Goal: Task Accomplishment & Management: Use online tool/utility

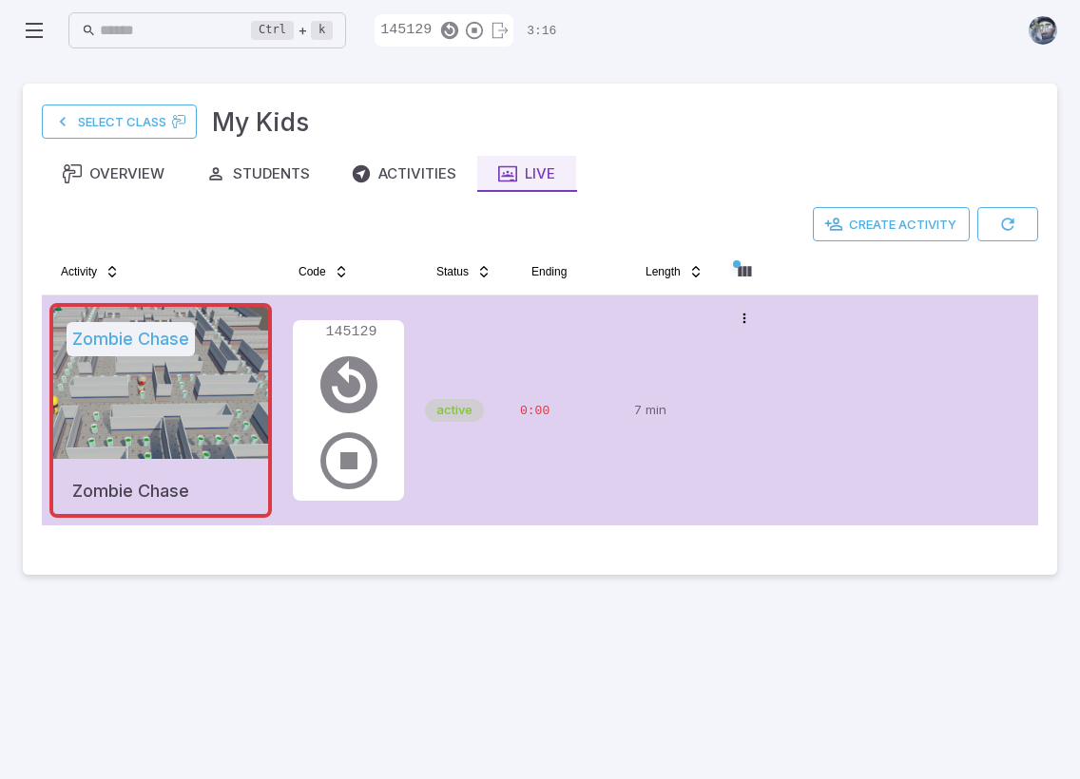
click at [38, 30] on icon at bounding box center [34, 30] width 23 height 23
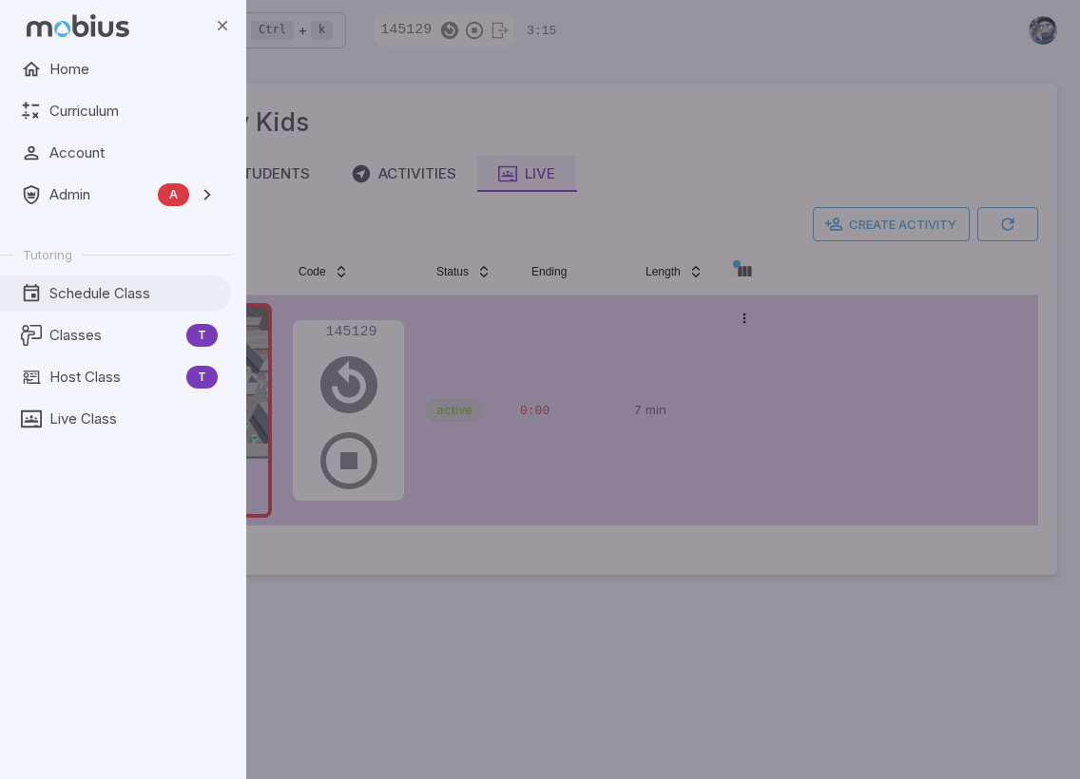
click at [101, 292] on span "Schedule Class" at bounding box center [133, 293] width 168 height 21
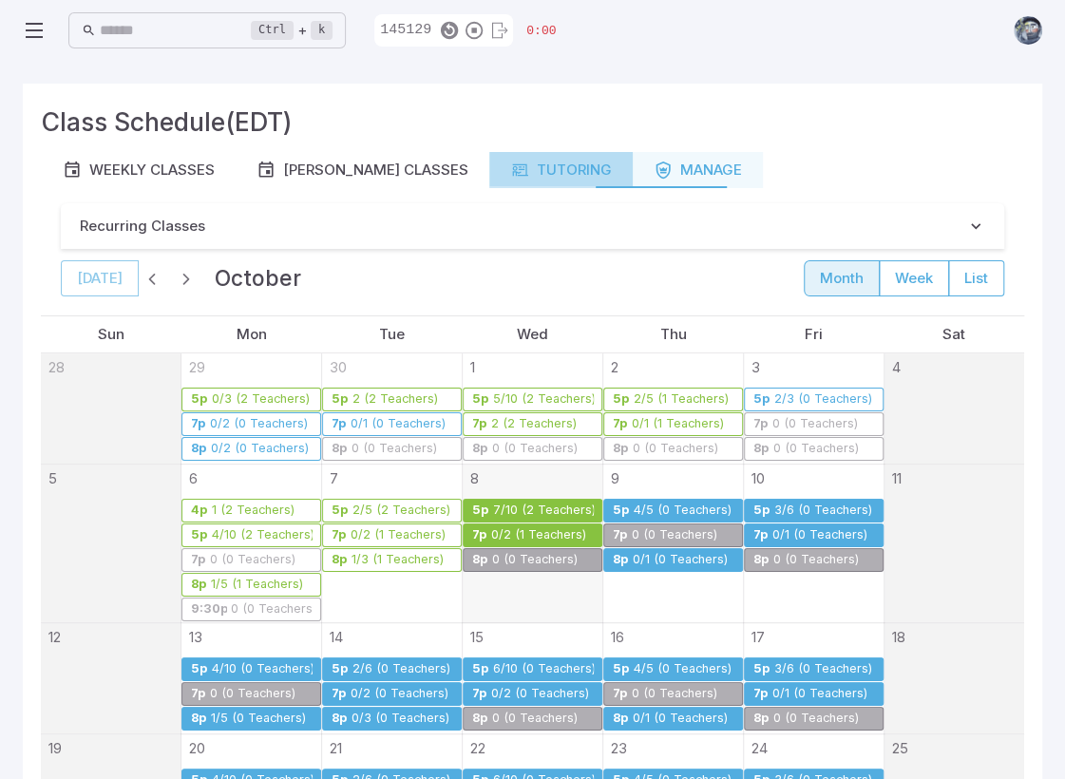
click at [523, 176] on div "Tutoring" at bounding box center [561, 170] width 102 height 21
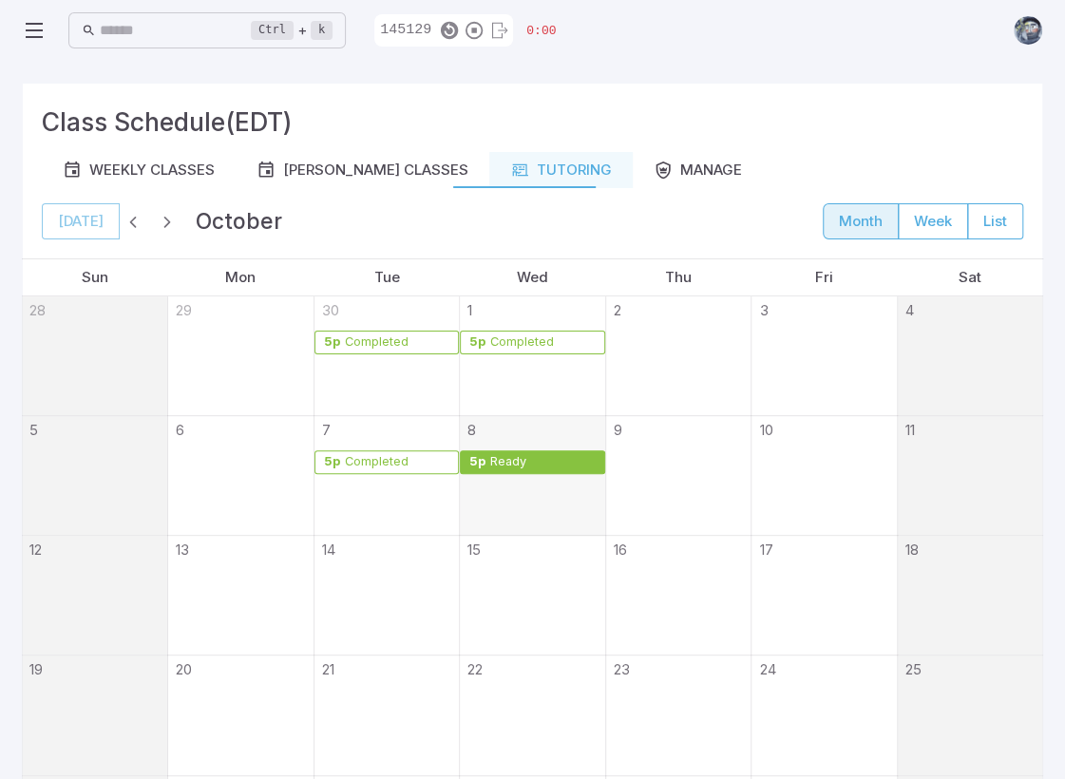
click at [540, 466] on div "Ready" at bounding box center [542, 462] width 107 height 14
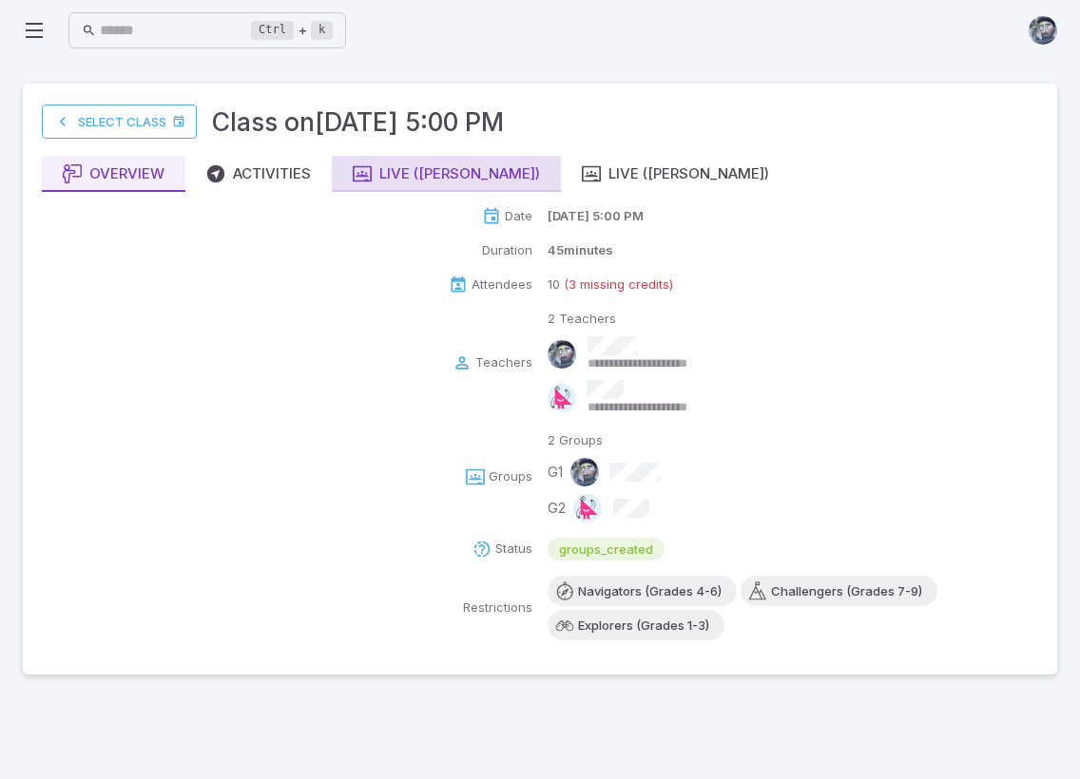
click at [392, 164] on div "Live (Andrew)" at bounding box center [446, 173] width 187 height 21
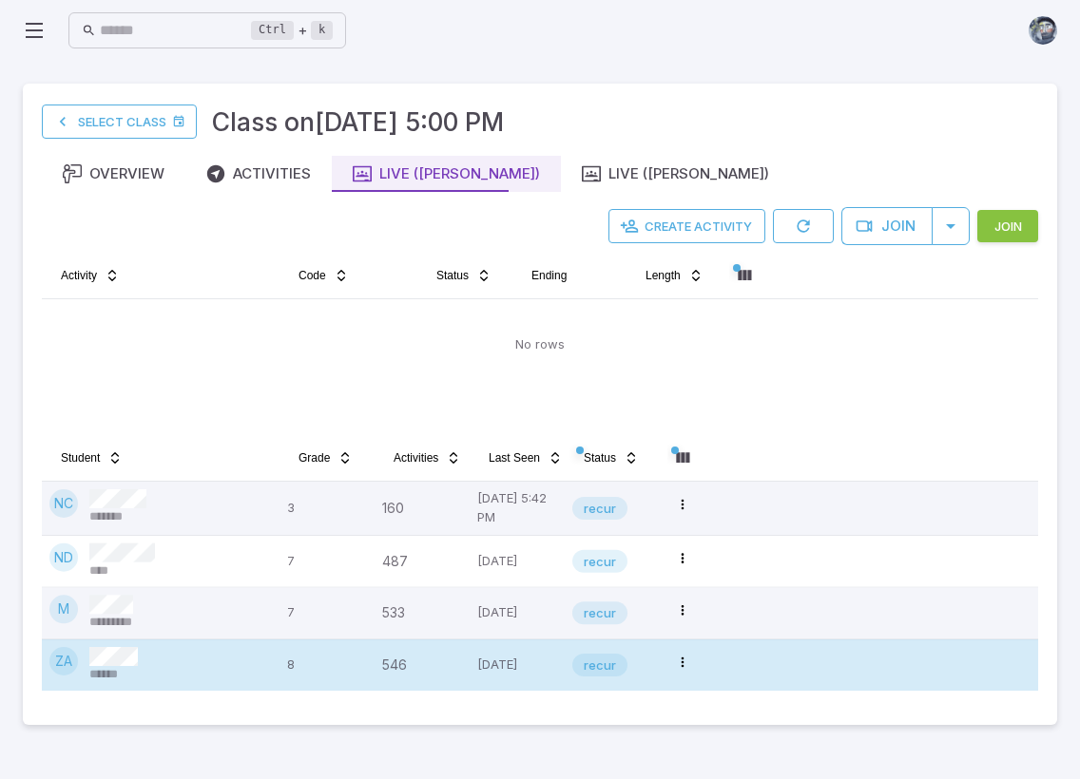
click at [127, 674] on span "******" at bounding box center [110, 674] width 42 height 17
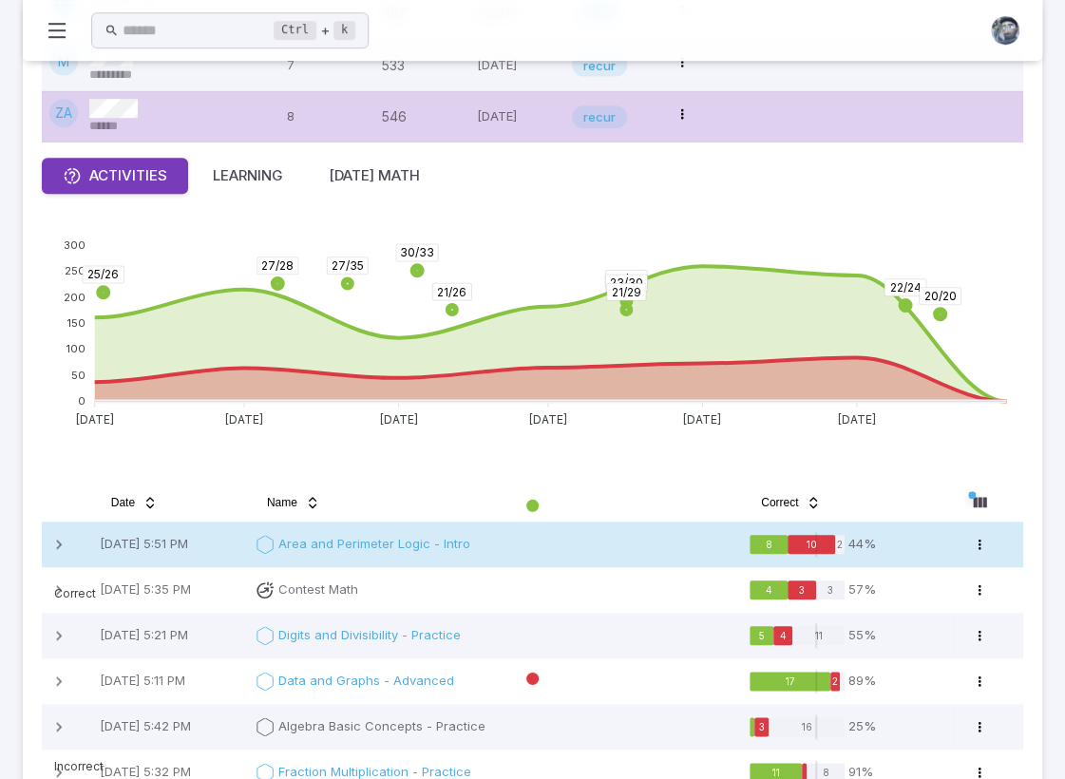
scroll to position [834, 0]
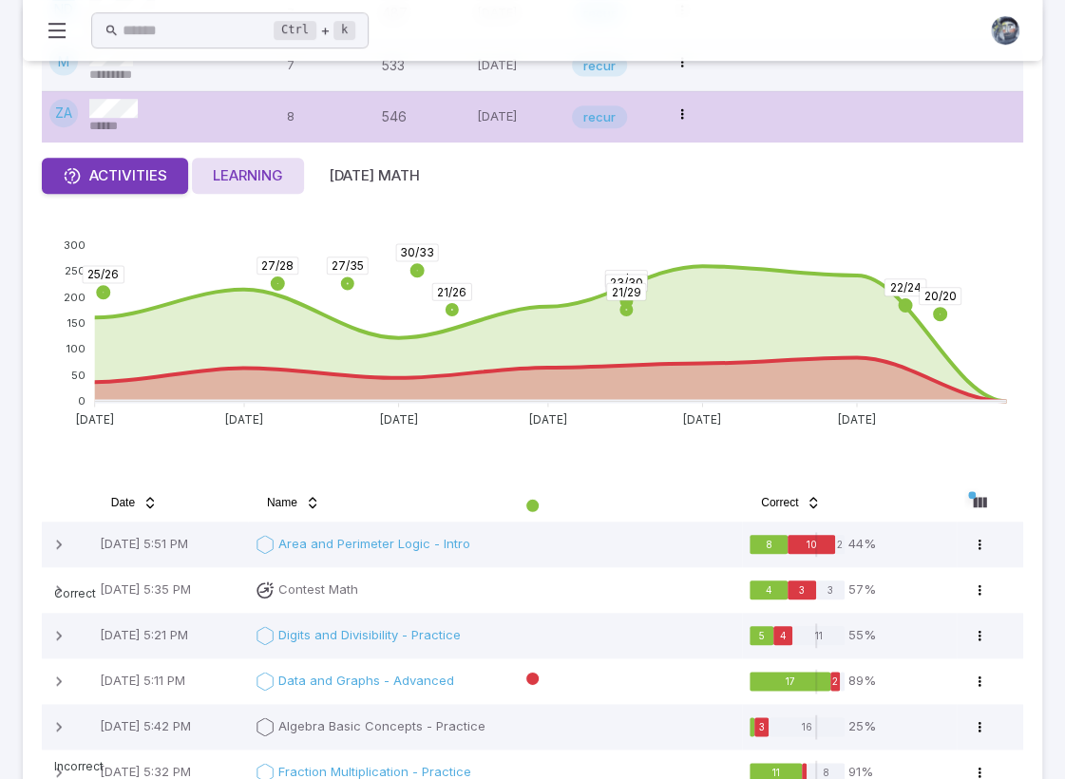
click at [247, 173] on div "Learning" at bounding box center [248, 175] width 70 height 21
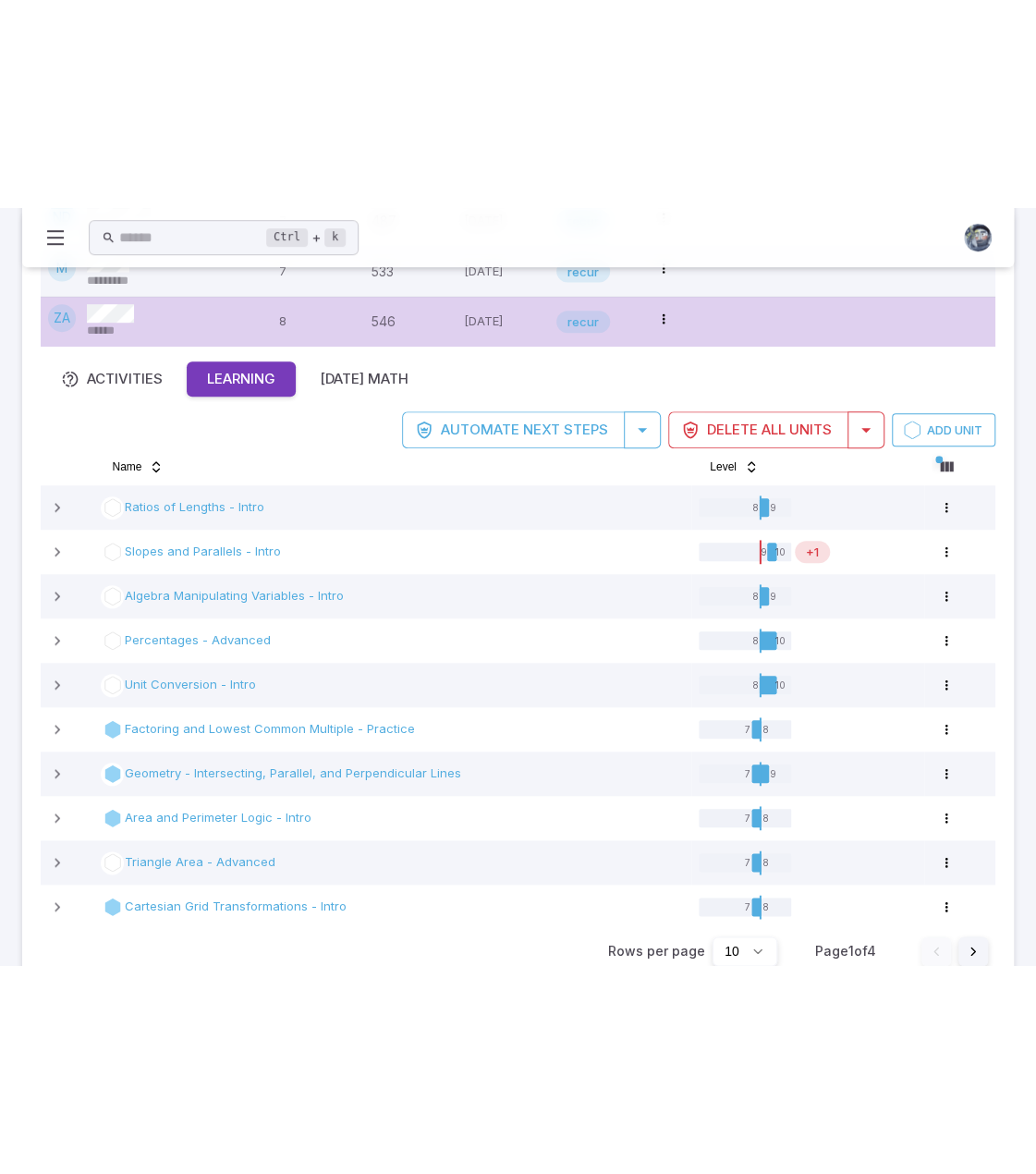
scroll to position [163, 0]
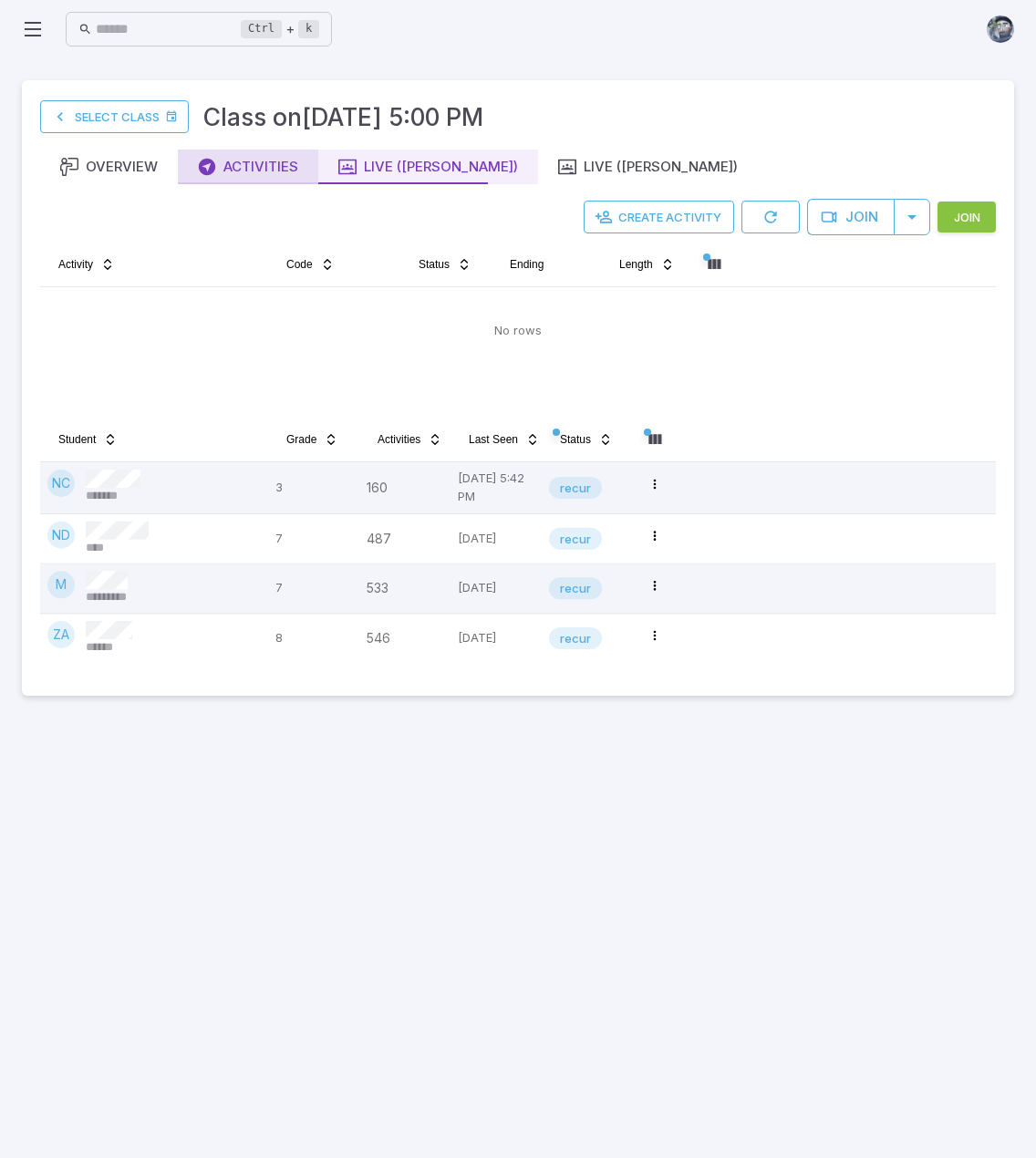
click at [220, 157] on div "Activities" at bounding box center [247, 166] width 101 height 20
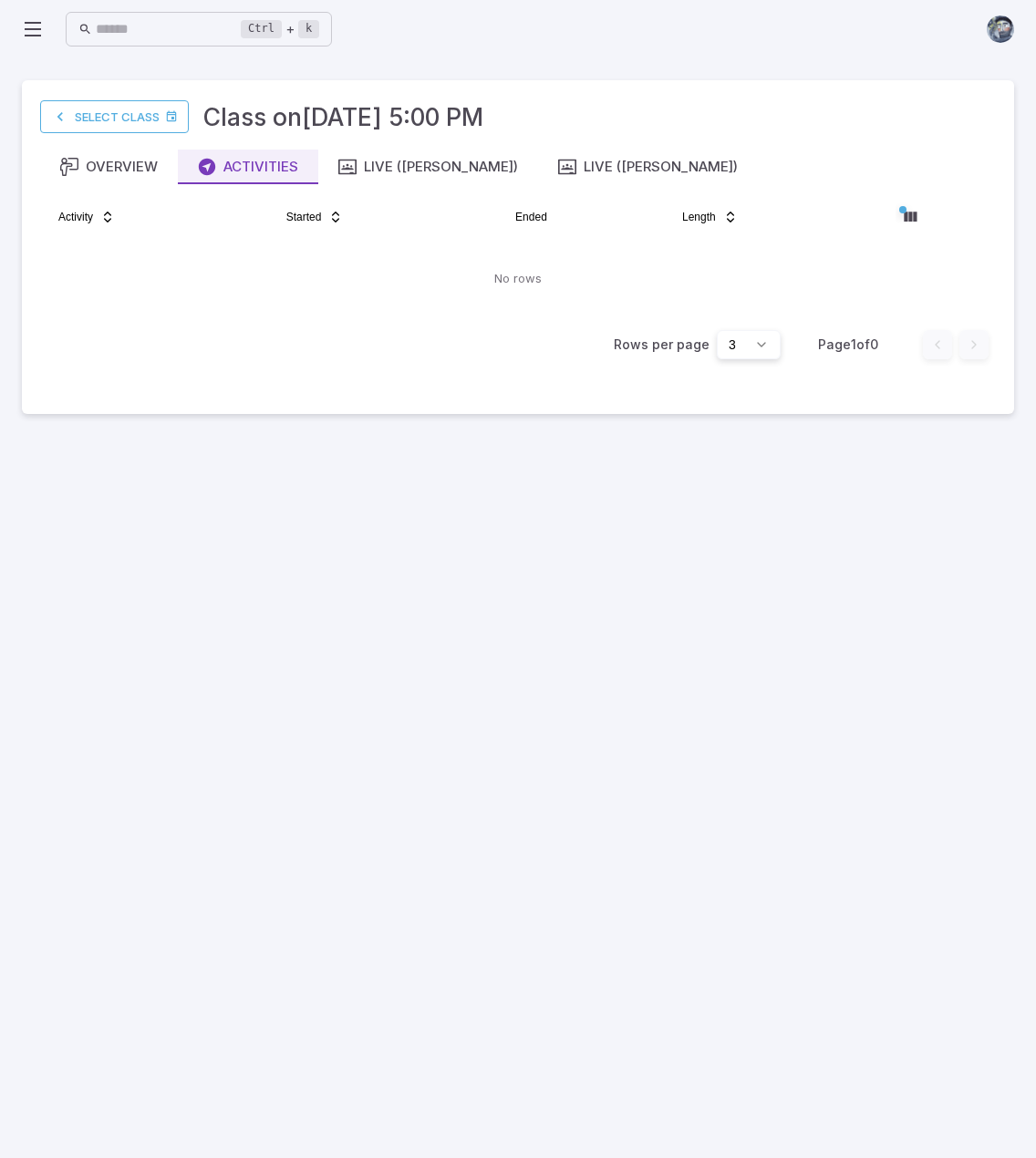
click at [36, 30] on icon at bounding box center [33, 29] width 22 height 22
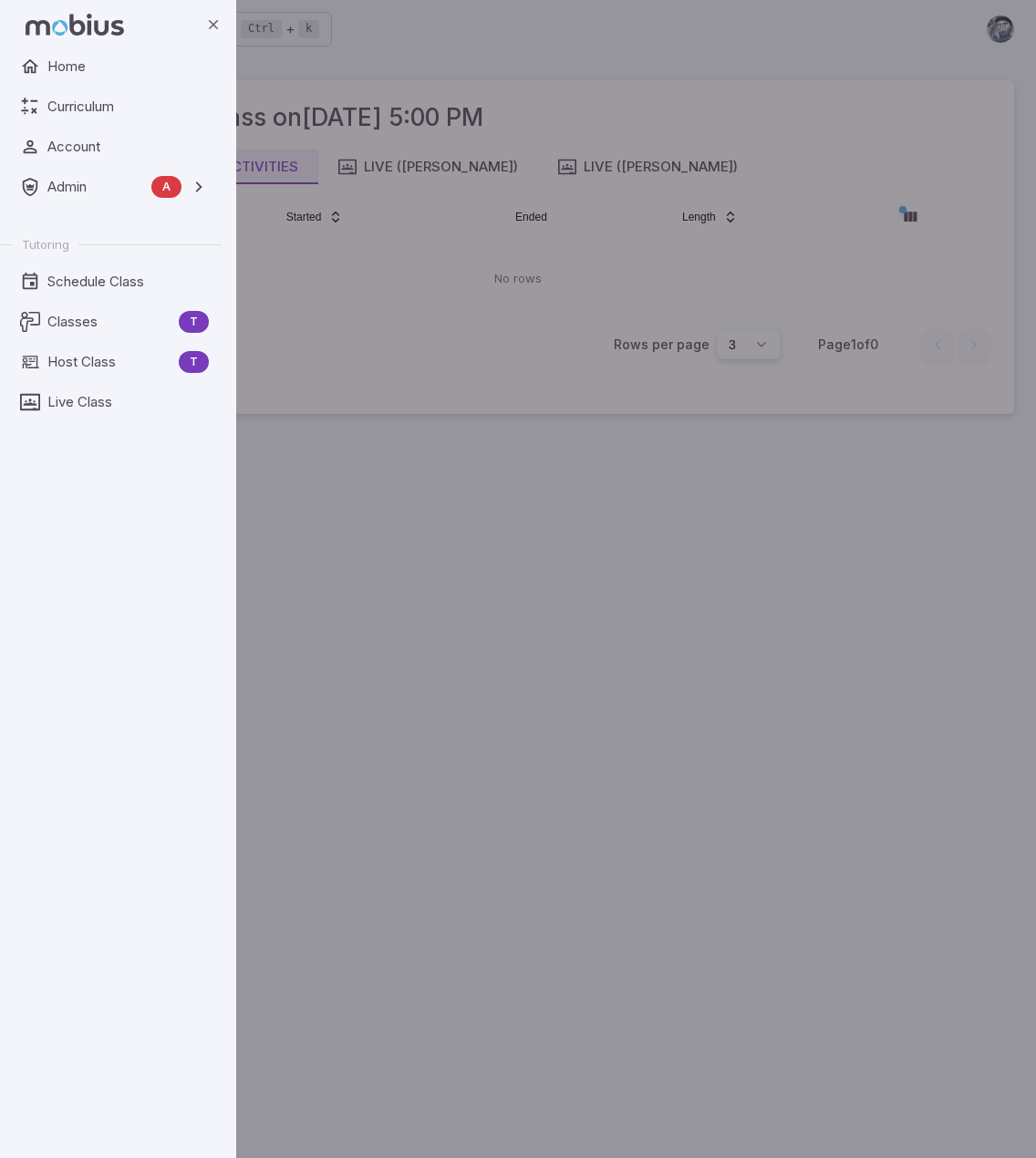
click at [463, 473] on div "backdrop" at bounding box center [518, 579] width 1036 height 1158
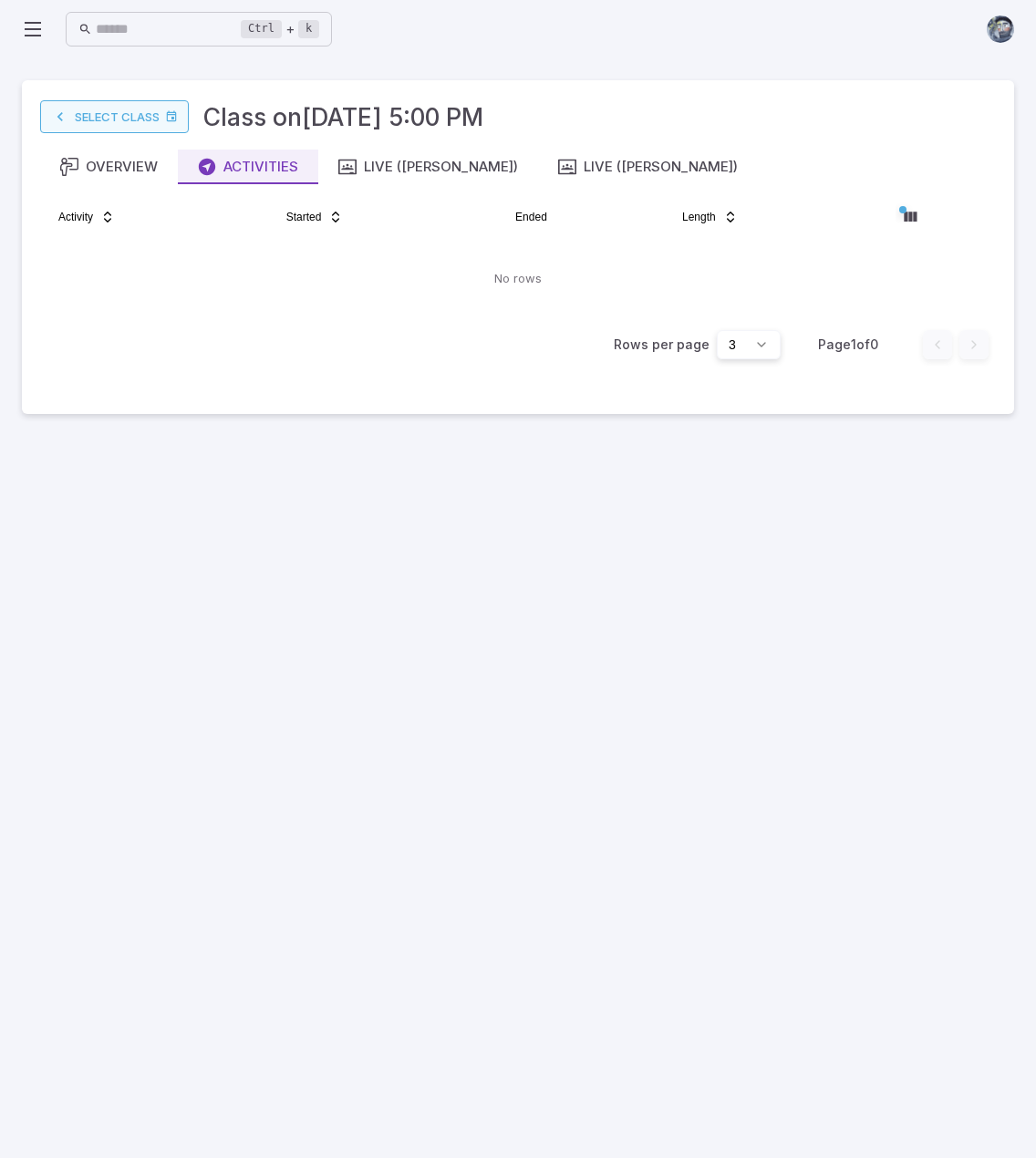
click at [65, 108] on icon at bounding box center [59, 116] width 18 height 18
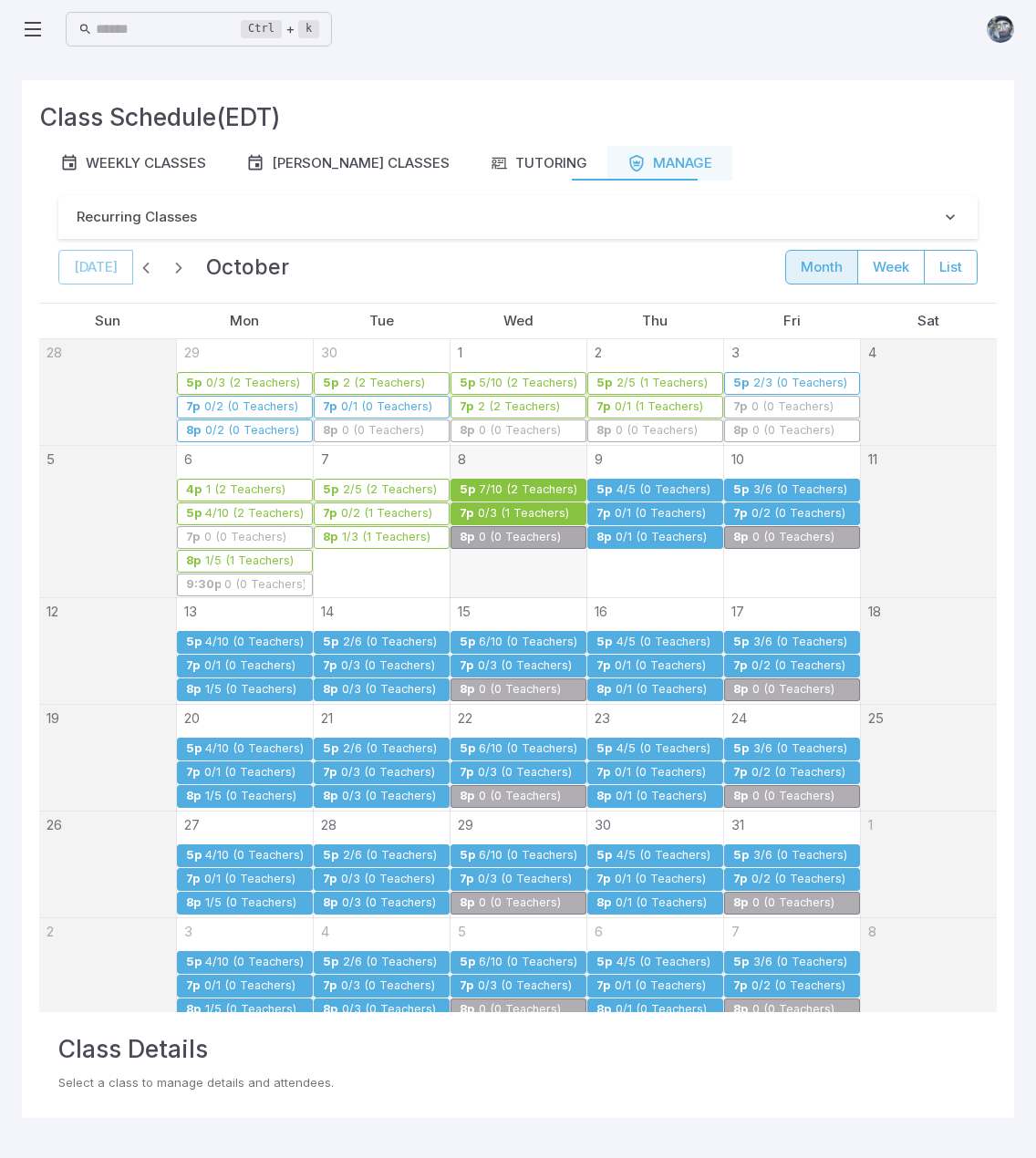
click at [477, 509] on div "0/3 (1 Teachers)" at bounding box center [523, 513] width 93 height 13
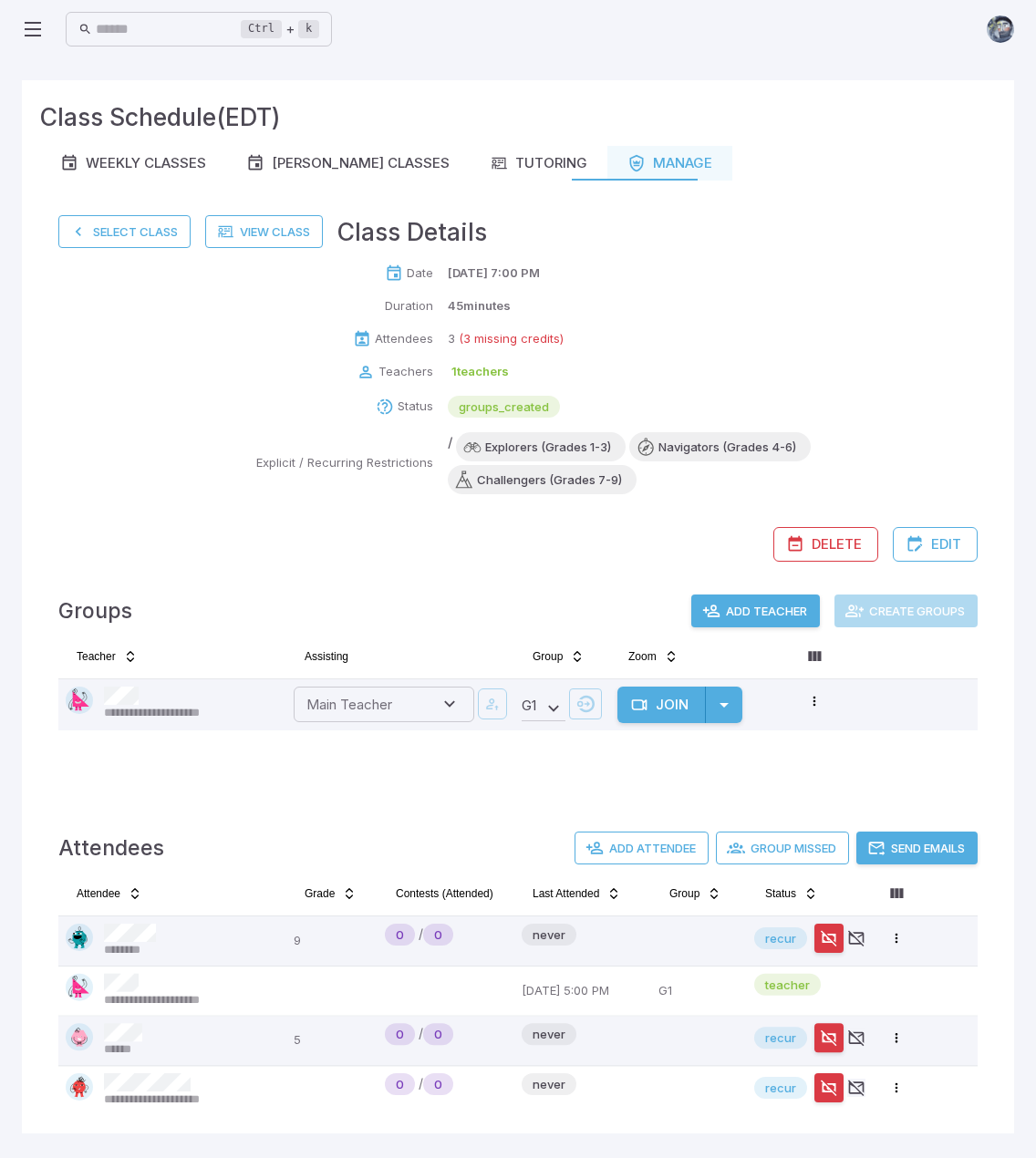
click at [29, 24] on icon at bounding box center [33, 29] width 22 height 22
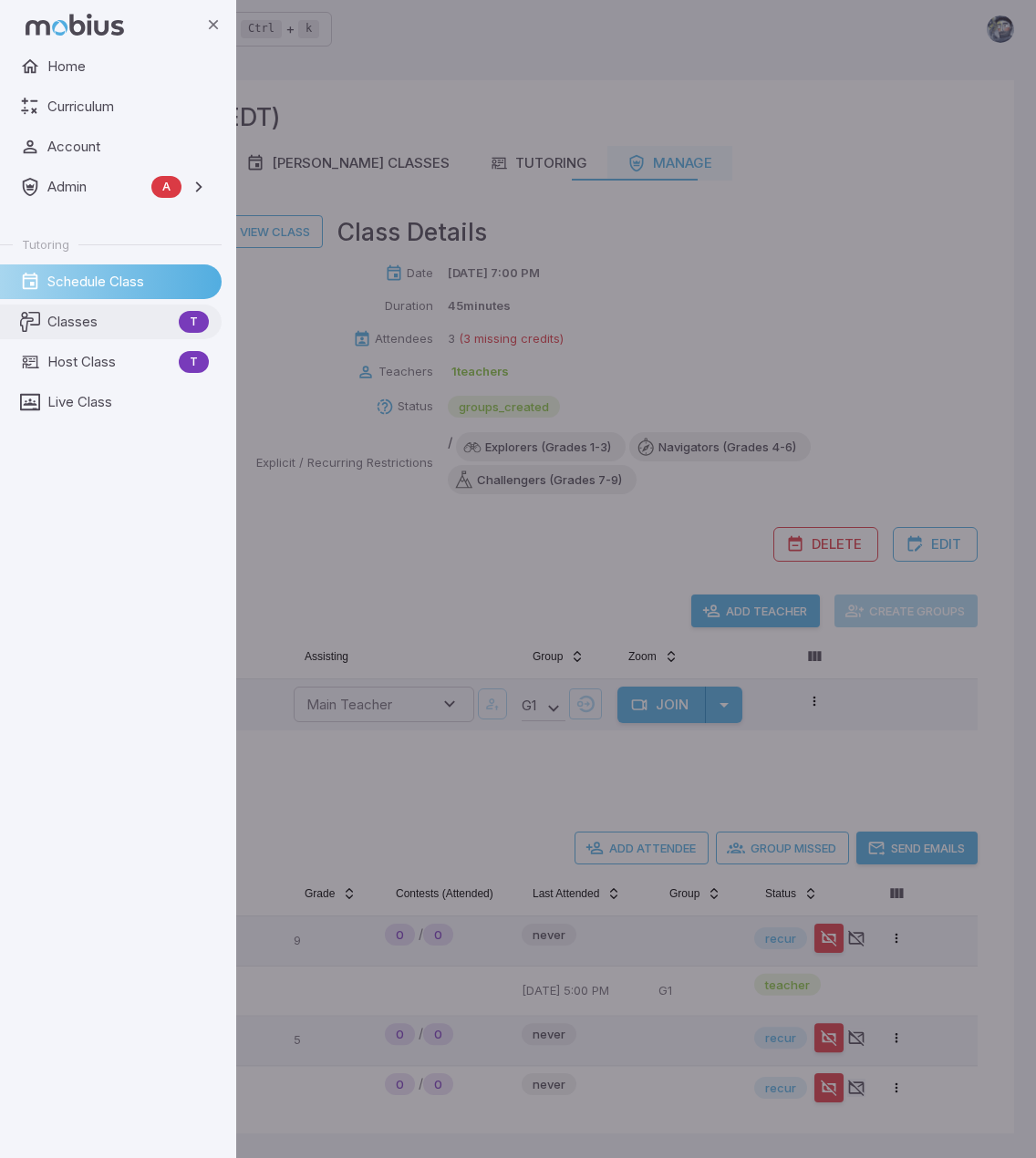
click at [113, 331] on span "Classes" at bounding box center [108, 321] width 124 height 20
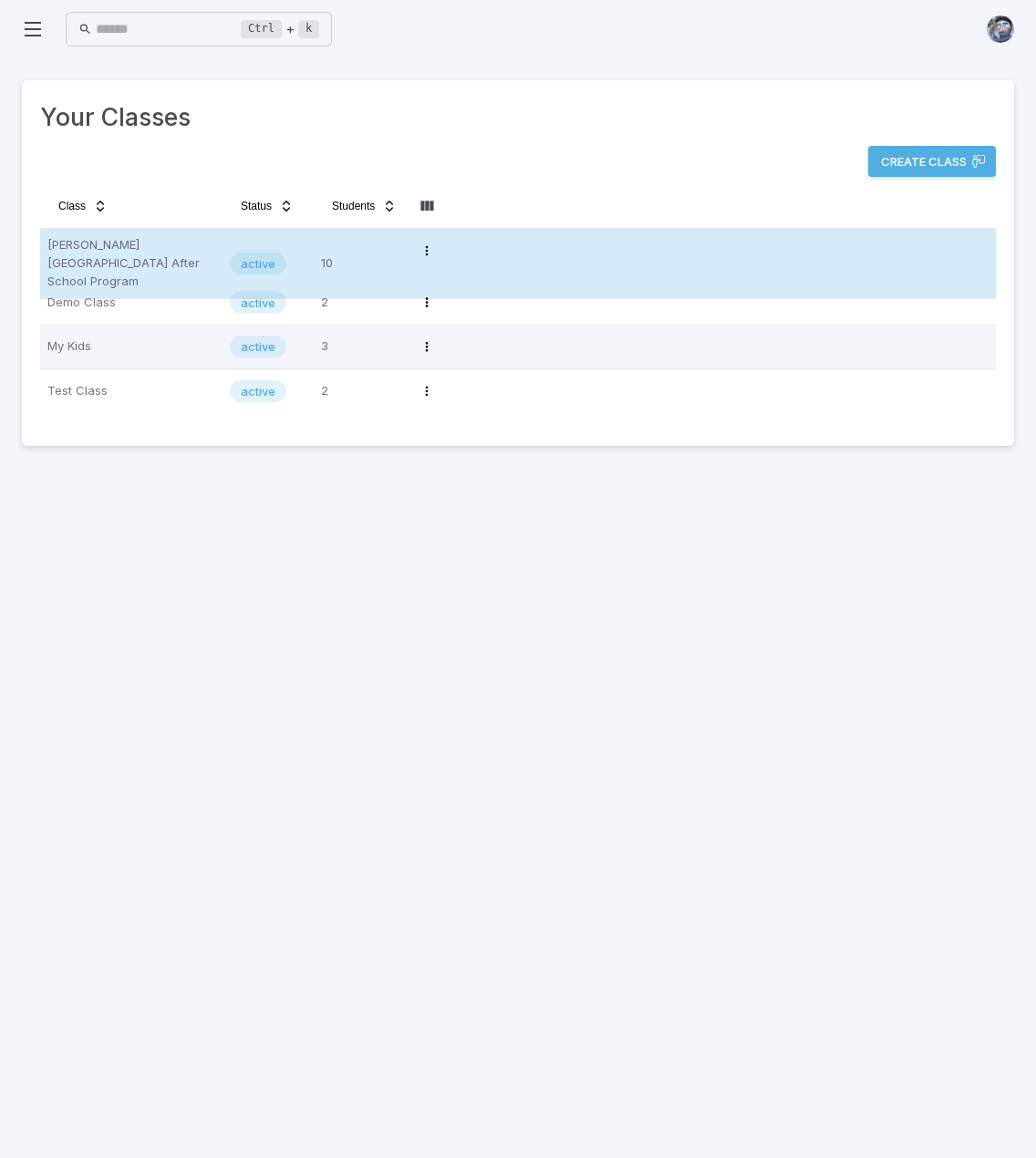
click at [170, 261] on p "Newton's Grove After School Program" at bounding box center [130, 263] width 168 height 55
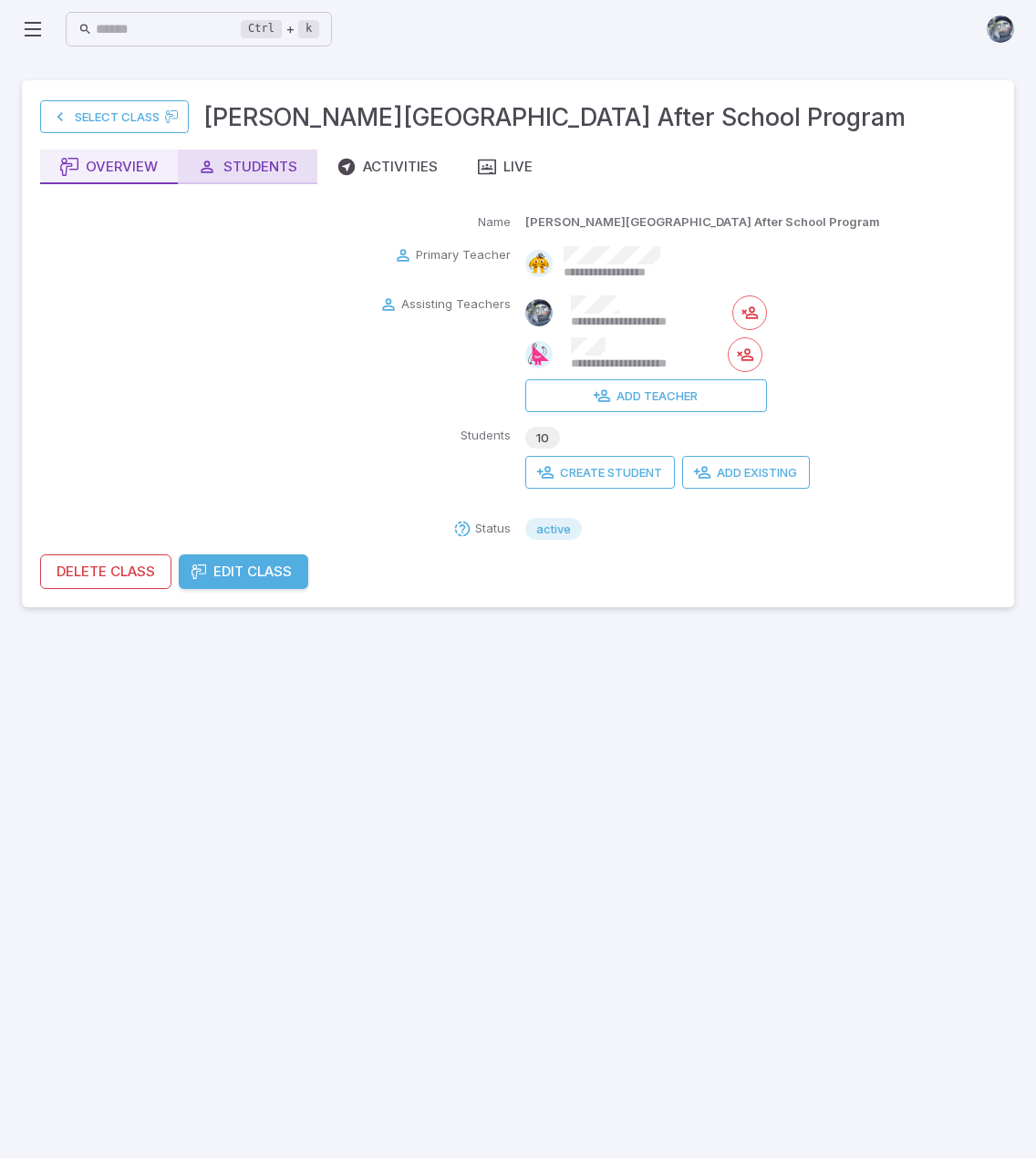
click at [283, 177] on button "Students" at bounding box center [247, 167] width 139 height 35
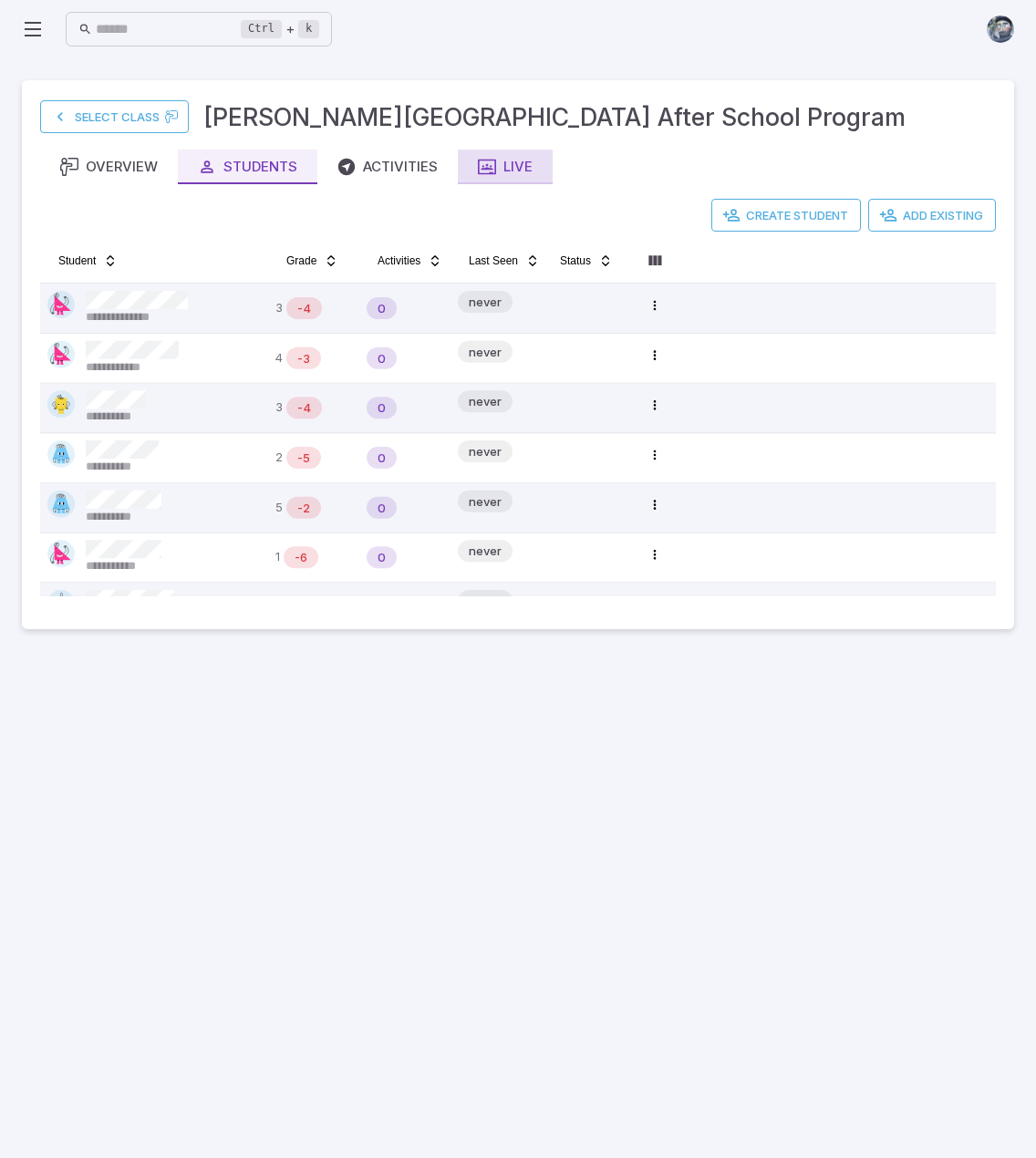
click at [469, 161] on button "Live" at bounding box center [505, 167] width 95 height 35
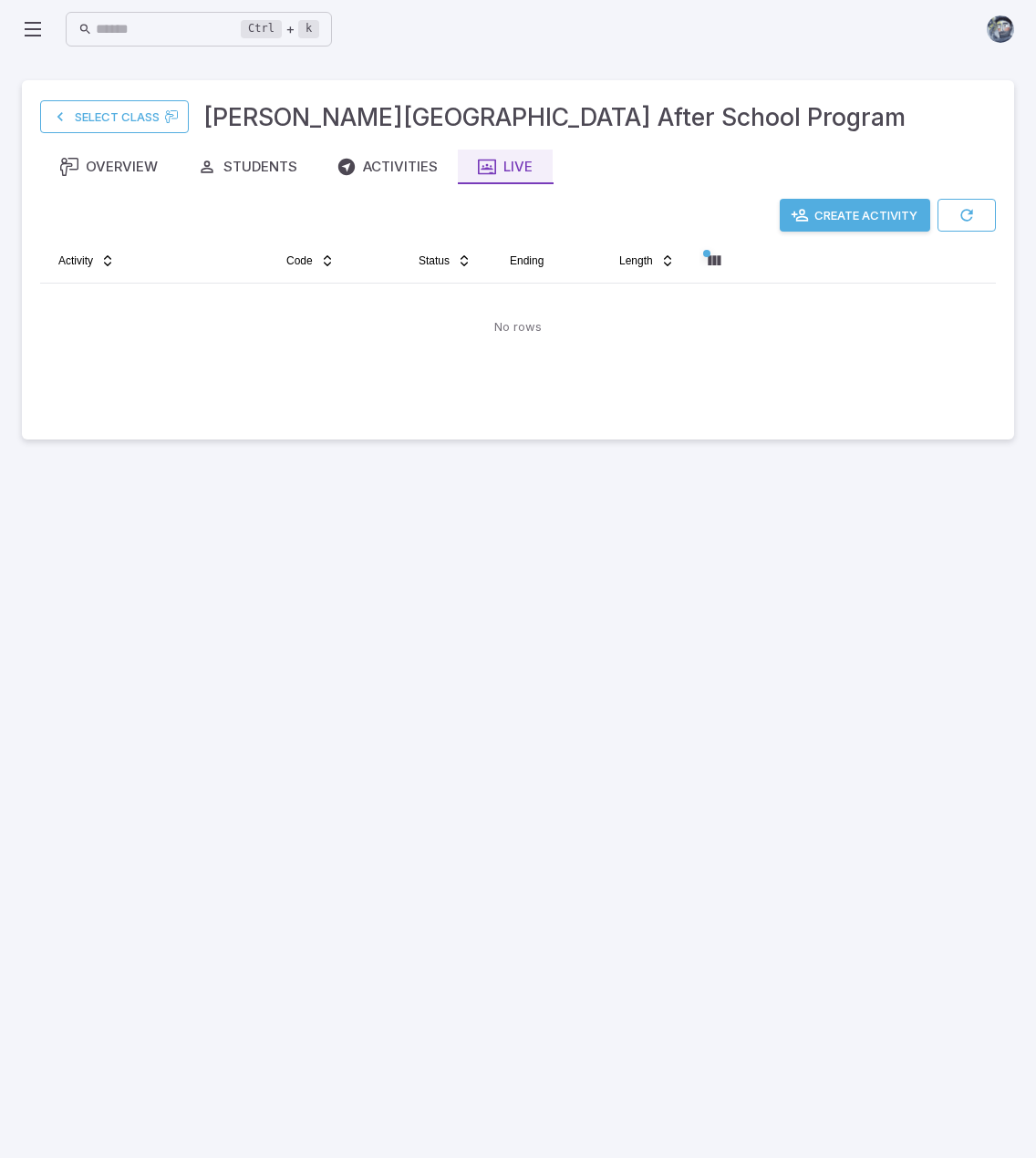
click at [737, 130] on div "Select Class Newton's Grove After School Program" at bounding box center [518, 117] width 955 height 36
click at [972, 213] on icon "button" at bounding box center [966, 215] width 18 height 18
click at [567, 451] on main "Select Class Newton's Grove After School Program Overview Students Activities L…" at bounding box center [518, 608] width 1036 height 1099
click at [970, 214] on icon "button" at bounding box center [966, 215] width 18 height 18
click at [288, 175] on div "Students" at bounding box center [247, 166] width 100 height 20
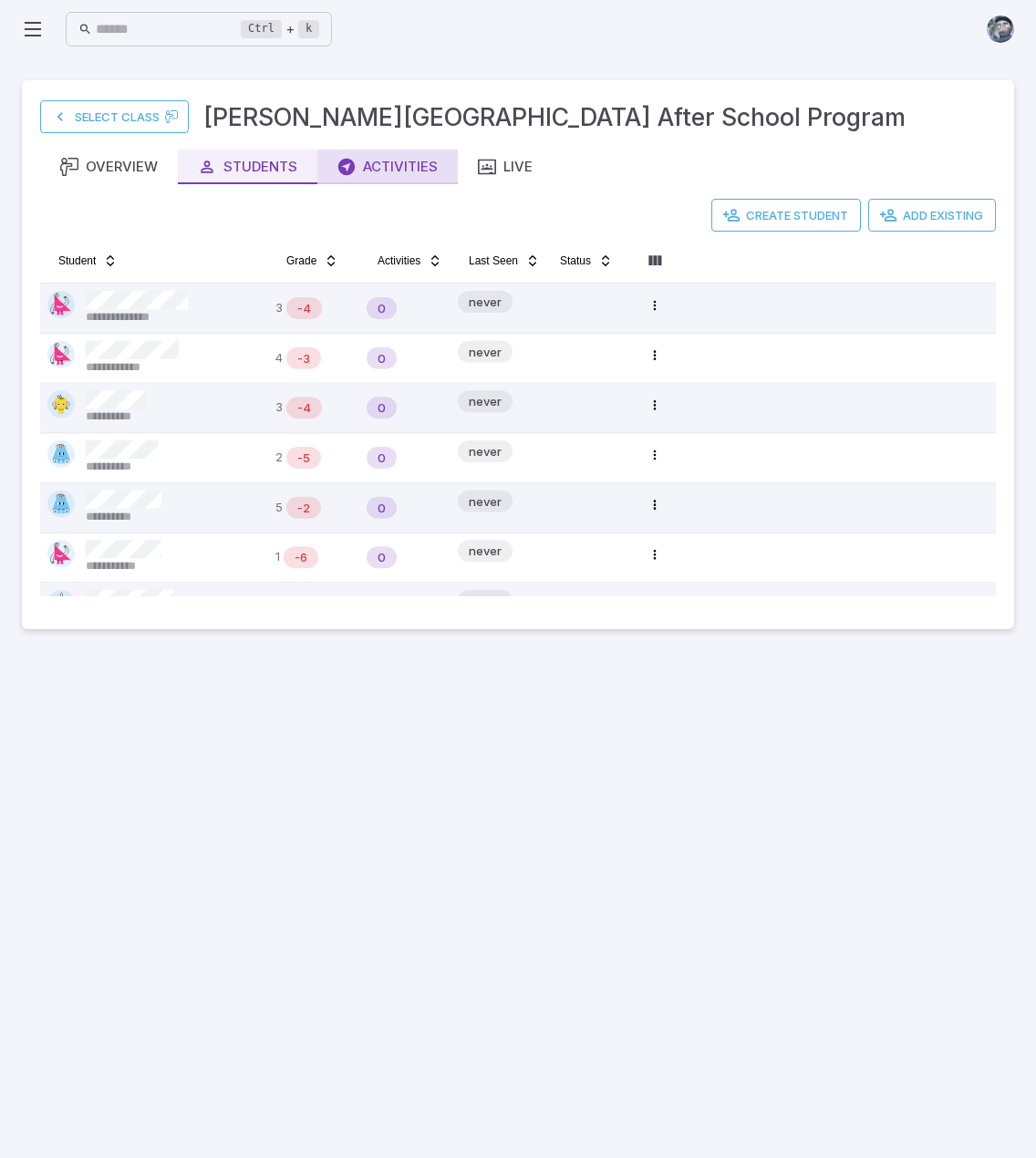
click at [408, 170] on div "Activities" at bounding box center [388, 166] width 101 height 20
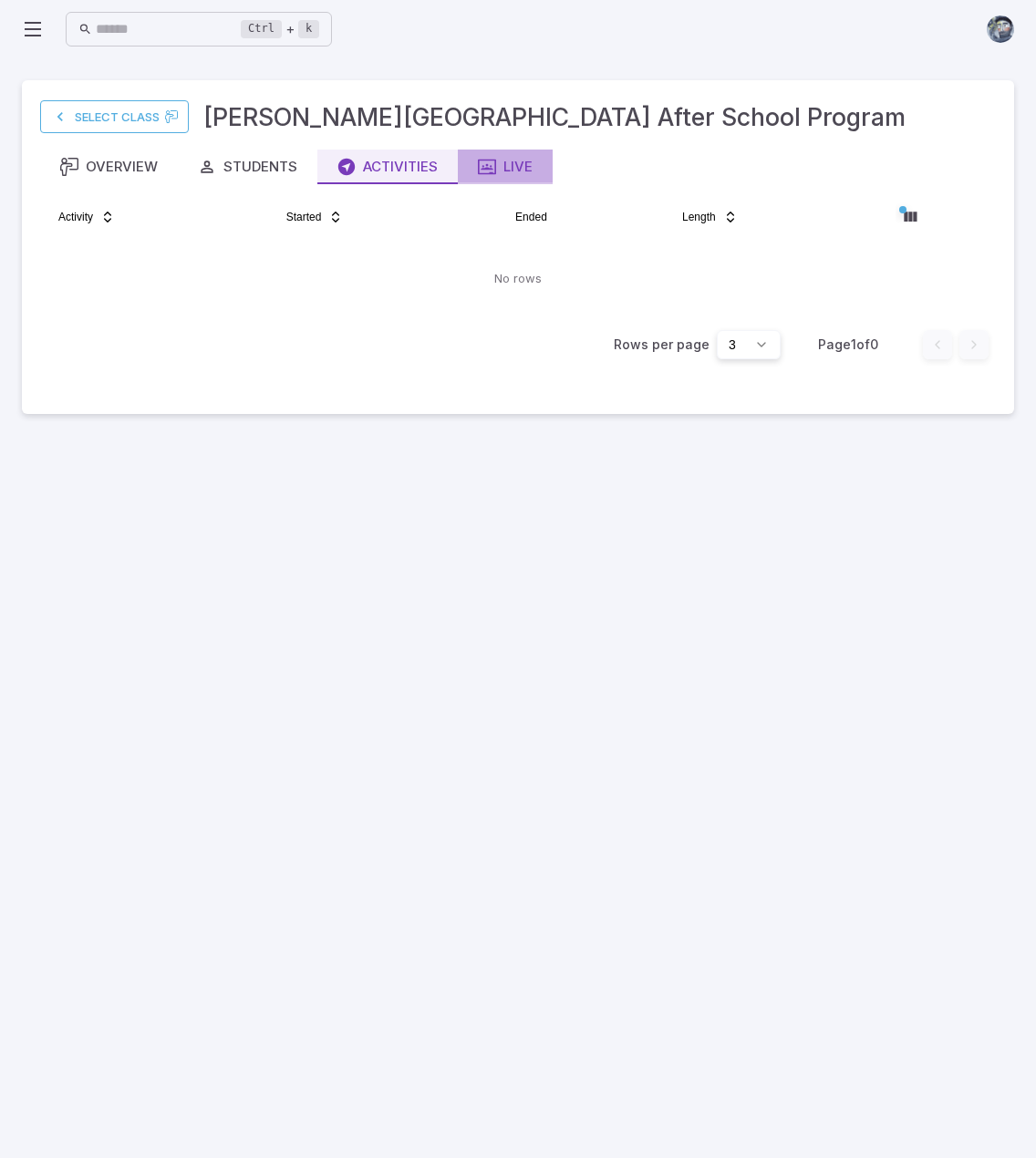
click at [508, 157] on div "Live" at bounding box center [505, 166] width 55 height 20
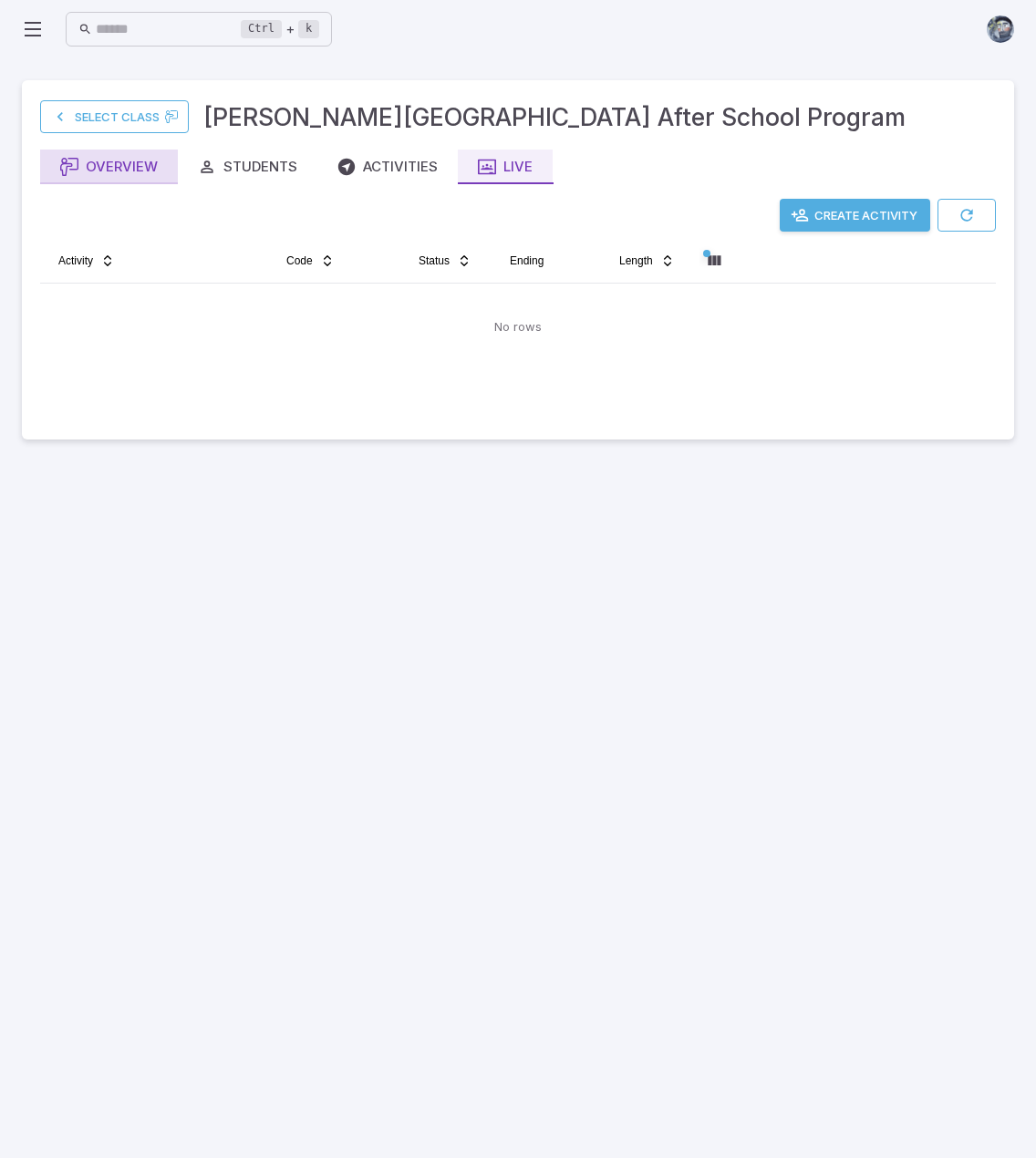
click at [87, 175] on div "Overview" at bounding box center [109, 166] width 98 height 20
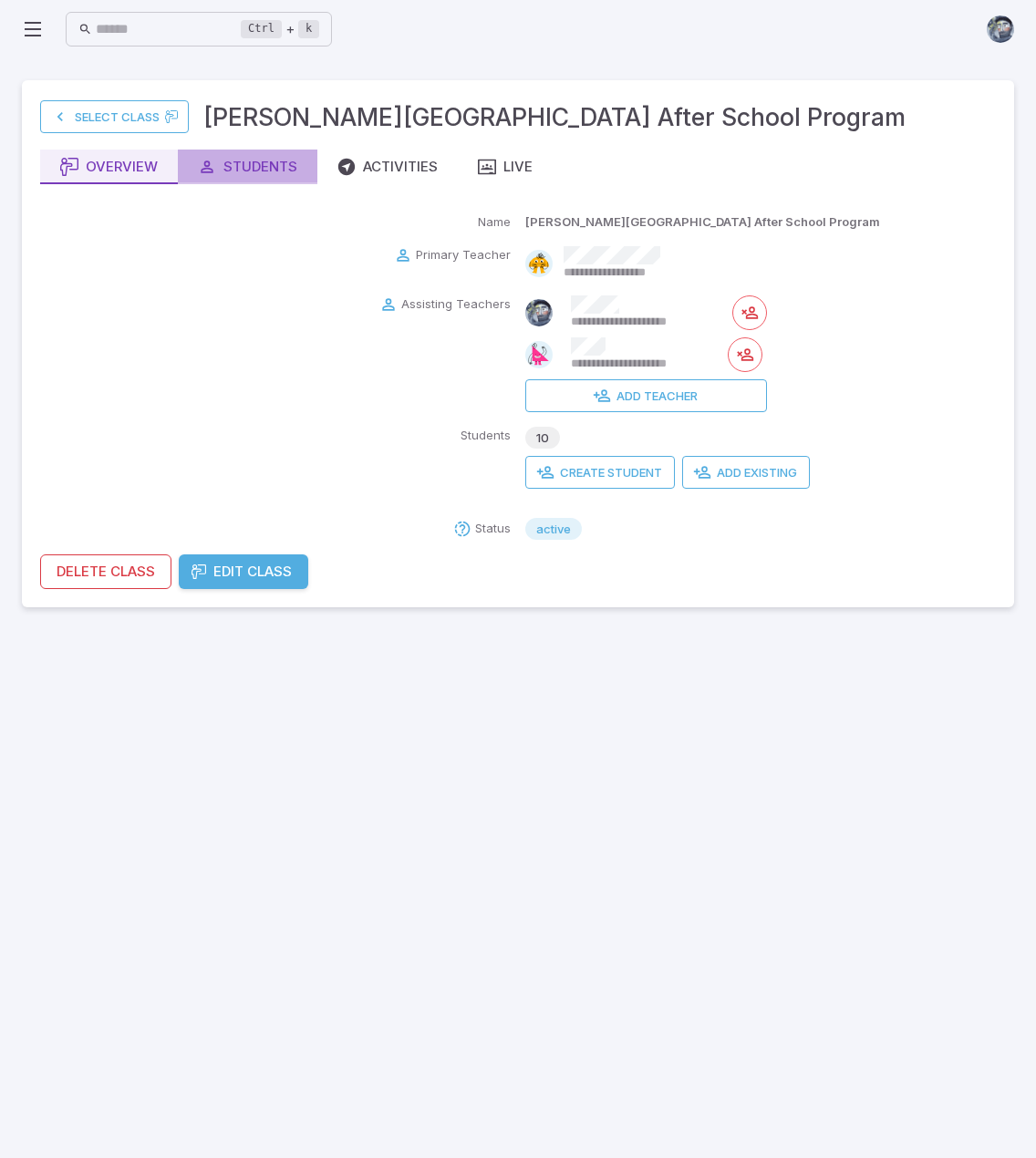
click at [240, 164] on div "Students" at bounding box center [247, 166] width 100 height 20
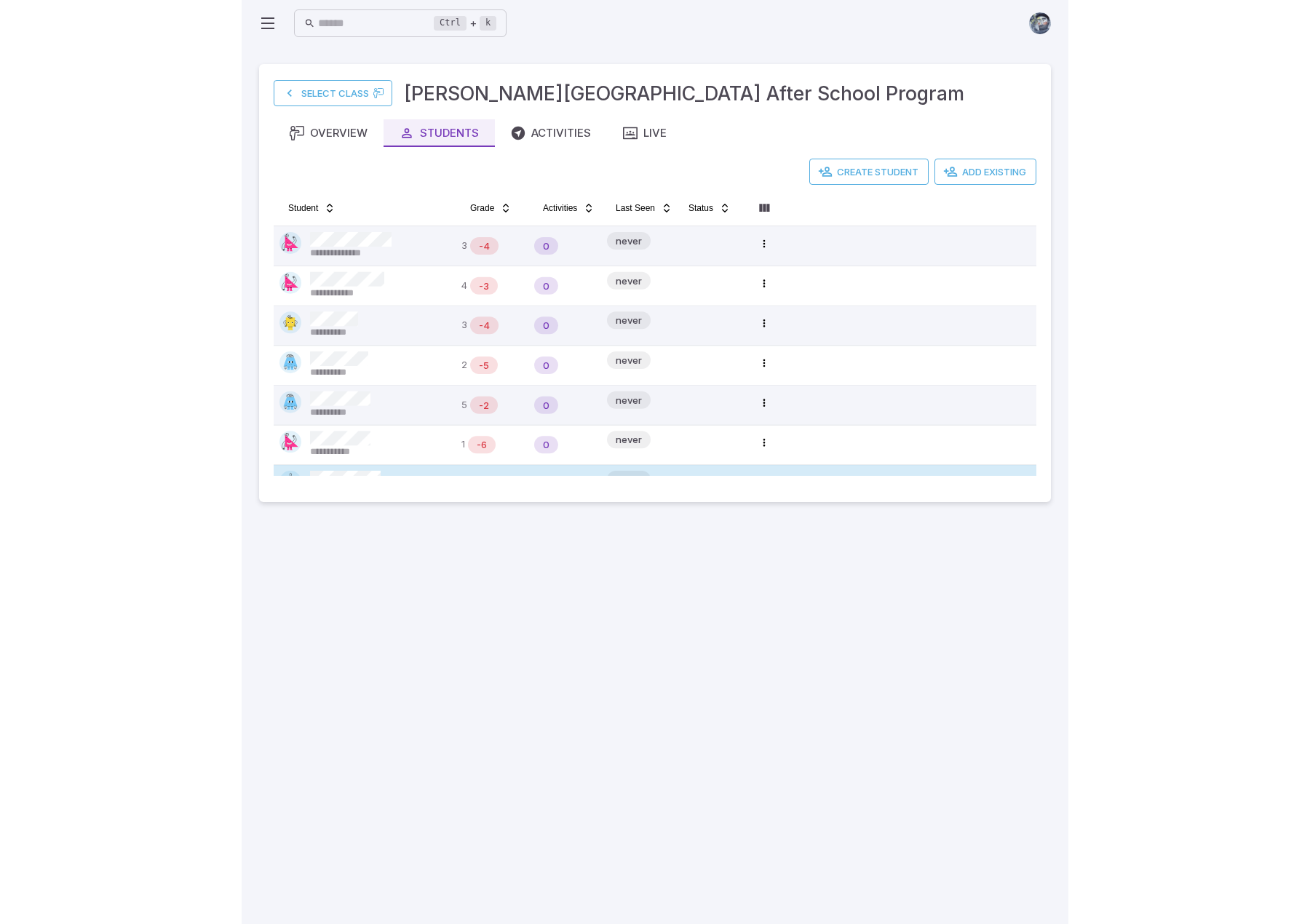
scroll to position [150, 0]
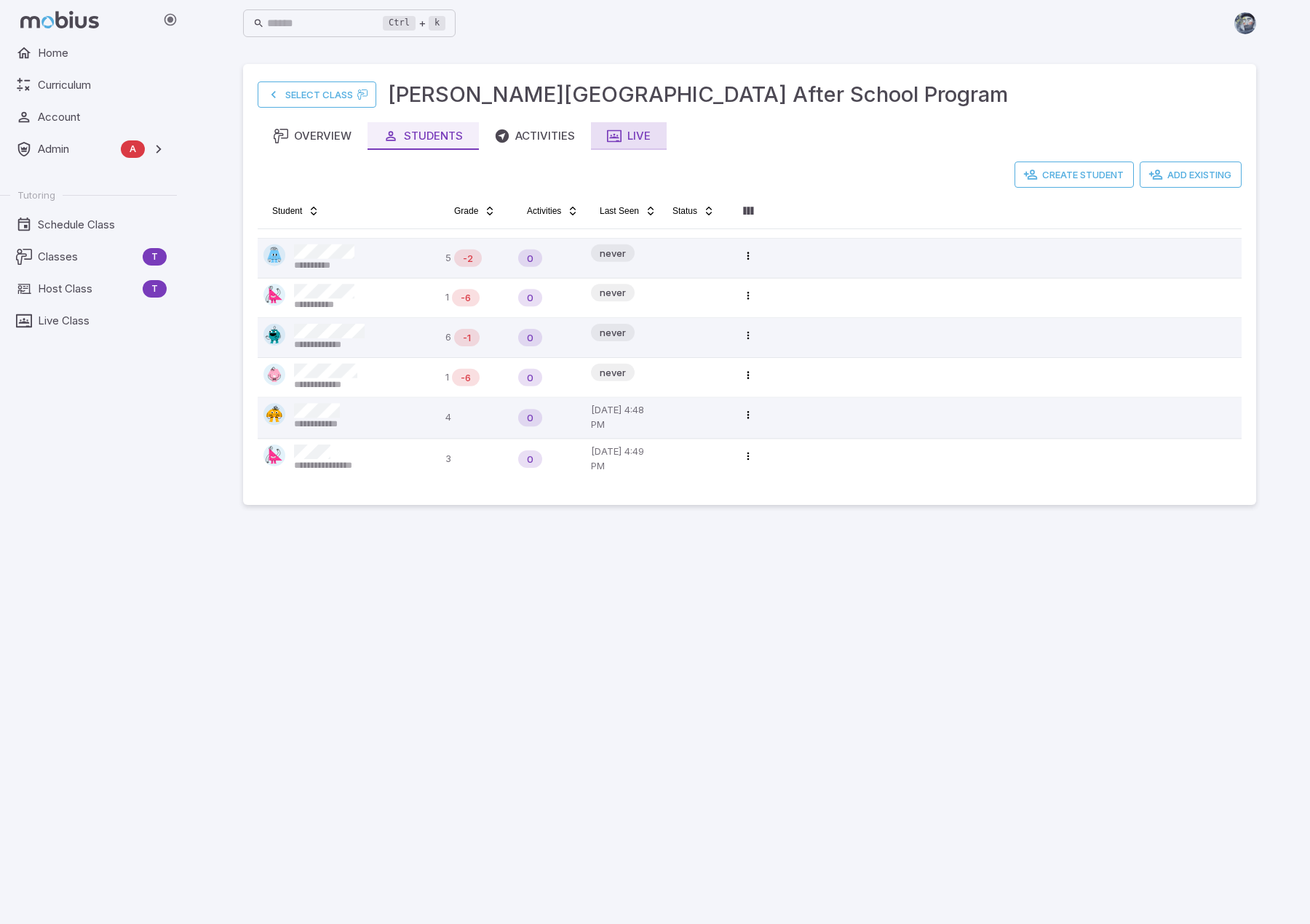
click at [639, 143] on div "Live" at bounding box center [629, 135] width 44 height 16
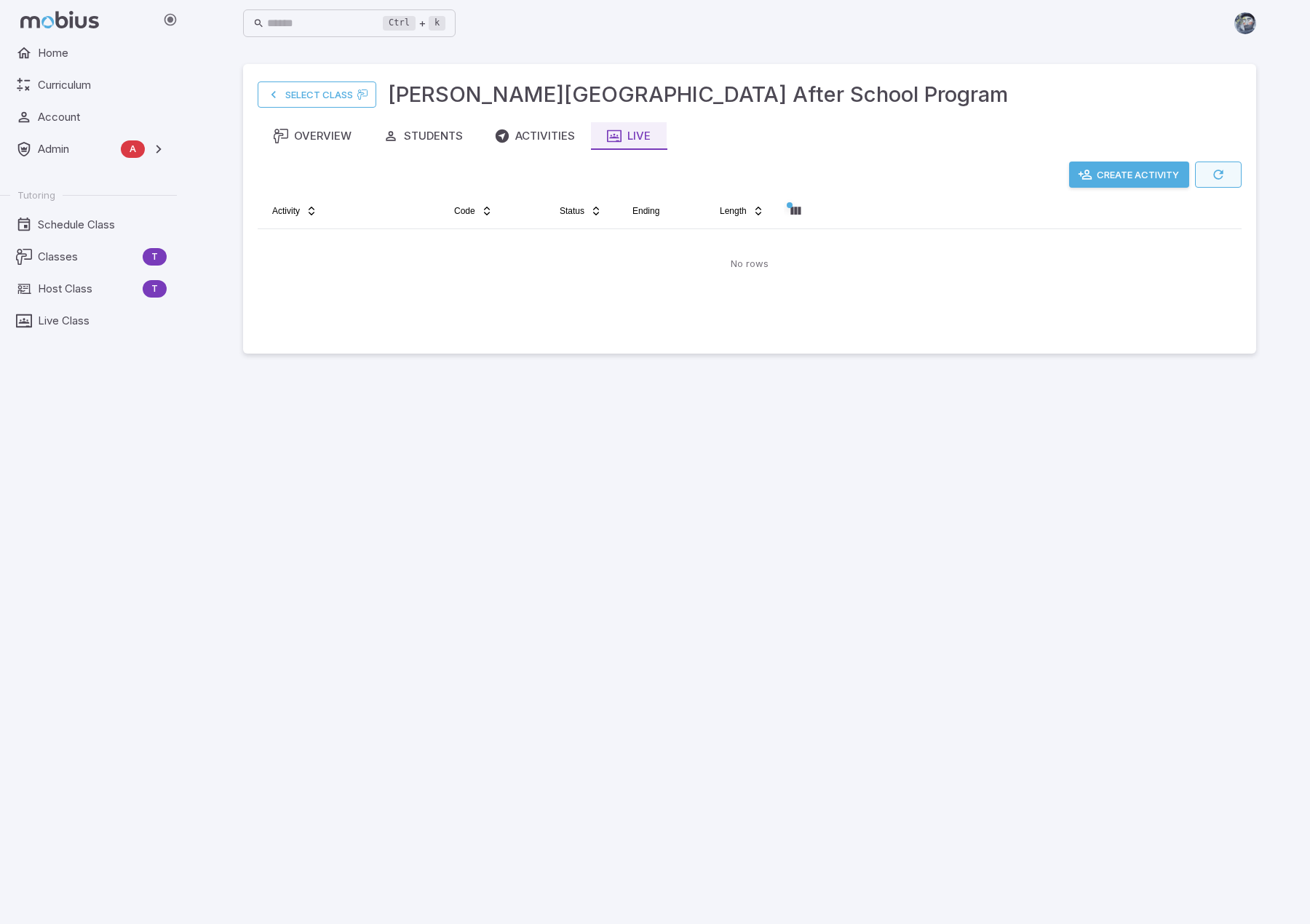
click at [826, 175] on button "button" at bounding box center [1218, 175] width 47 height 26
click at [826, 580] on main "Select Class Newton's Grove After School Program Overview Students Activities L…" at bounding box center [750, 485] width 1048 height 877
click at [826, 178] on icon "button" at bounding box center [1218, 175] width 15 height 15
click at [826, 563] on main "Select Class Newton's Grove After School Program Overview Students Activities L…" at bounding box center [750, 485] width 1048 height 877
click at [826, 175] on button "button" at bounding box center [1218, 175] width 47 height 26
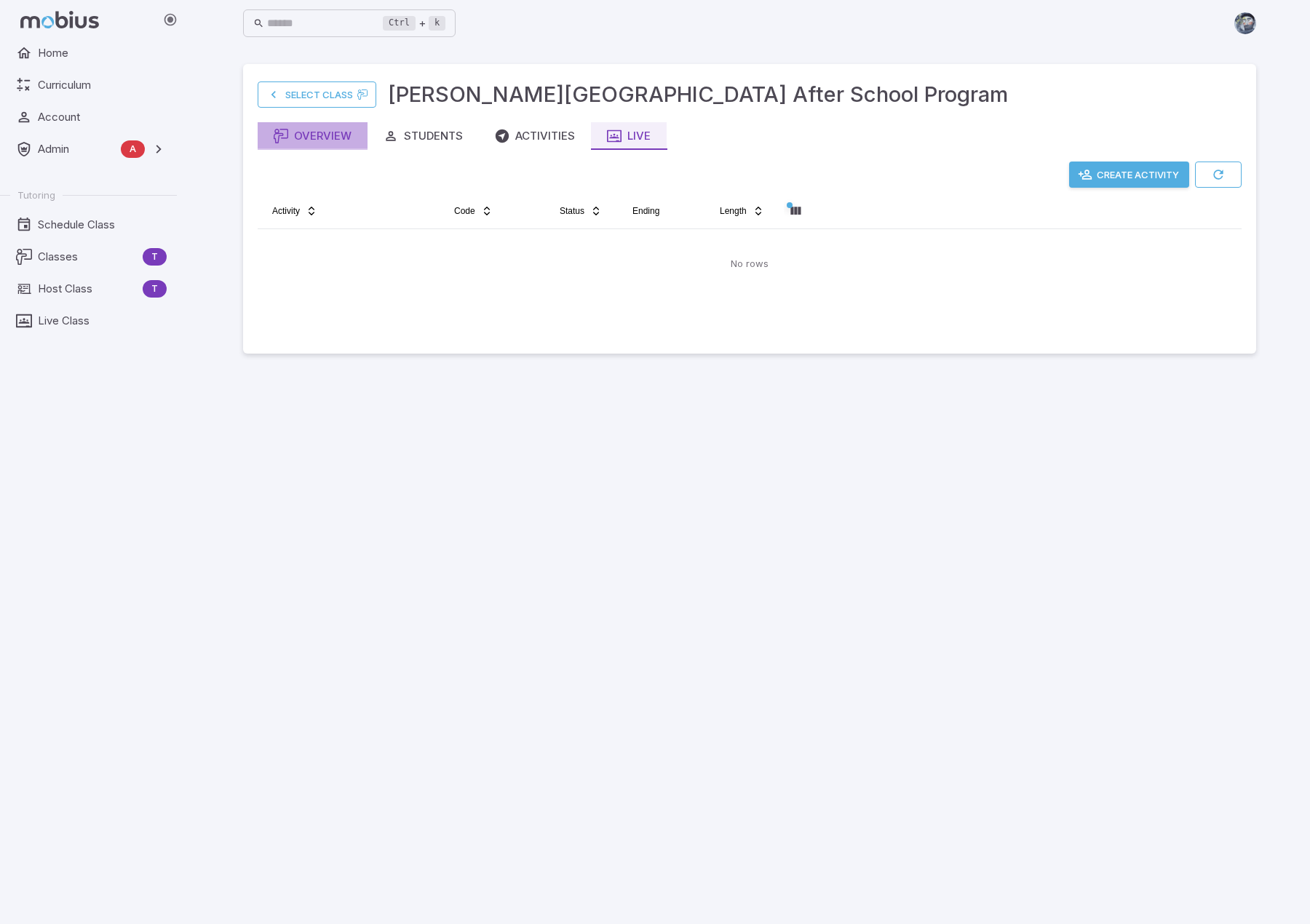
click at [293, 128] on div "Overview" at bounding box center [312, 135] width 78 height 16
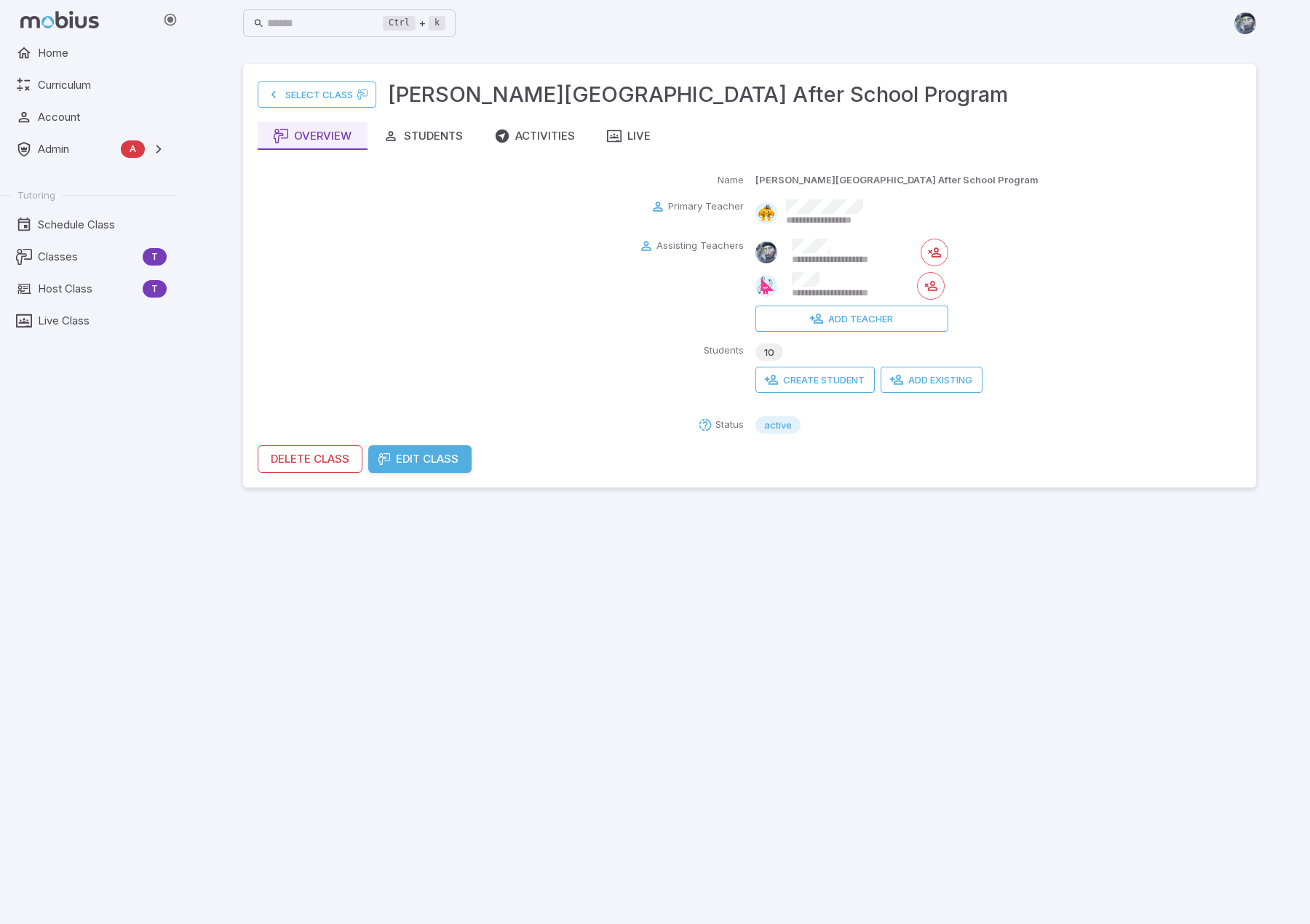
click at [826, 420] on div "active" at bounding box center [998, 425] width 486 height 18
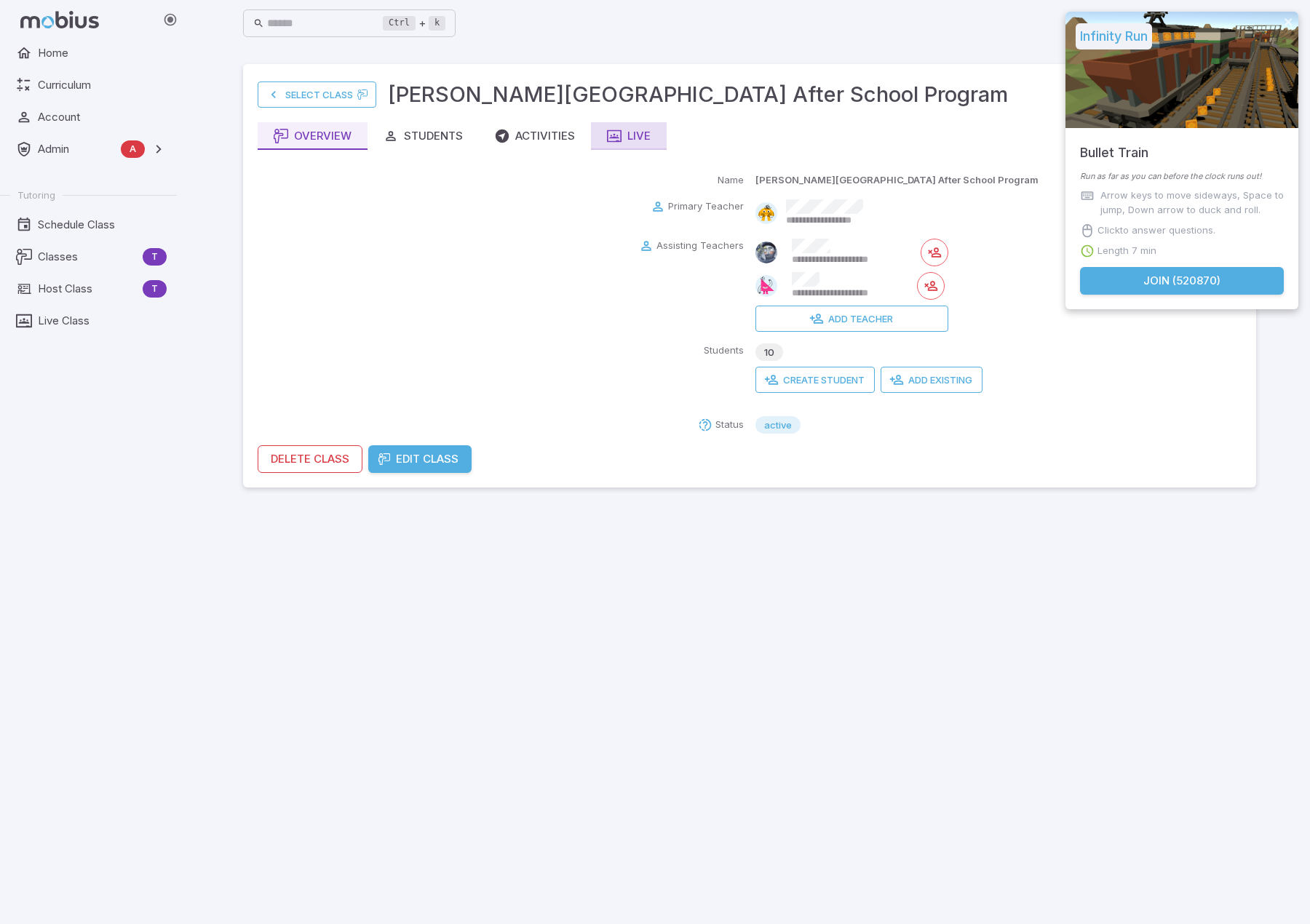
click at [639, 139] on div "Live" at bounding box center [629, 135] width 44 height 16
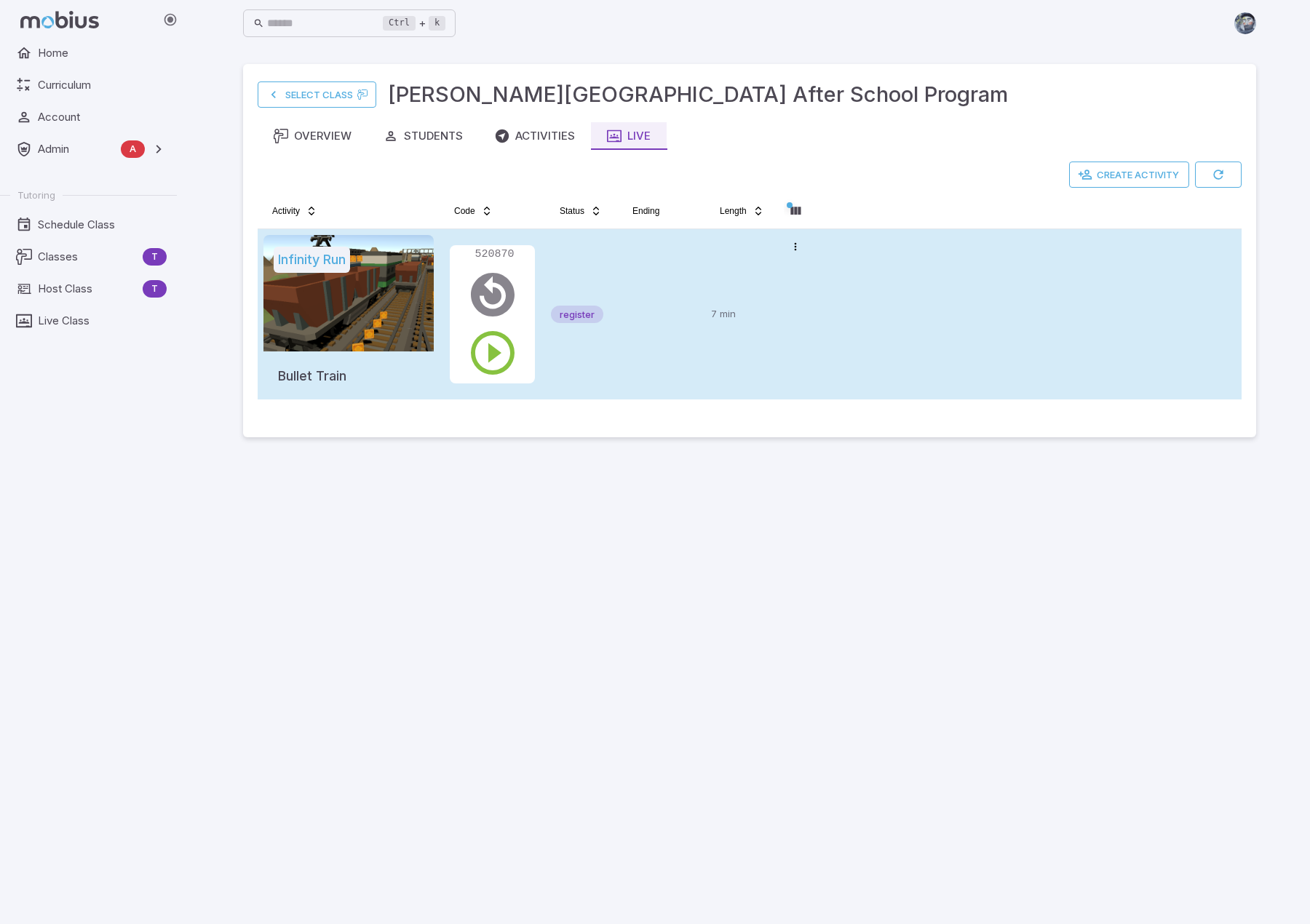
click at [707, 349] on td "7 min" at bounding box center [741, 314] width 73 height 170
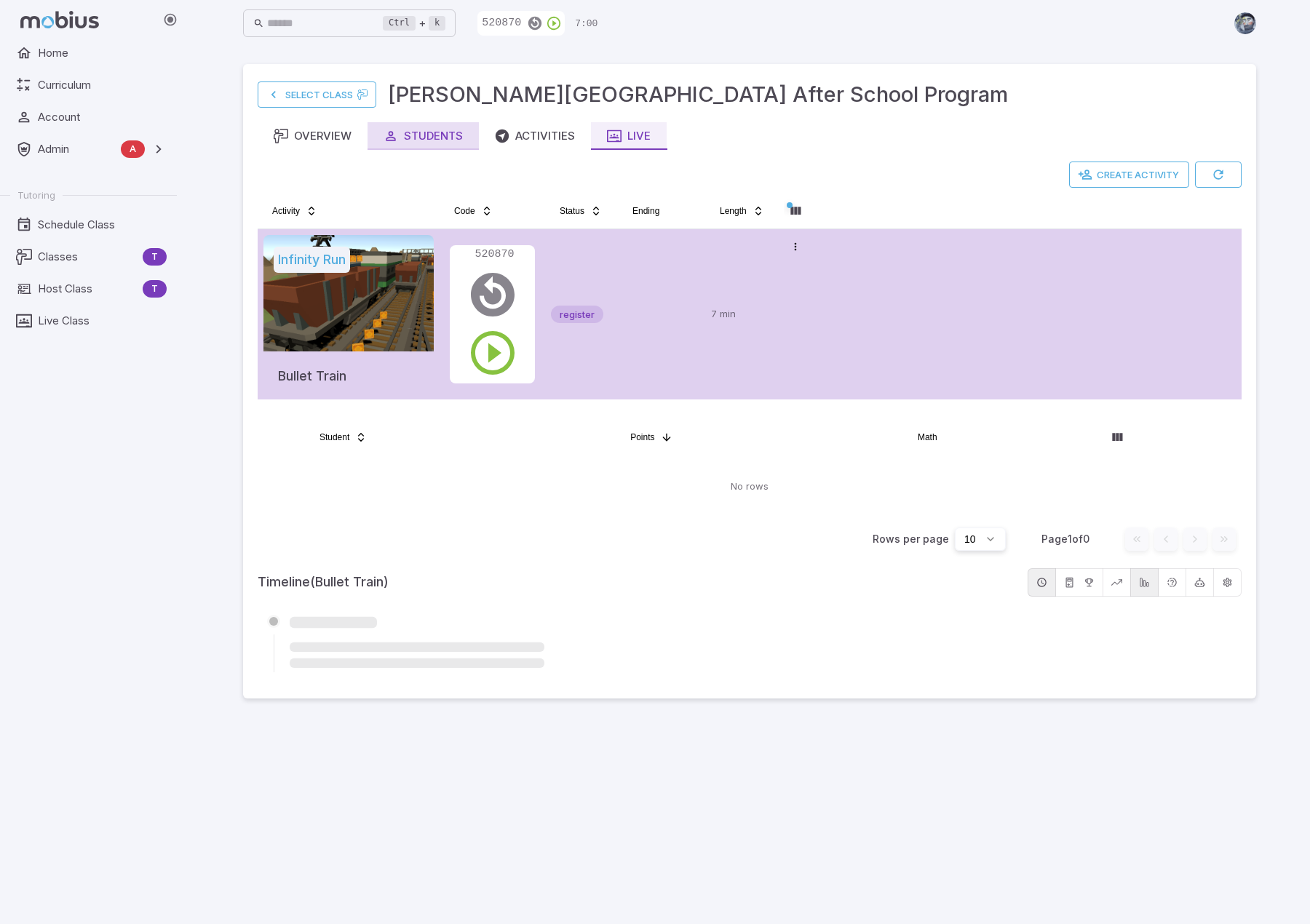
click at [410, 148] on button "Students" at bounding box center [423, 136] width 111 height 28
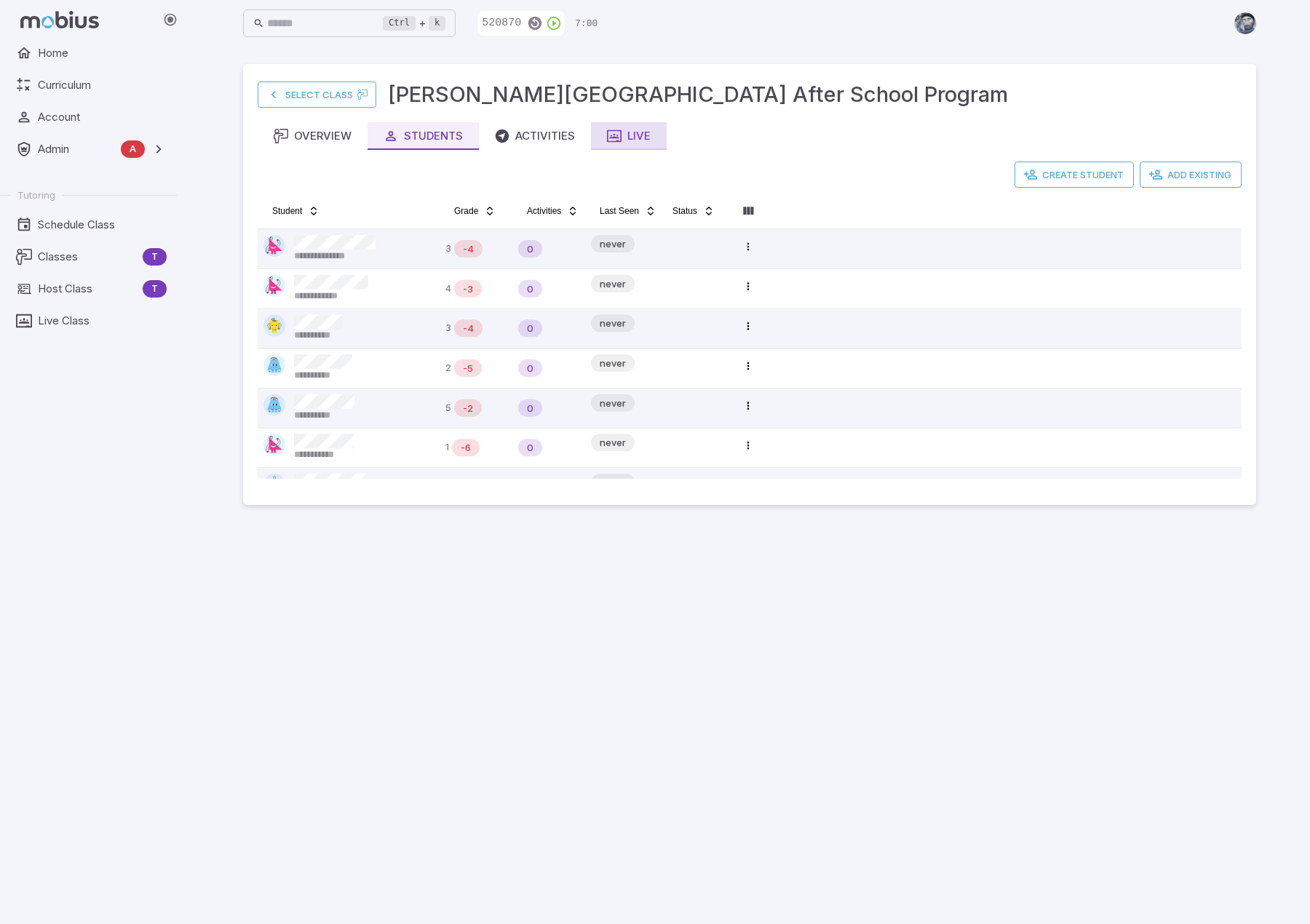
click at [627, 125] on button "Live" at bounding box center [629, 136] width 76 height 28
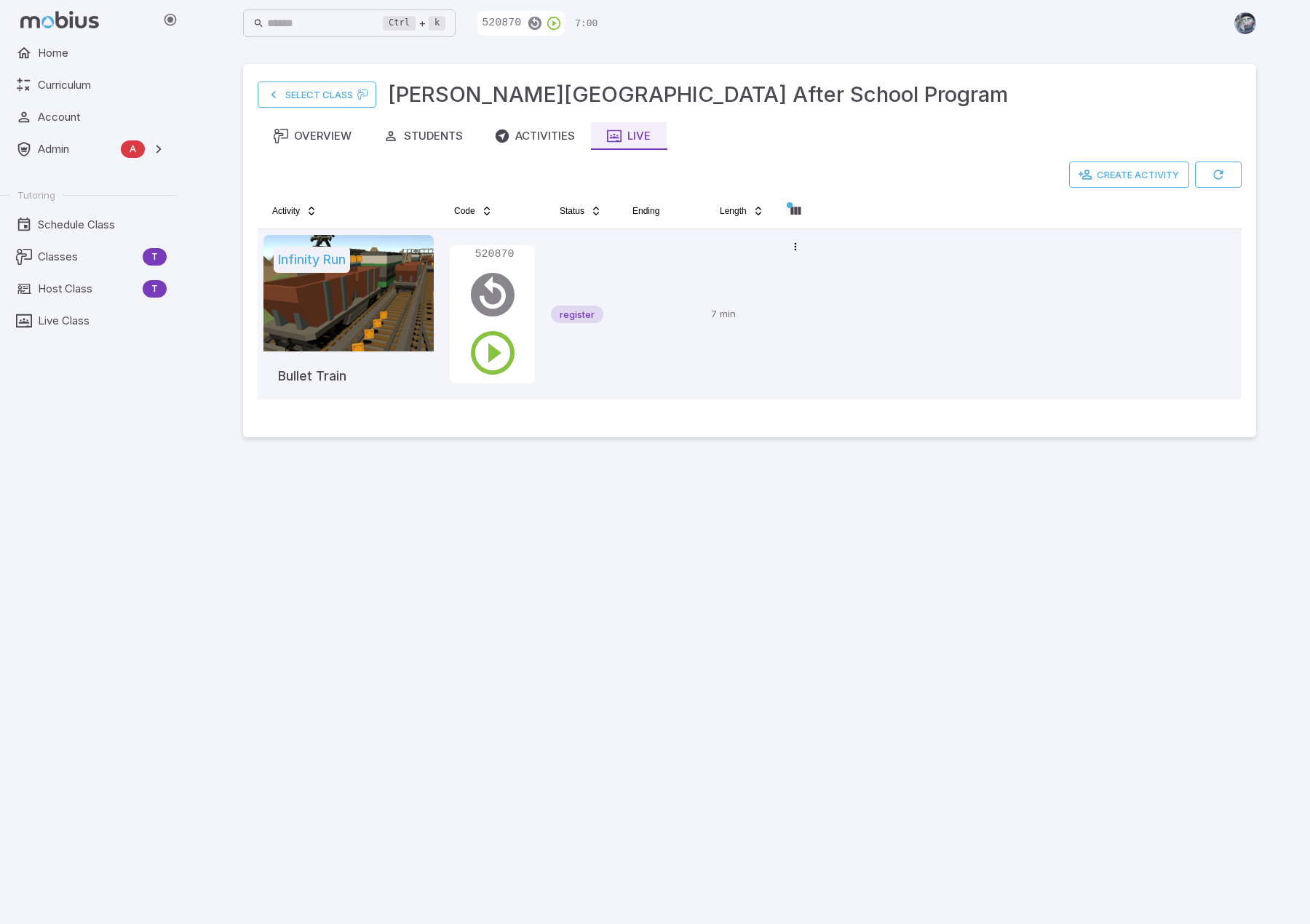
click at [672, 723] on main "Select Class Newton's Grove After School Program Overview Students Activities L…" at bounding box center [750, 485] width 1048 height 877
click at [826, 627] on main "Select Class Newton's Grove After School Program Overview Students Activities L…" at bounding box center [750, 485] width 1048 height 877
click at [518, 135] on div "Activities" at bounding box center [534, 135] width 80 height 16
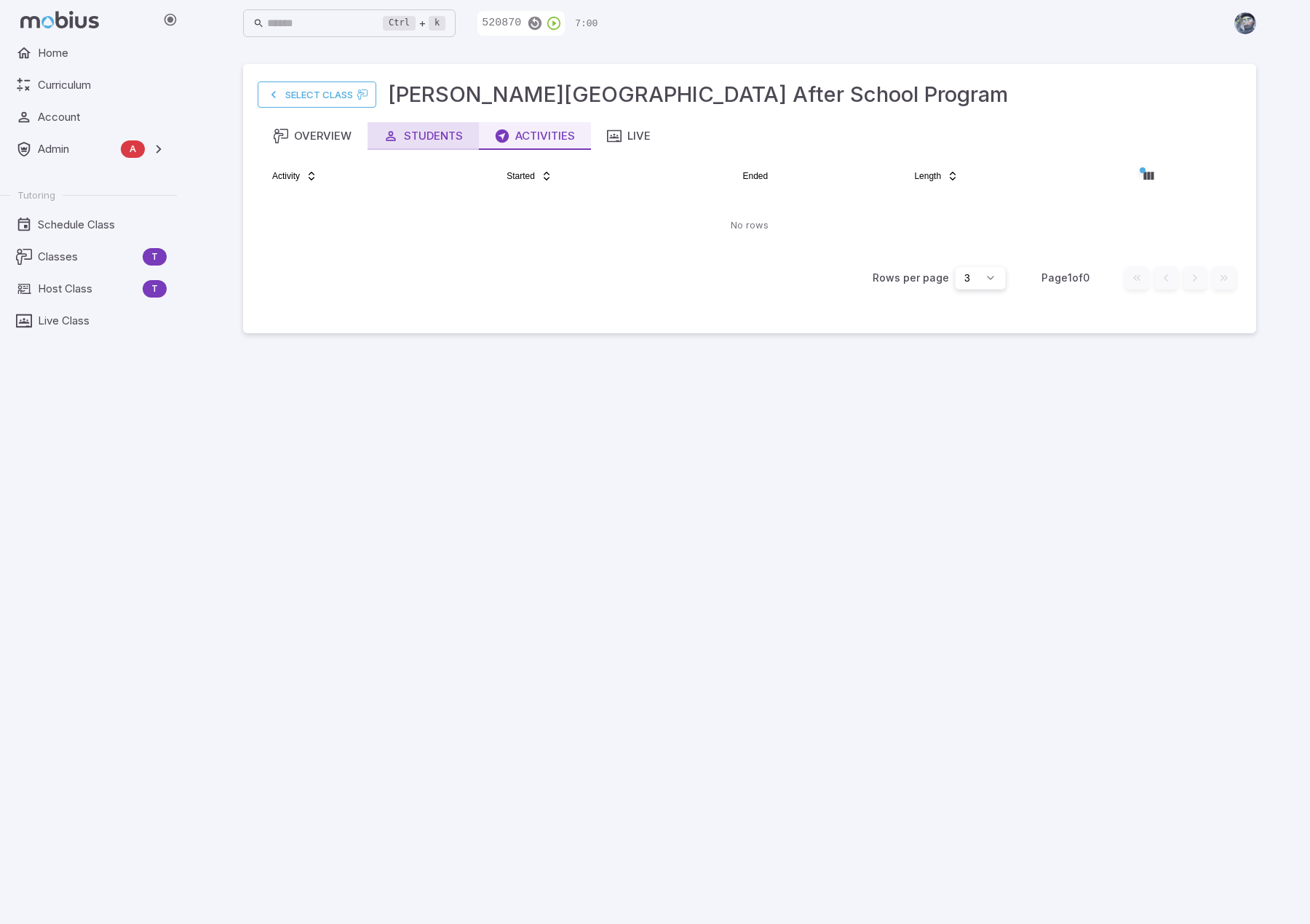
click at [433, 135] on div "Students" at bounding box center [423, 135] width 80 height 16
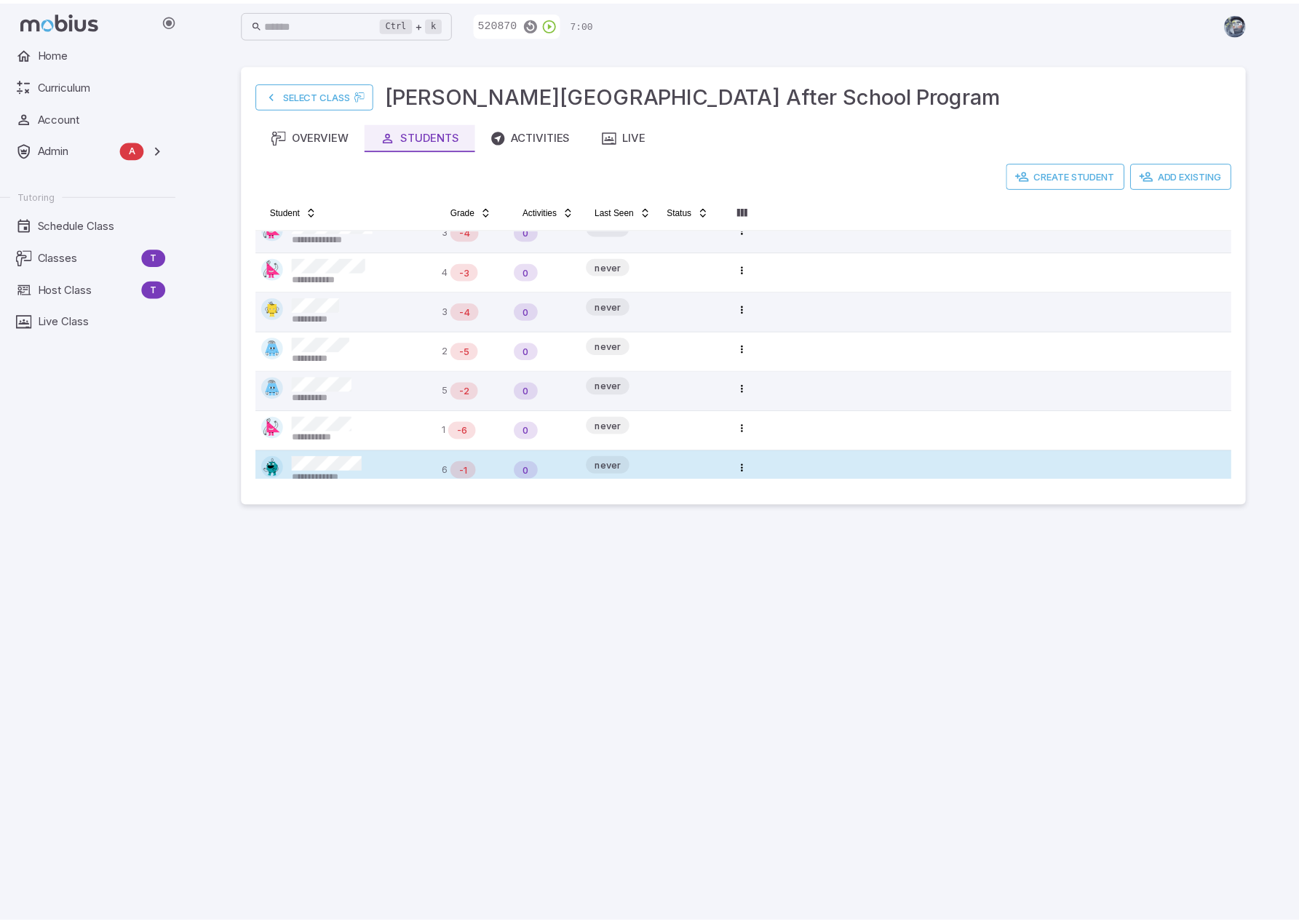
scroll to position [5, 0]
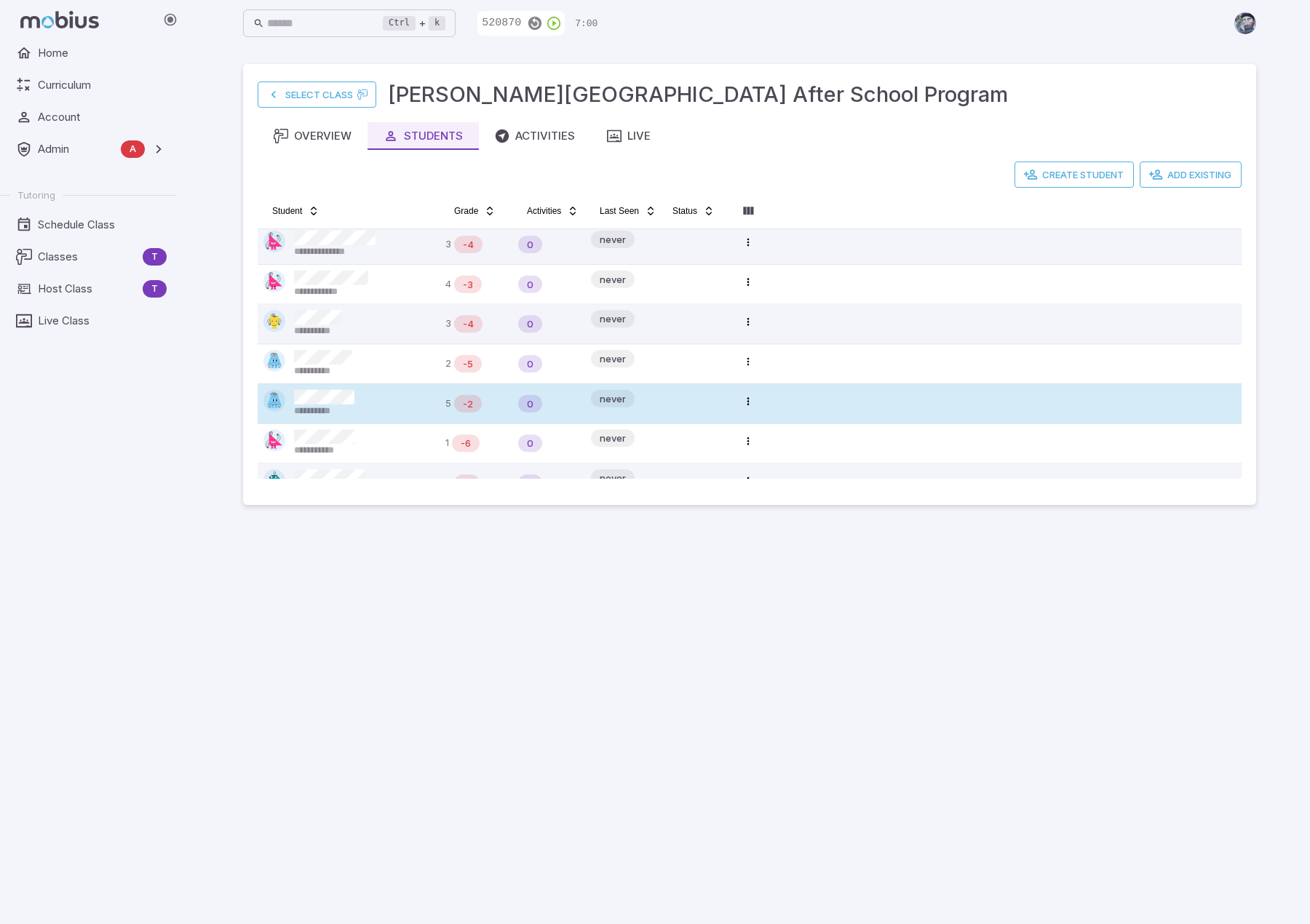
click at [373, 407] on div "**********" at bounding box center [348, 403] width 170 height 28
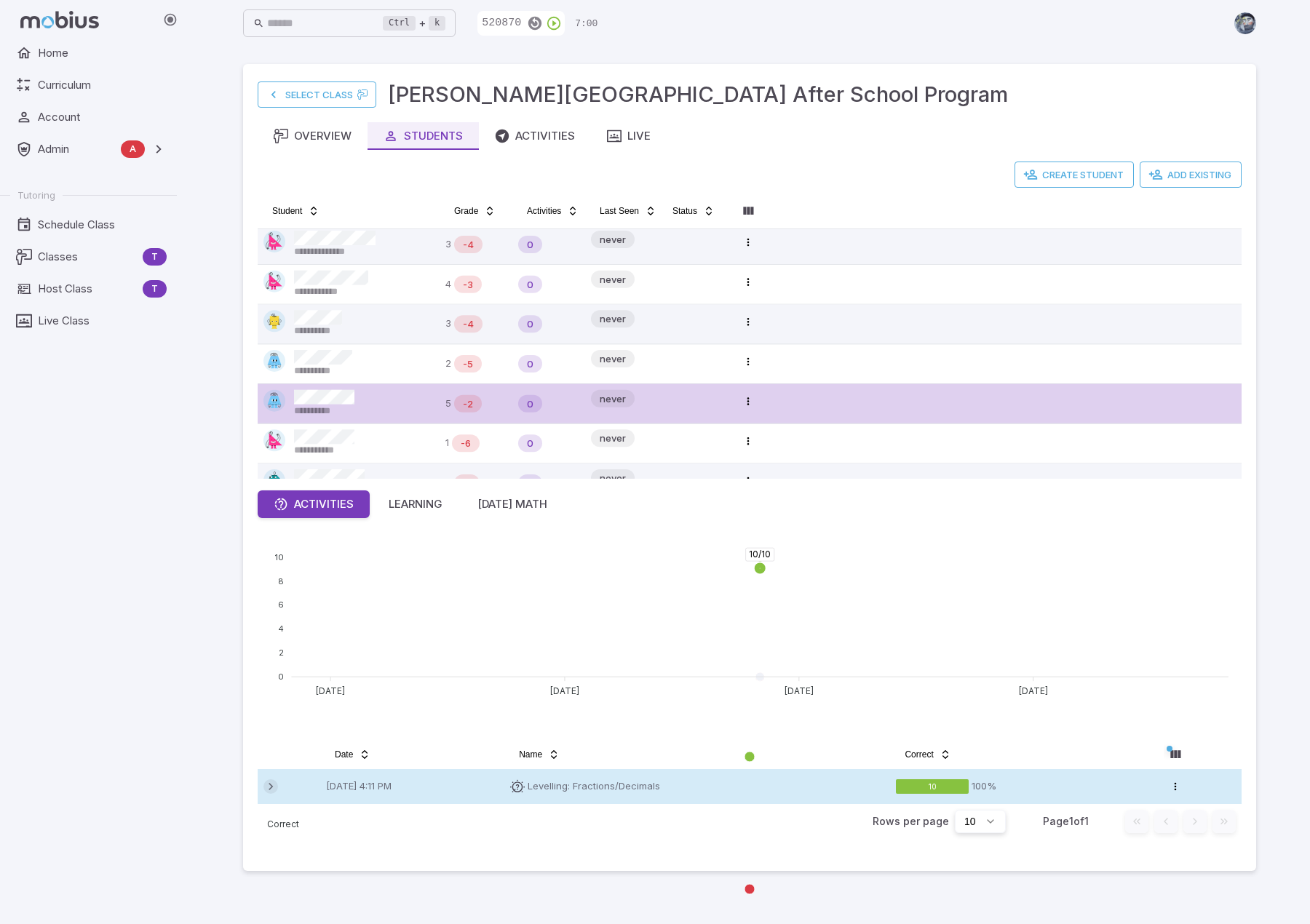
click at [268, 786] on icon at bounding box center [270, 786] width 15 height 15
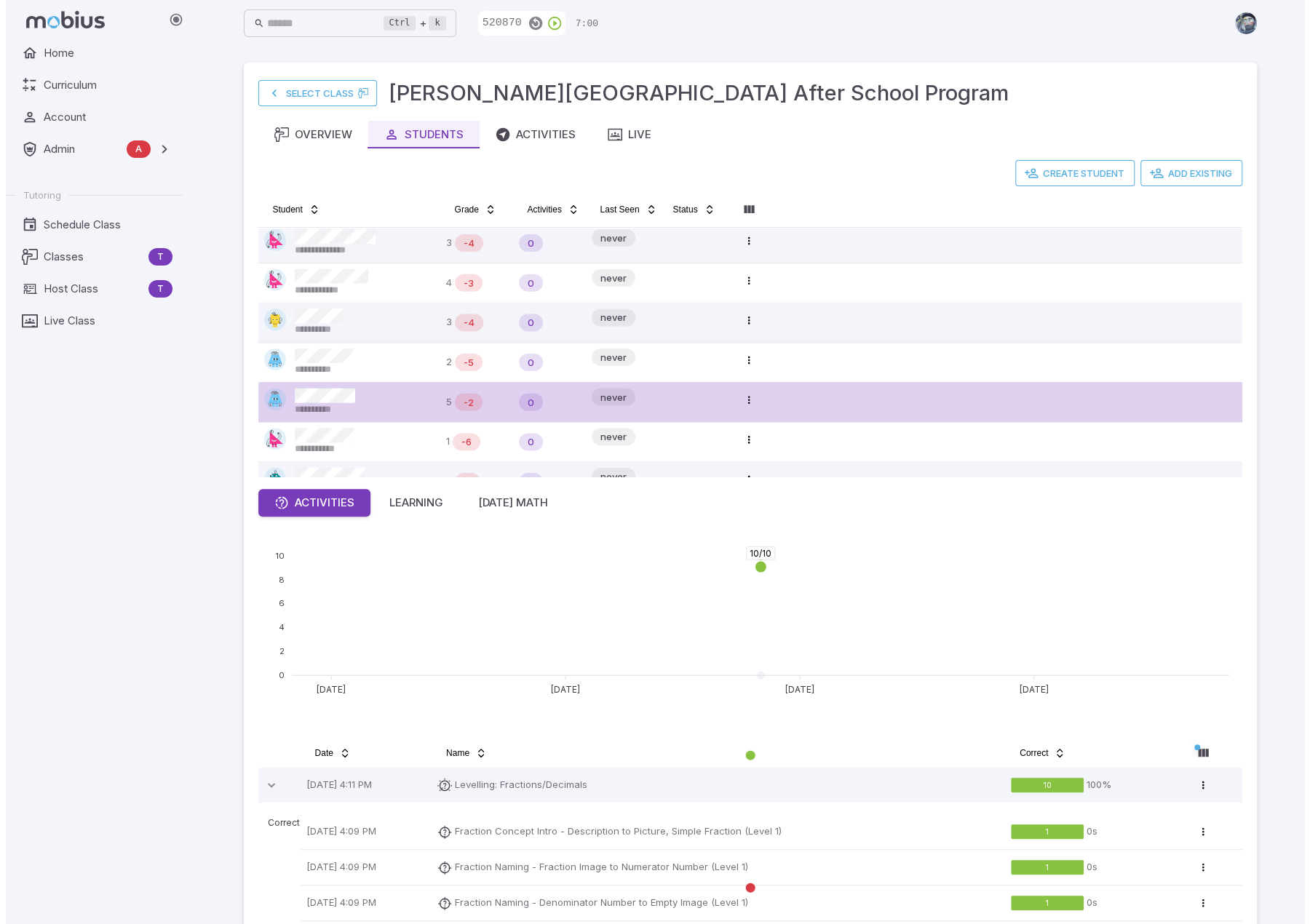
scroll to position [0, 0]
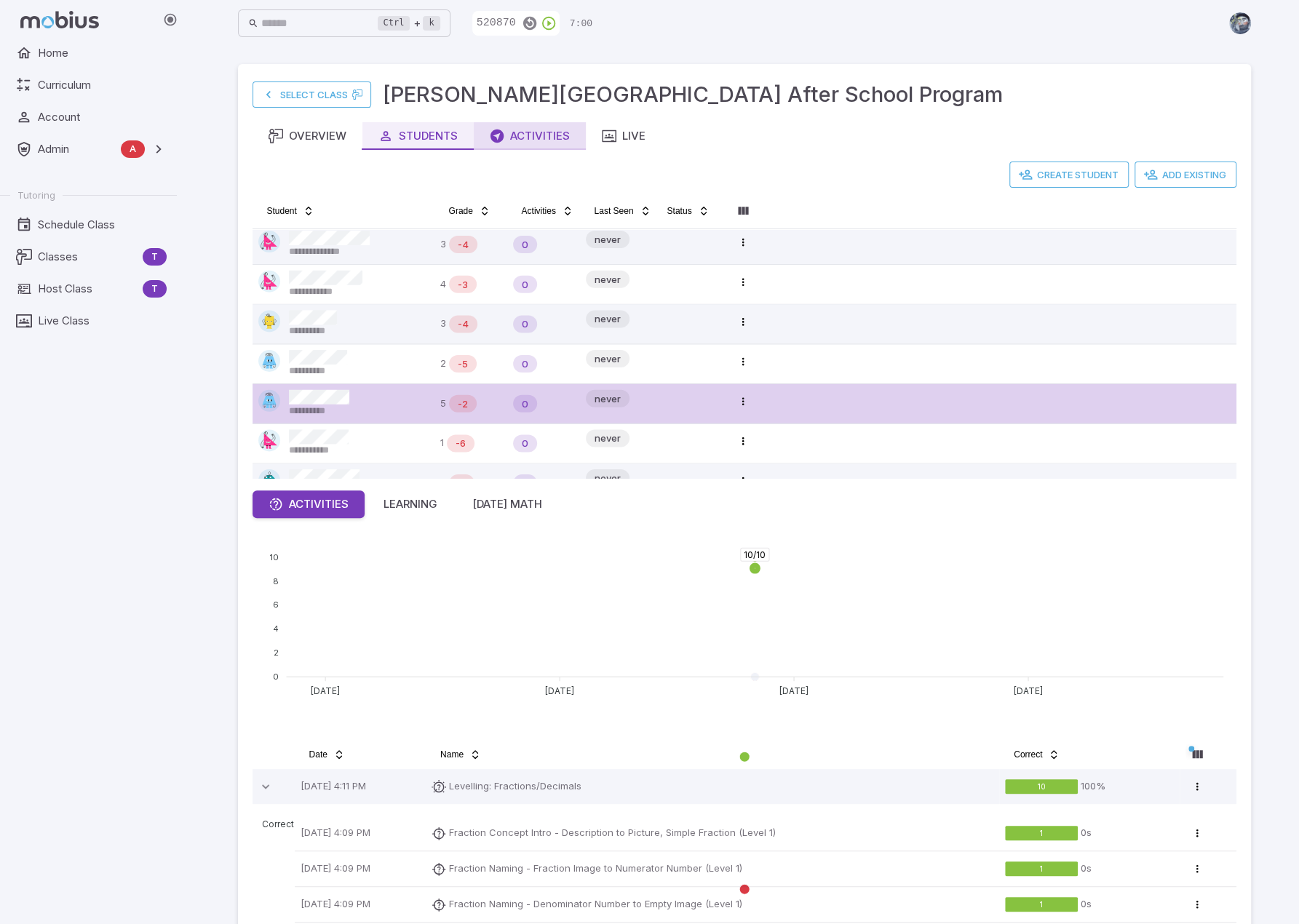
click at [541, 125] on button "Activities" at bounding box center [530, 136] width 112 height 28
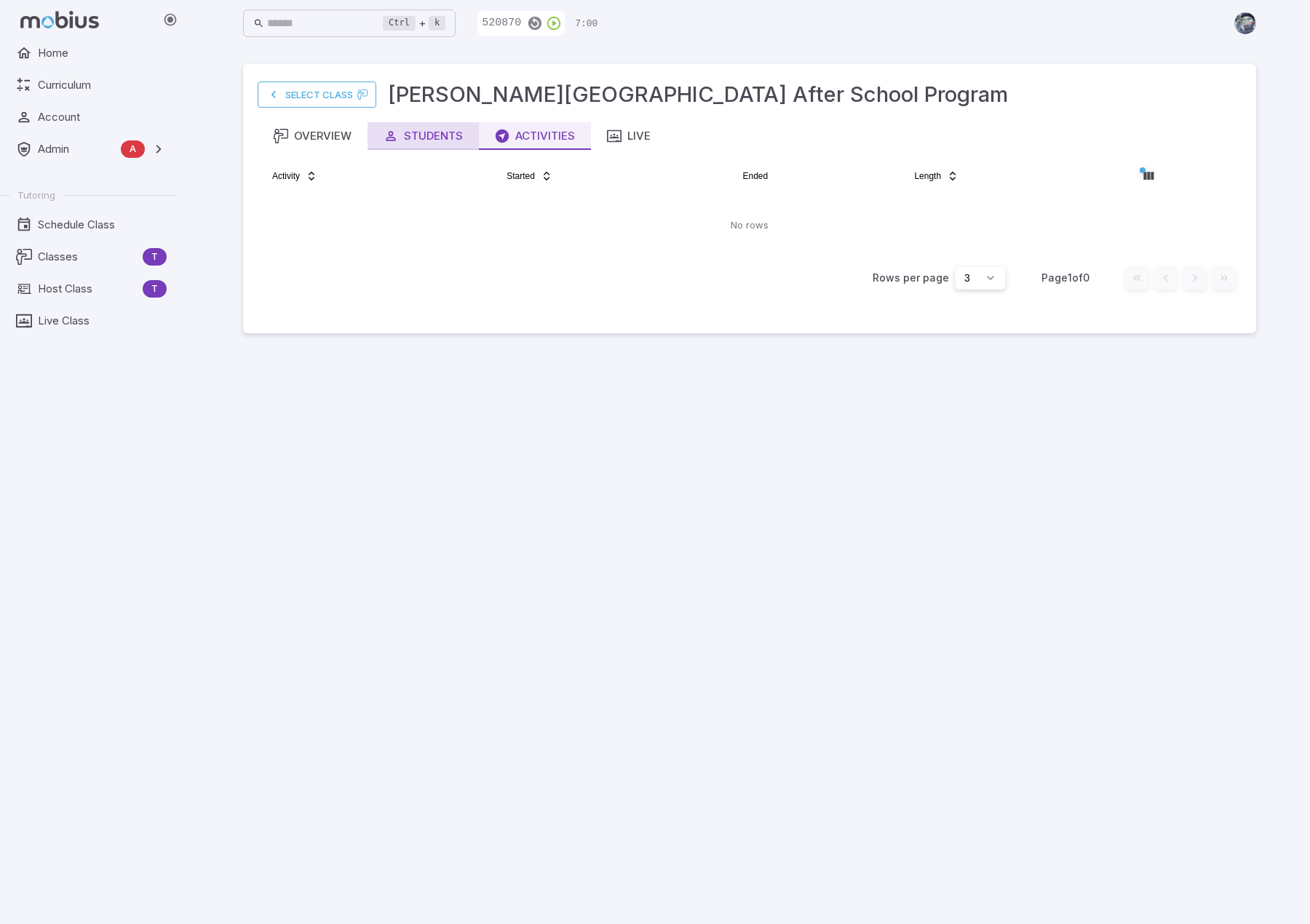
click at [389, 133] on icon "button" at bounding box center [390, 135] width 15 height 15
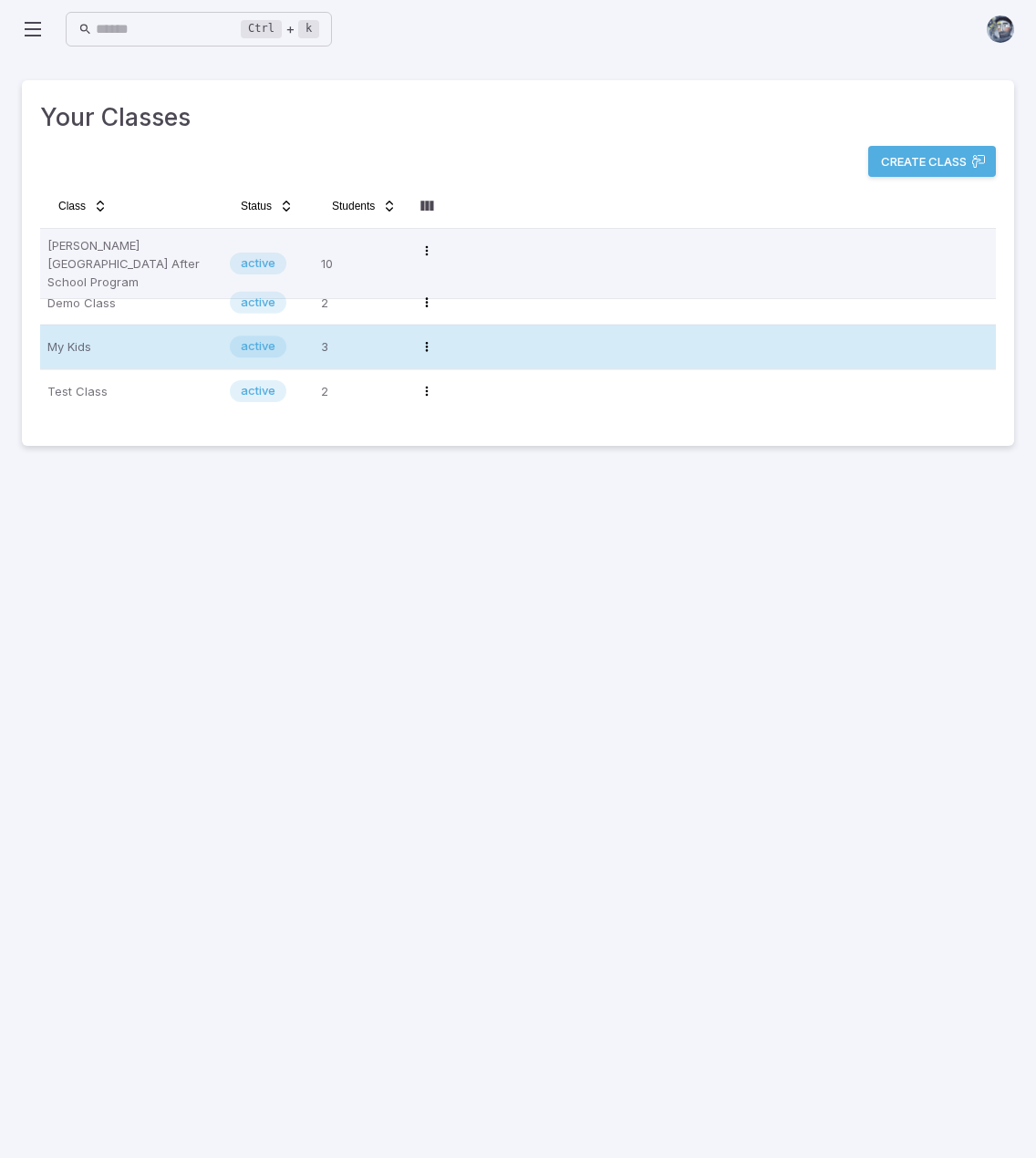
click at [178, 342] on p "My Kids" at bounding box center [130, 346] width 168 height 29
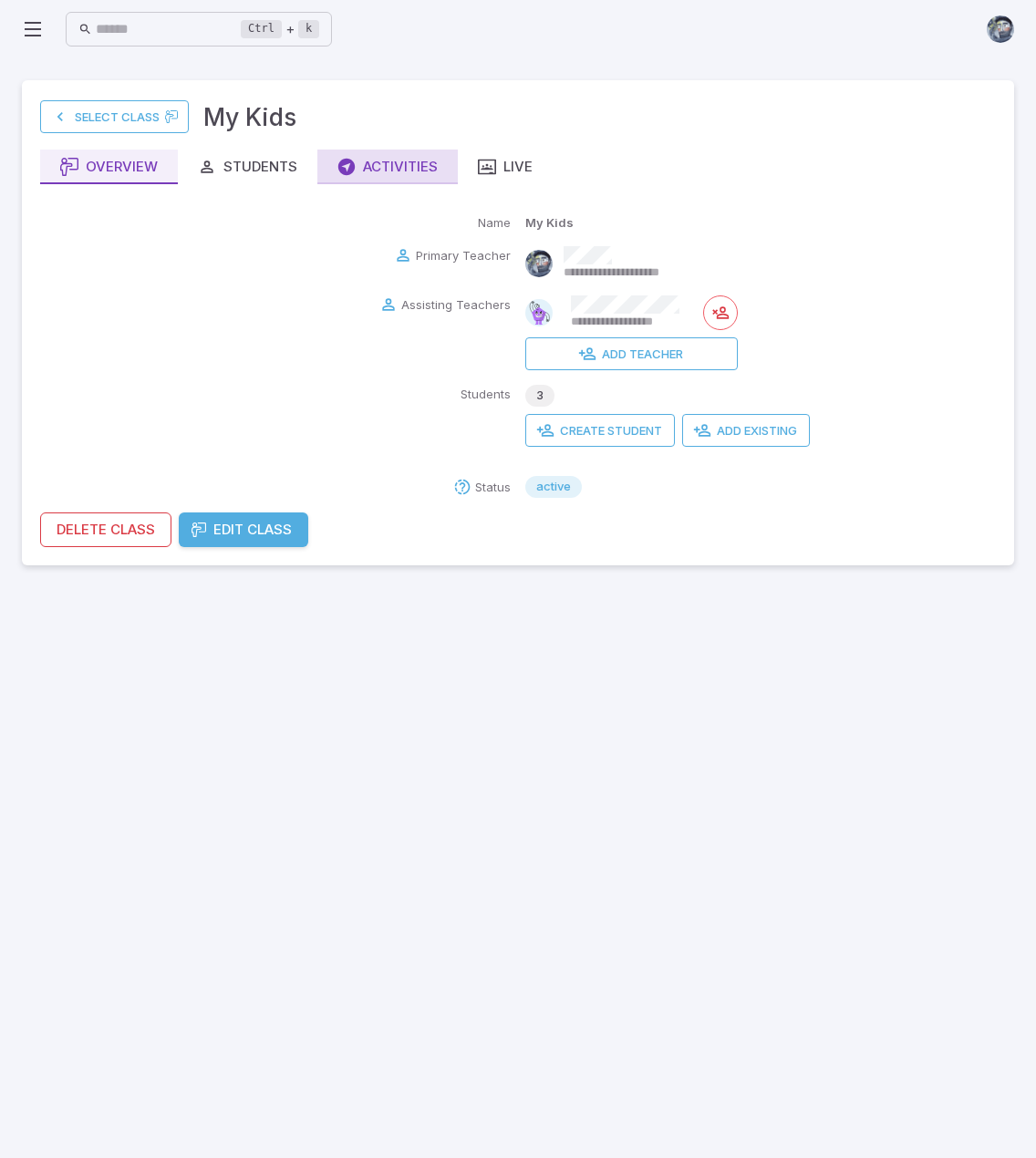
click at [404, 169] on div "Activities" at bounding box center [388, 166] width 101 height 20
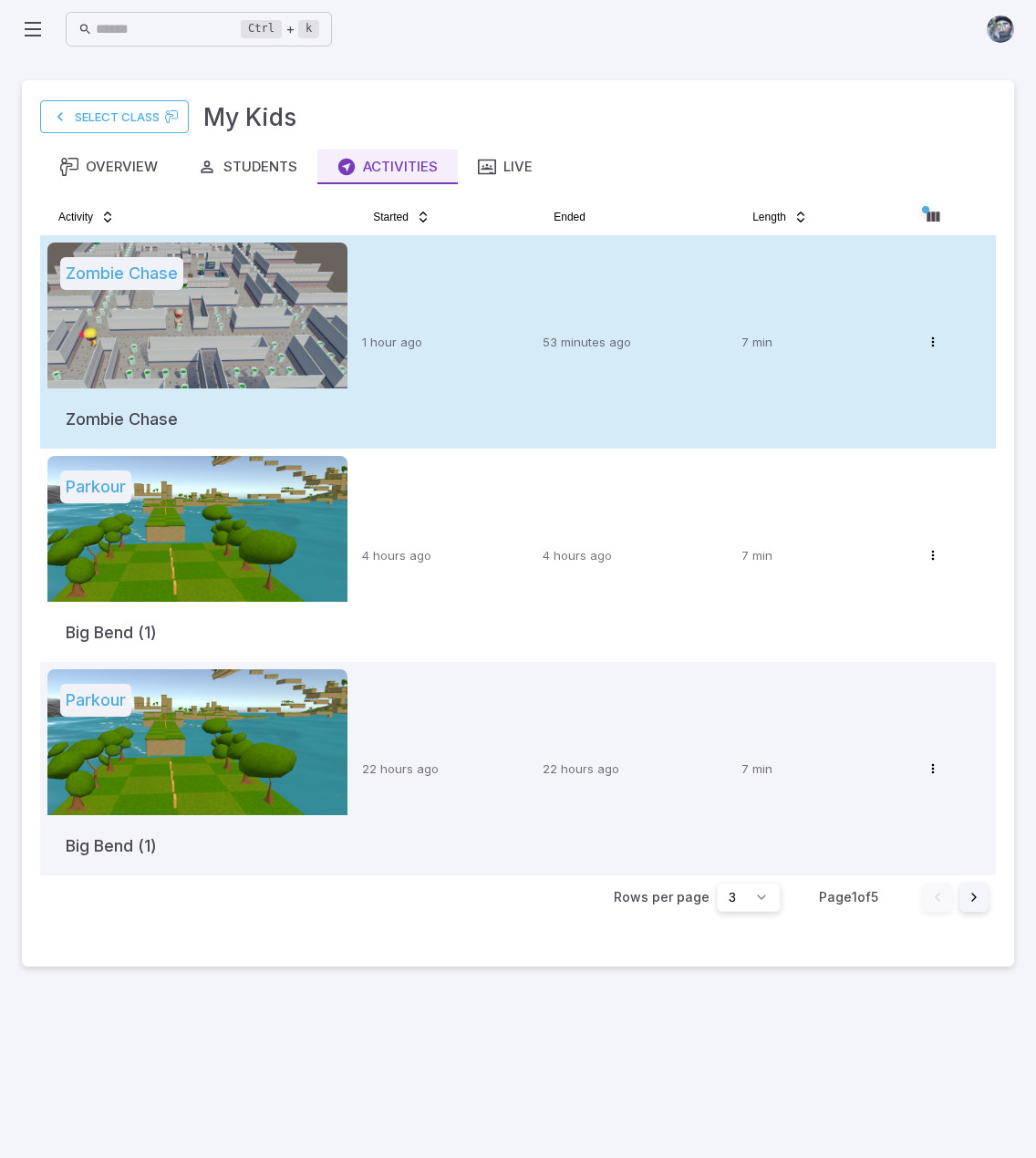
click at [421, 387] on td "1 hour ago" at bounding box center [445, 342] width 180 height 213
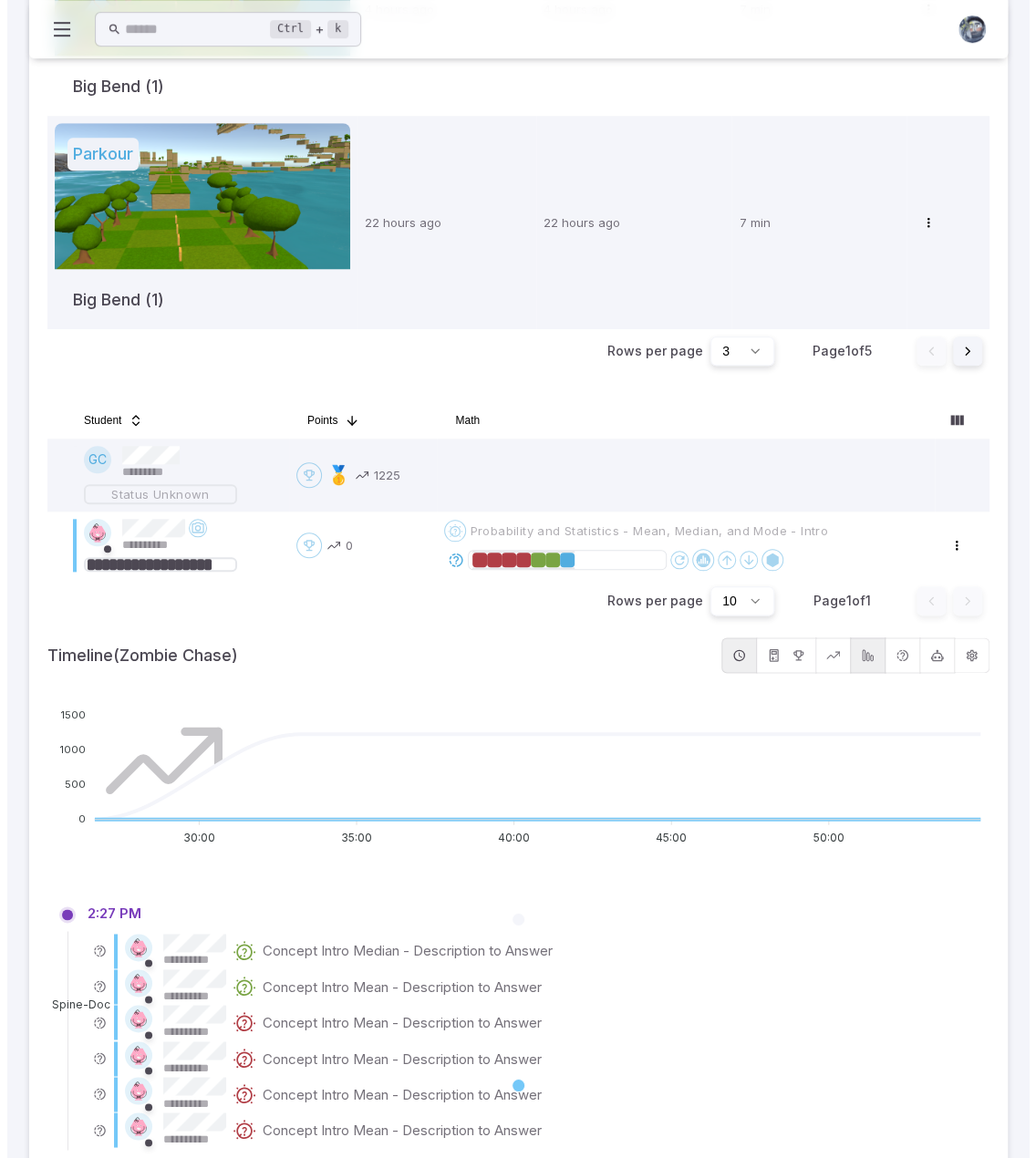
scroll to position [547, 0]
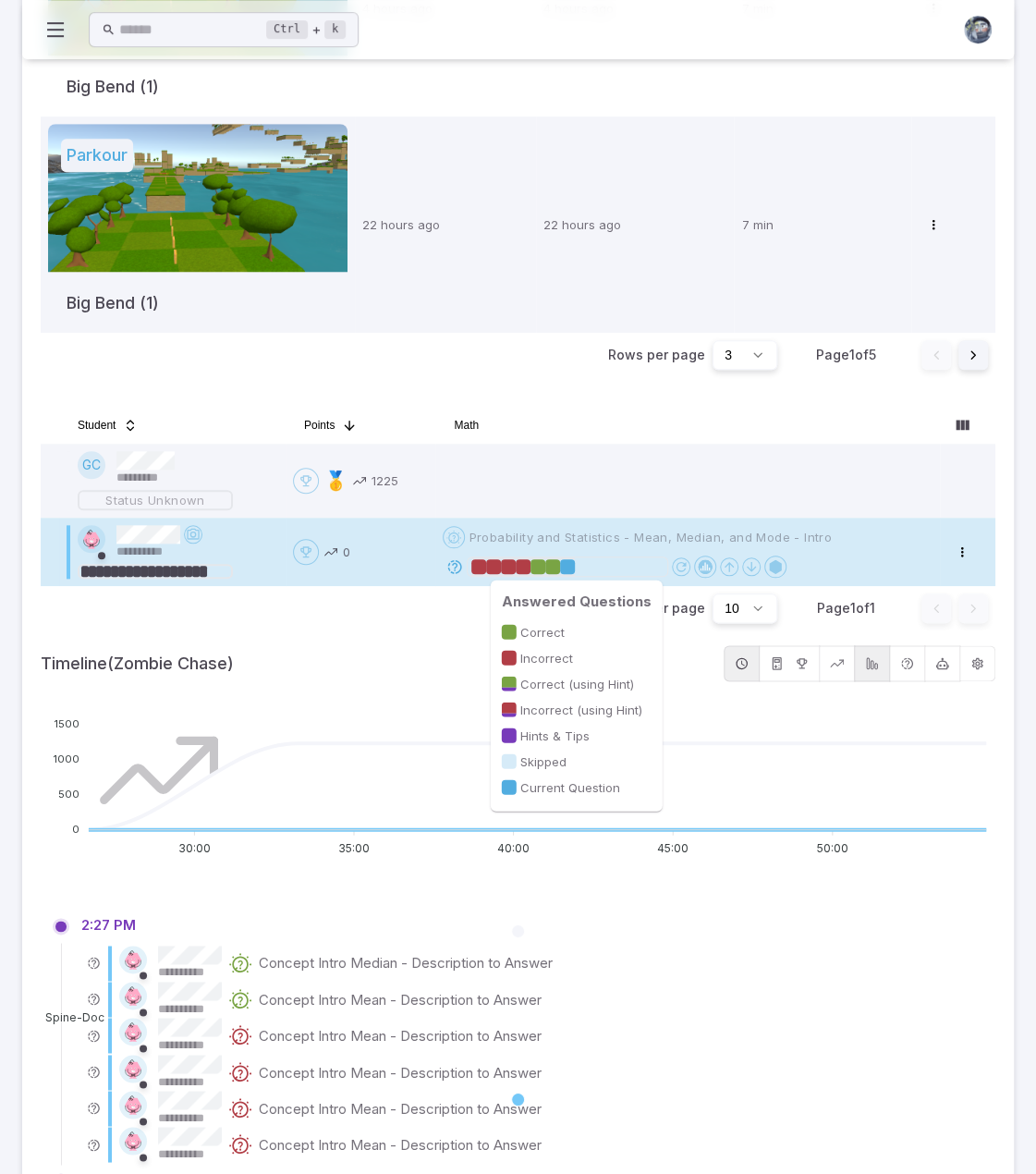
click at [554, 559] on div at bounding box center [553, 566] width 15 height 15
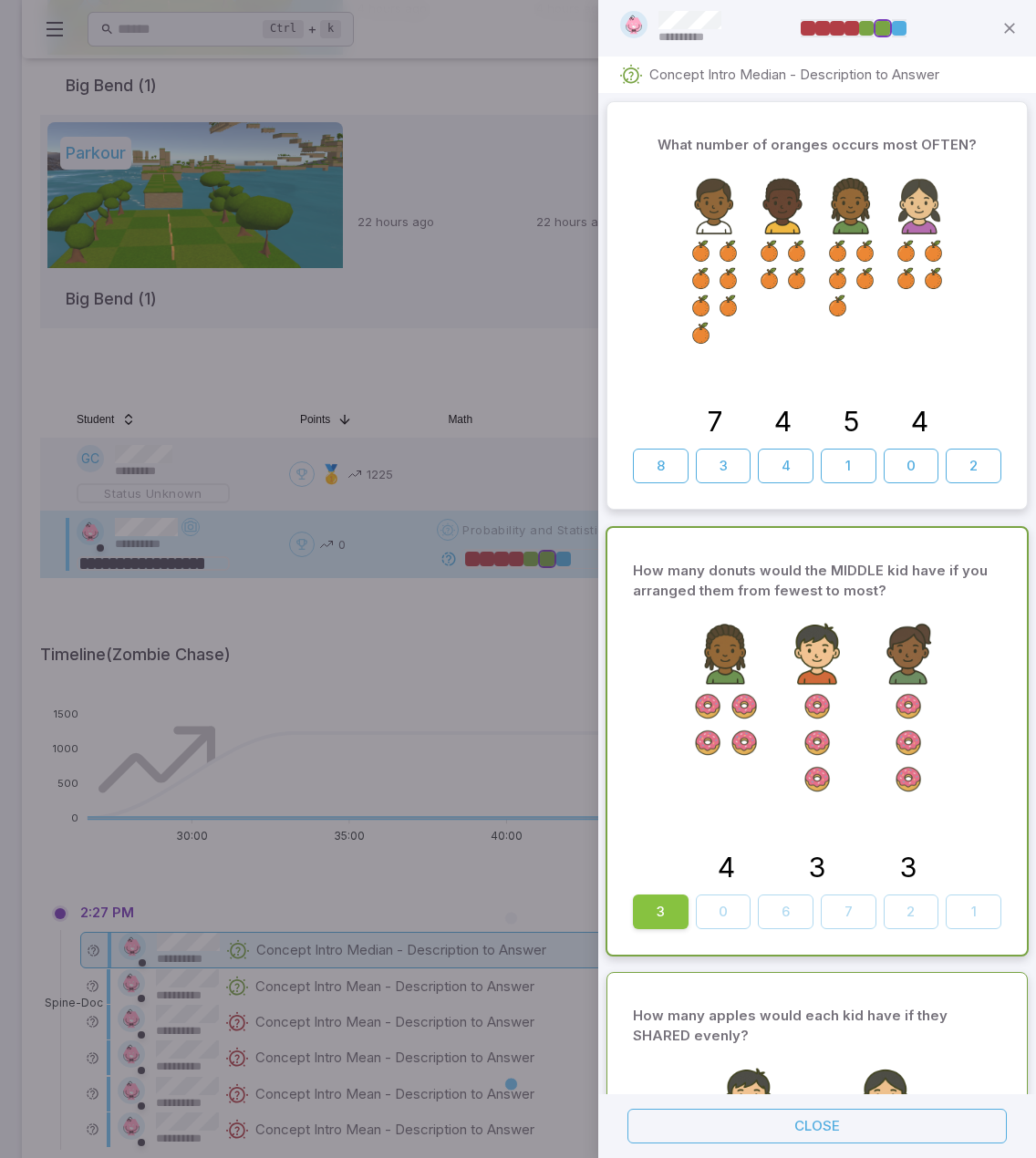
click at [465, 634] on div at bounding box center [518, 579] width 1036 height 1158
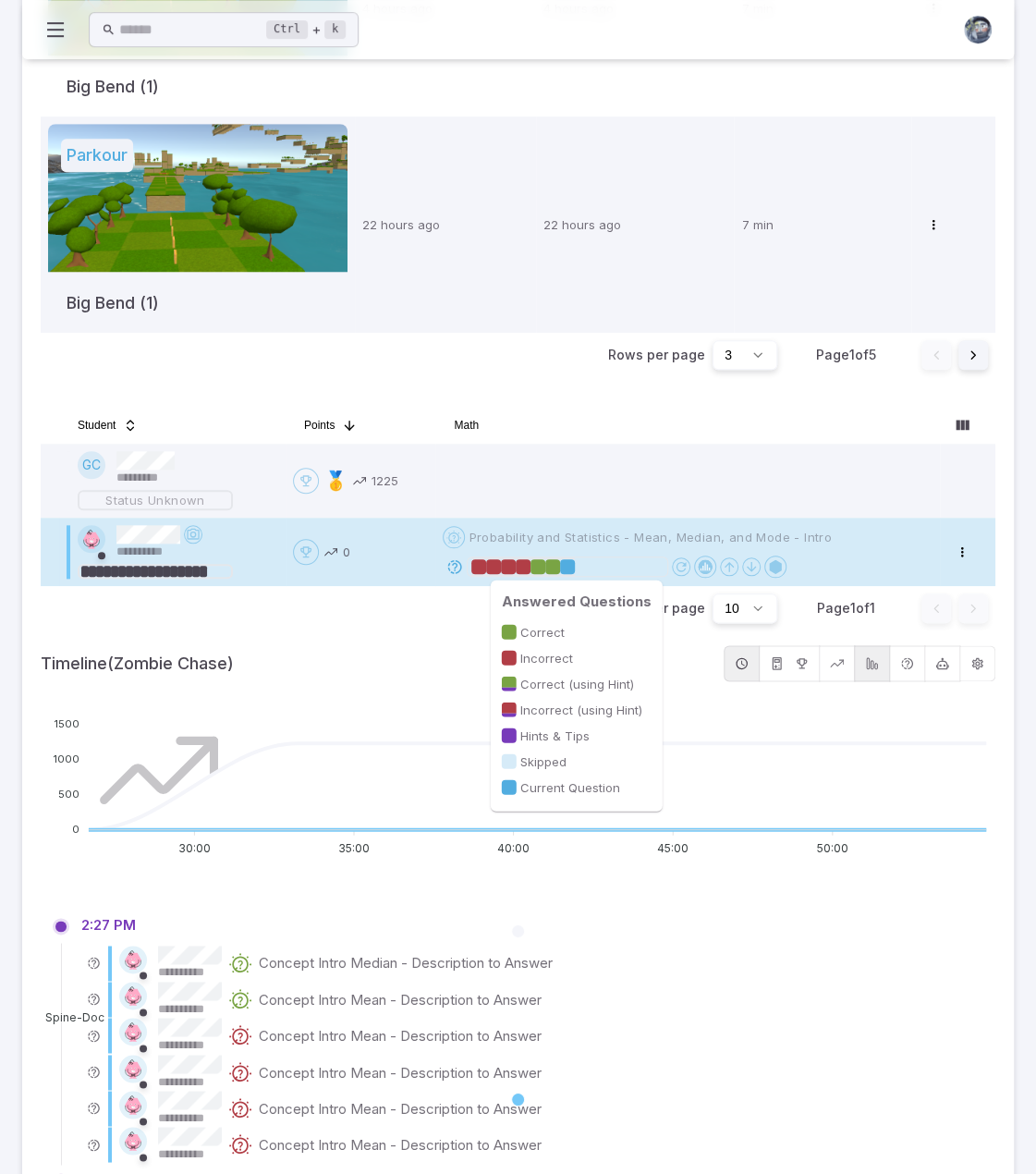
click at [514, 564] on div at bounding box center [508, 566] width 15 height 15
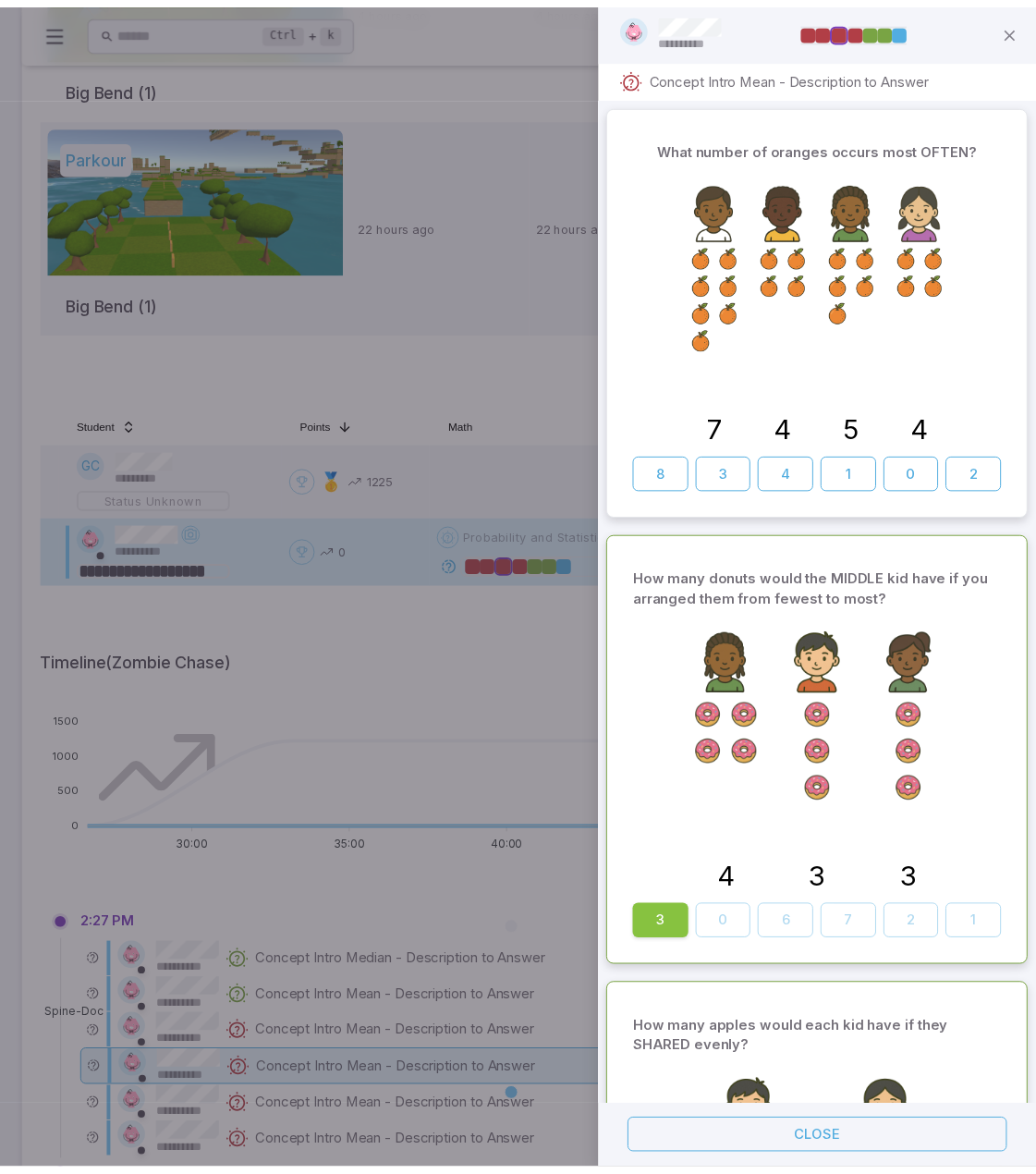
scroll to position [1781, 0]
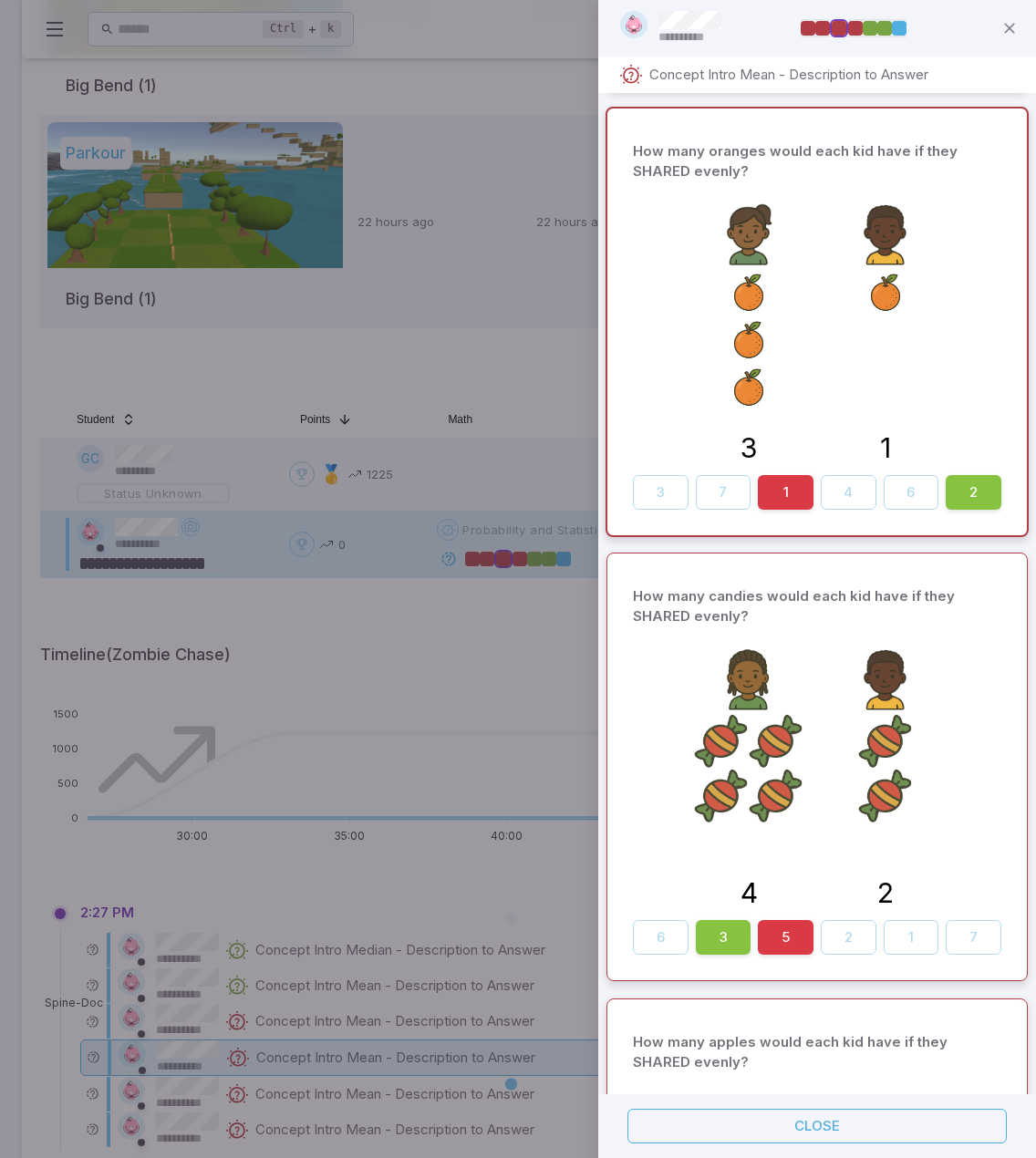
click at [545, 384] on div at bounding box center [518, 579] width 1036 height 1158
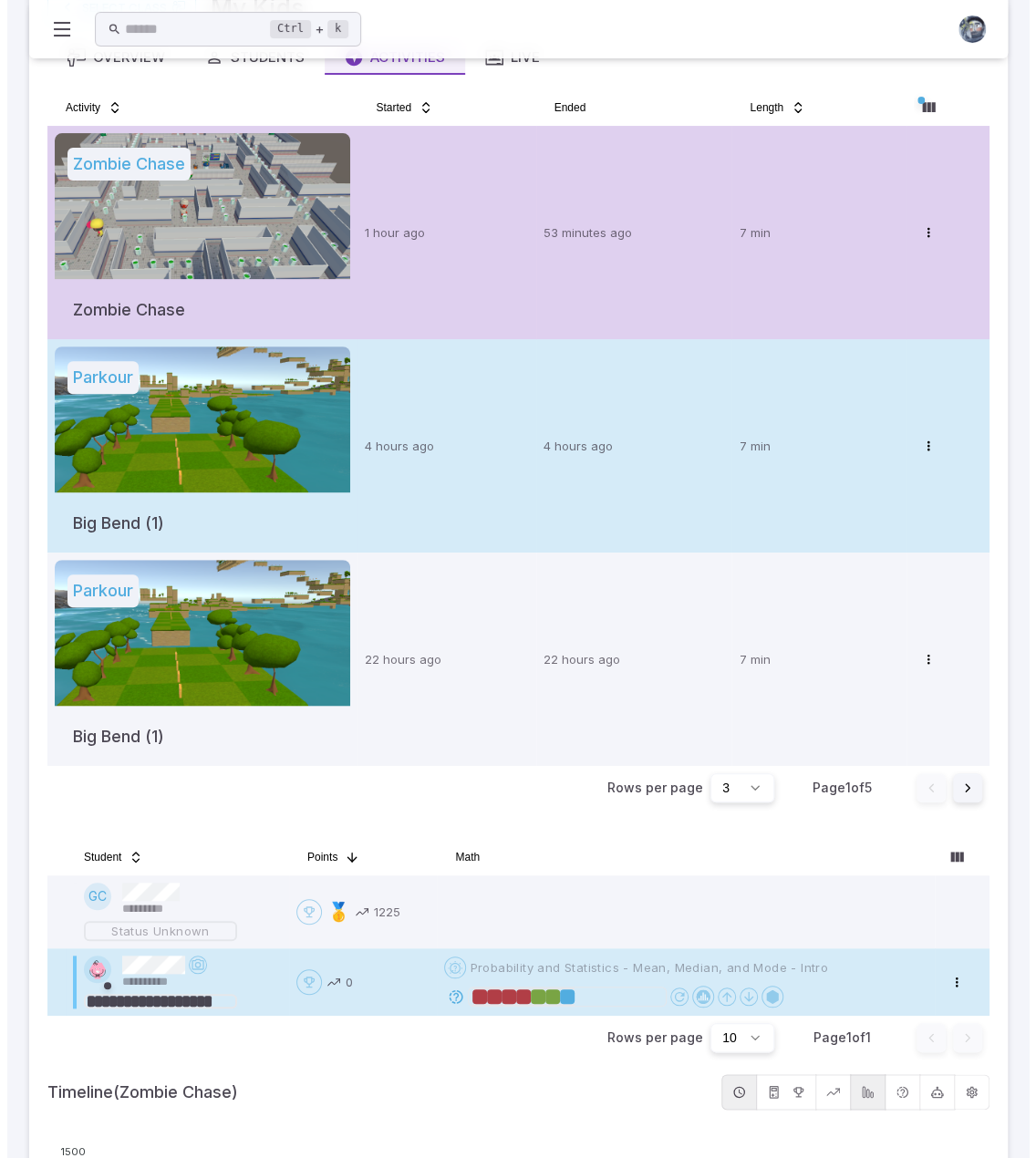
scroll to position [0, 0]
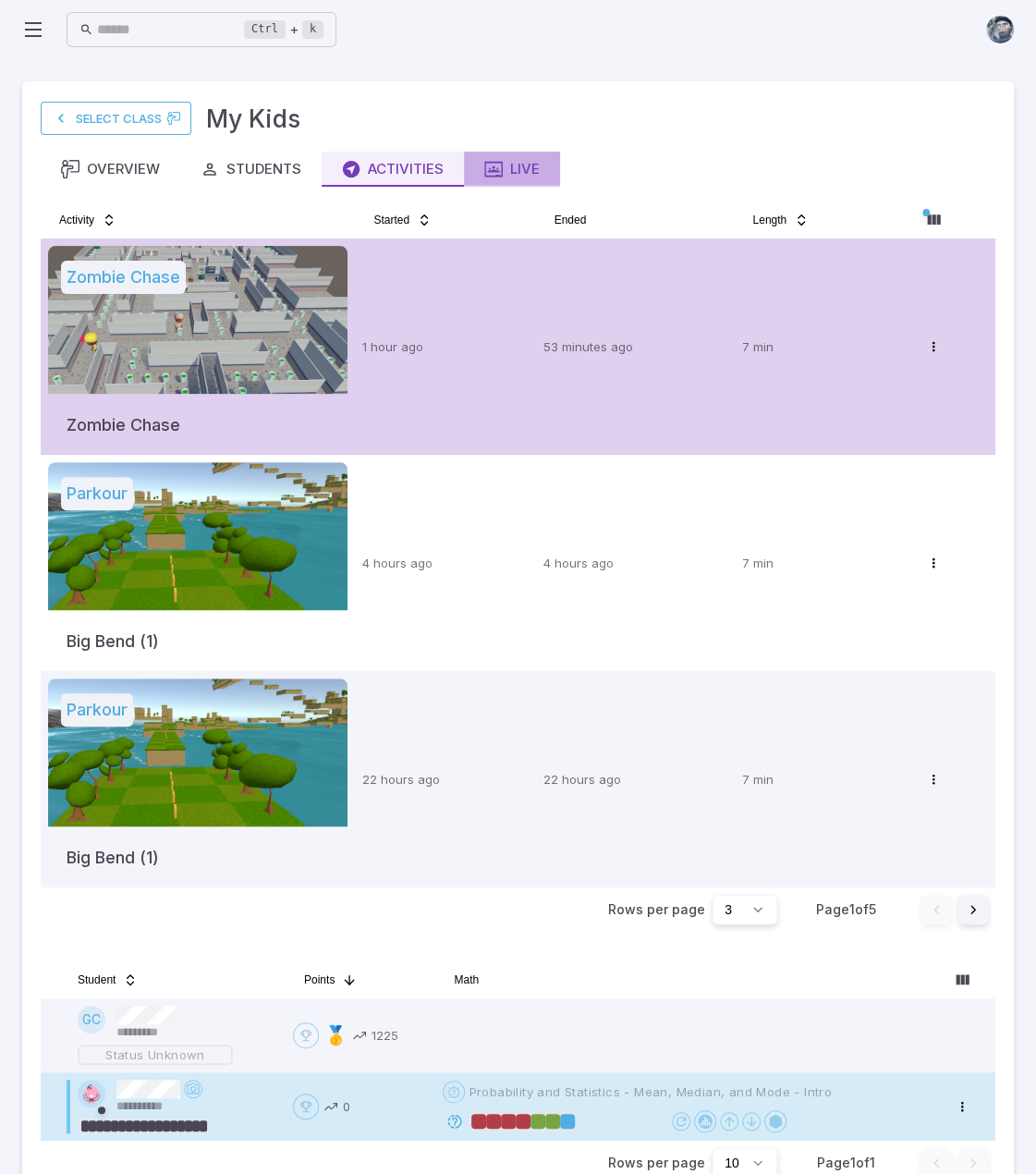
click at [540, 171] on button "Live" at bounding box center [512, 169] width 96 height 35
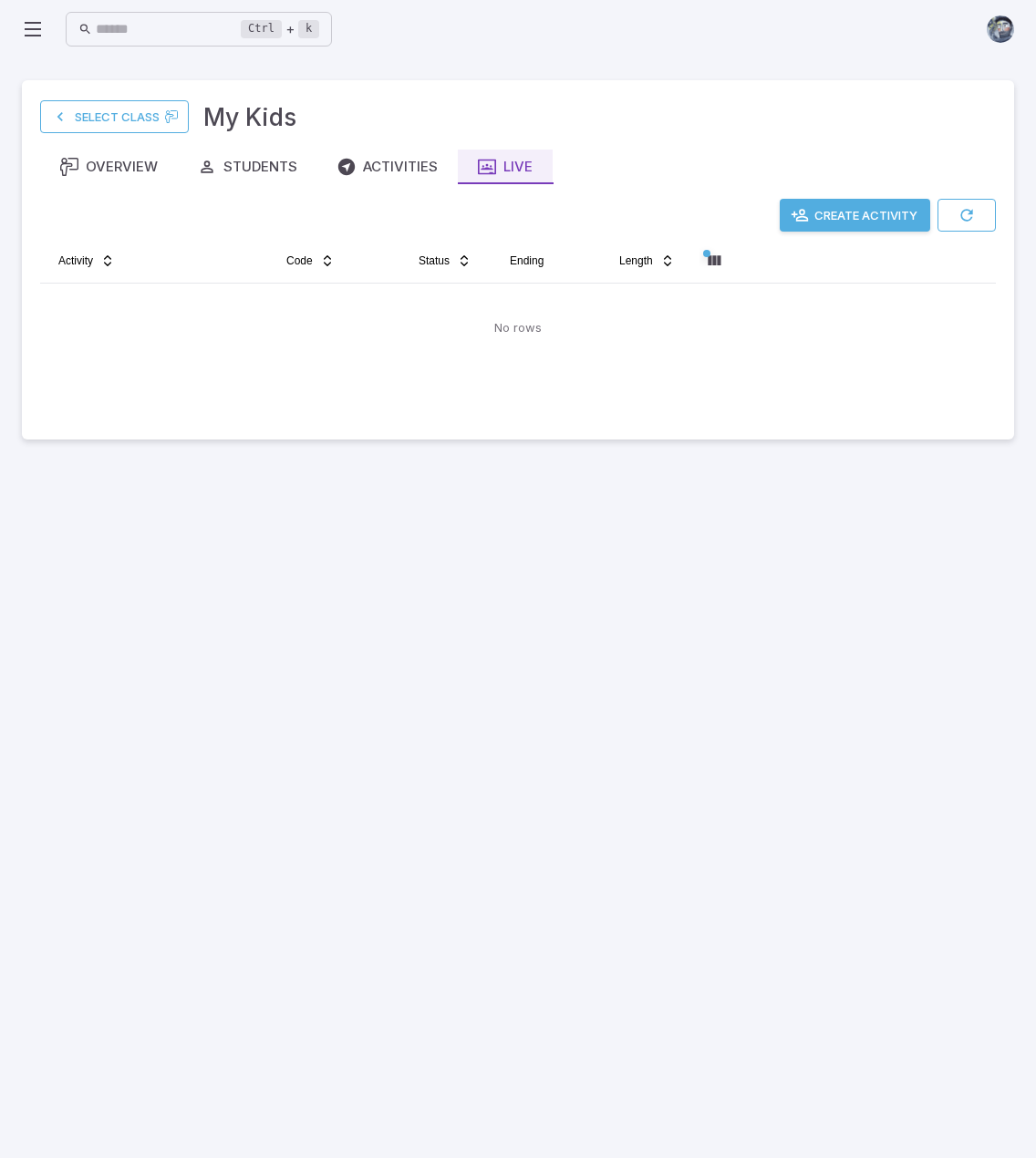
click at [830, 203] on button "Create Activity" at bounding box center [855, 215] width 151 height 33
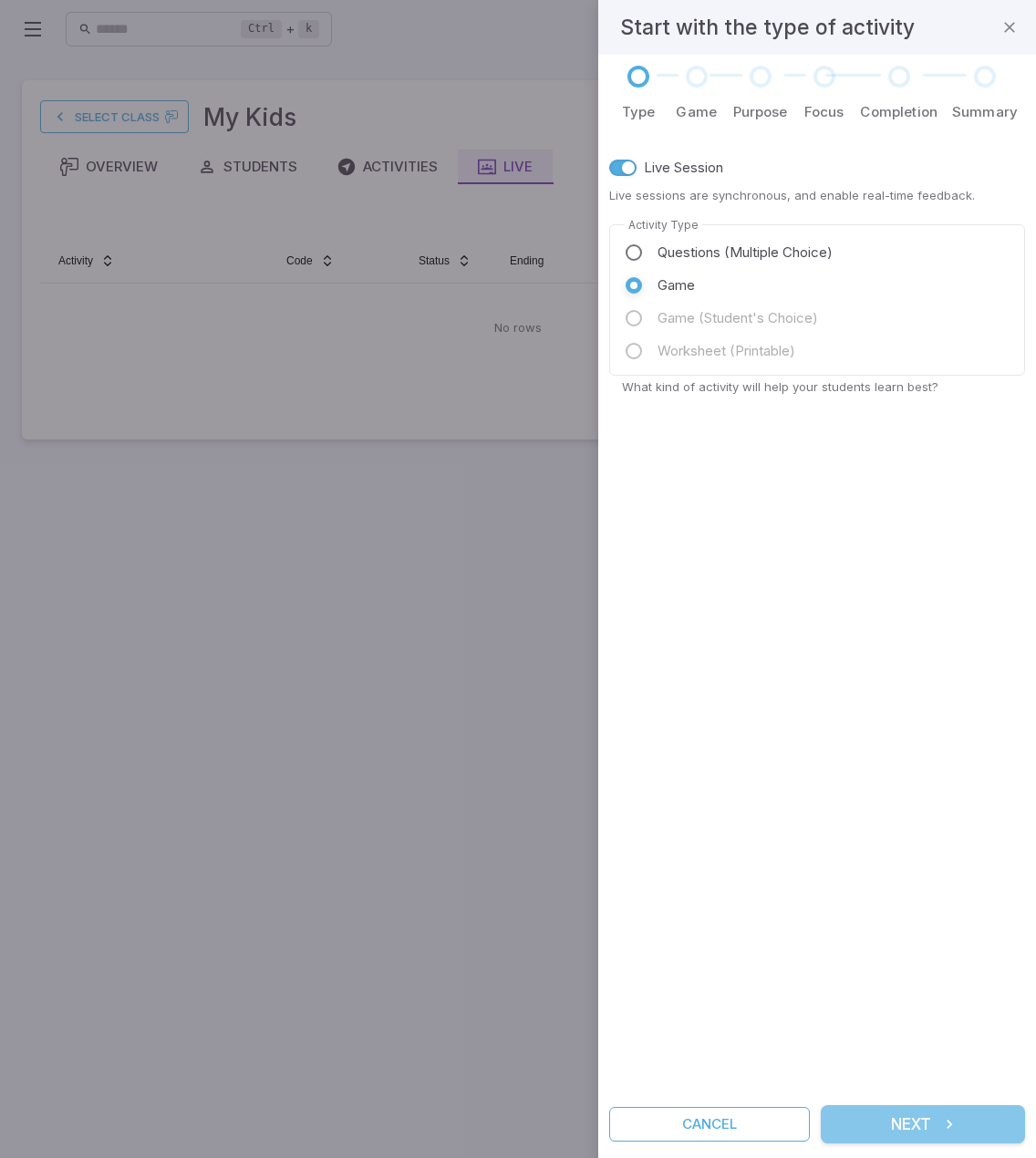
click at [922, 1122] on button "Next" at bounding box center [922, 1124] width 204 height 38
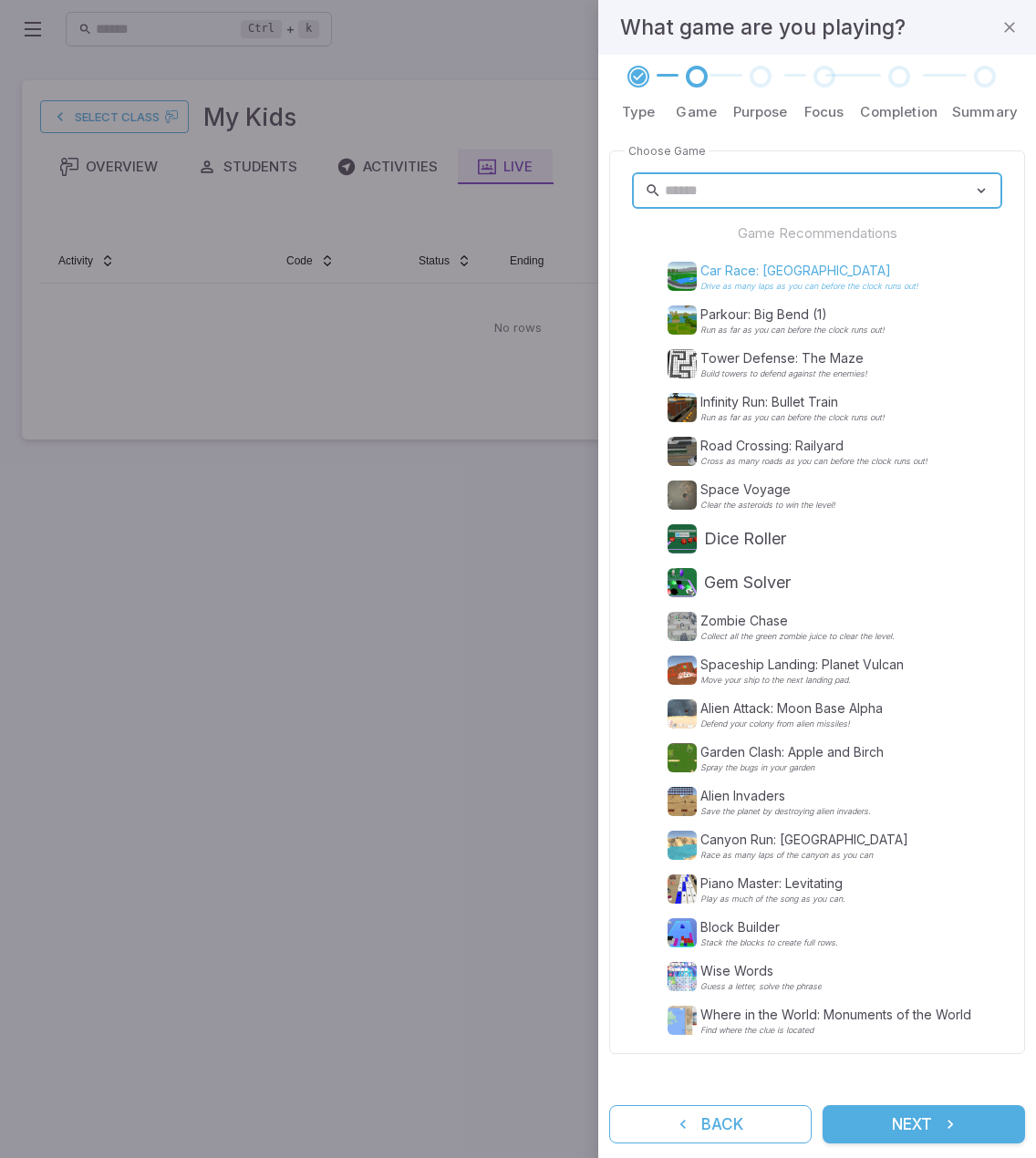
click at [803, 278] on p "Car Race: Crystal Lake" at bounding box center [809, 271] width 218 height 18
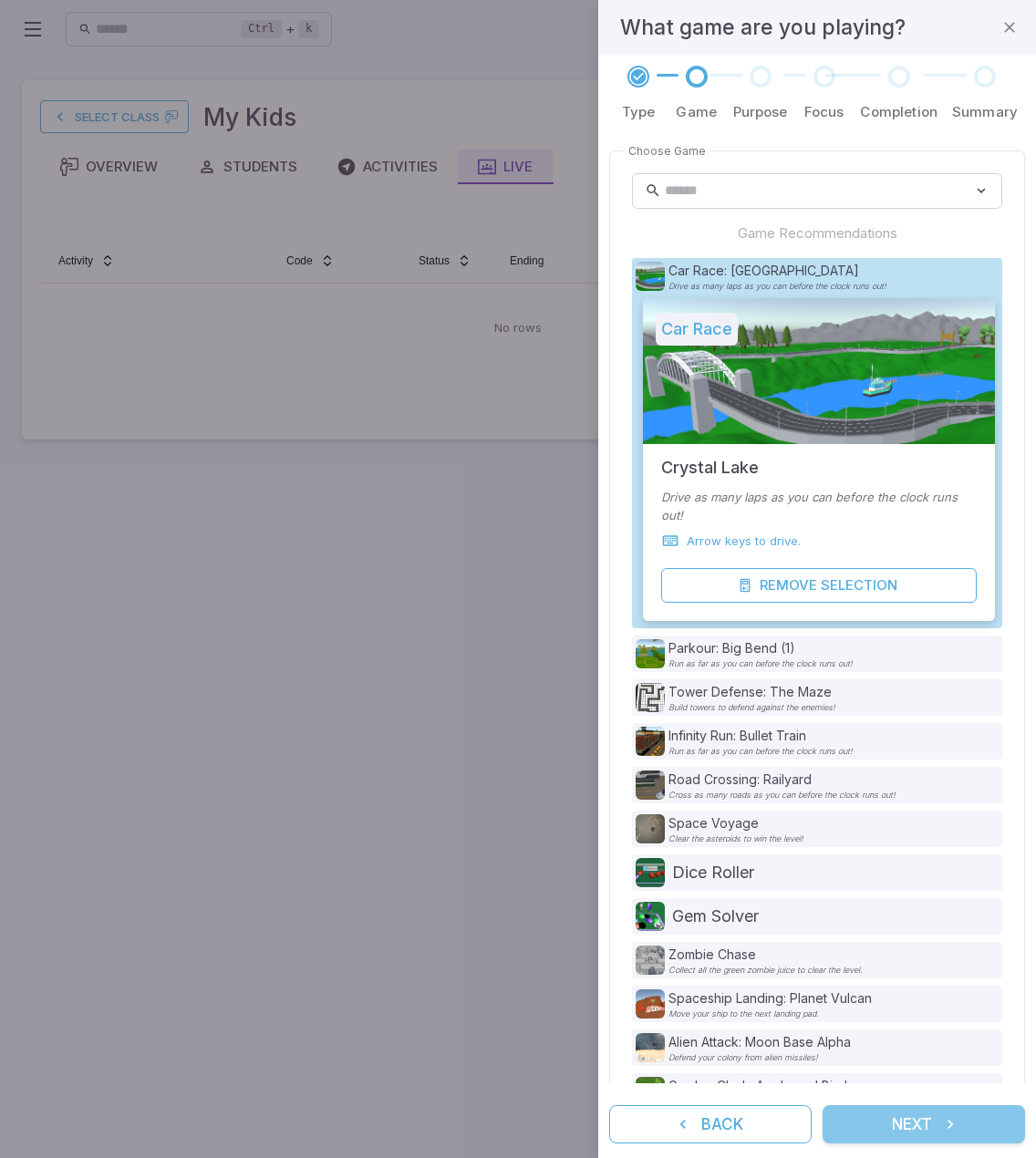
click at [950, 1132] on icon "submit" at bounding box center [950, 1123] width 18 height 18
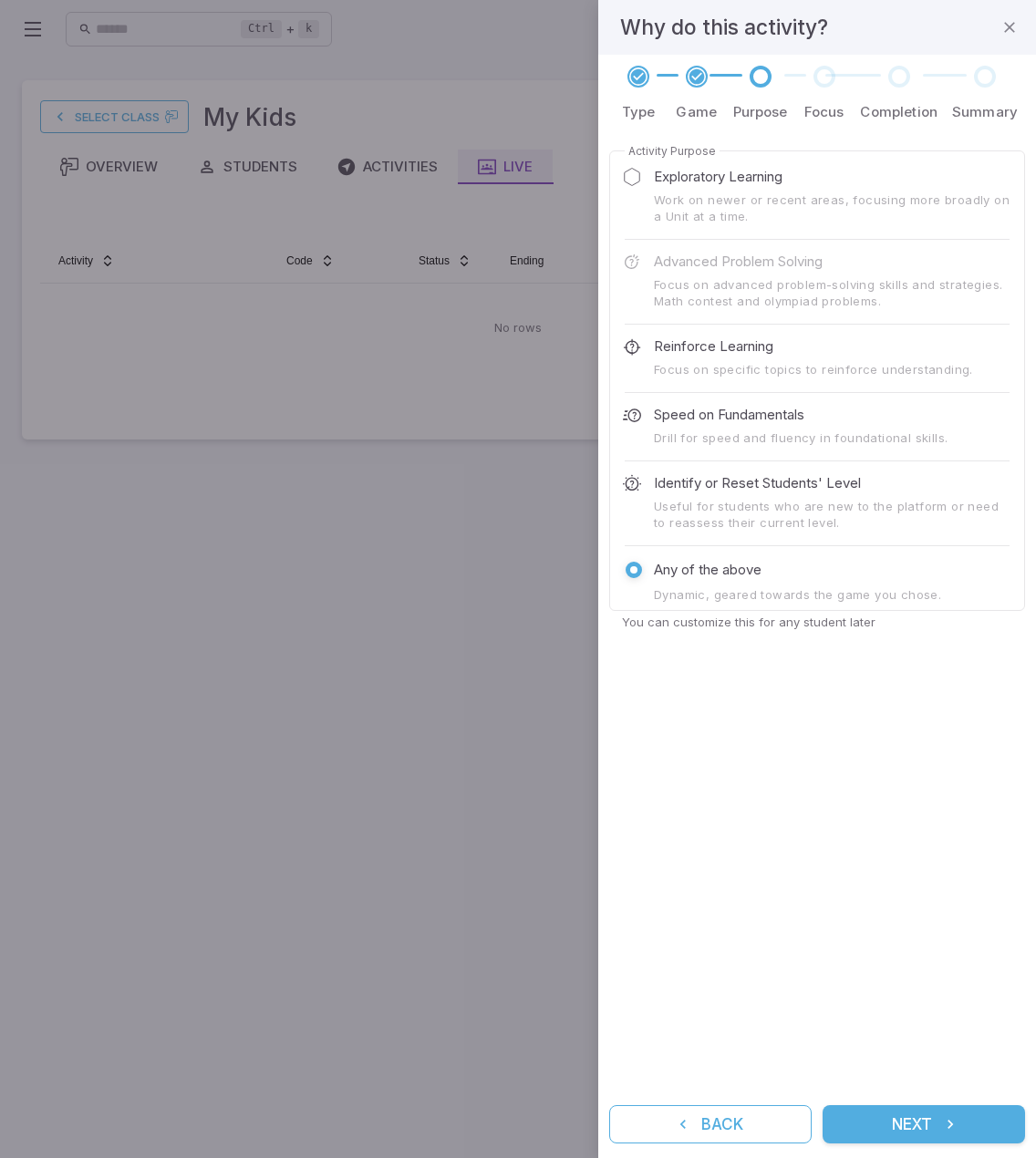
click at [950, 1132] on icon "submit" at bounding box center [950, 1123] width 18 height 18
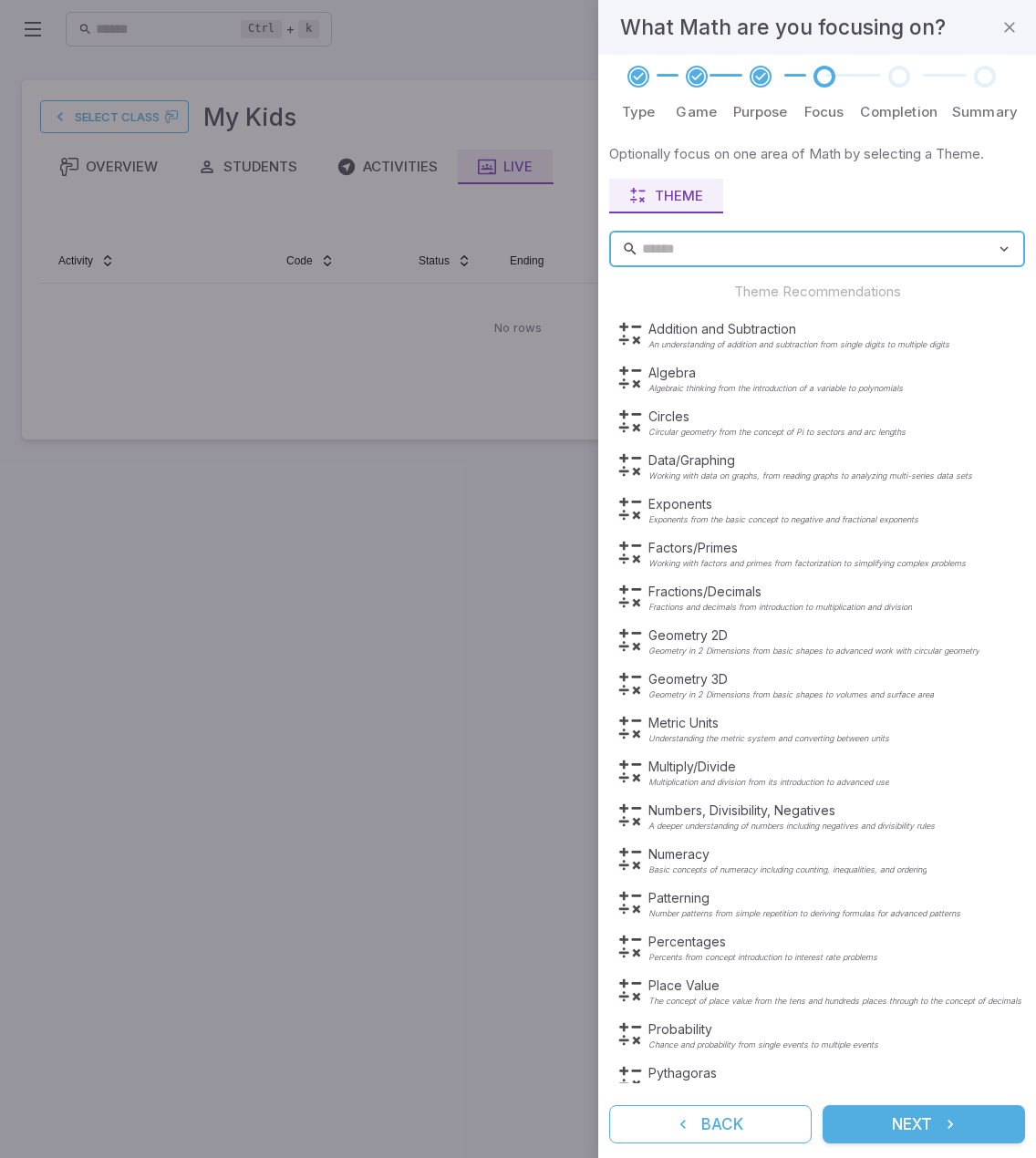
click at [950, 1132] on icon "submit" at bounding box center [950, 1123] width 18 height 18
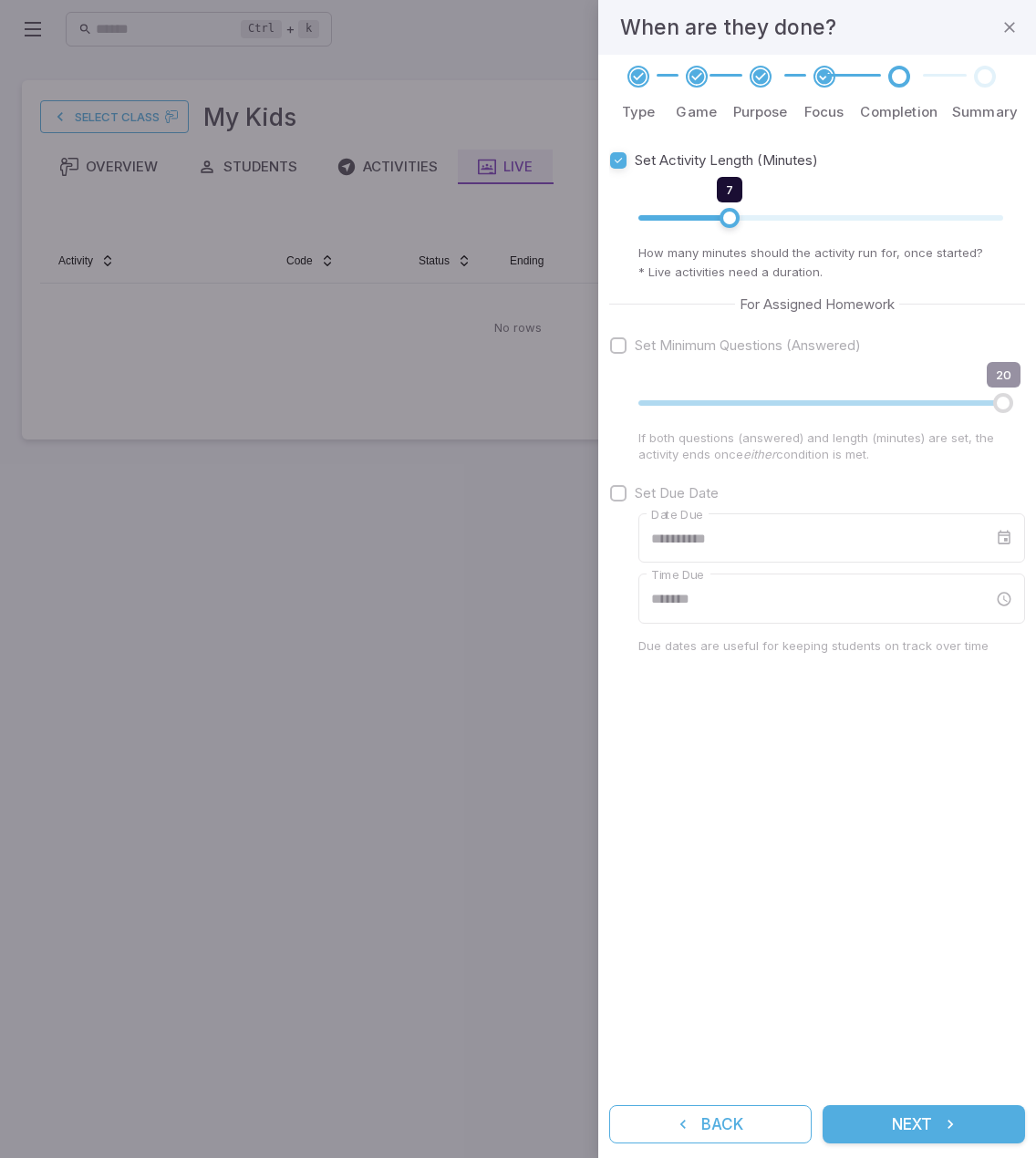
click at [950, 1132] on icon "submit" at bounding box center [950, 1123] width 18 height 18
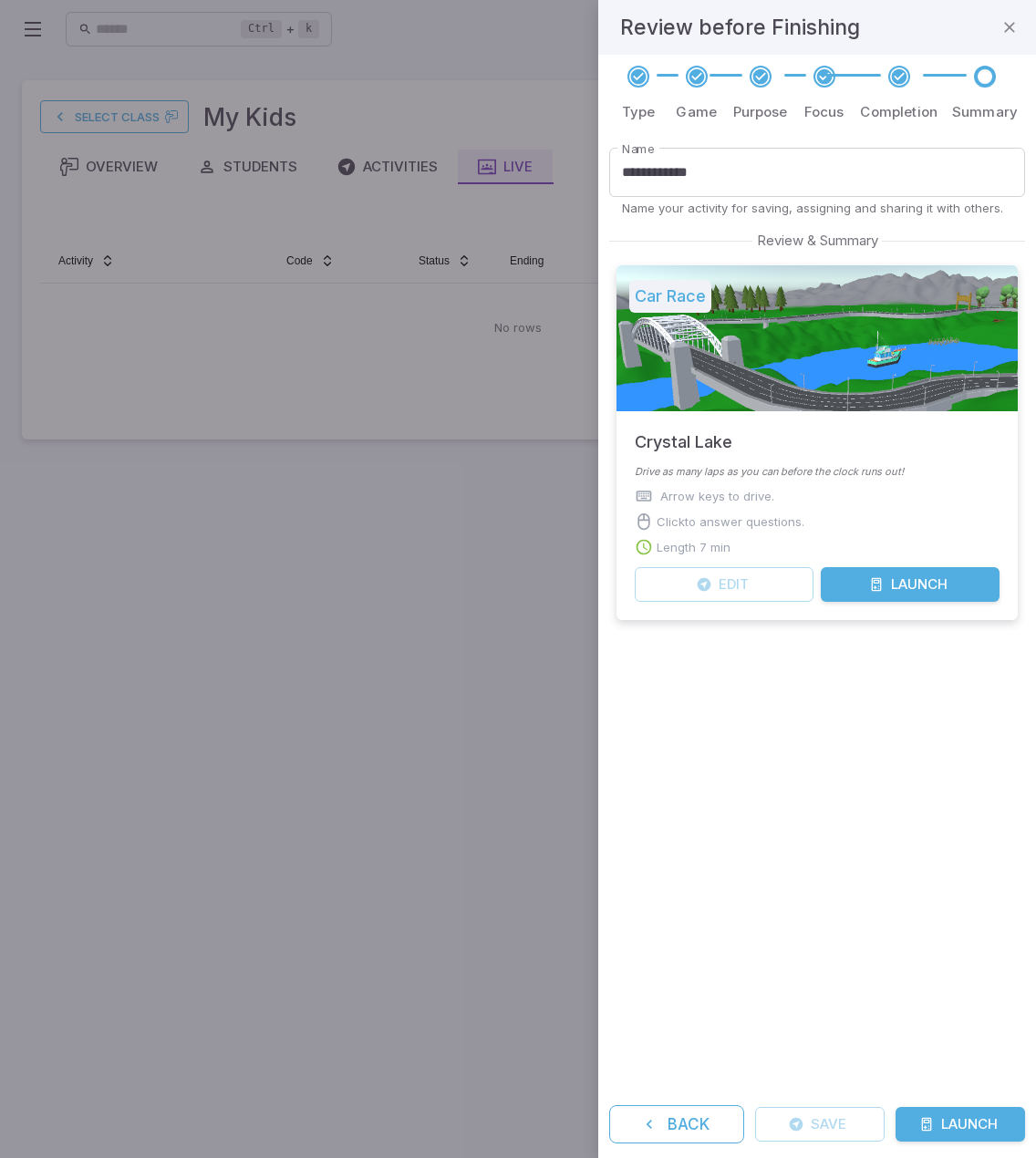
click at [950, 1132] on button "Launch" at bounding box center [959, 1124] width 130 height 35
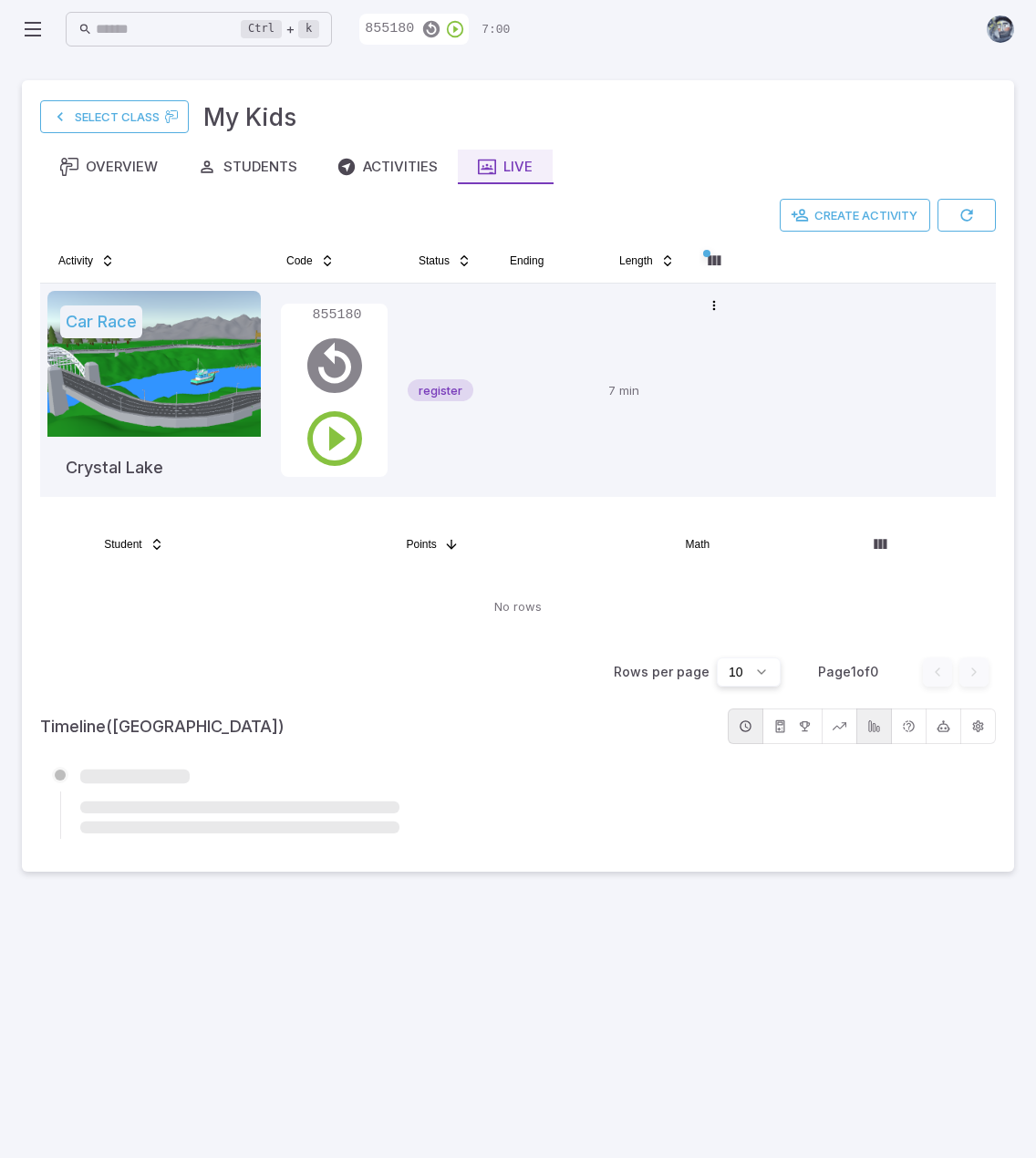
click at [537, 985] on main "Select Class My Kids Overview Students Activities Live Create Activity Activity…" at bounding box center [518, 608] width 1036 height 1099
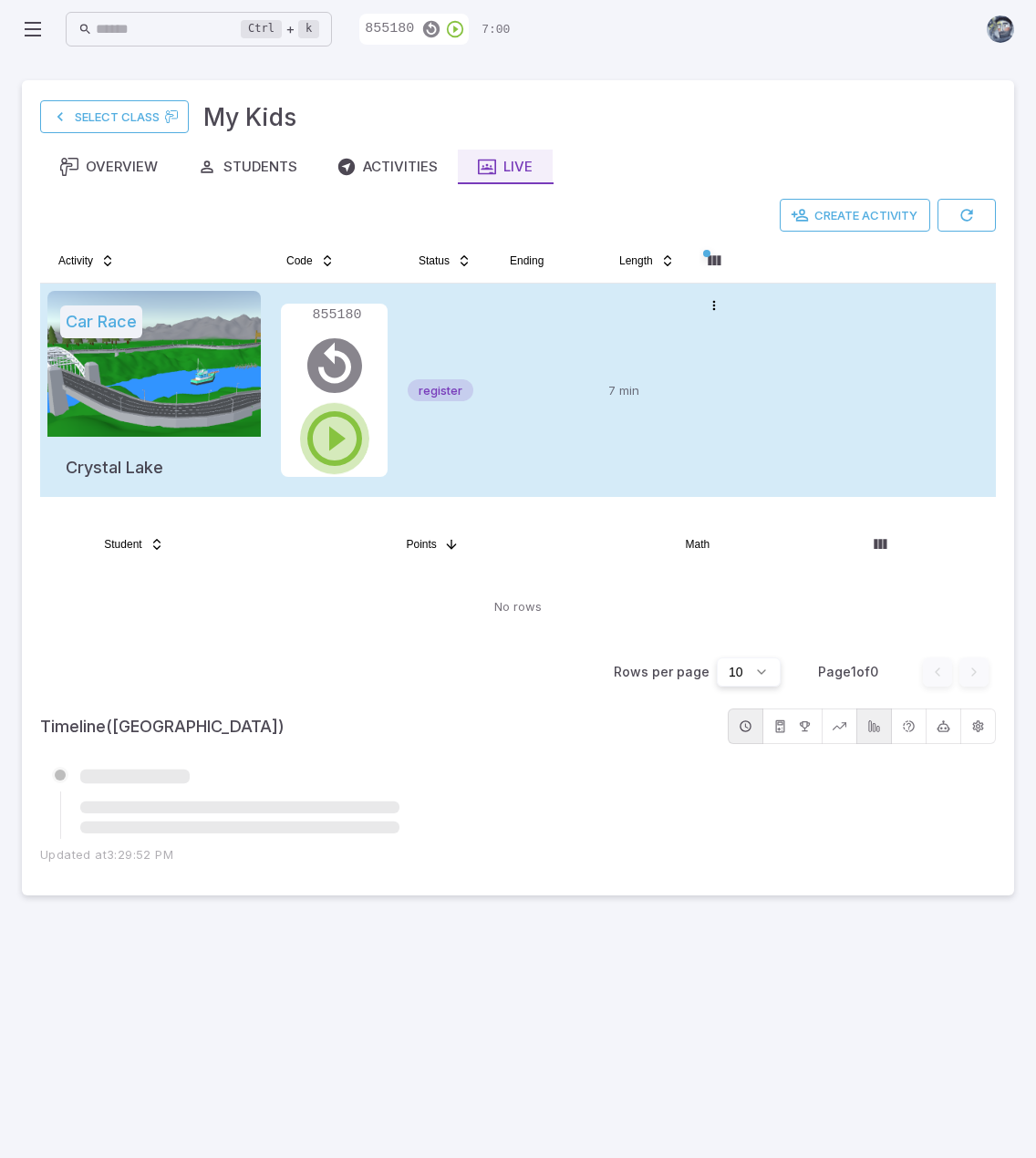
click at [336, 436] on icon "button" at bounding box center [335, 438] width 65 height 65
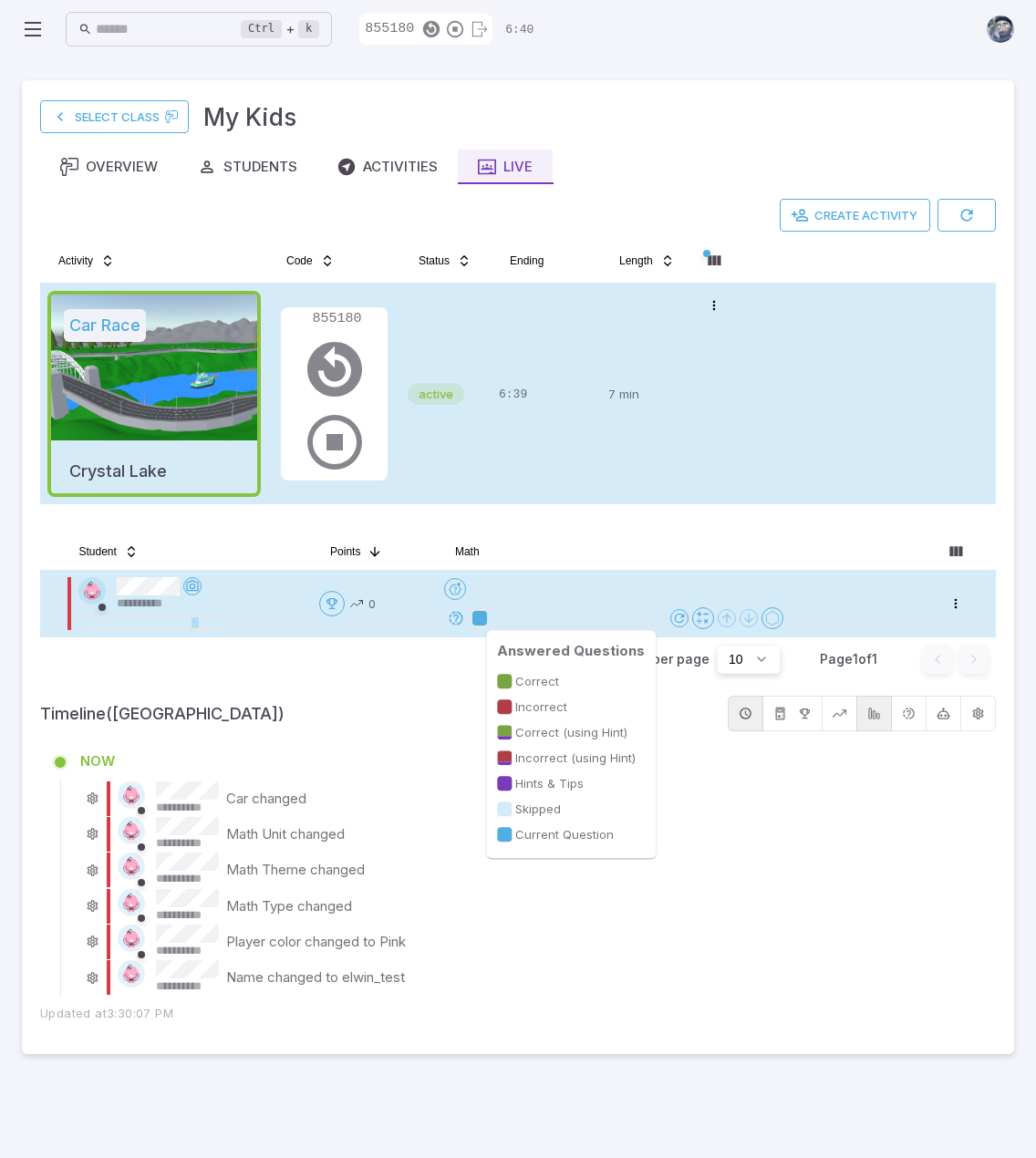
click at [483, 617] on div at bounding box center [479, 618] width 14 height 14
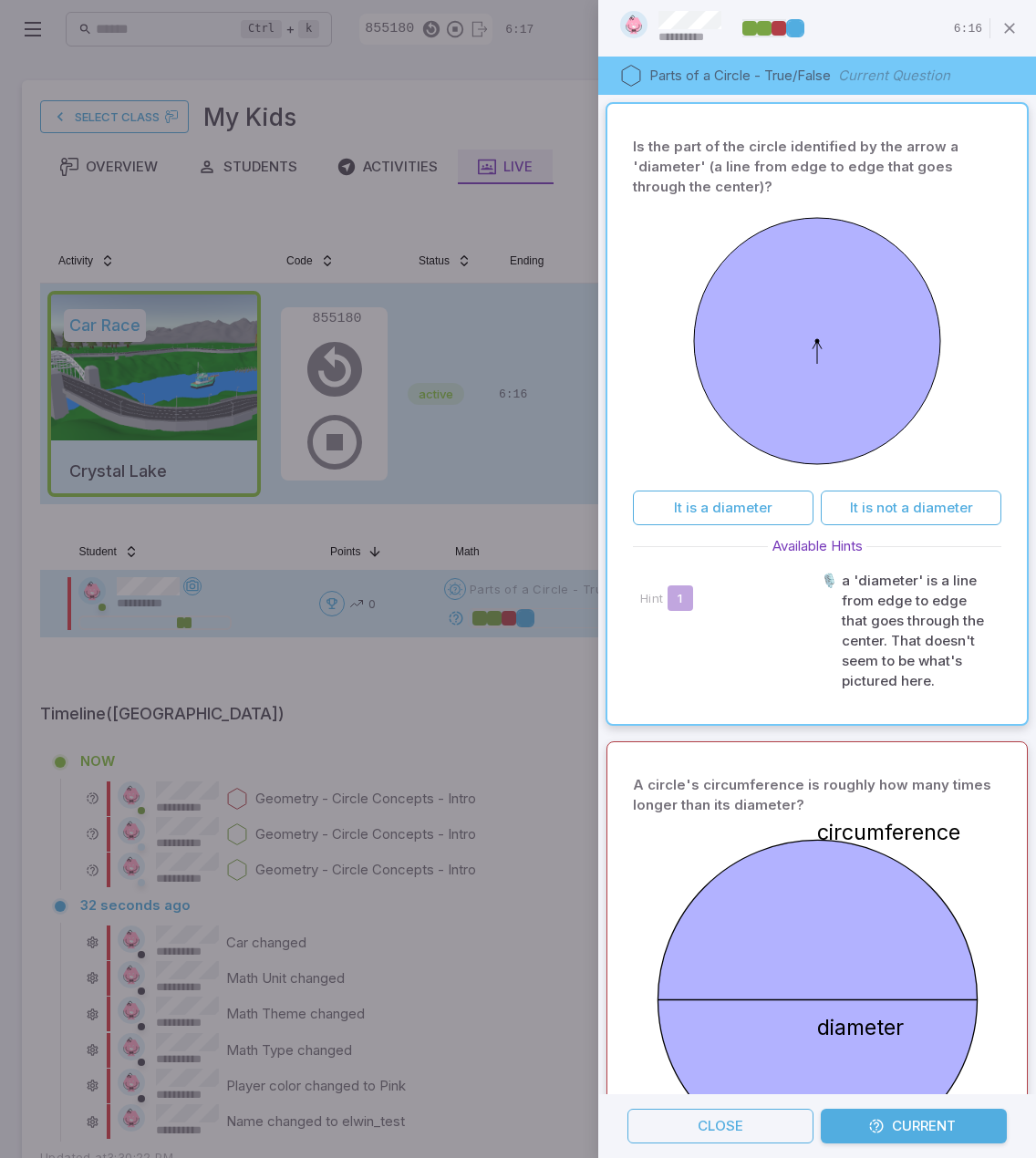
click at [687, 796] on p "A circle's circumference is roughly how many times longer than its diameter?" at bounding box center [816, 795] width 367 height 40
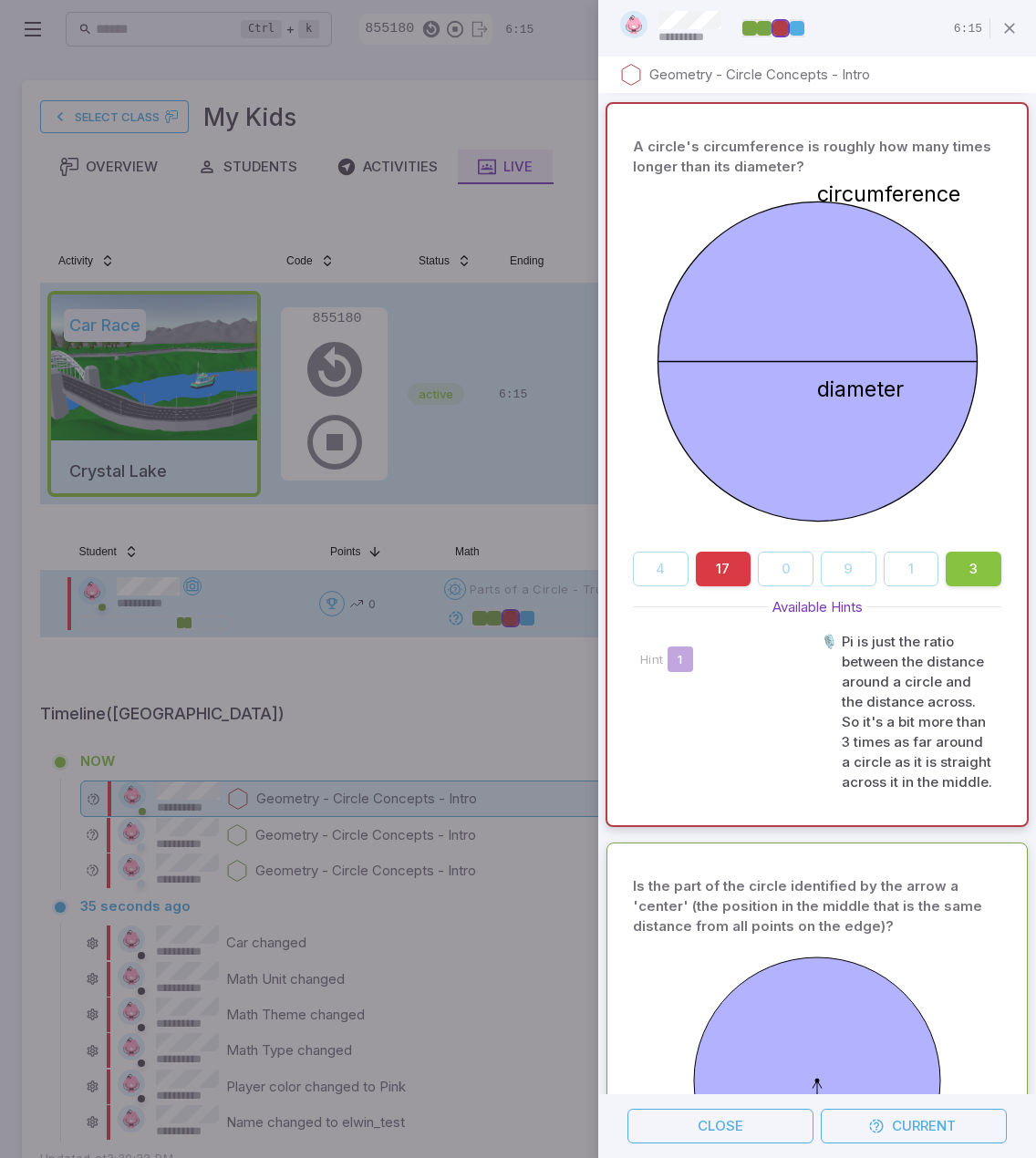
click at [693, 910] on p "Is the part of the circle identified by the arrow a 'center' (the position in t…" at bounding box center [816, 906] width 367 height 60
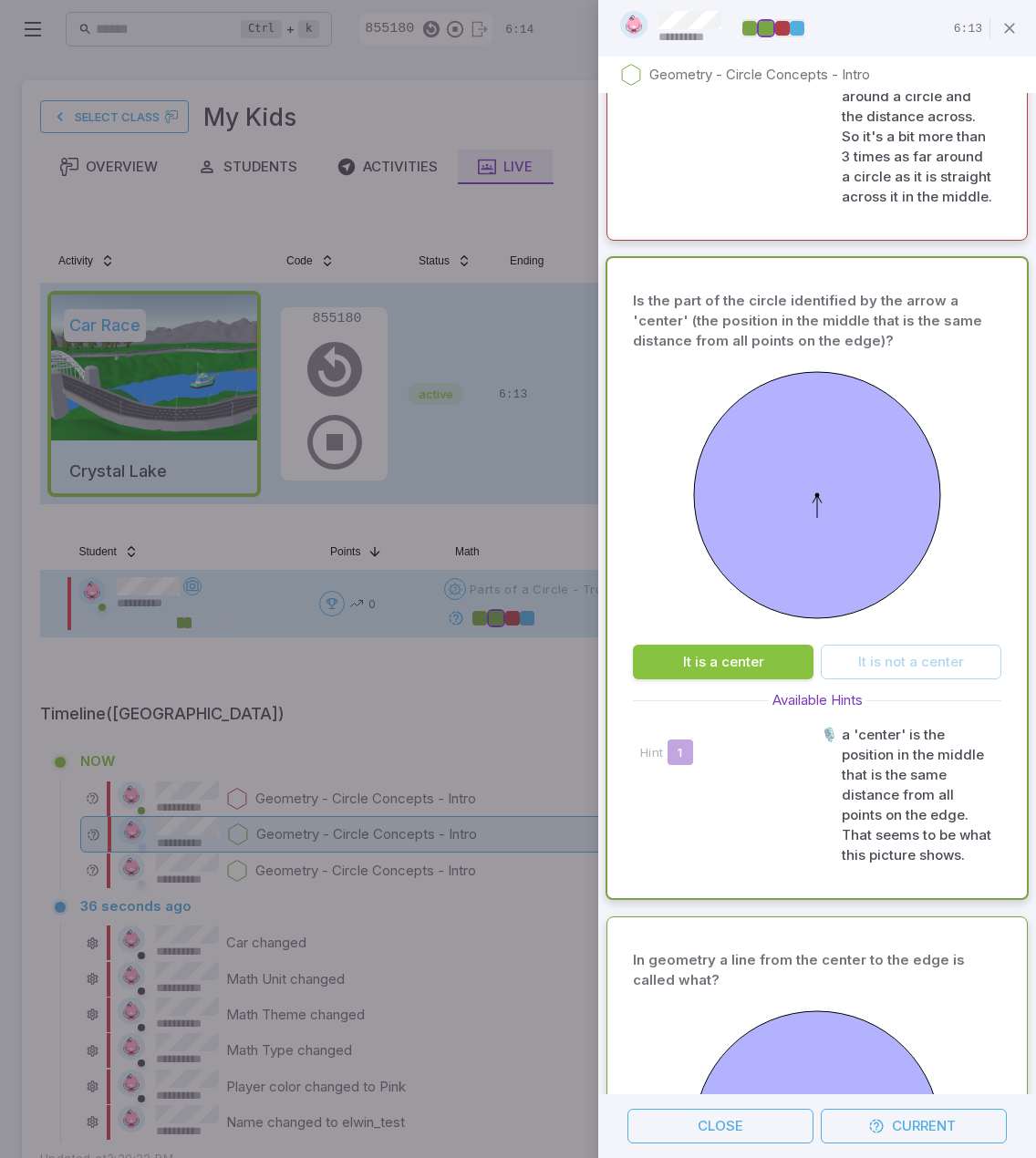
scroll to position [1123, 0]
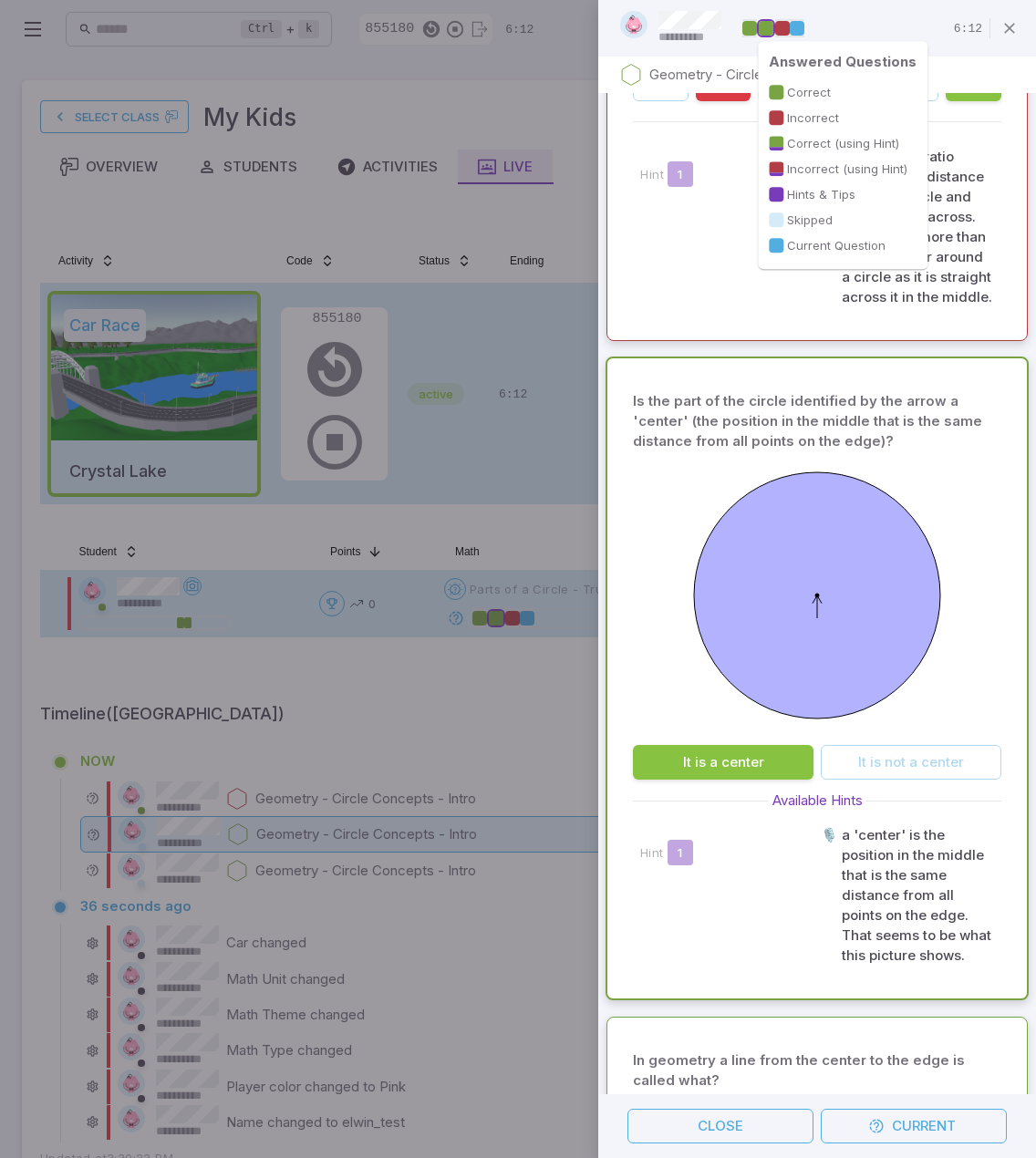
click at [788, 28] on div at bounding box center [782, 28] width 14 height 14
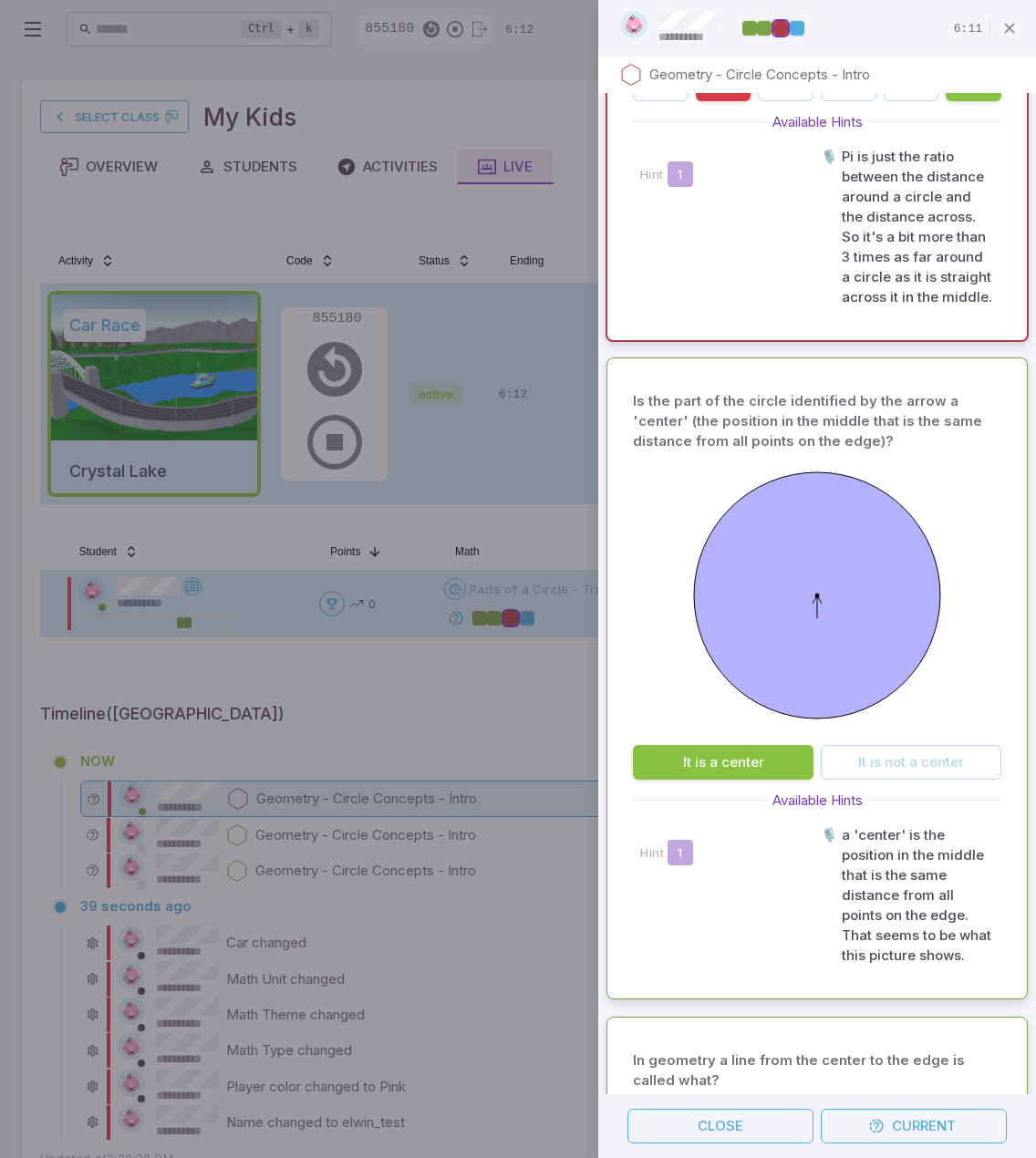
scroll to position [637, 0]
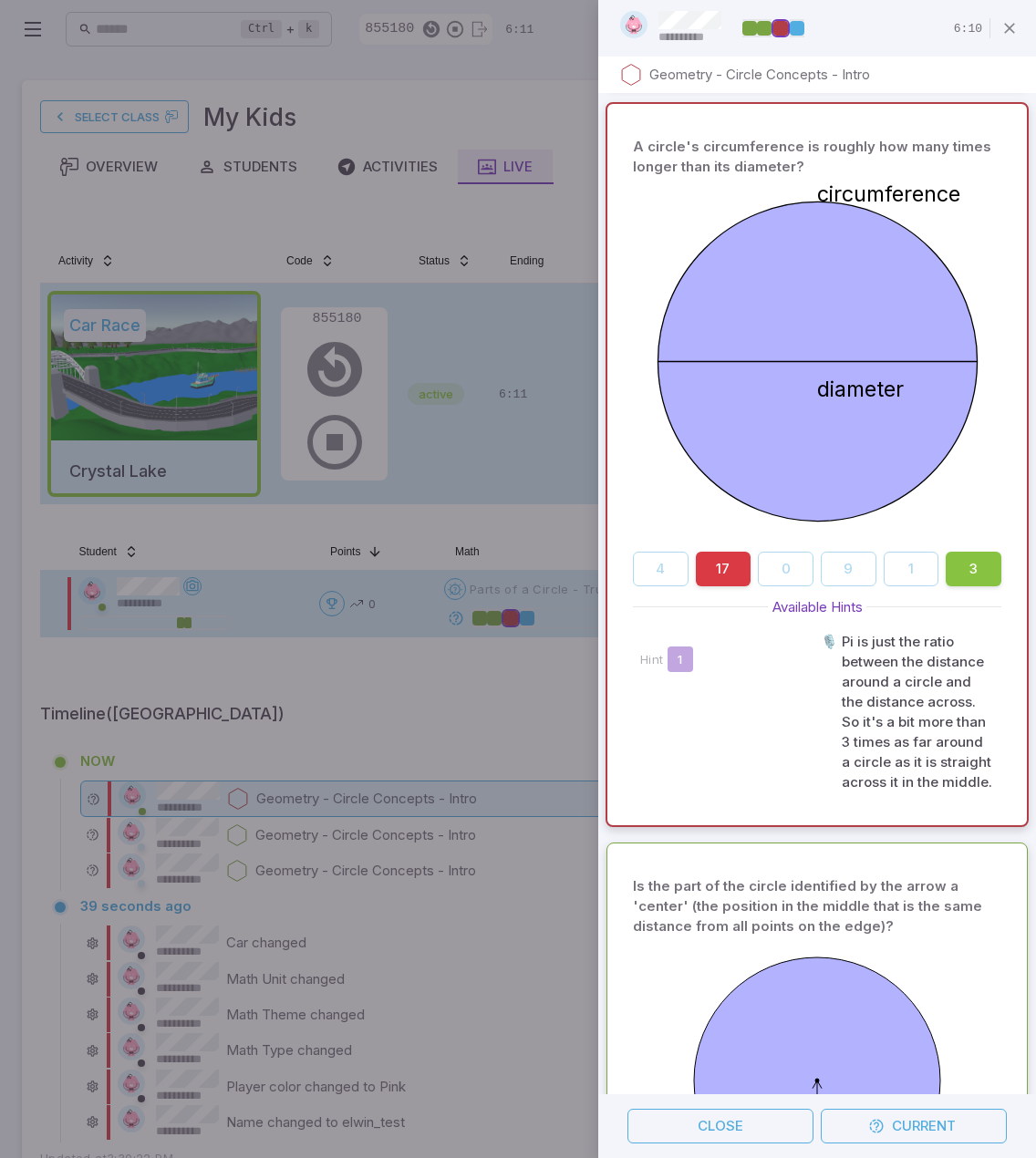
click at [773, 926] on p "Is the part of the circle identified by the arrow a 'center' (the position in t…" at bounding box center [816, 906] width 367 height 60
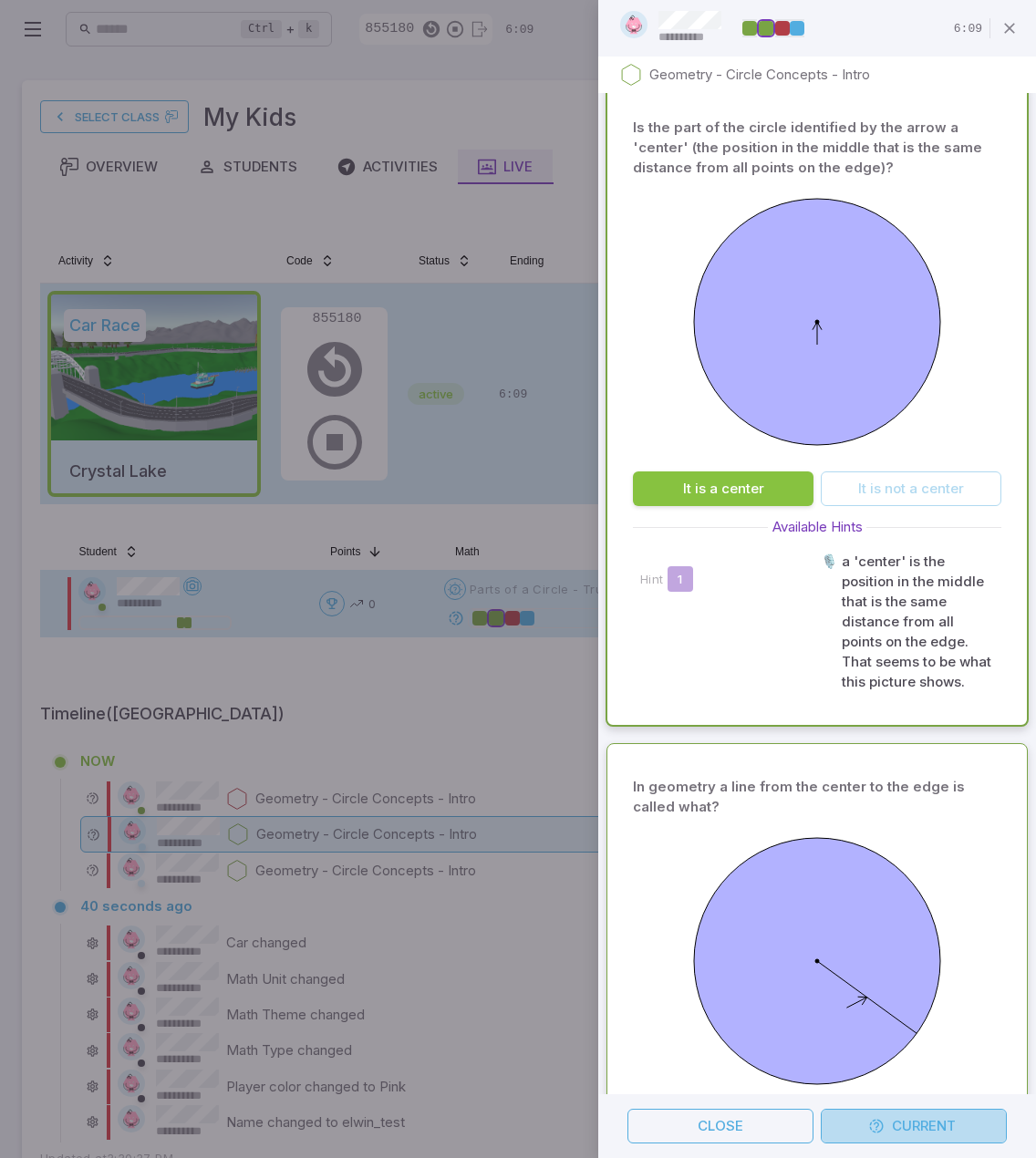
click at [899, 1133] on button "Current" at bounding box center [913, 1126] width 186 height 35
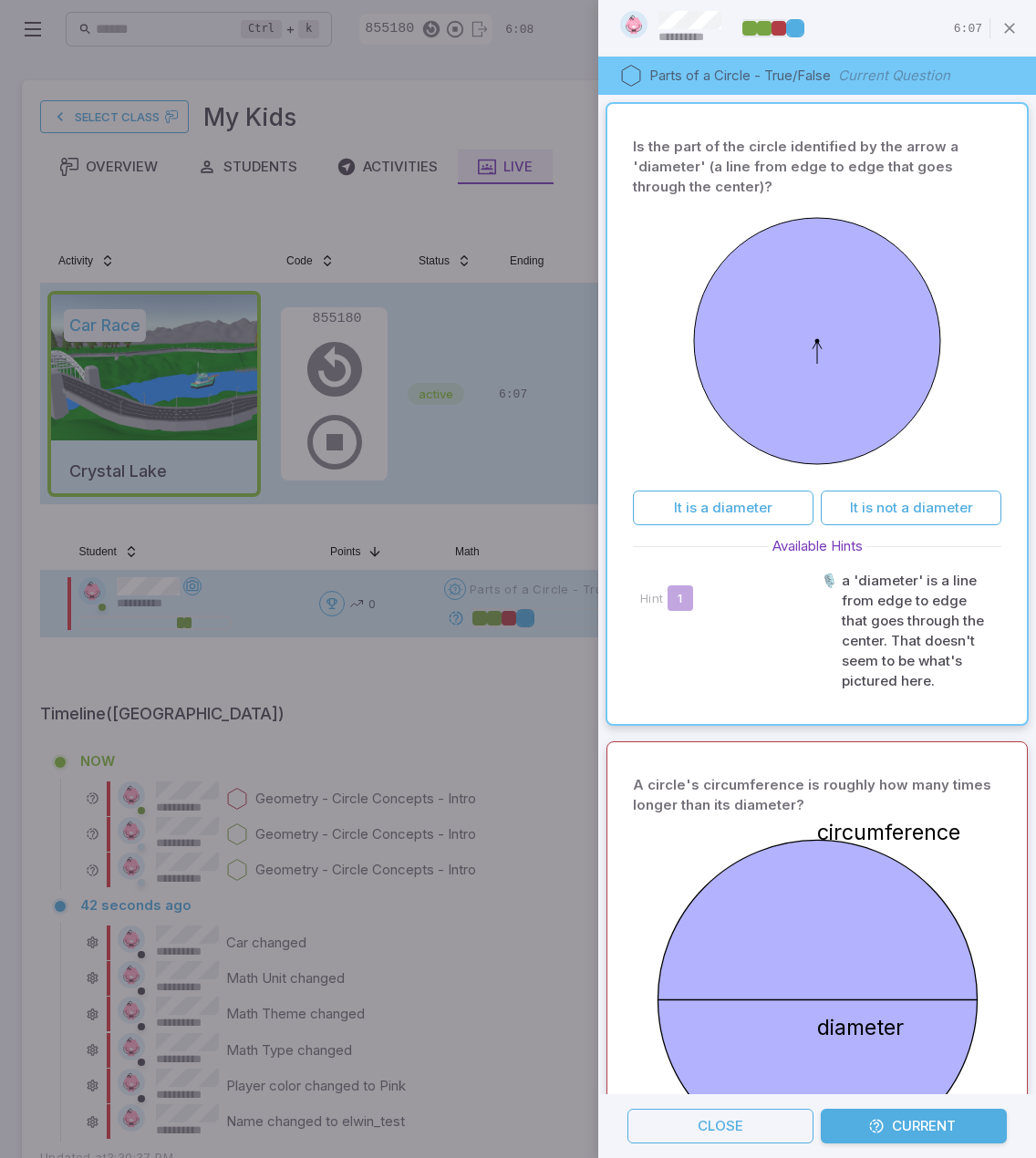
click at [737, 815] on div "A circle's circumference is roughly how many times longer than its diameter?" at bounding box center [816, 794] width 367 height 55
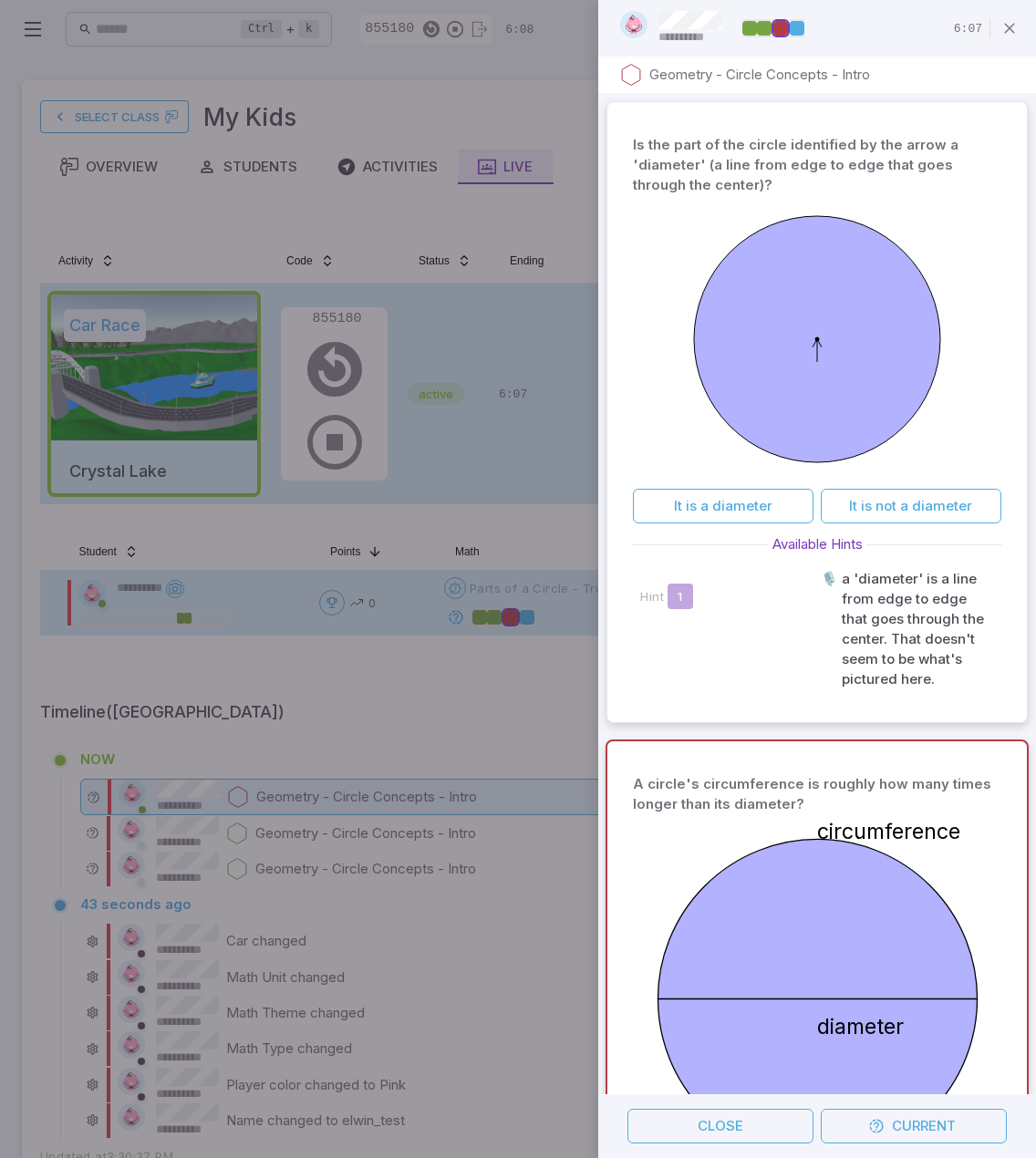
scroll to position [637, 0]
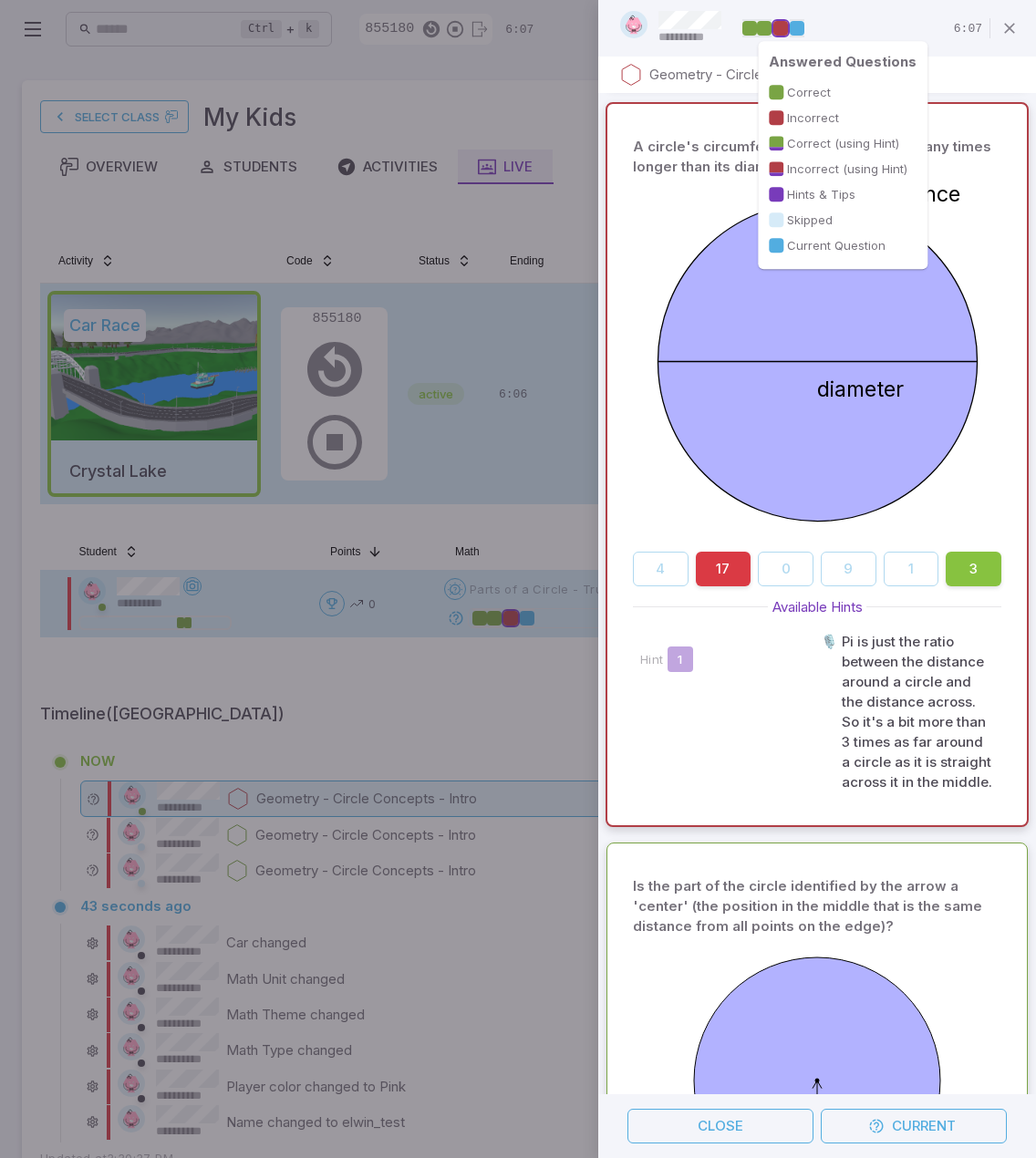
click at [801, 32] on div at bounding box center [796, 28] width 14 height 14
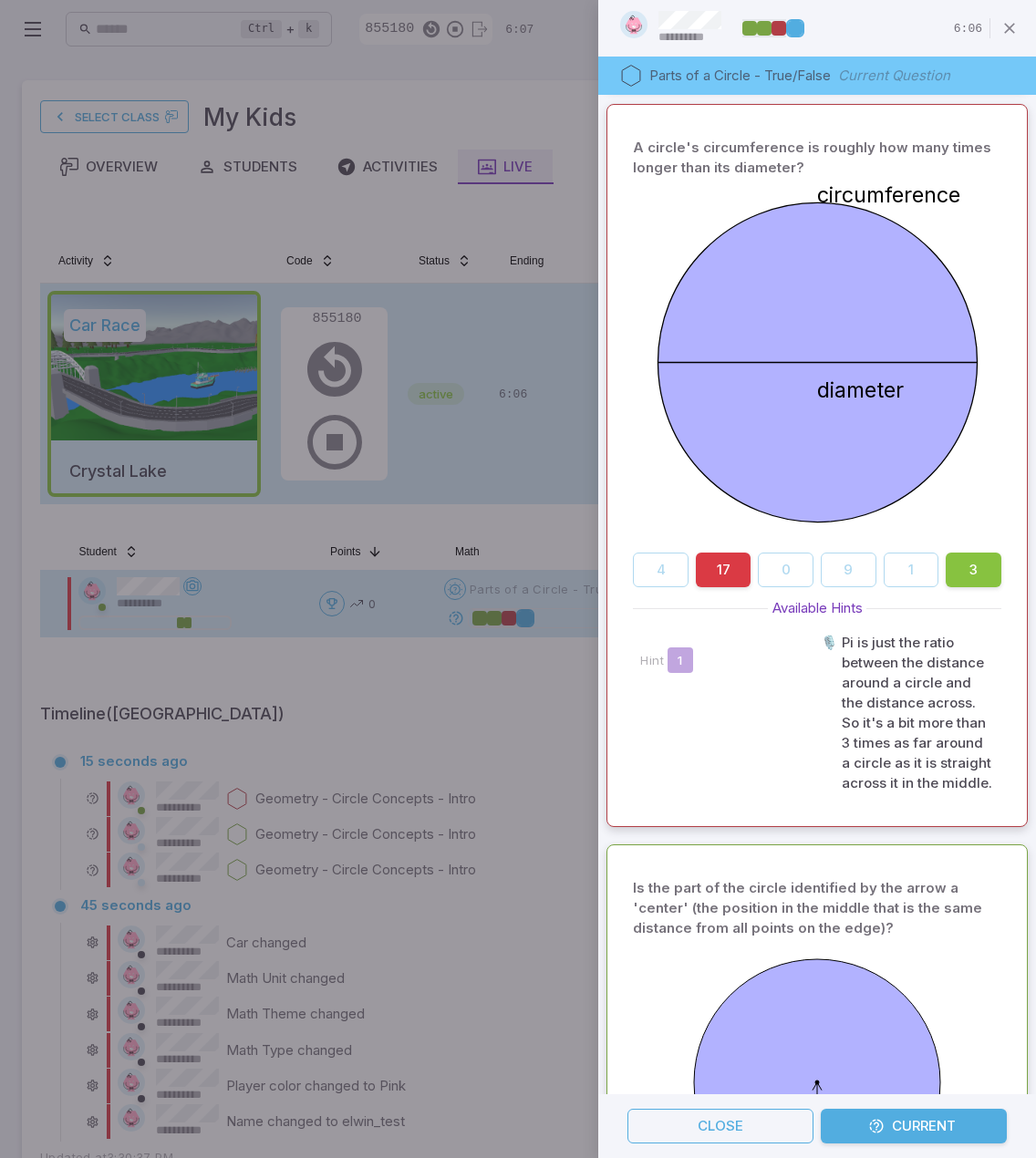
scroll to position [0, 0]
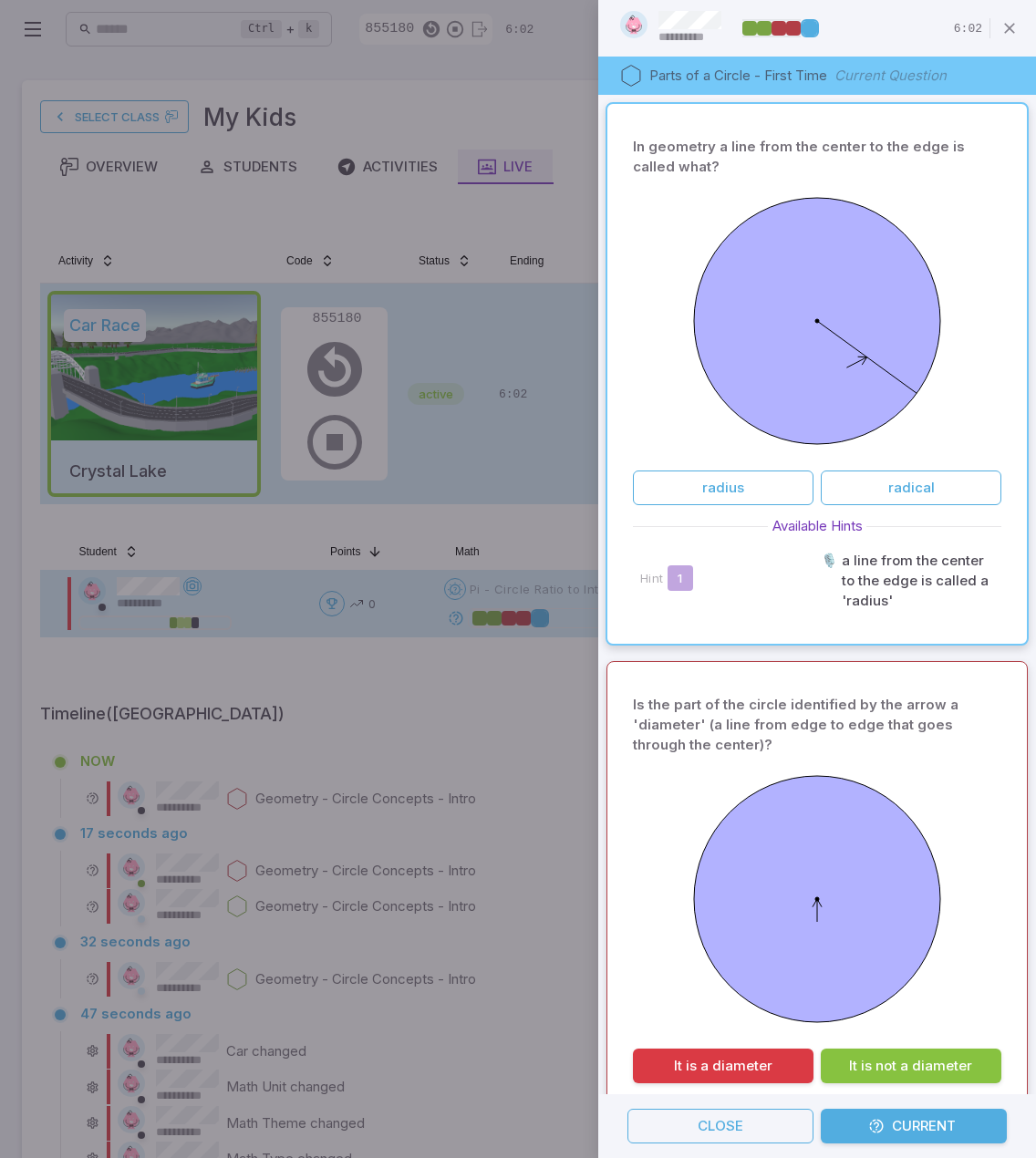
click at [675, 734] on p "Is the part of the circle identified by the arrow a 'diameter' (a line from edg…" at bounding box center [816, 724] width 367 height 60
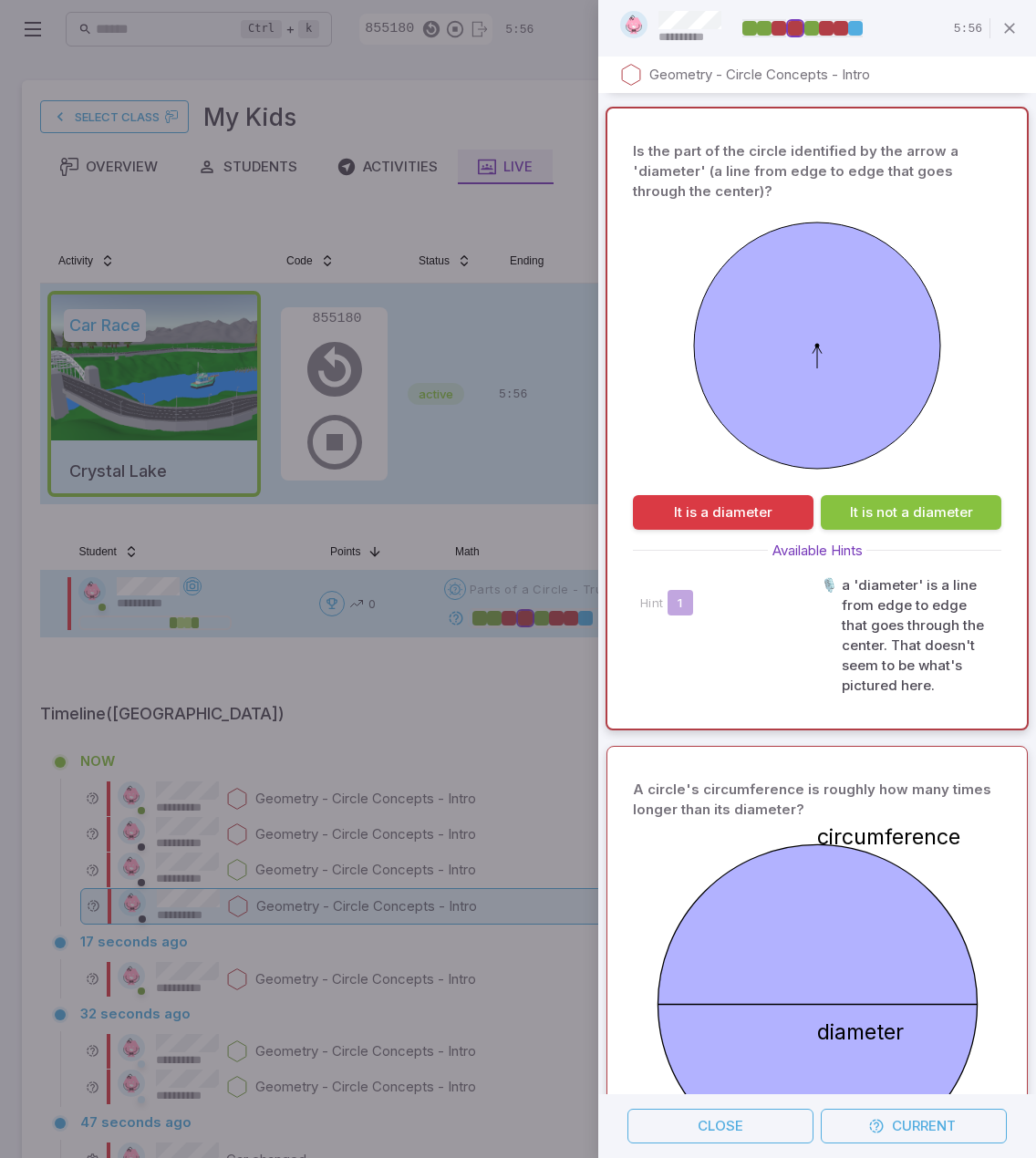
scroll to position [2139, 0]
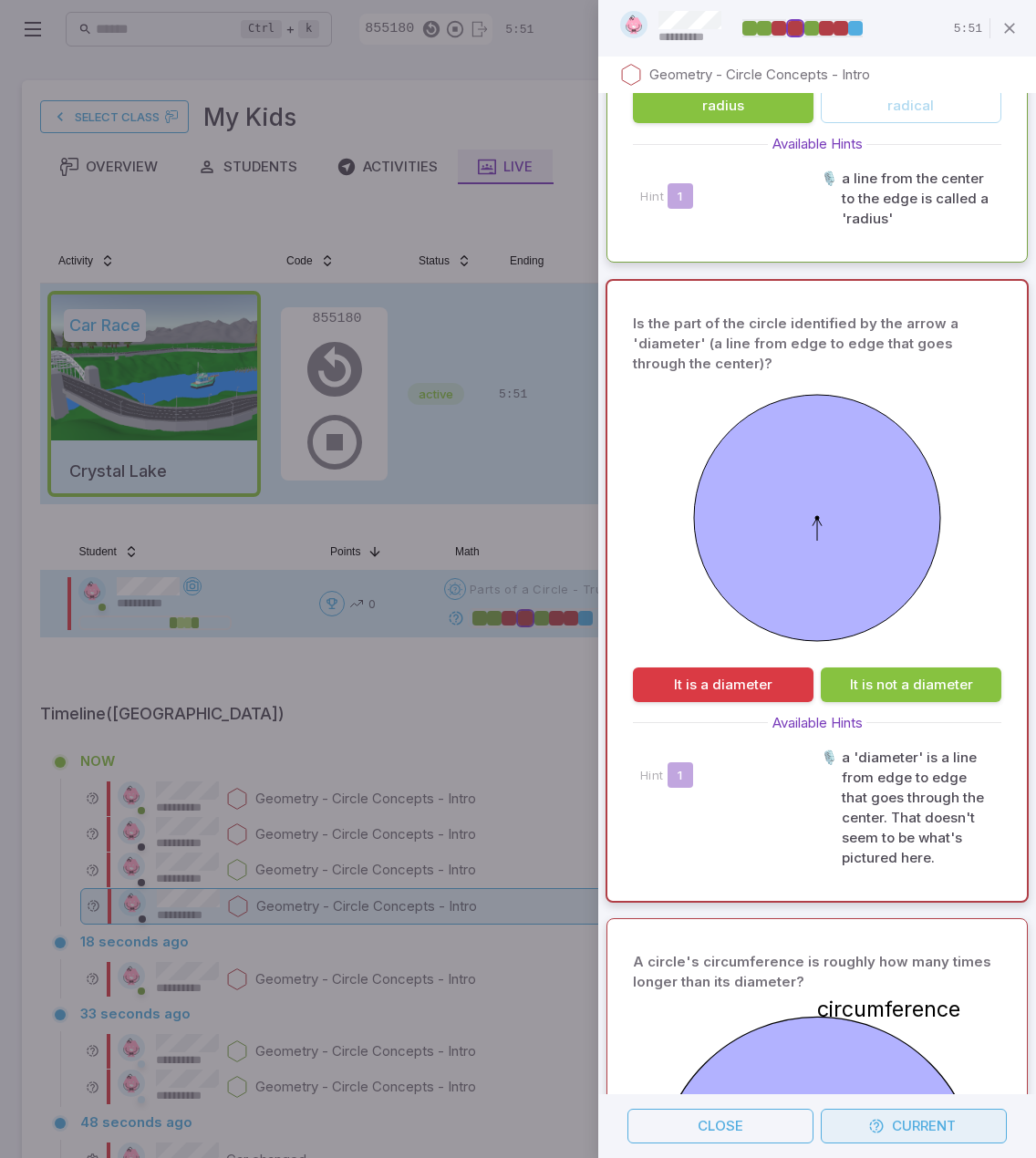
click at [940, 1139] on button "Current" at bounding box center [913, 1126] width 186 height 35
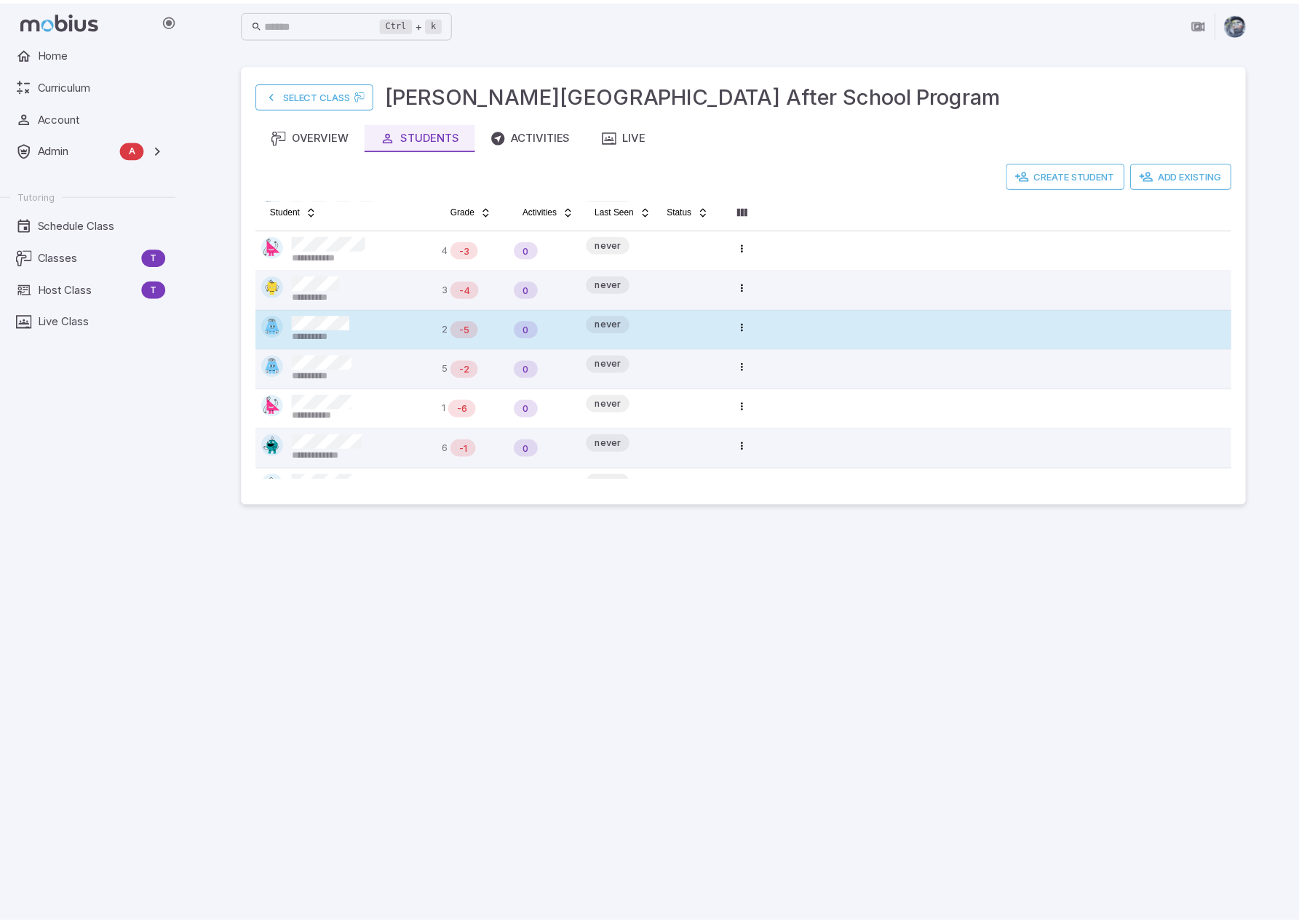
scroll to position [5, 0]
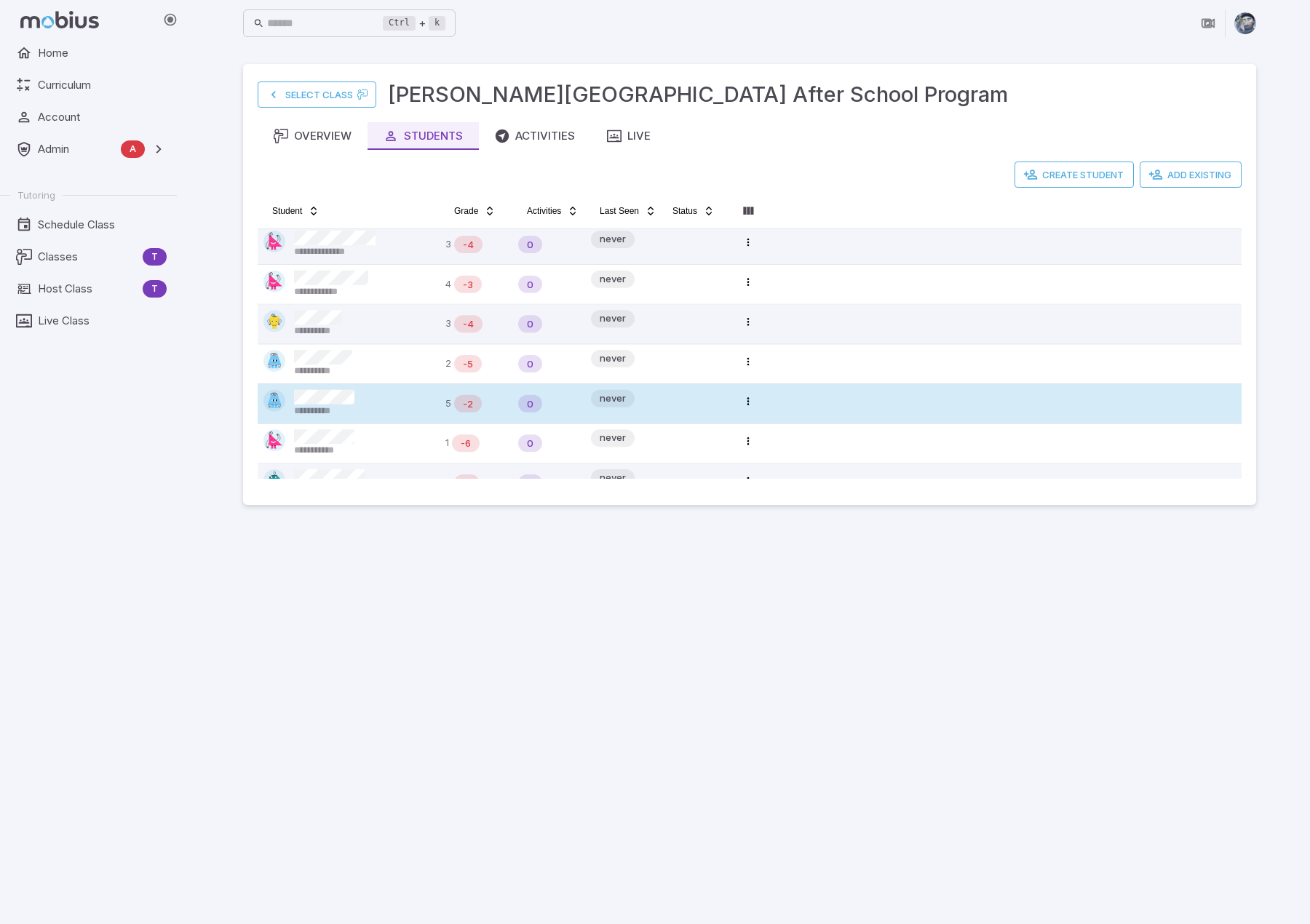
click at [368, 396] on div "**********" at bounding box center [348, 403] width 170 height 28
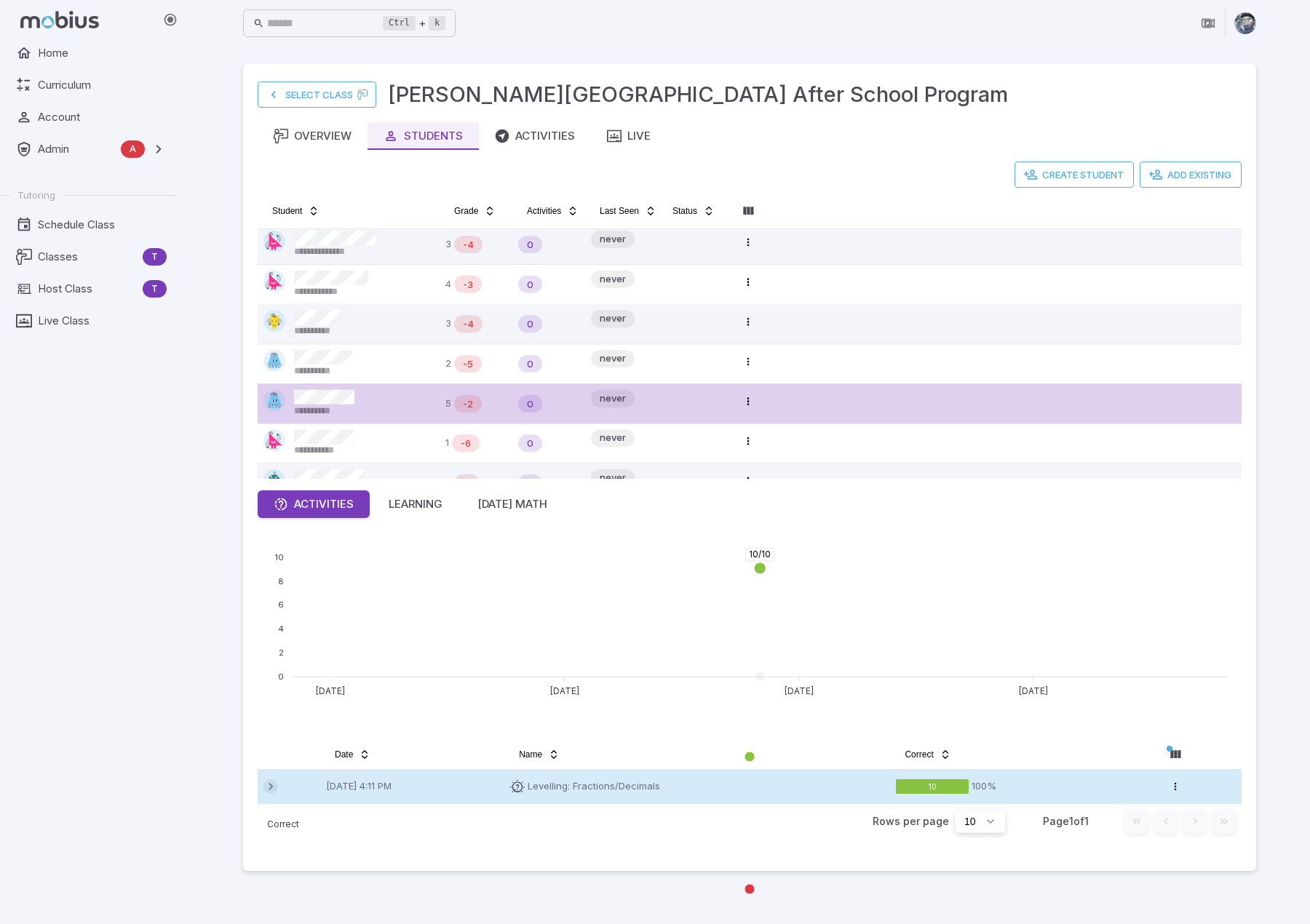
click at [270, 783] on icon at bounding box center [270, 786] width 15 height 15
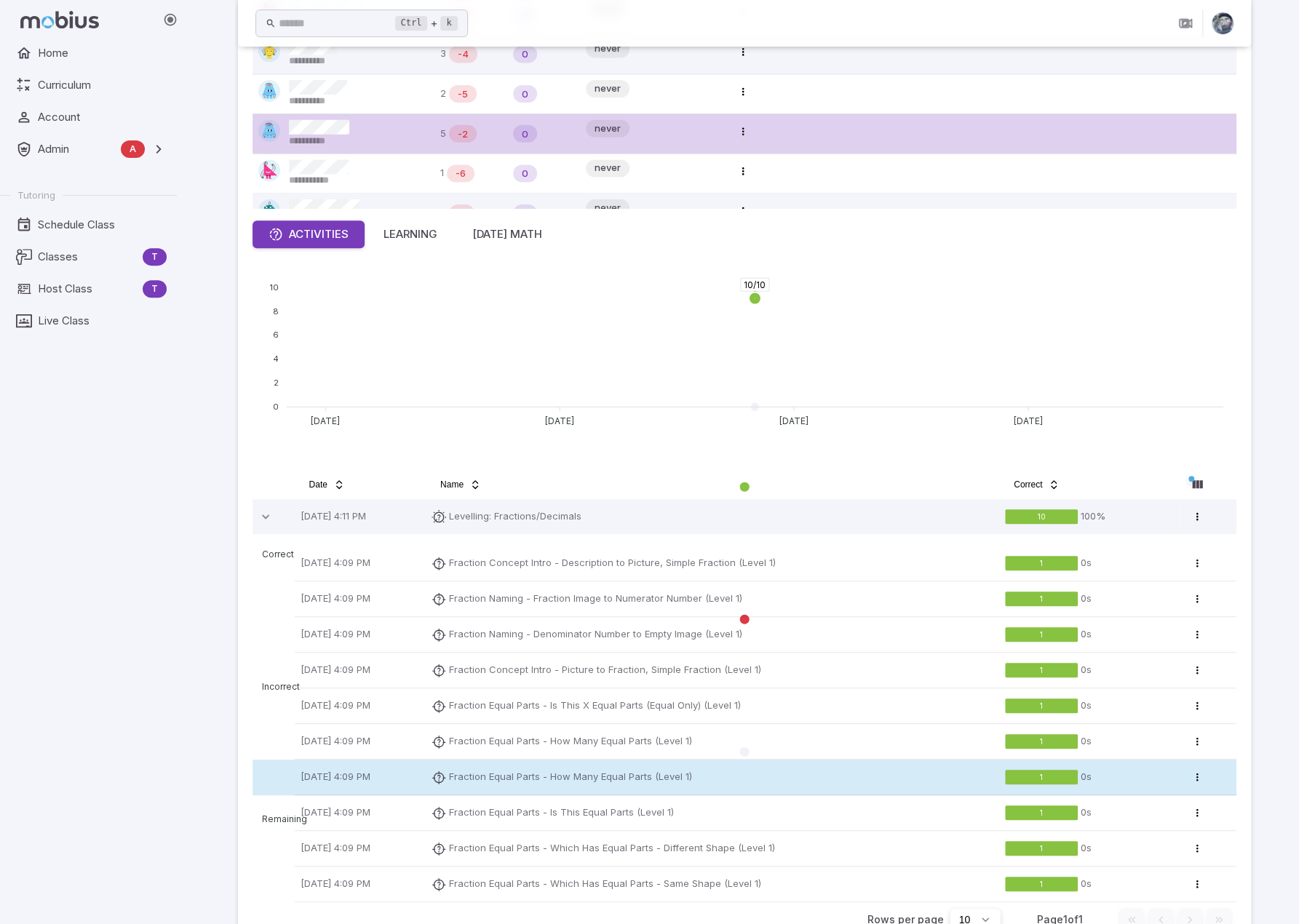
scroll to position [240, 0]
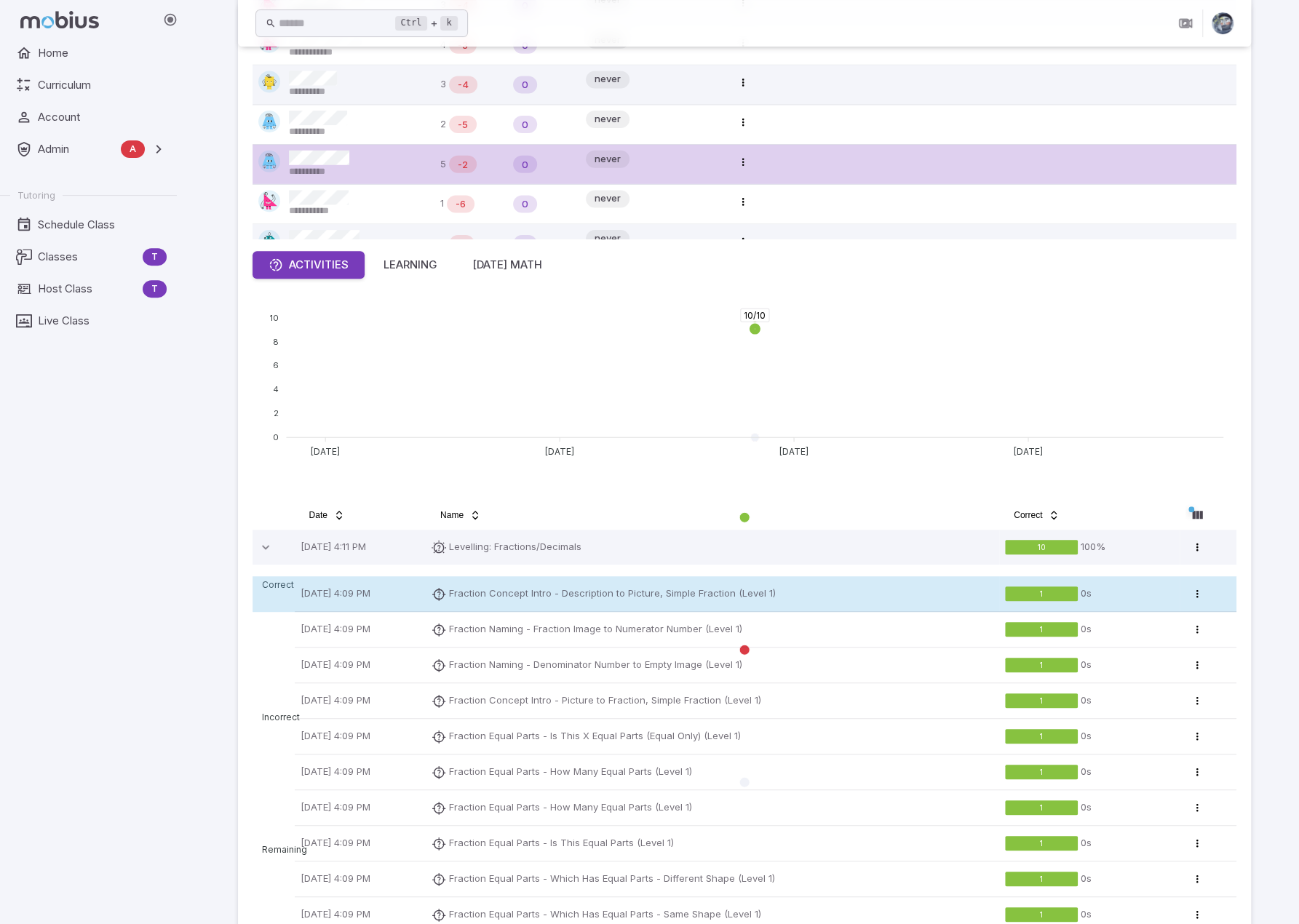
click at [707, 589] on p "Fraction Concept Intro - Description to Picture, Simple Fraction (Level 1)" at bounding box center [612, 593] width 327 height 15
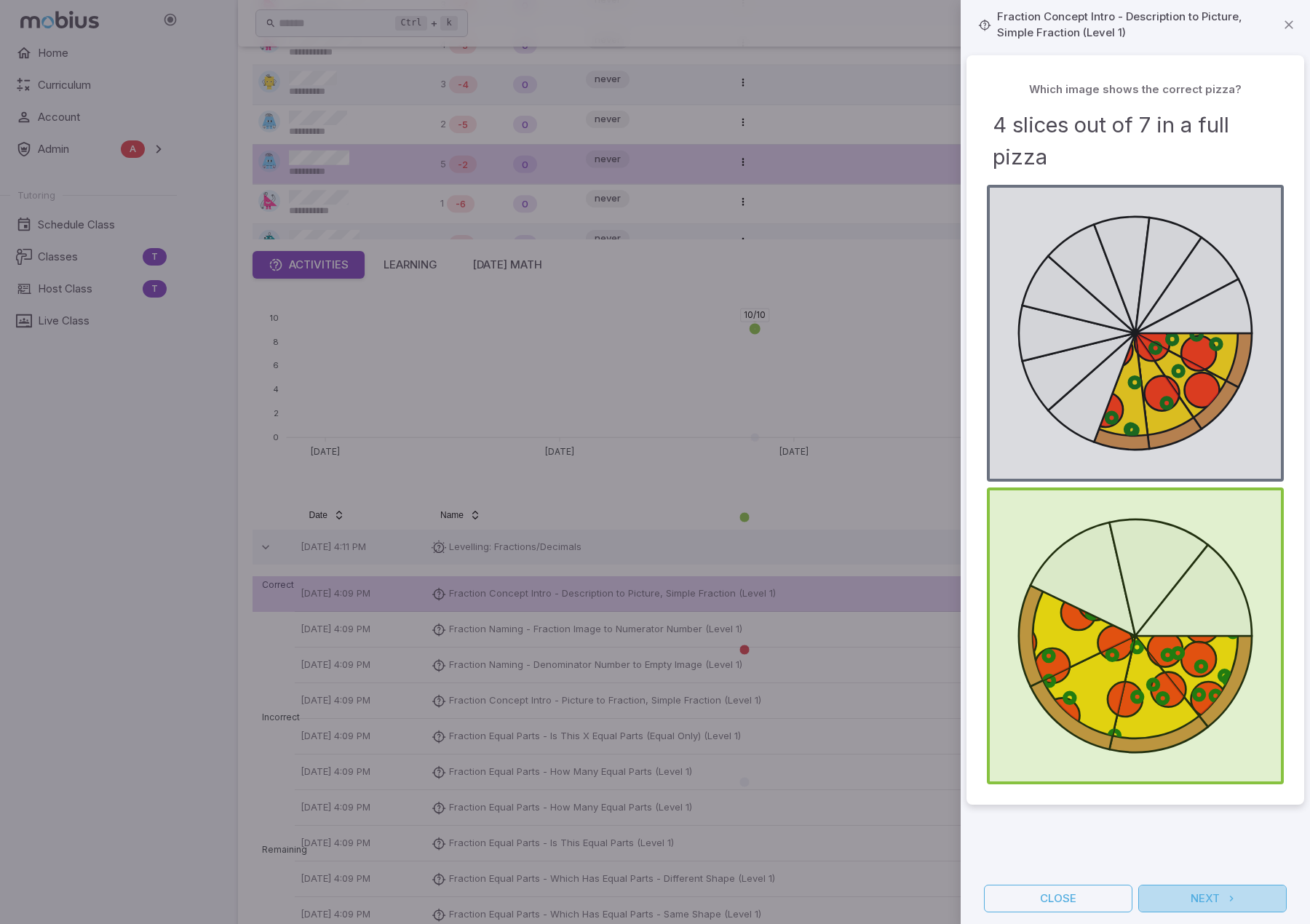
click at [1199, 894] on button "Next" at bounding box center [1213, 899] width 149 height 28
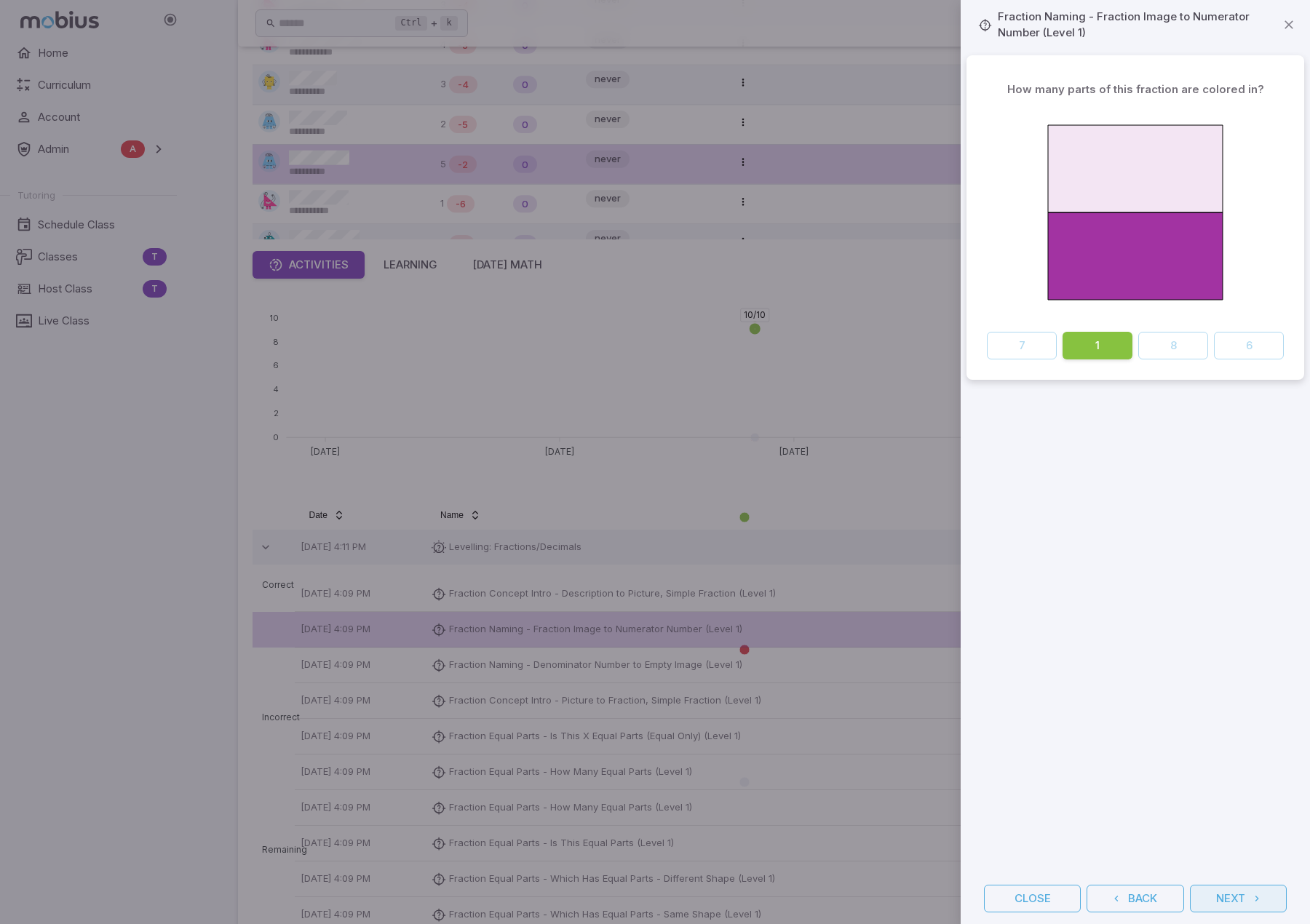
click at [1227, 896] on button "Next" at bounding box center [1238, 899] width 96 height 28
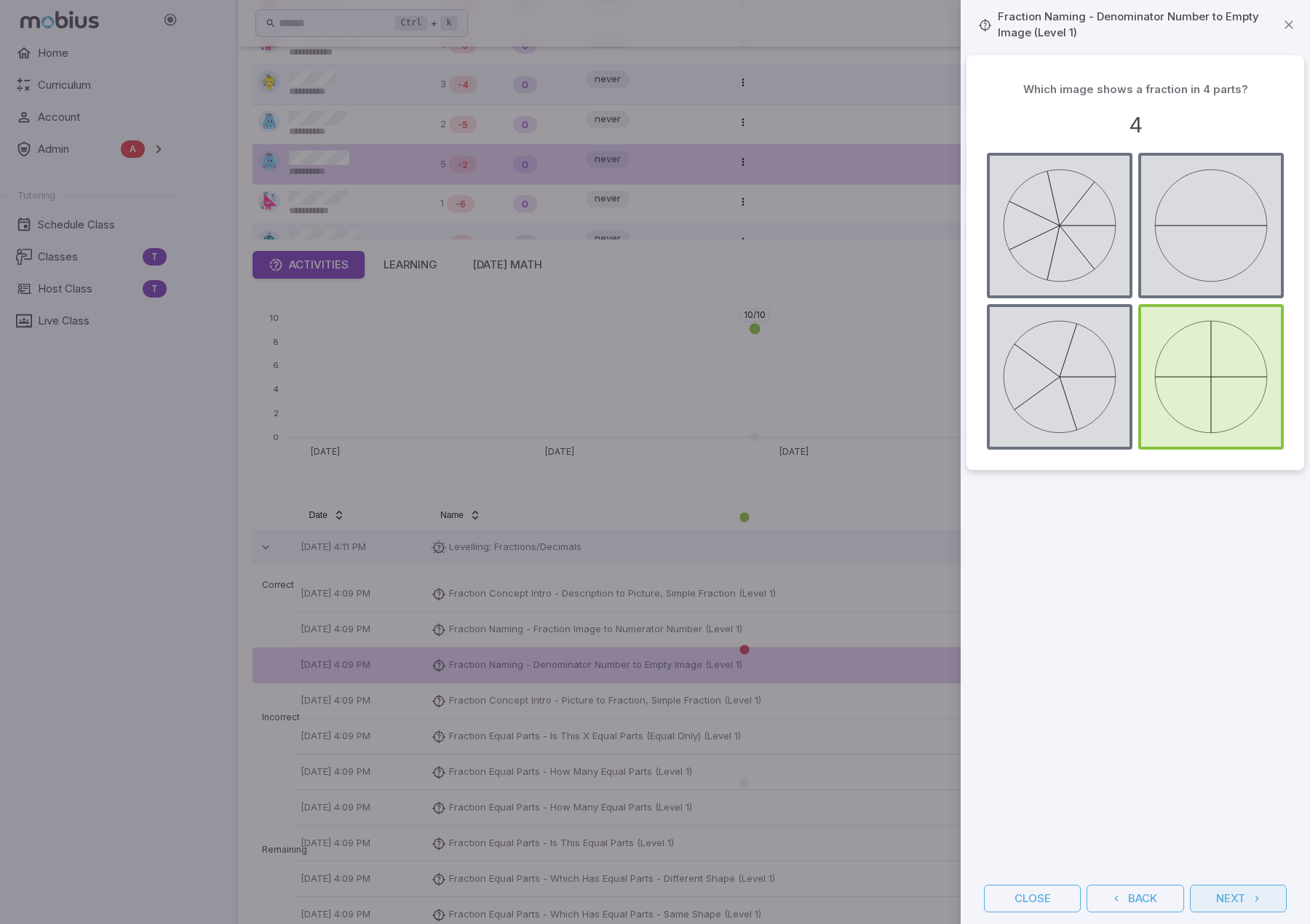
click at [1227, 896] on button "Next" at bounding box center [1238, 899] width 96 height 28
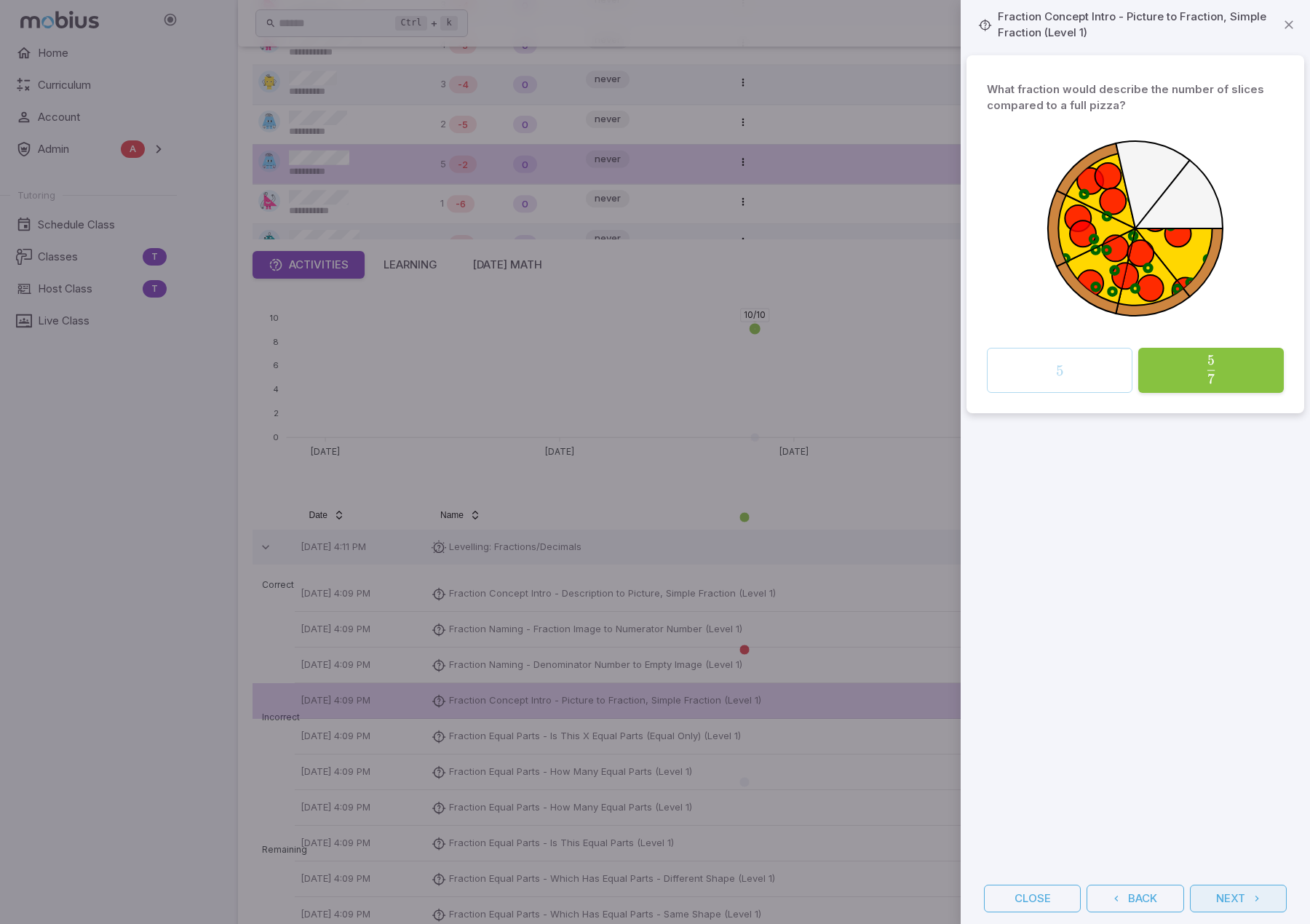
click at [1227, 896] on button "Next" at bounding box center [1238, 899] width 96 height 28
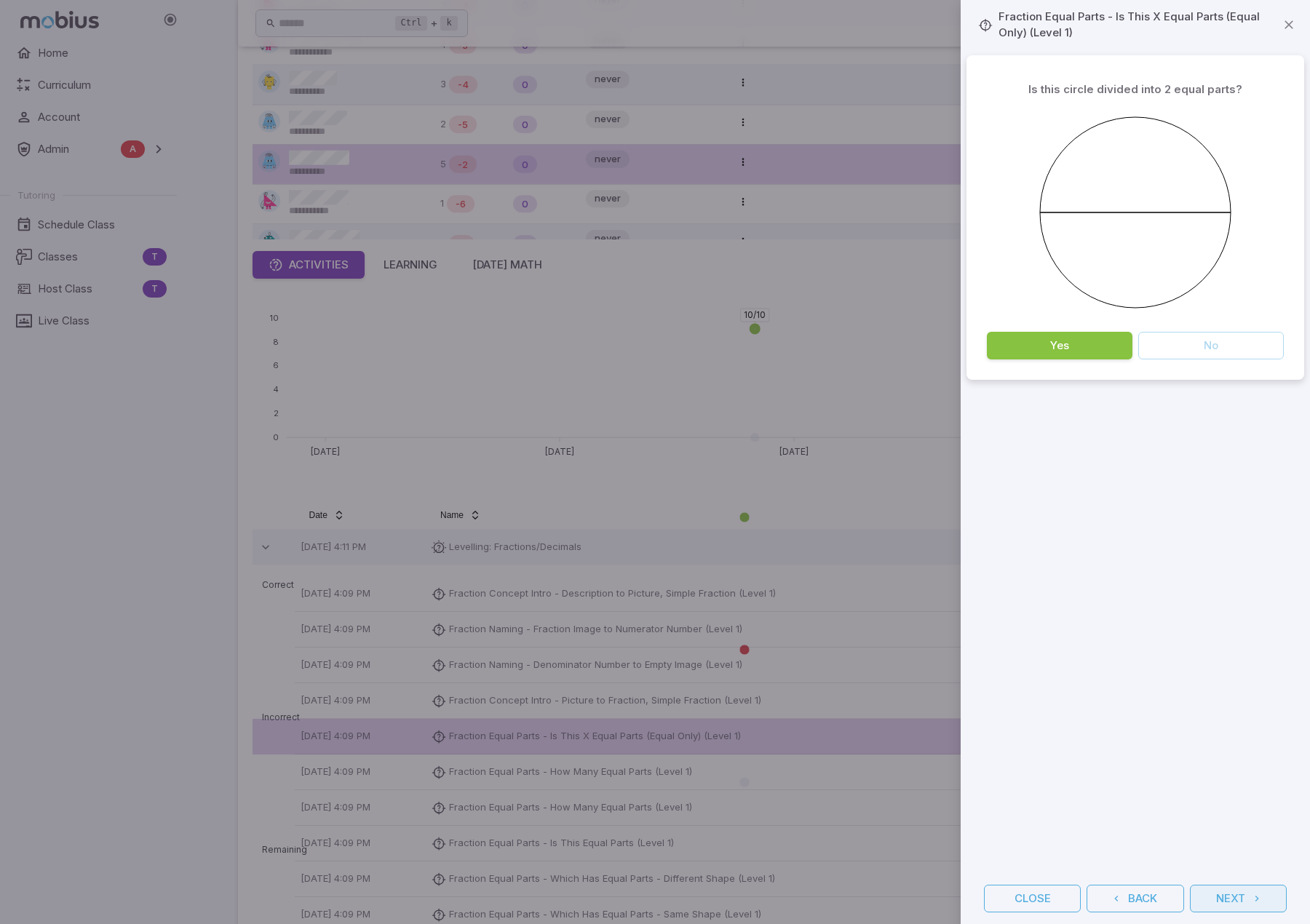
click at [1227, 896] on button "Next" at bounding box center [1238, 899] width 96 height 28
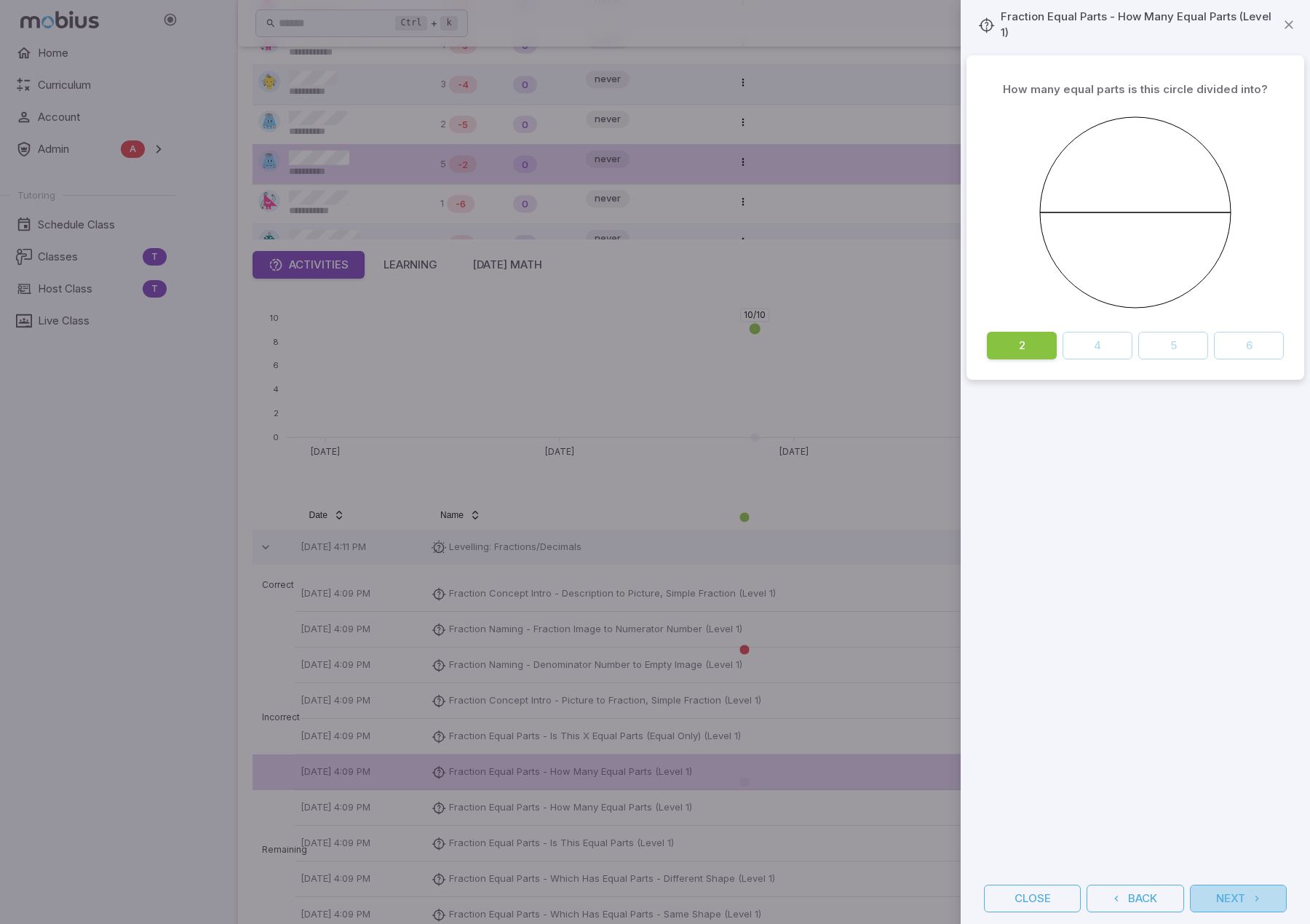
click at [1227, 896] on button "Next" at bounding box center [1238, 899] width 96 height 28
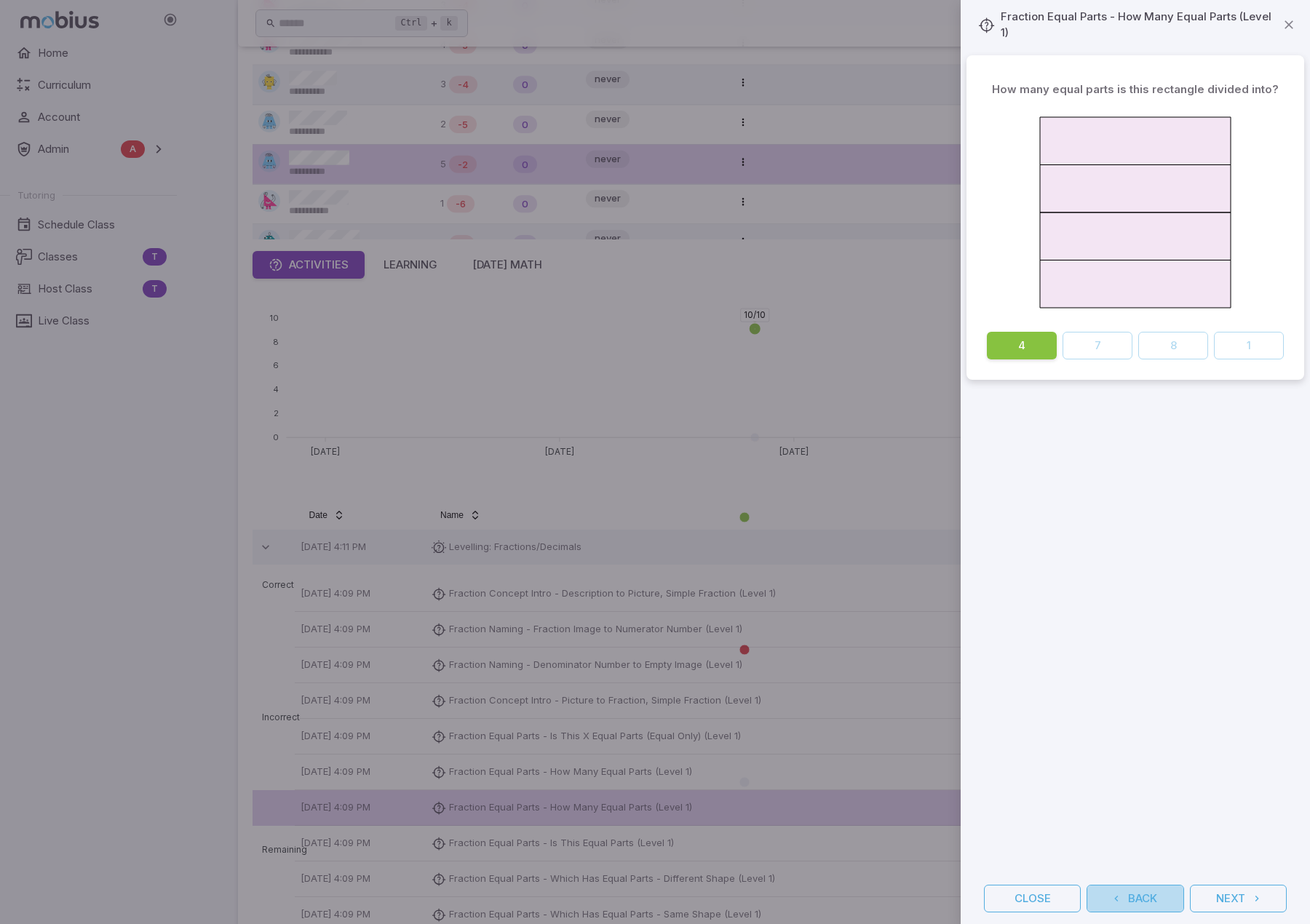
click at [1148, 903] on button "Back" at bounding box center [1135, 899] width 96 height 28
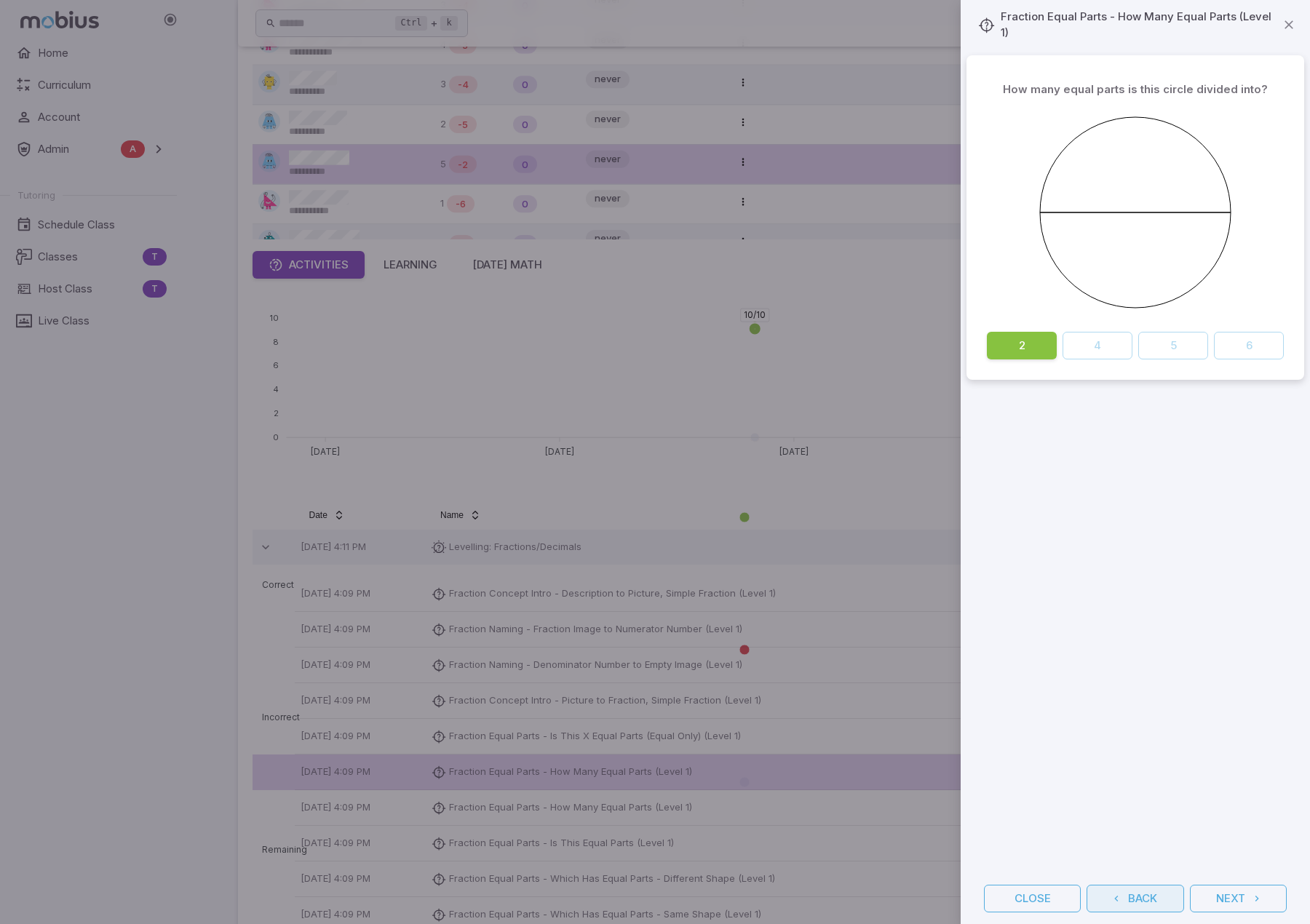
click at [1148, 903] on button "Back" at bounding box center [1135, 899] width 96 height 28
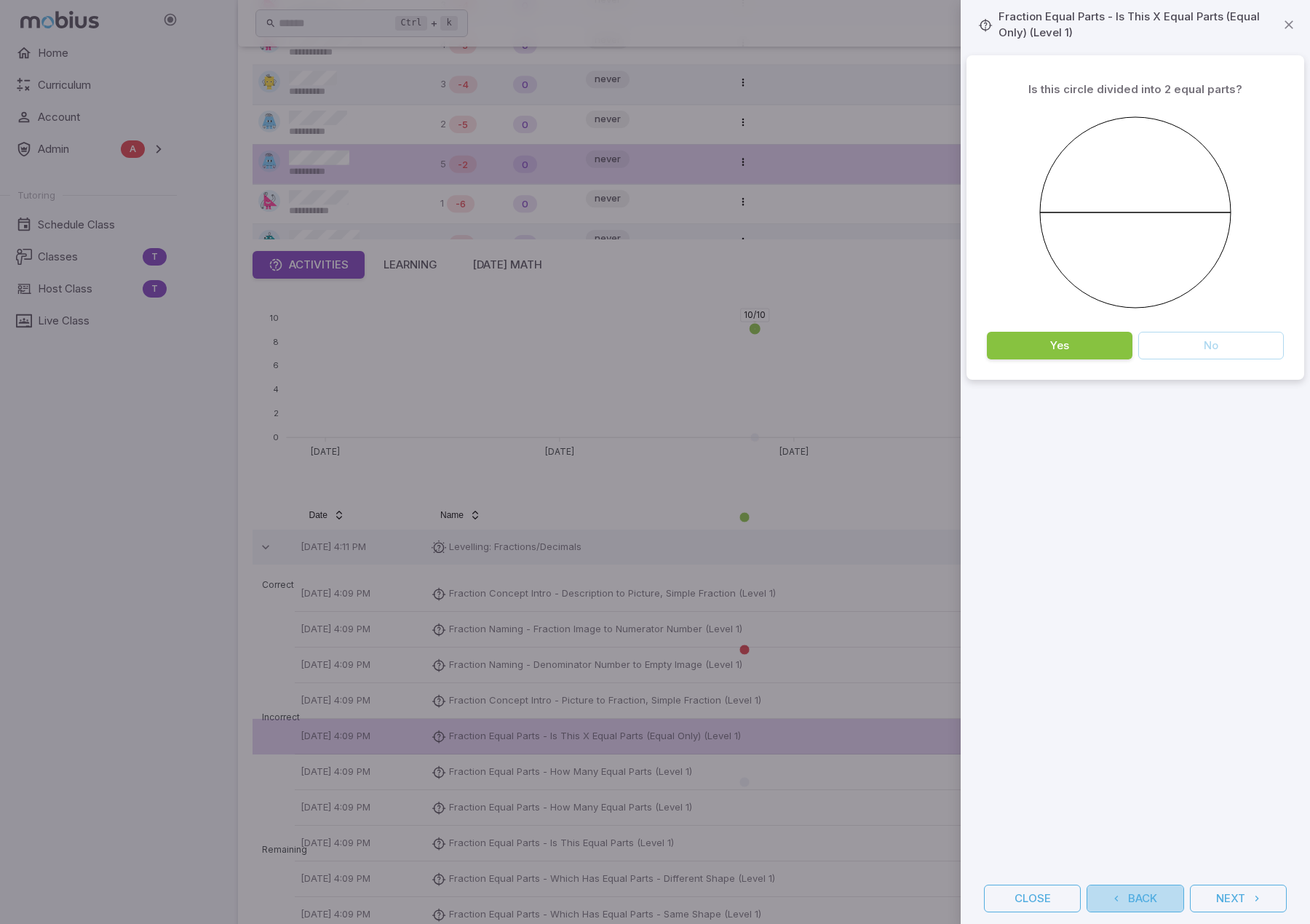
click at [1148, 903] on button "Back" at bounding box center [1135, 899] width 96 height 28
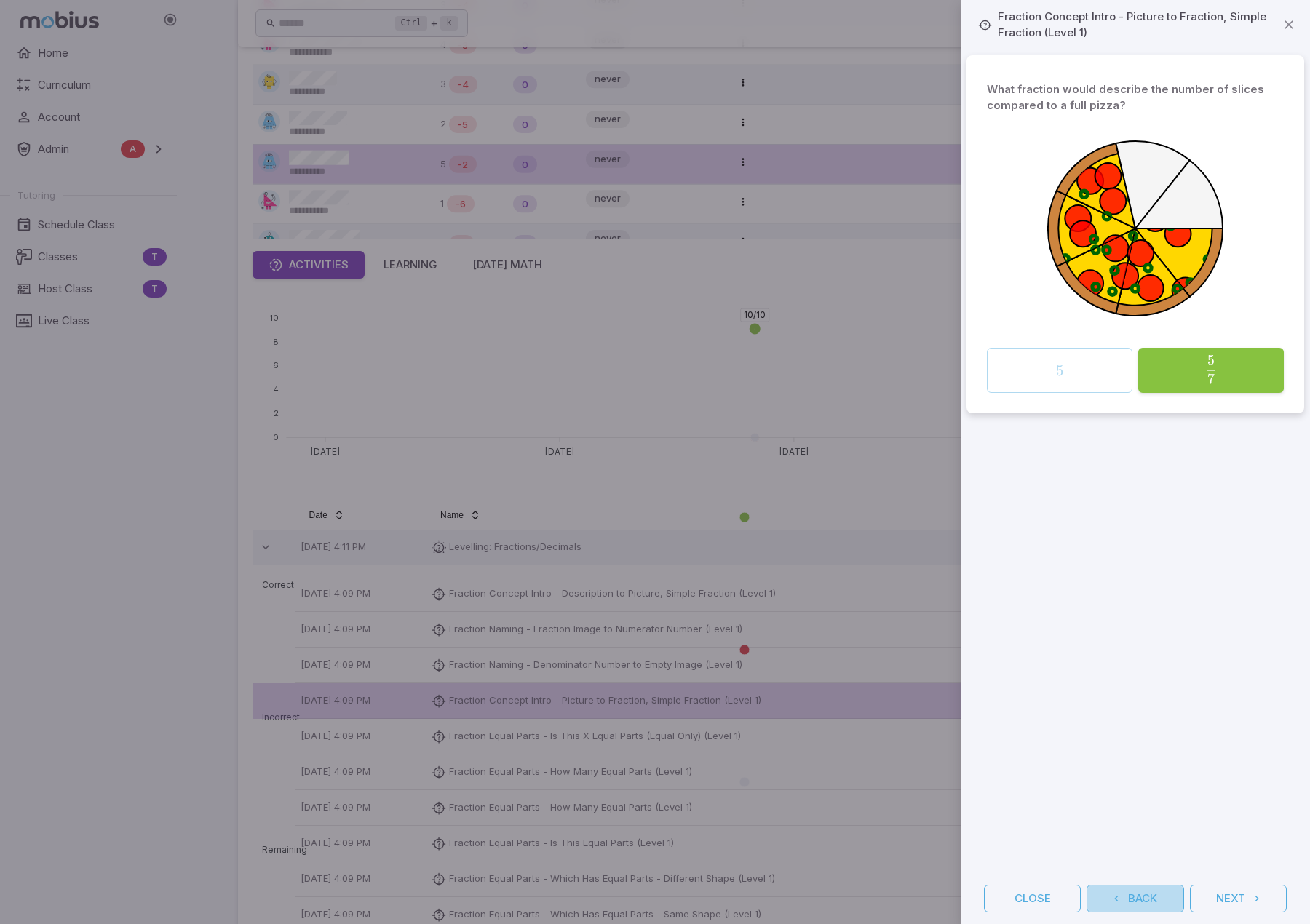
click at [1148, 903] on button "Back" at bounding box center [1135, 899] width 96 height 28
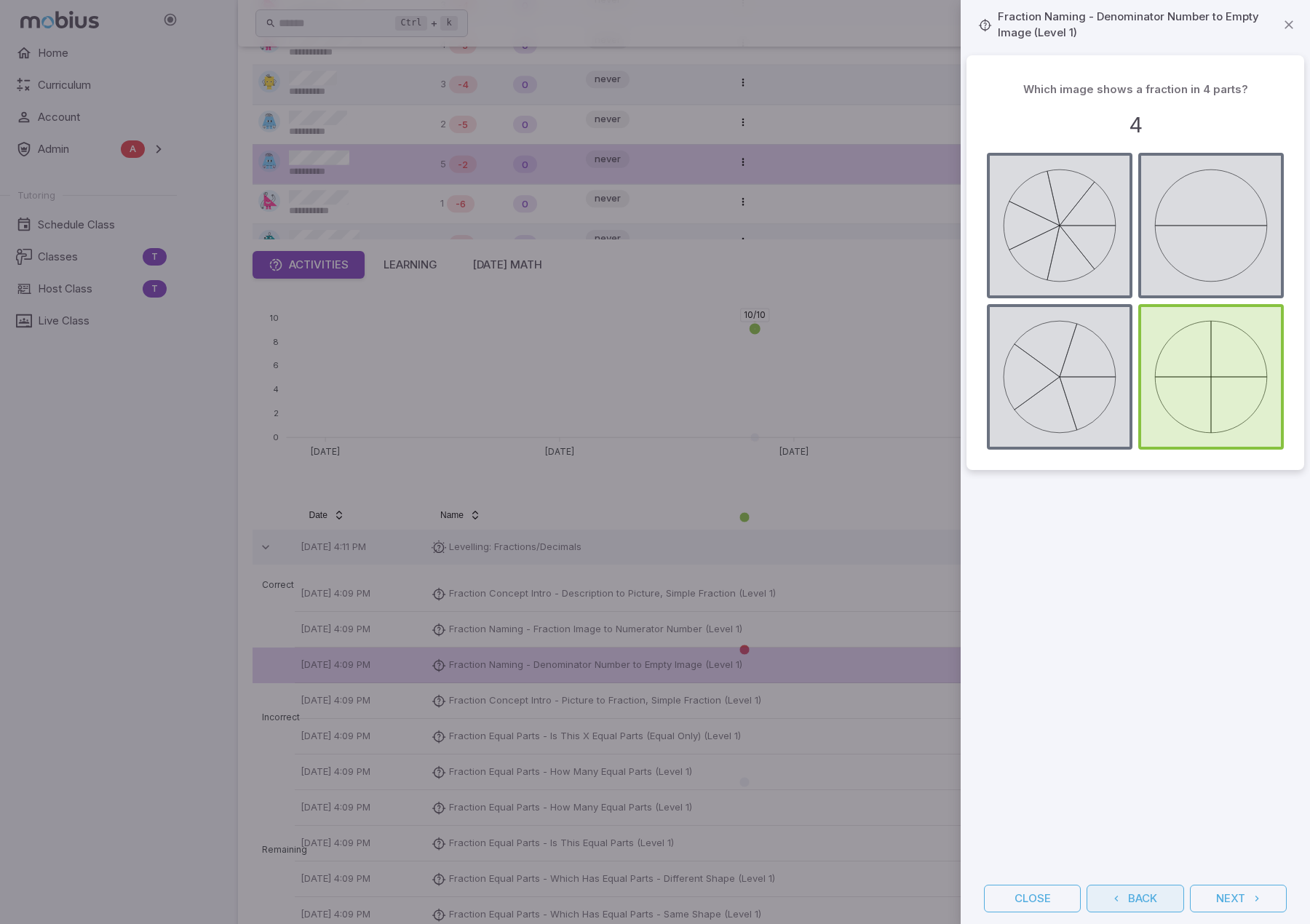
click at [1148, 903] on button "Back" at bounding box center [1135, 899] width 96 height 28
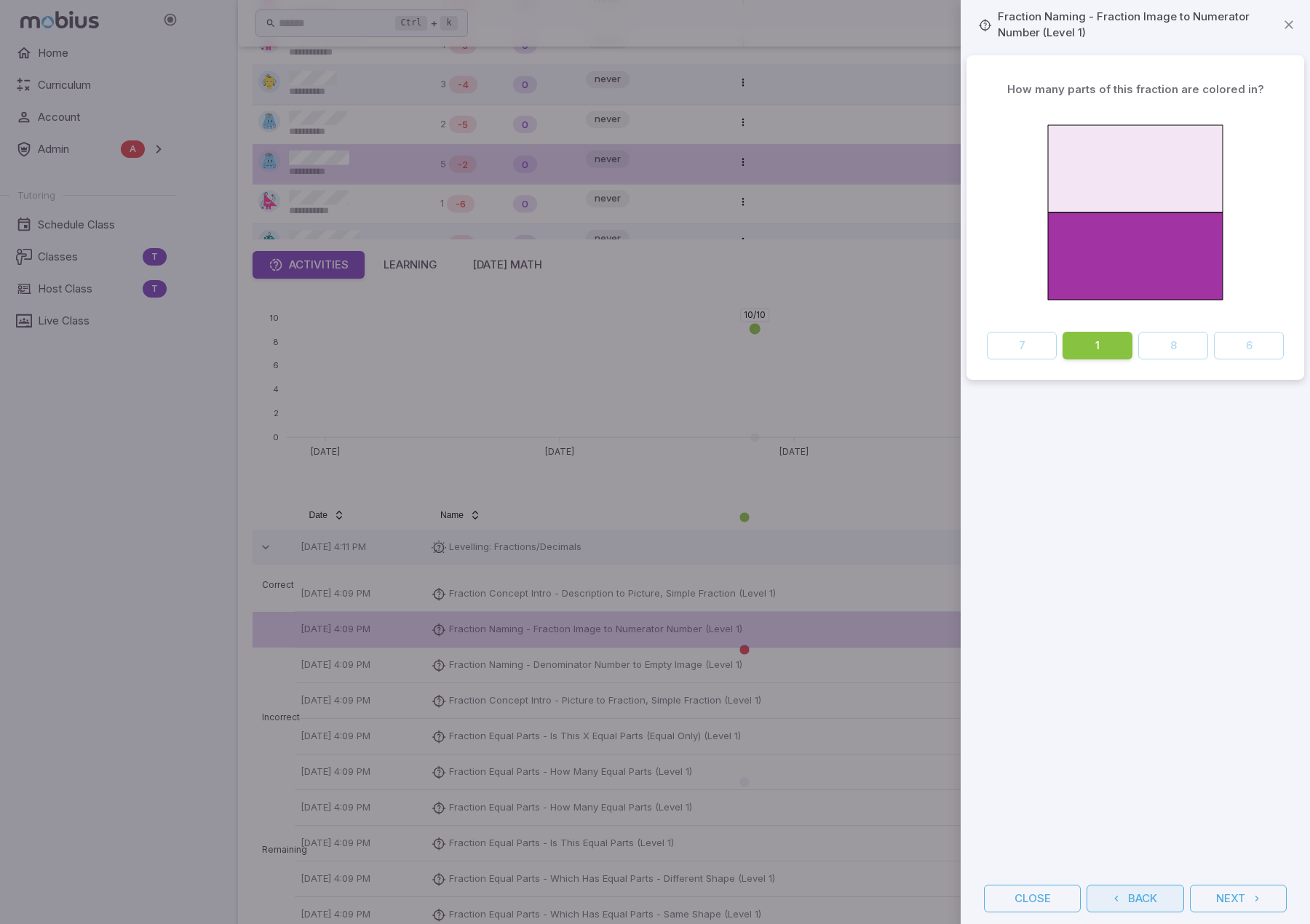
click at [1148, 903] on button "Back" at bounding box center [1135, 899] width 96 height 28
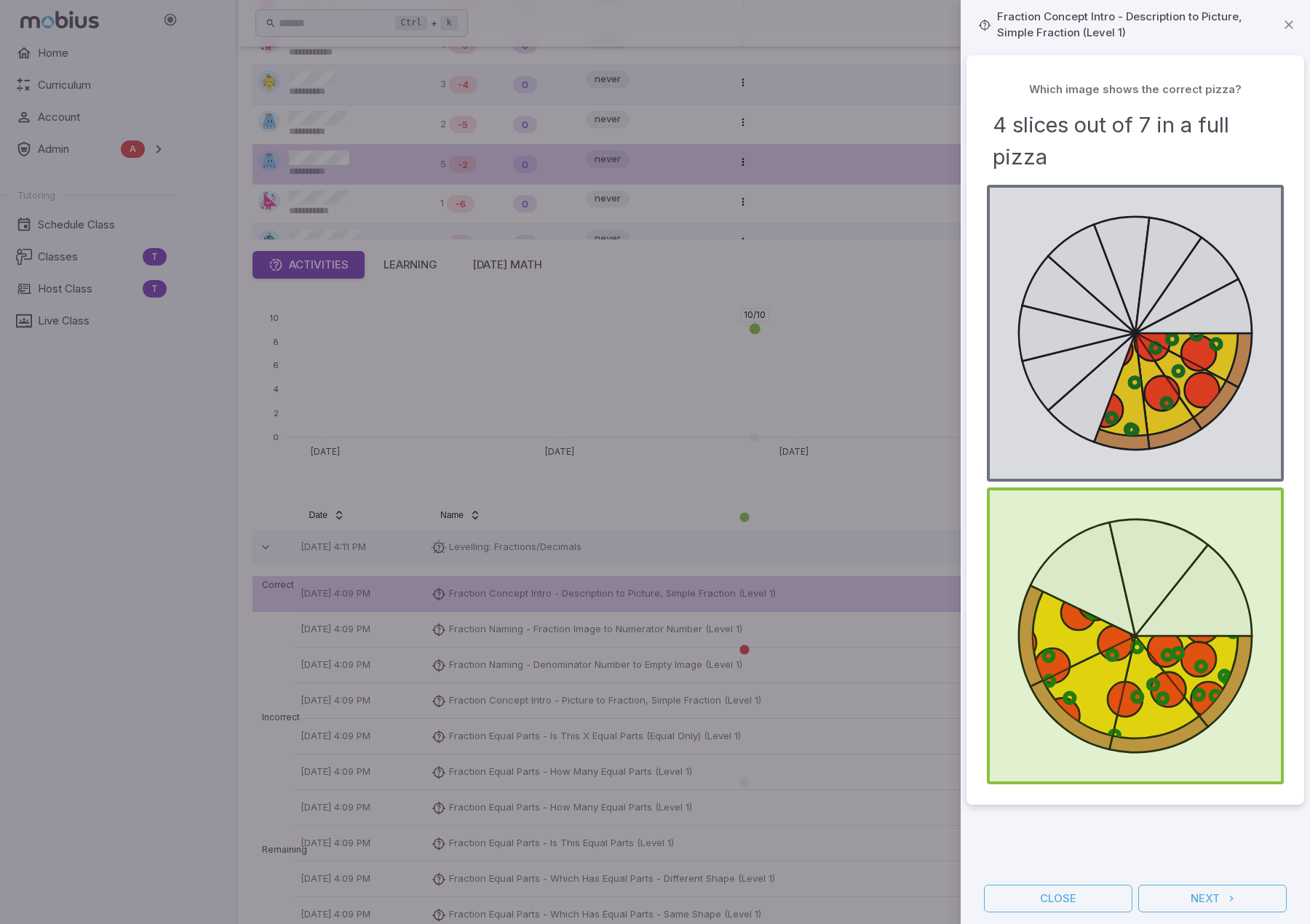
click at [923, 730] on div at bounding box center [655, 462] width 1310 height 924
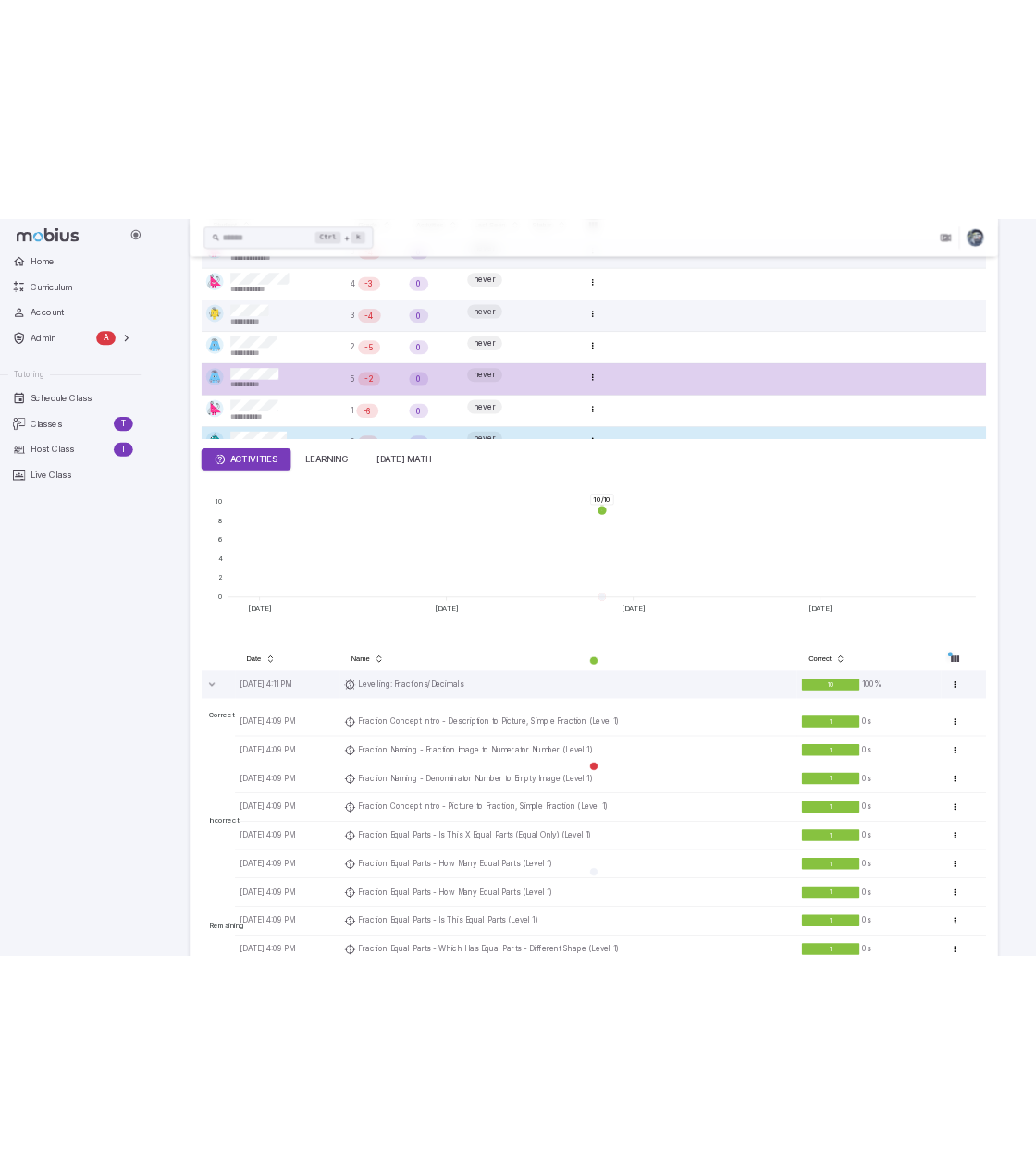
scroll to position [0, 0]
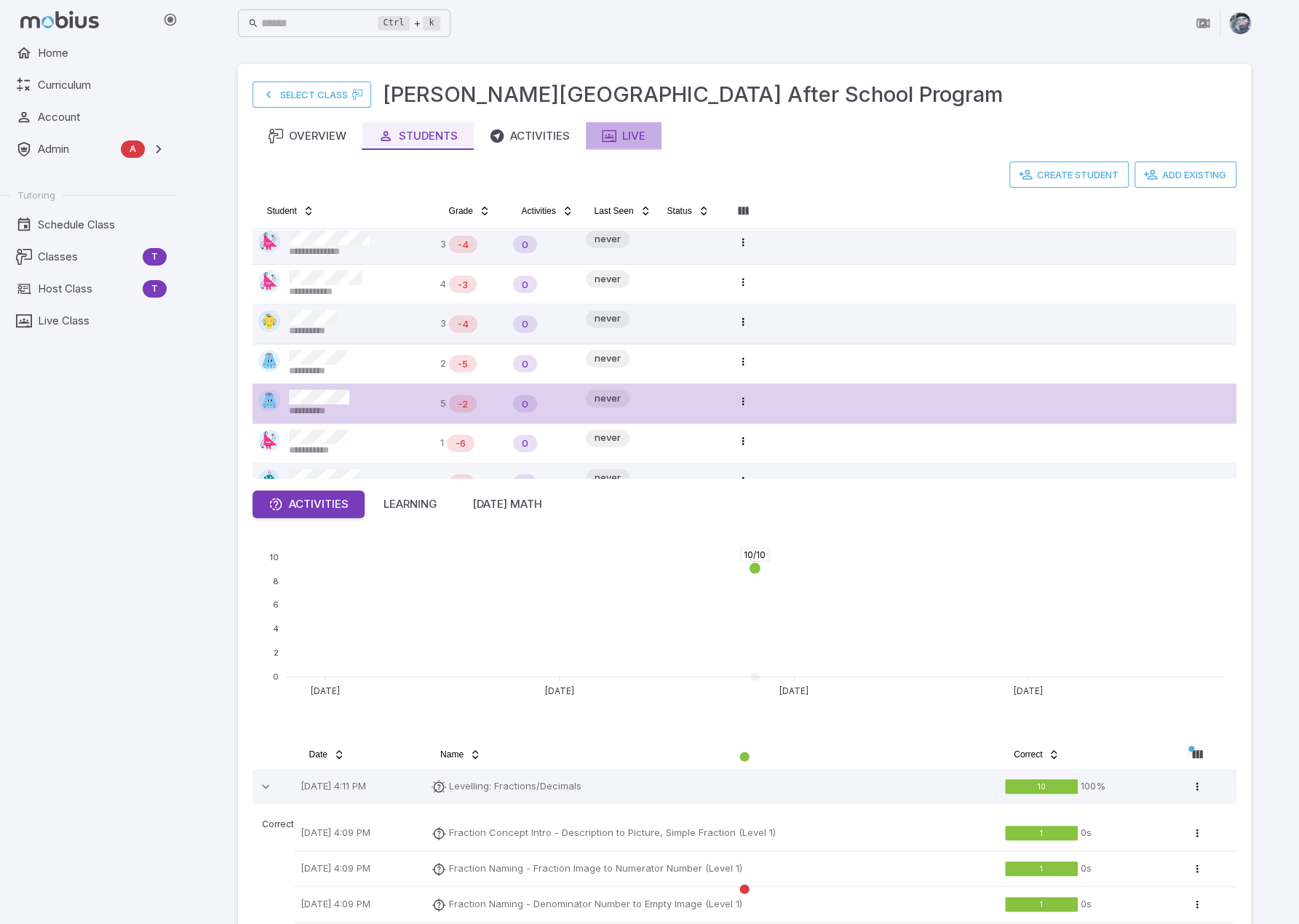
click at [609, 130] on icon "button" at bounding box center [609, 135] width 15 height 15
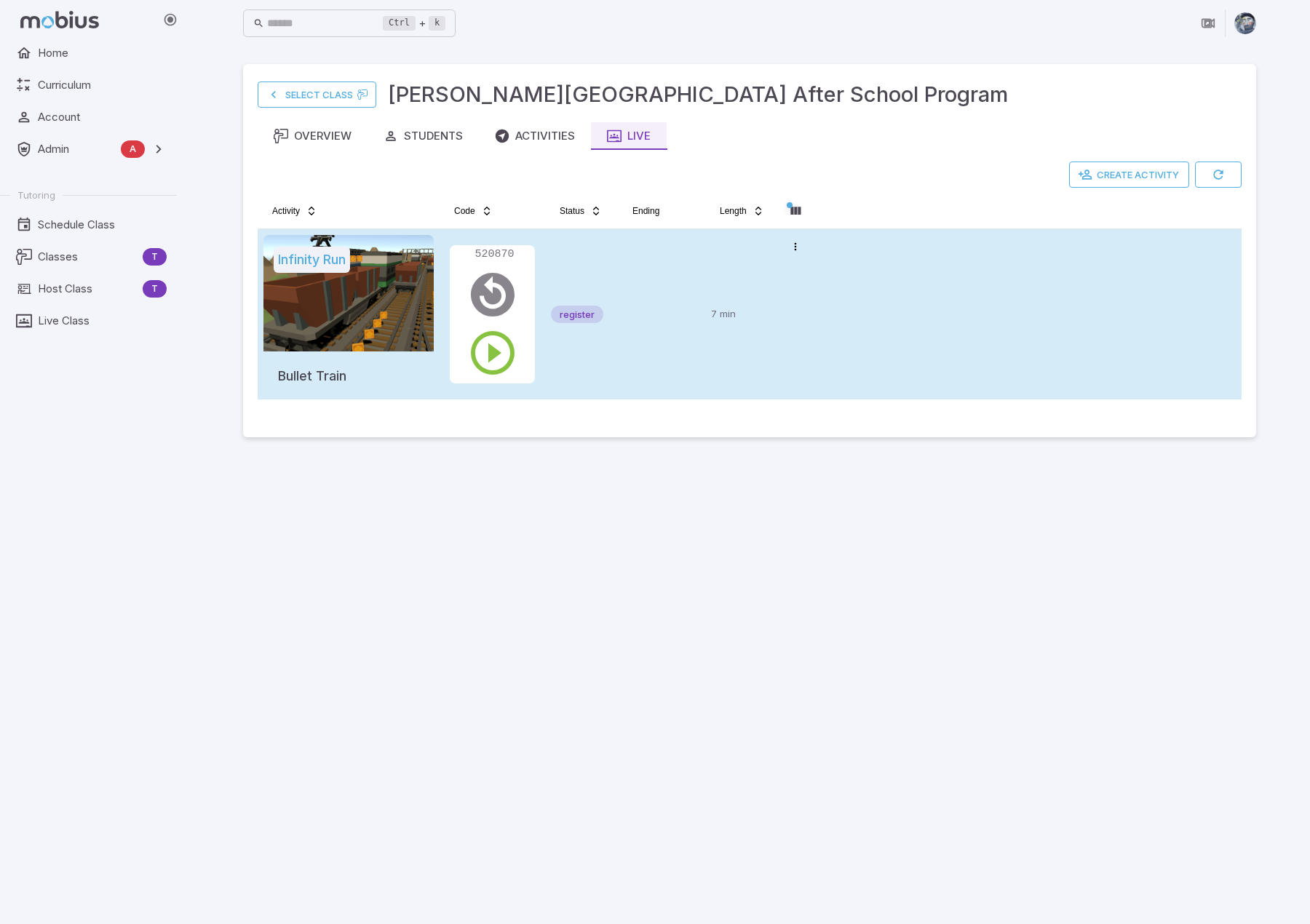
click at [865, 353] on tr "Infinity Run Bullet Train 520870 register 7 min Open menu" at bounding box center [749, 314] width 984 height 170
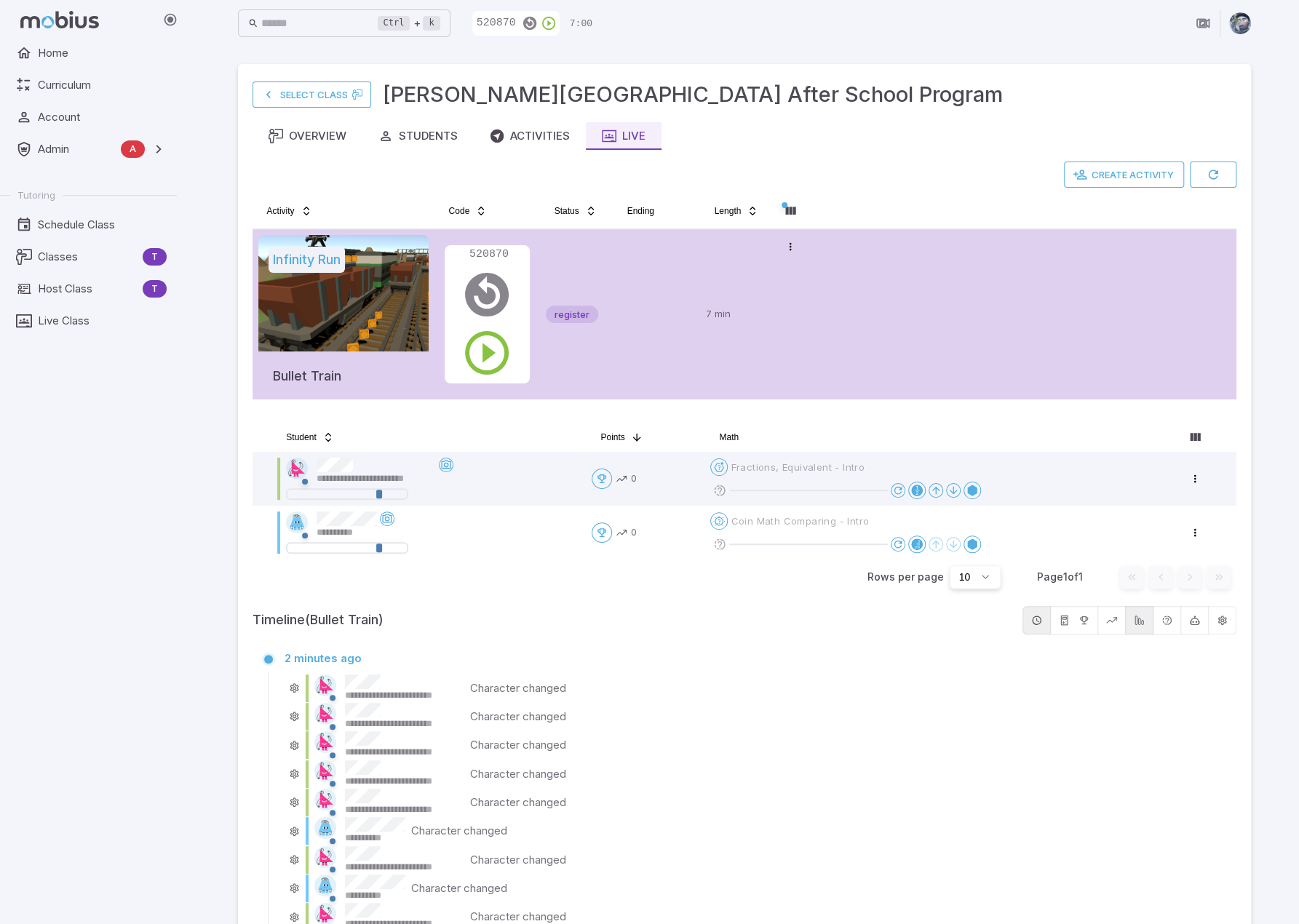
click at [152, 527] on div "Home Curriculum Account Admin A Accounts Finance Testing Tutoring Schedule Clas…" at bounding box center [94, 482] width 188 height 885
click at [1290, 263] on div "**********" at bounding box center [743, 870] width 1109 height 1739
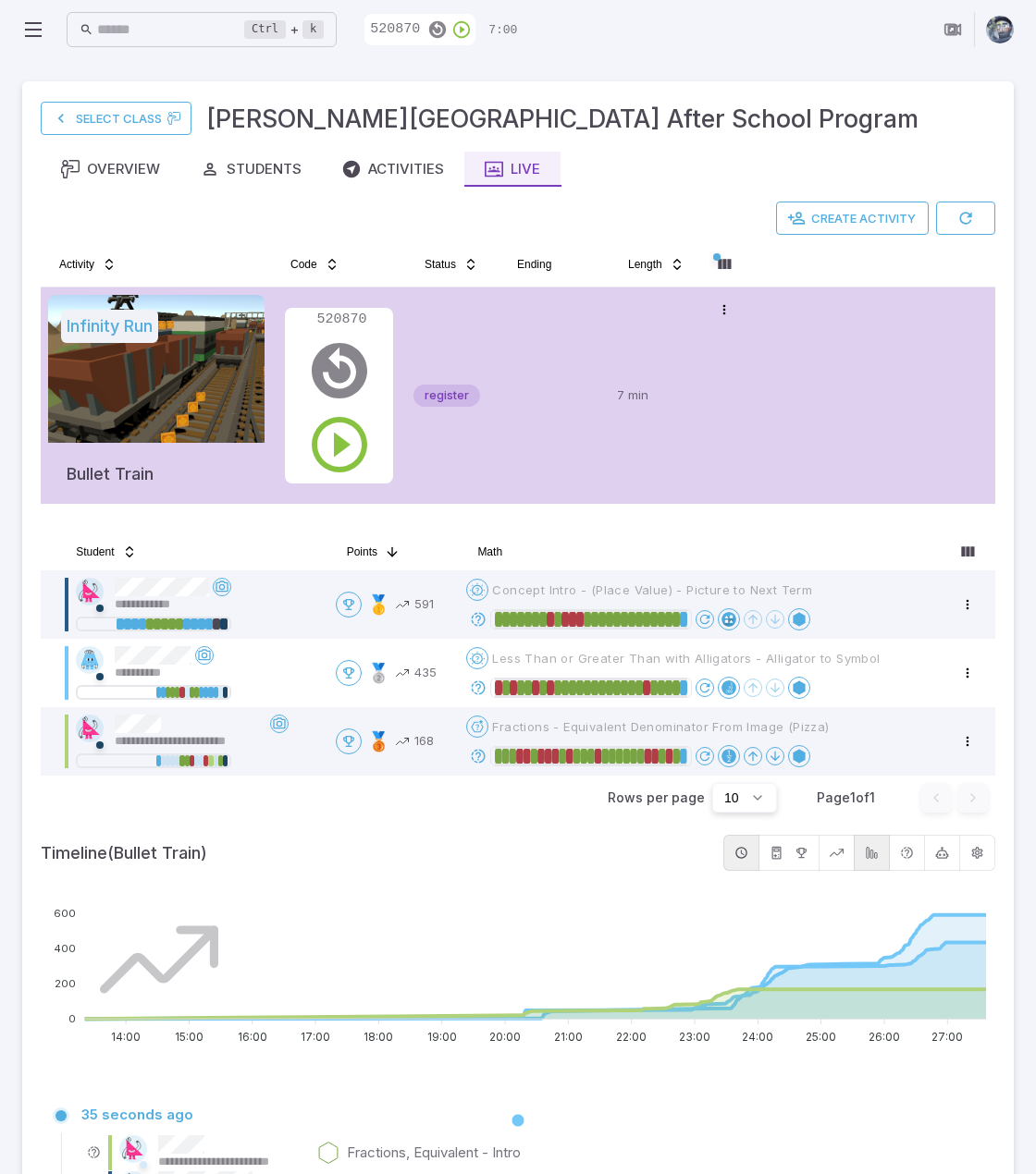
click at [837, 122] on div "Select Class [PERSON_NAME][GEOGRAPHIC_DATA] After School Program" at bounding box center [518, 119] width 954 height 37
click at [611, 339] on td "7 min" at bounding box center [655, 396] width 92 height 216
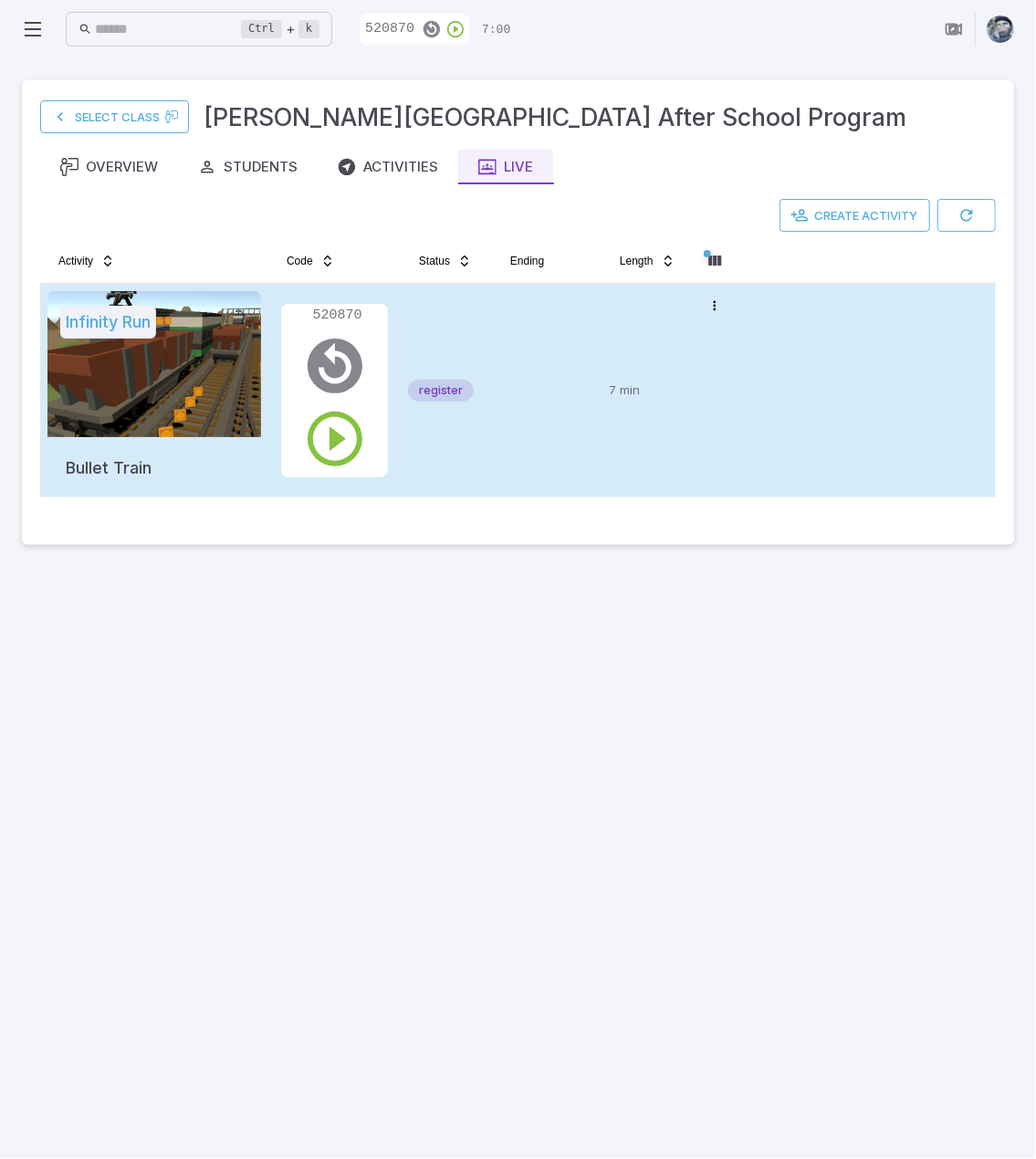
click at [604, 335] on td "7 min" at bounding box center [646, 391] width 91 height 213
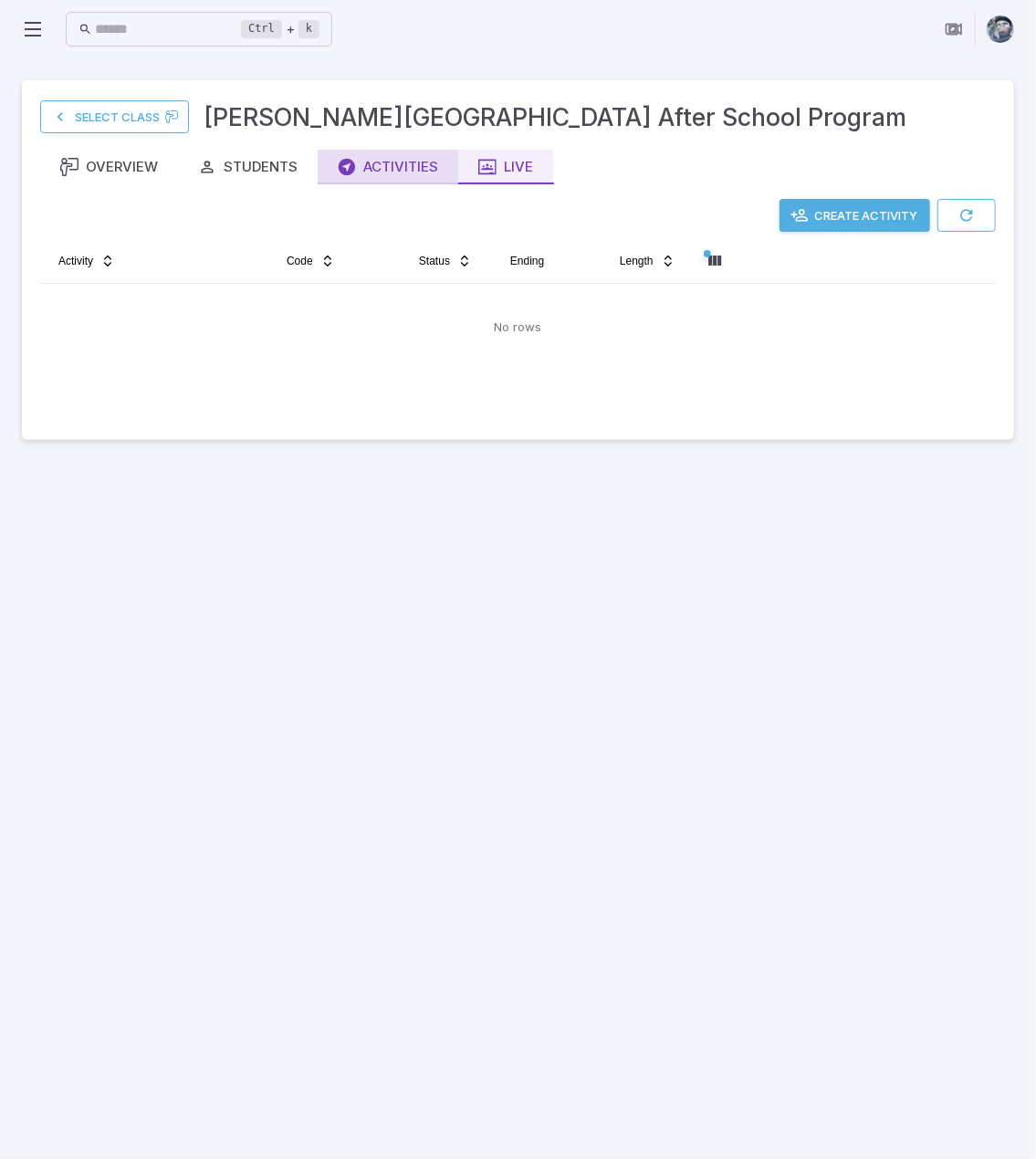
click at [433, 167] on div "Activities" at bounding box center [388, 166] width 101 height 20
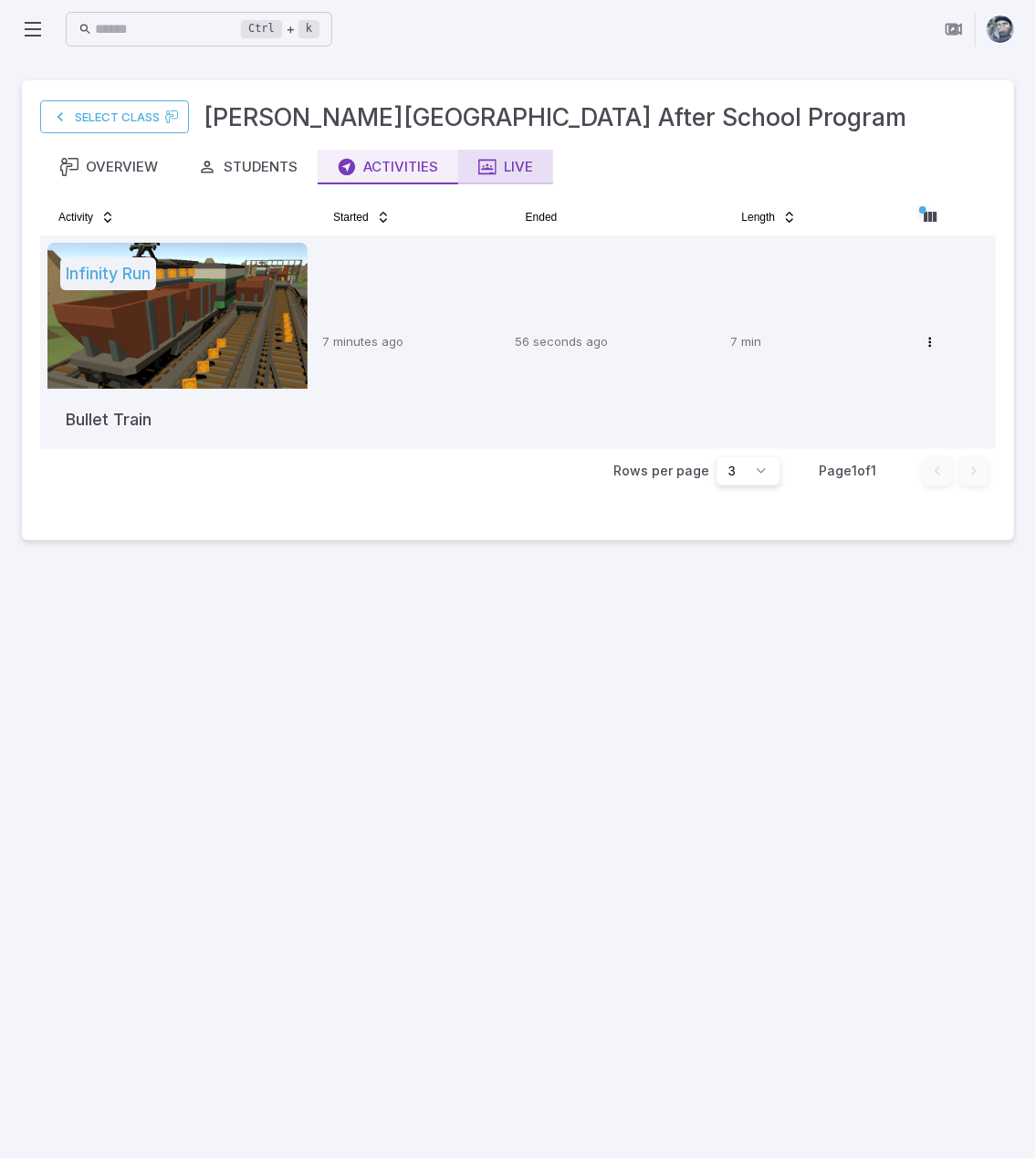
click at [540, 163] on button "Live" at bounding box center [505, 167] width 95 height 35
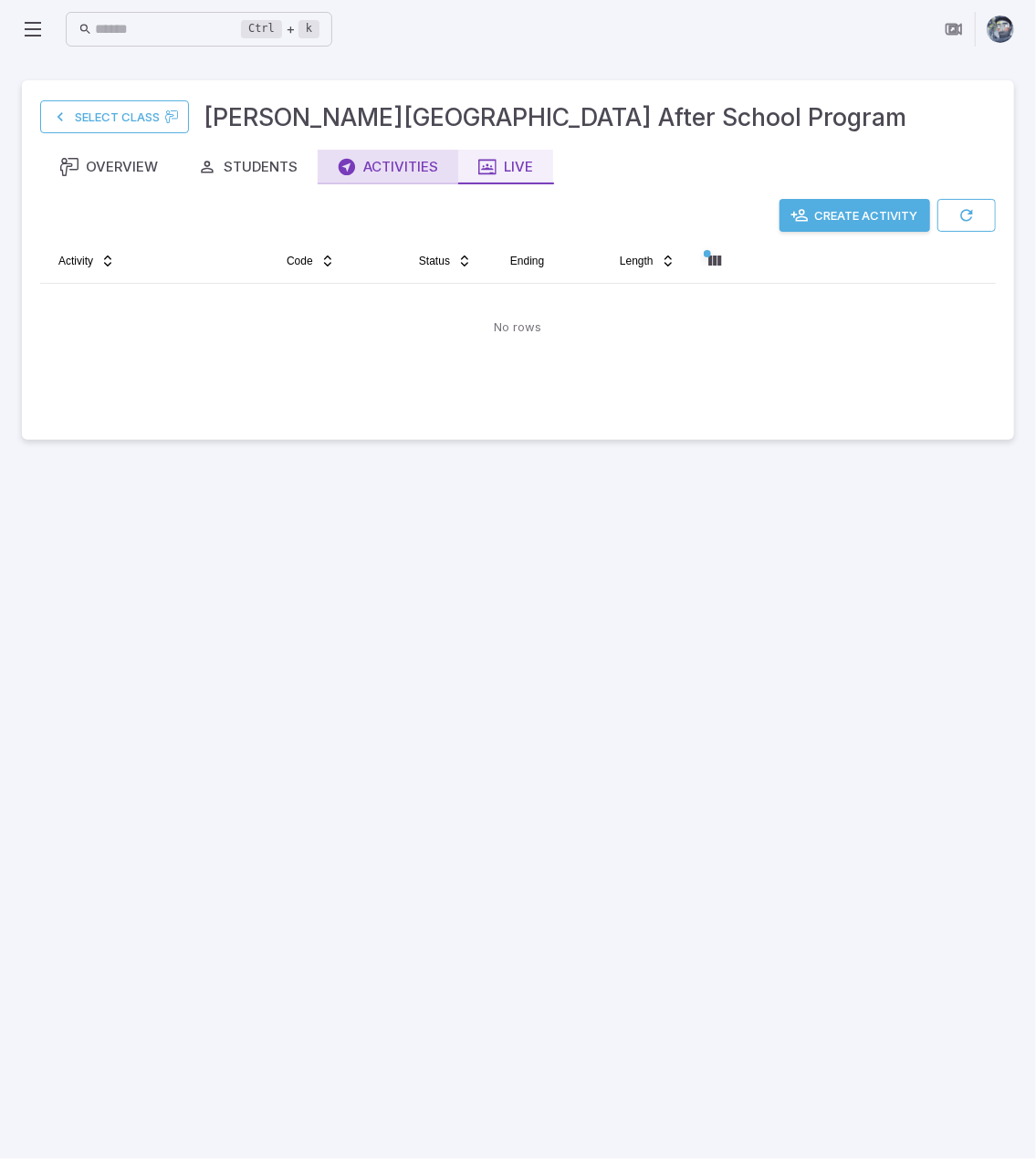
click at [391, 169] on div "Activities" at bounding box center [388, 166] width 101 height 20
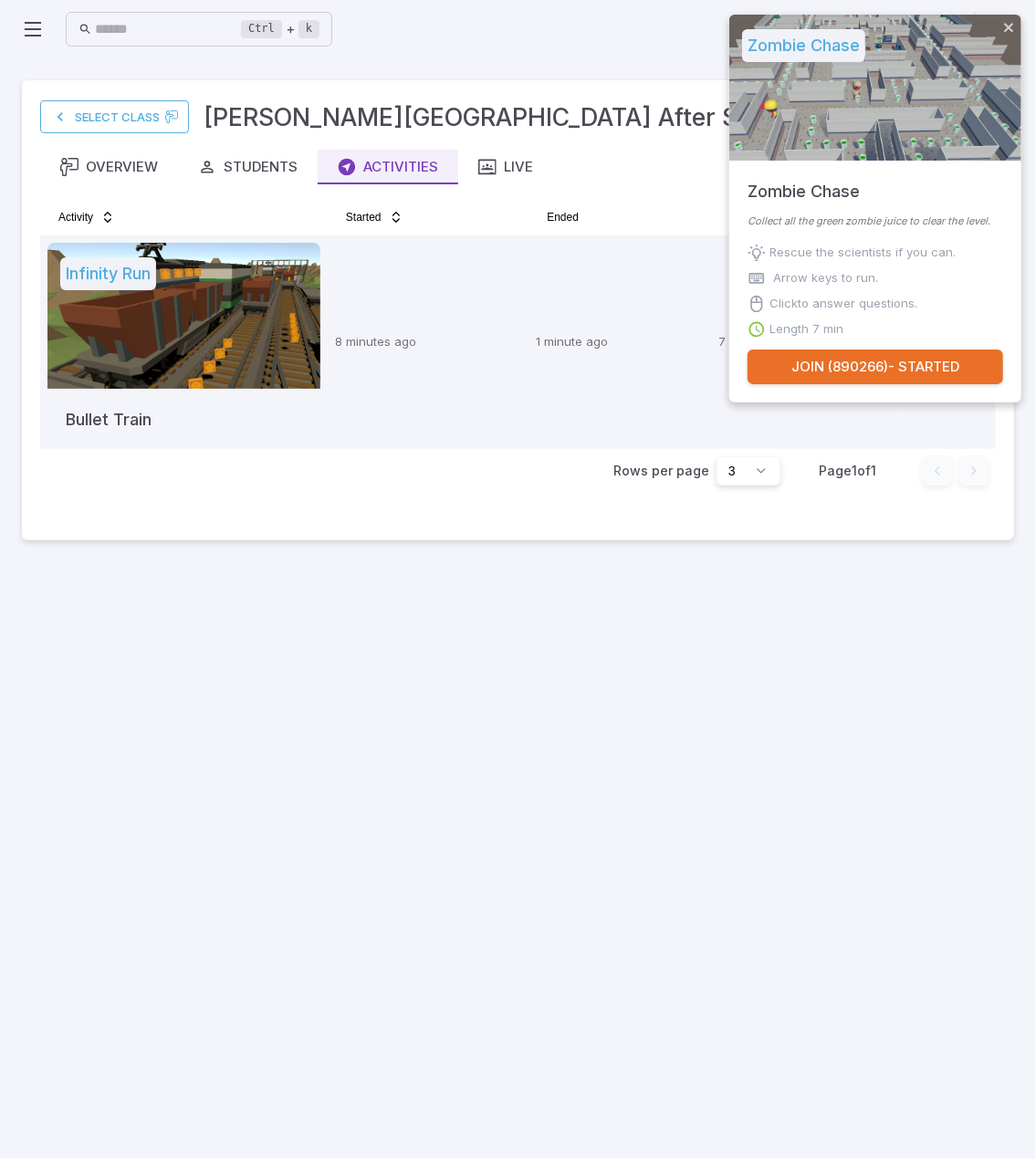
click at [752, 802] on main "Select Class Newton's Grove After School Program Overview Students Activities L…" at bounding box center [518, 609] width 1036 height 1100
click at [499, 171] on div "Live" at bounding box center [505, 166] width 55 height 20
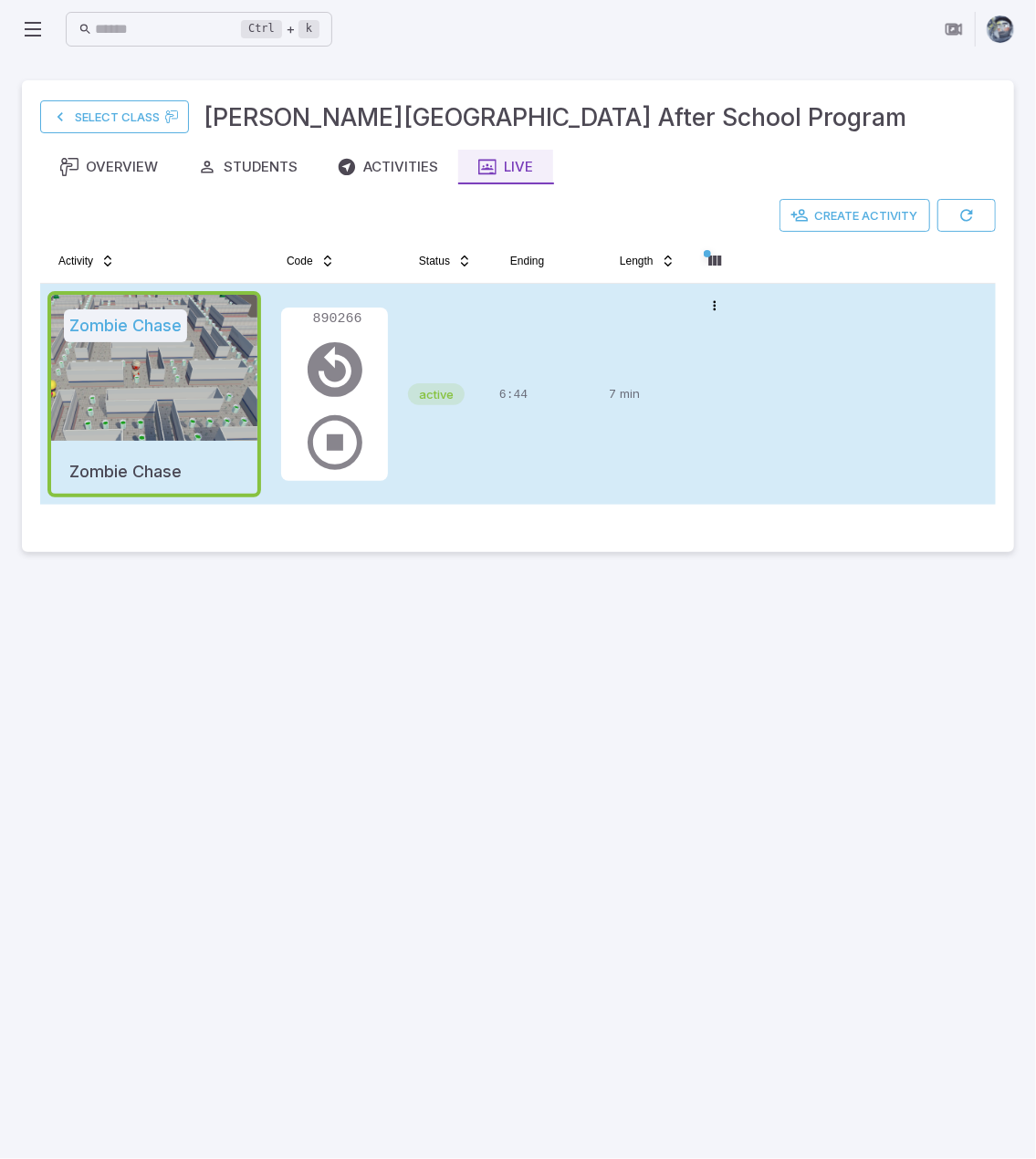
click at [500, 462] on div "6:44" at bounding box center [546, 394] width 95 height 206
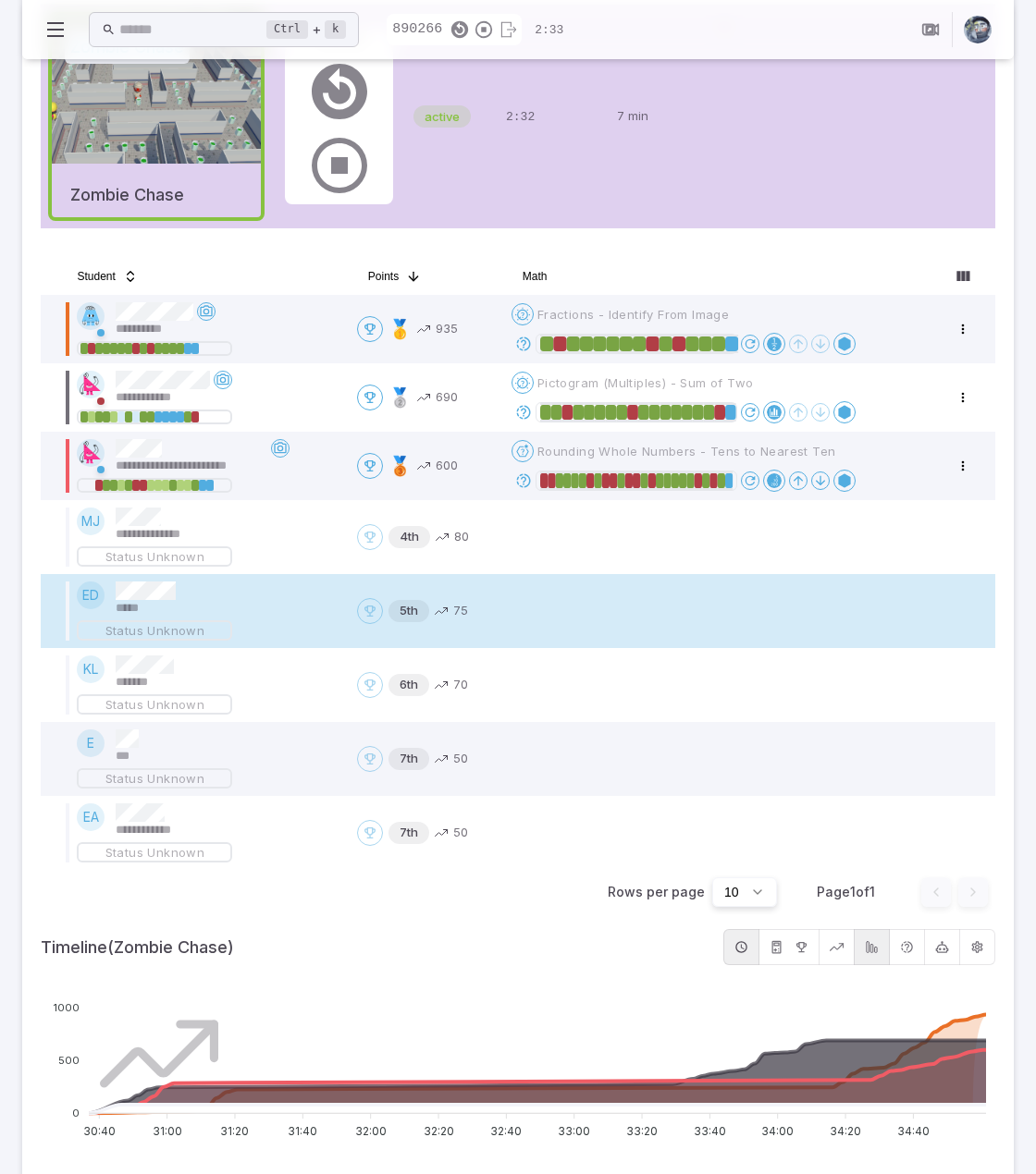
scroll to position [277, 0]
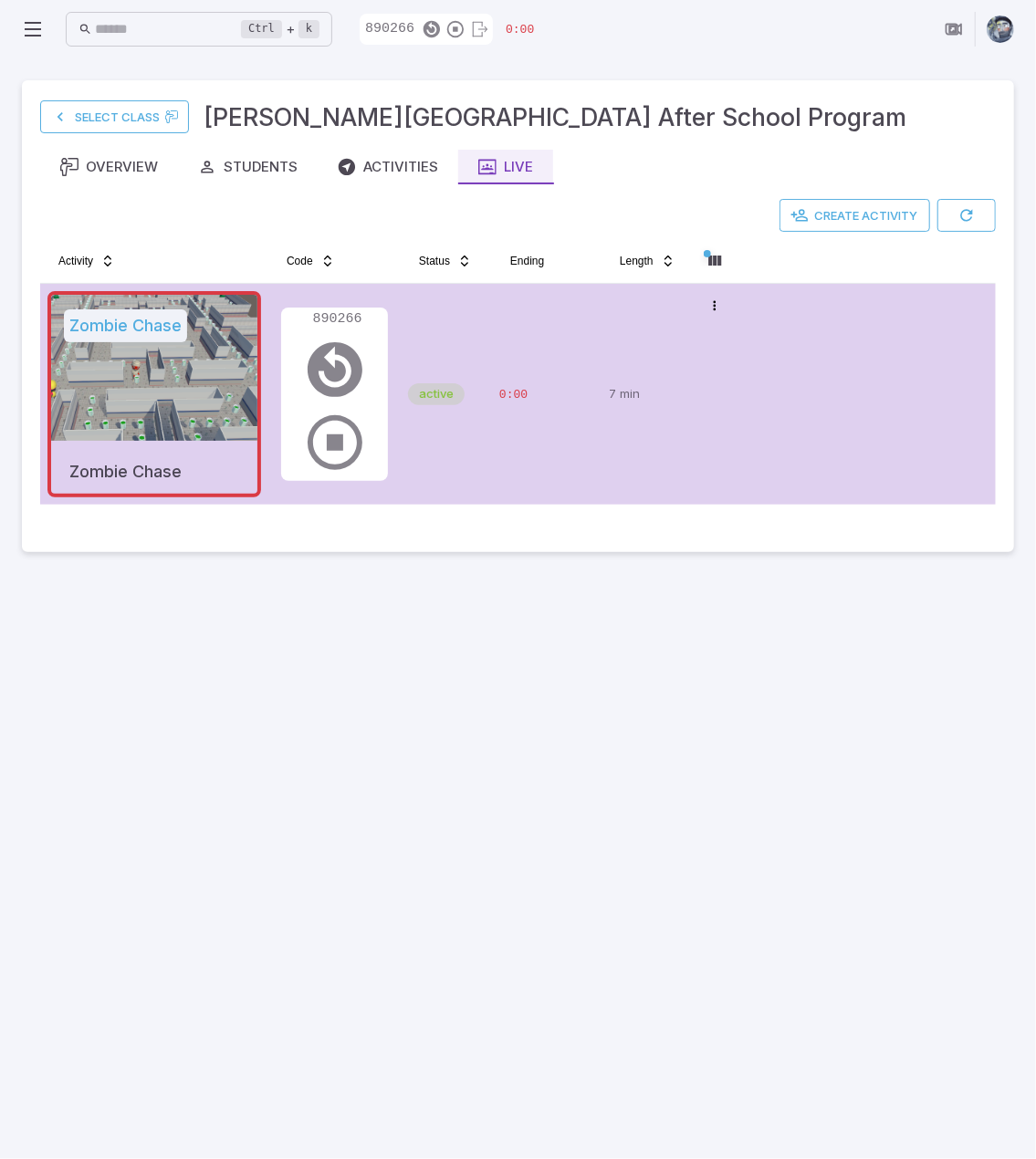
click at [519, 447] on div "0:00" at bounding box center [546, 394] width 95 height 206
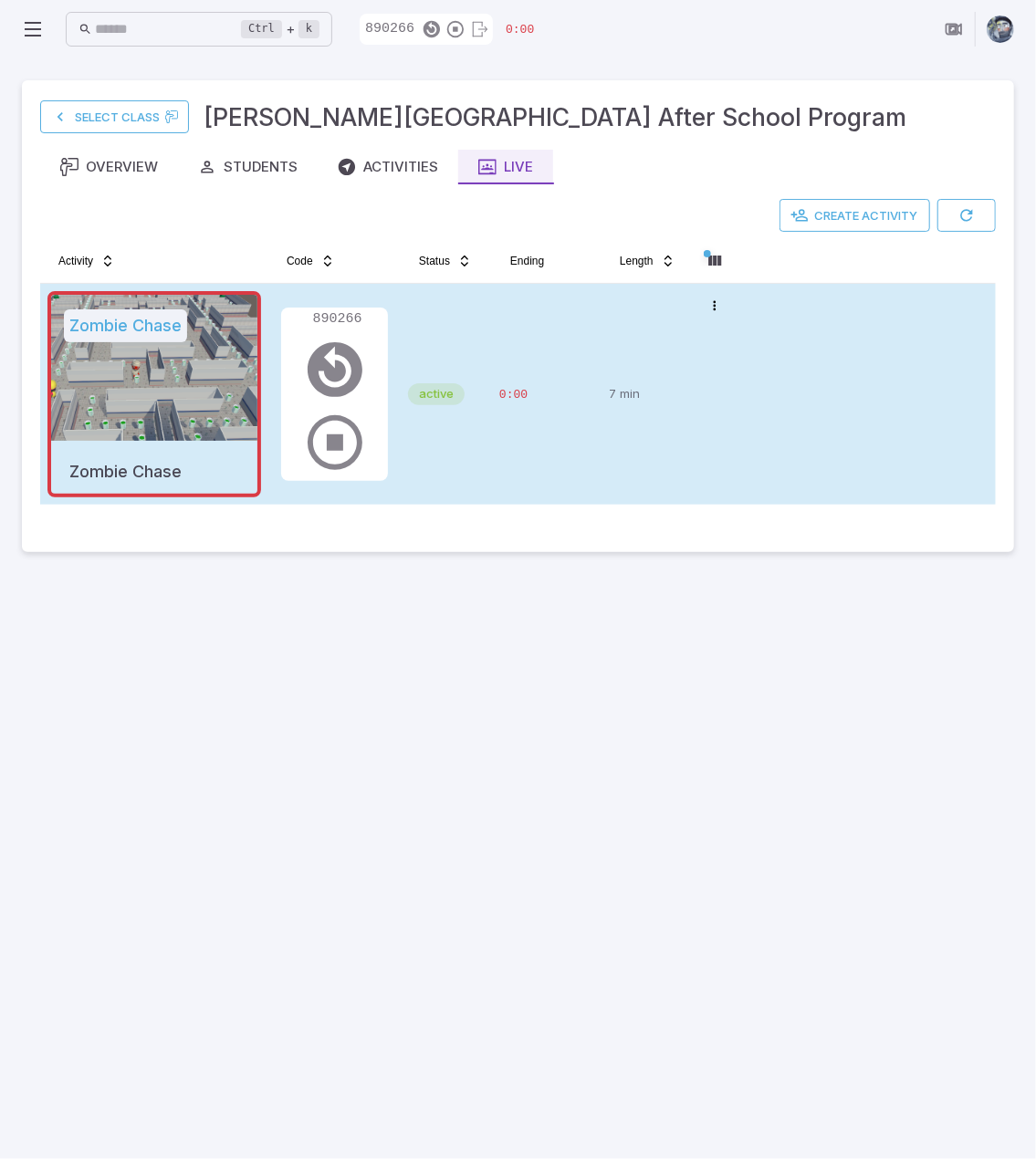
click at [595, 465] on td "0:00" at bounding box center [546, 395] width 109 height 221
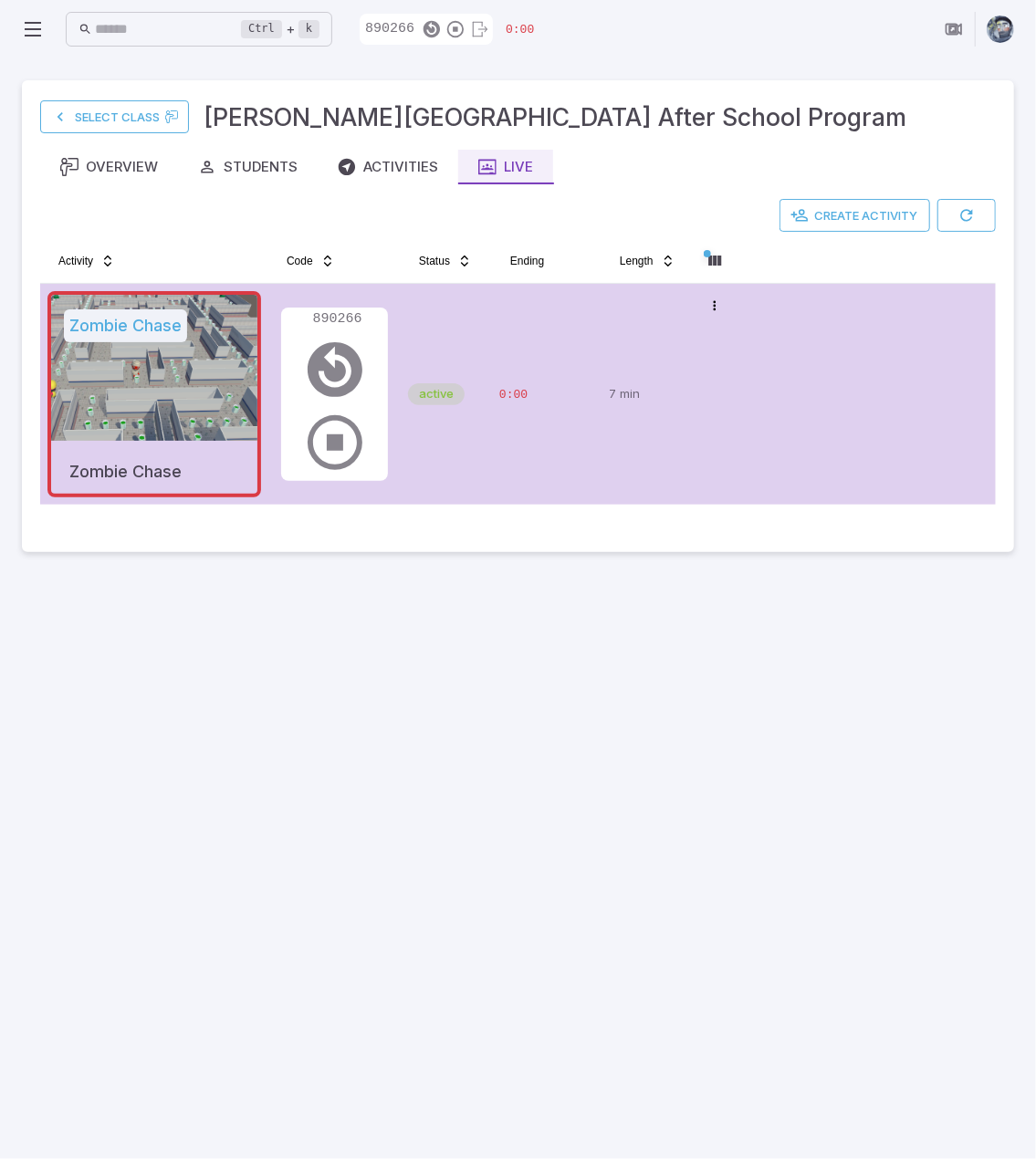
click at [515, 691] on main "Select Class [PERSON_NAME][GEOGRAPHIC_DATA] After School Program Overview Stude…" at bounding box center [518, 609] width 1036 height 1100
click at [397, 161] on div "Activities" at bounding box center [388, 166] width 101 height 20
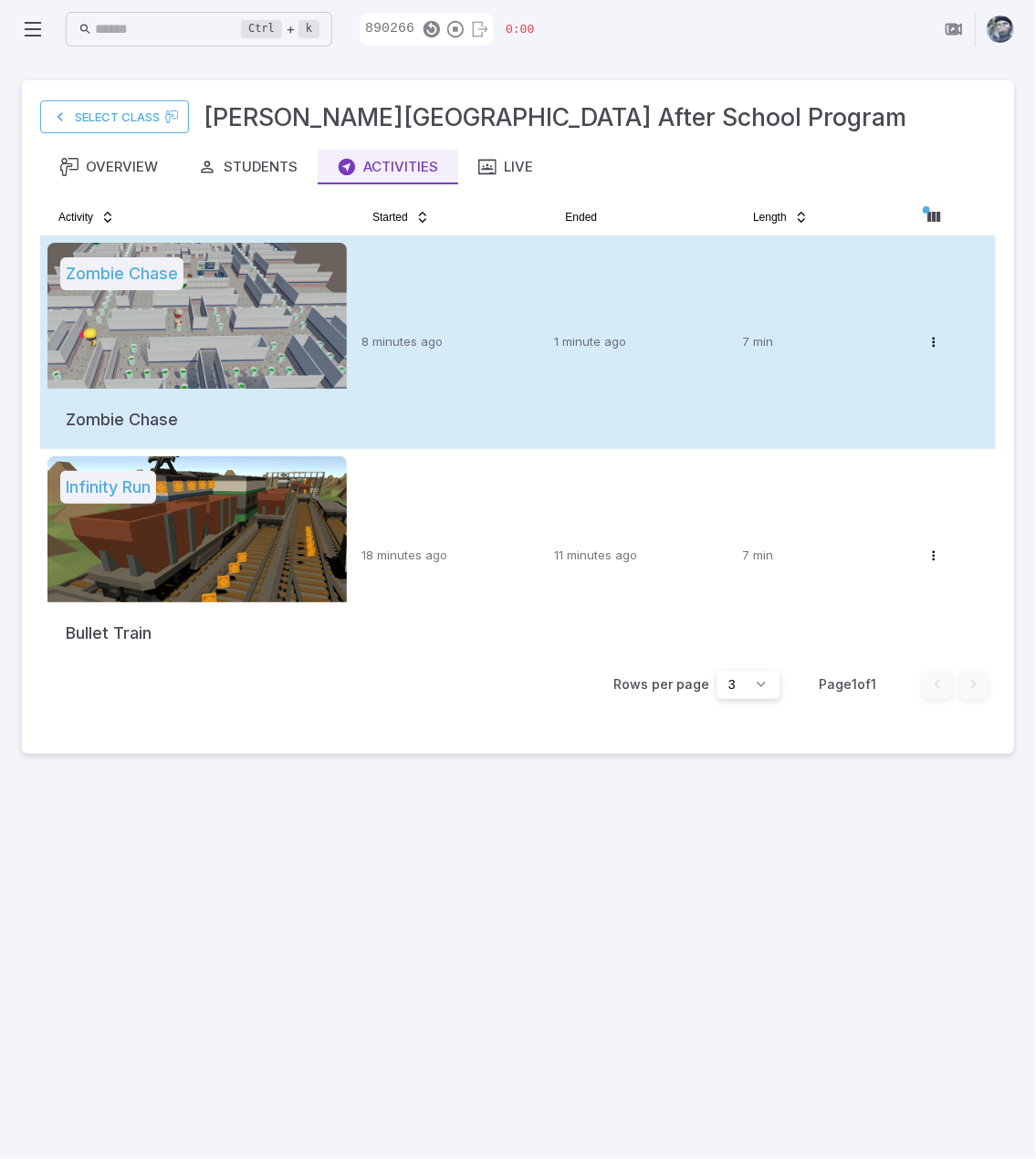
click at [507, 354] on td "8 minutes ago" at bounding box center [450, 342] width 193 height 213
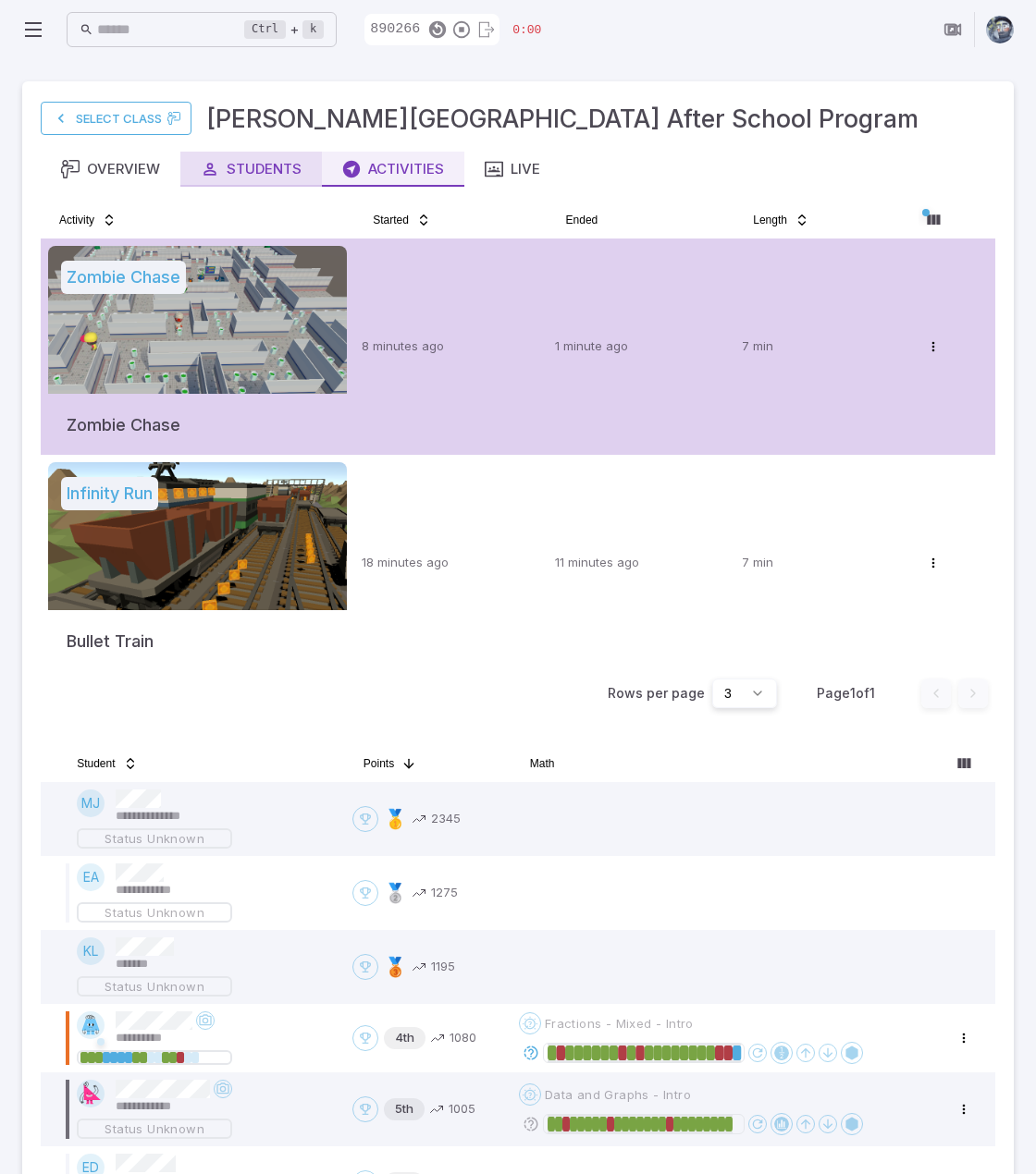
click at [273, 163] on div "Students" at bounding box center [251, 168] width 101 height 20
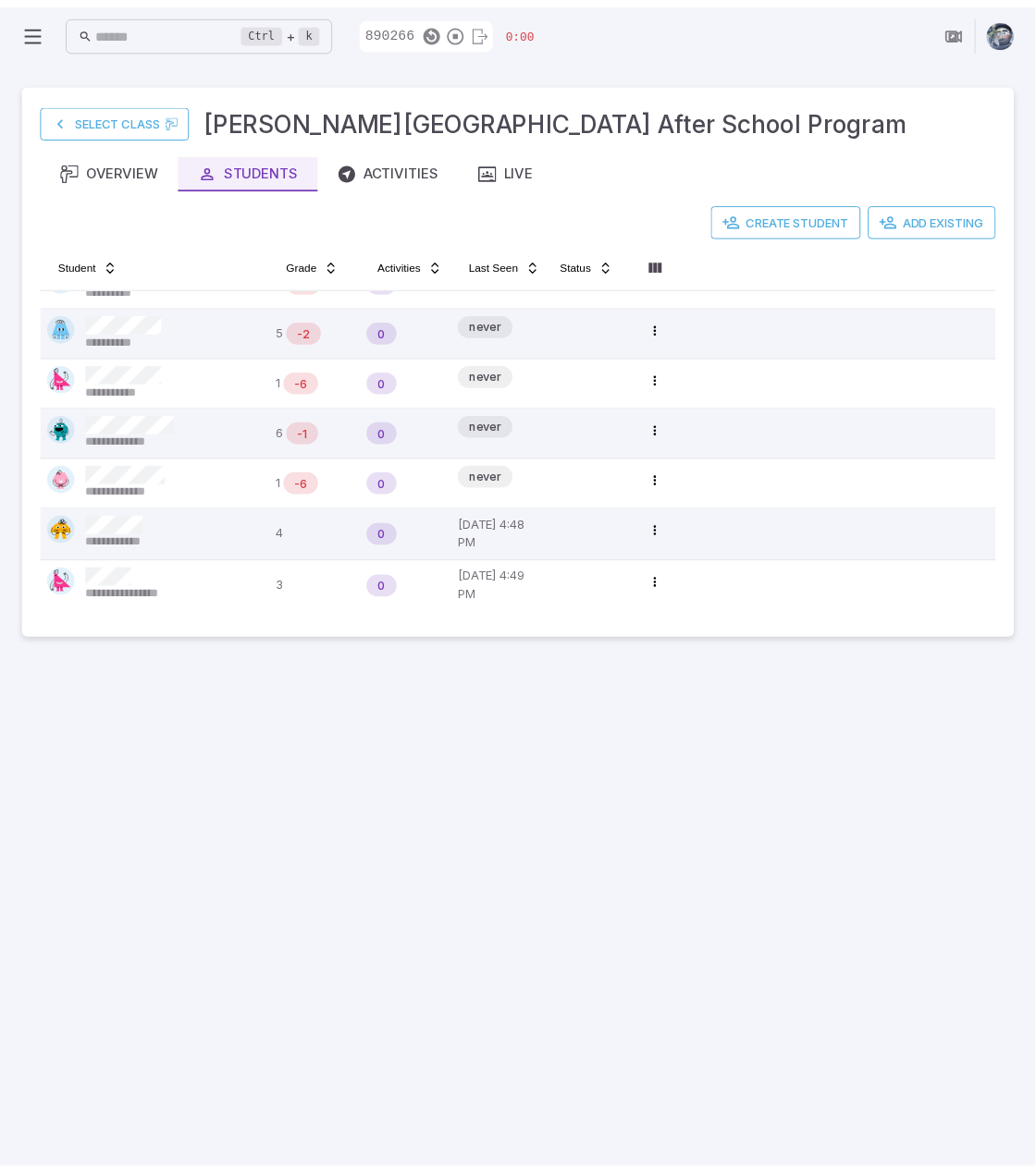
scroll to position [185, 0]
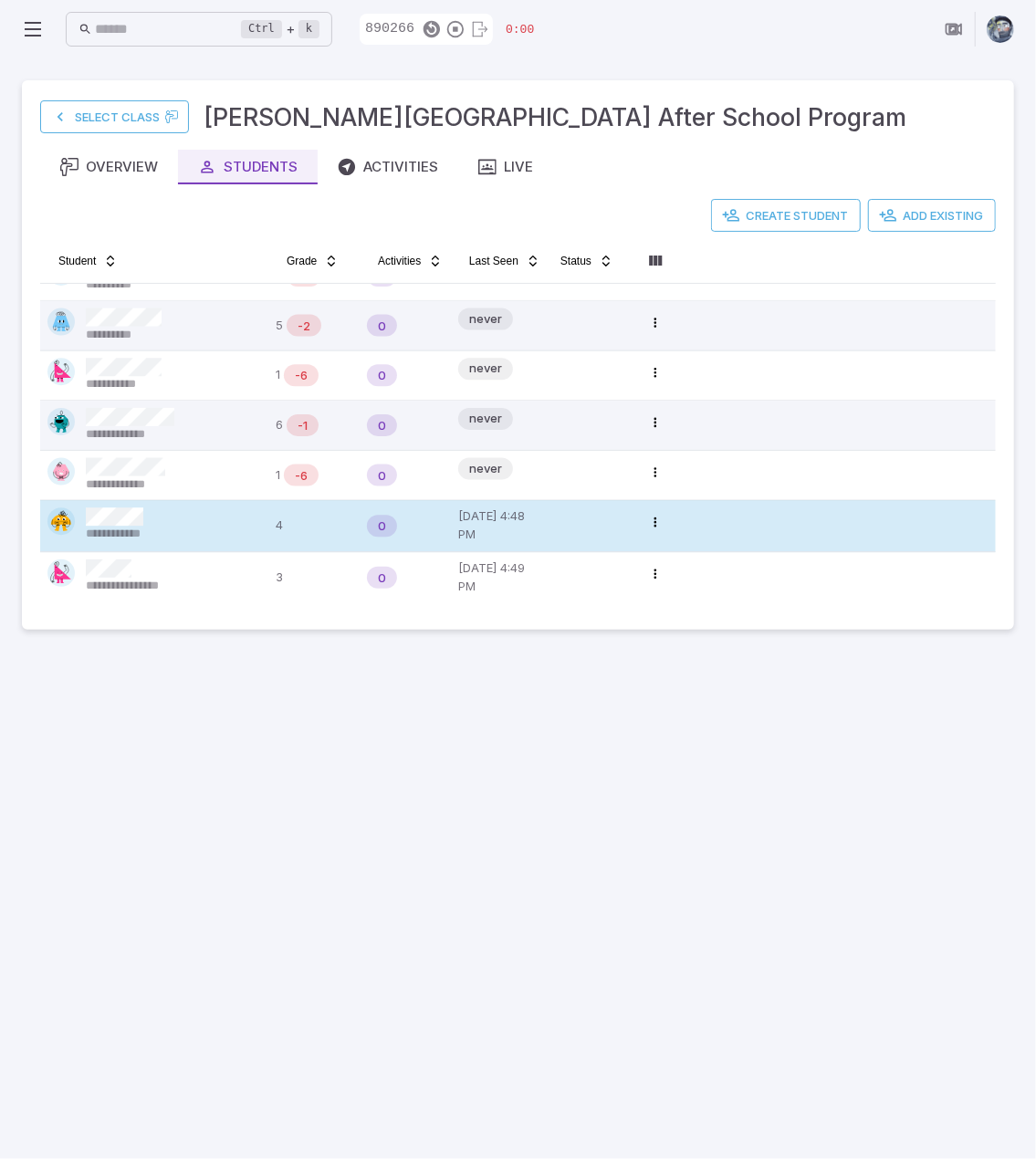
click at [124, 532] on span "**********" at bounding box center [129, 533] width 87 height 16
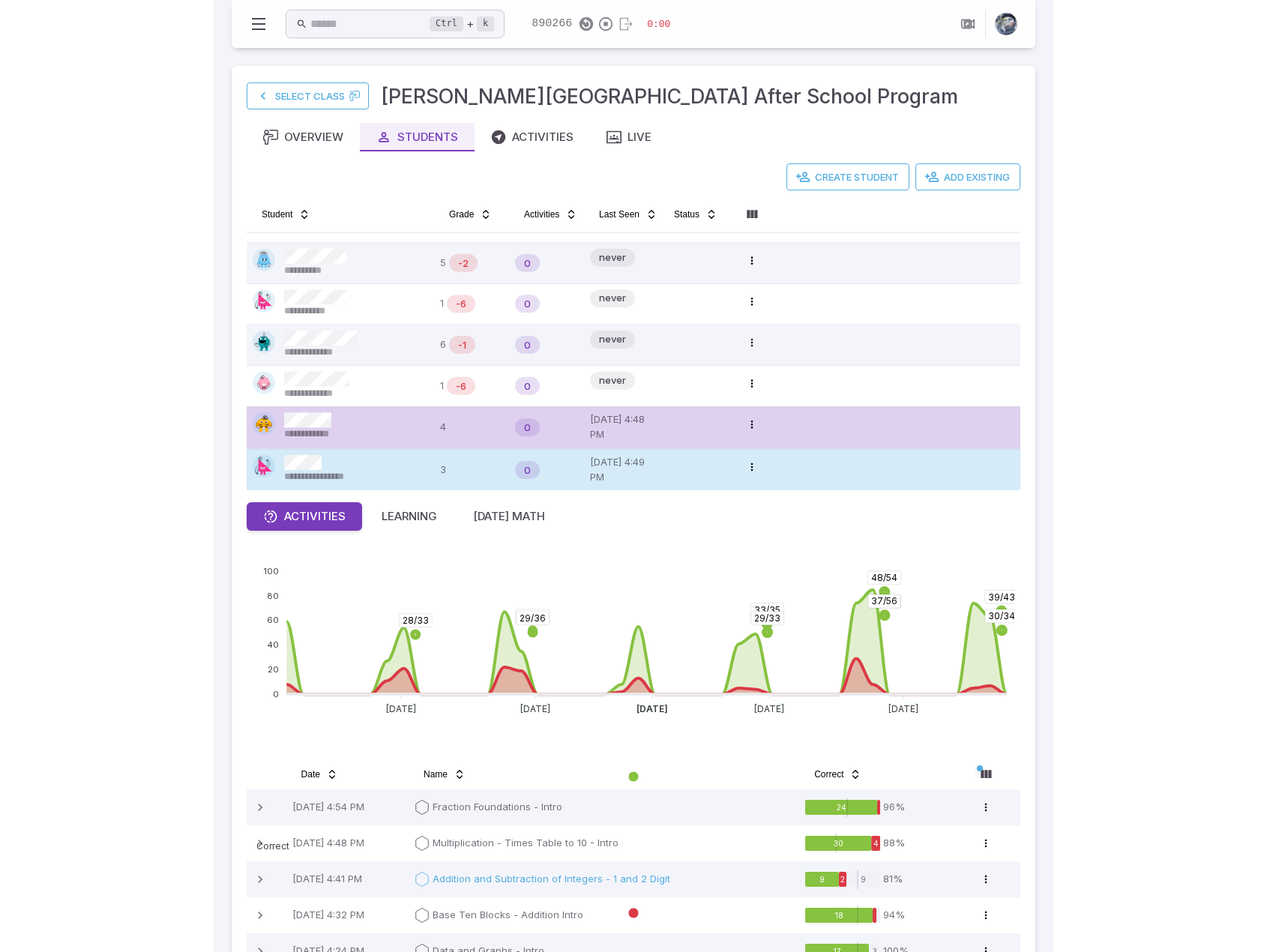
scroll to position [75, 0]
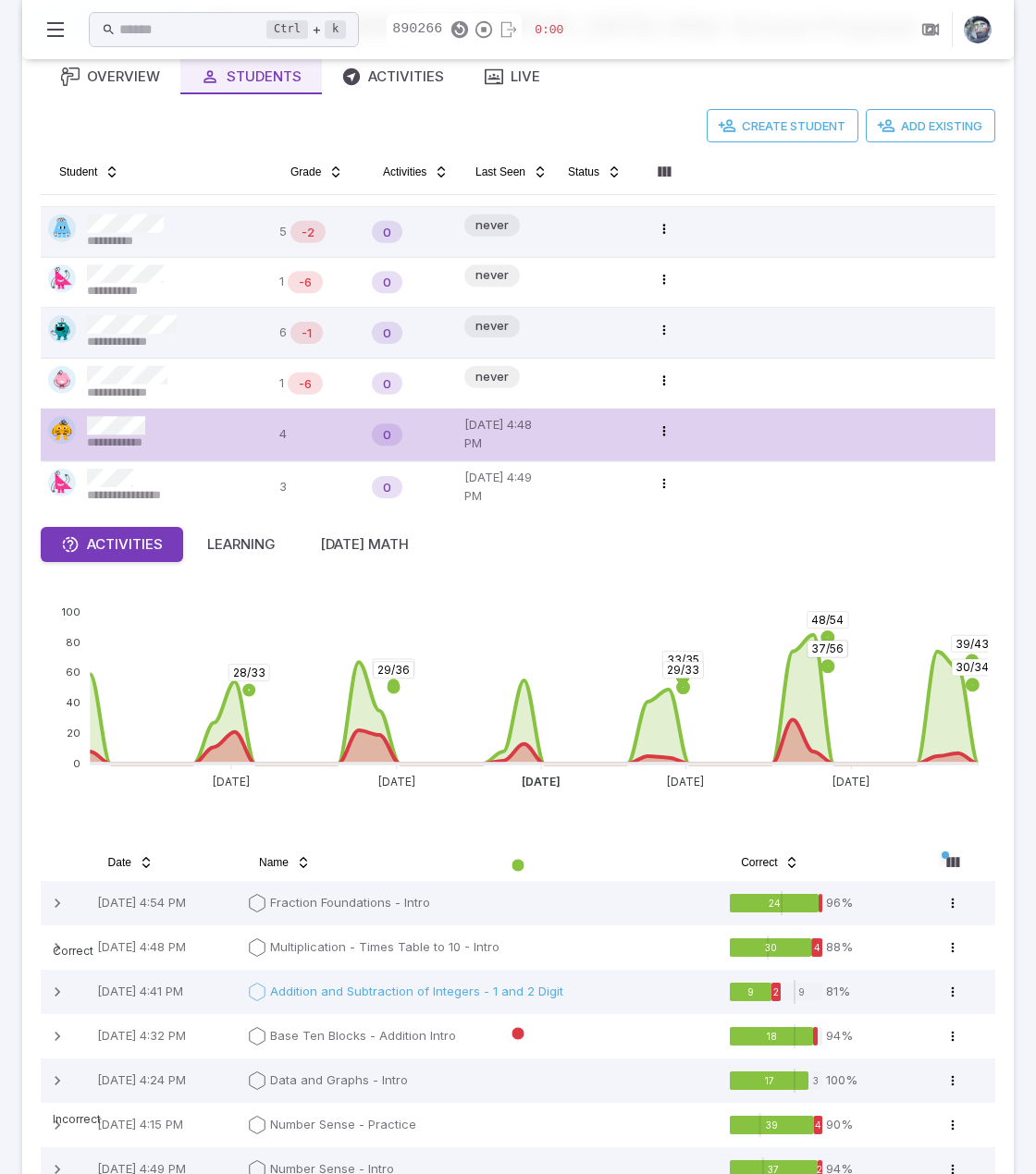
click at [1023, 284] on main "**********" at bounding box center [518, 689] width 1036 height 1443
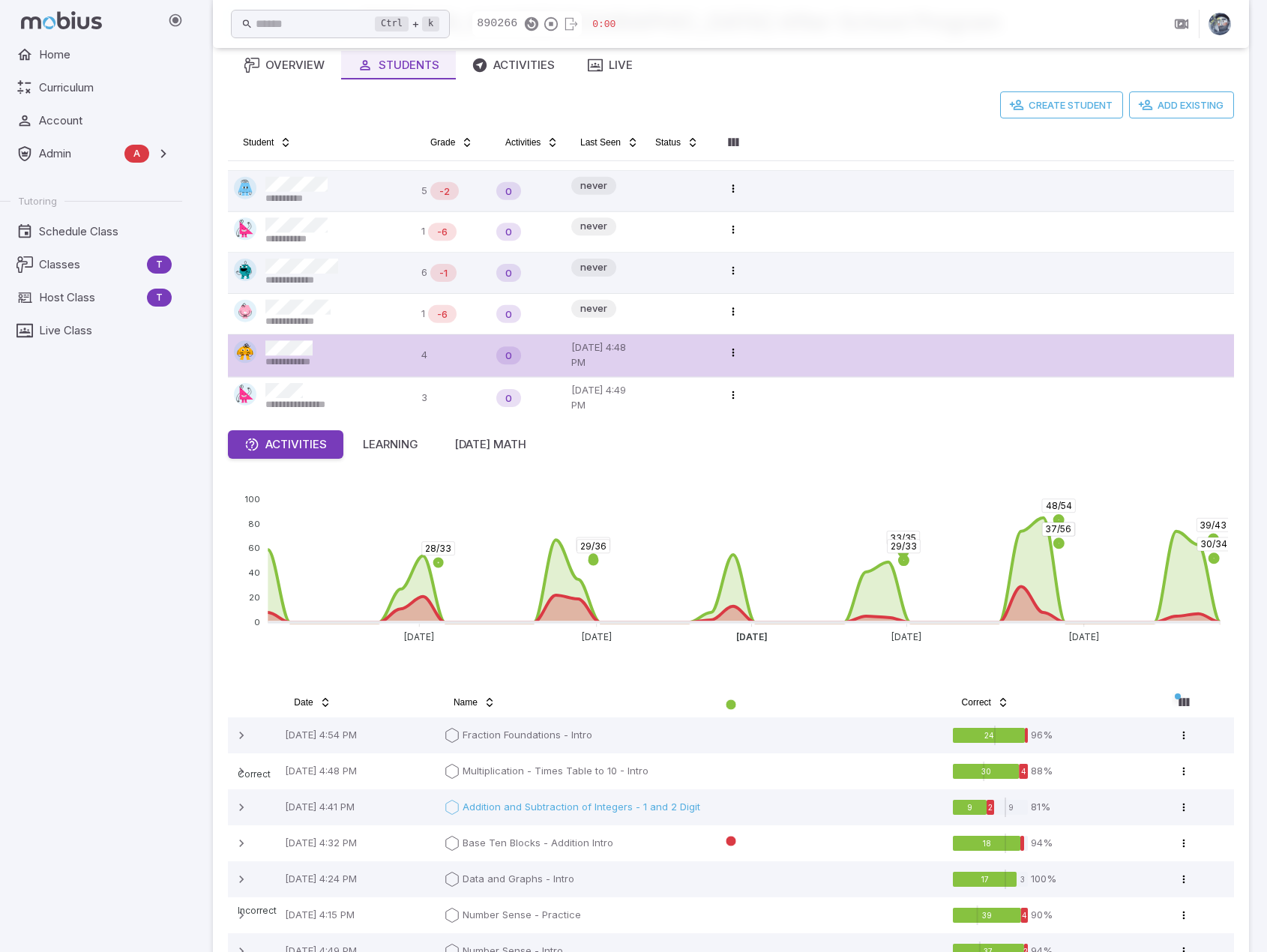
drag, startPoint x: 70, startPoint y: 232, endPoint x: 111, endPoint y: 211, distance: 46.1
click at [72, 232] on span "Schedule Class" at bounding box center [105, 231] width 133 height 17
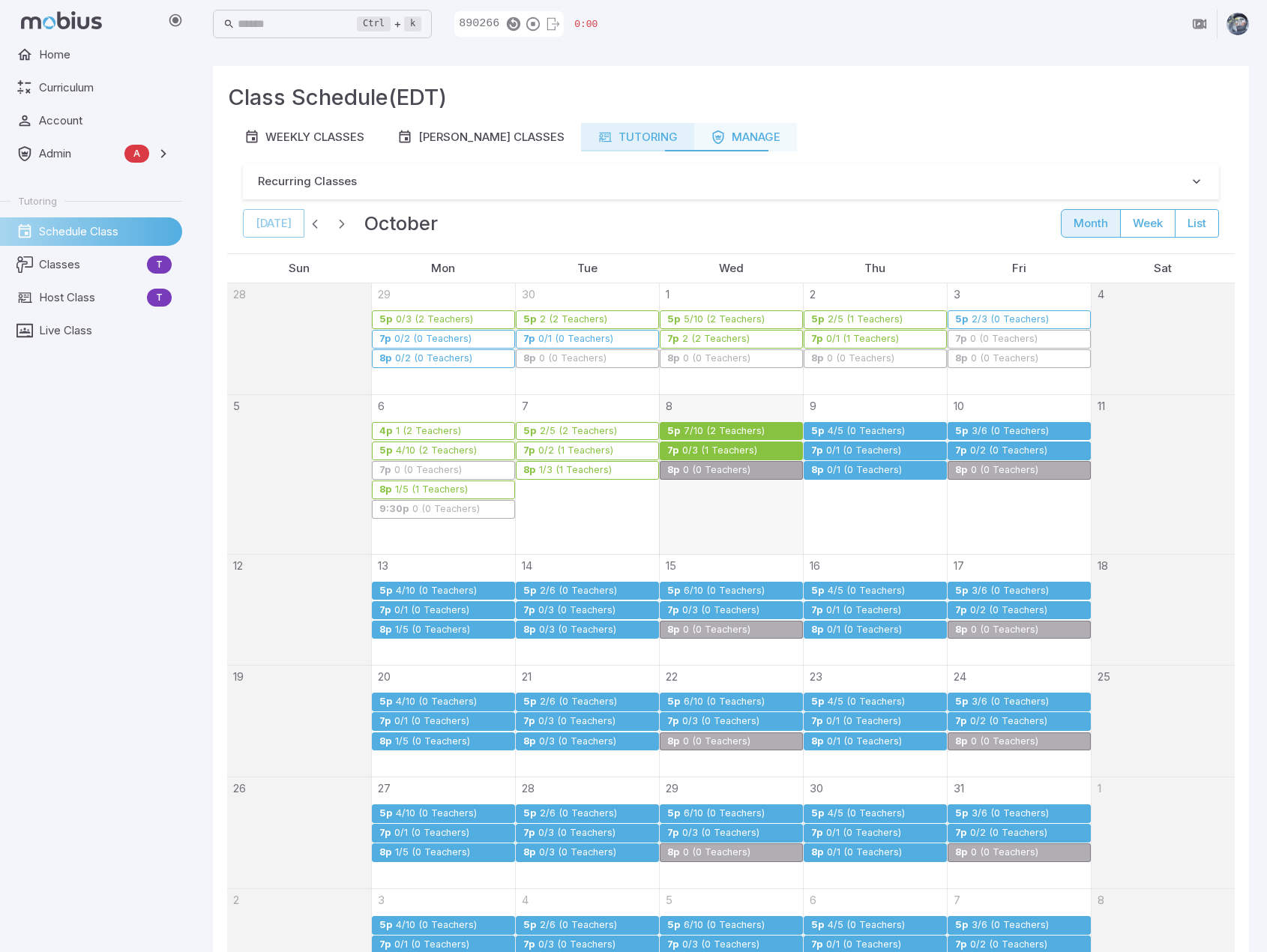
click at [619, 138] on div "Tutoring" at bounding box center [638, 136] width 80 height 17
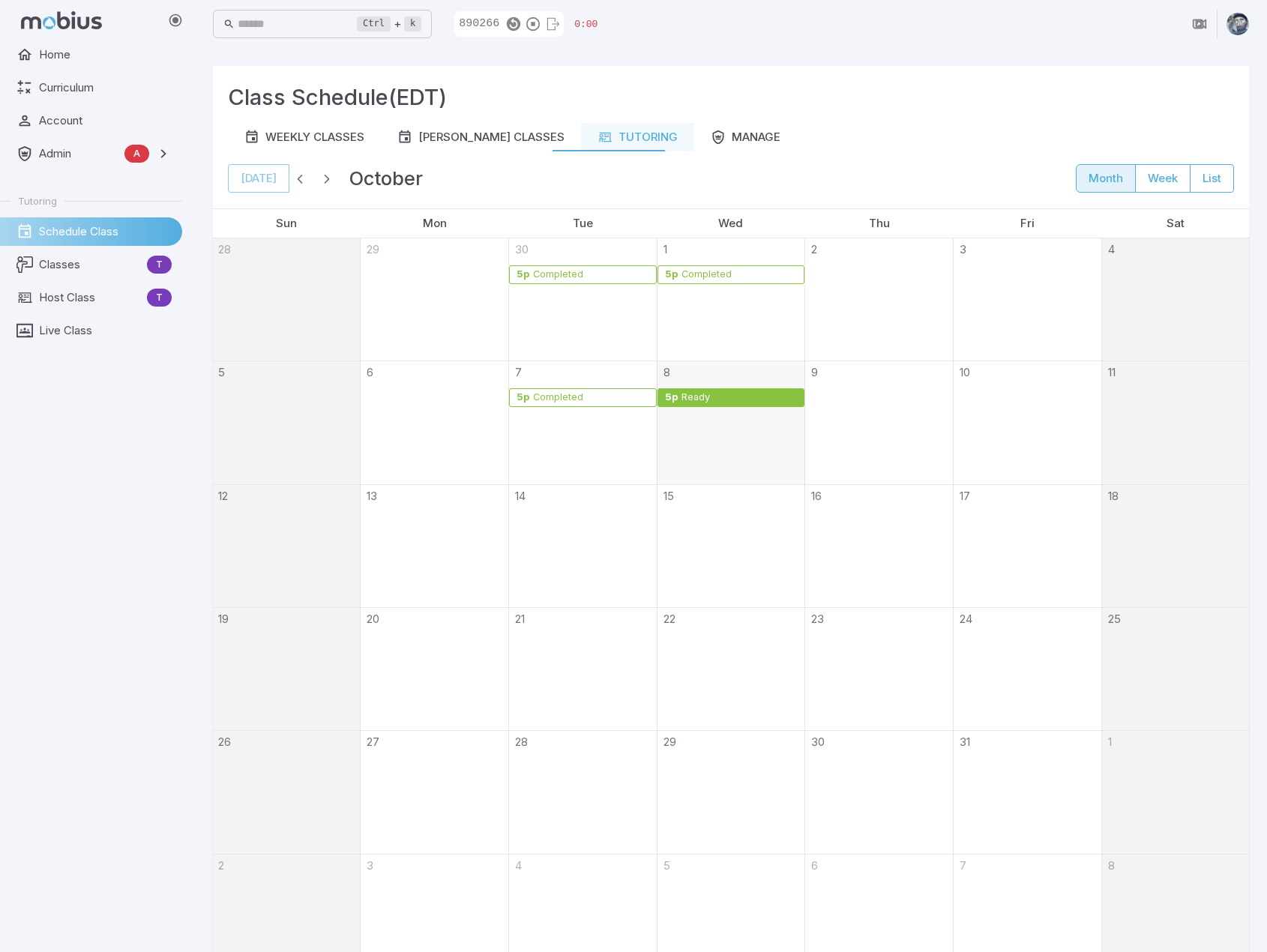
click at [748, 398] on div "Ready" at bounding box center [739, 398] width 118 height 11
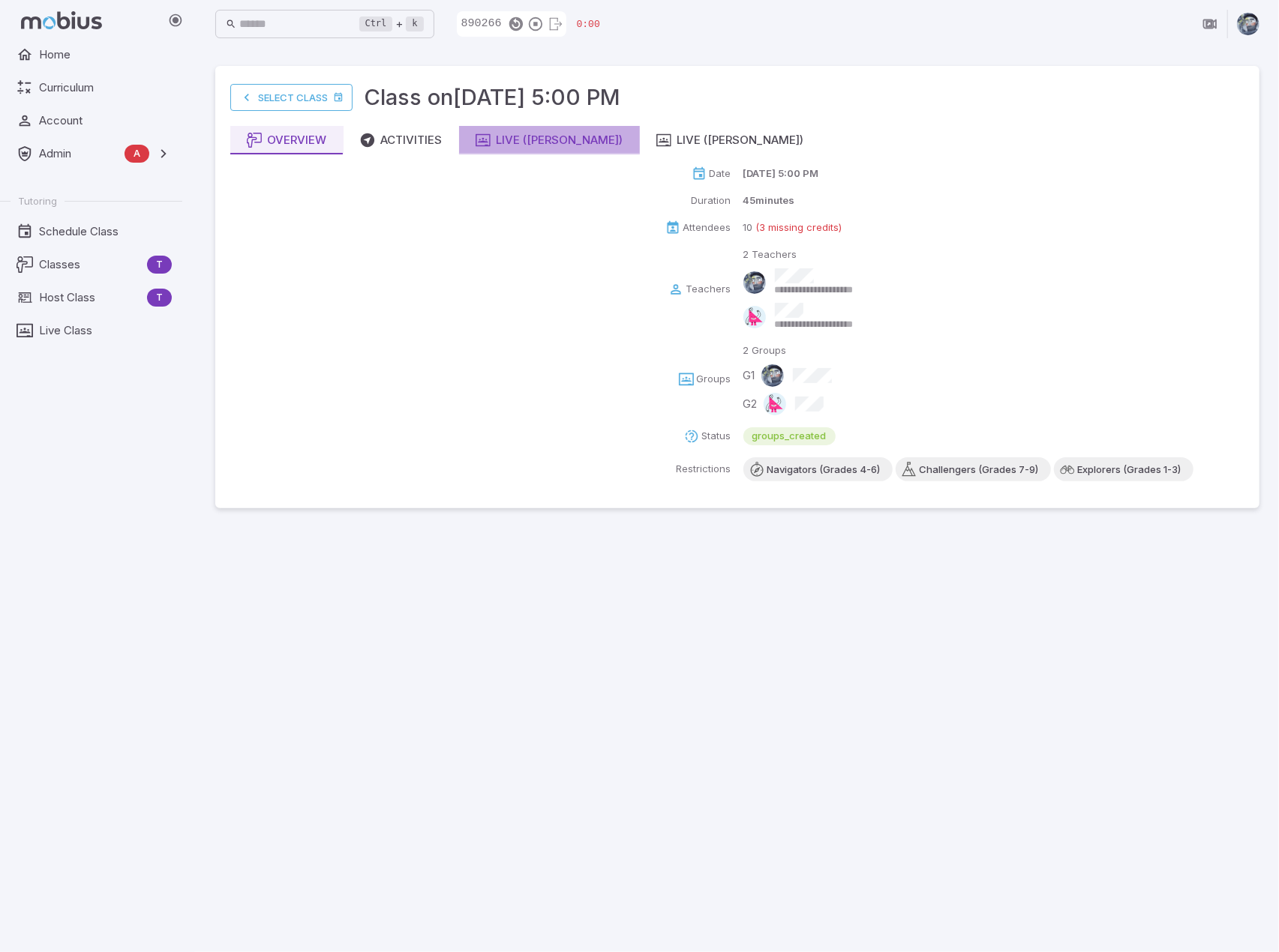
click at [561, 150] on button "Live ([PERSON_NAME])" at bounding box center [549, 140] width 181 height 28
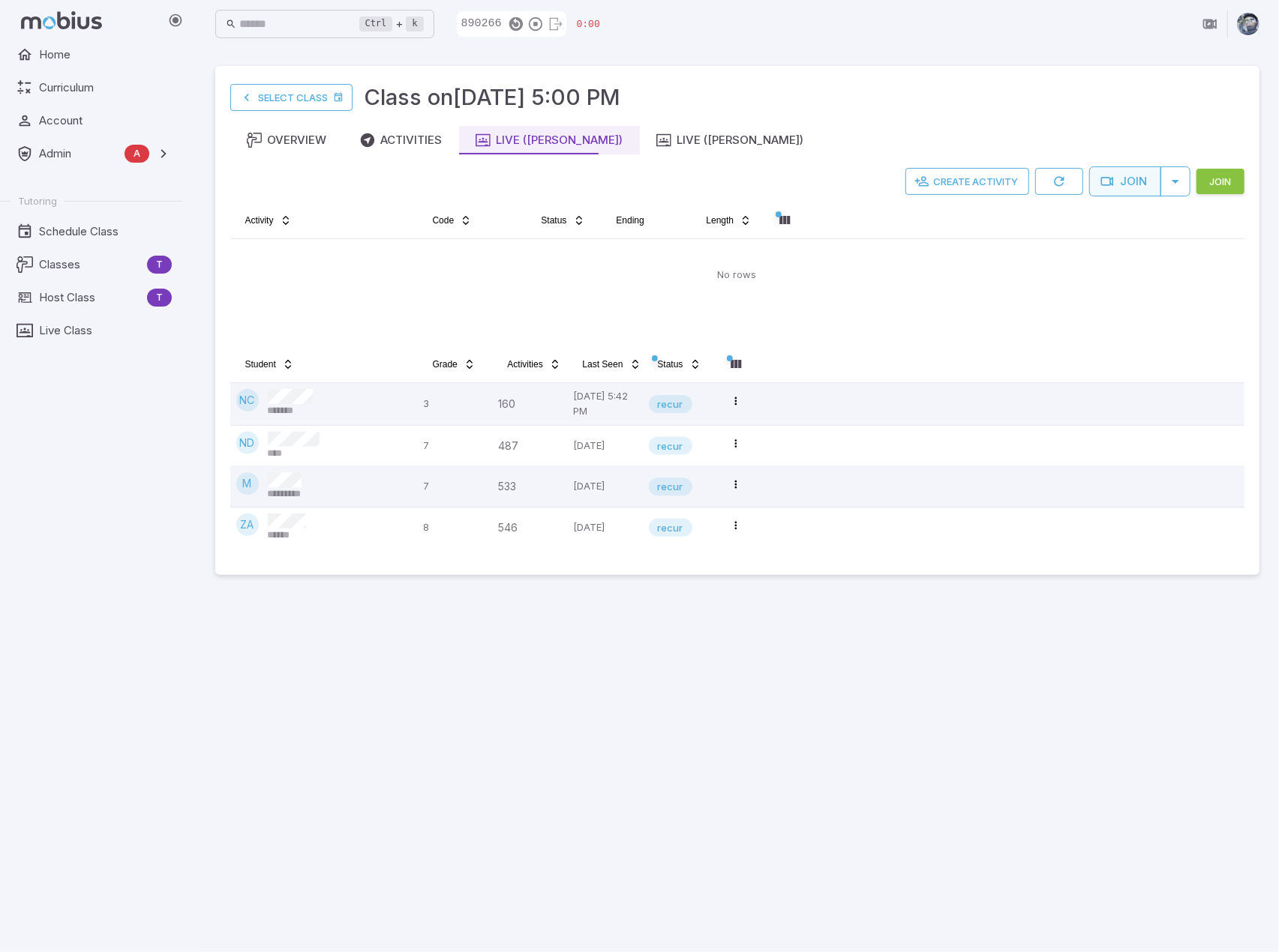
click at [840, 181] on icon "button" at bounding box center [1106, 181] width 15 height 15
click at [840, 179] on button "Join" at bounding box center [1220, 181] width 48 height 25
click at [786, 735] on main "Select Class Class on [DATE] 5:00 PM Overview Activities Live ([PERSON_NAME]) L…" at bounding box center [737, 500] width 1080 height 904
click at [605, 816] on main "Select Class Class on [DATE] 5:00 PM Overview Activities Live ([PERSON_NAME]) L…" at bounding box center [737, 500] width 1080 height 904
click at [840, 277] on td "No rows" at bounding box center [737, 274] width 1014 height 72
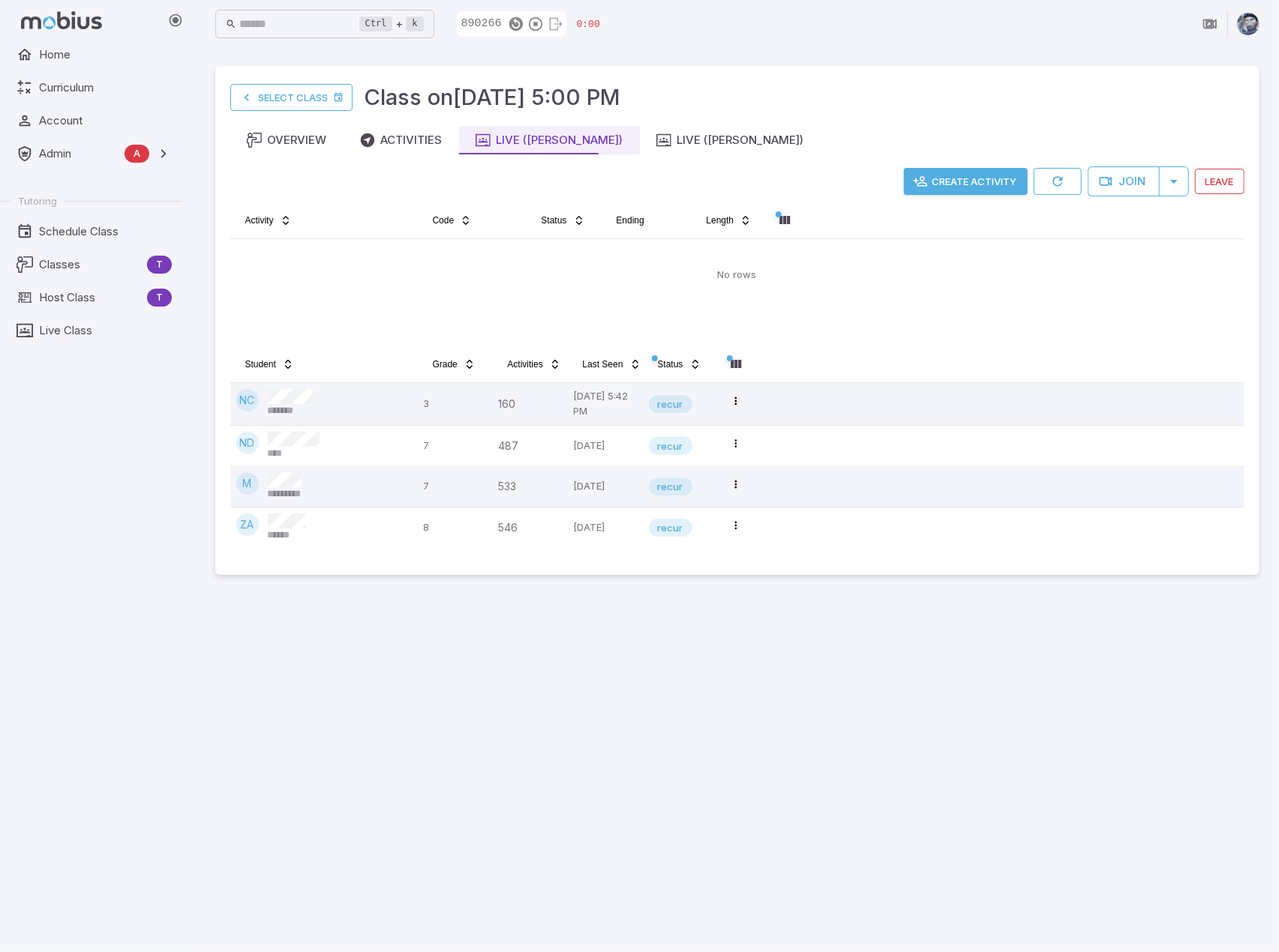
click at [634, 713] on main "Select Class Class on [DATE] 5:00 PM Overview Activities Live ([PERSON_NAME]) L…" at bounding box center [737, 500] width 1080 height 904
click at [634, 713] on main "Select Class Class on Oct 8 @ 5:00 PM Overview Activities Live (Andrew) Live (S…" at bounding box center [737, 500] width 1080 height 904
click at [840, 704] on main "Select Class Class on Oct 8 @ 5:00 PM Overview Activities Live (Andrew) Live (S…" at bounding box center [737, 500] width 1080 height 904
click at [840, 184] on button "Create Activity" at bounding box center [965, 181] width 124 height 27
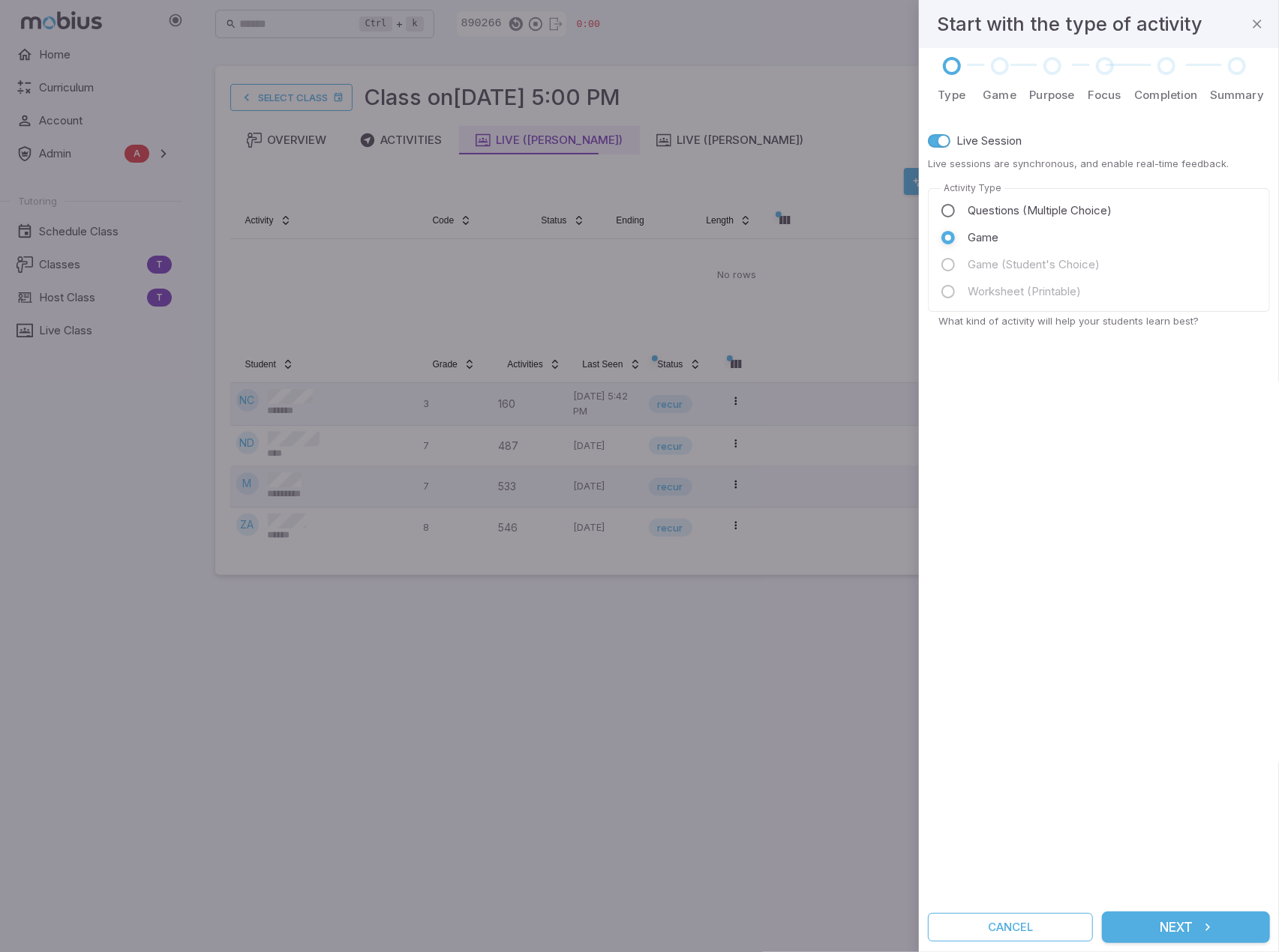
click at [840, 920] on button "Next" at bounding box center [1185, 928] width 168 height 32
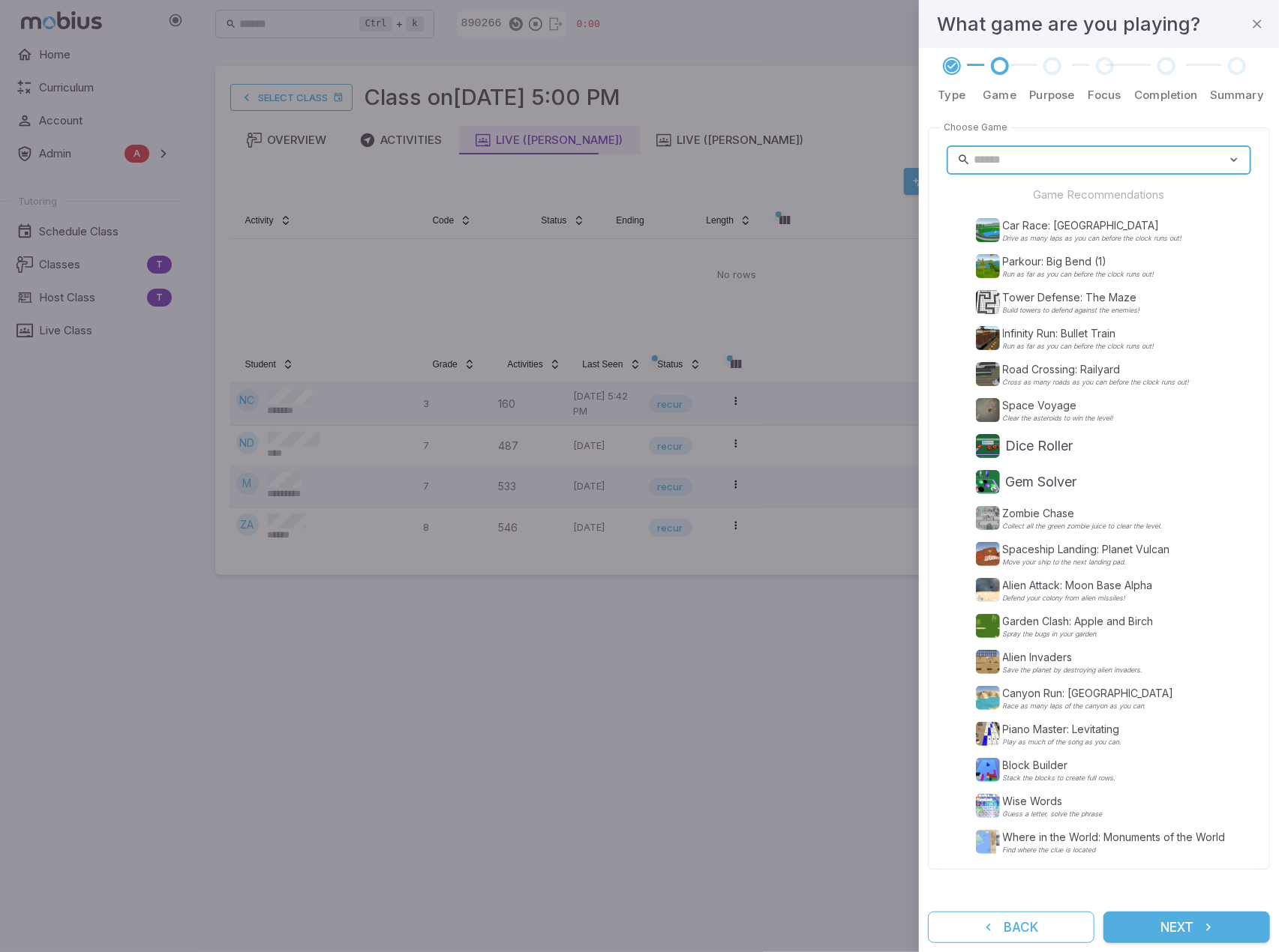
click at [788, 814] on div at bounding box center [639, 476] width 1279 height 952
click at [840, 660] on p "Alien Invaders" at bounding box center [1073, 657] width 140 height 15
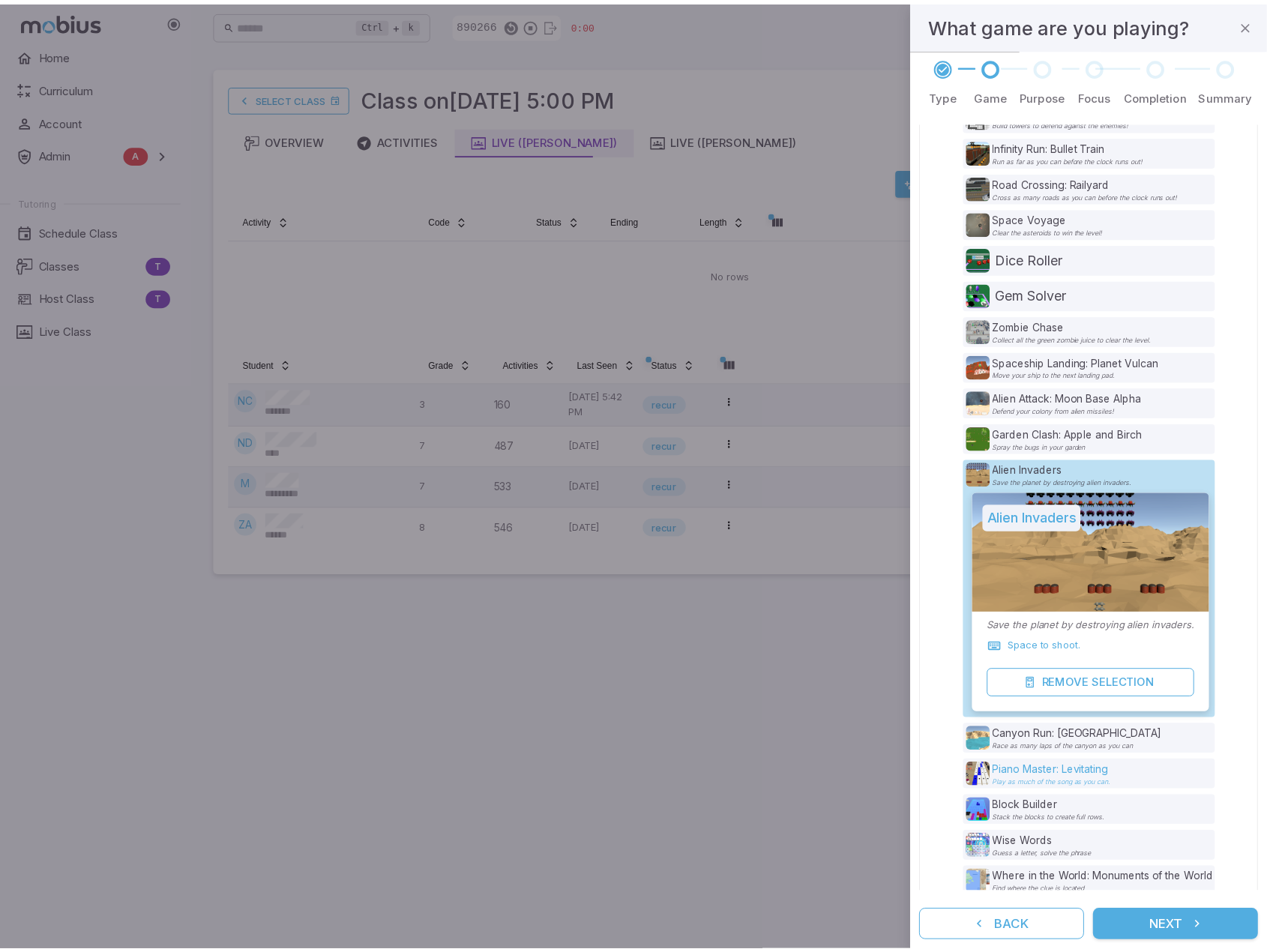
scroll to position [204, 0]
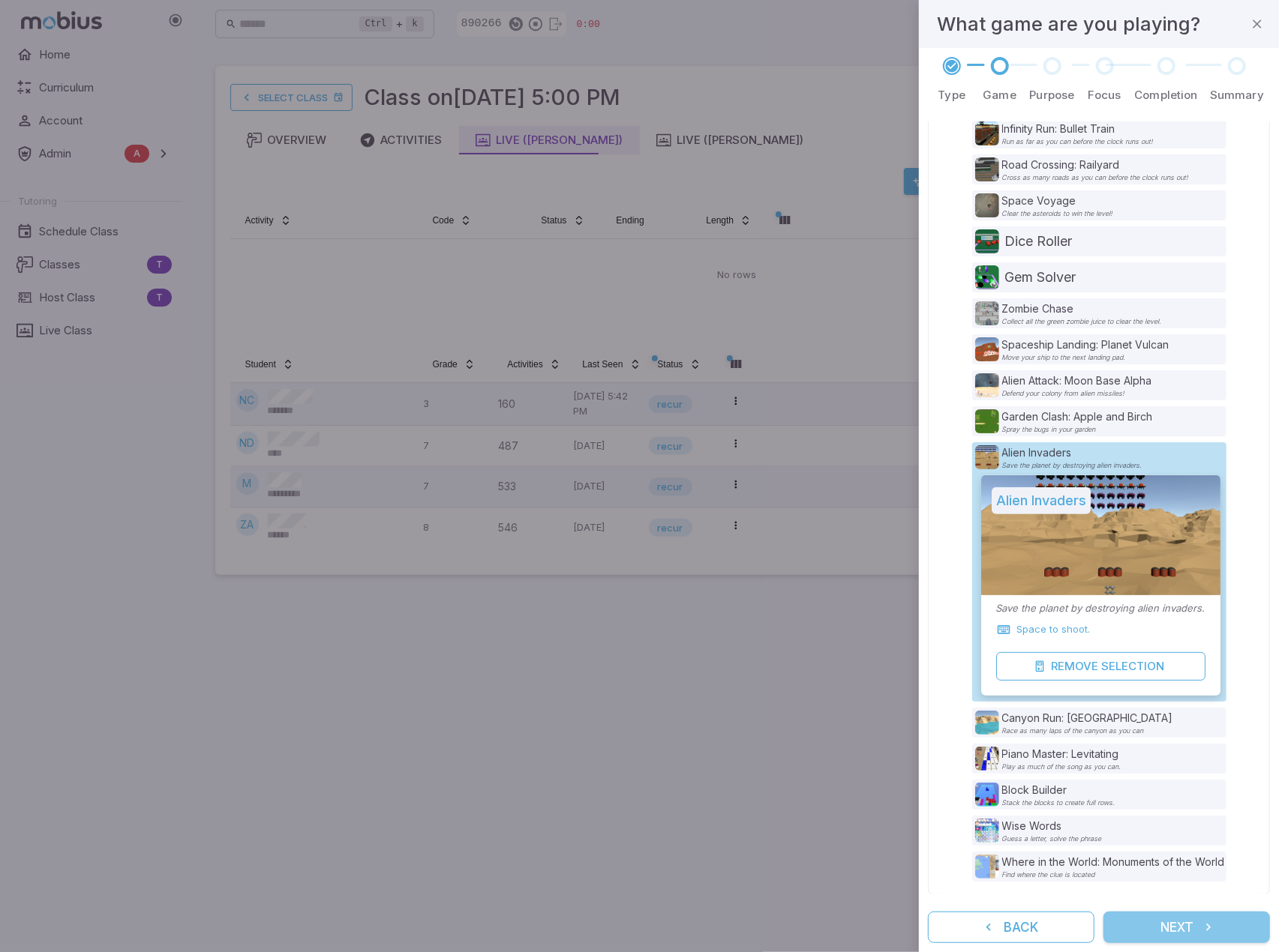
click at [840, 919] on button "Next" at bounding box center [1186, 928] width 166 height 32
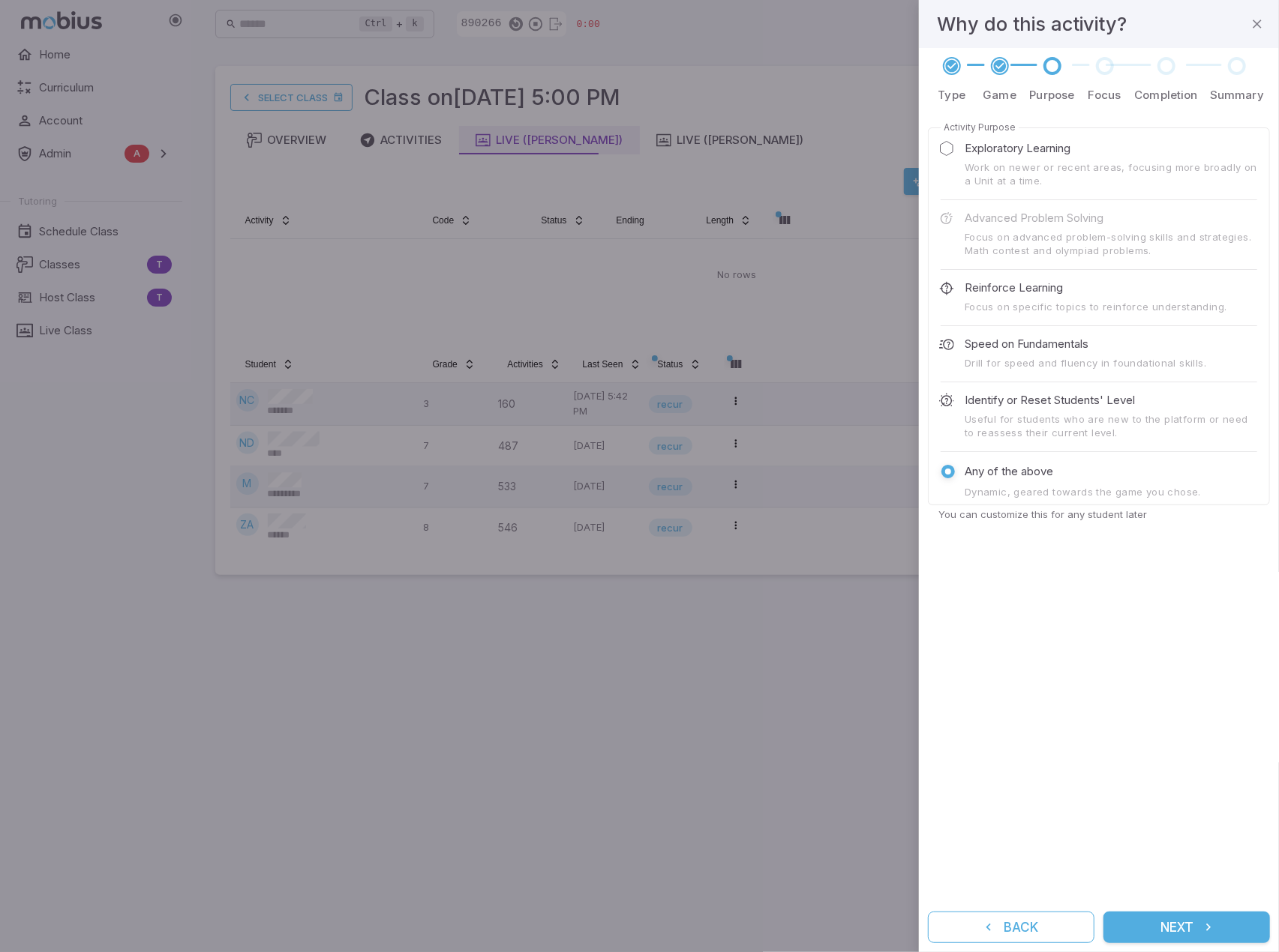
click at [840, 938] on button "Next" at bounding box center [1186, 928] width 166 height 32
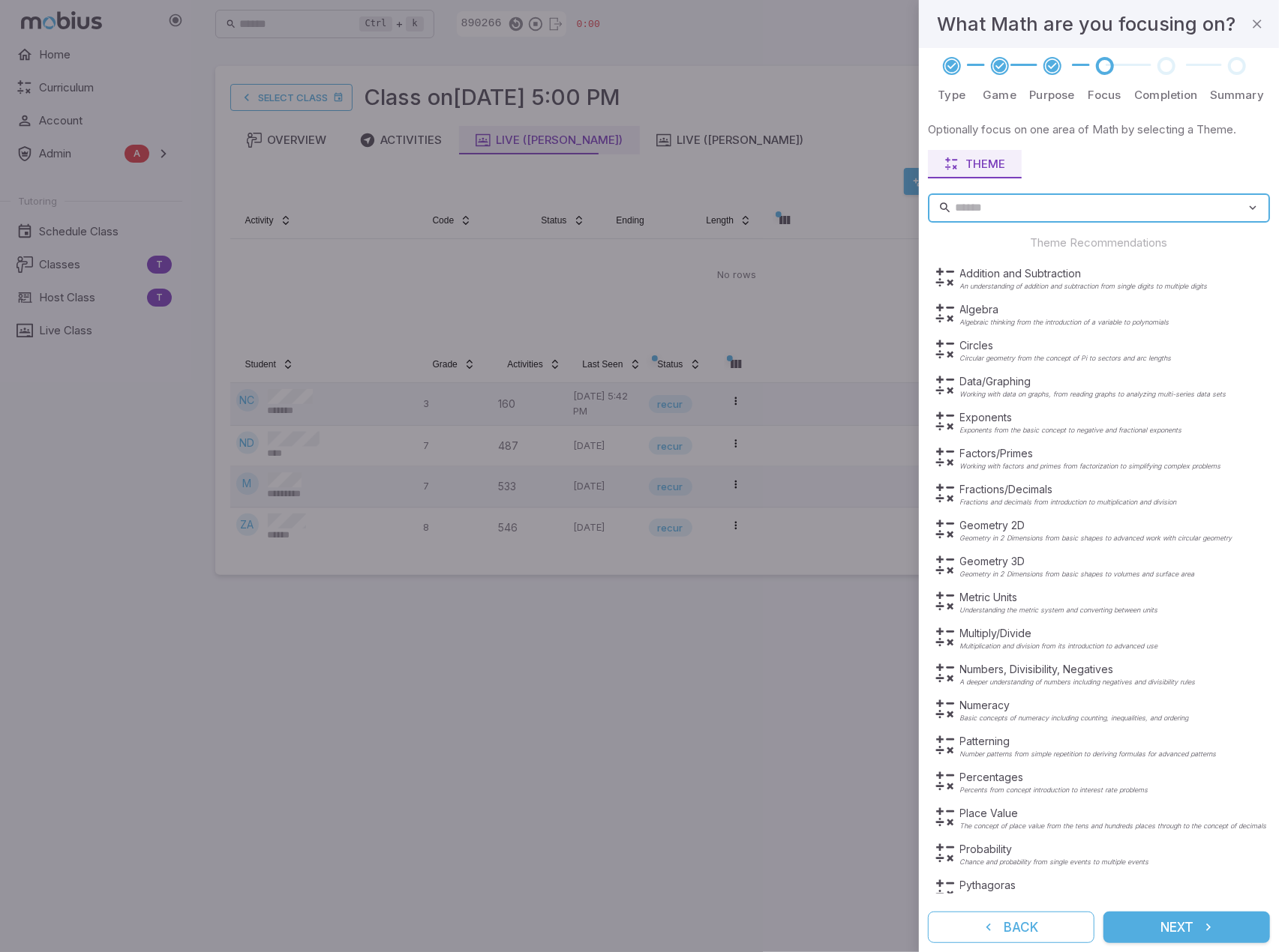
click at [840, 929] on button "Next" at bounding box center [1186, 928] width 166 height 32
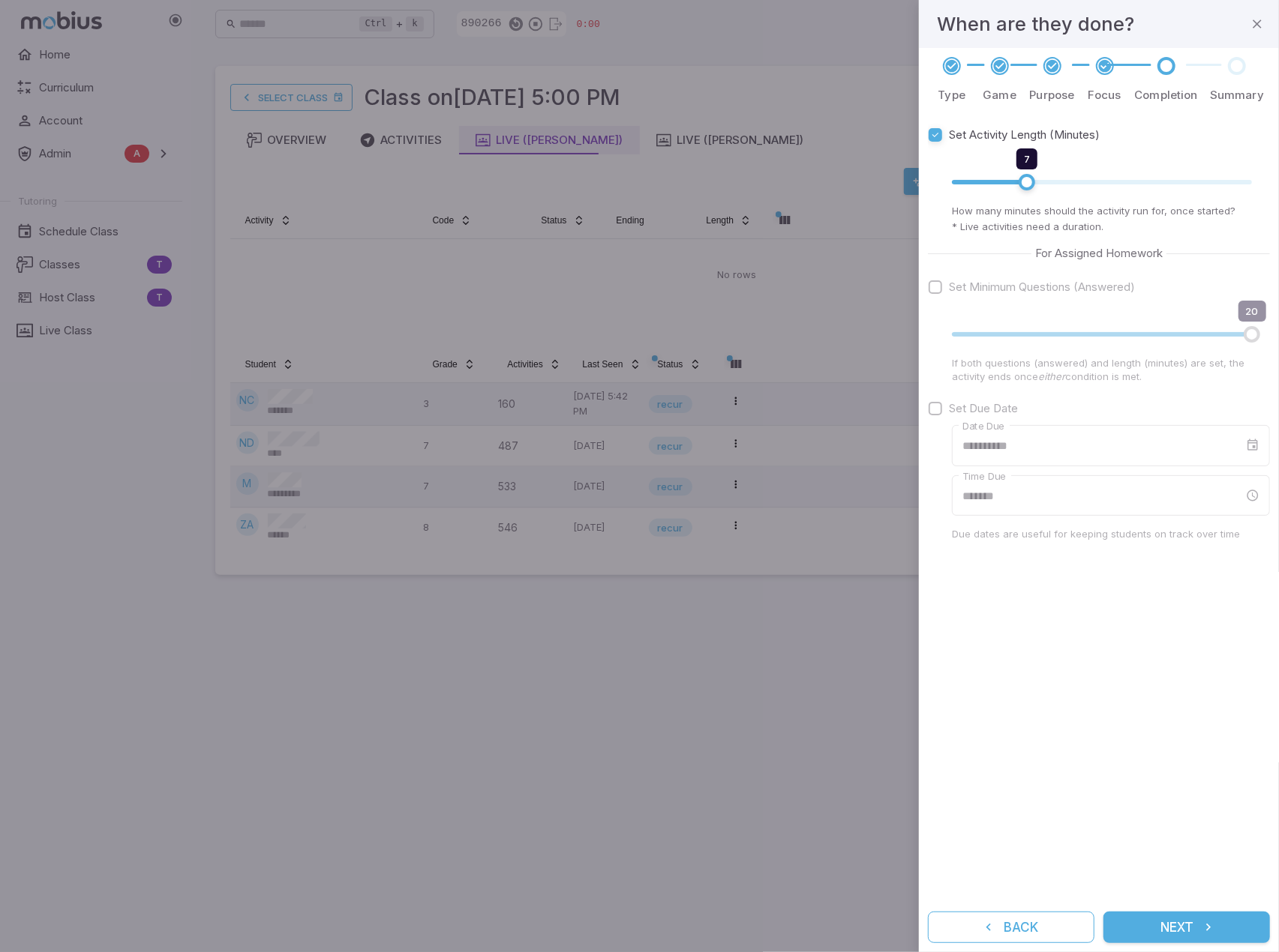
click at [840, 929] on button "Next" at bounding box center [1186, 928] width 166 height 32
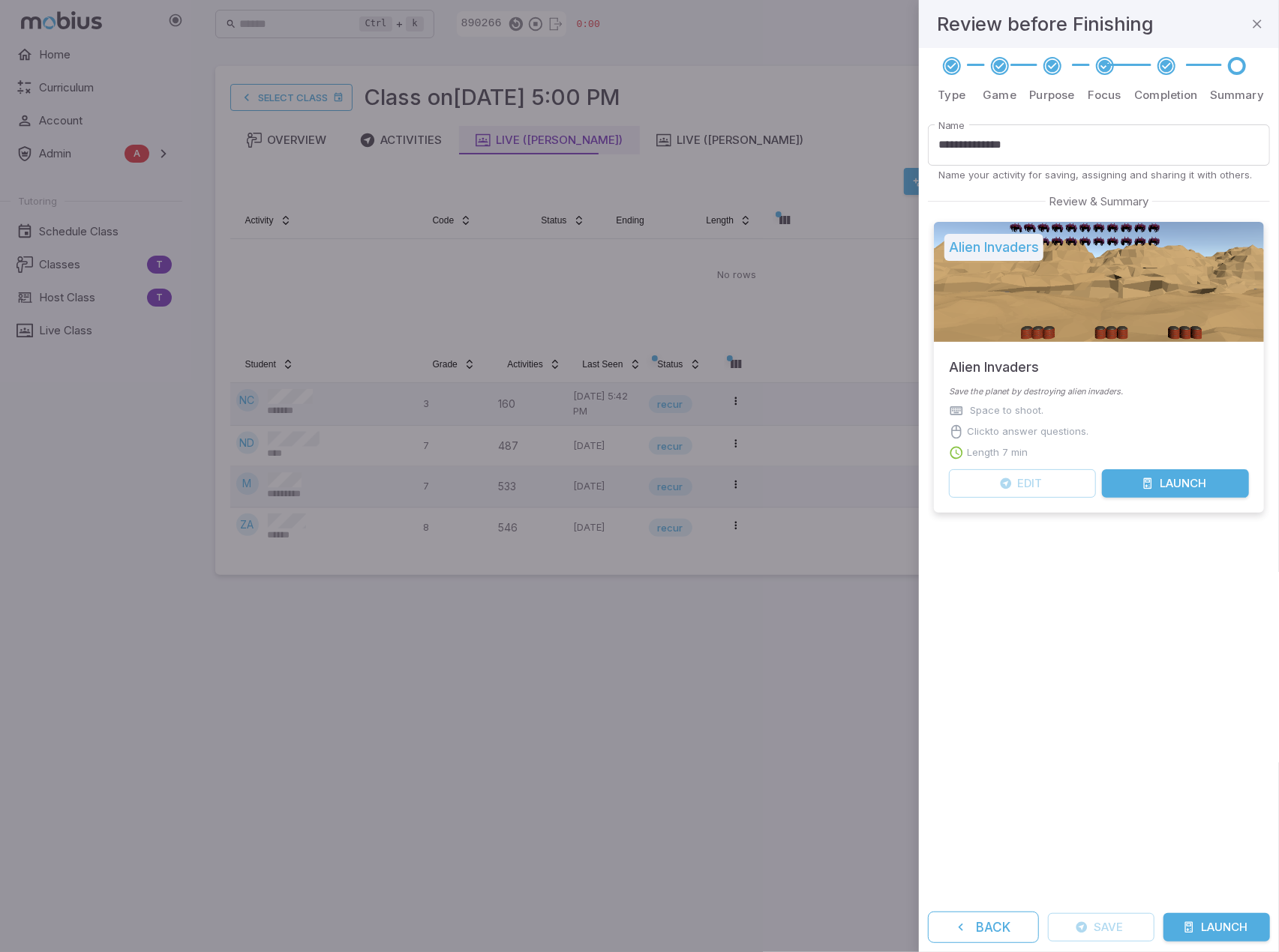
click at [840, 486] on button "Launch" at bounding box center [1175, 483] width 147 height 28
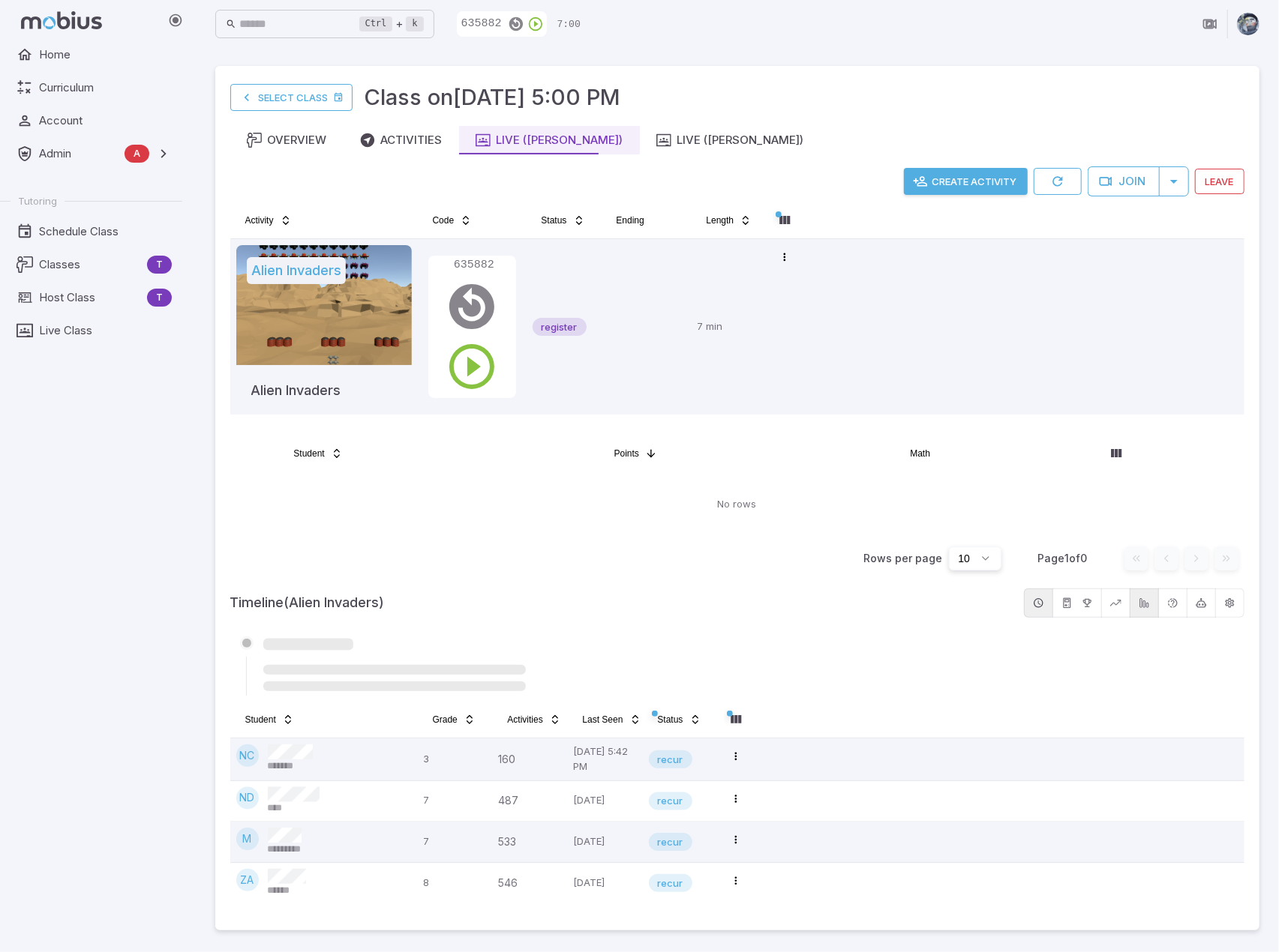
click at [780, 595] on h5 "Timeline (Alien Invaders)" at bounding box center [624, 603] width 787 height 21
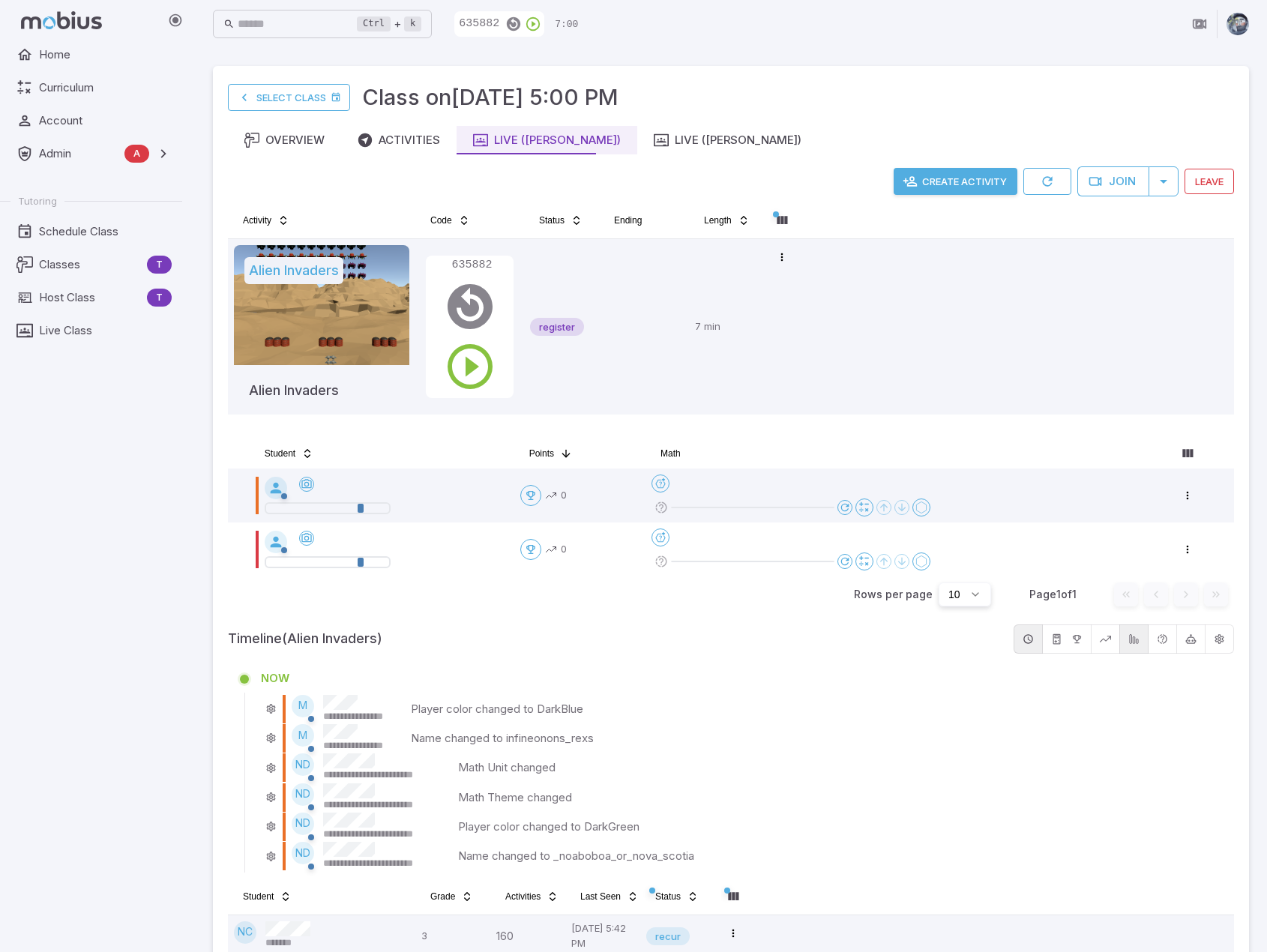
click at [719, 673] on div "NOW" at bounding box center [742, 678] width 962 height 17
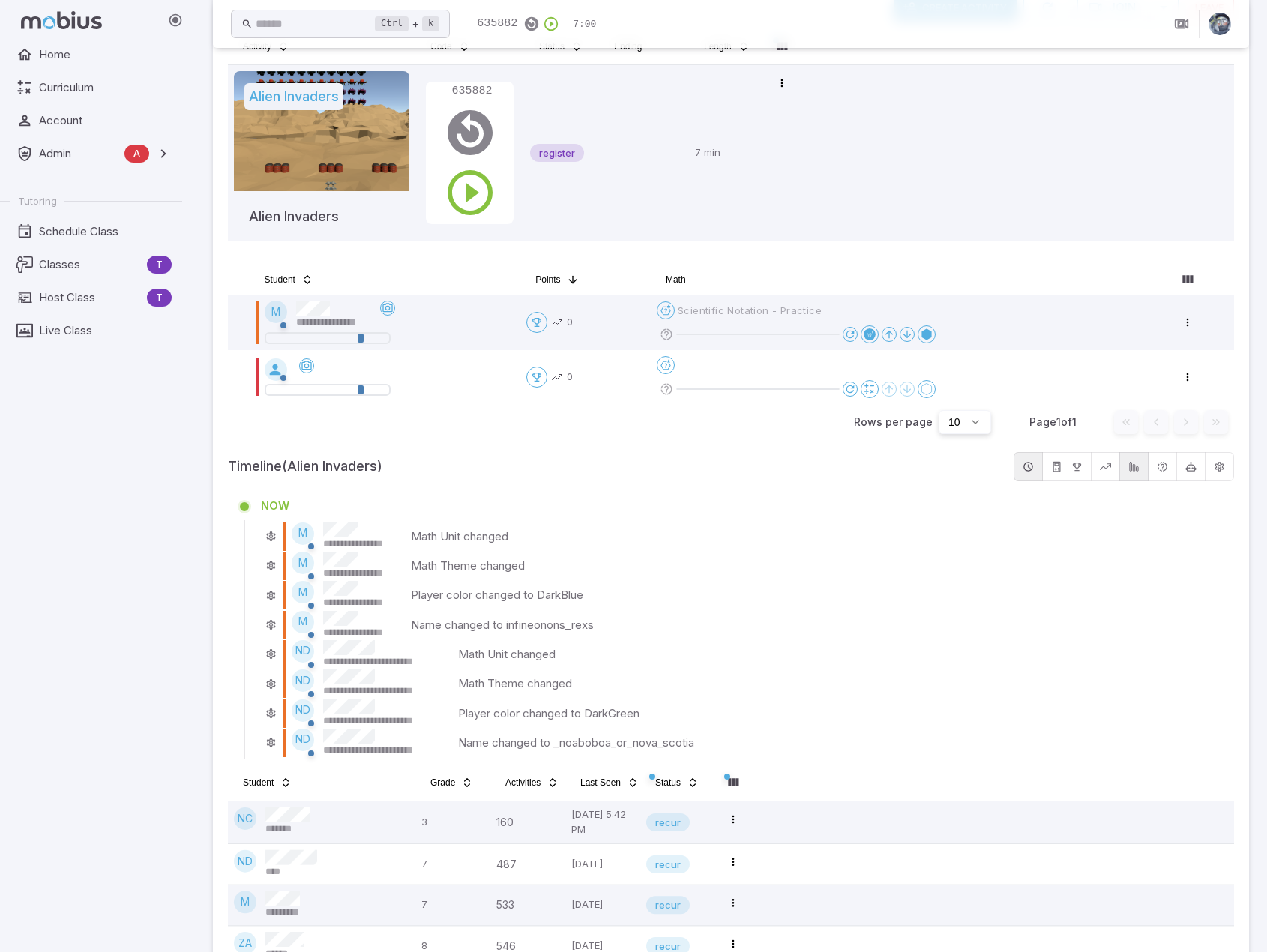
scroll to position [233, 0]
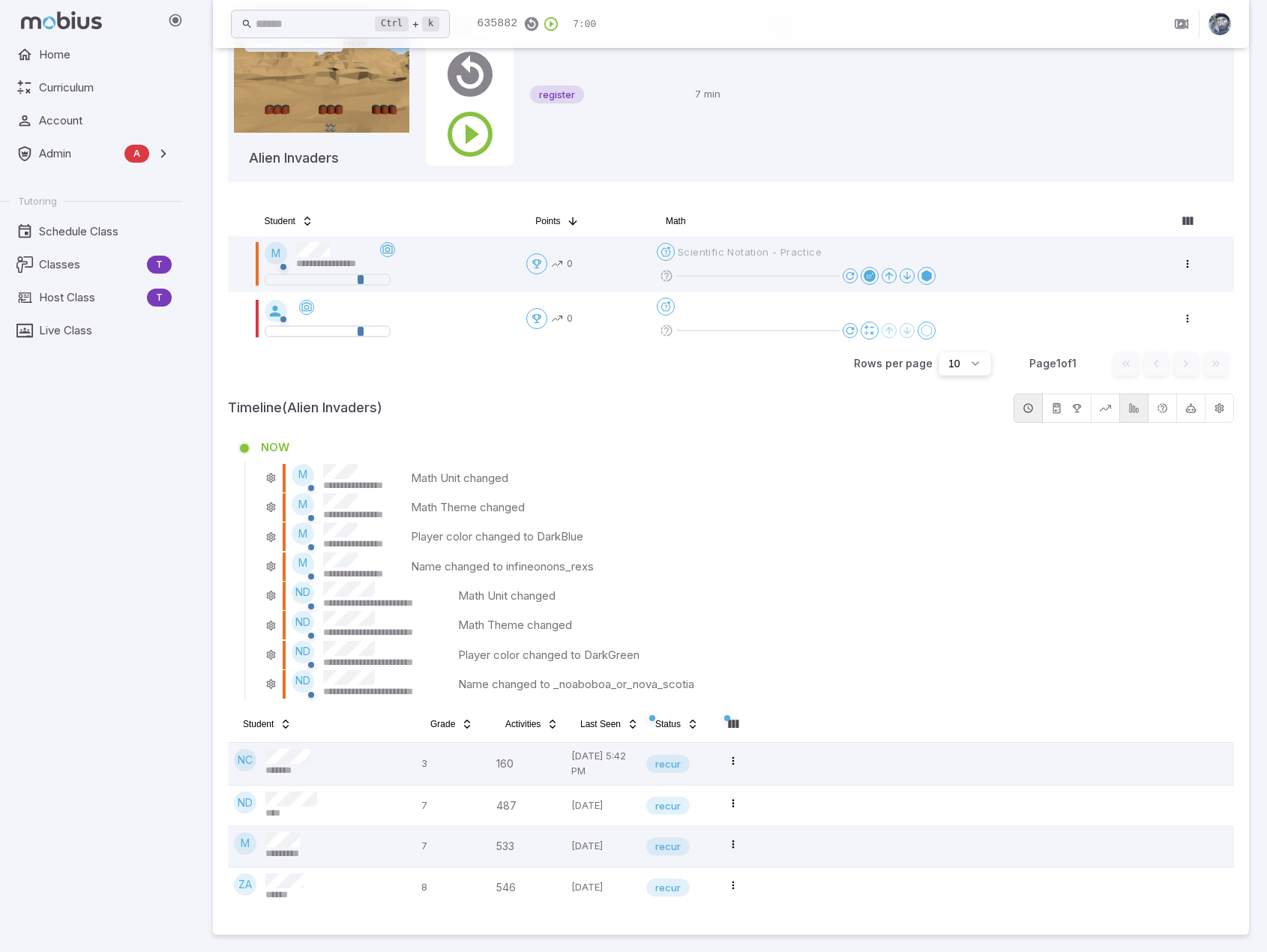
click at [788, 478] on div "**********" at bounding box center [742, 477] width 962 height 29
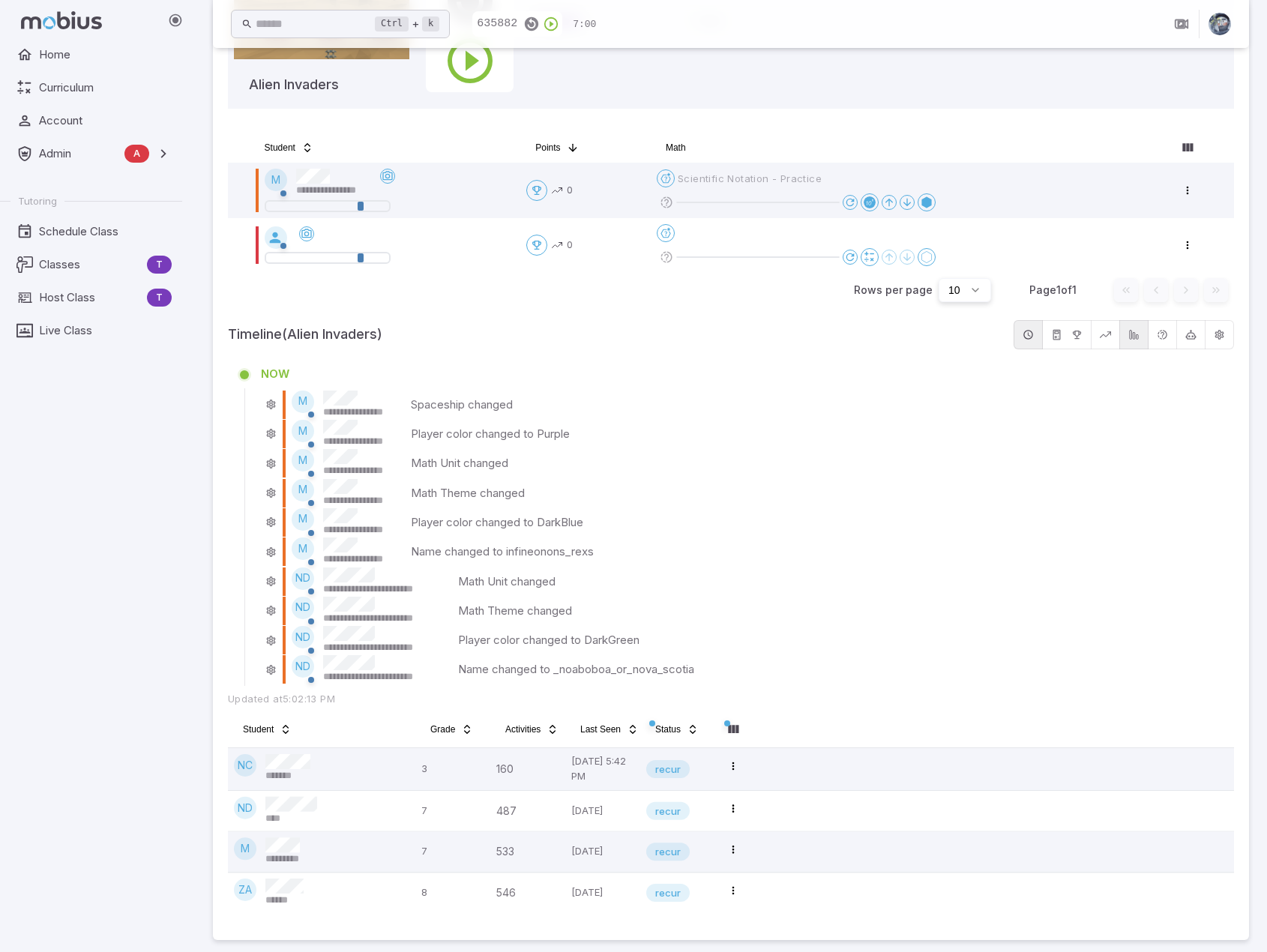
scroll to position [310, 0]
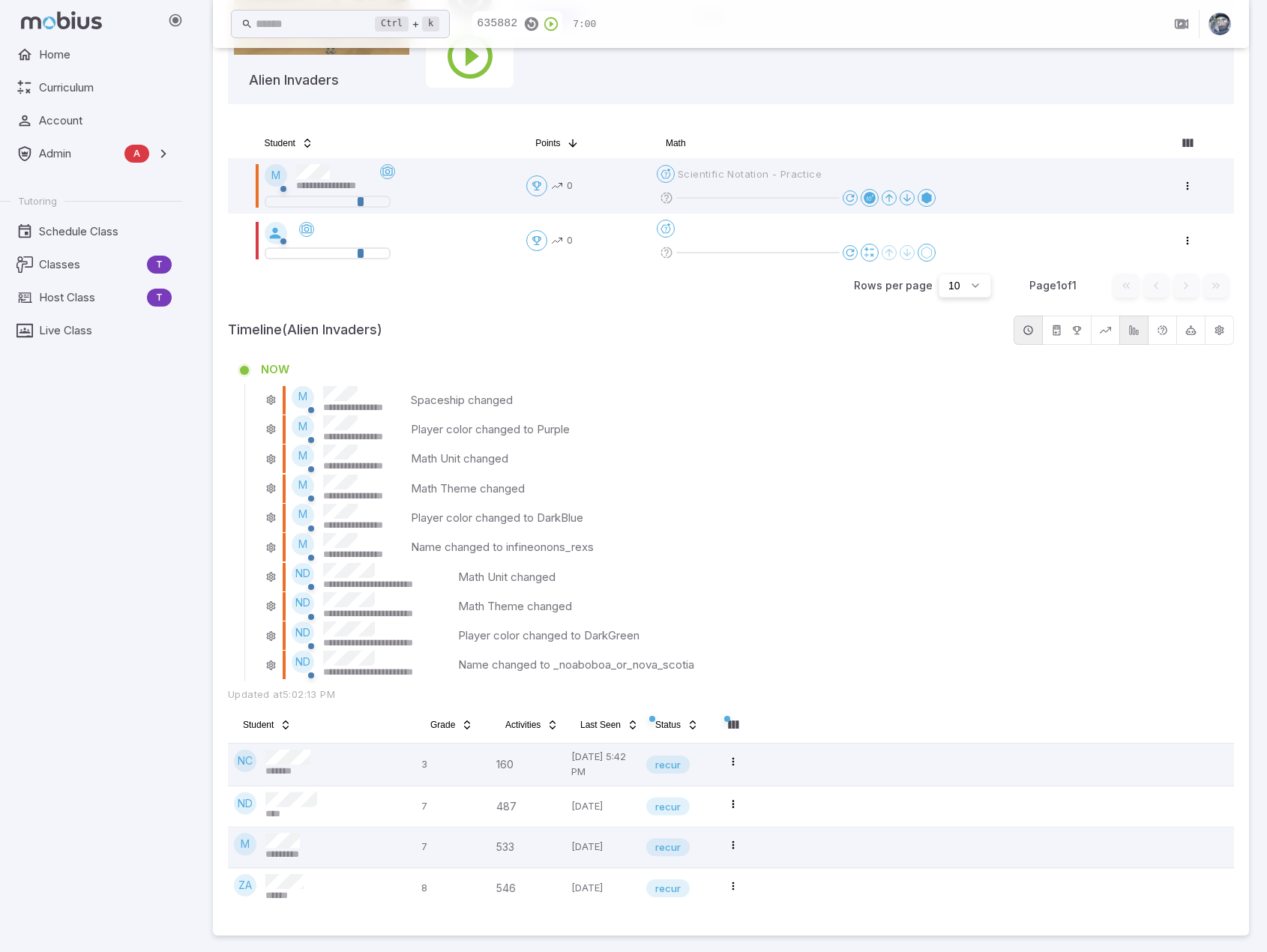
click at [829, 419] on div "**********" at bounding box center [742, 429] width 962 height 29
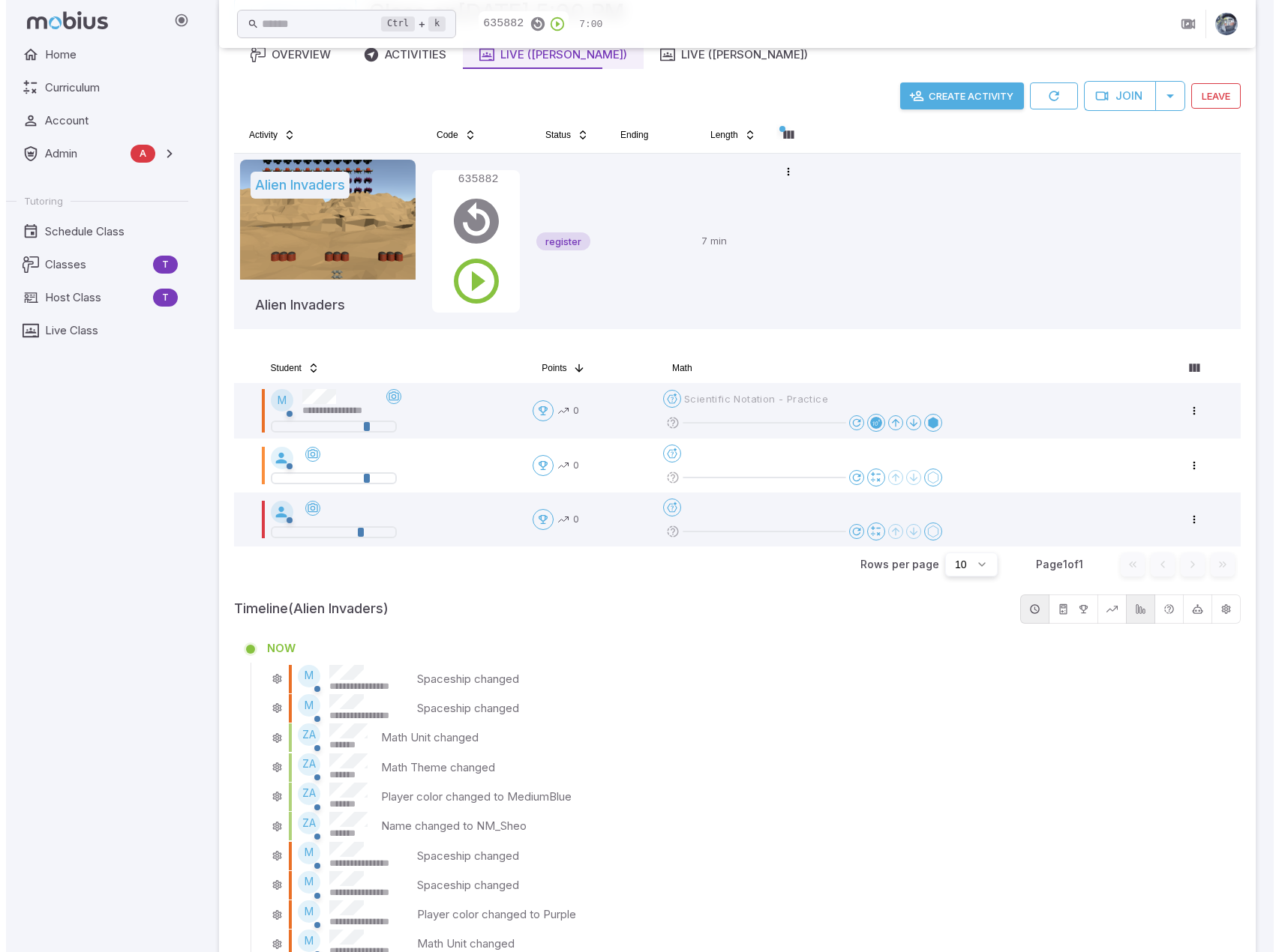
scroll to position [40, 0]
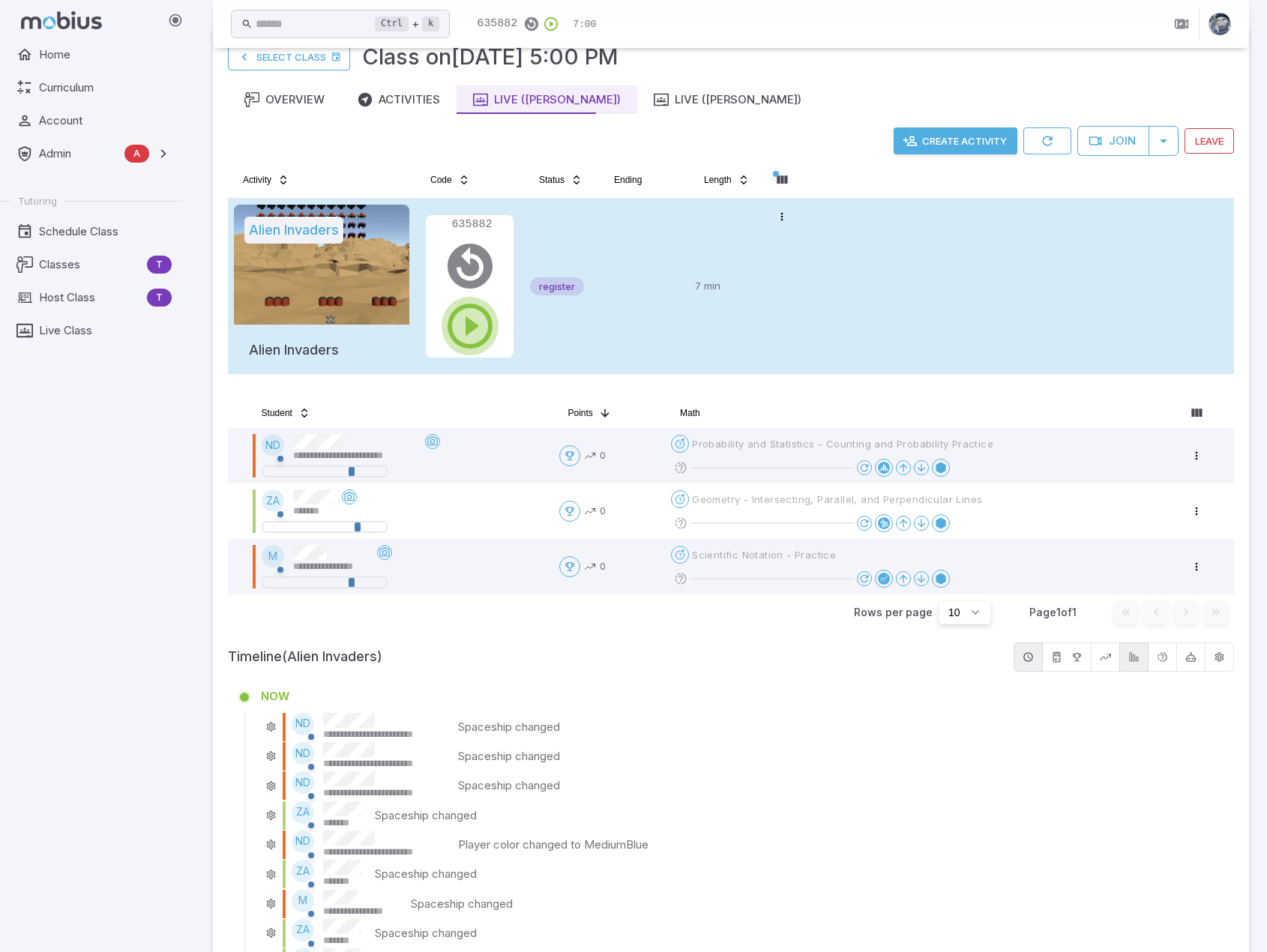
click at [478, 324] on icon "button" at bounding box center [470, 326] width 54 height 54
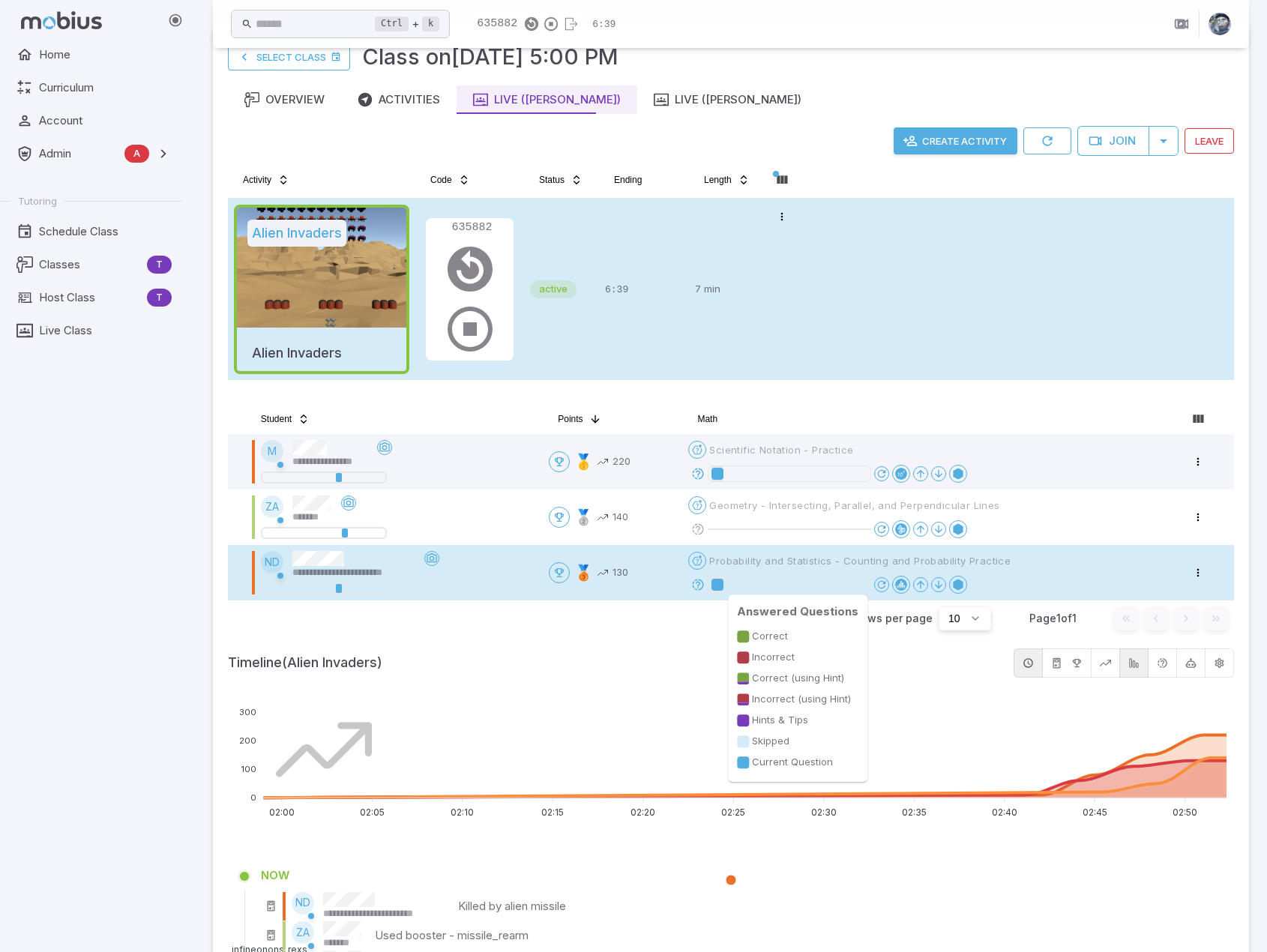
click at [722, 584] on div at bounding box center [717, 584] width 12 height 12
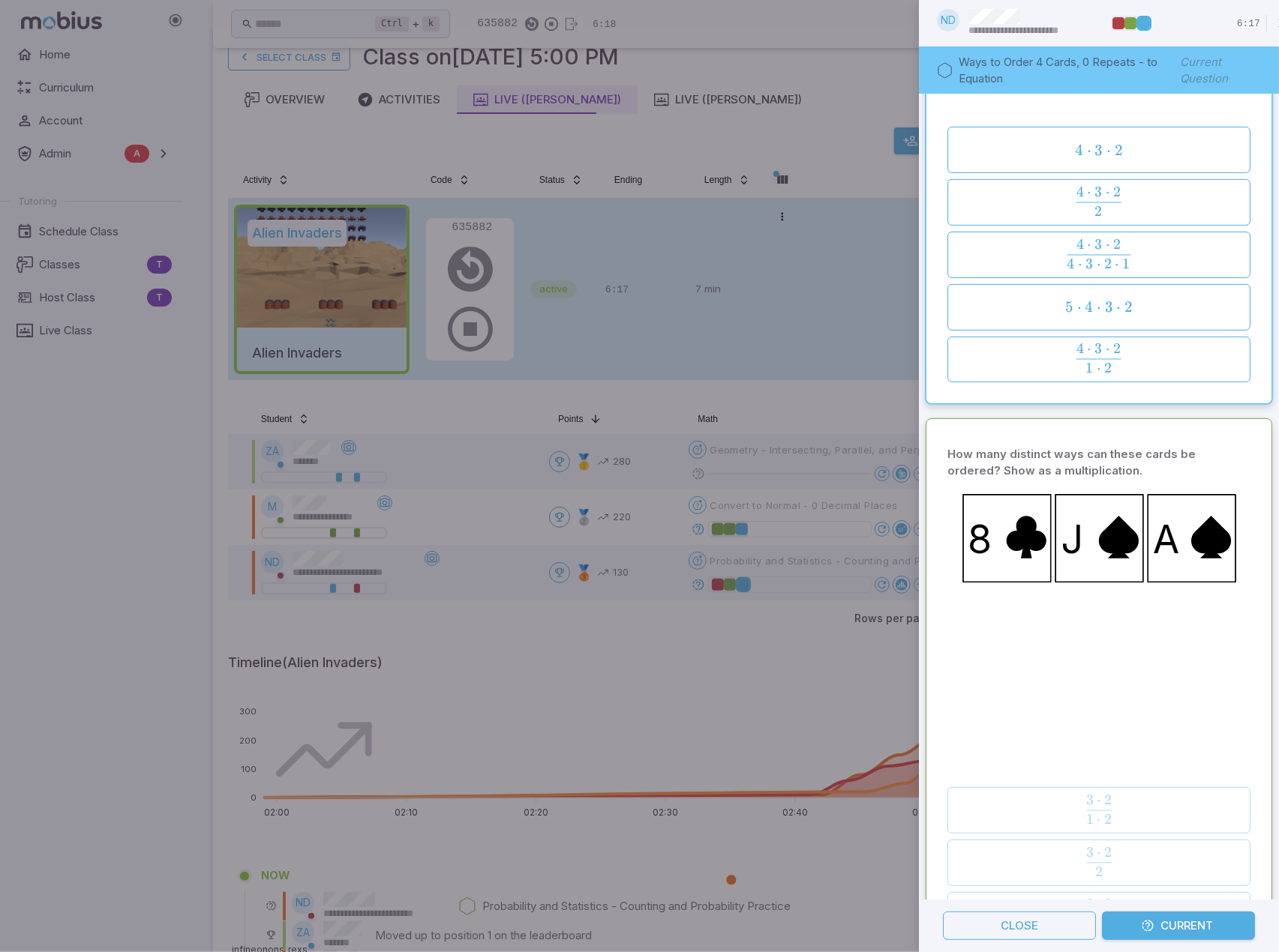
scroll to position [0, 0]
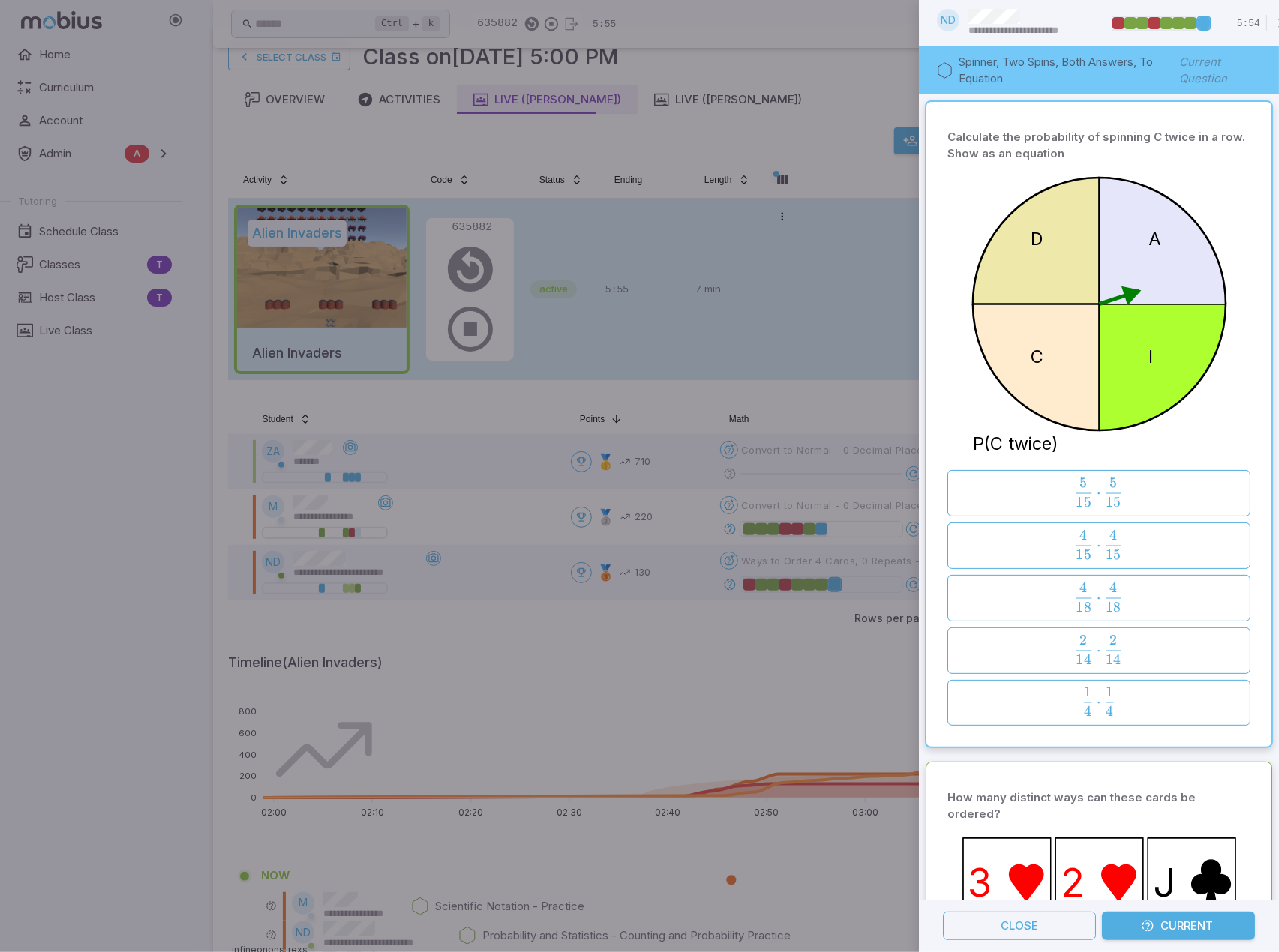
click at [807, 370] on div at bounding box center [639, 476] width 1279 height 952
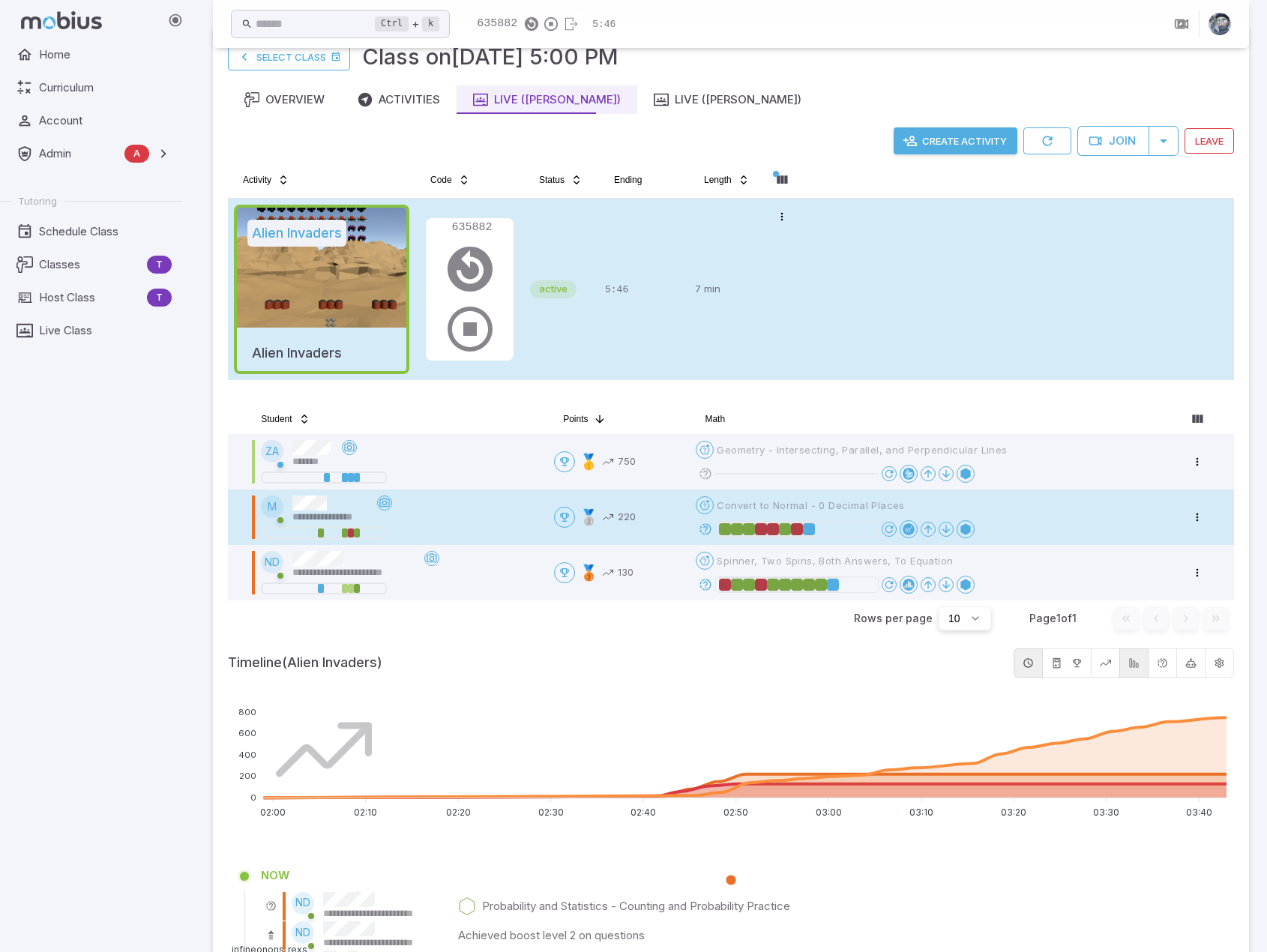
click at [711, 530] on icon at bounding box center [705, 528] width 13 height 13
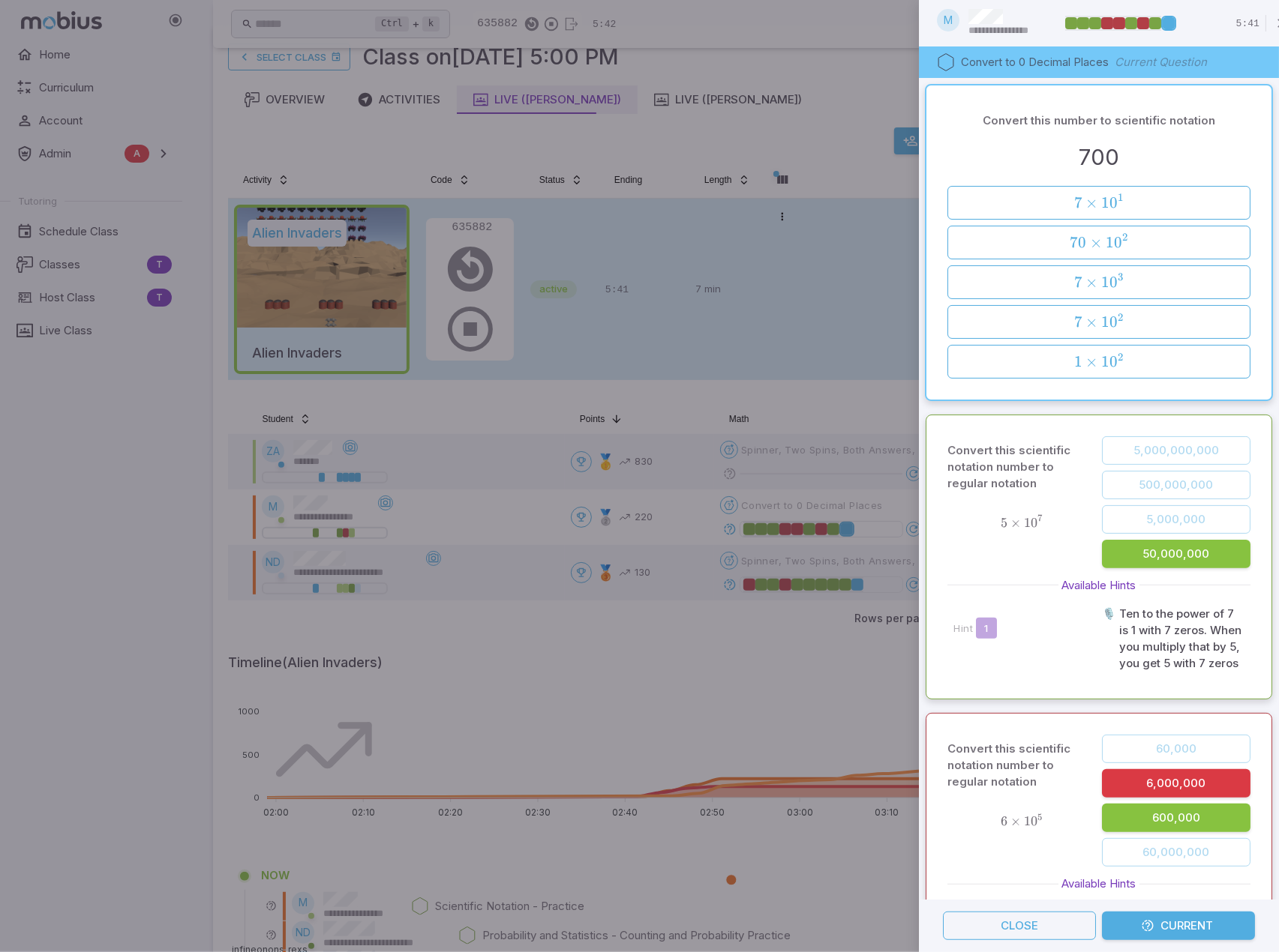
click at [642, 632] on div at bounding box center [639, 476] width 1279 height 952
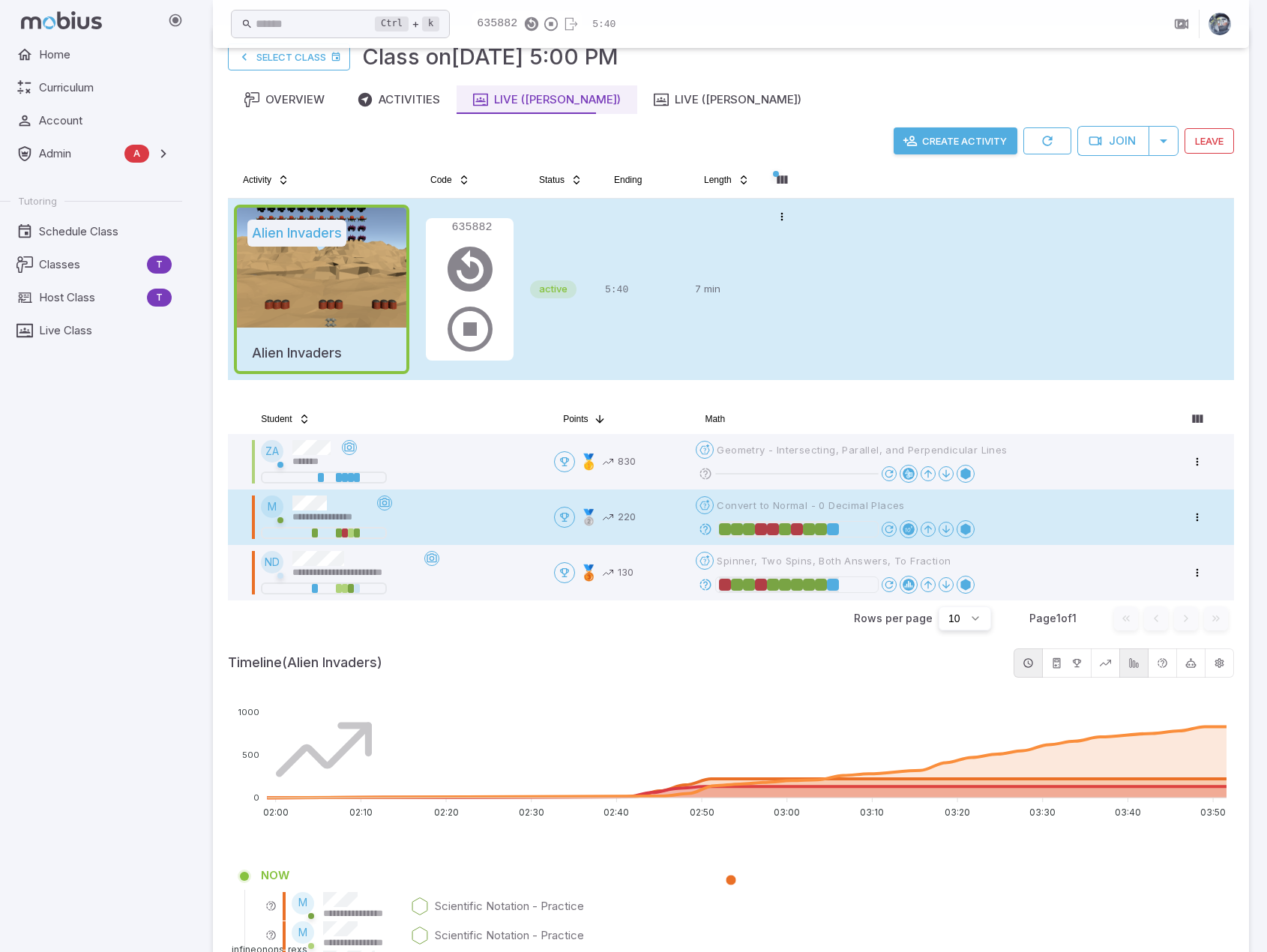
click at [711, 524] on icon at bounding box center [705, 528] width 13 height 13
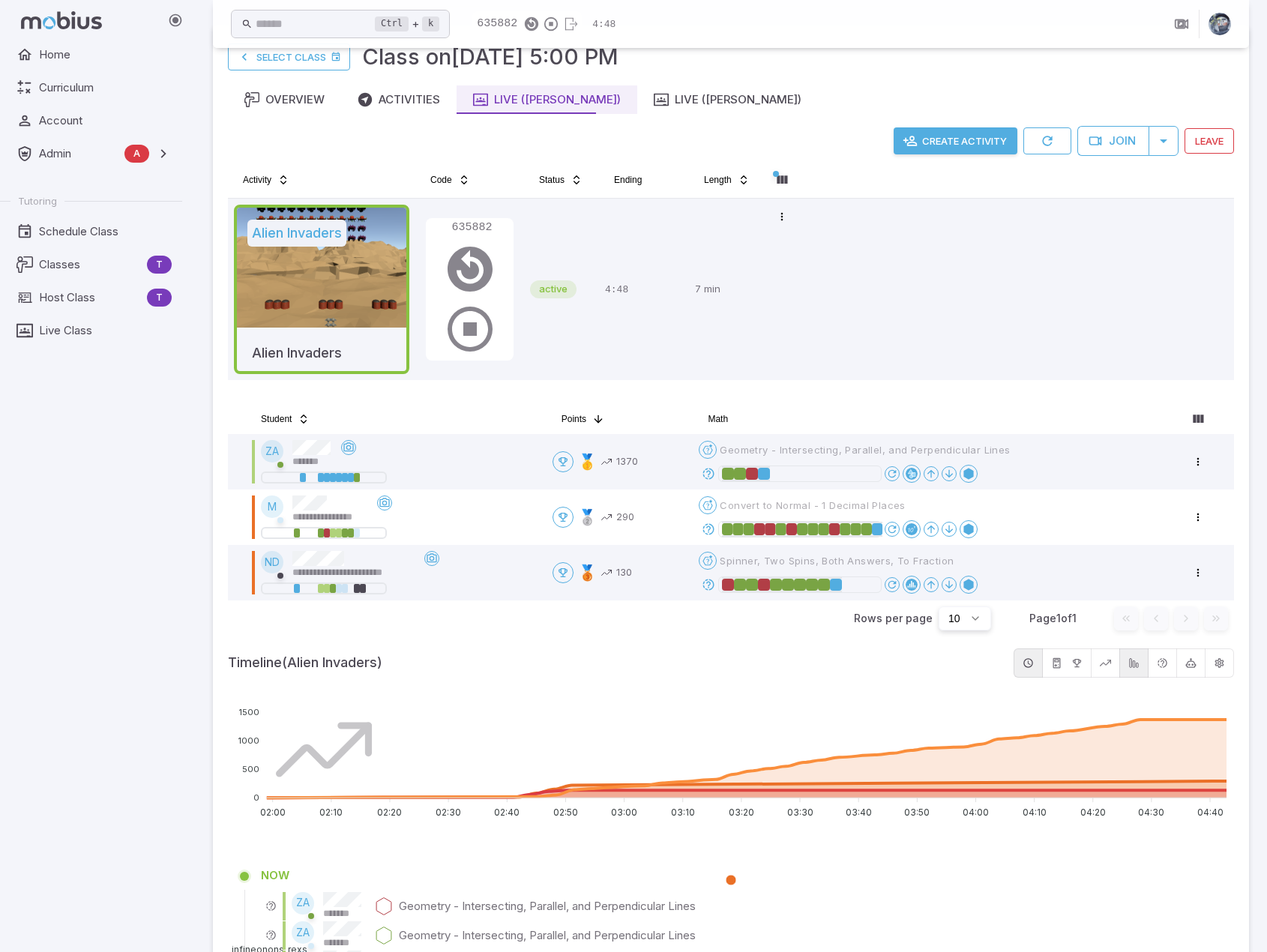
click at [111, 651] on div "Home Curriculum Account Admin A Accounts Finance Testing Tutoring Schedule Clas…" at bounding box center [97, 496] width 194 height 912
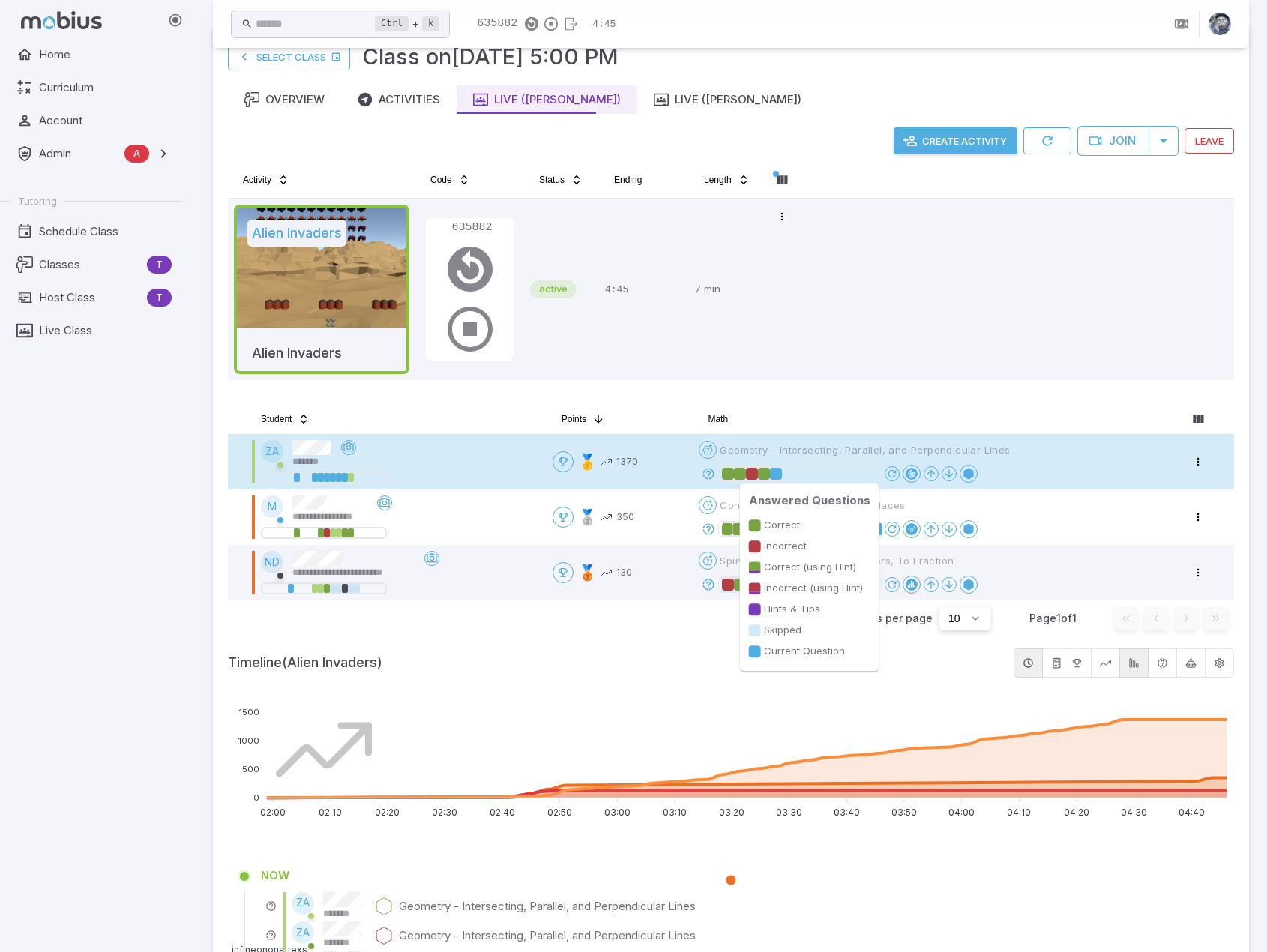
click at [734, 473] on div at bounding box center [727, 473] width 12 height 12
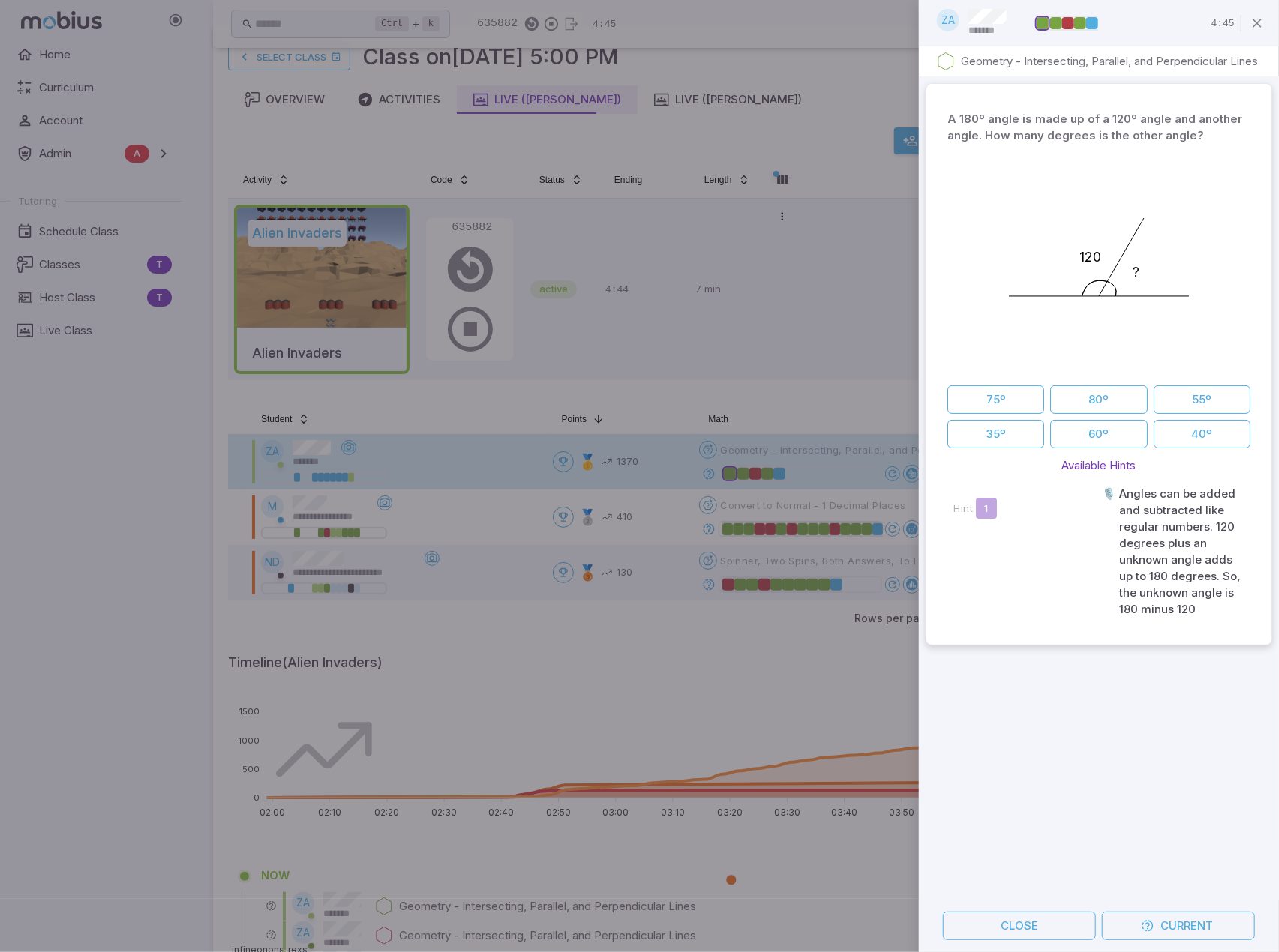
scroll to position [1869, 0]
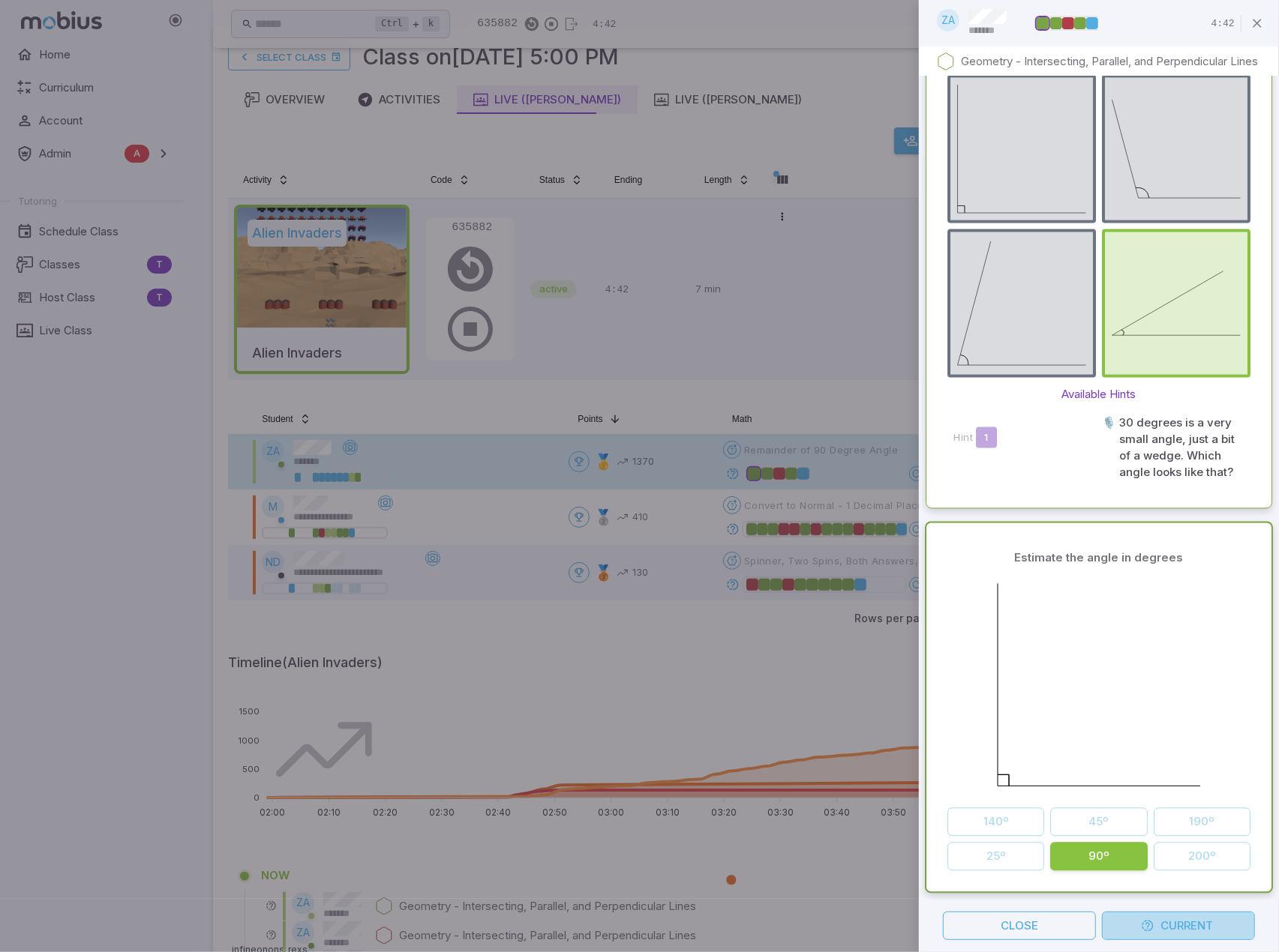
click at [1161, 928] on button "Current" at bounding box center [1178, 926] width 153 height 28
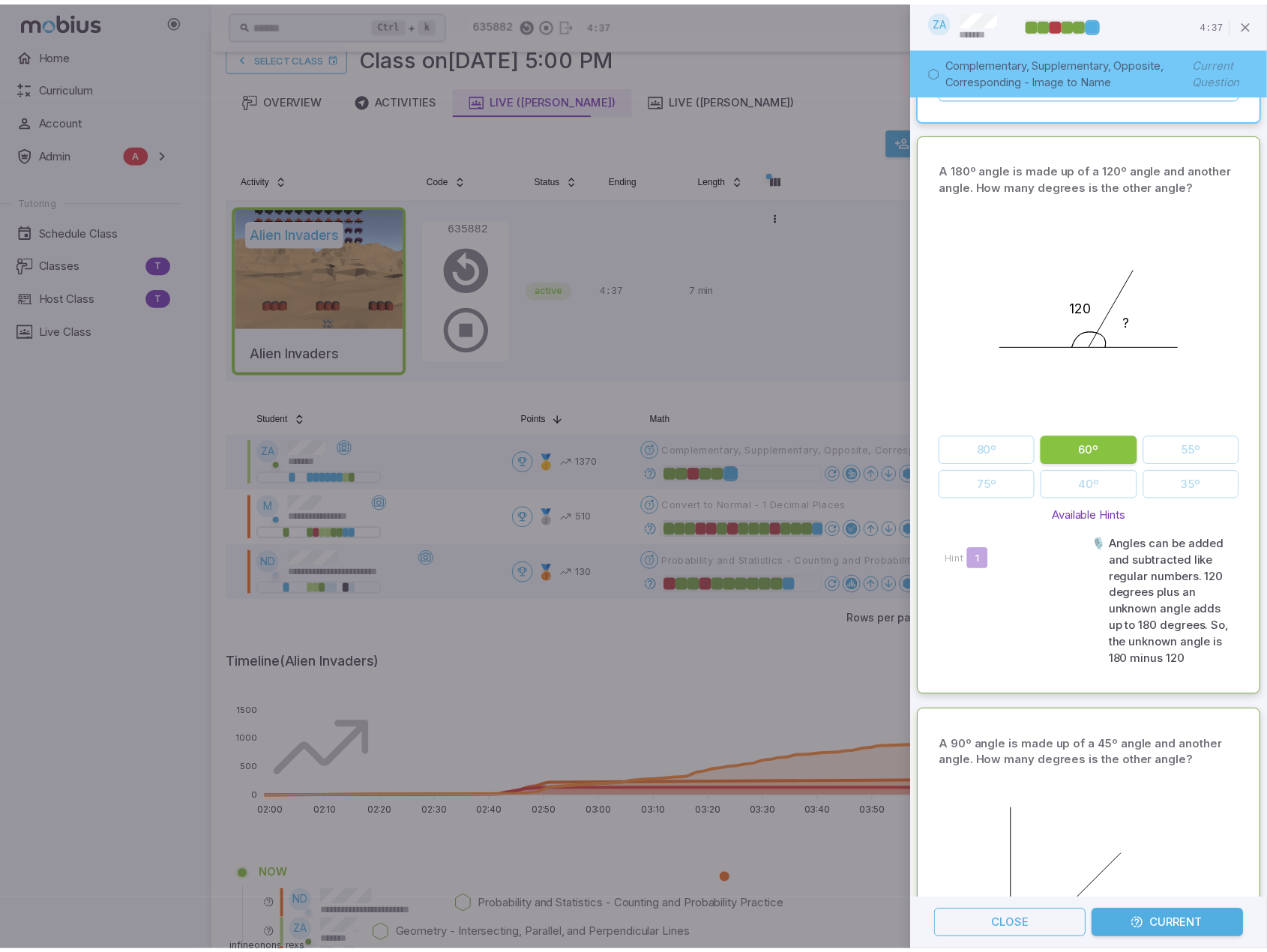
scroll to position [0, 0]
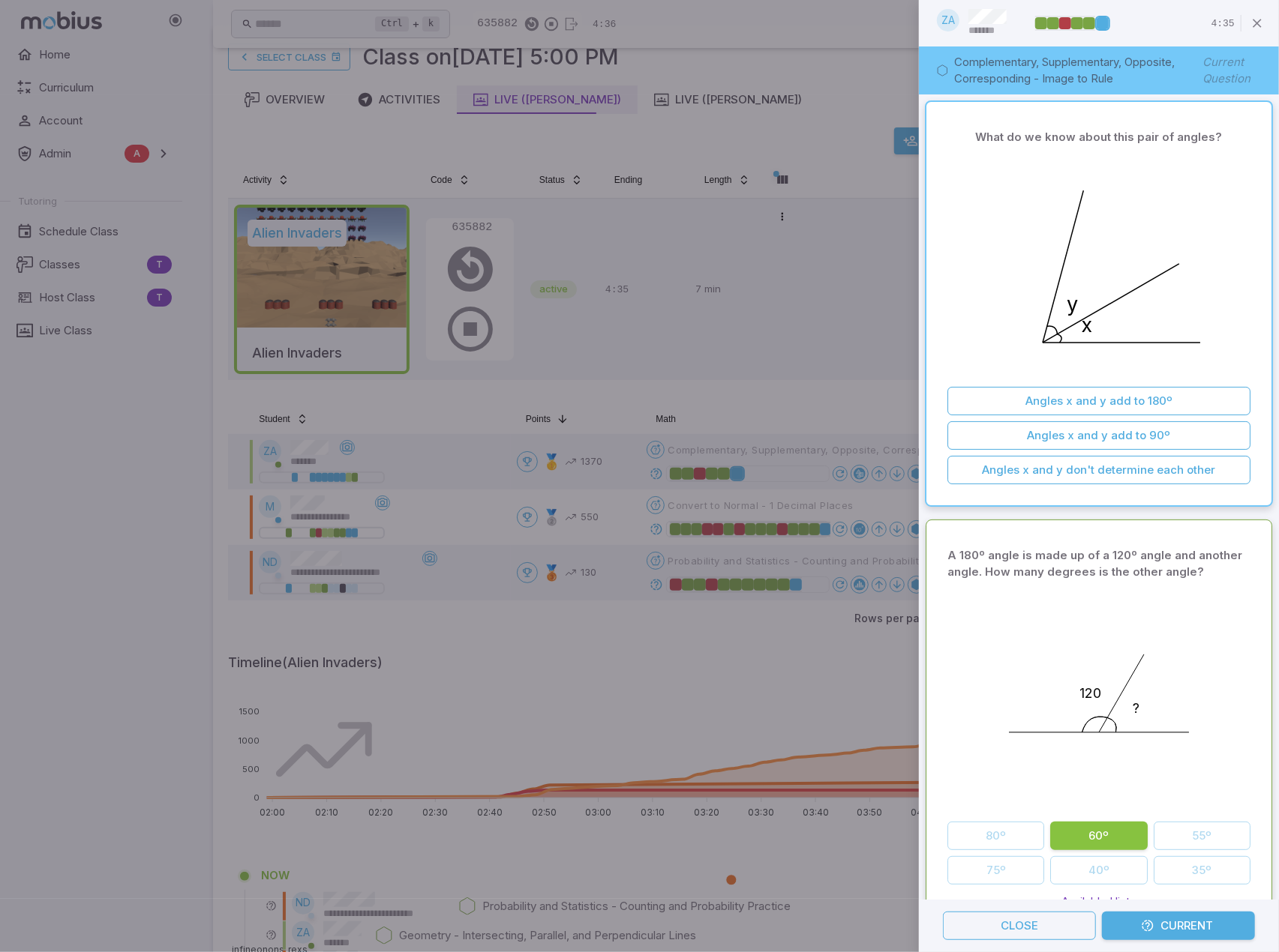
click at [590, 637] on div at bounding box center [639, 476] width 1279 height 952
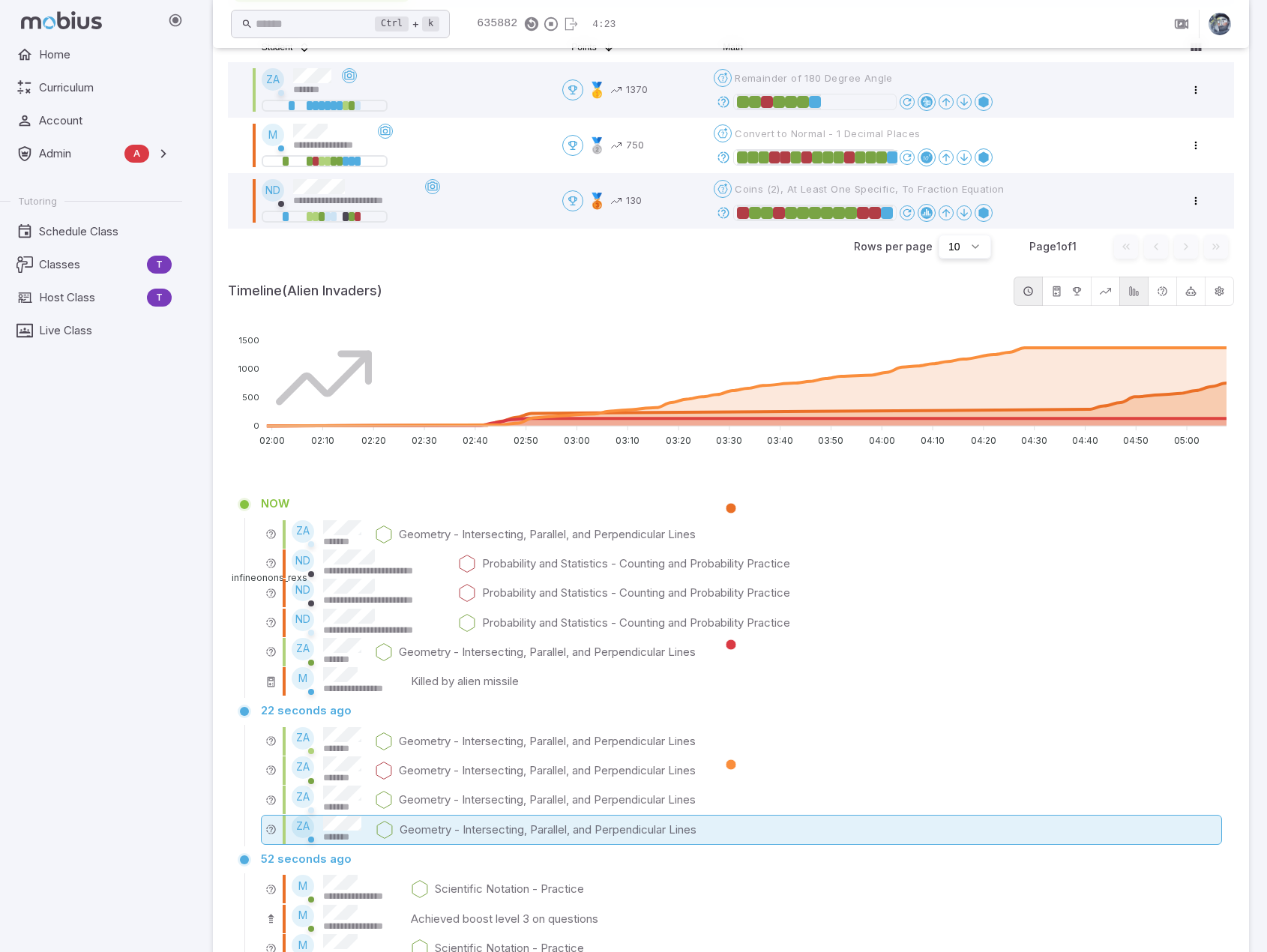
scroll to position [416, 0]
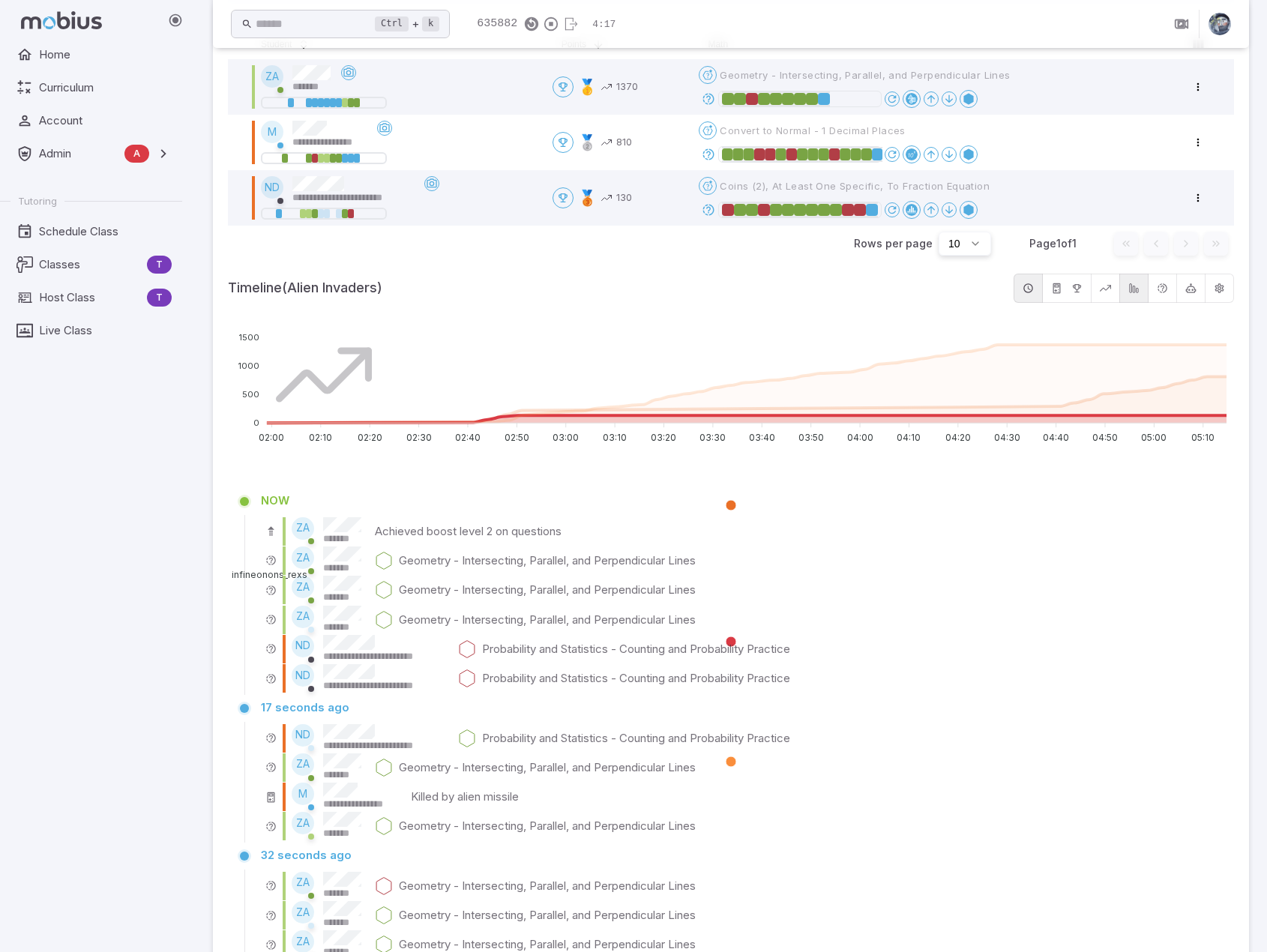
click at [786, 807] on span at bounding box center [731, 814] width 999 height 14
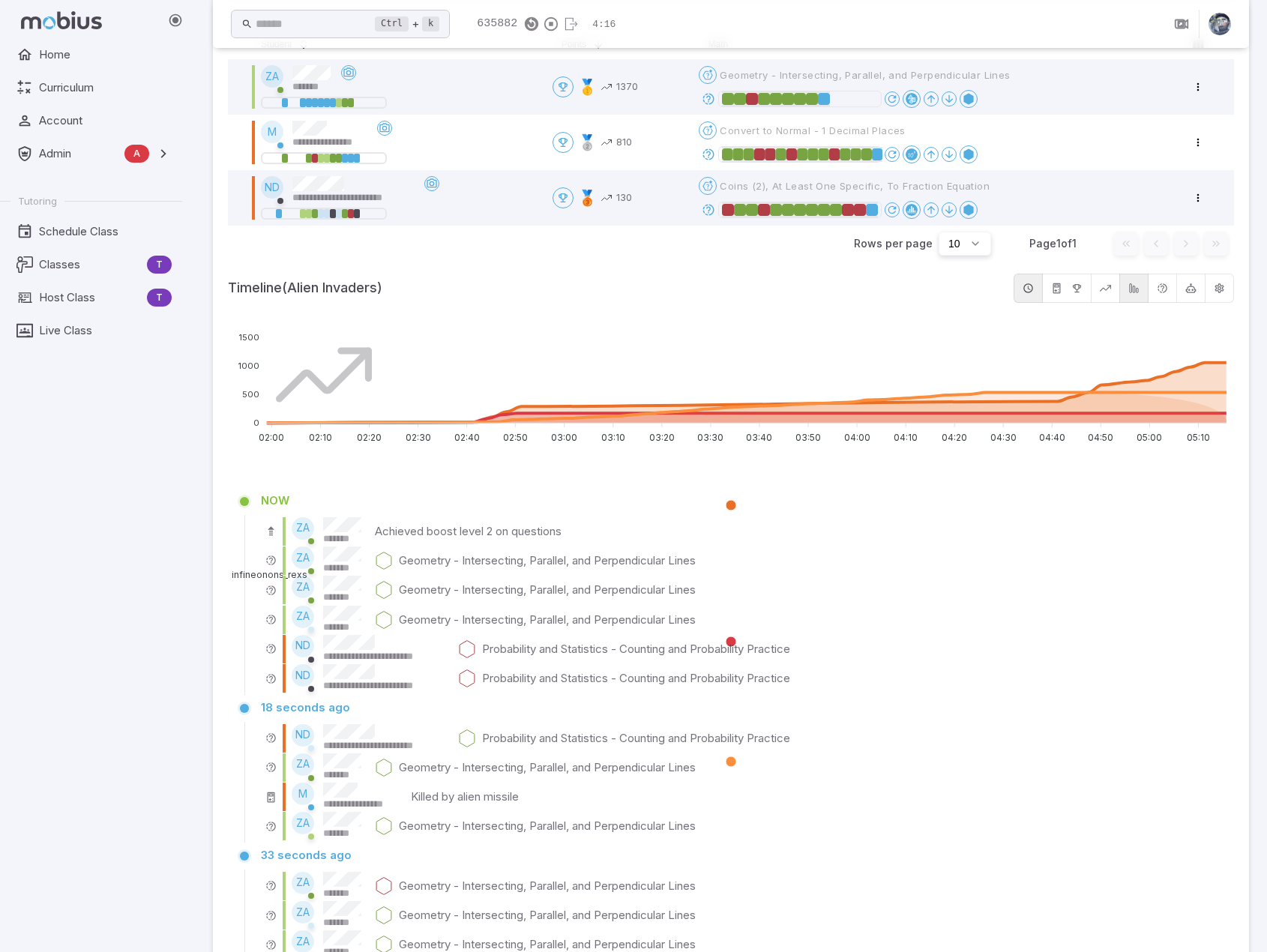
click at [786, 807] on span at bounding box center [731, 814] width 999 height 14
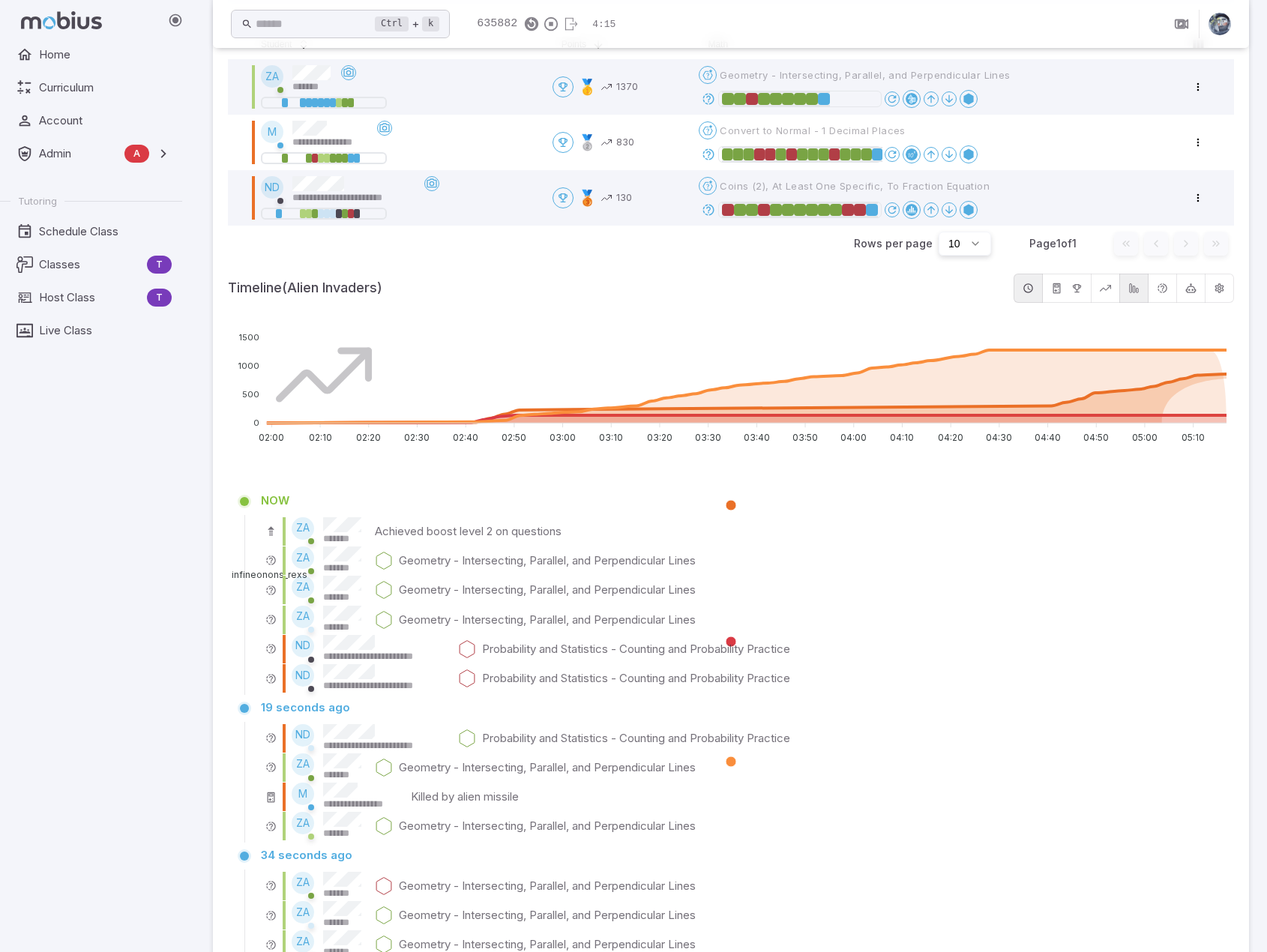
click at [786, 807] on span at bounding box center [731, 814] width 999 height 14
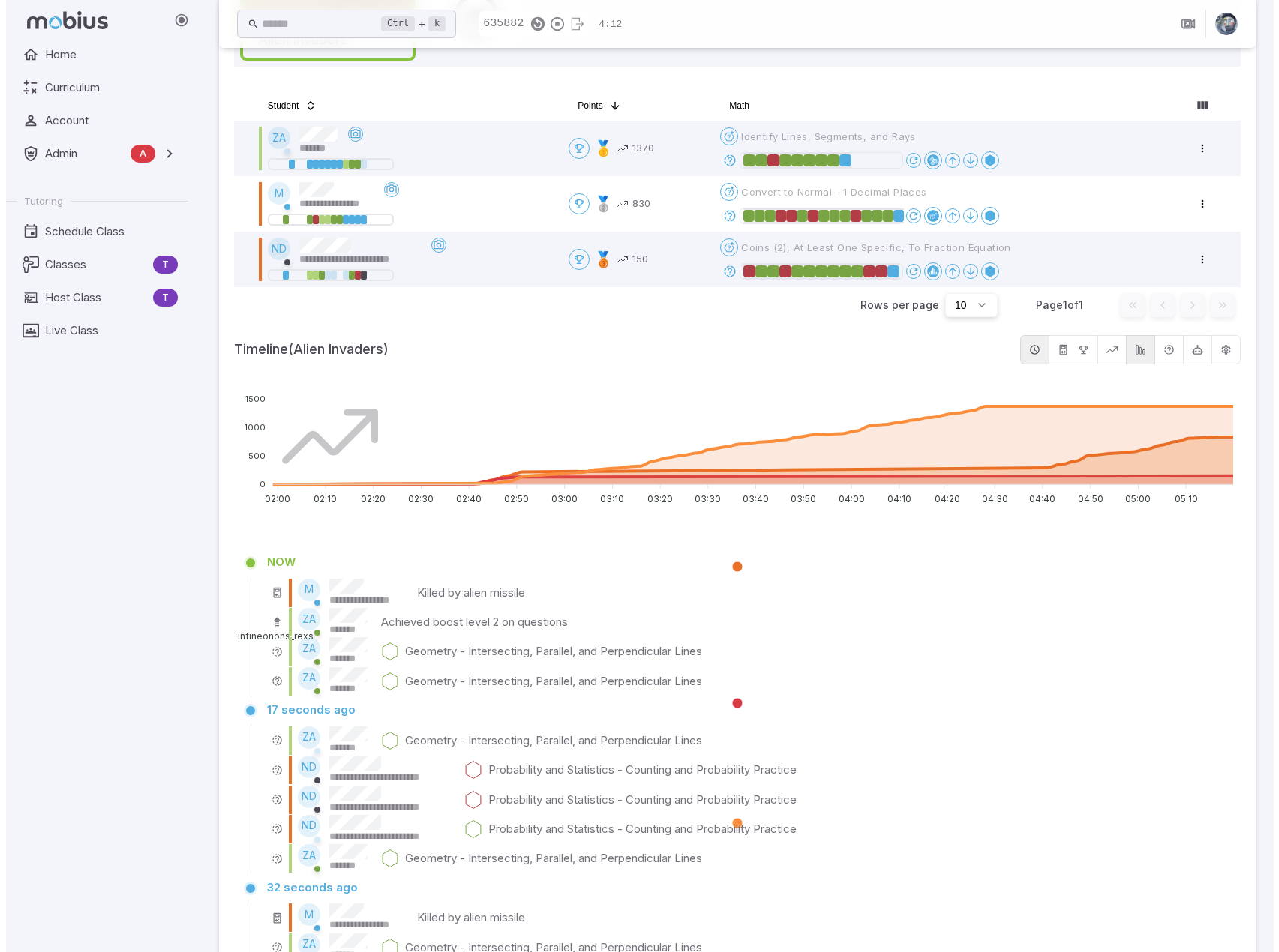
scroll to position [265, 0]
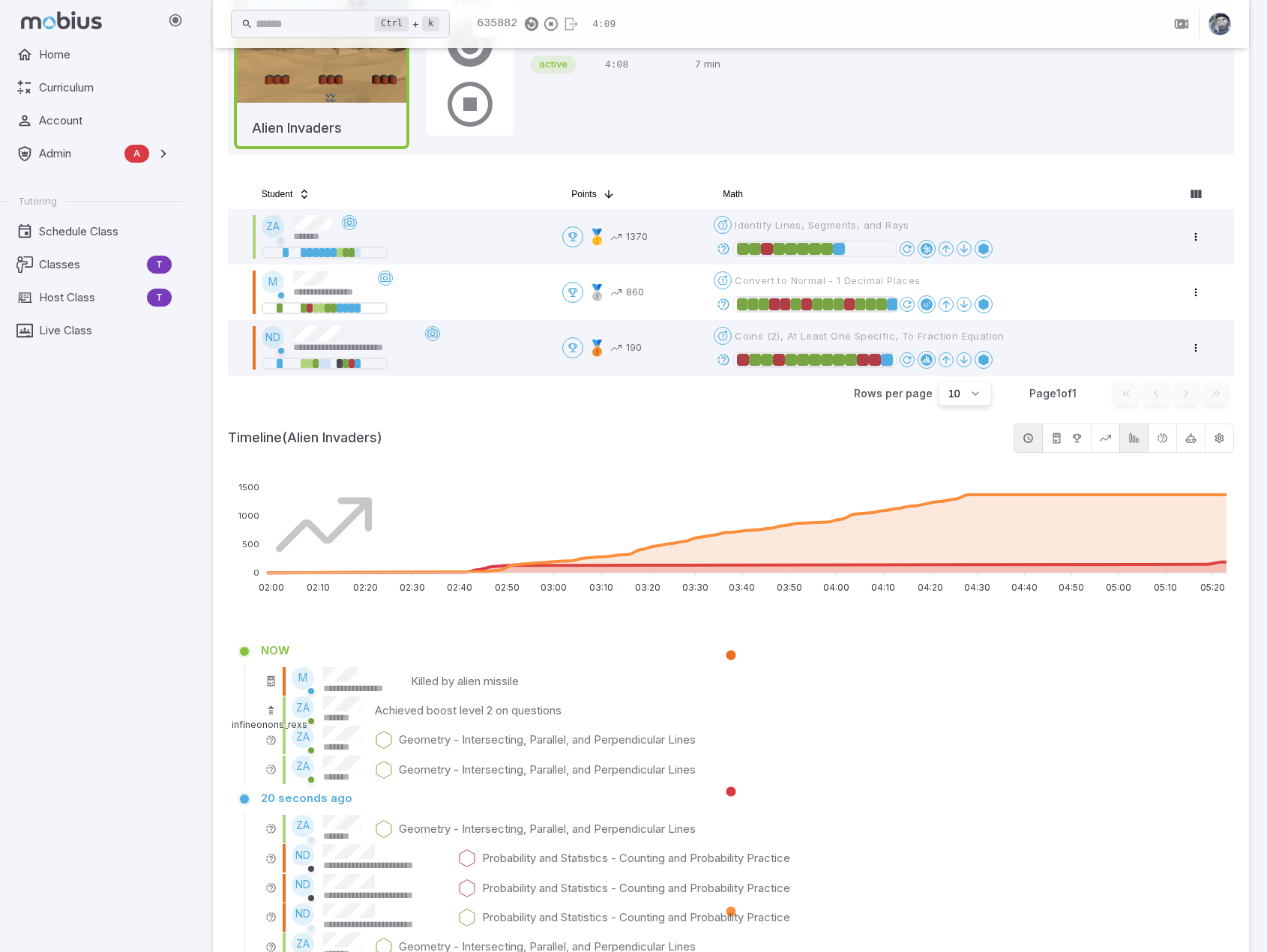
click at [308, 719] on span "infineonons_rexs" at bounding box center [263, 725] width 87 height 11
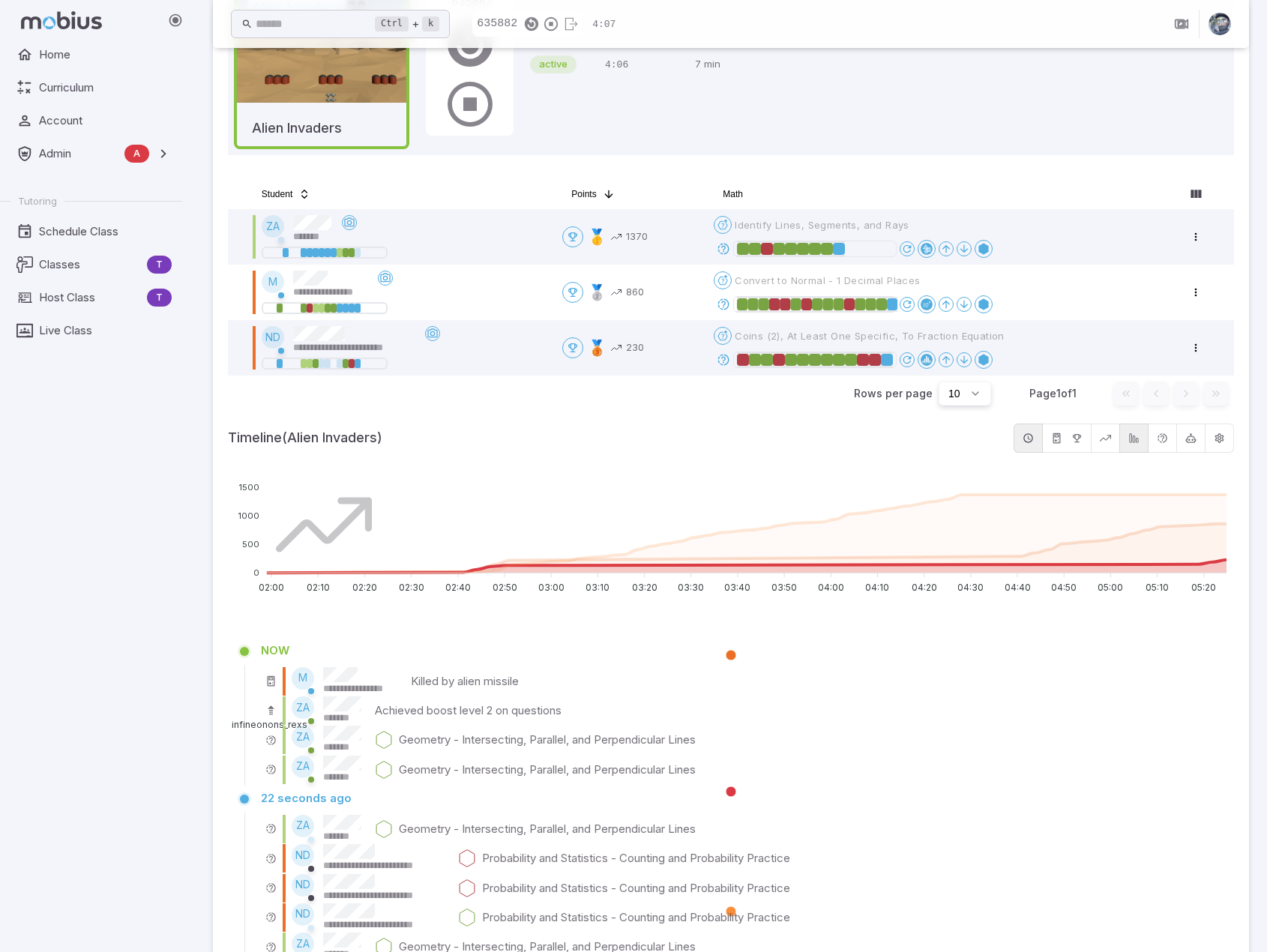
click at [769, 837] on span at bounding box center [731, 844] width 999 height 14
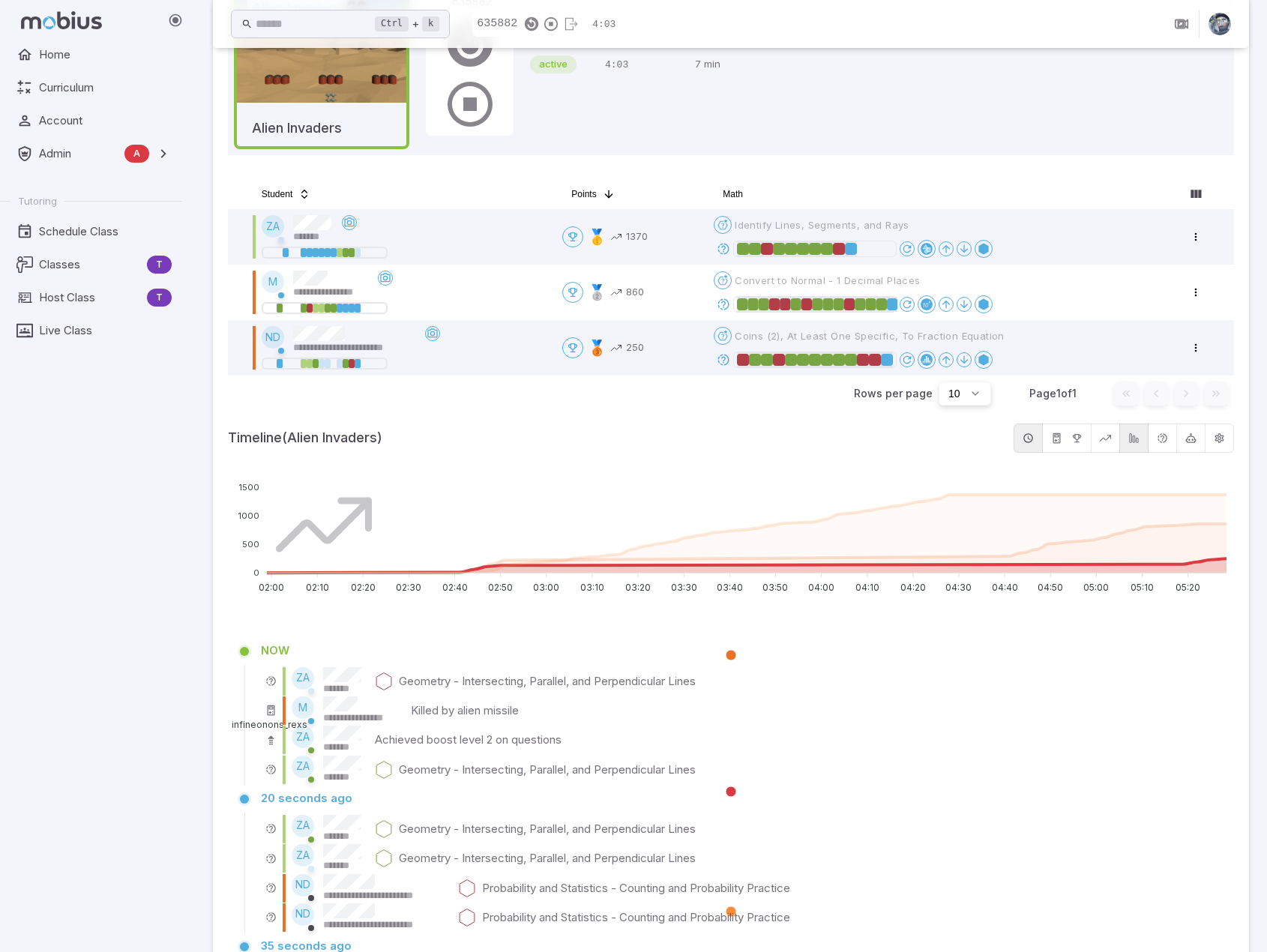
click at [786, 951] on span at bounding box center [731, 964] width 999 height 14
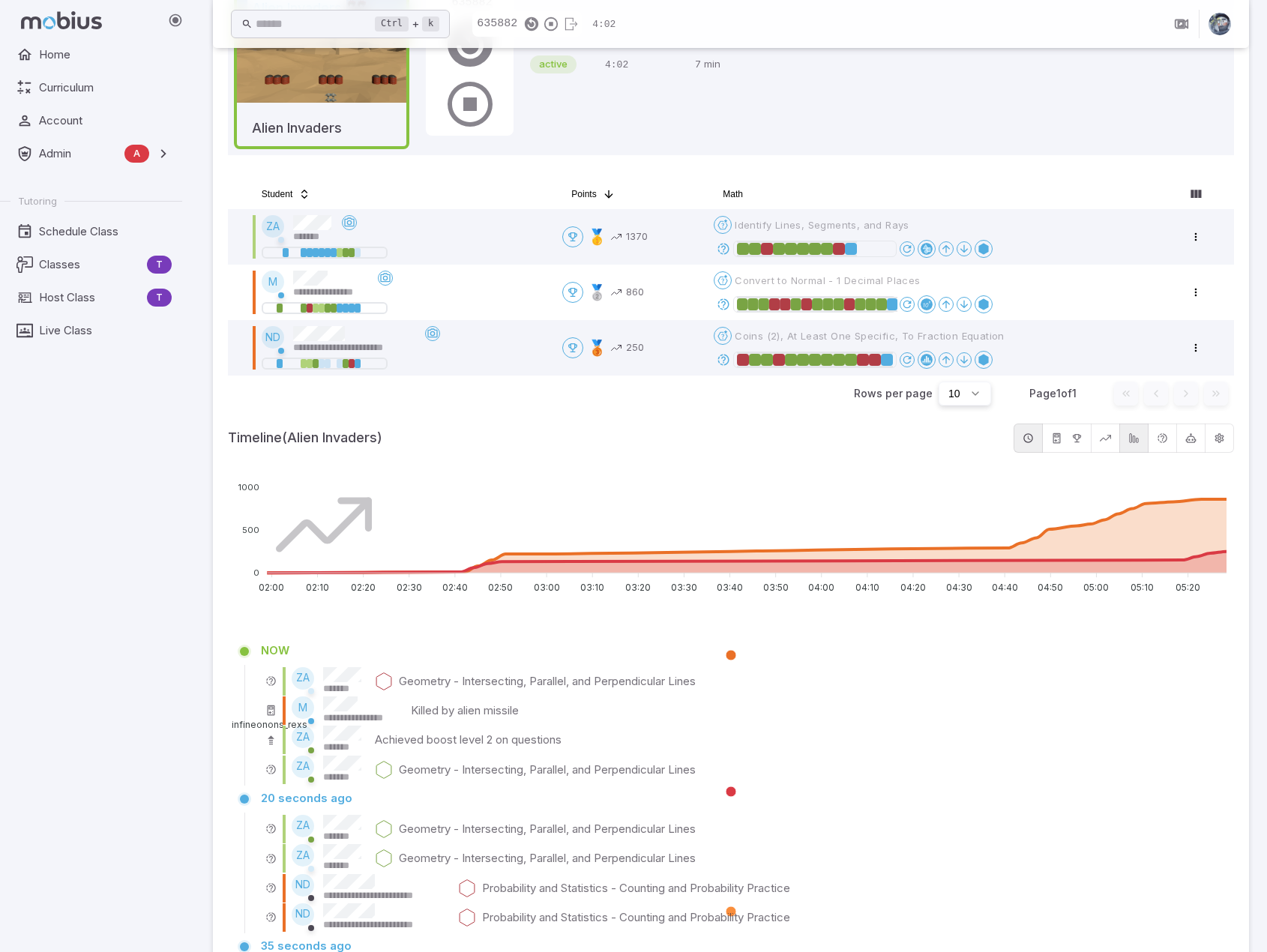
click at [786, 951] on span at bounding box center [731, 964] width 999 height 14
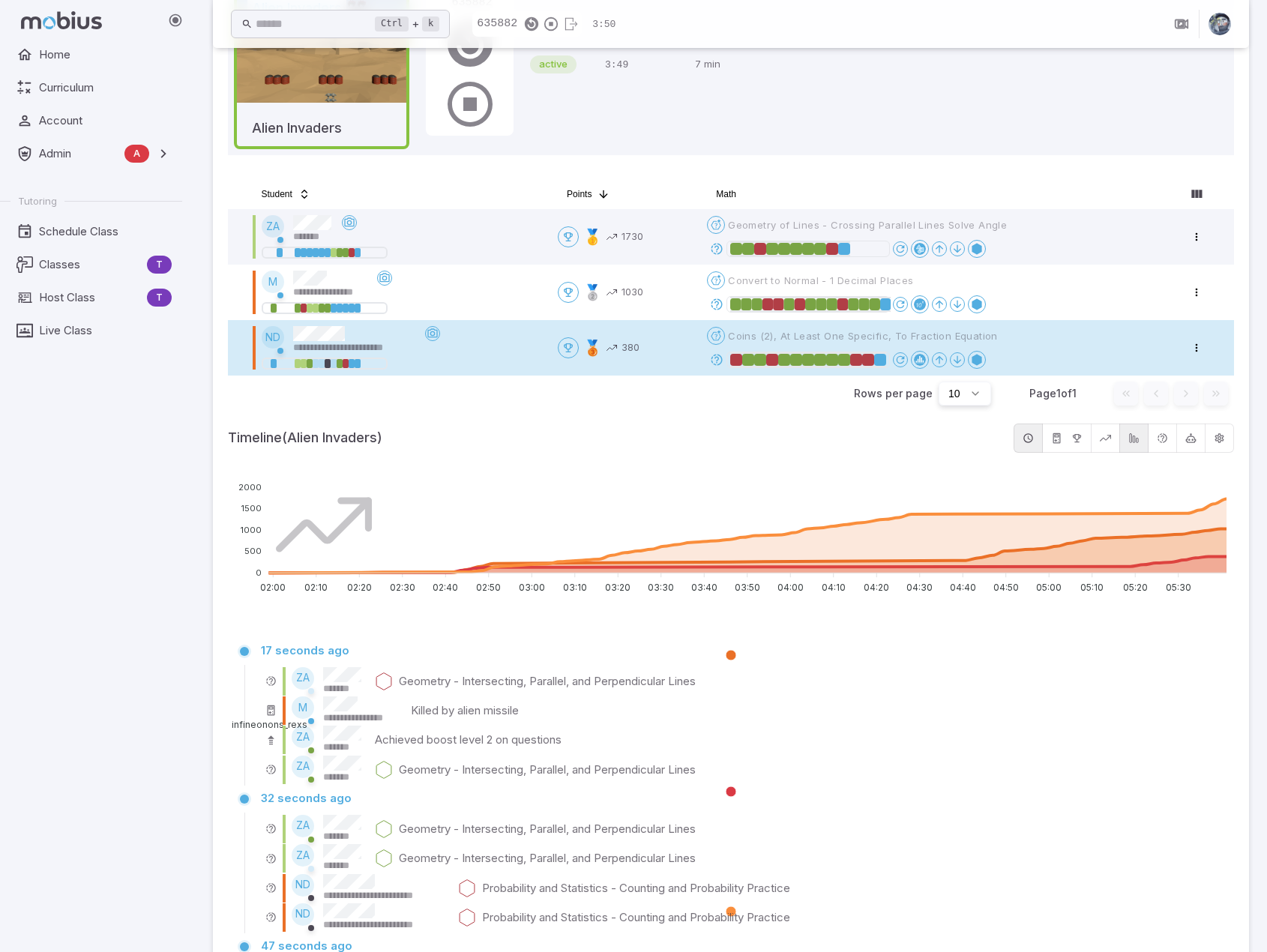
click at [723, 357] on icon at bounding box center [716, 360] width 13 height 13
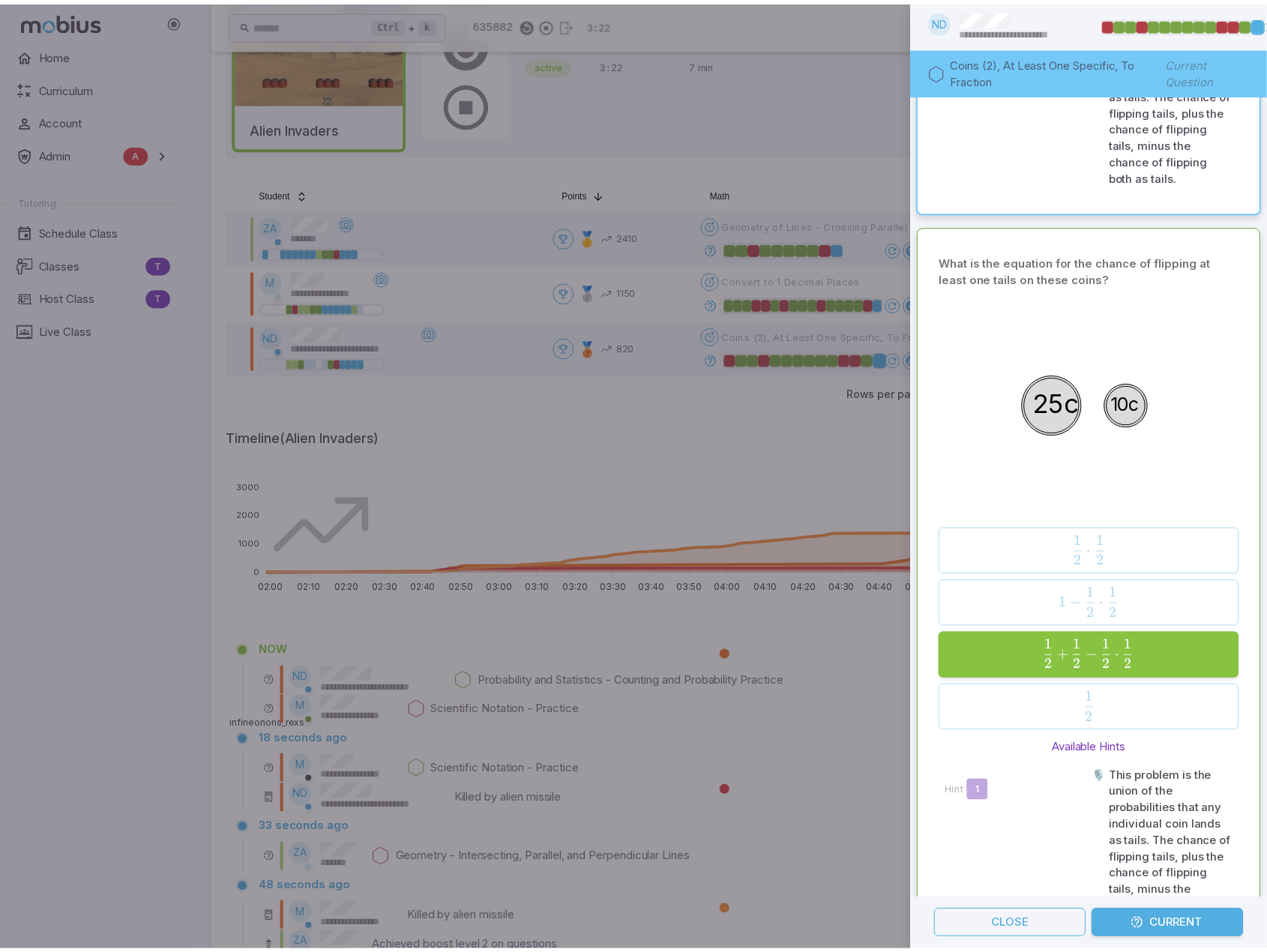
scroll to position [525, 0]
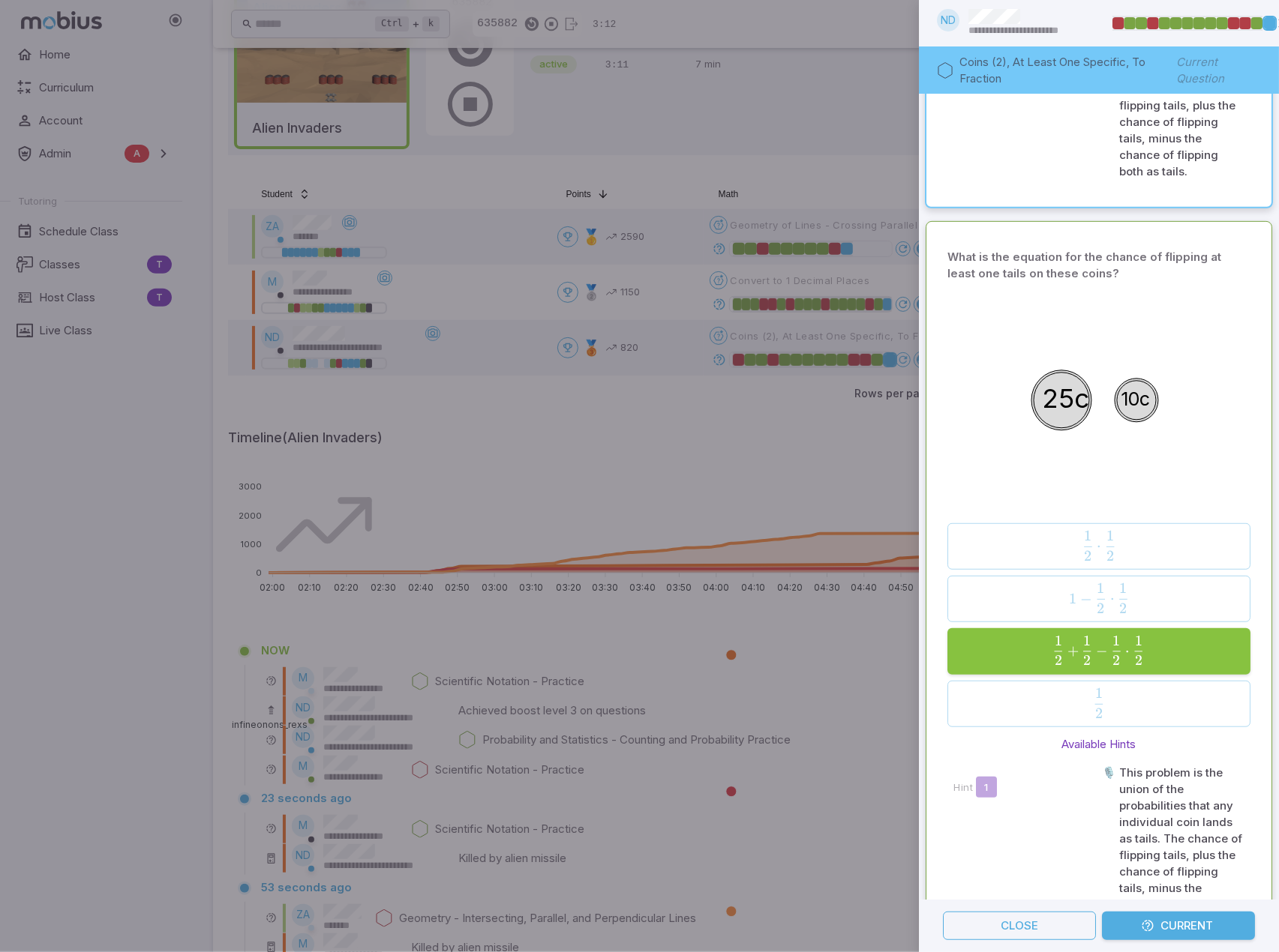
click at [616, 488] on div at bounding box center [639, 476] width 1279 height 952
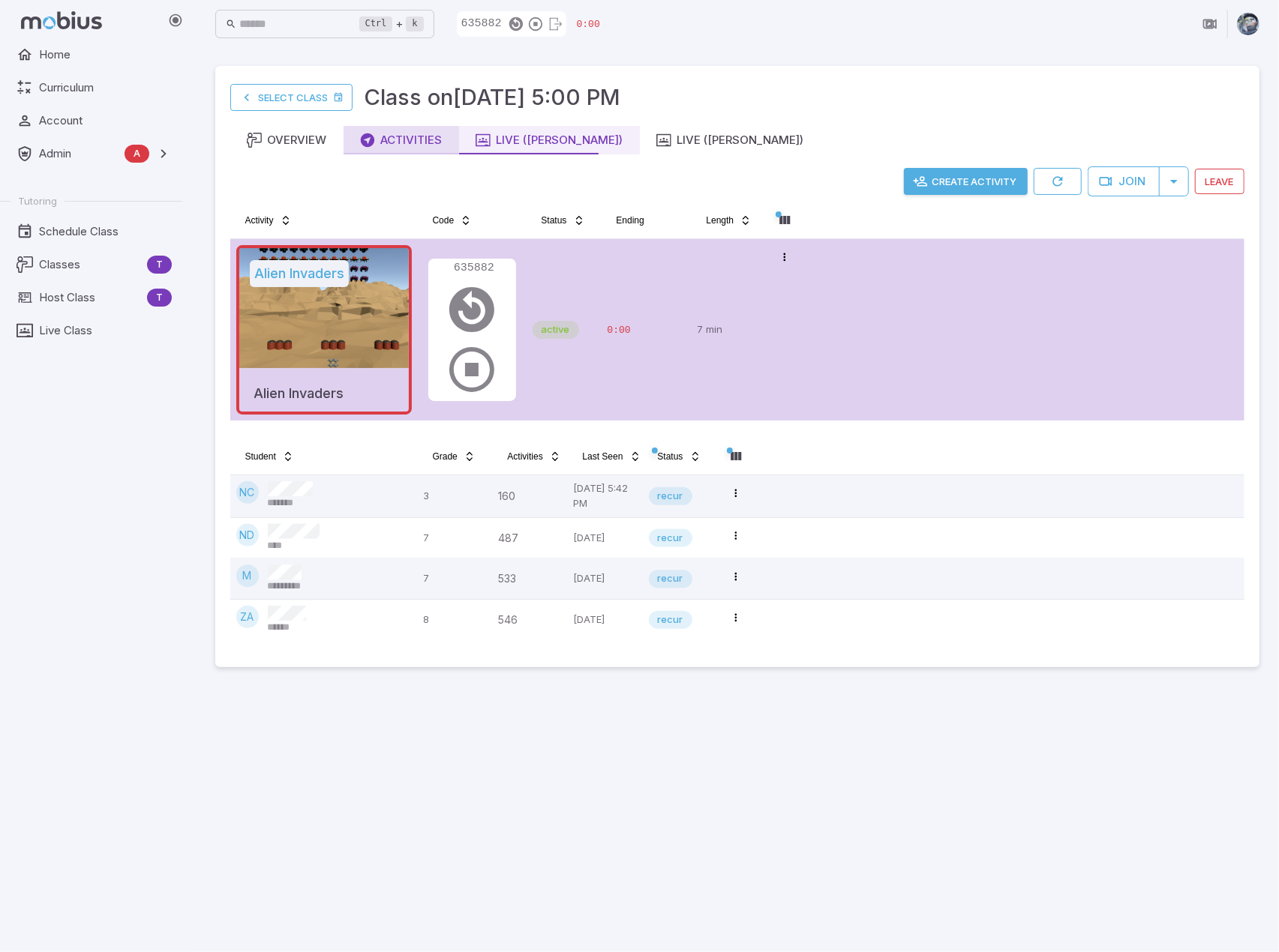
click at [425, 139] on div "Activities" at bounding box center [401, 140] width 83 height 17
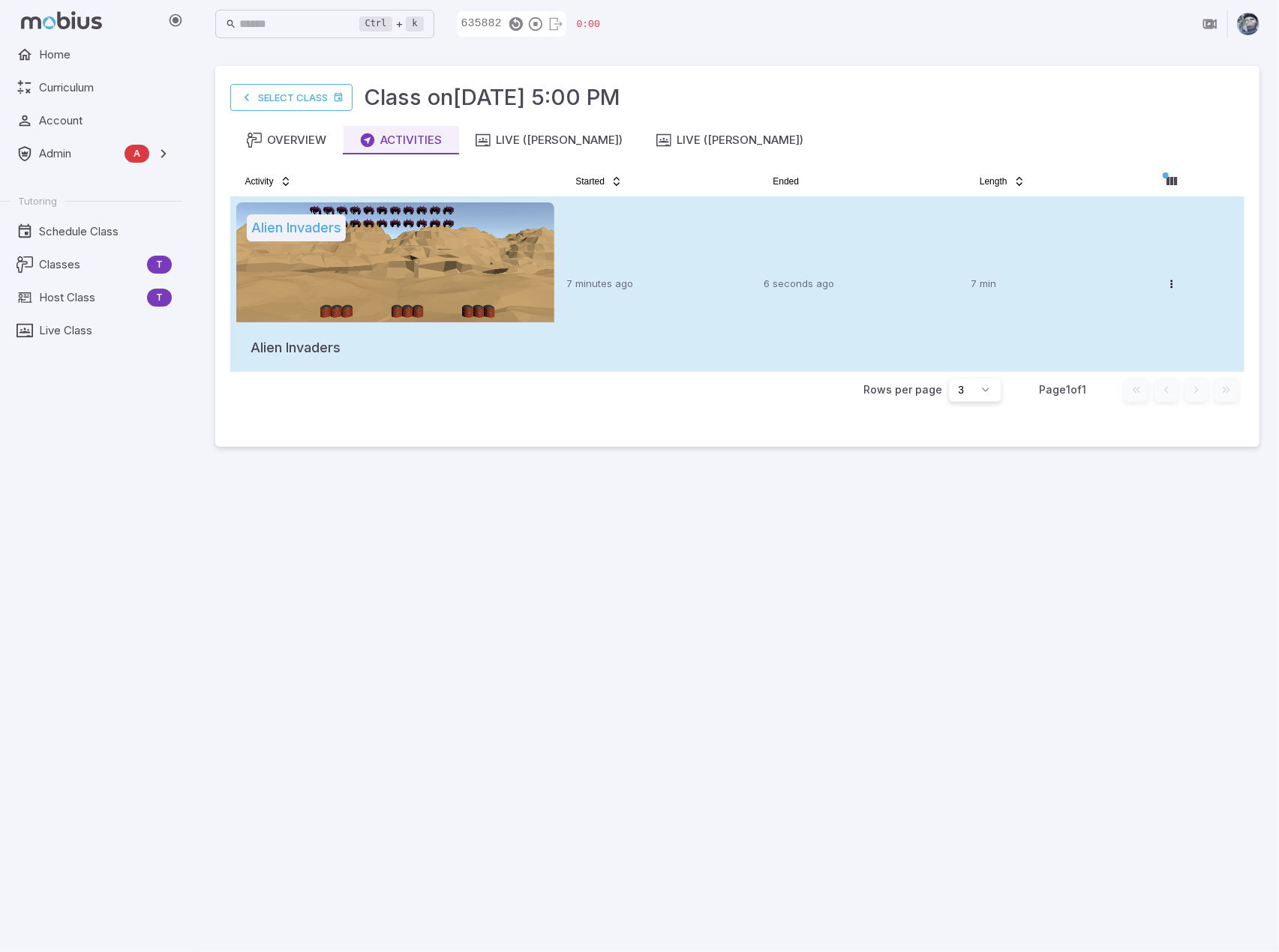
click at [674, 243] on td "7 minutes ago" at bounding box center [659, 284] width 197 height 175
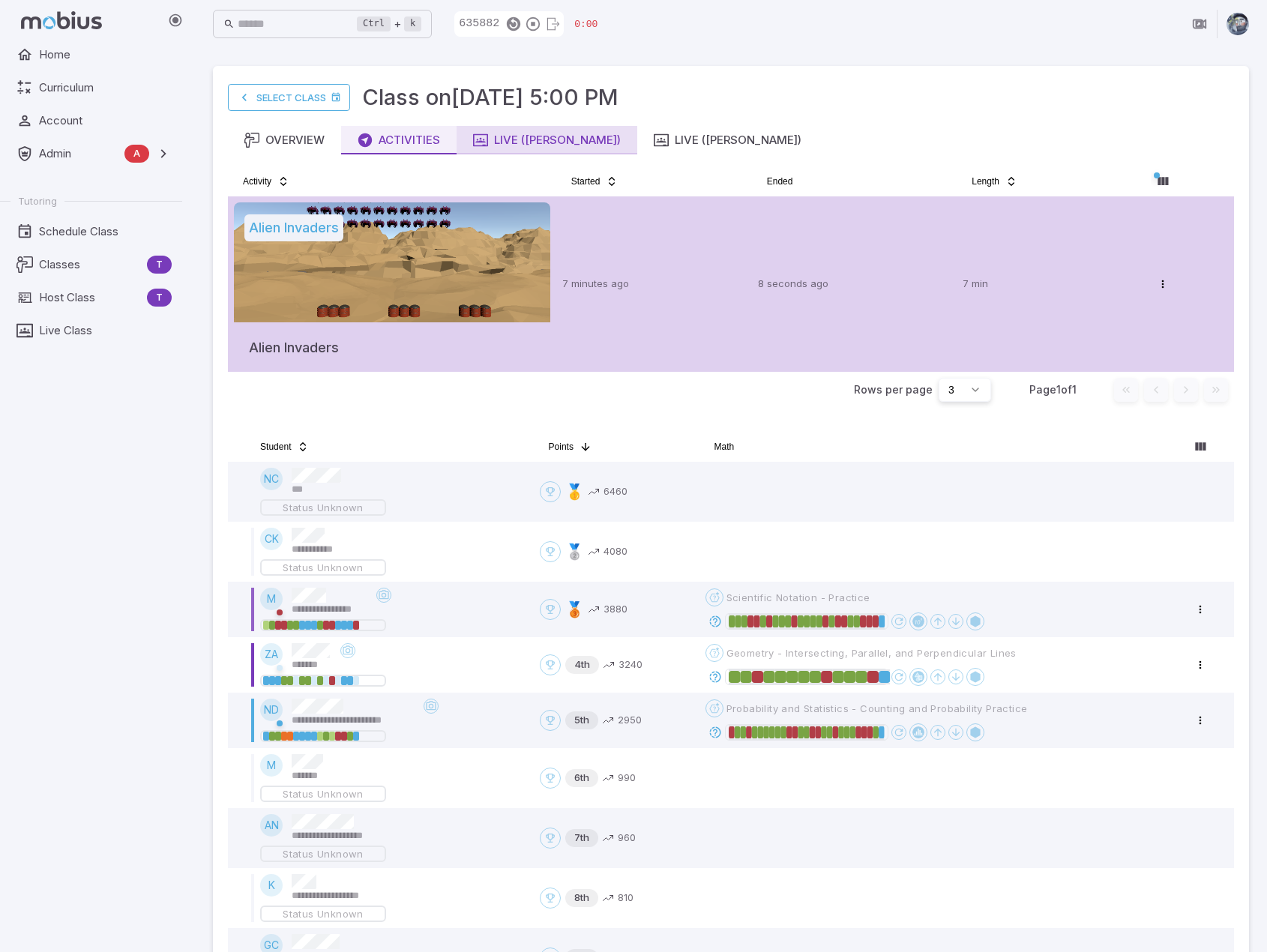
click at [568, 144] on div "Live ([PERSON_NAME])" at bounding box center [547, 140] width 148 height 17
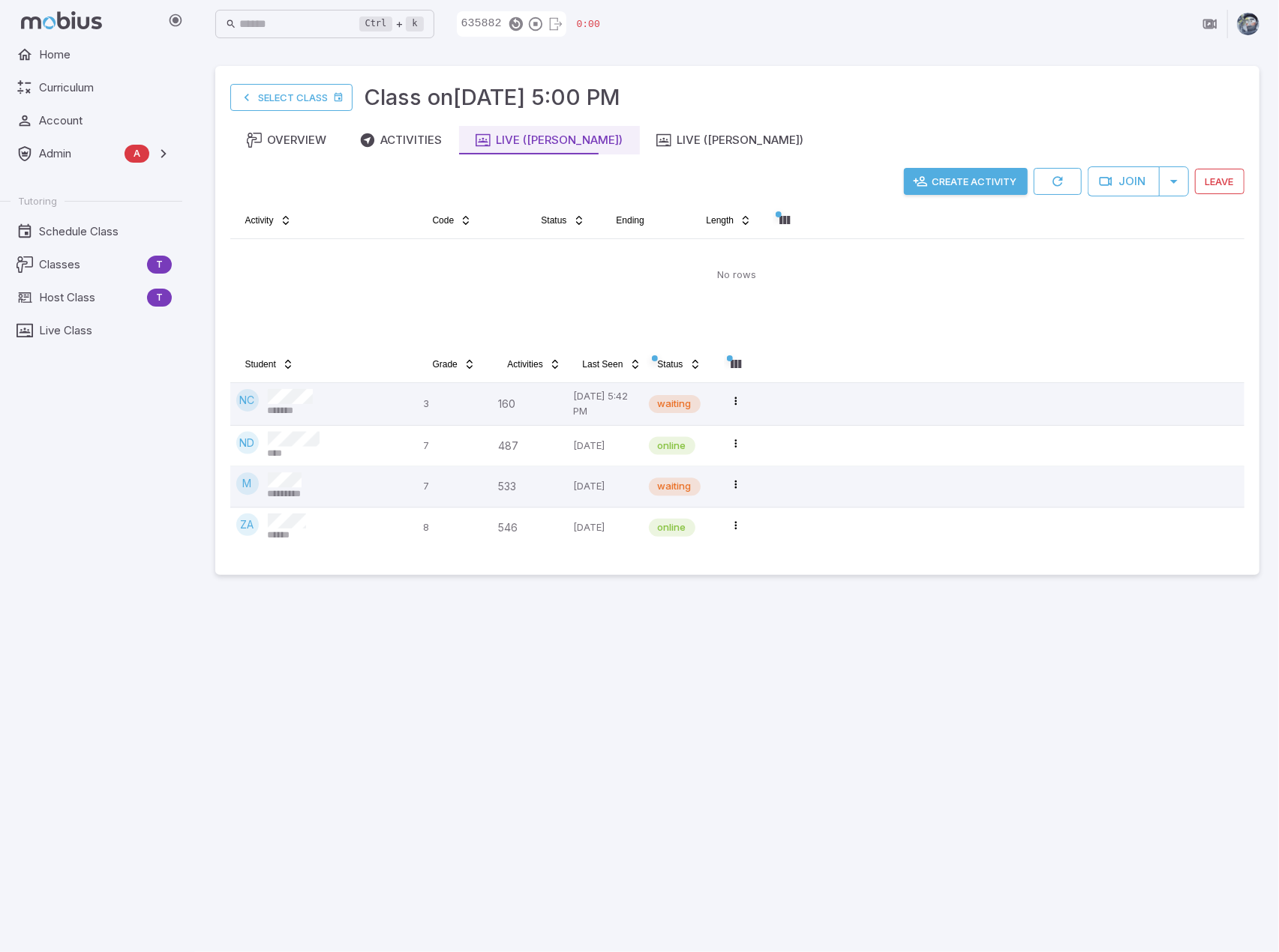
click at [479, 766] on main "Select Class Class on [DATE] 5:00 PM Overview Activities Live ([PERSON_NAME]) L…" at bounding box center [737, 500] width 1080 height 904
click at [435, 132] on div "Activities" at bounding box center [401, 140] width 83 height 17
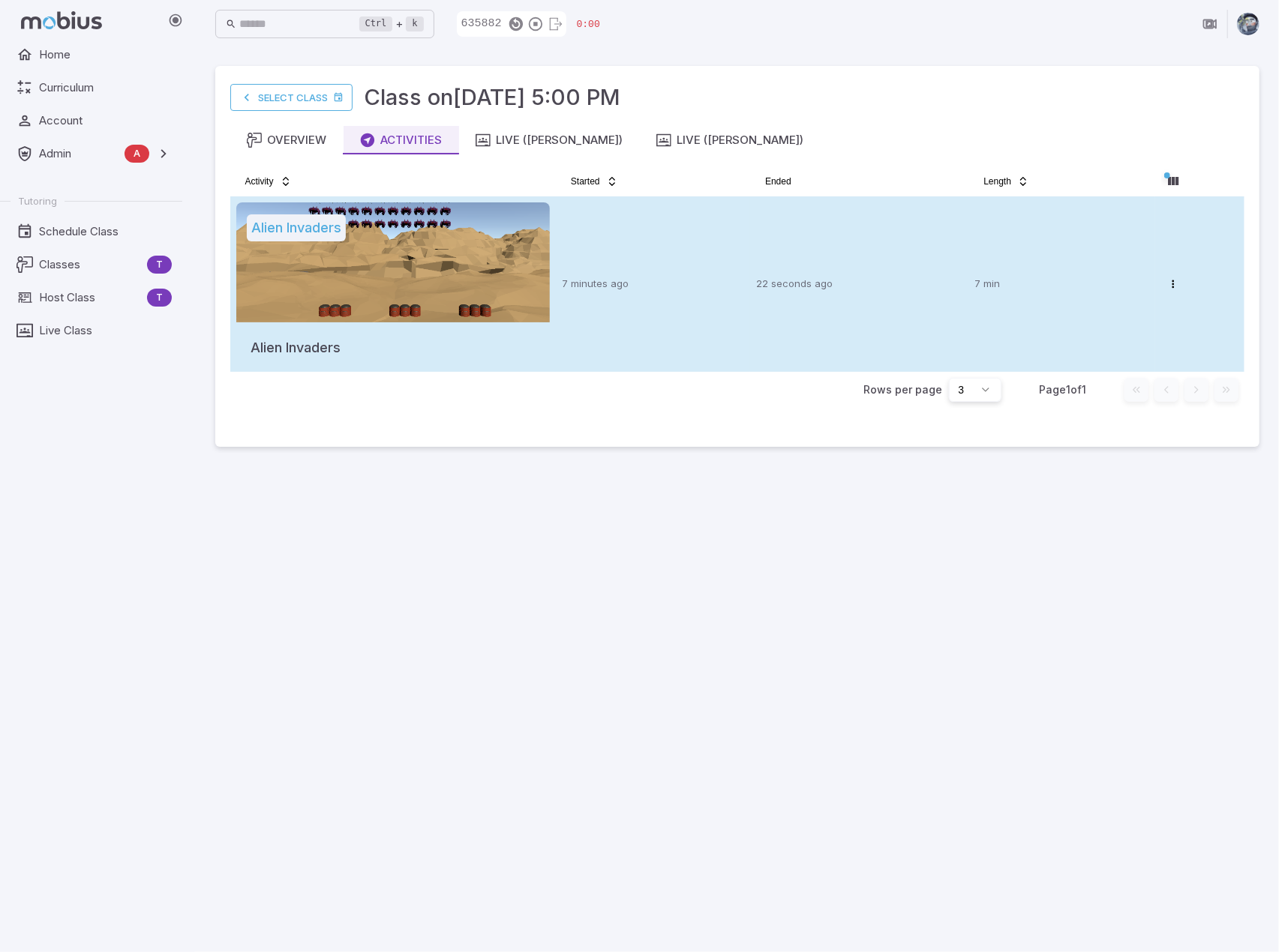
click at [578, 236] on td "7 minutes ago" at bounding box center [653, 284] width 194 height 175
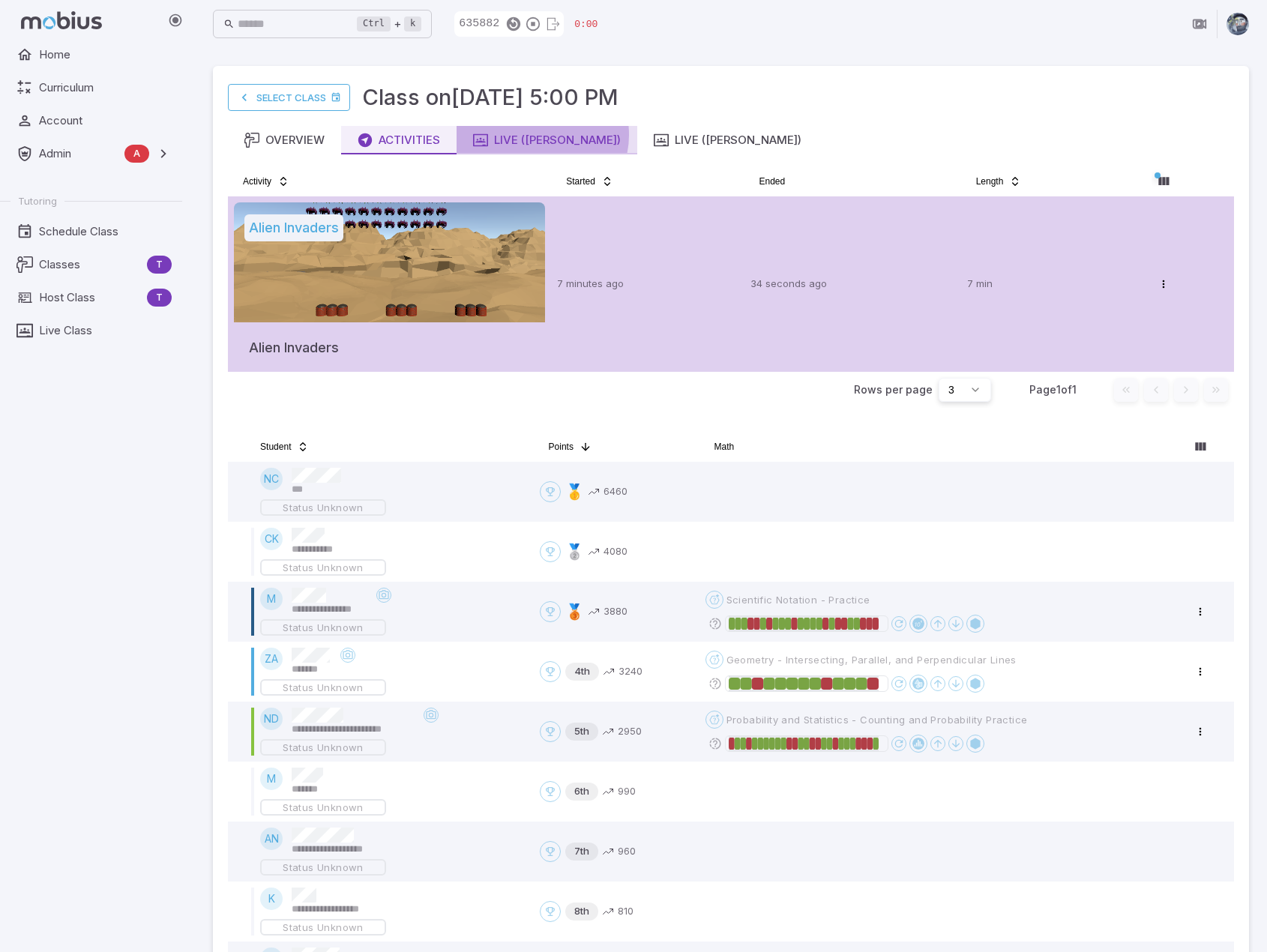
click at [541, 135] on div "Live ([PERSON_NAME])" at bounding box center [547, 140] width 148 height 17
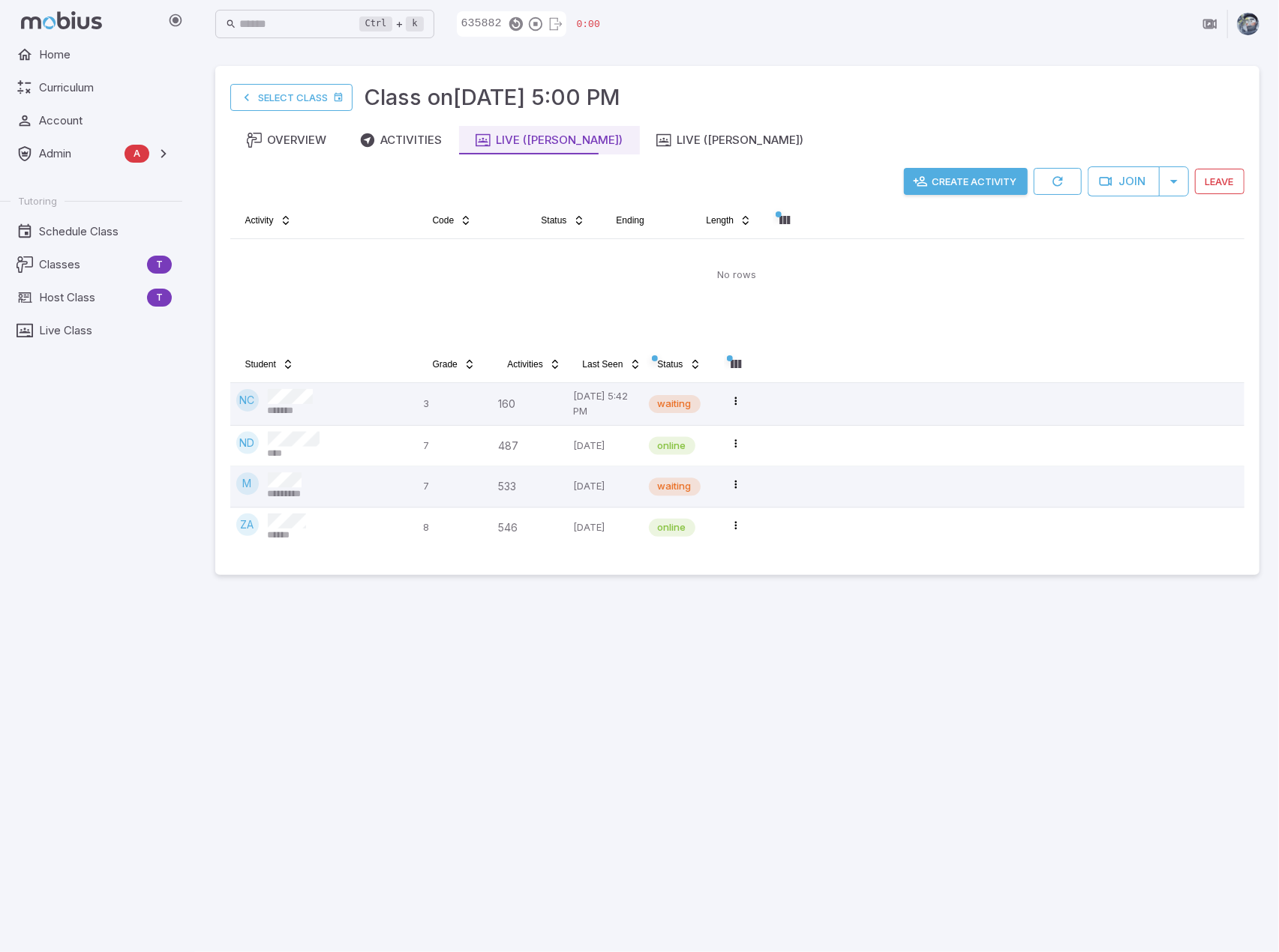
click at [978, 184] on button "Create Activity" at bounding box center [965, 181] width 124 height 27
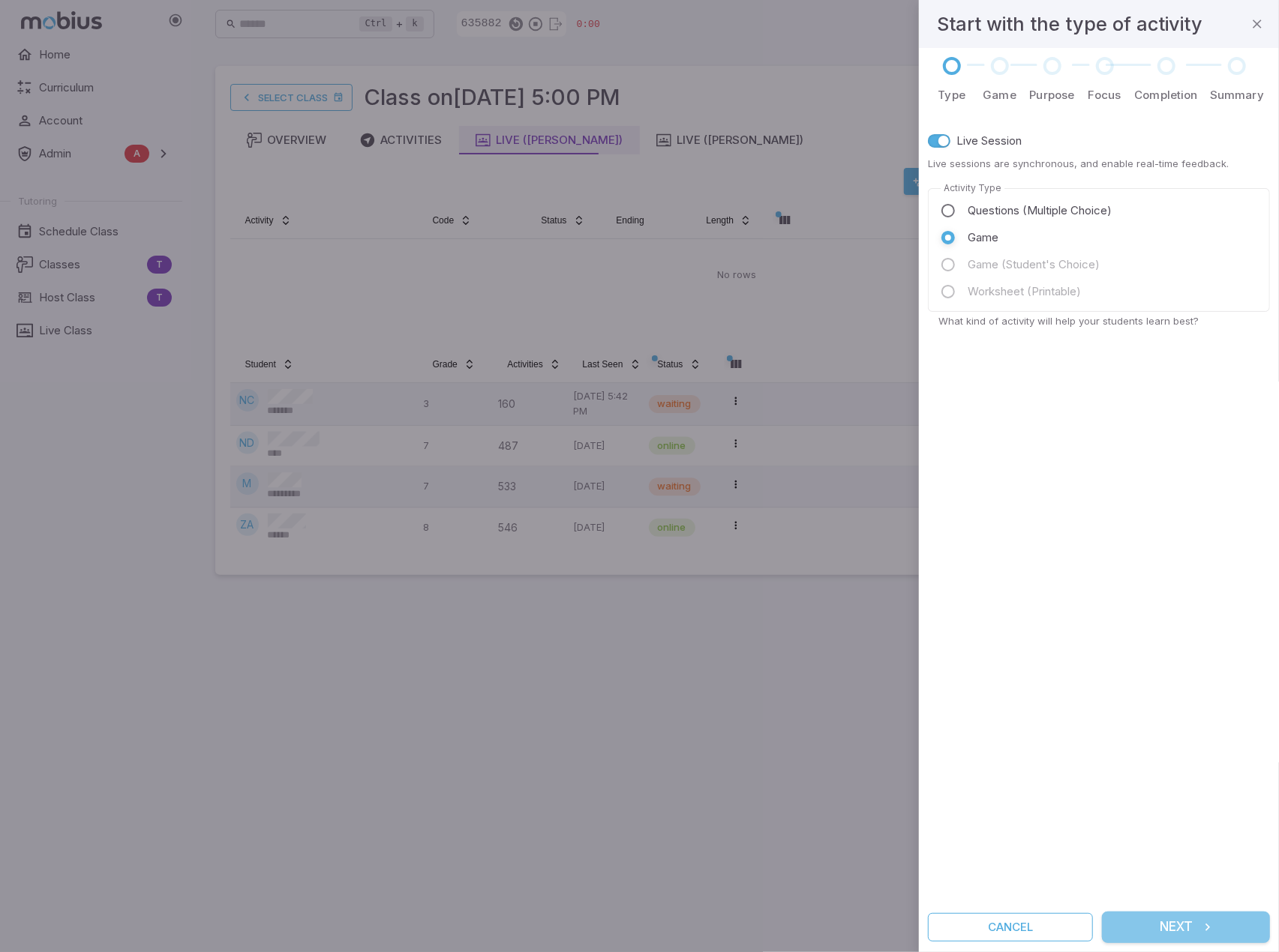
click at [1172, 923] on button "Next" at bounding box center [1185, 928] width 168 height 32
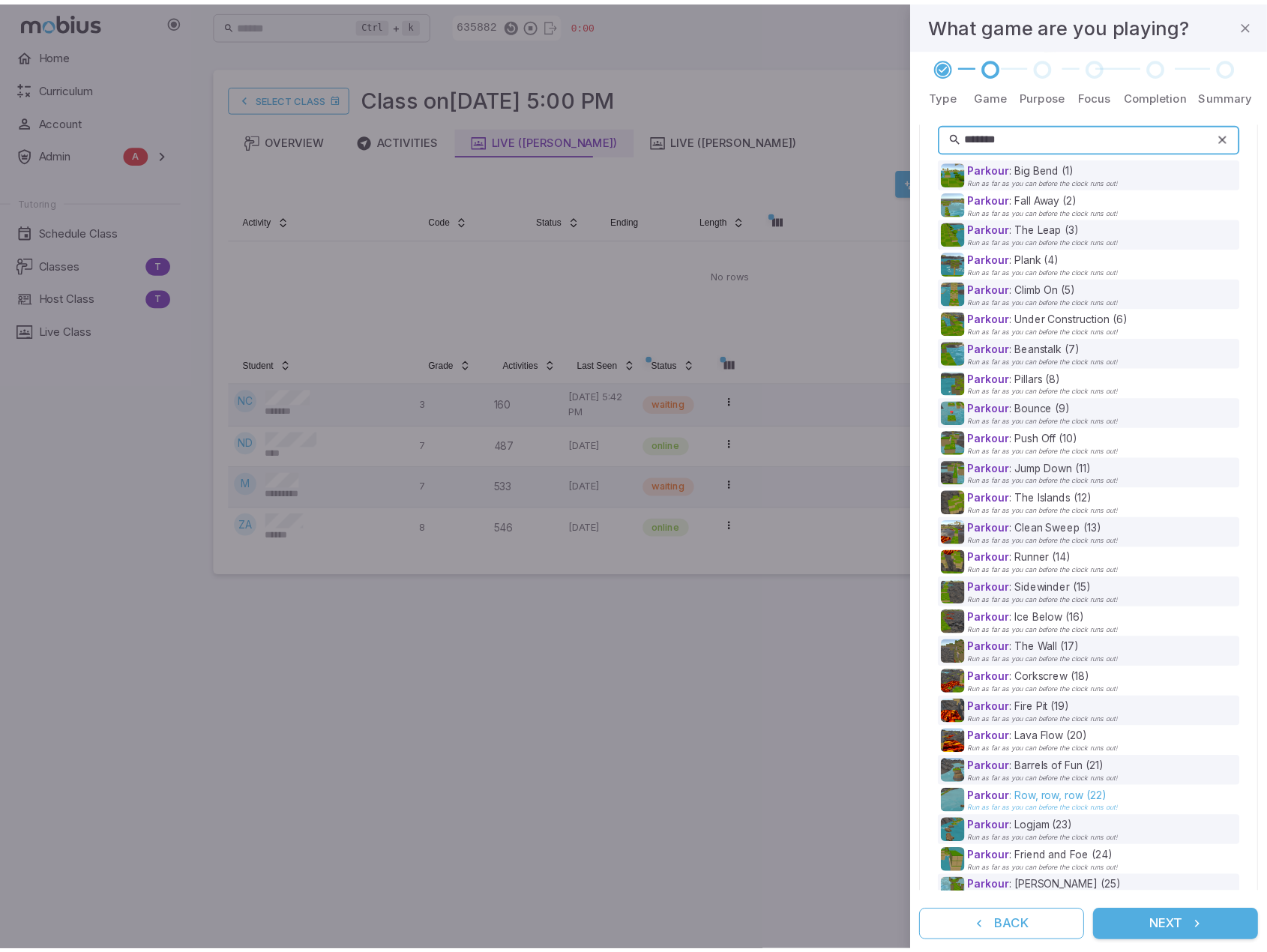
scroll to position [43, 0]
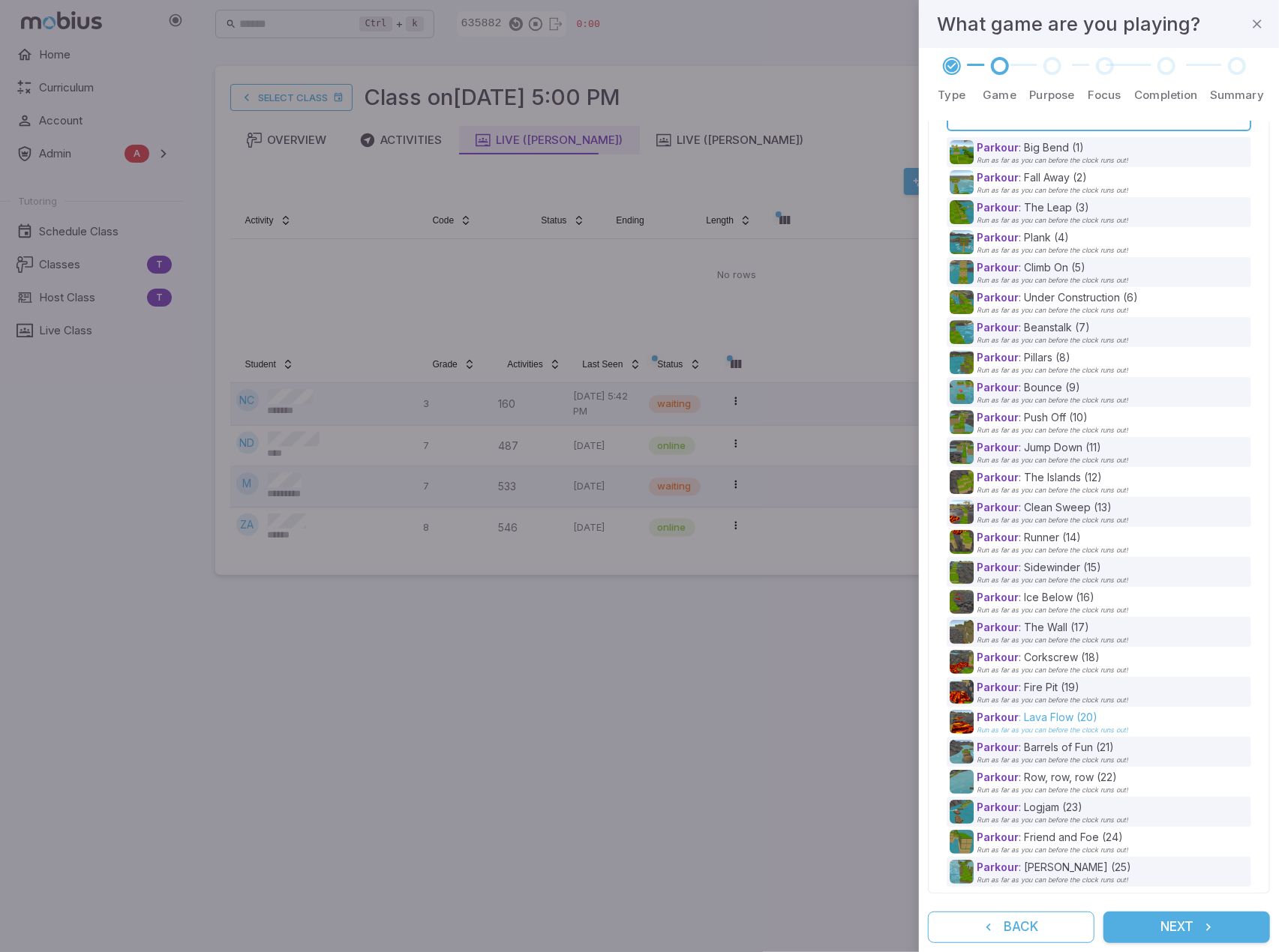
type input "*******"
click at [1047, 719] on p "Parkour : Lava Flow (20)" at bounding box center [1053, 717] width 151 height 15
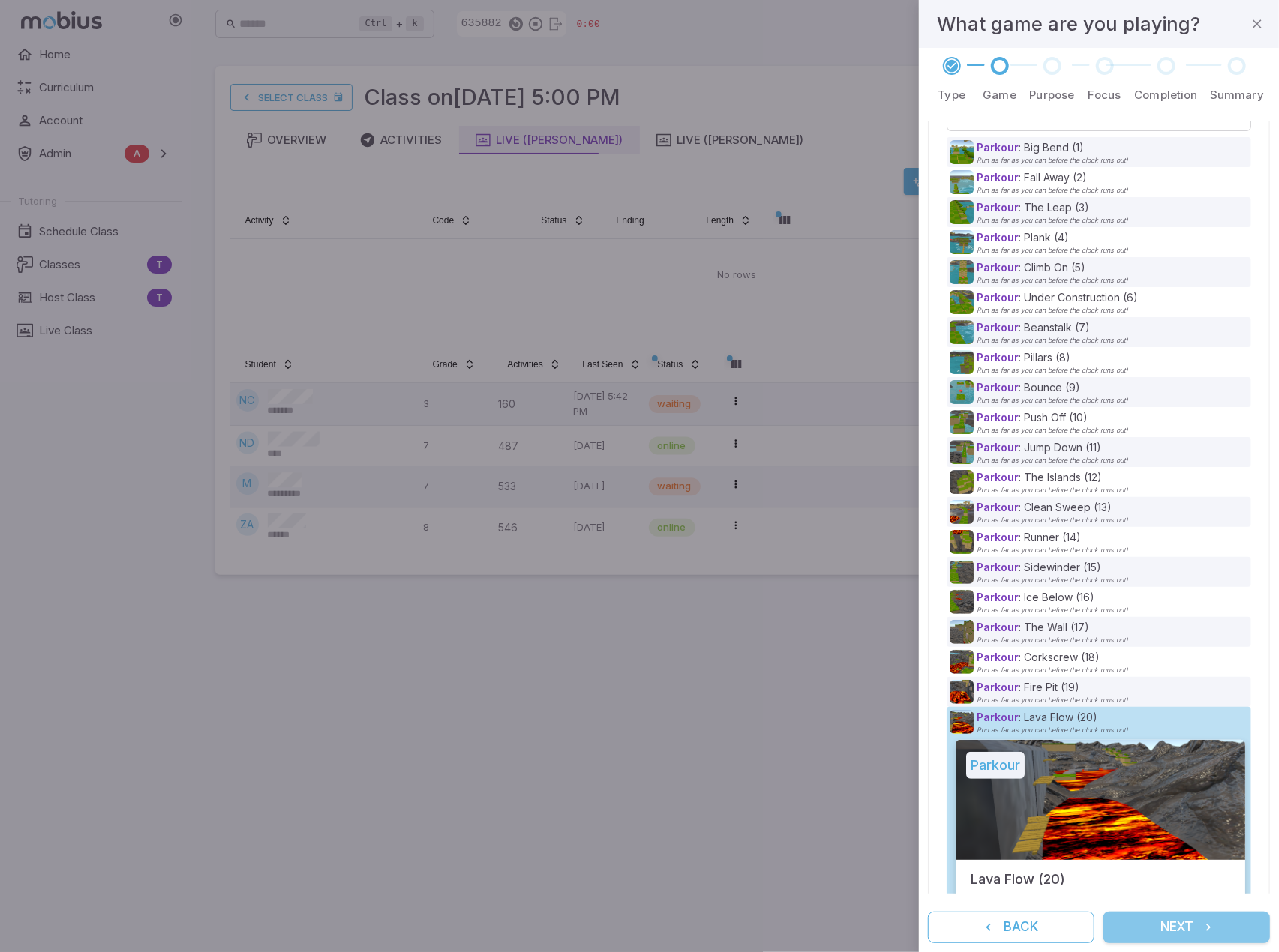
click at [1224, 928] on button "Next" at bounding box center [1186, 928] width 166 height 32
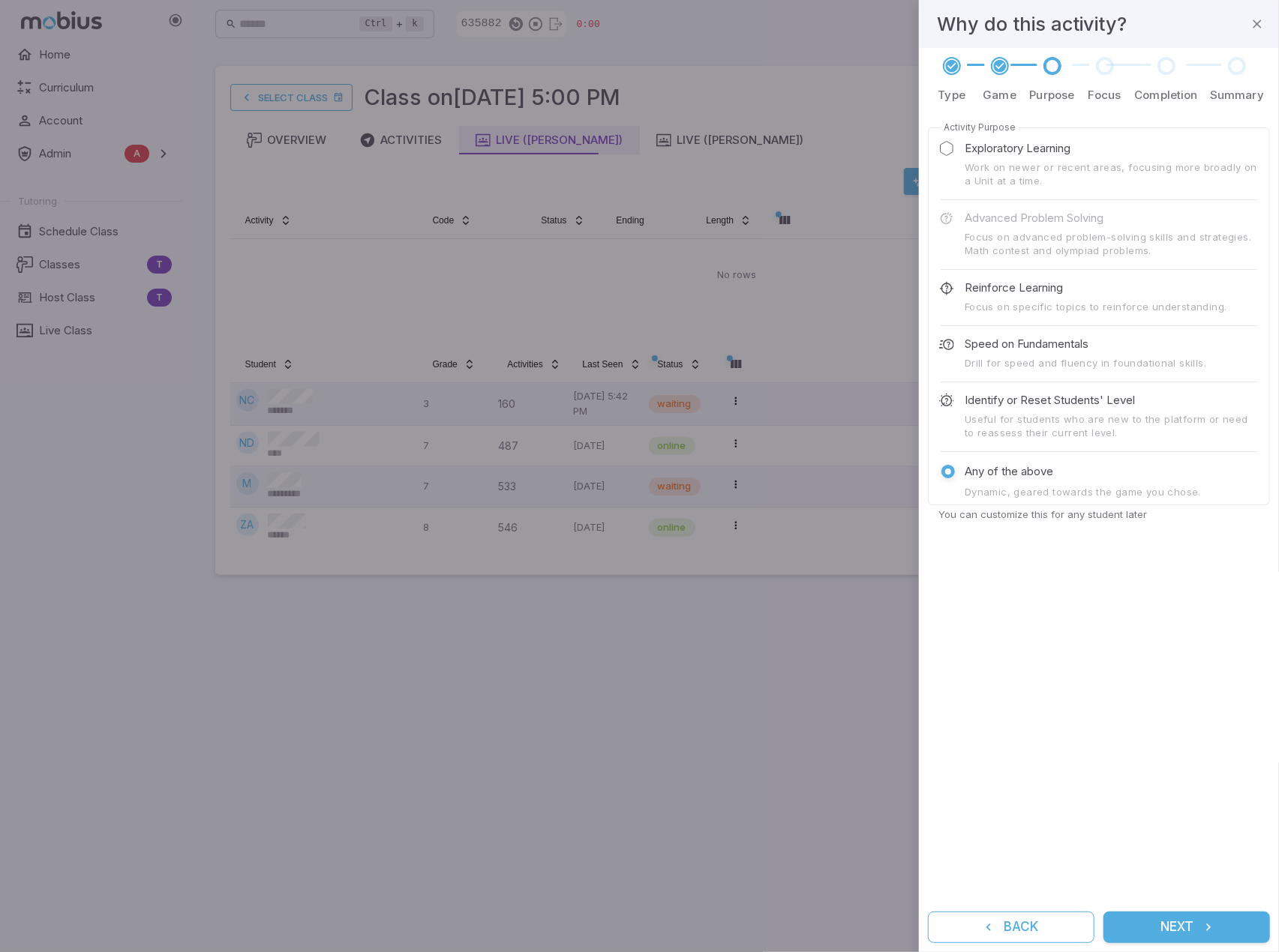
click at [1203, 928] on icon "submit" at bounding box center [1208, 927] width 15 height 15
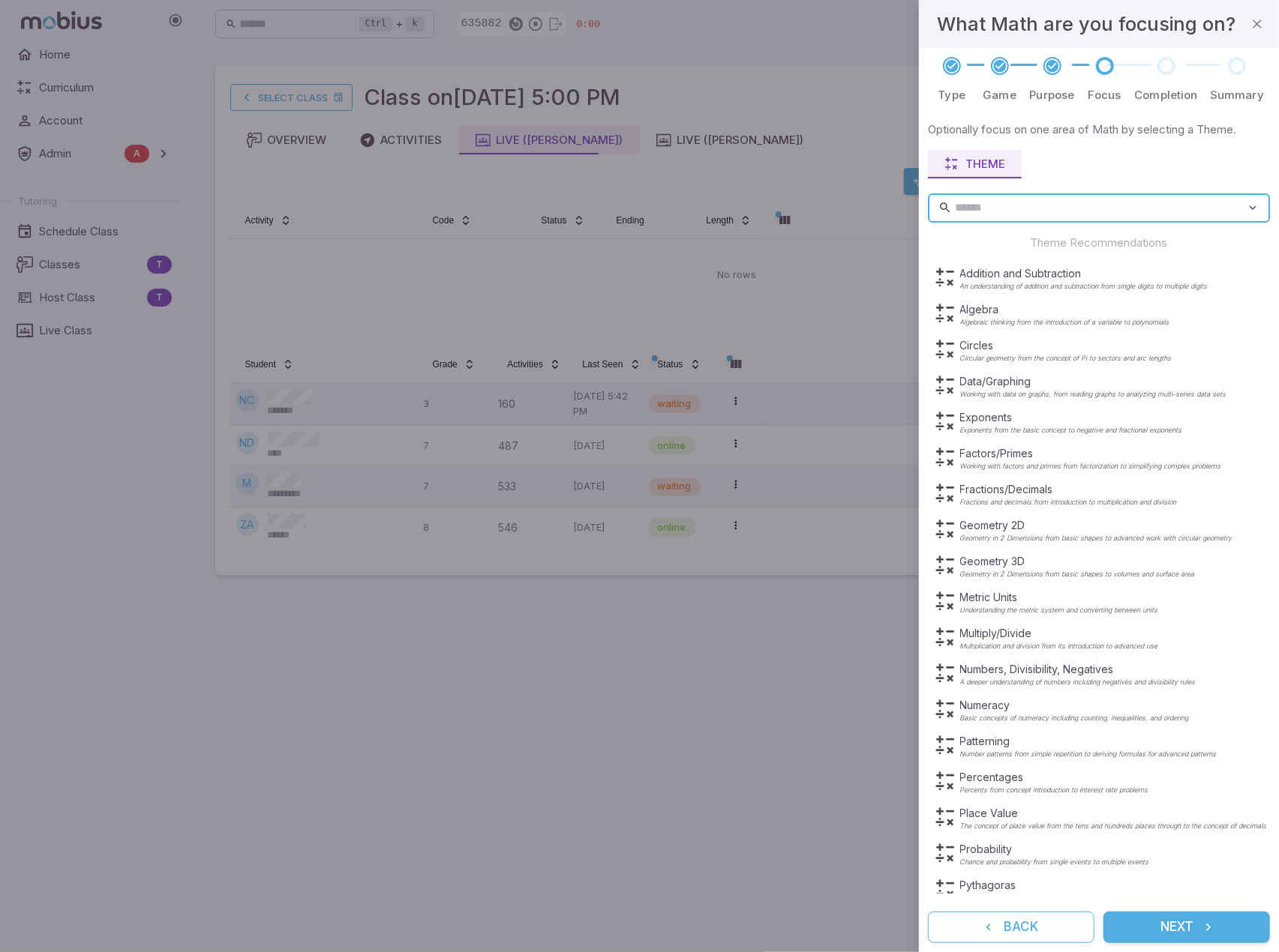
click at [1195, 928] on button "Next" at bounding box center [1186, 928] width 166 height 32
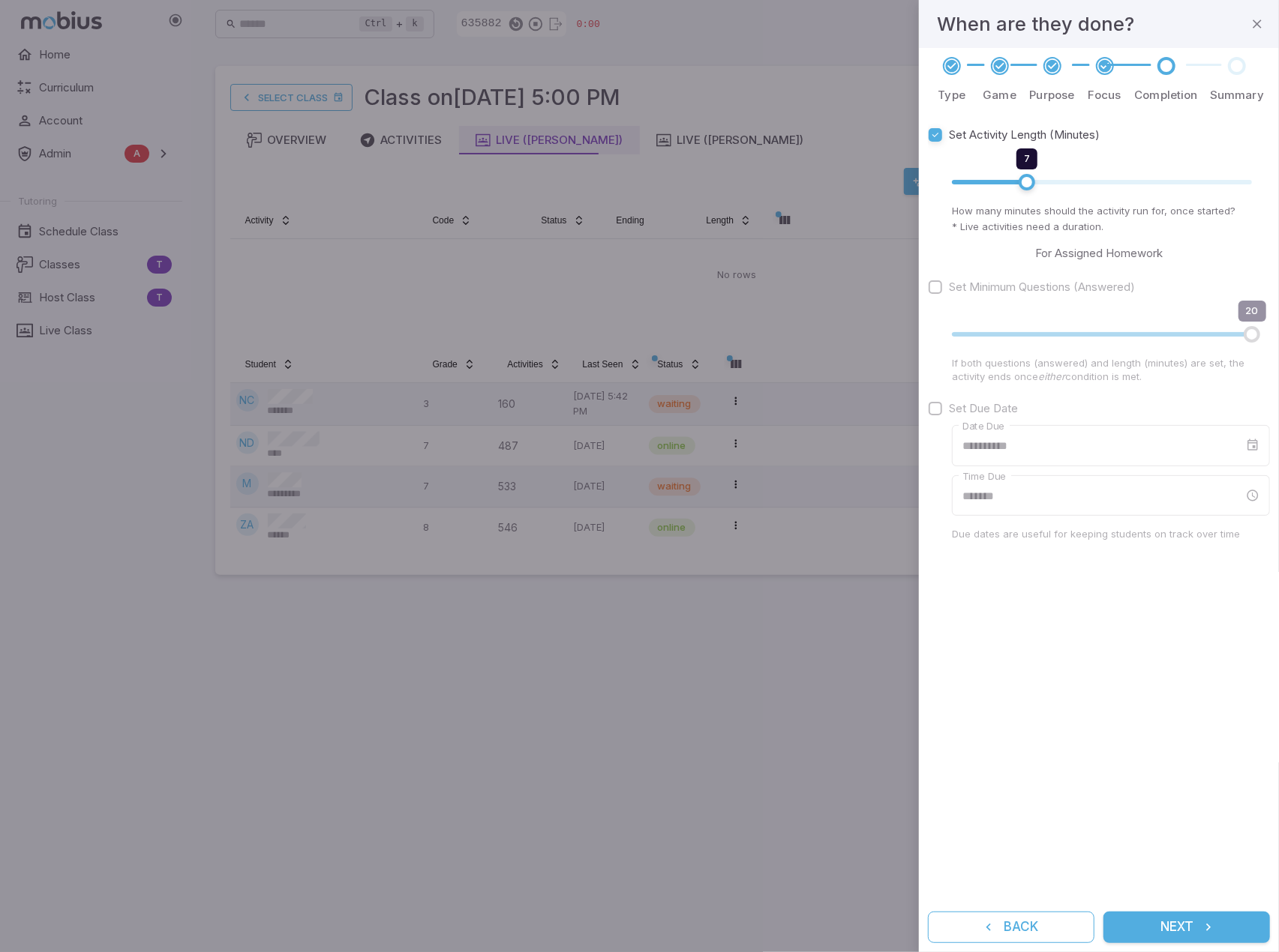
click at [1205, 916] on button "Next" at bounding box center [1186, 928] width 166 height 32
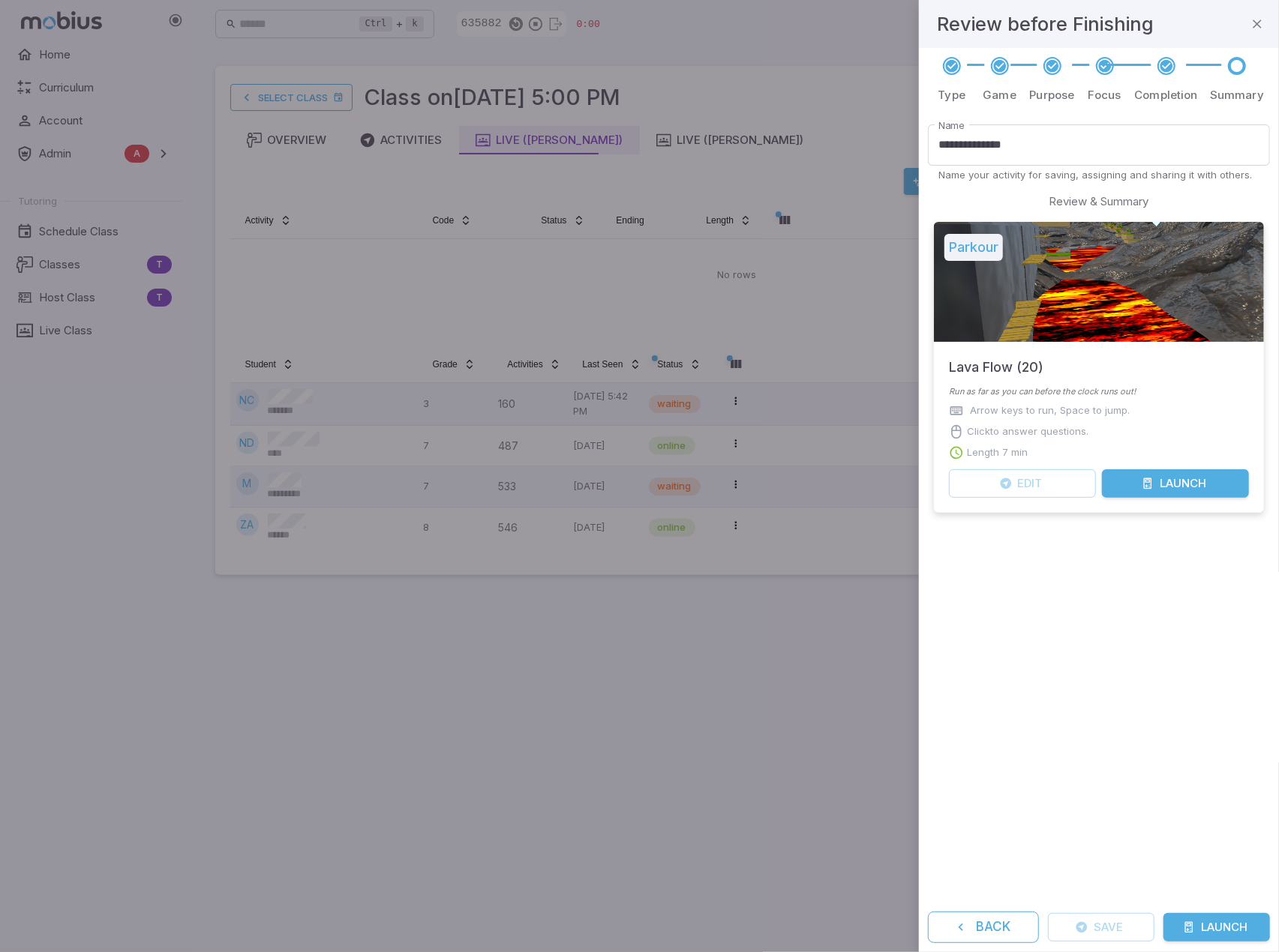
click at [1206, 915] on button "Launch" at bounding box center [1216, 928] width 107 height 28
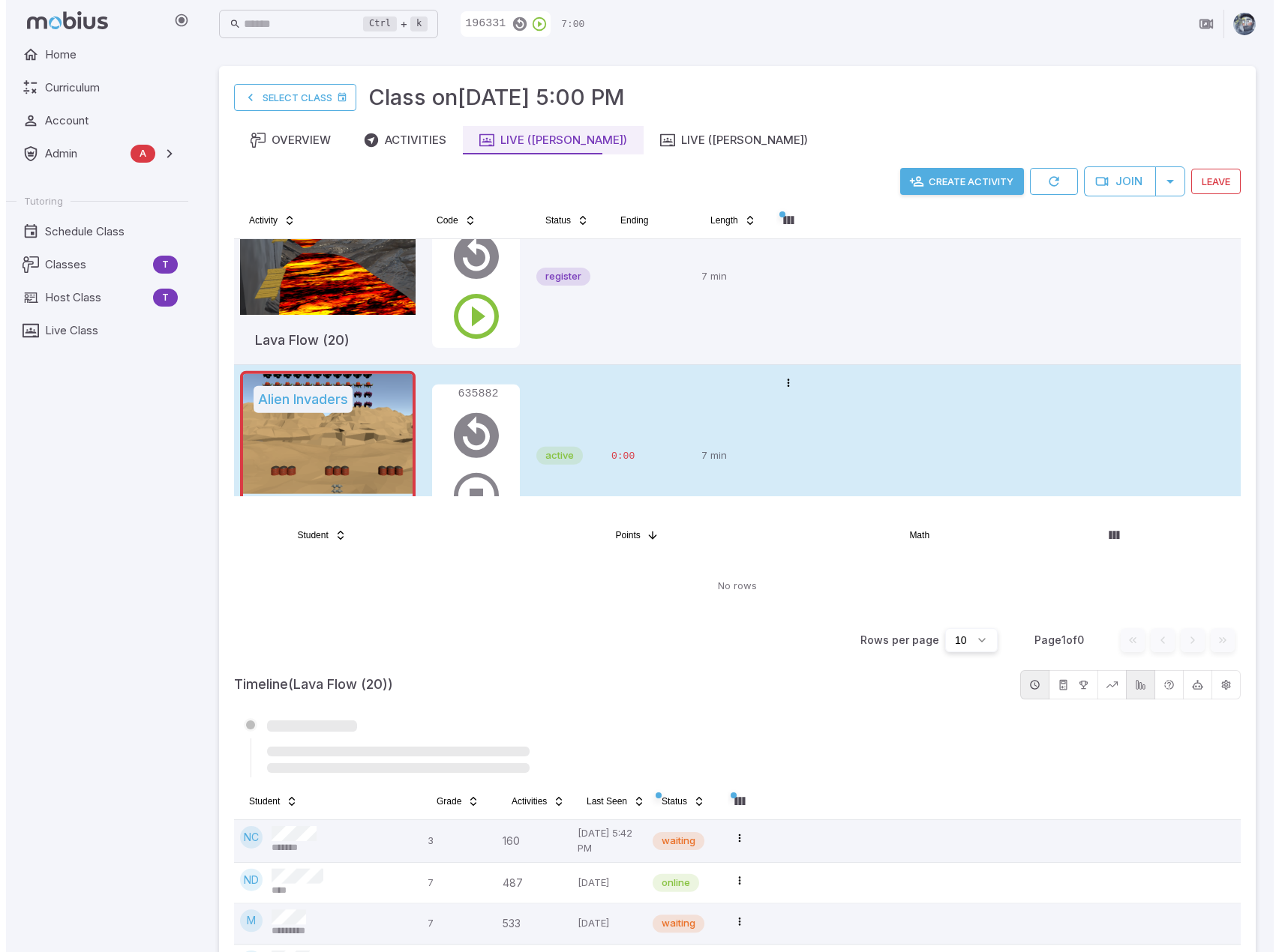
scroll to position [99, 0]
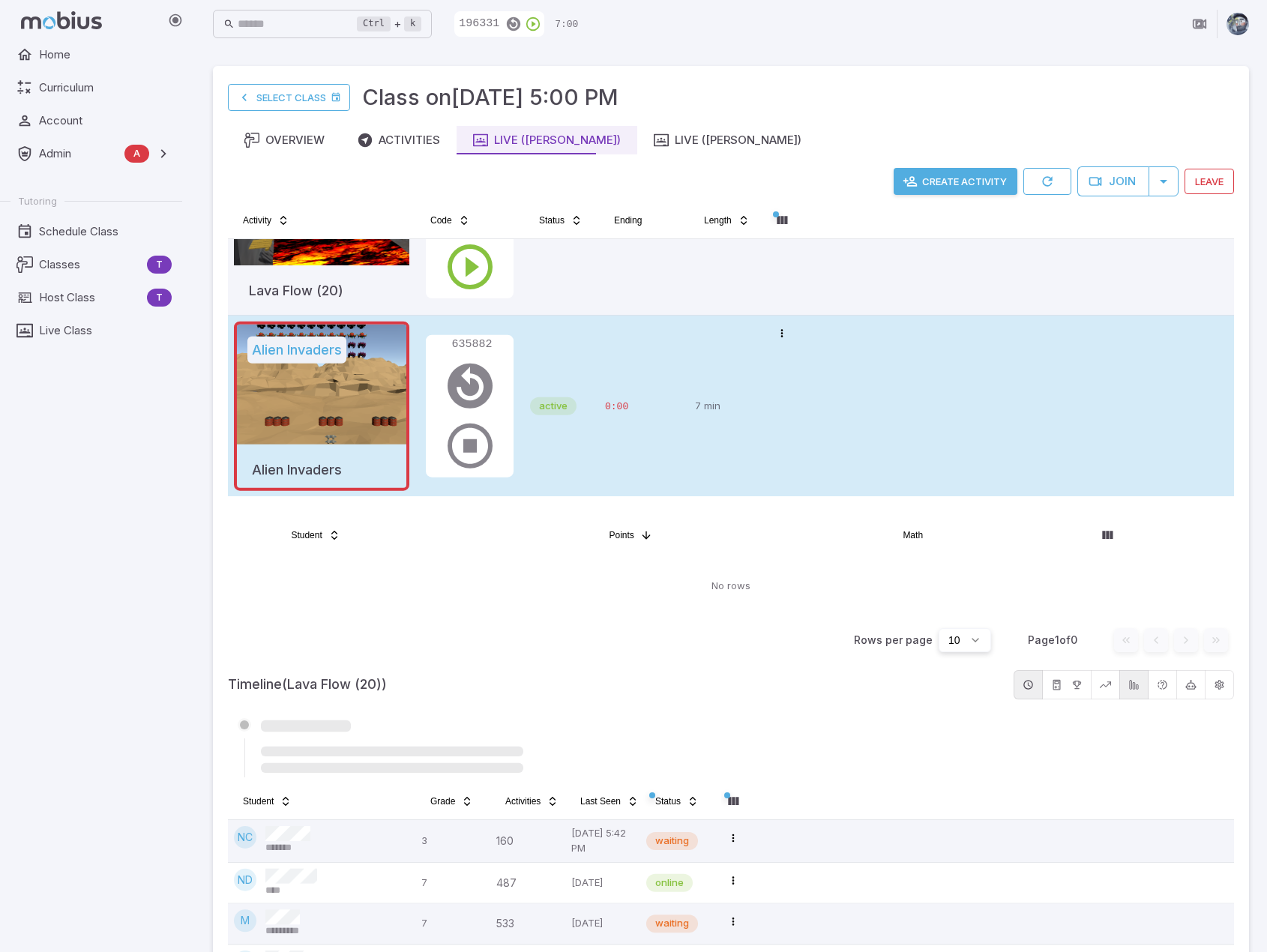
click at [552, 454] on div "active" at bounding box center [562, 406] width 63 height 170
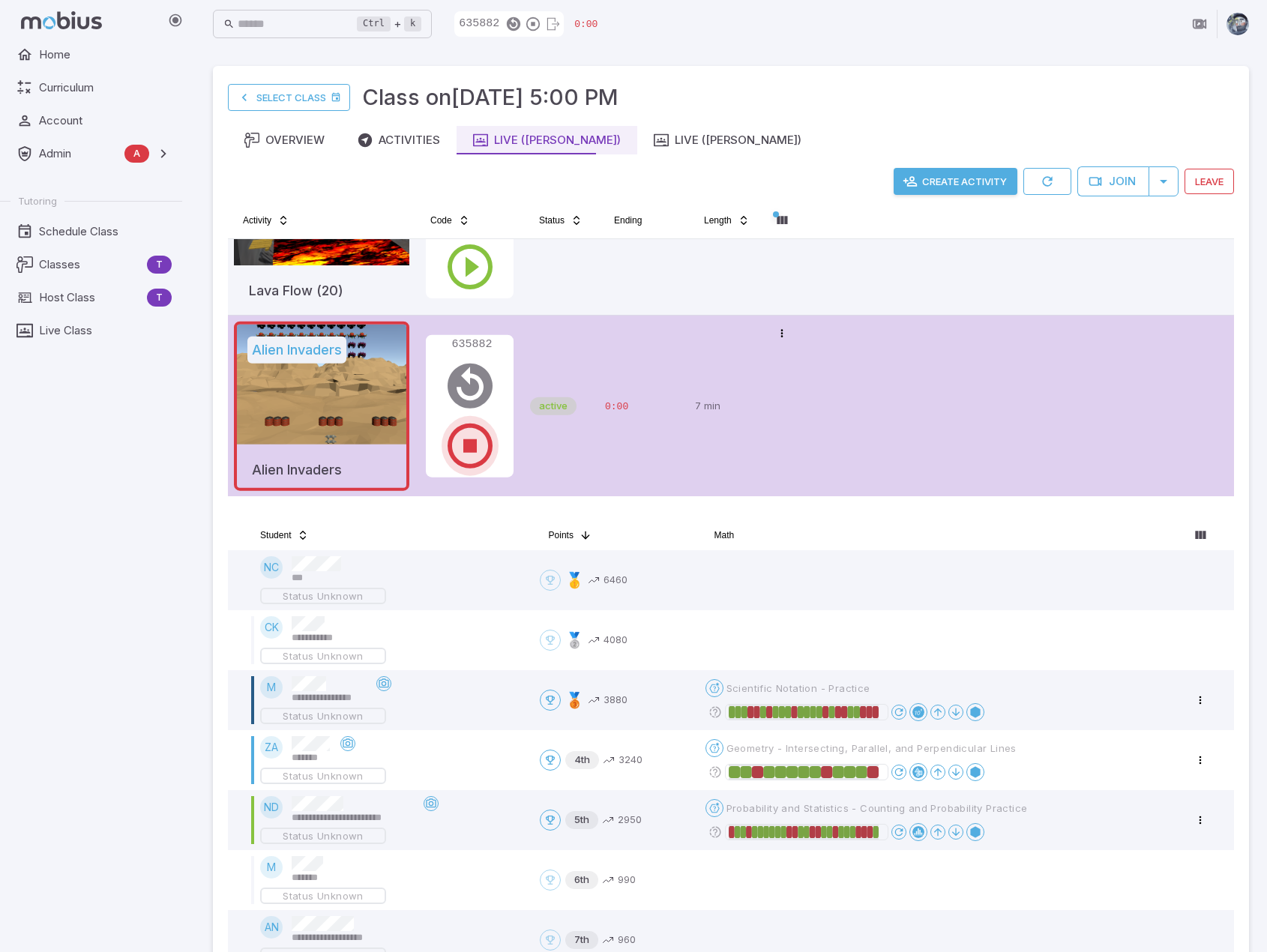
click at [477, 458] on icon "button" at bounding box center [470, 446] width 54 height 54
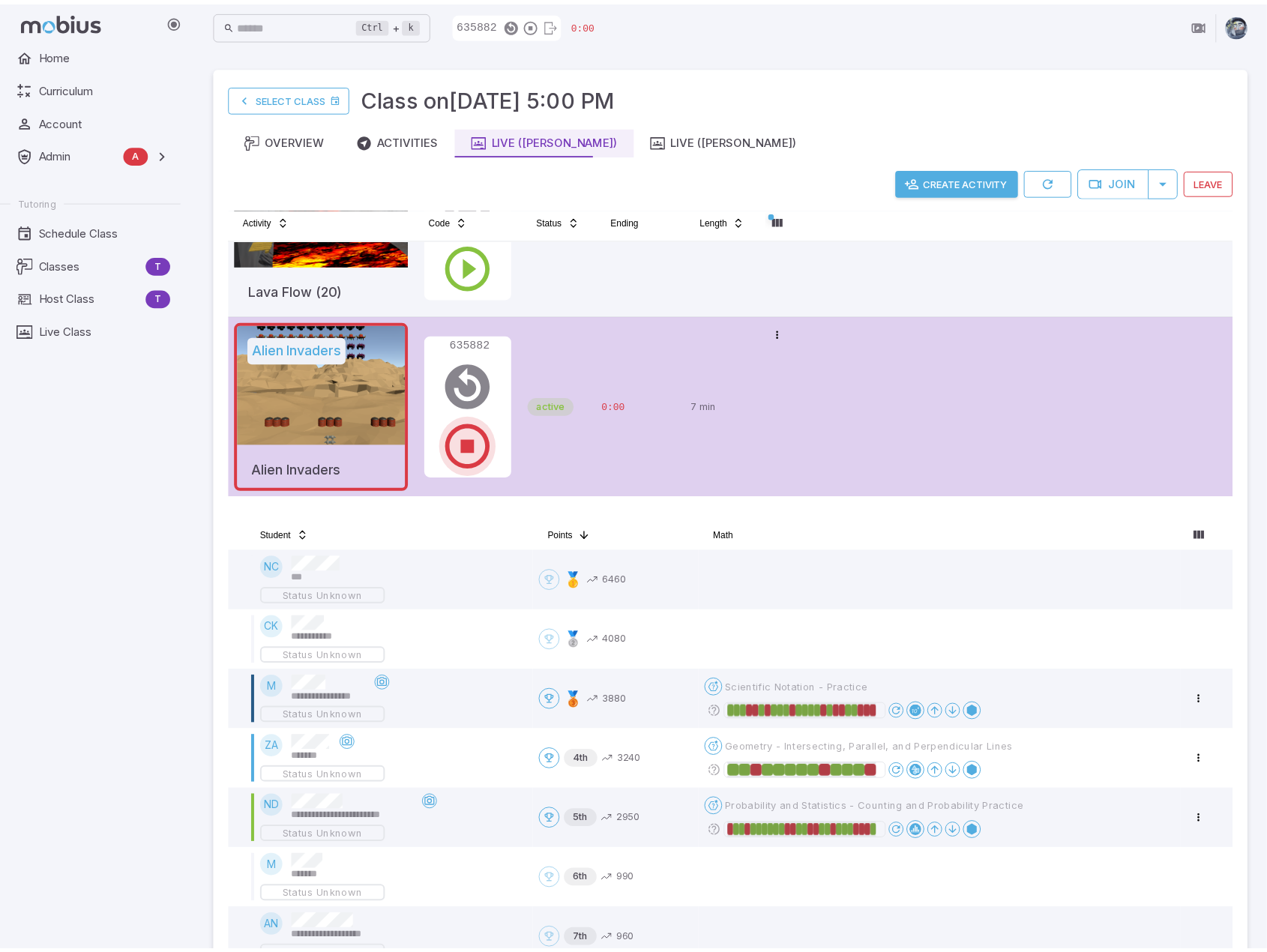
scroll to position [0, 0]
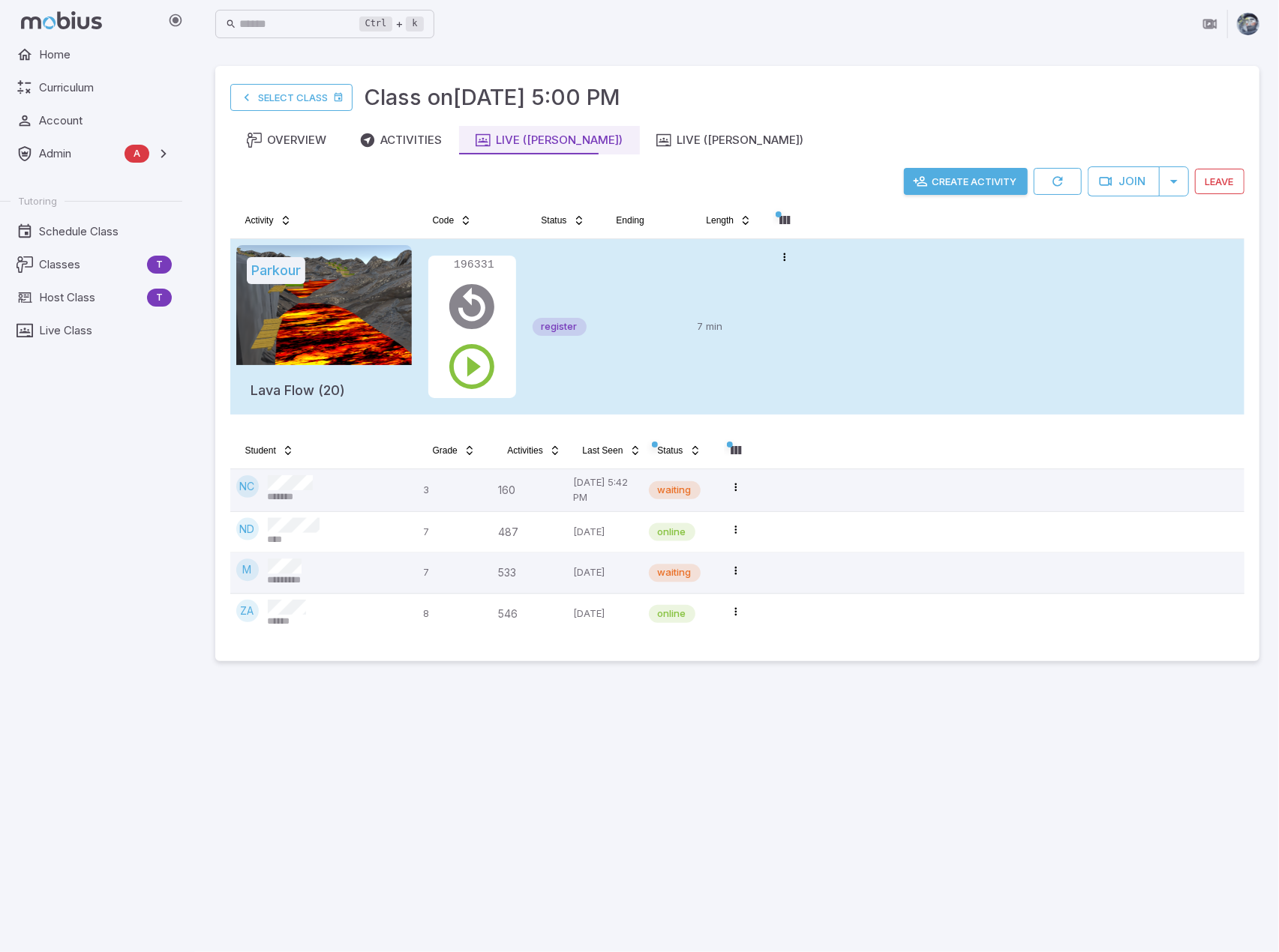
click at [641, 360] on td at bounding box center [646, 327] width 90 height 175
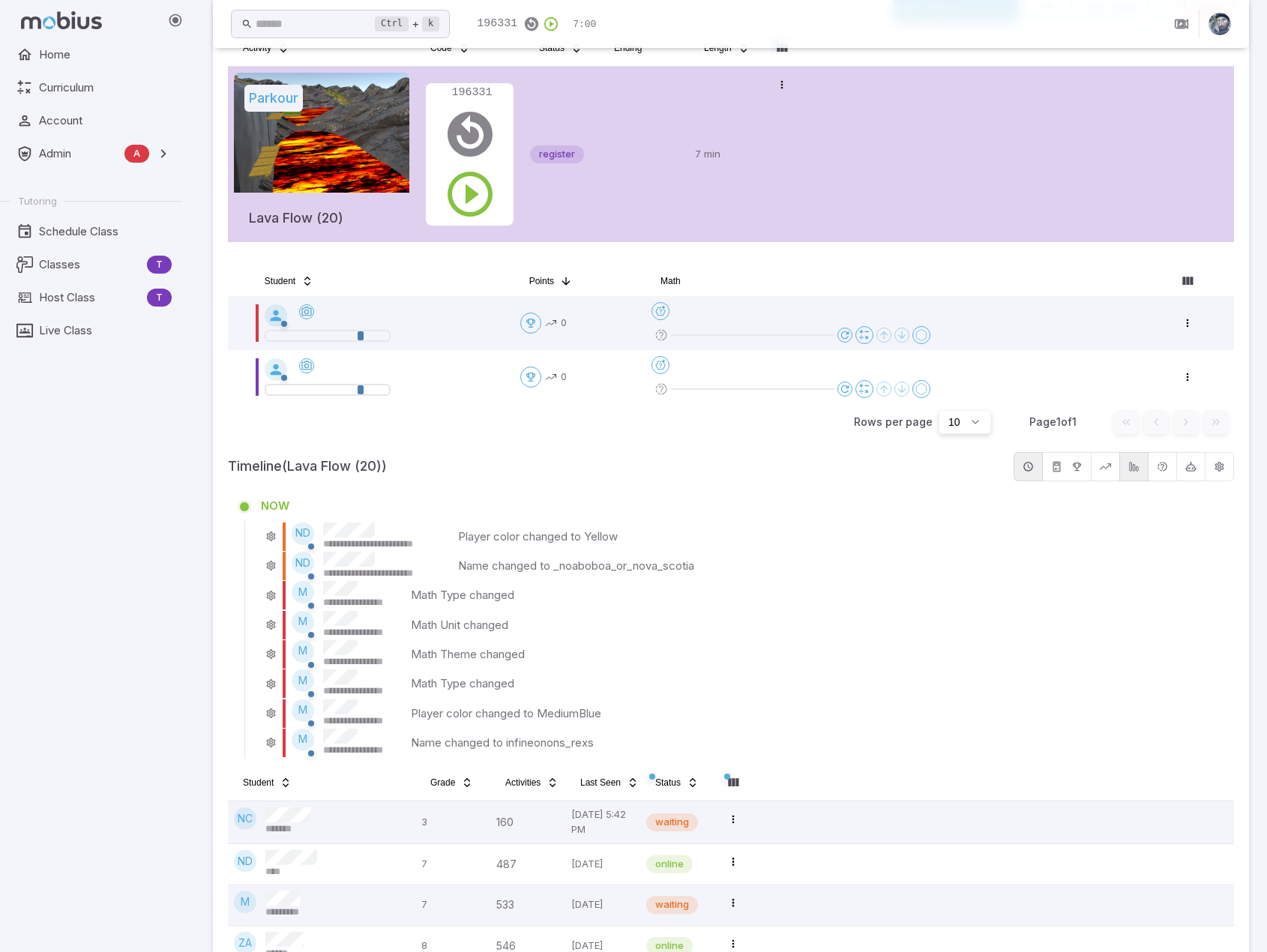
scroll to position [231, 0]
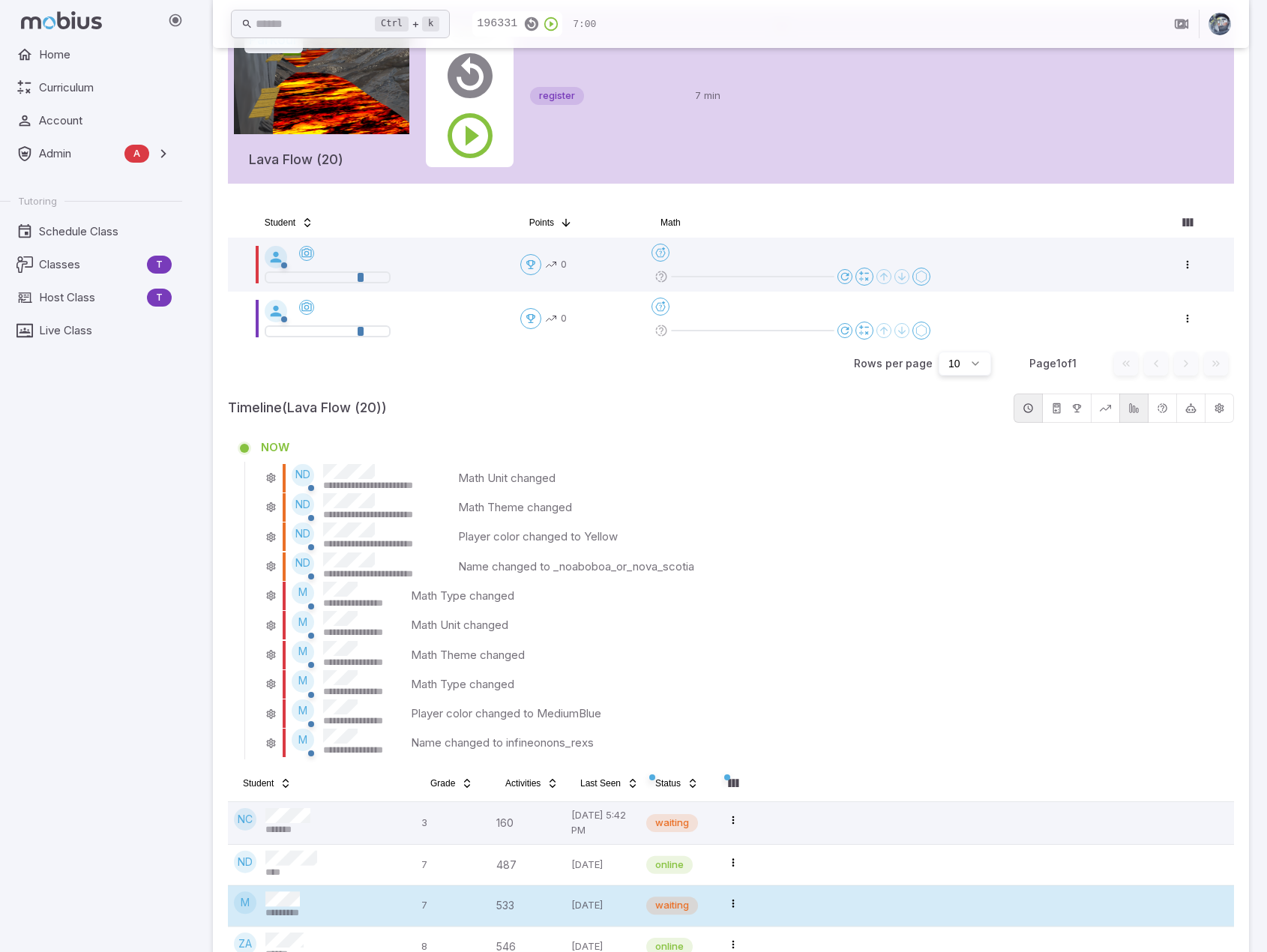
click at [308, 894] on div "*********" at bounding box center [290, 905] width 50 height 28
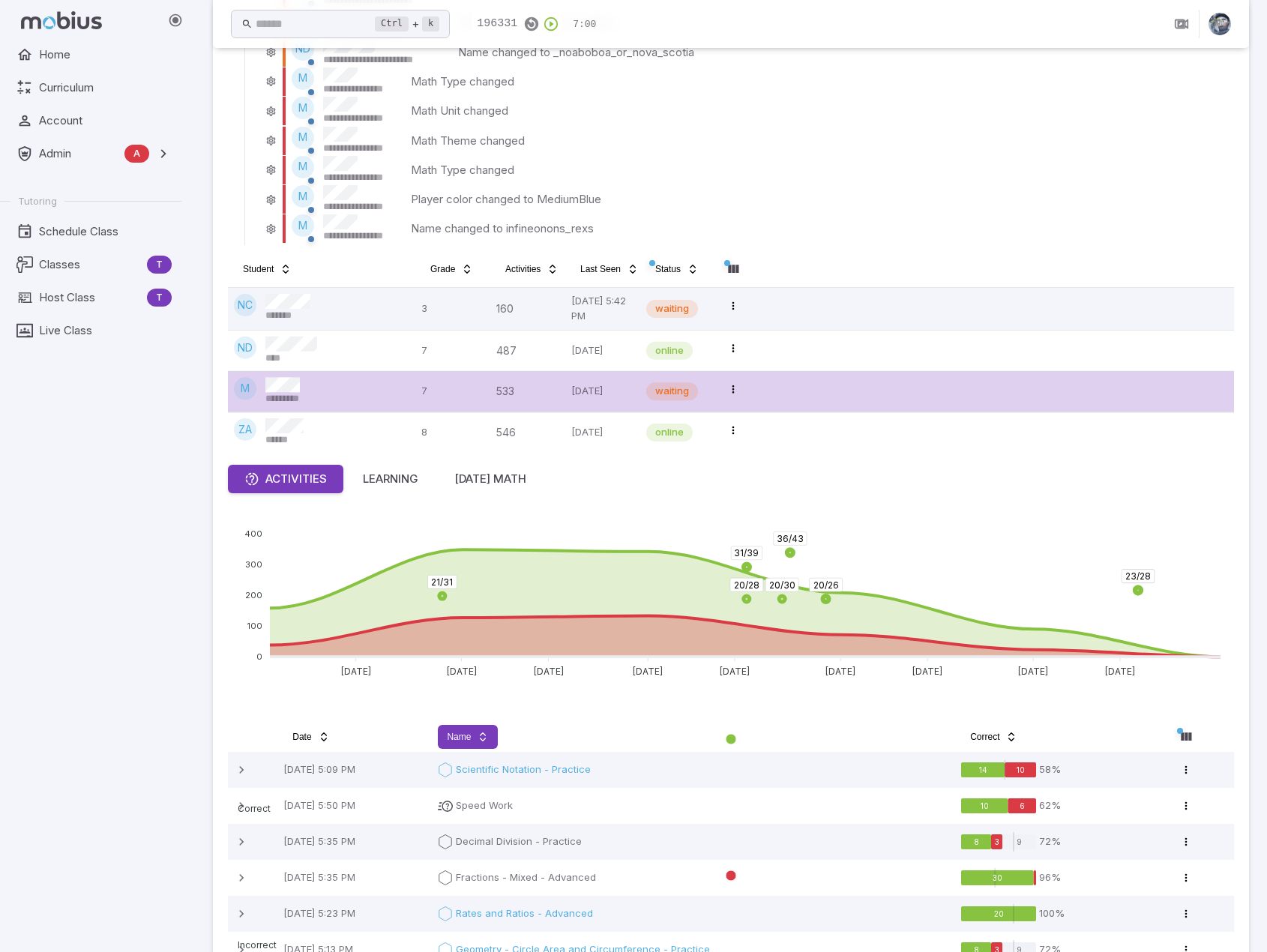
scroll to position [673, 0]
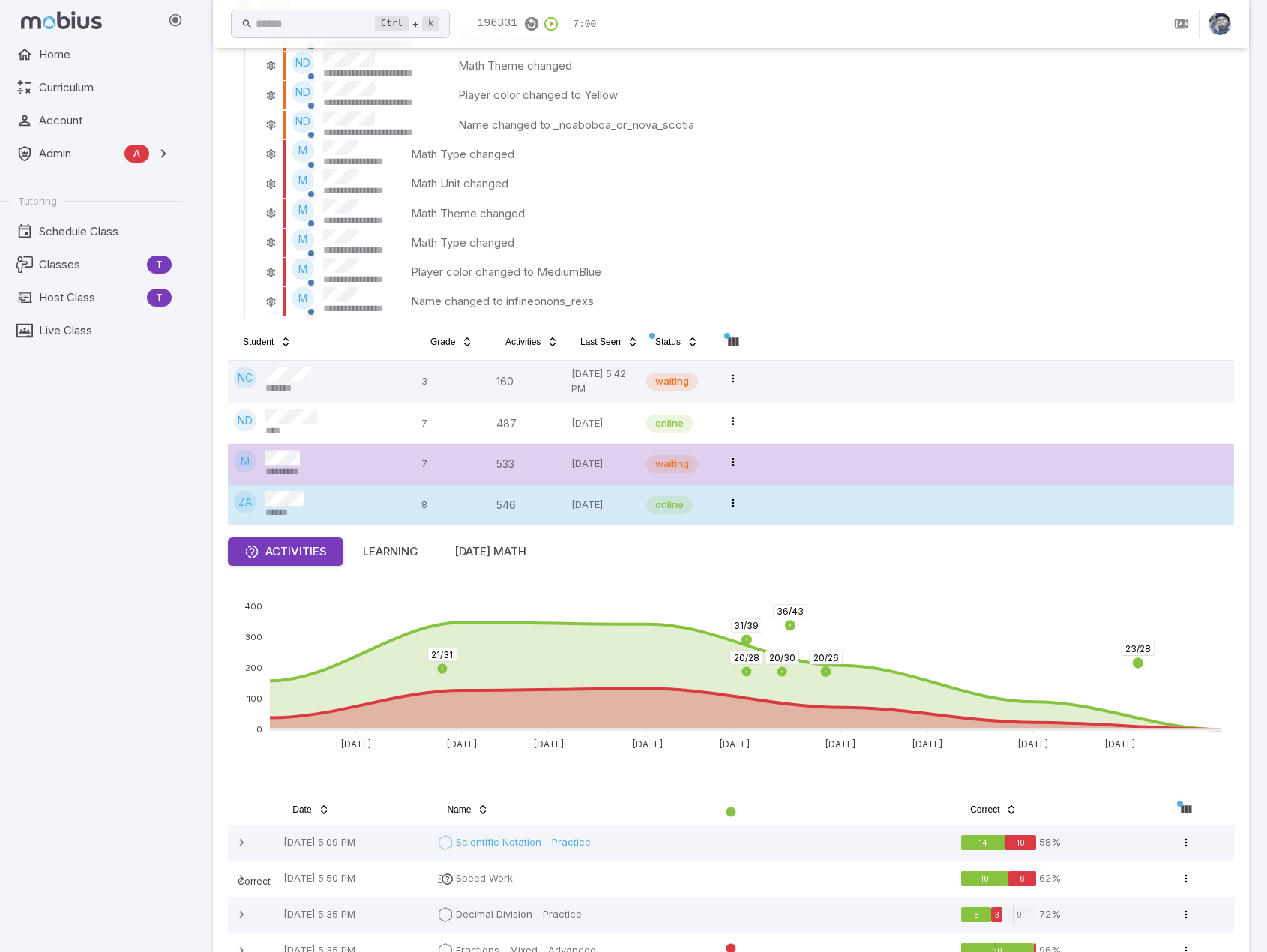
click at [320, 504] on div "ZA ******" at bounding box center [322, 506] width 175 height 28
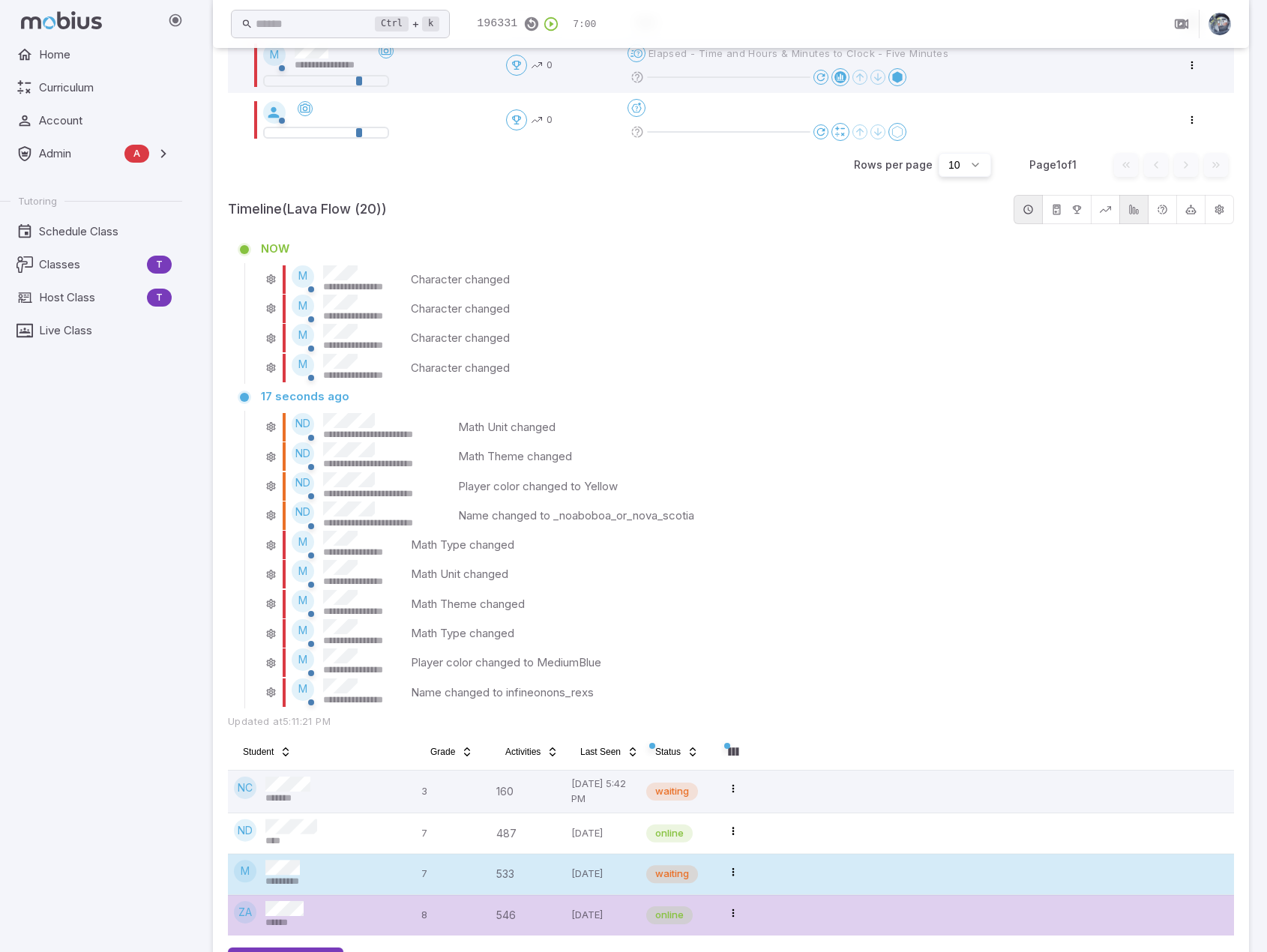
scroll to position [103, 0]
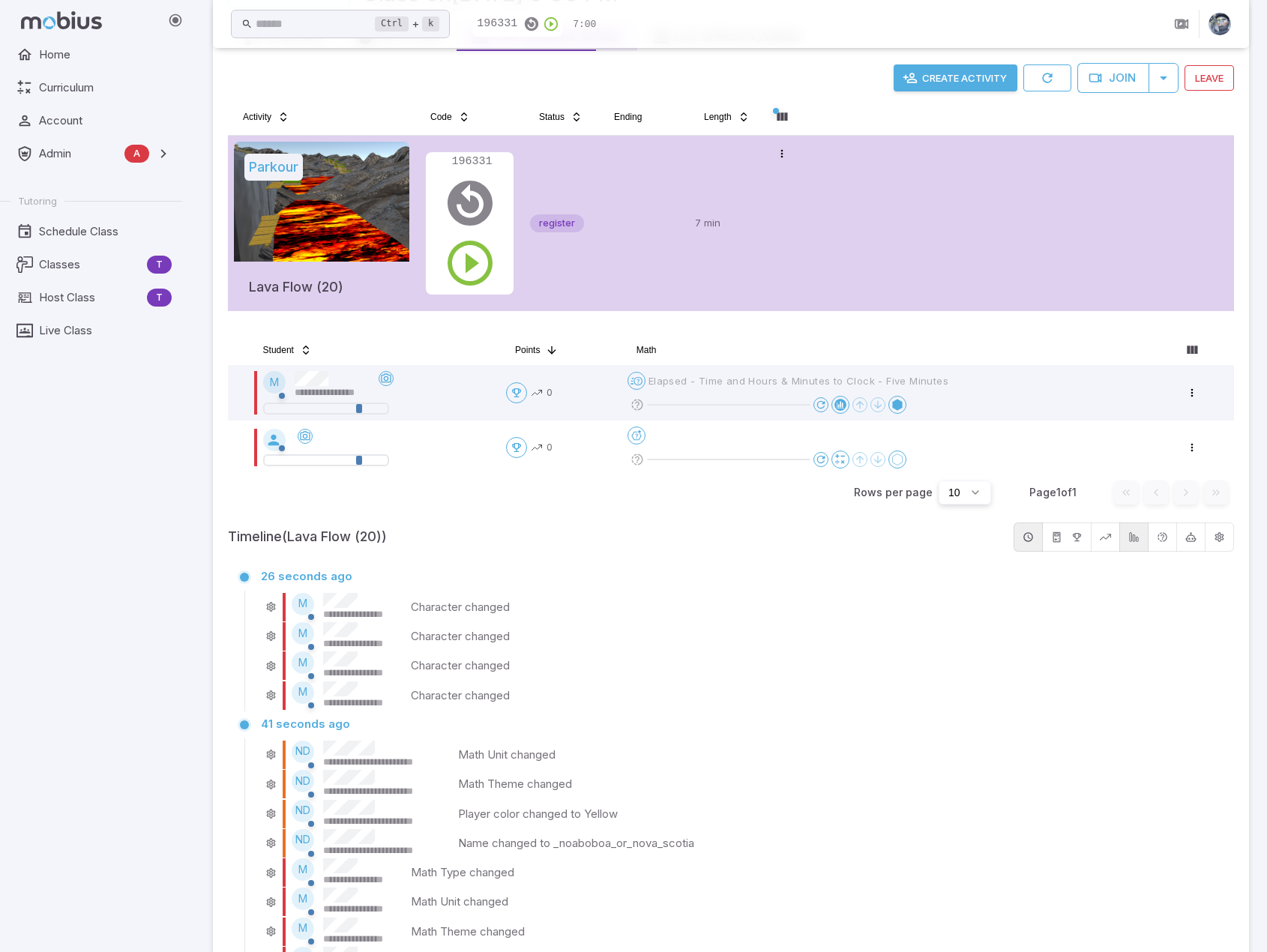
click at [899, 623] on div "**********" at bounding box center [742, 636] width 962 height 29
click at [670, 203] on td at bounding box center [644, 223] width 90 height 175
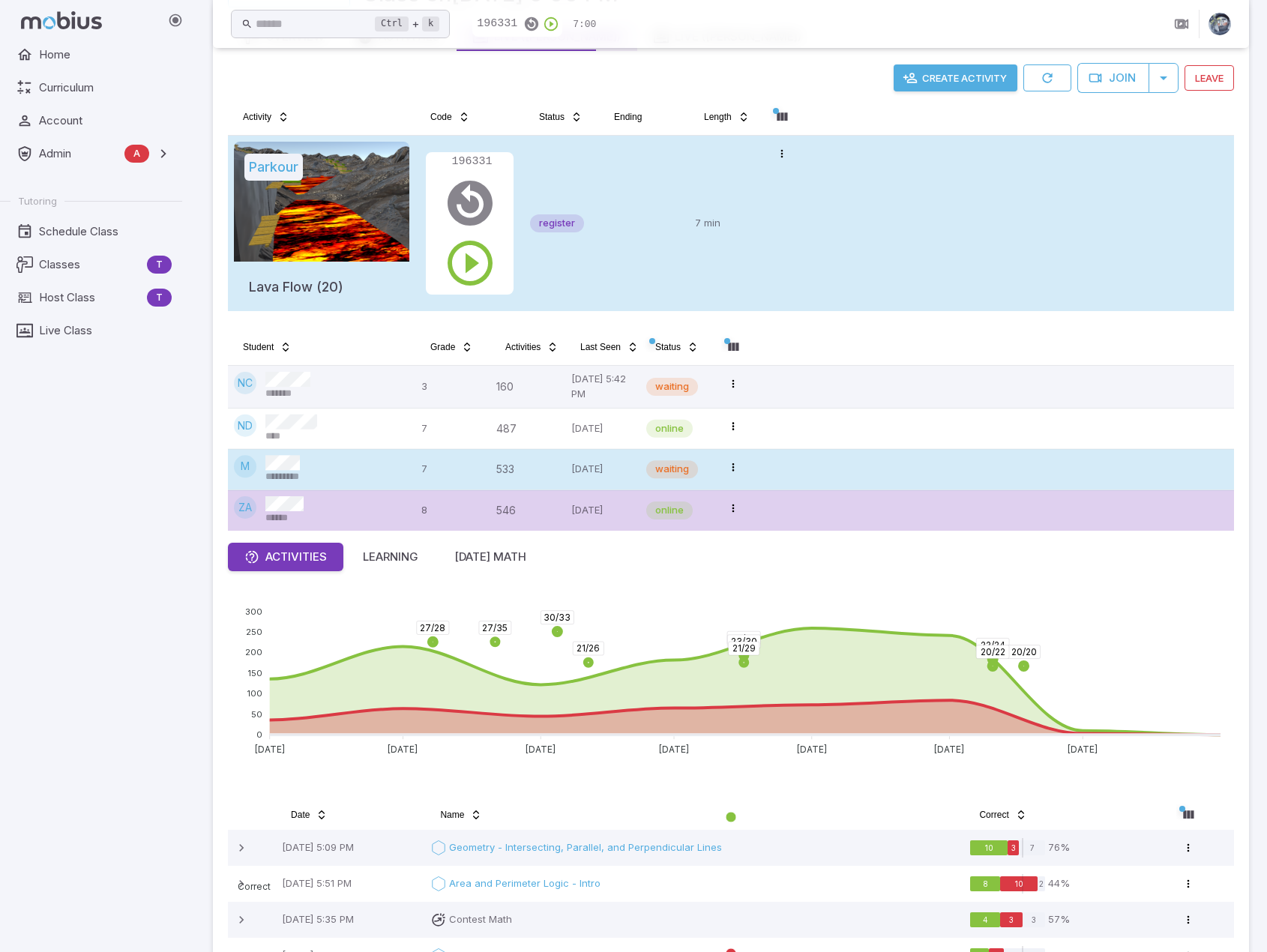
click at [670, 203] on td at bounding box center [644, 223] width 90 height 175
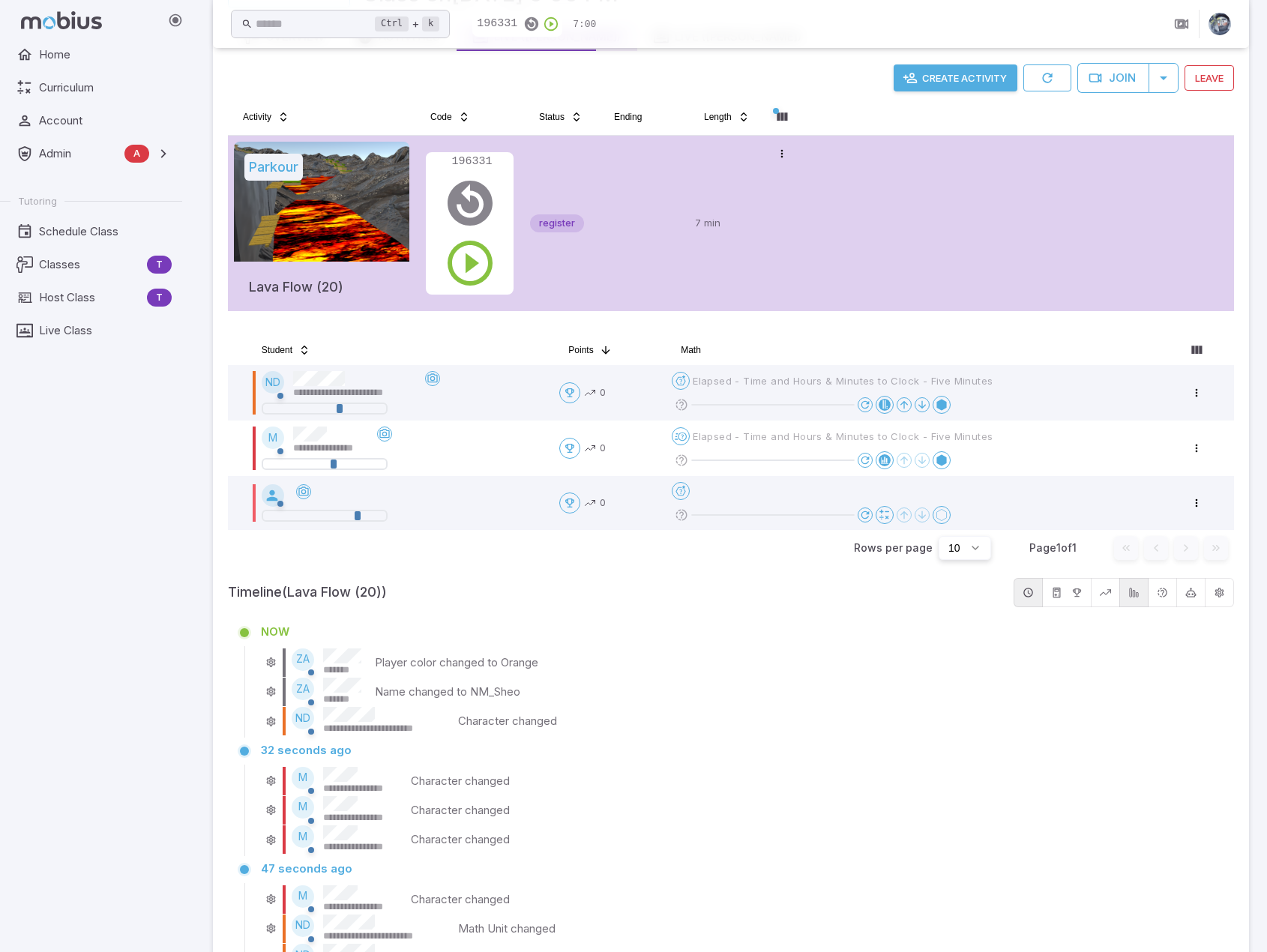
click at [704, 615] on div "**********" at bounding box center [731, 787] width 1007 height 905
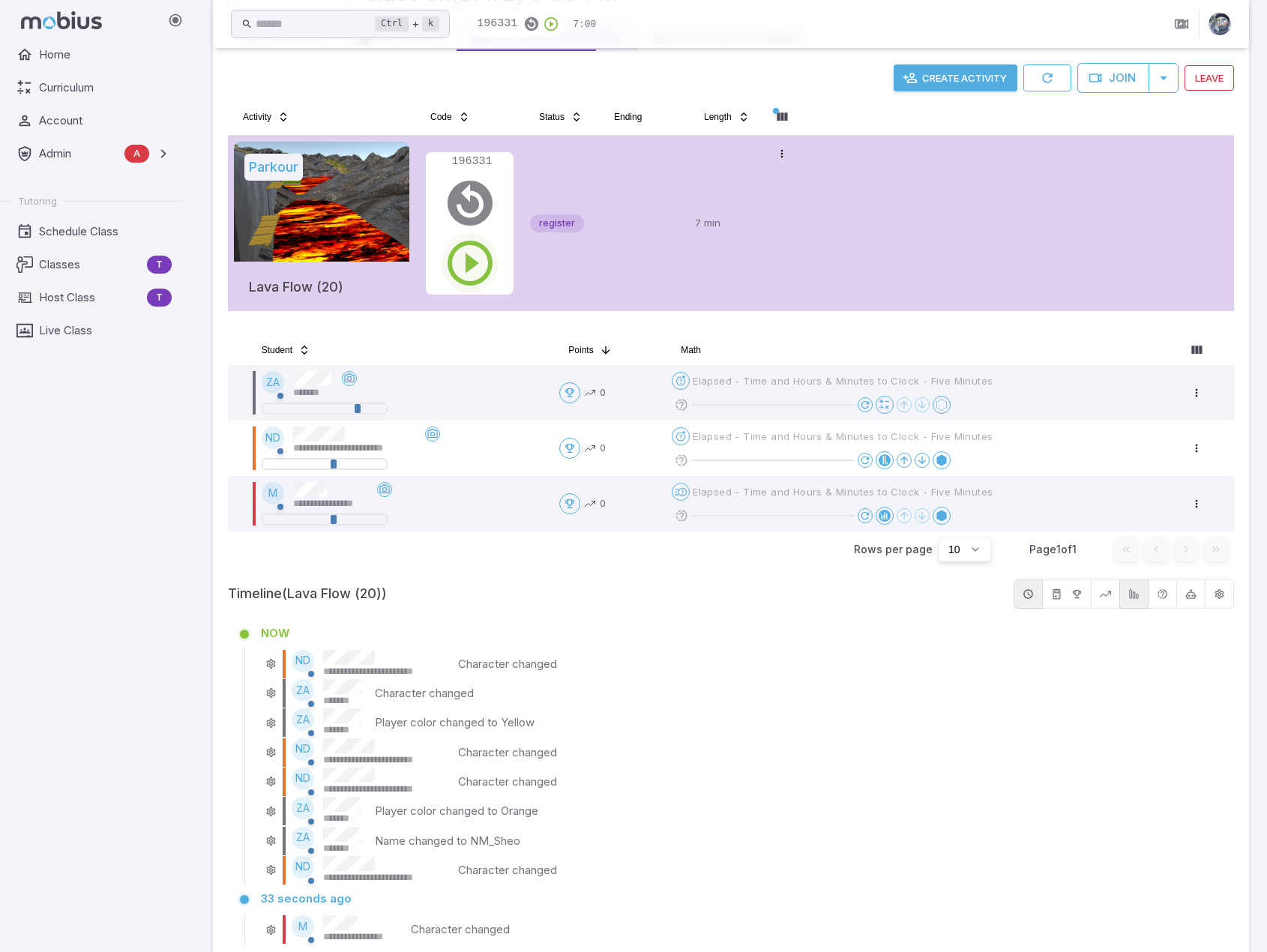
click at [465, 263] on icon "button" at bounding box center [470, 263] width 54 height 54
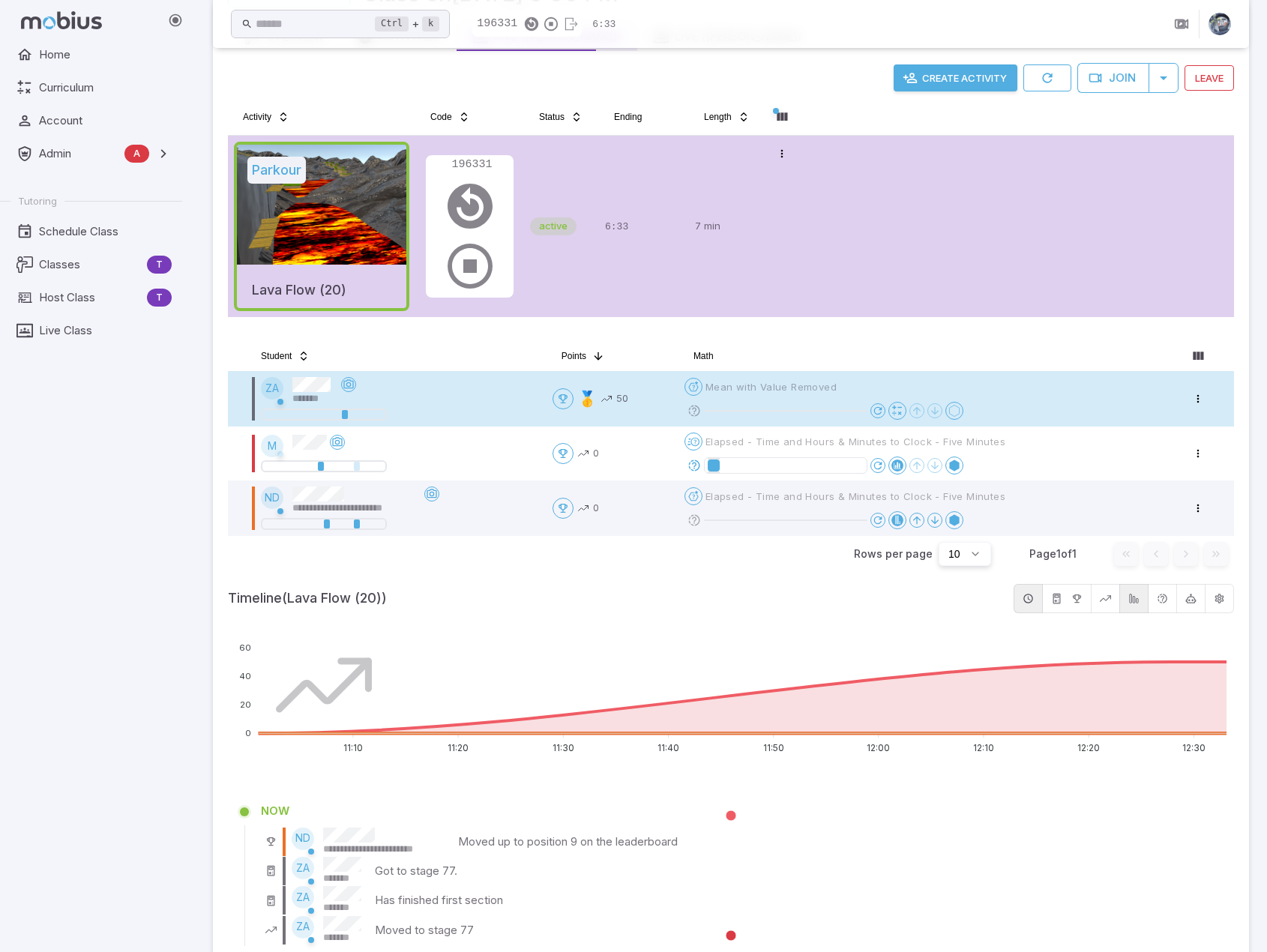
click at [719, 511] on div at bounding box center [824, 520] width 279 height 18
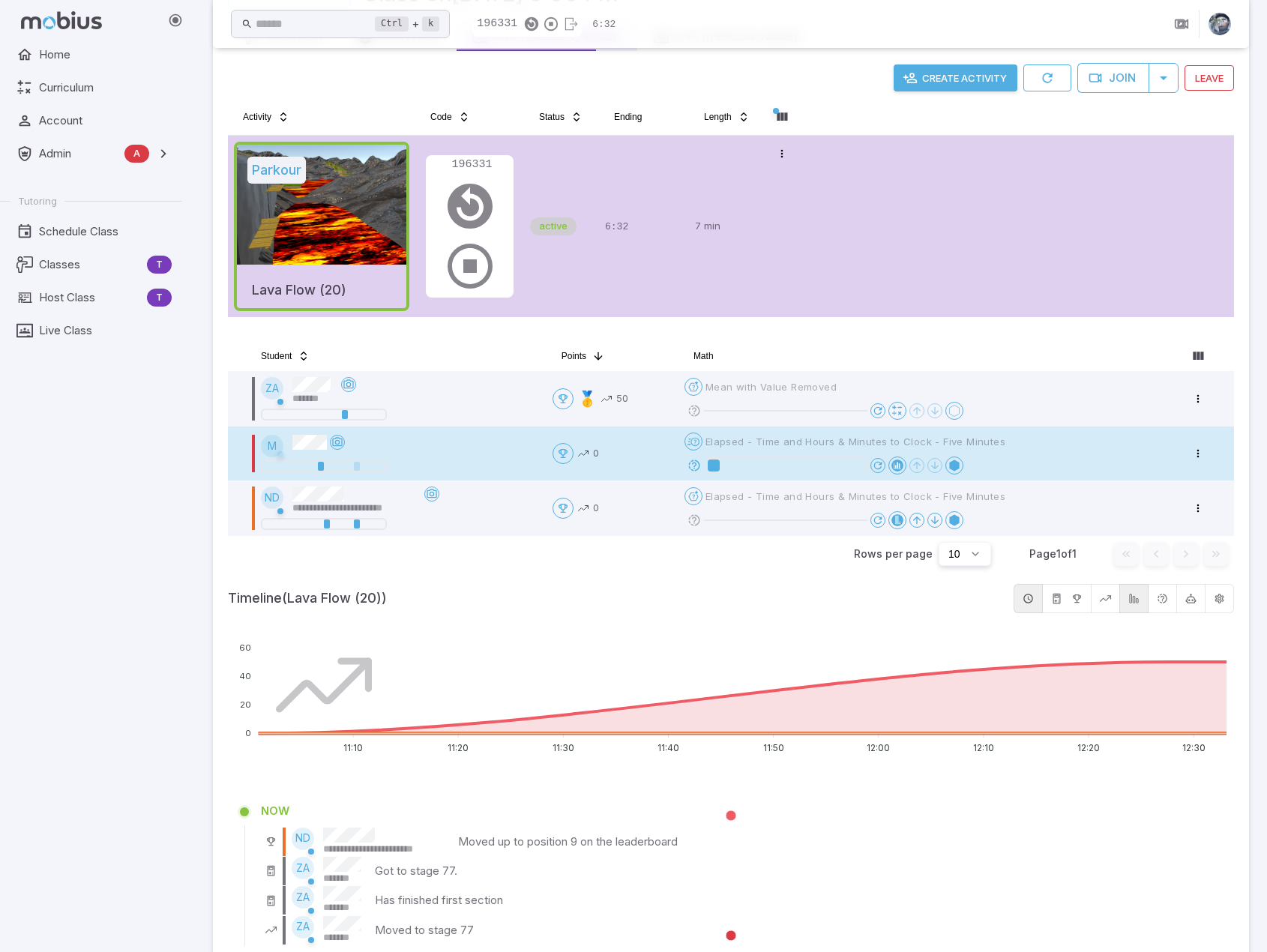
click at [701, 461] on icon at bounding box center [694, 465] width 13 height 13
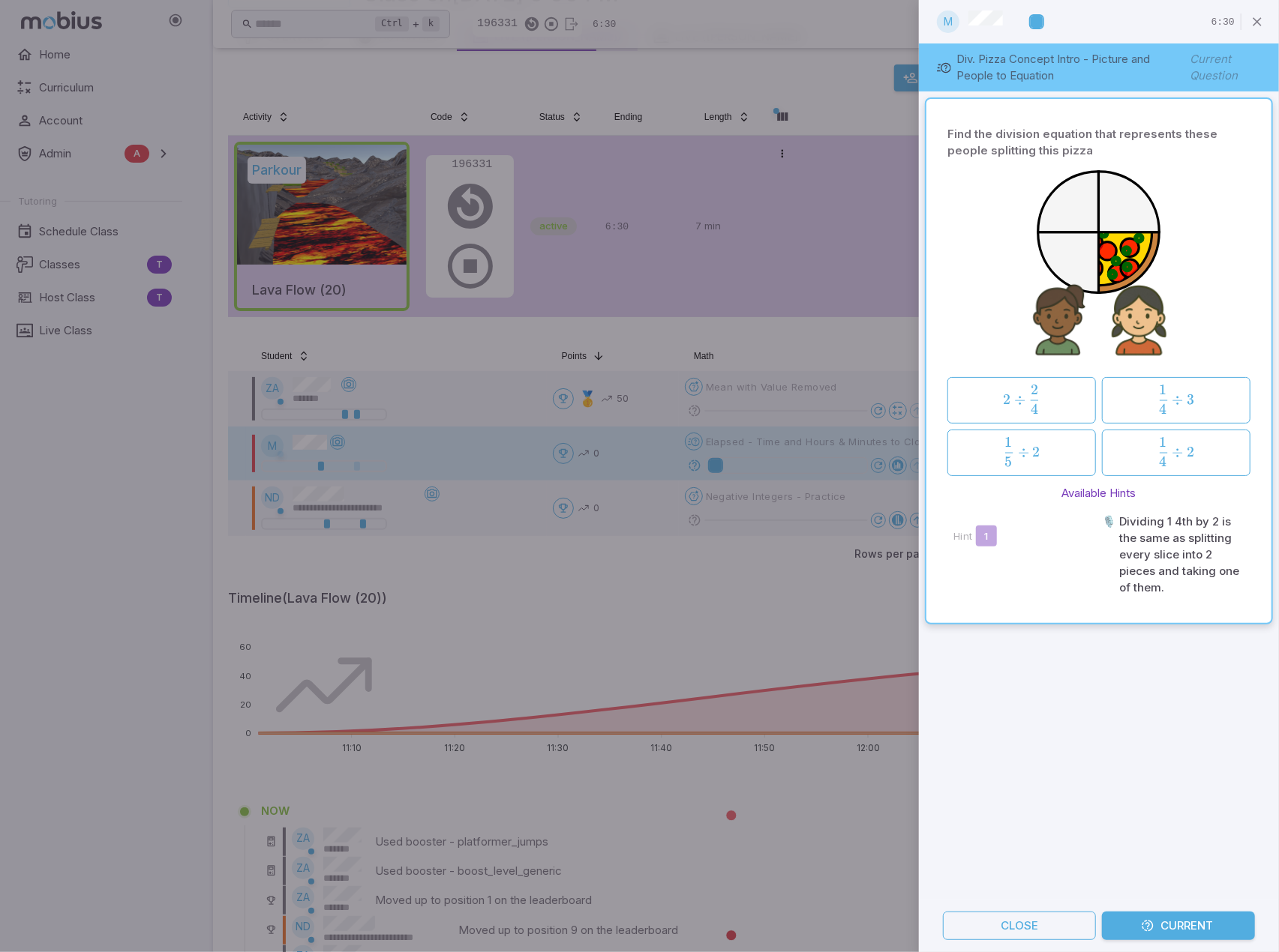
click at [1038, 716] on div "Find the division equation that represents these people splitting this pizza 2 …" at bounding box center [1098, 495] width 360 height 808
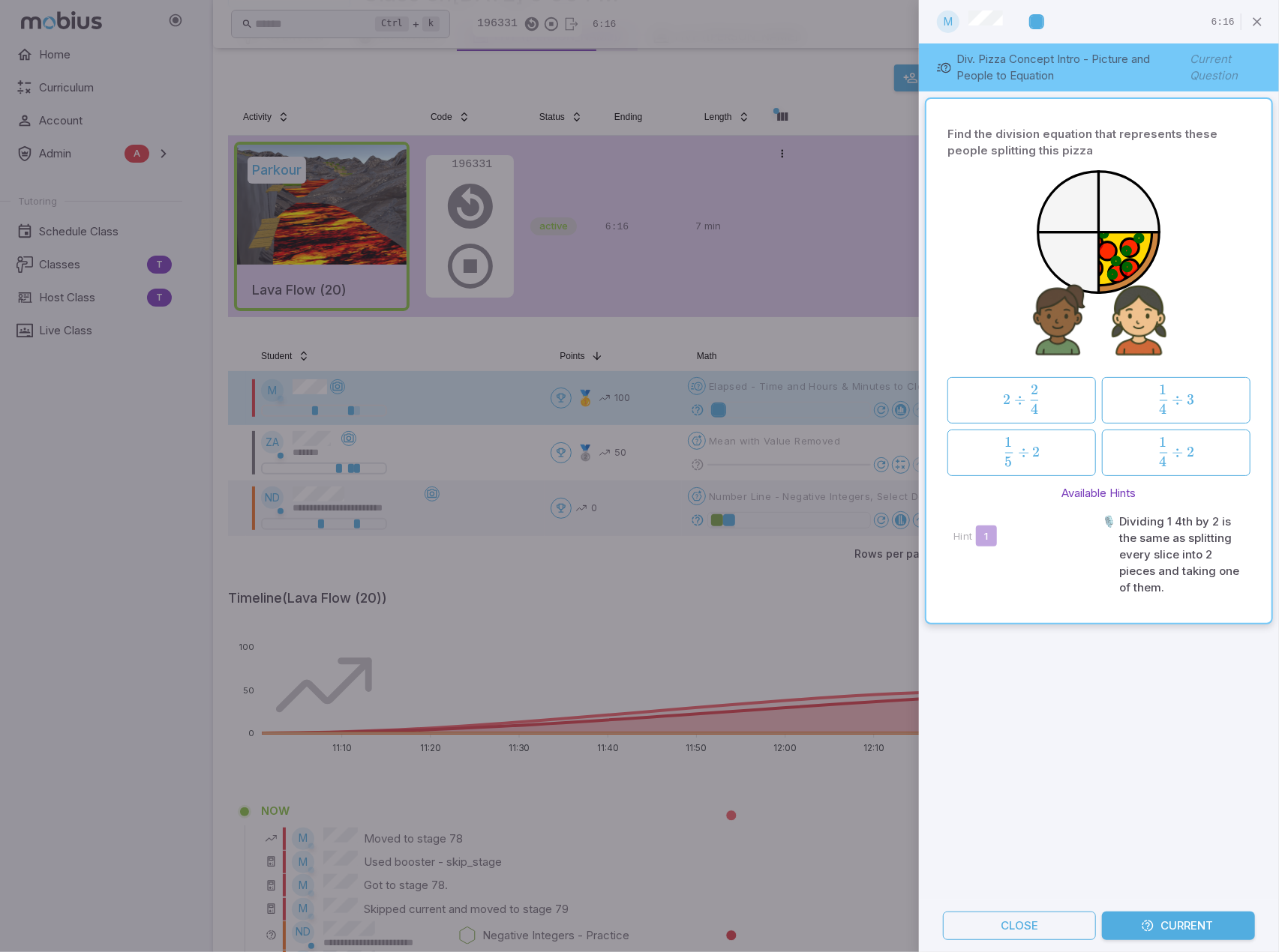
click at [802, 607] on div at bounding box center [639, 476] width 1279 height 952
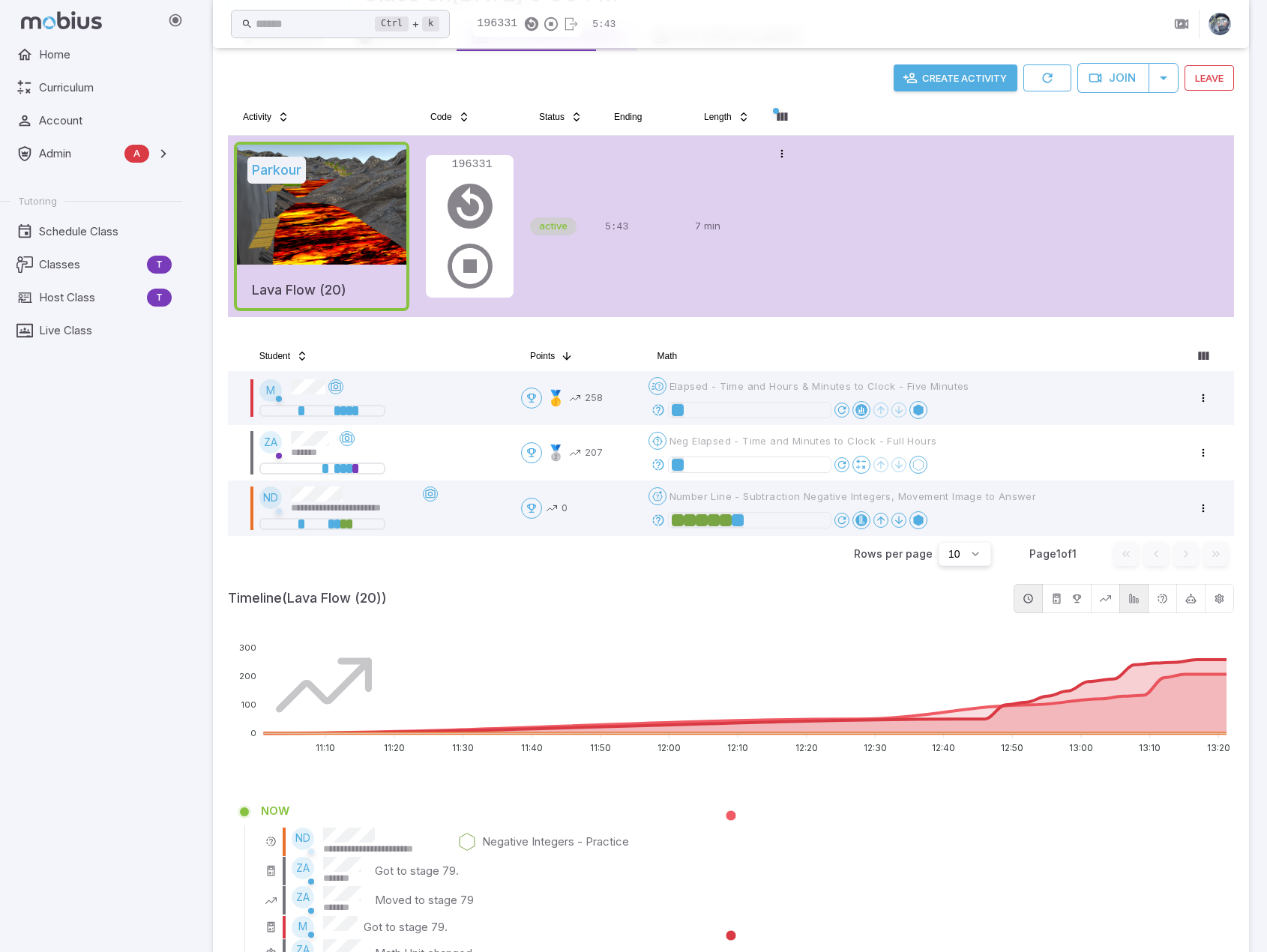
click at [156, 618] on div "Home Curriculum Account Admin A Accounts Finance Testing Tutoring Schedule Clas…" at bounding box center [97, 496] width 194 height 912
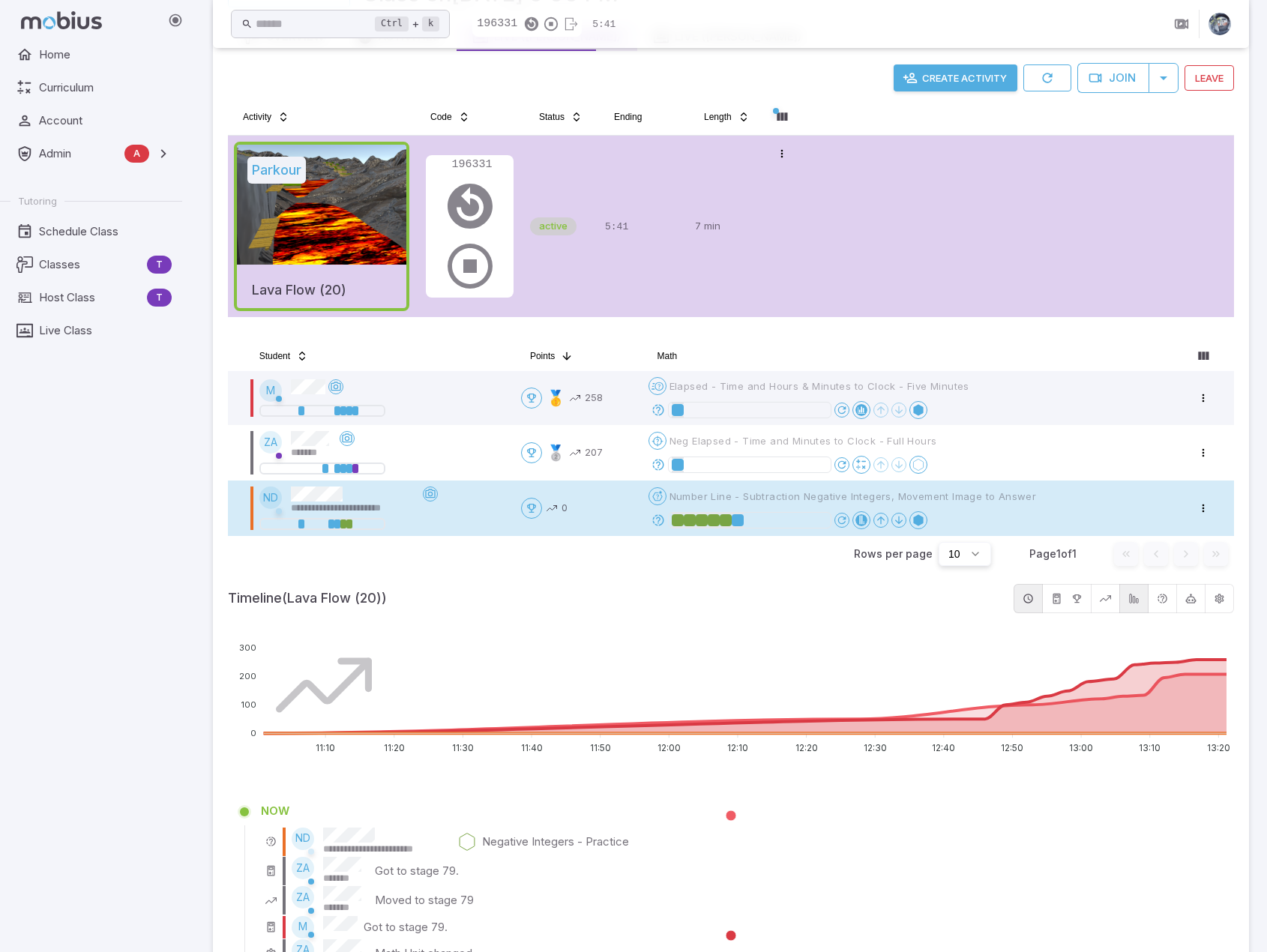
click at [657, 520] on icon at bounding box center [658, 520] width 13 height 13
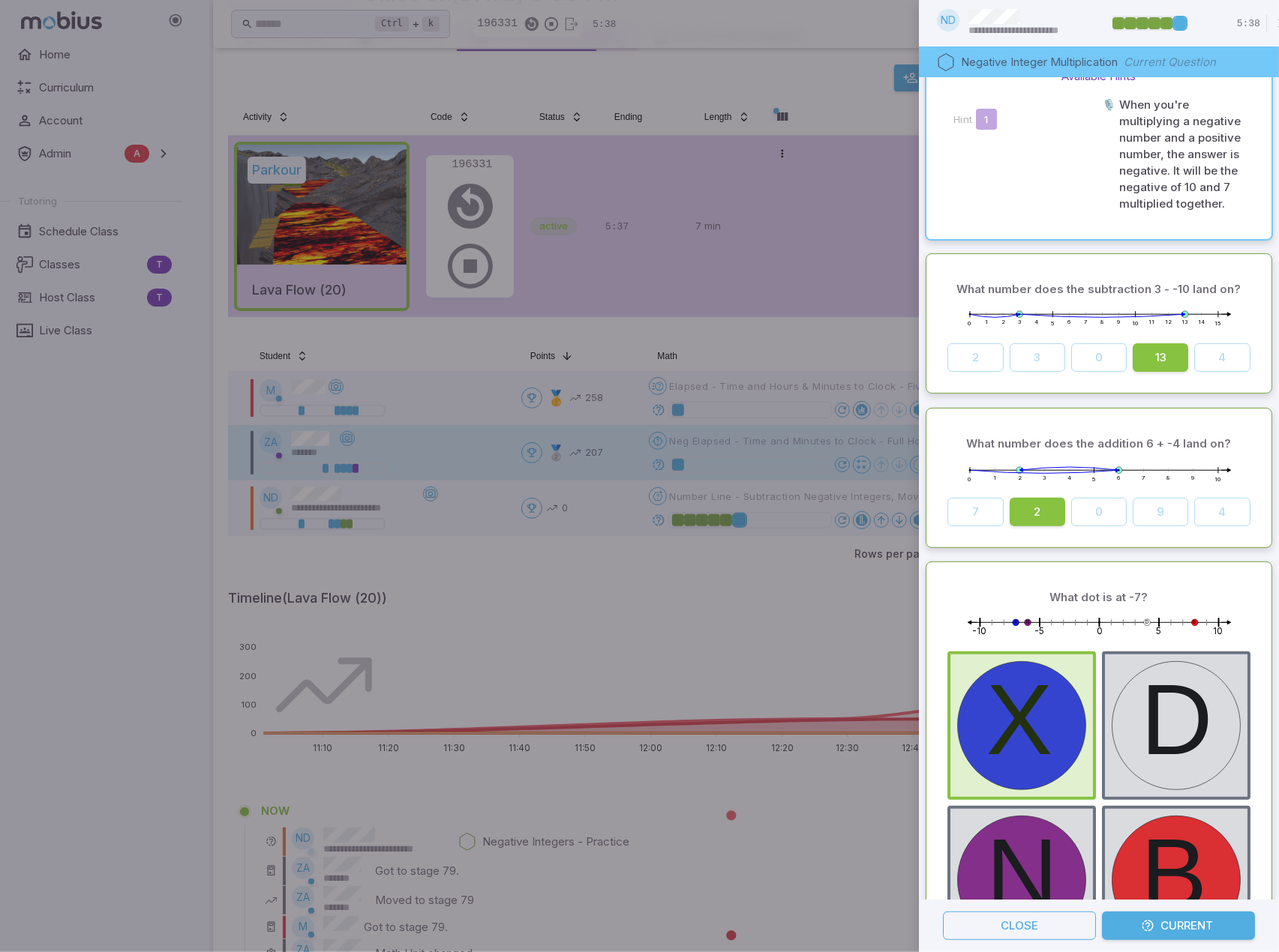
scroll to position [0, 0]
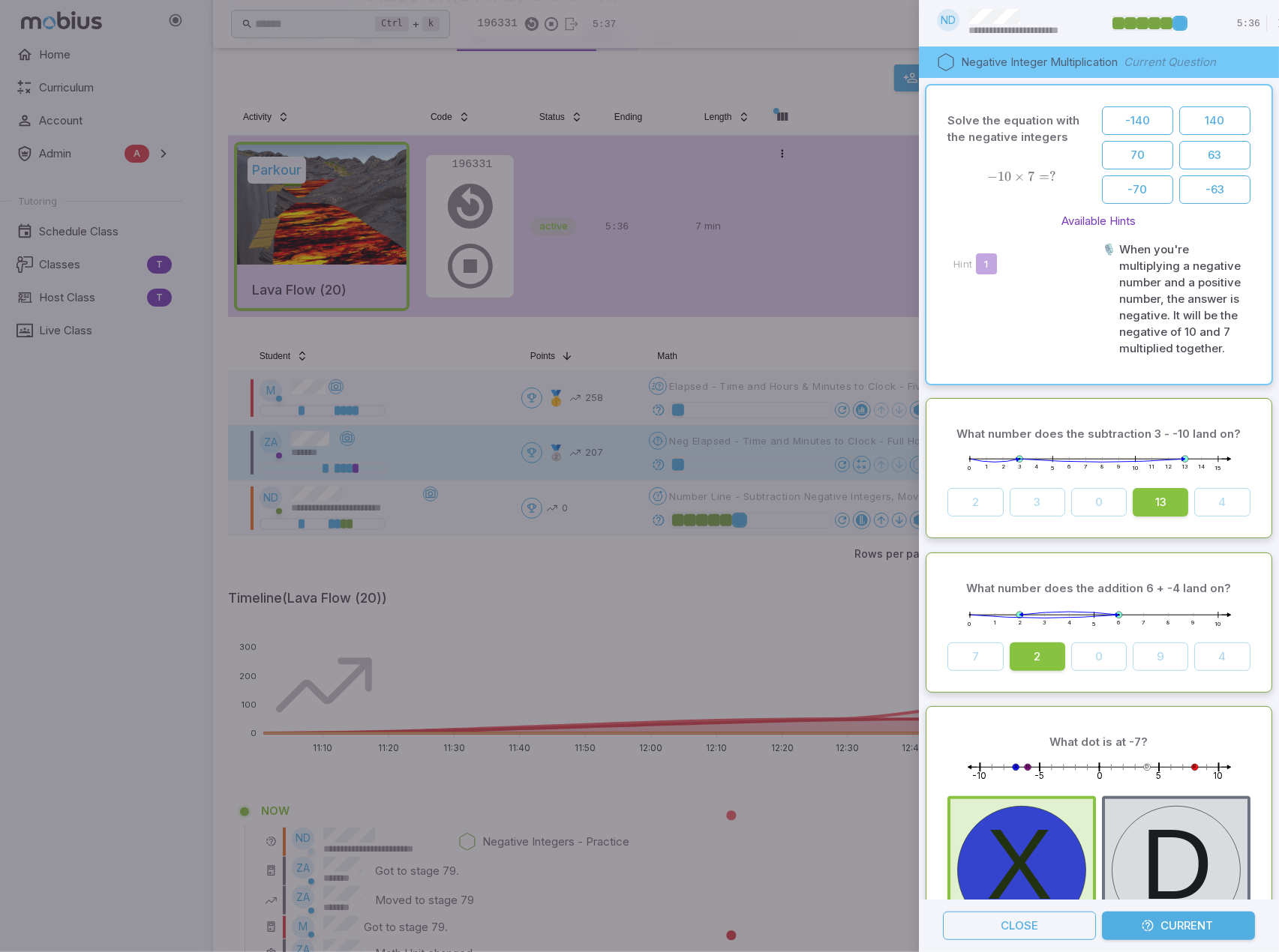
click at [746, 584] on div at bounding box center [639, 476] width 1279 height 952
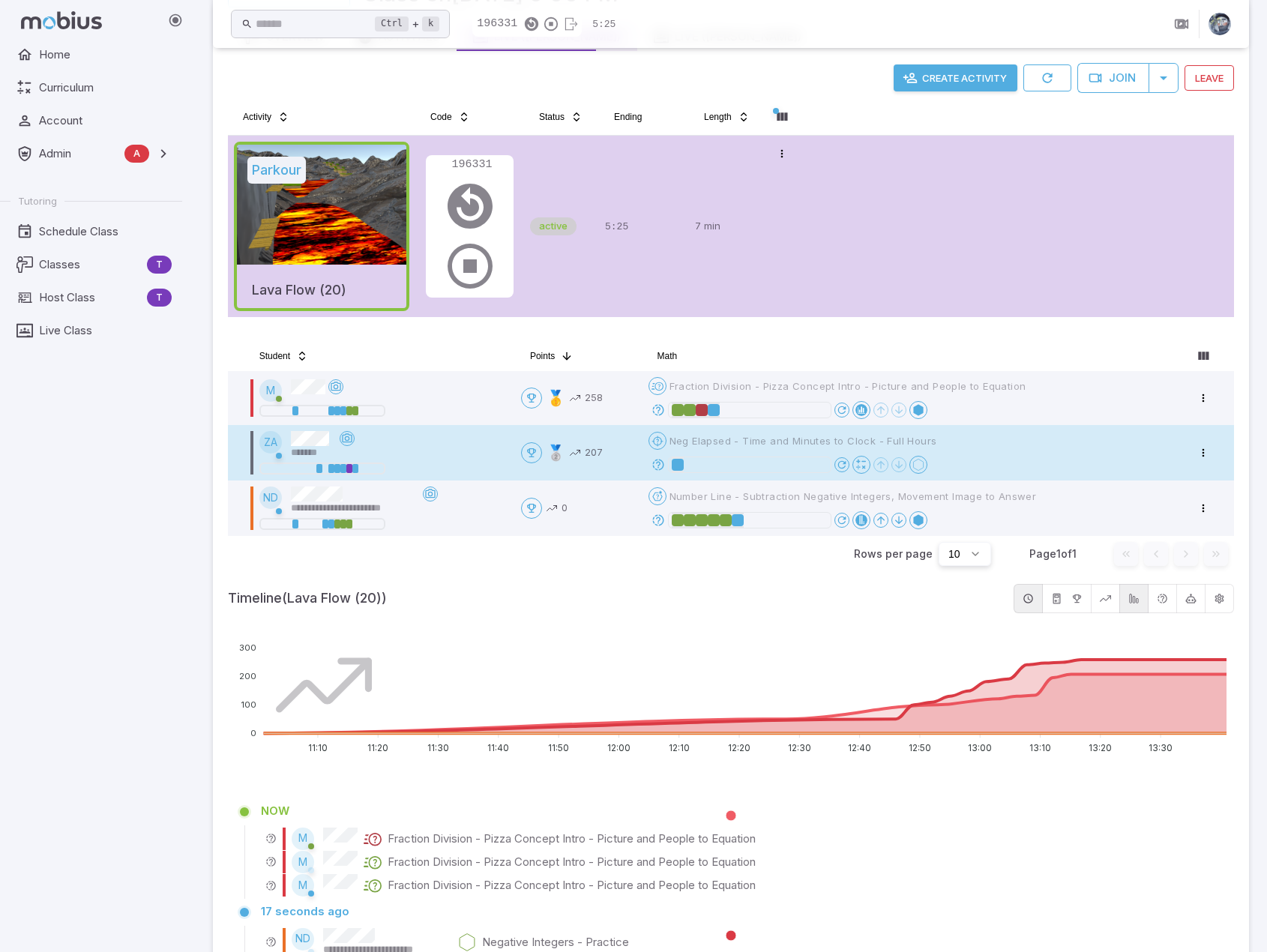
click at [660, 462] on icon at bounding box center [658, 465] width 13 height 13
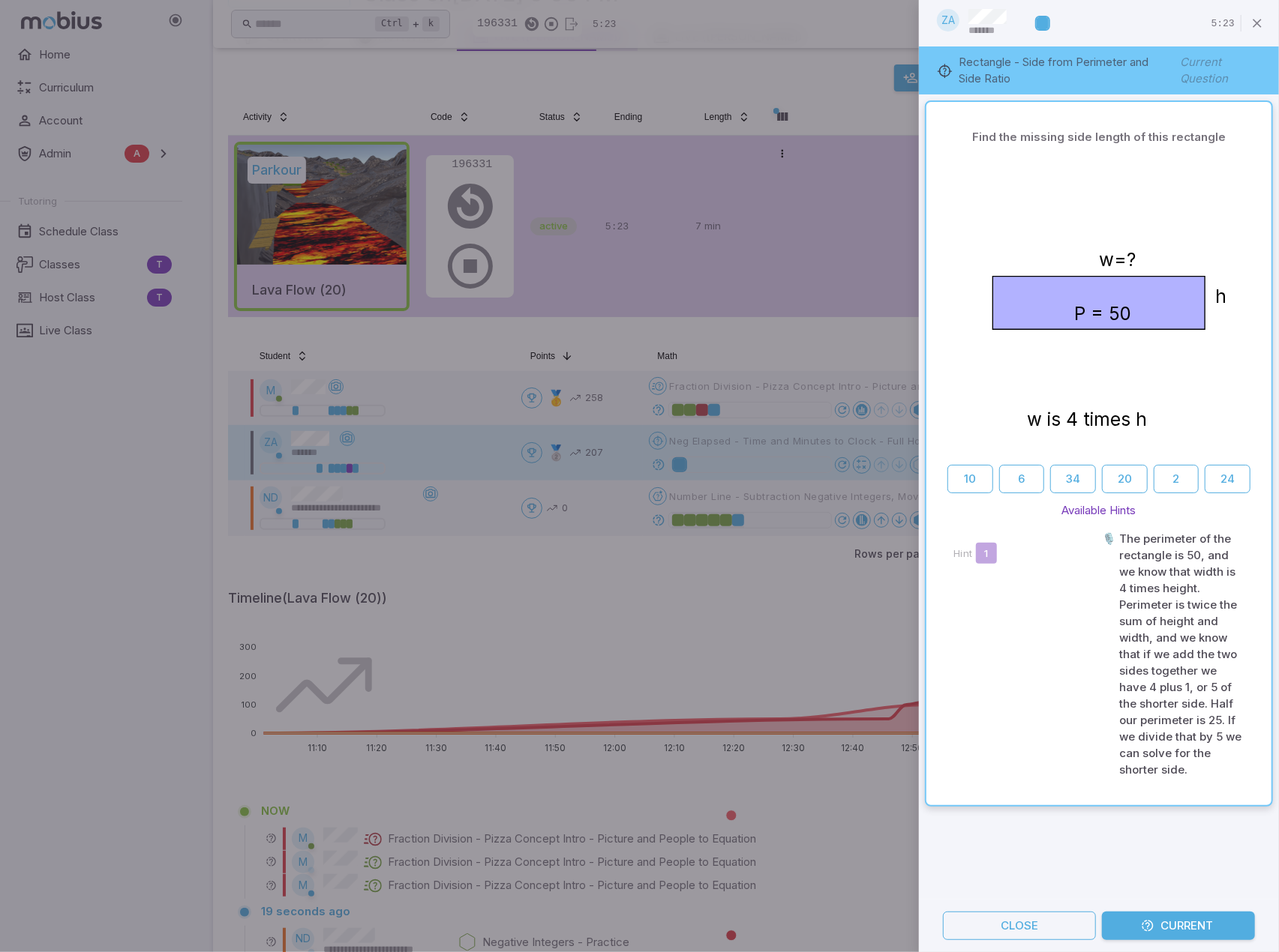
click at [702, 600] on div at bounding box center [639, 476] width 1279 height 952
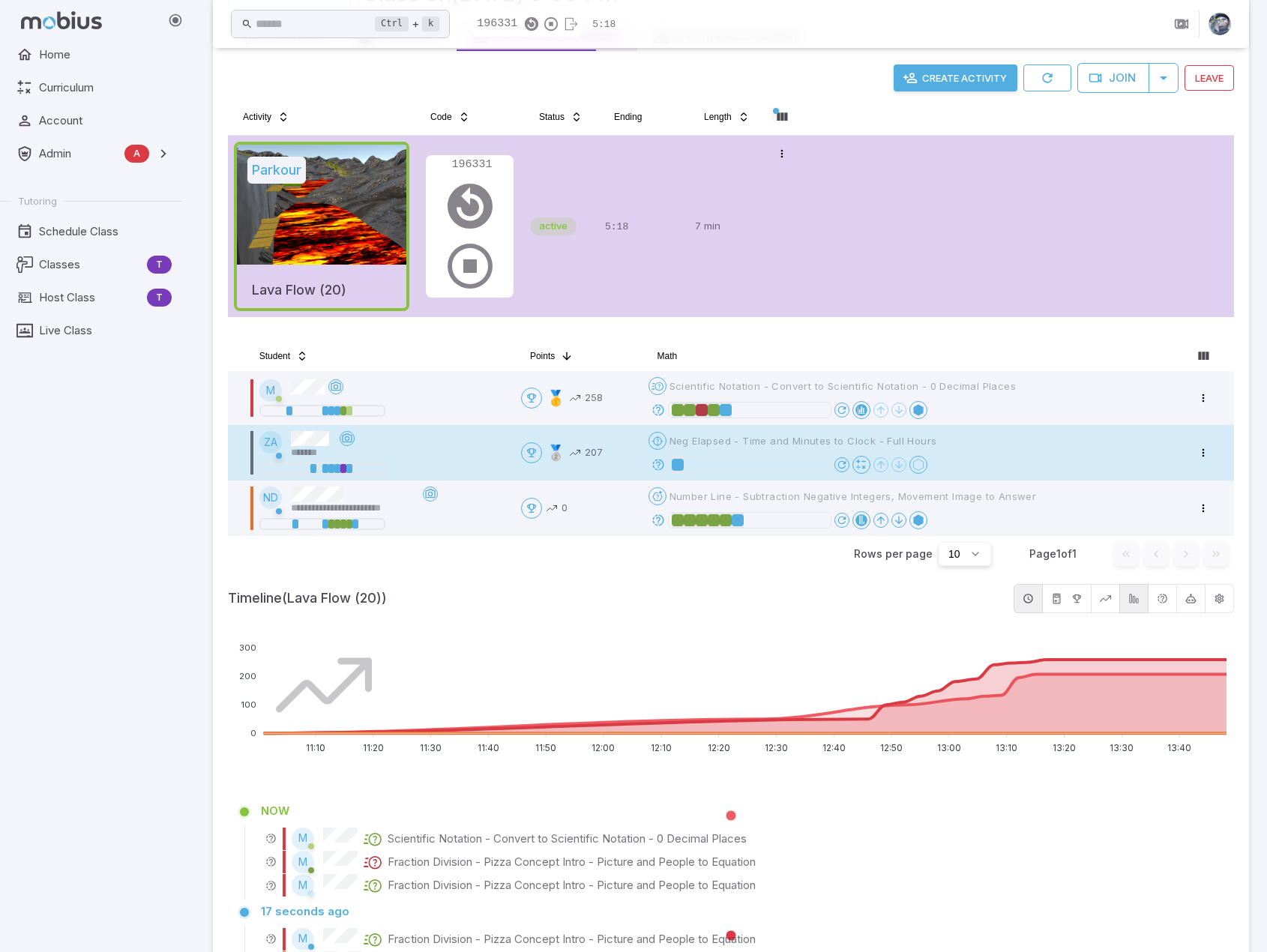
click at [660, 462] on icon at bounding box center [658, 465] width 13 height 13
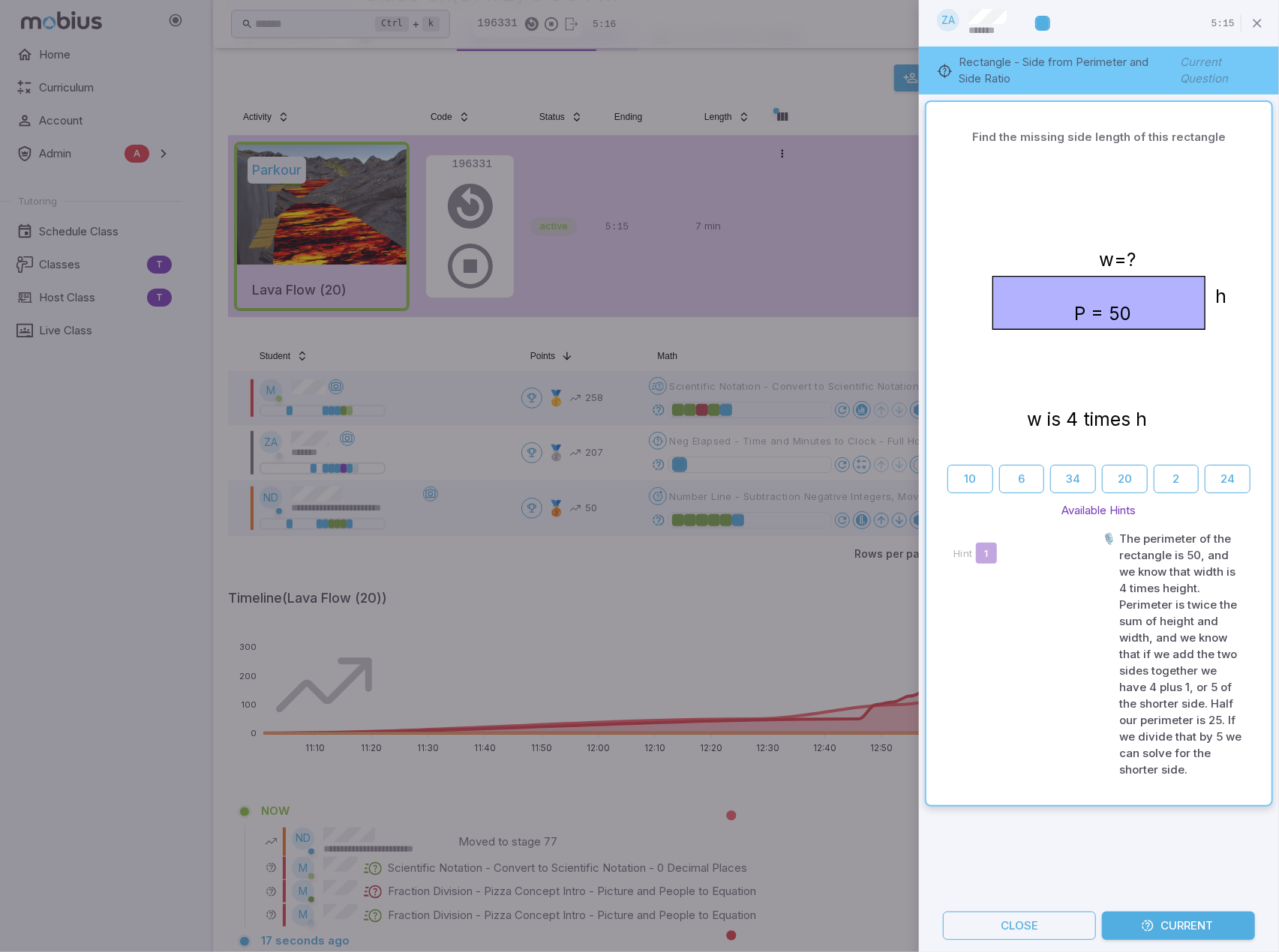
click at [706, 580] on div at bounding box center [639, 476] width 1279 height 952
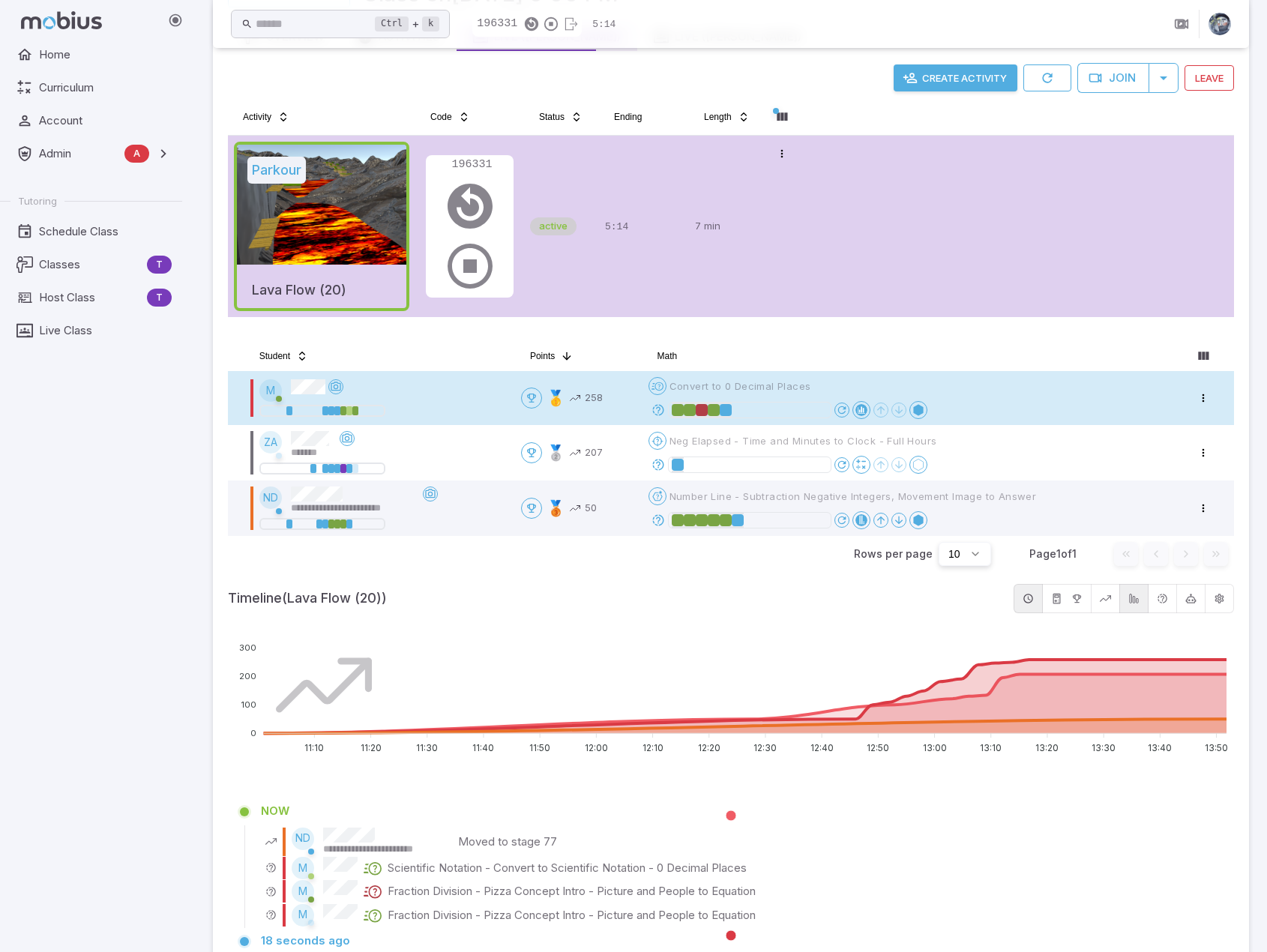
click at [660, 409] on icon at bounding box center [658, 409] width 13 height 13
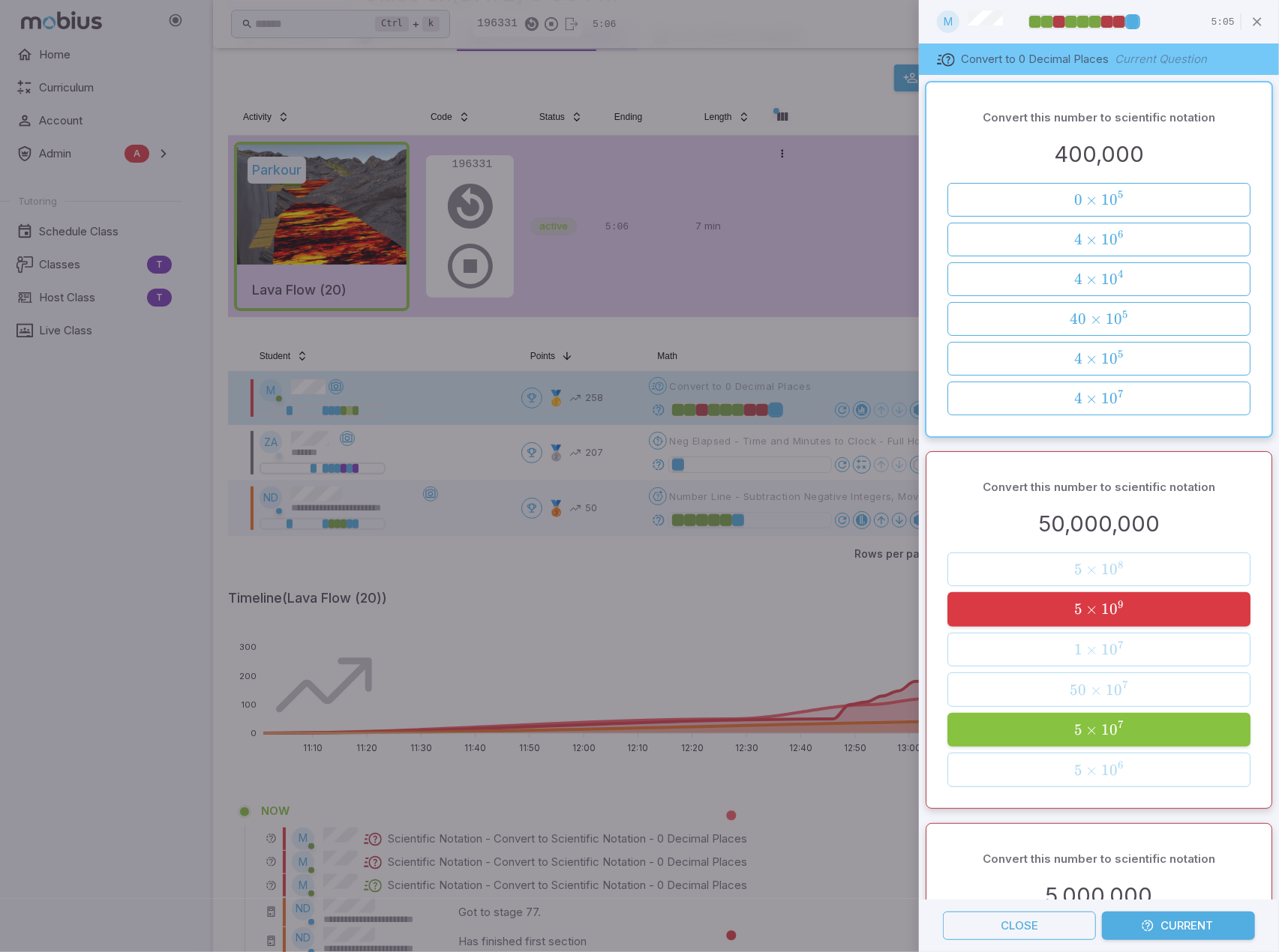
click at [783, 574] on div at bounding box center [639, 476] width 1279 height 952
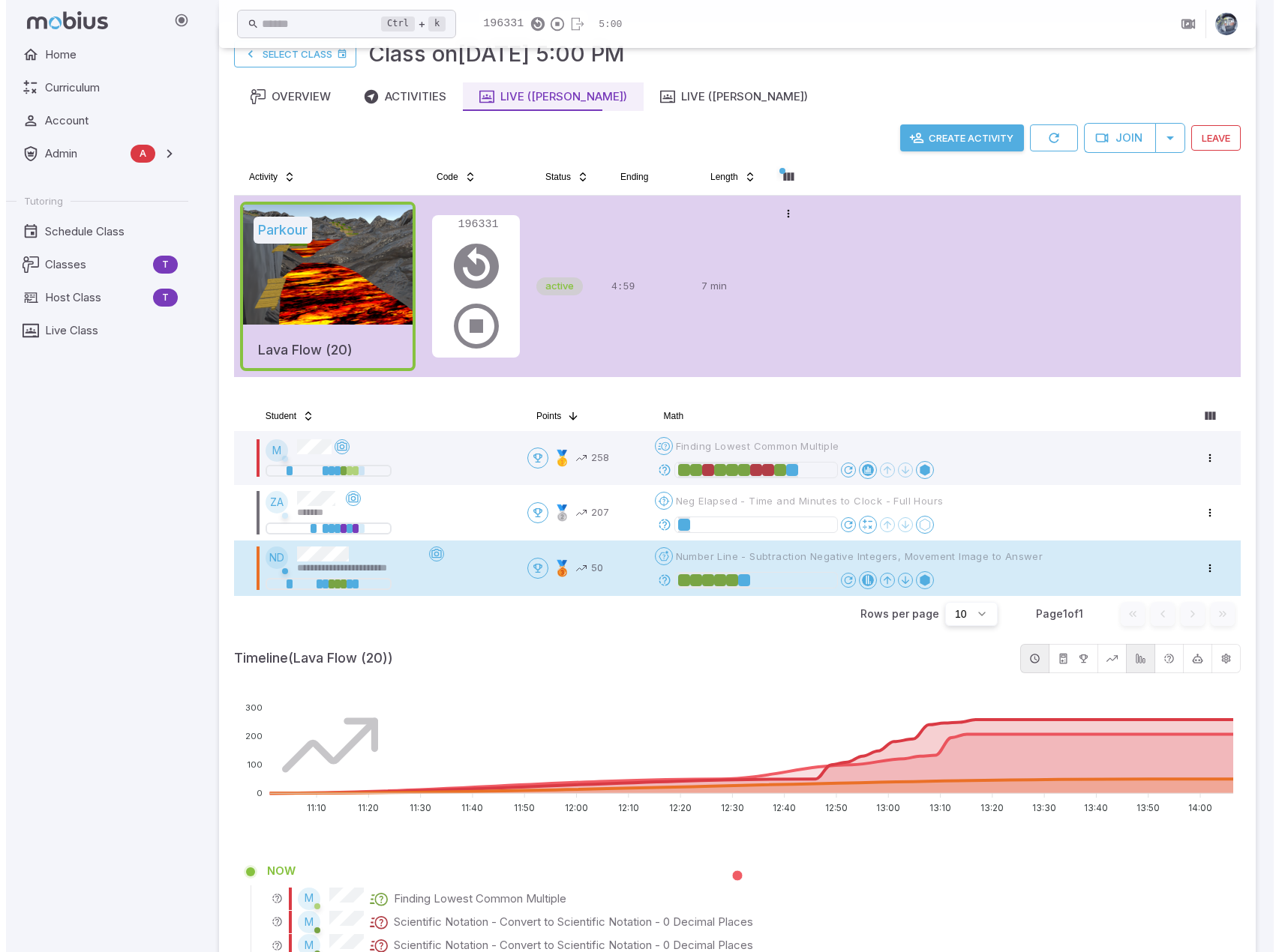
scroll to position [75, 0]
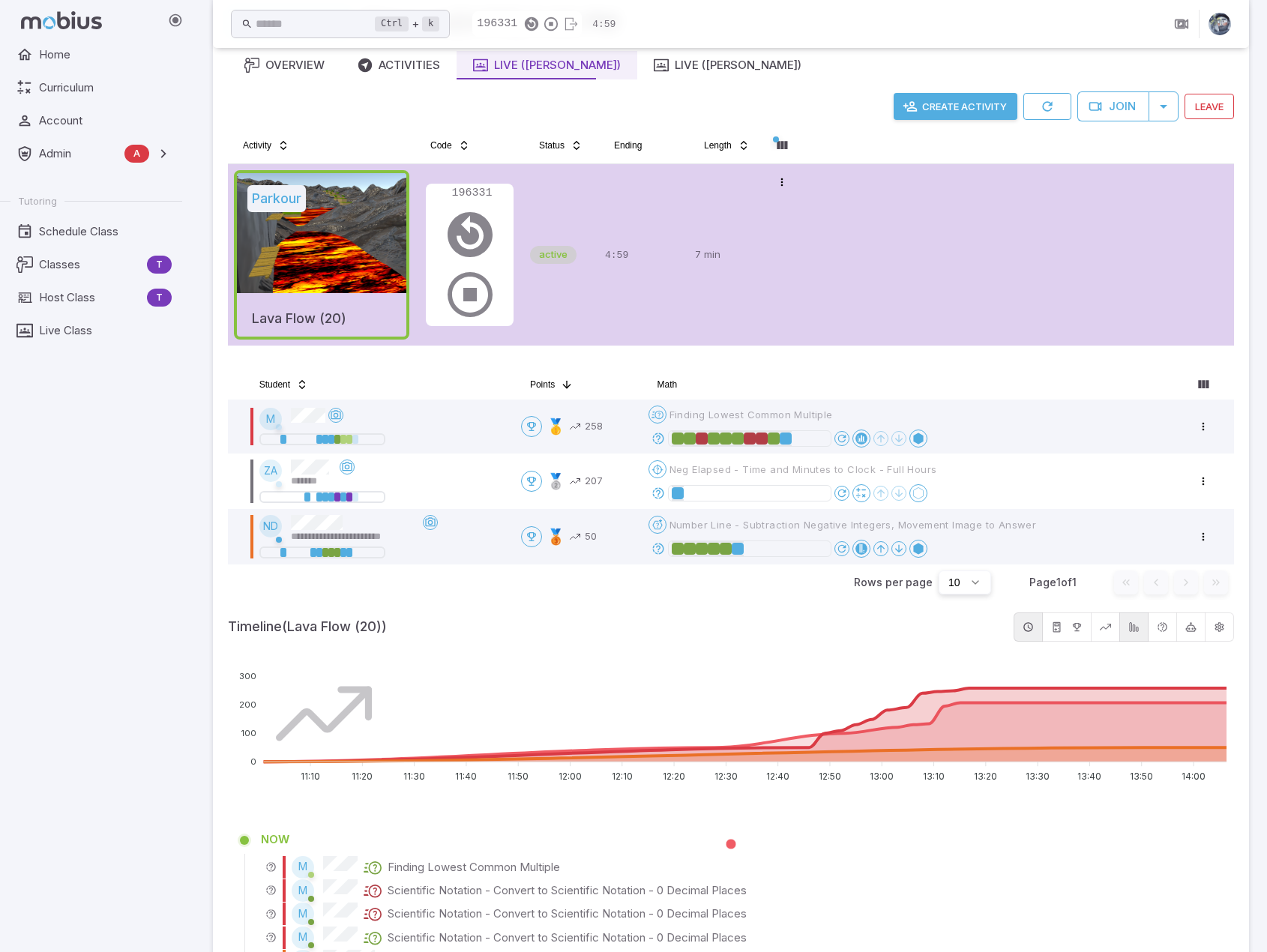
click at [665, 435] on icon at bounding box center [658, 438] width 13 height 13
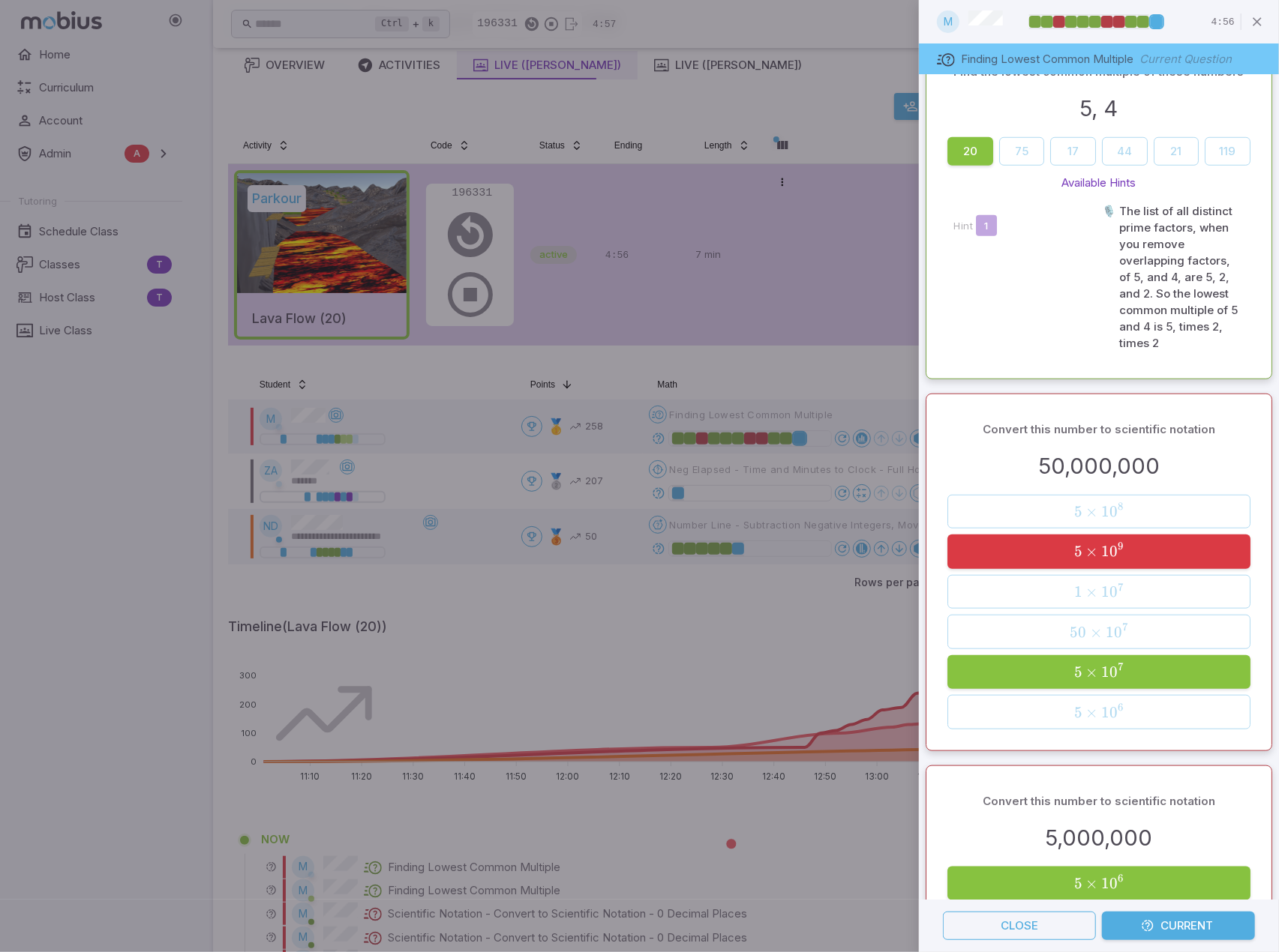
click at [1030, 417] on div "Convert this number to scientific notation" at bounding box center [1098, 430] width 302 height 28
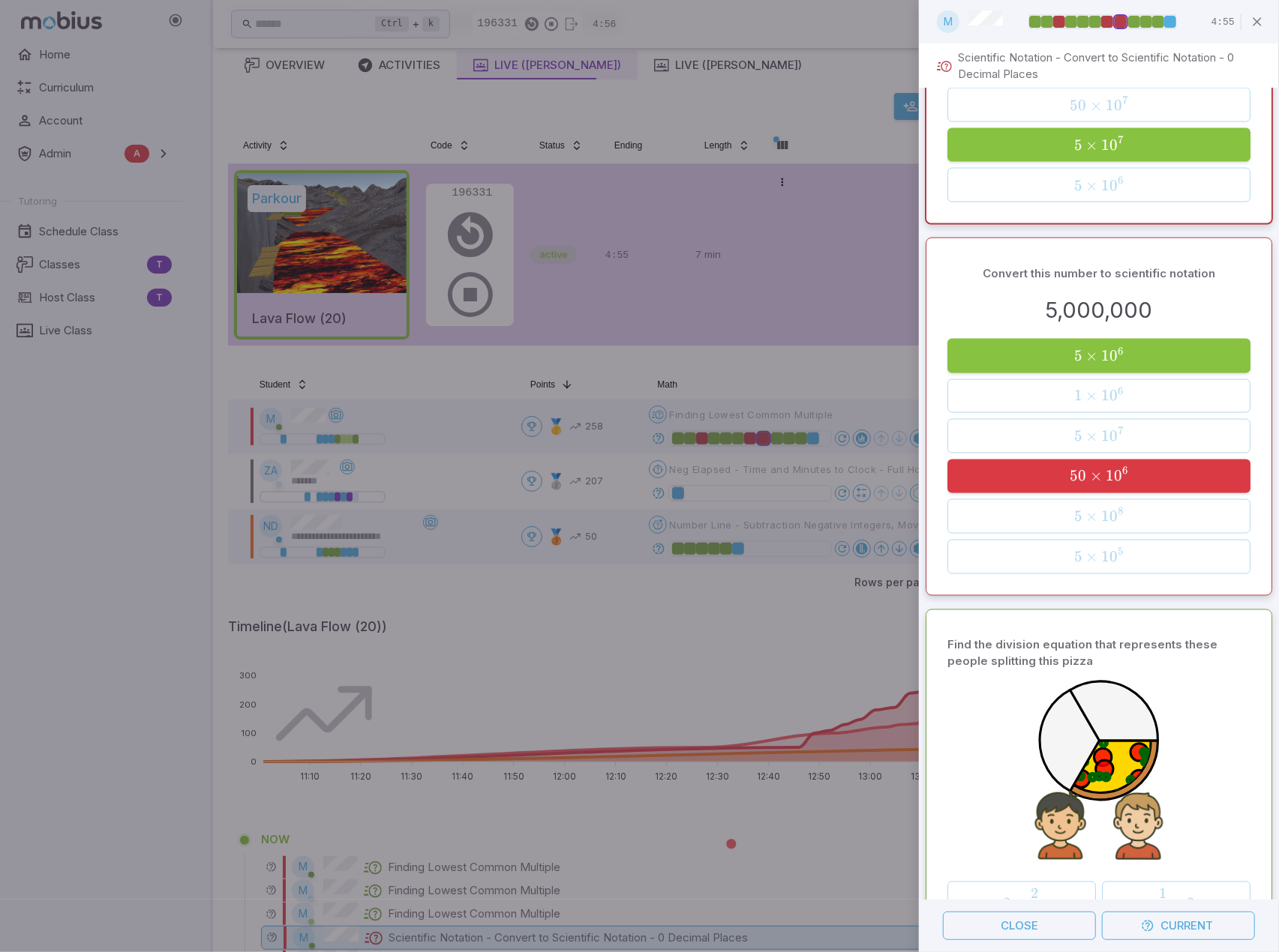
scroll to position [1717, 0]
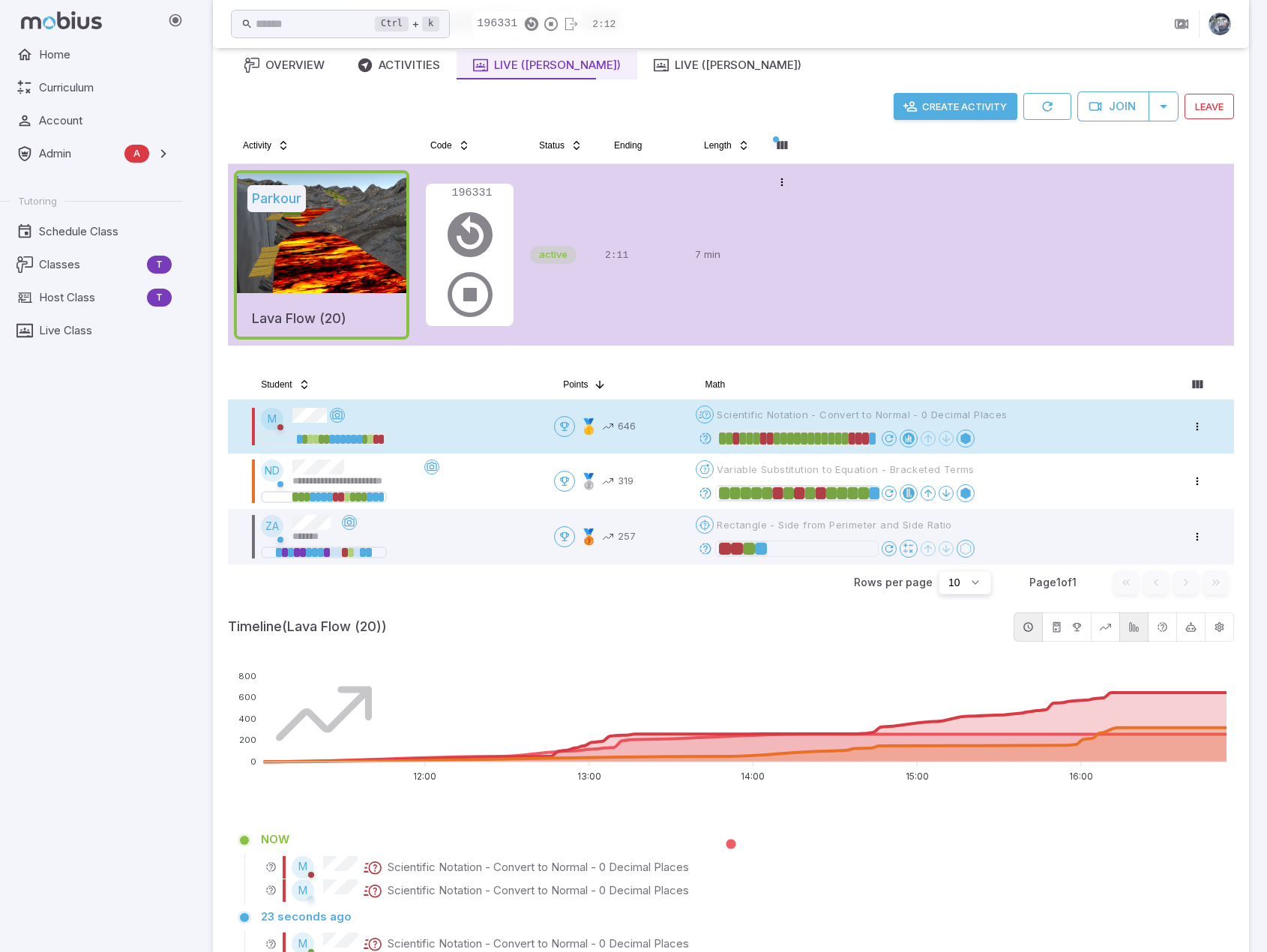
click at [709, 435] on icon at bounding box center [705, 438] width 13 height 13
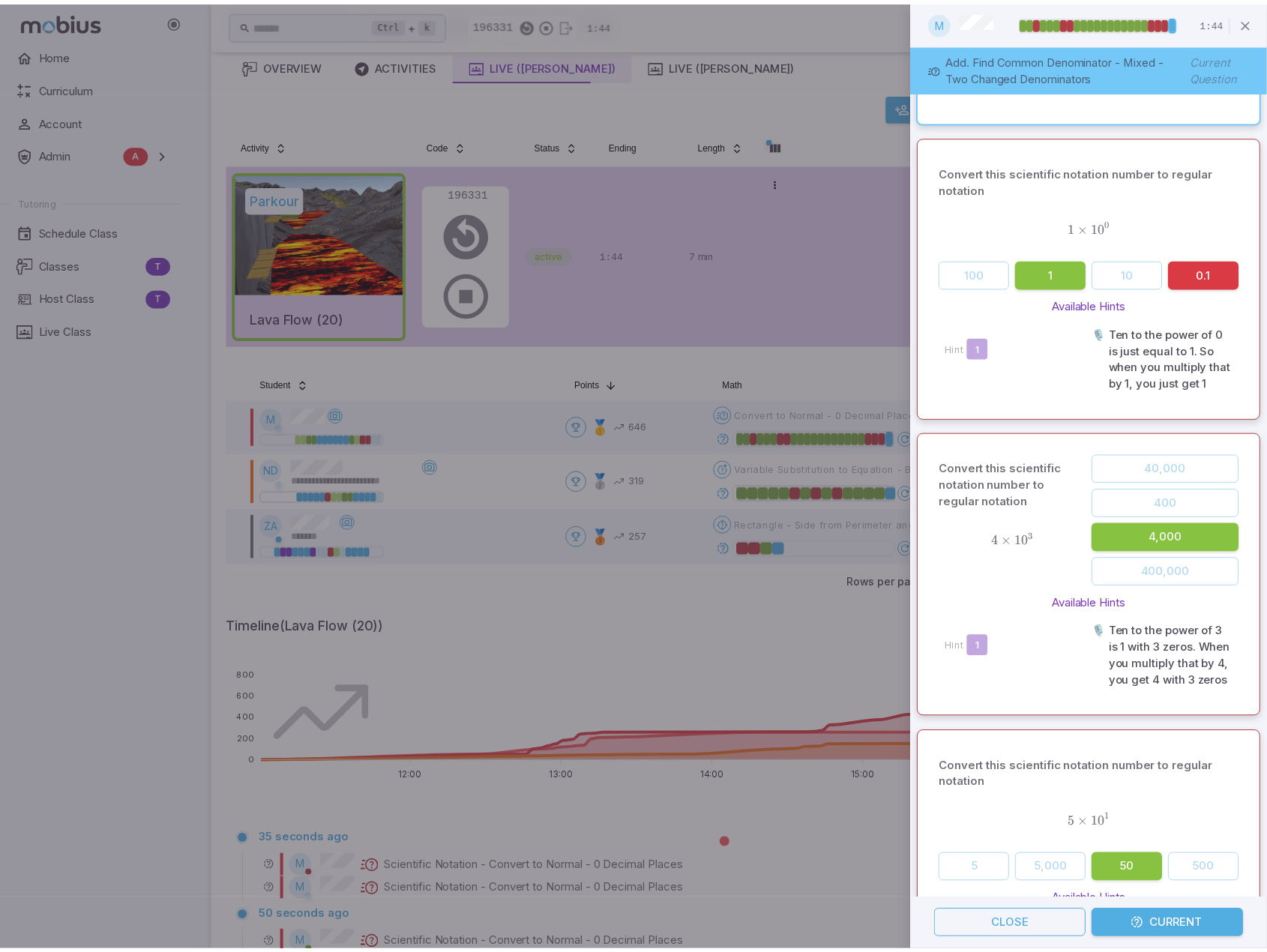
scroll to position [749, 0]
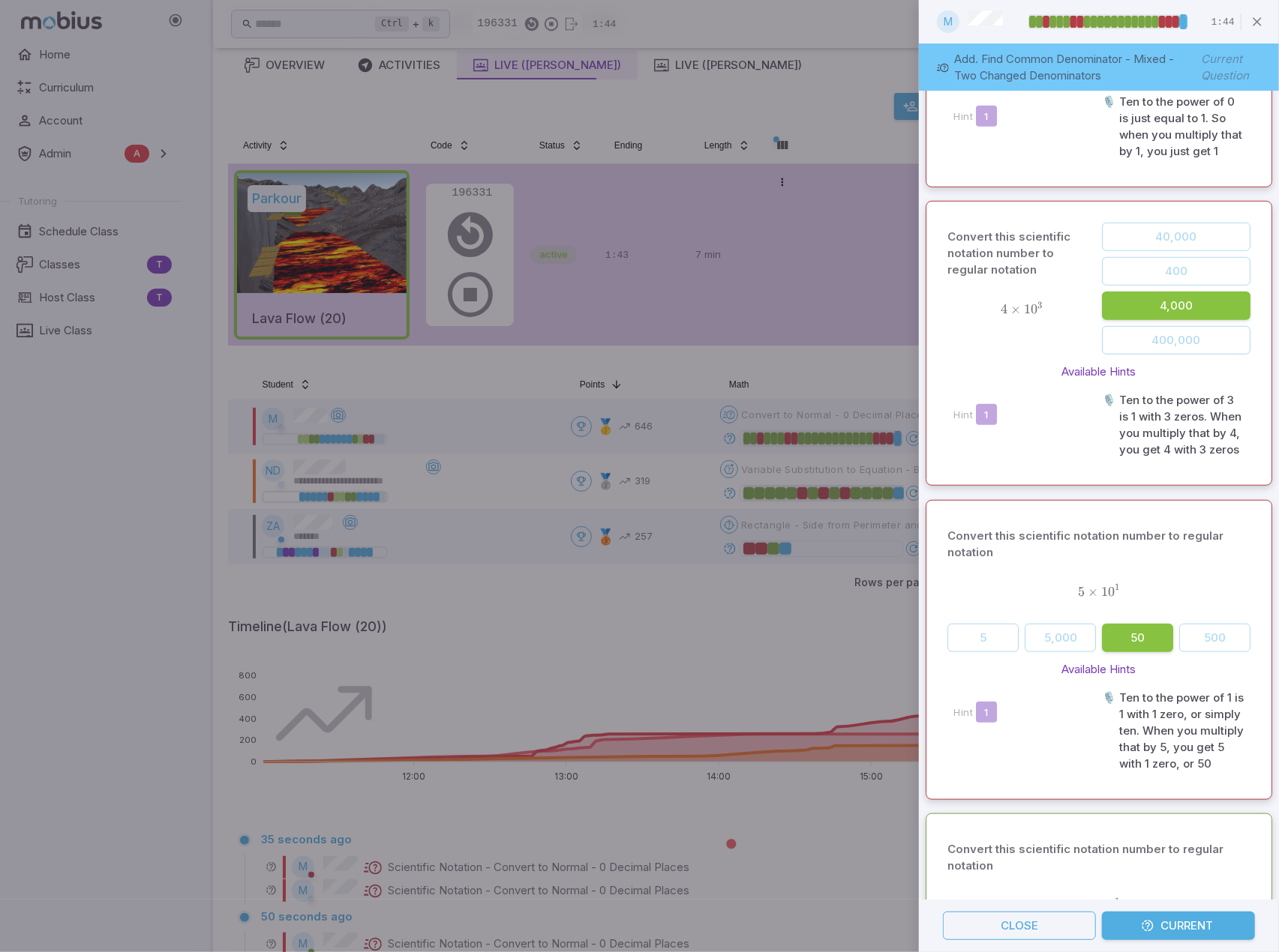
click at [724, 624] on div at bounding box center [639, 476] width 1279 height 952
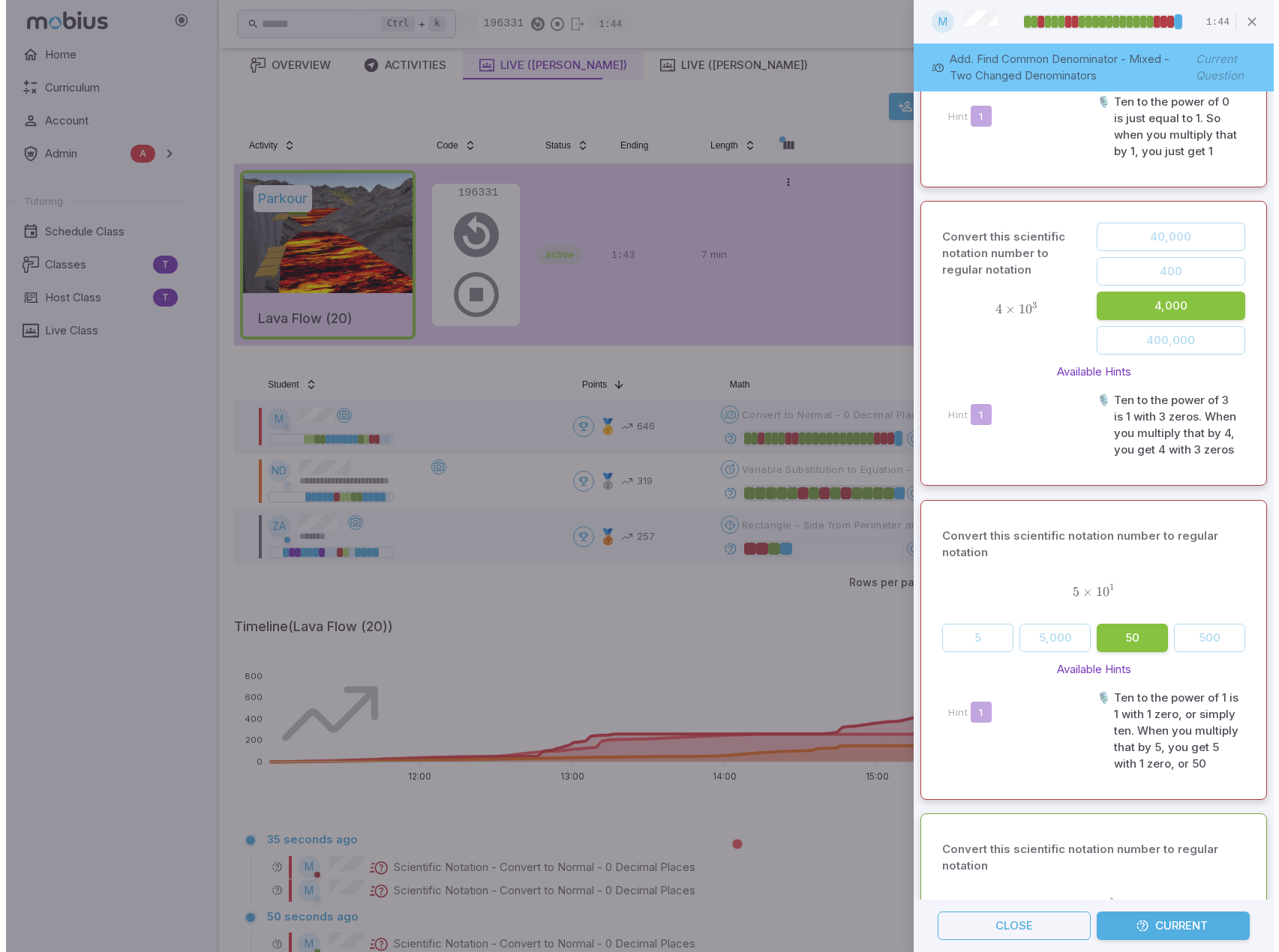
scroll to position [0, 0]
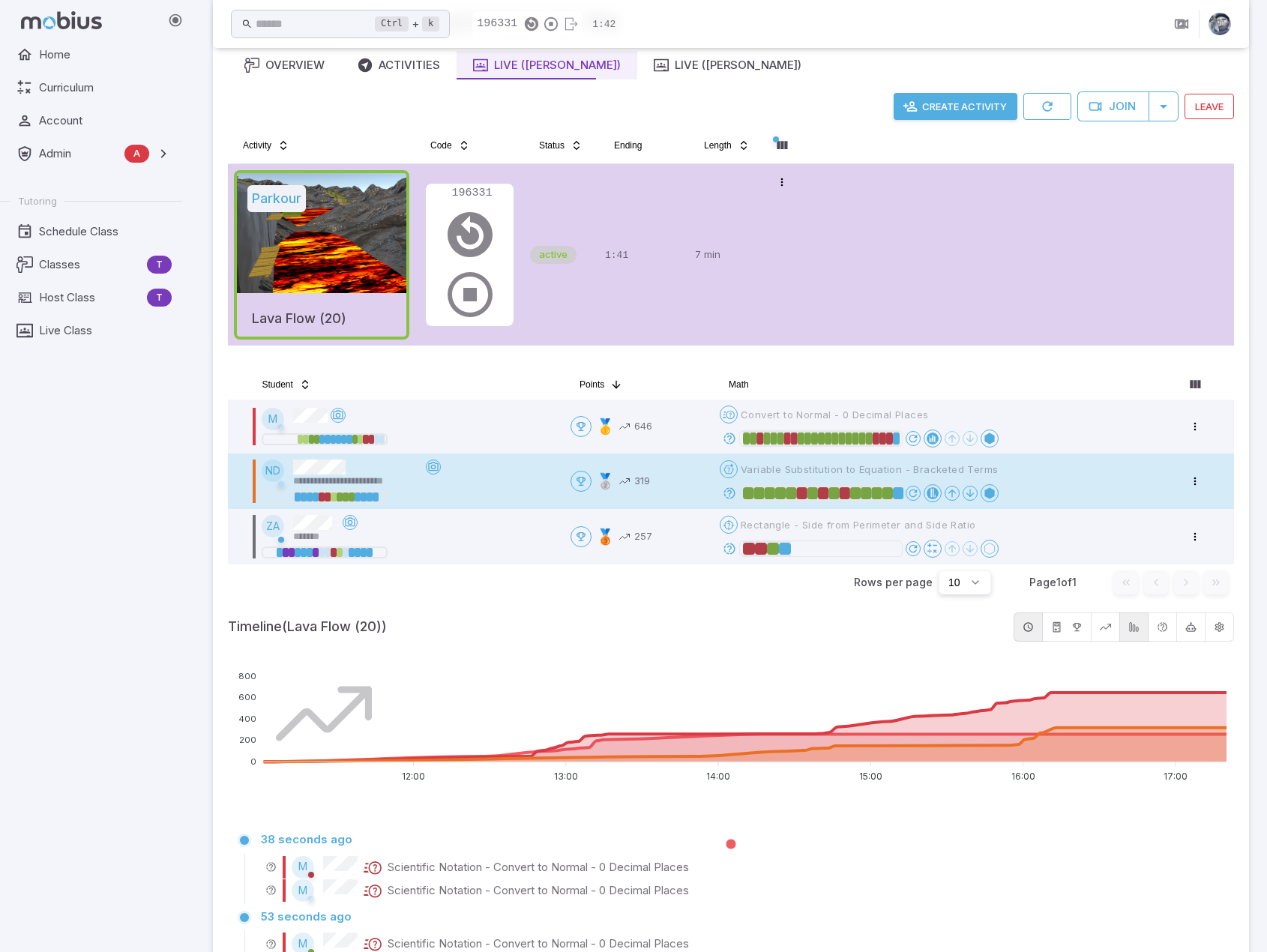
click at [730, 491] on icon at bounding box center [729, 493] width 13 height 13
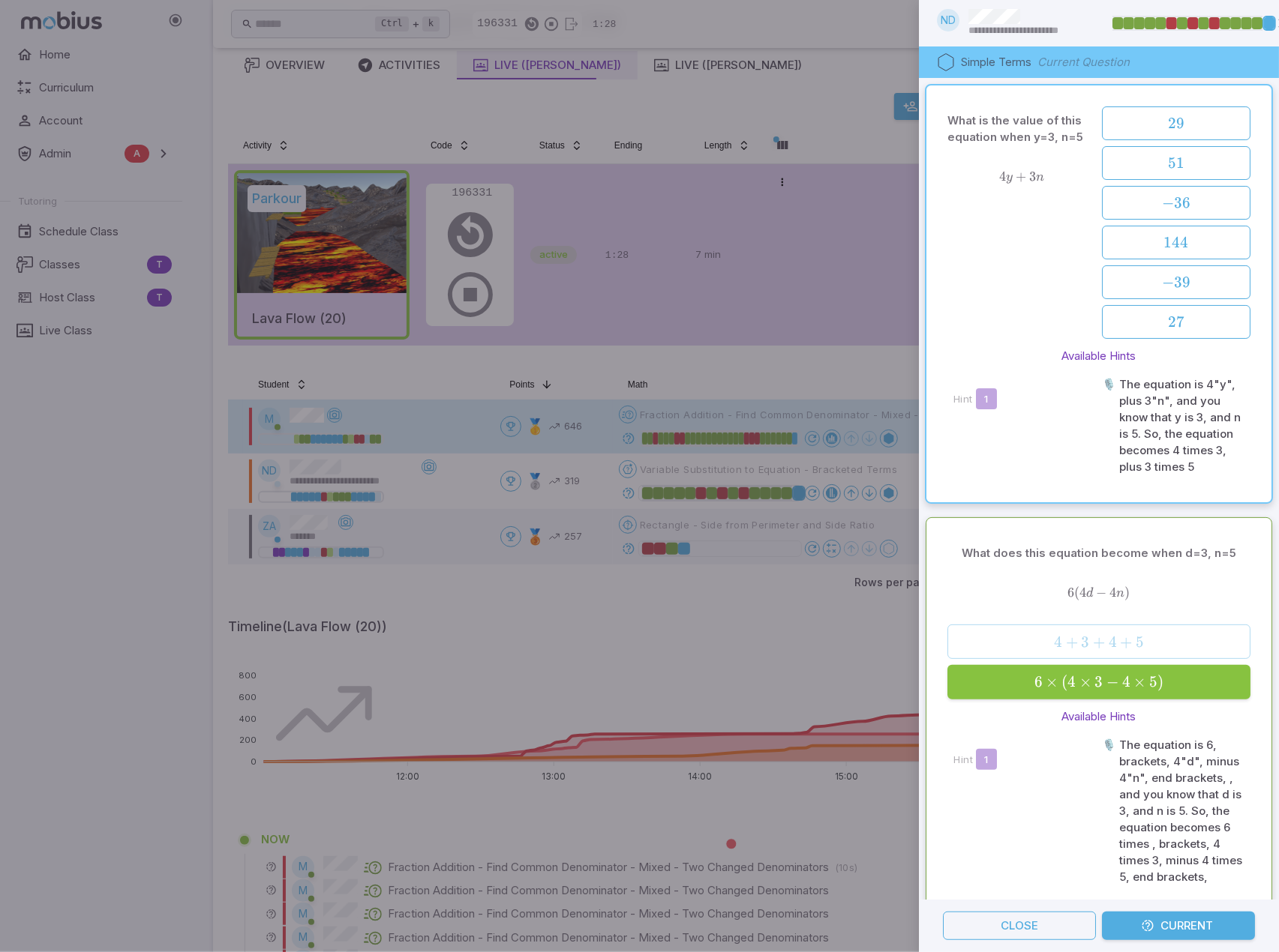
click at [736, 607] on div at bounding box center [639, 476] width 1279 height 952
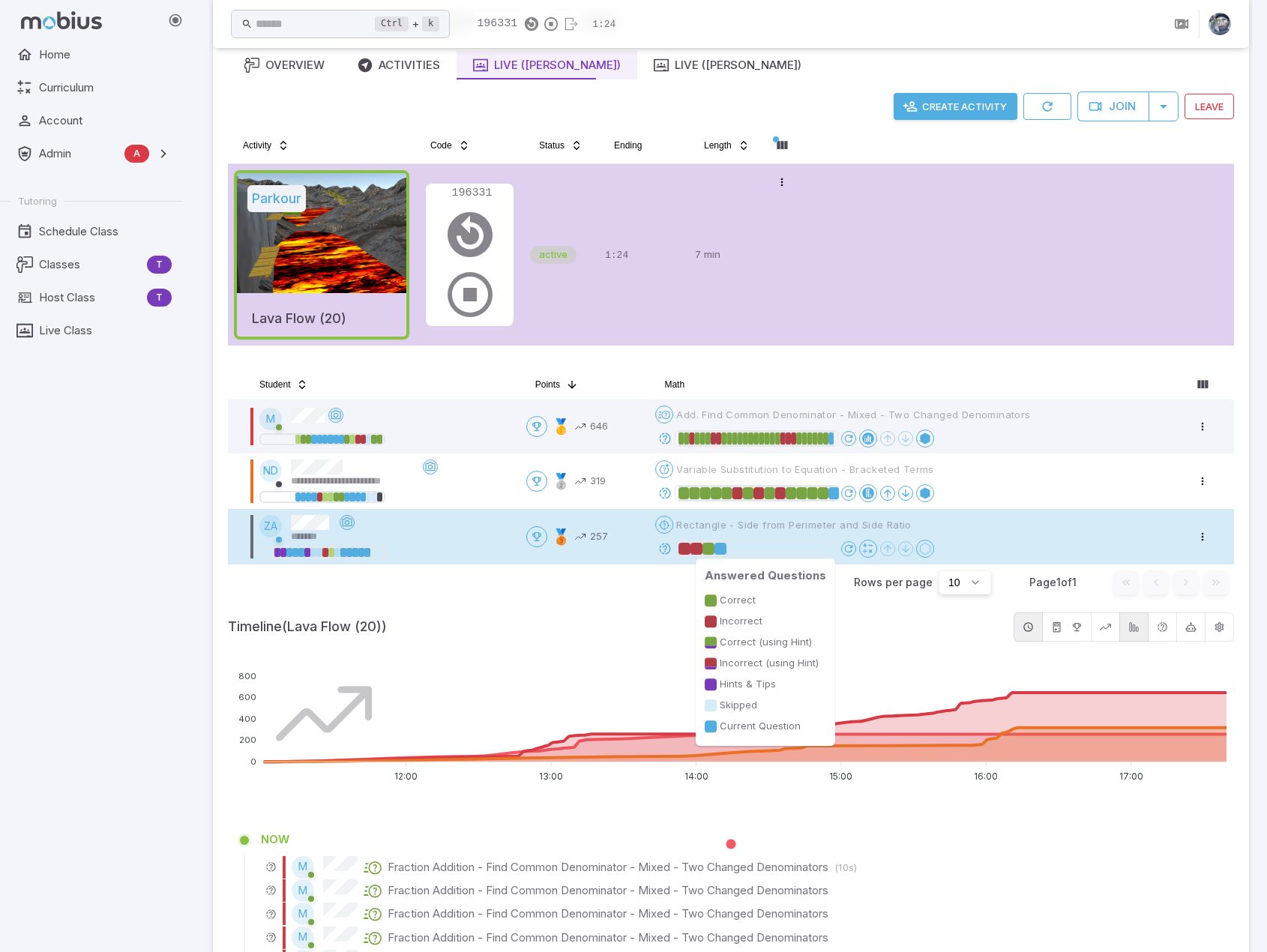
click at [726, 550] on div at bounding box center [720, 548] width 12 height 12
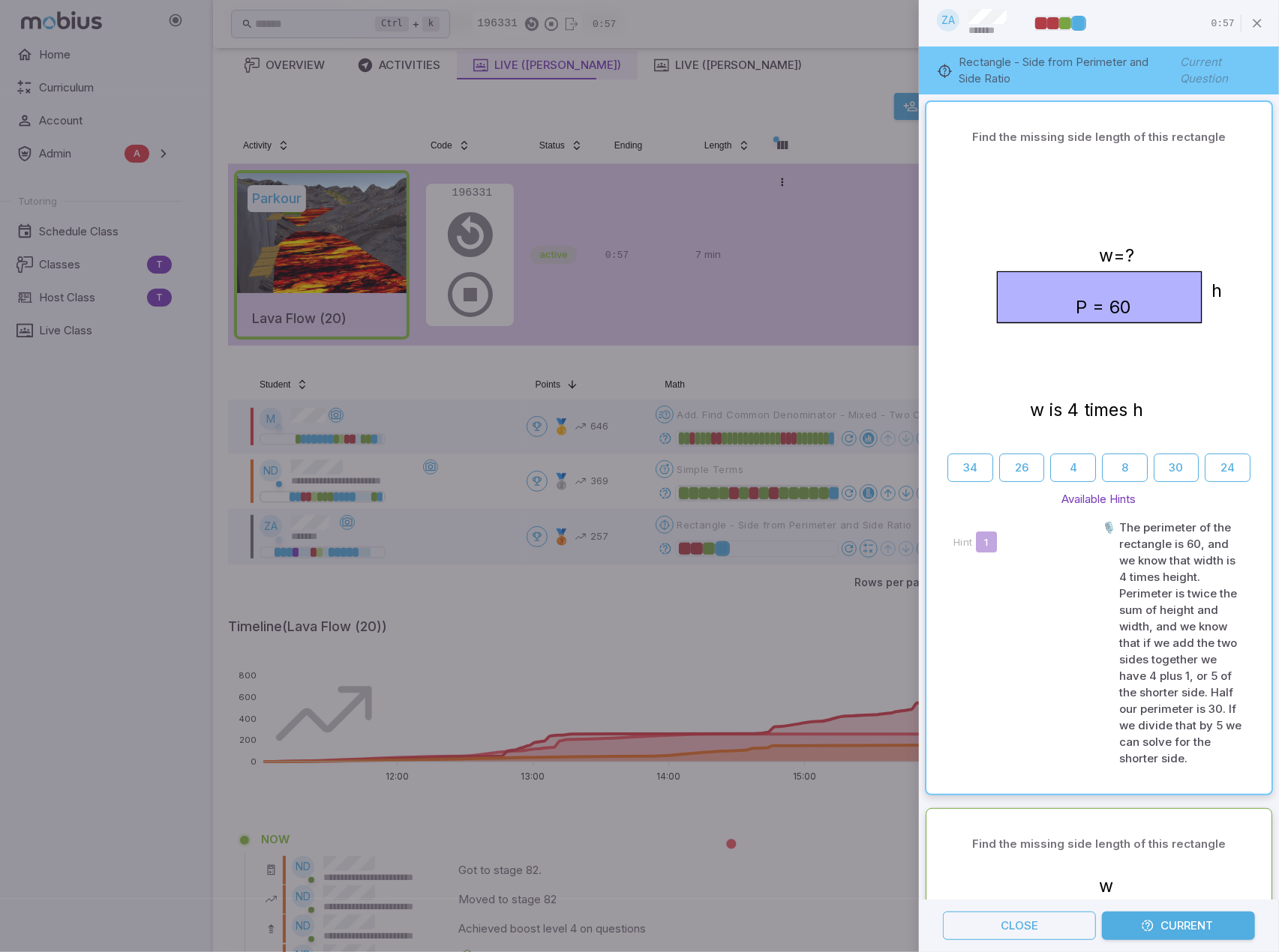
click at [712, 655] on div at bounding box center [639, 476] width 1279 height 952
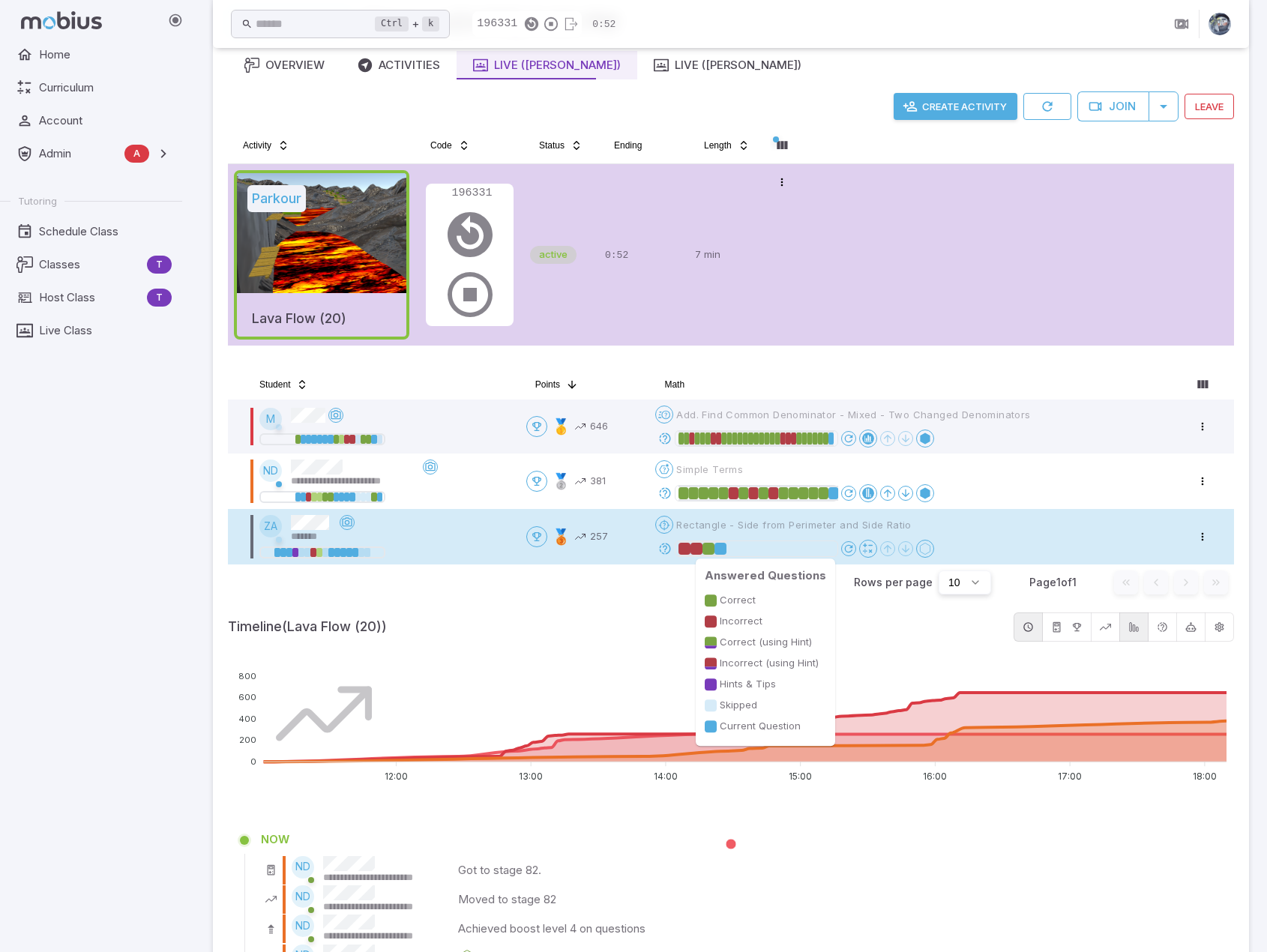
click at [727, 548] on div at bounding box center [720, 548] width 12 height 12
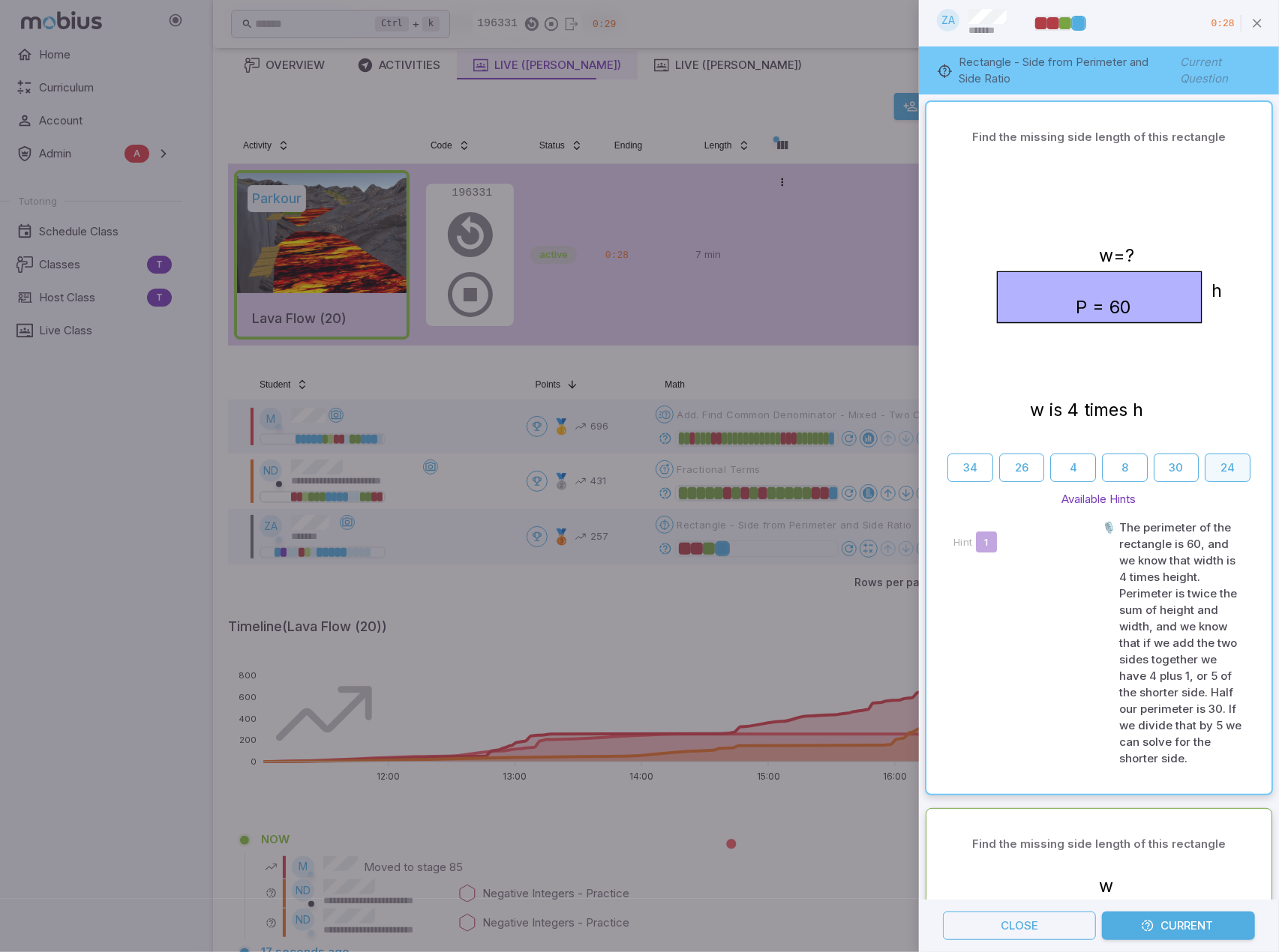
click at [1225, 472] on button "24" at bounding box center [1227, 468] width 46 height 28
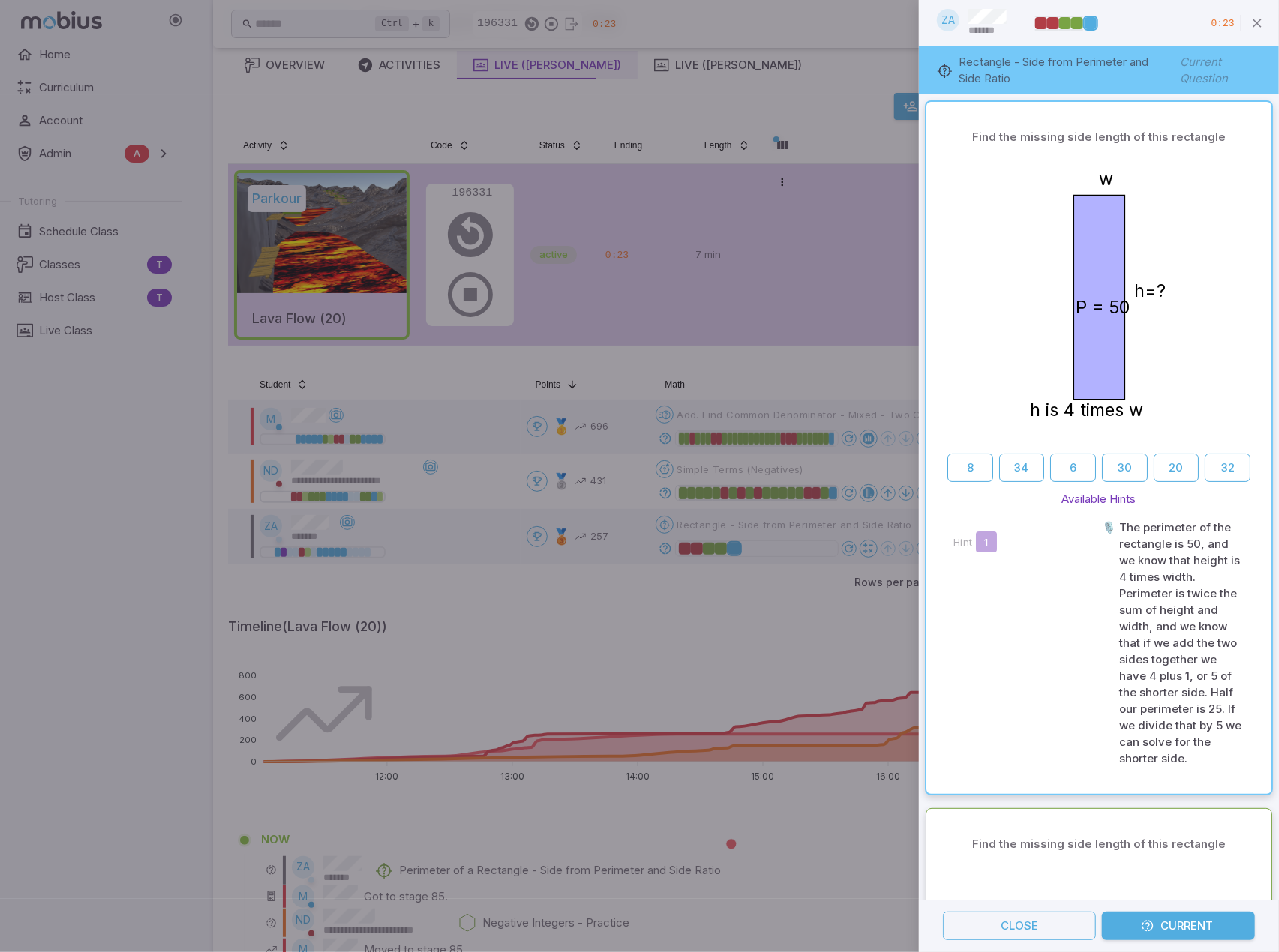
click at [736, 603] on div at bounding box center [639, 476] width 1279 height 952
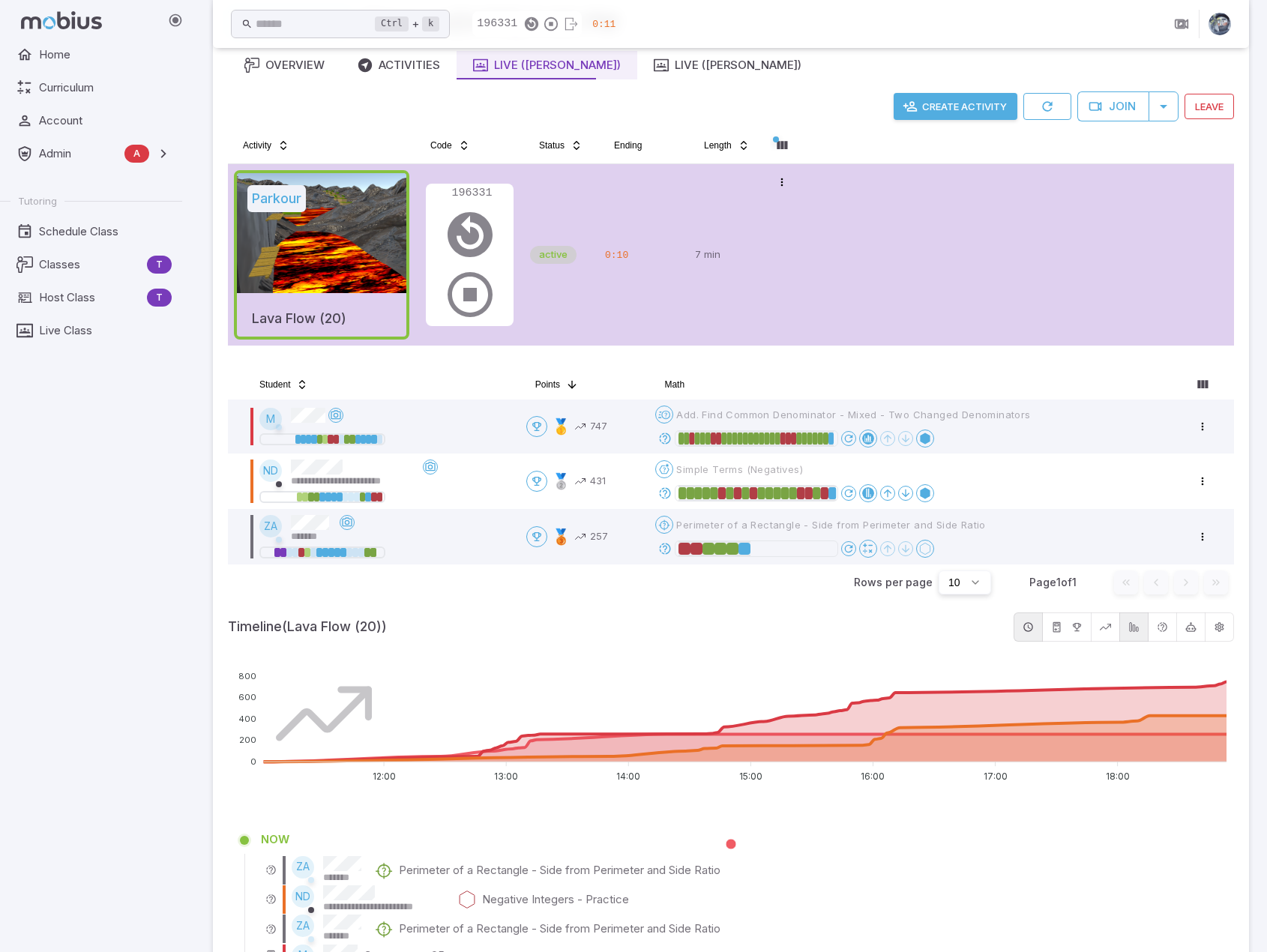
click at [664, 628] on h5 "Timeline (Lava Flow (20))" at bounding box center [618, 626] width 779 height 21
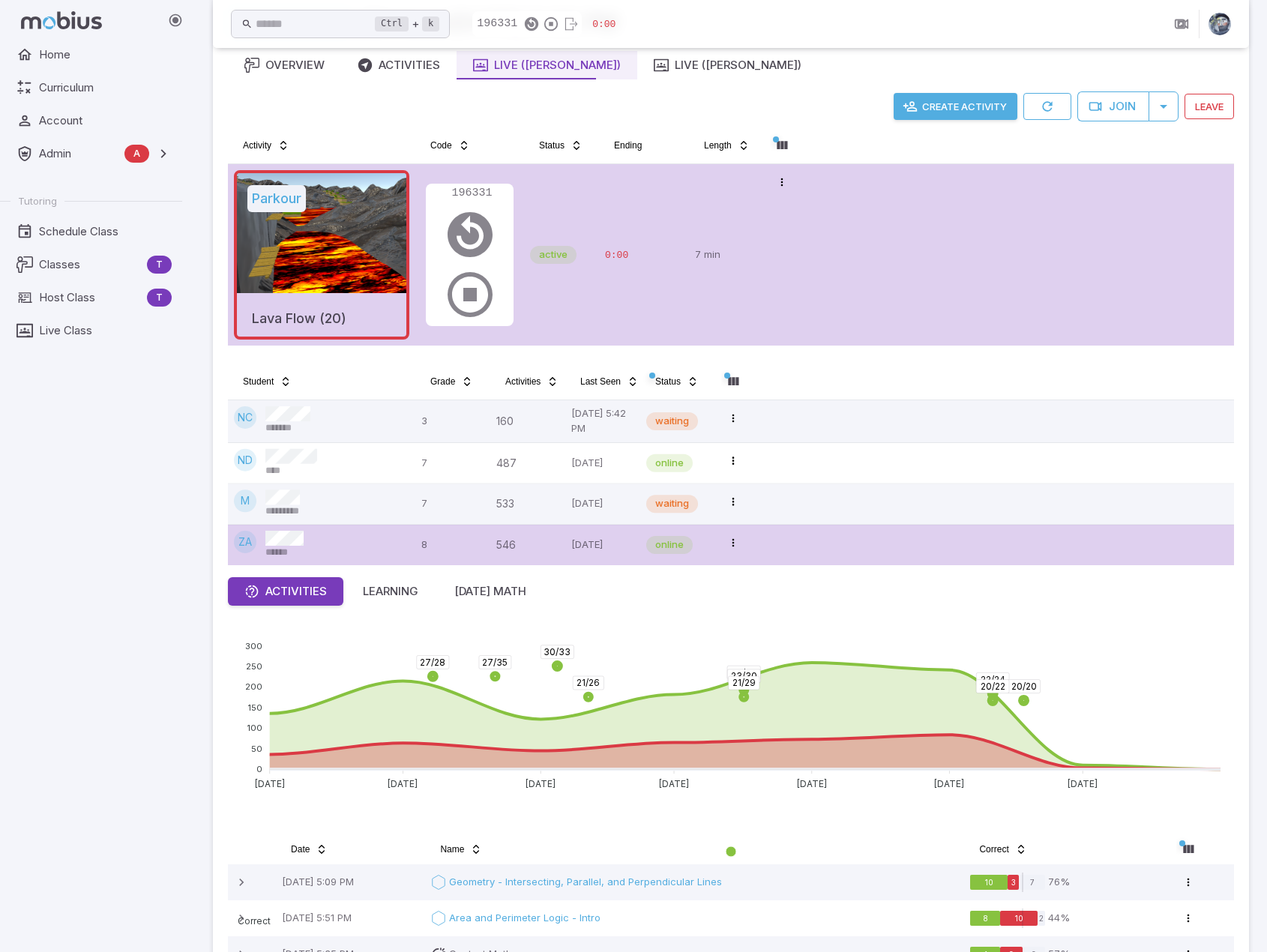
click at [155, 576] on div "Home Curriculum Account Admin A Accounts Finance Testing Tutoring Schedule Clas…" at bounding box center [97, 496] width 194 height 912
click at [787, 265] on td "Open menu" at bounding box center [783, 255] width 38 height 181
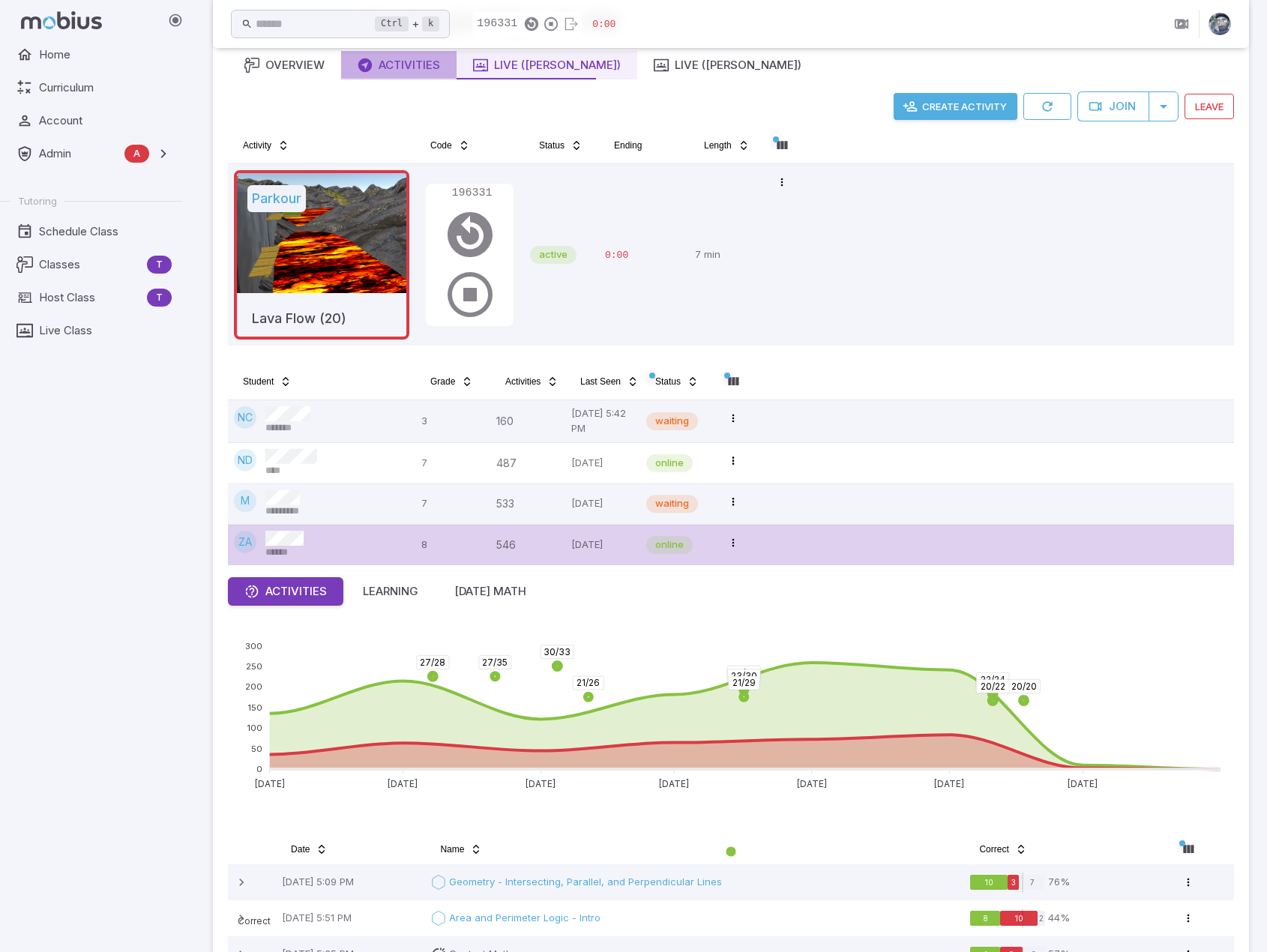
click at [378, 67] on div "Activities" at bounding box center [398, 65] width 83 height 17
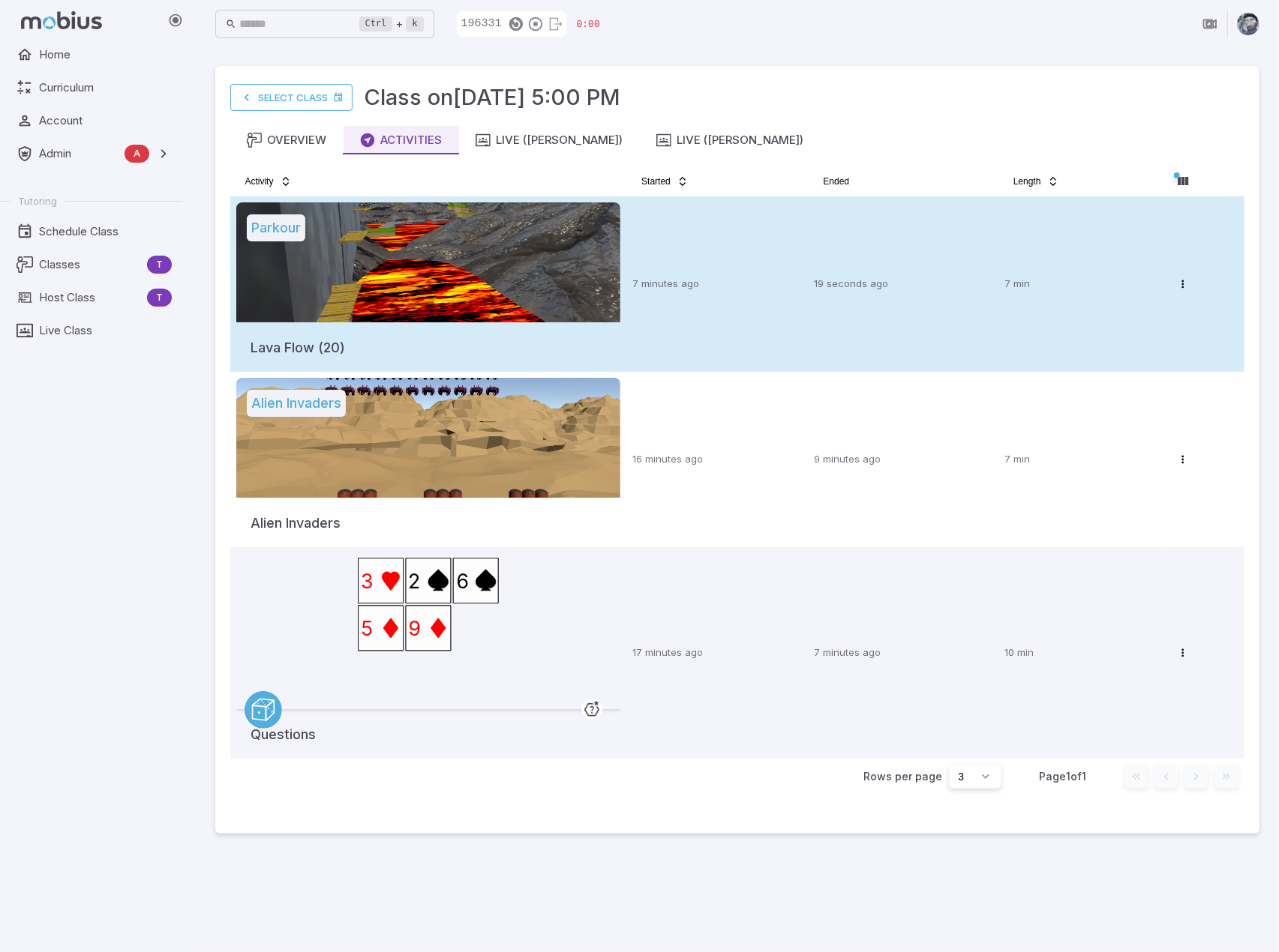
click at [780, 277] on p "7 minutes ago" at bounding box center [716, 284] width 170 height 15
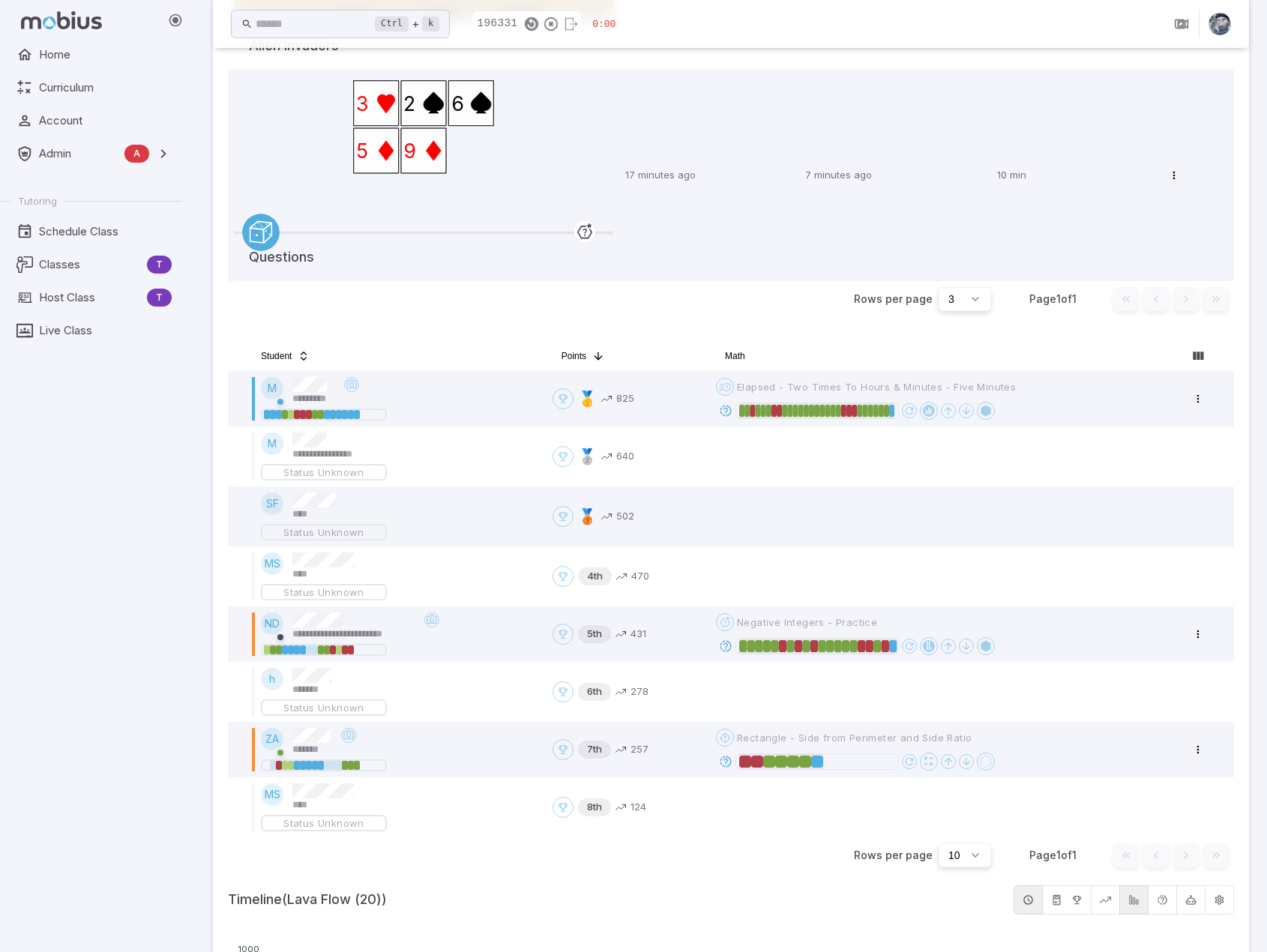
scroll to position [525, 0]
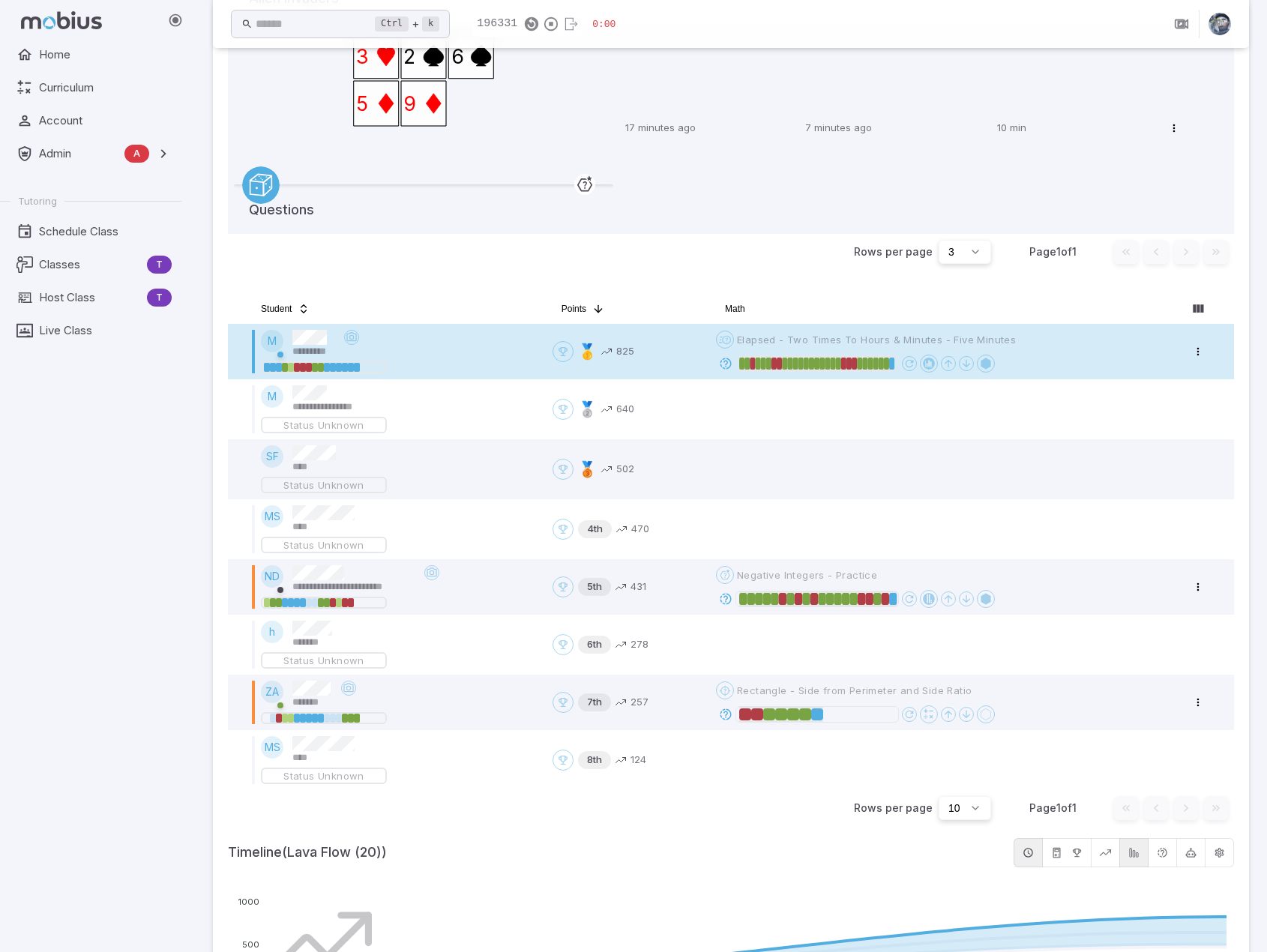
drag, startPoint x: 734, startPoint y: 367, endPoint x: 738, endPoint y: 378, distance: 11.7
click at [738, 367] on div at bounding box center [856, 364] width 279 height 18
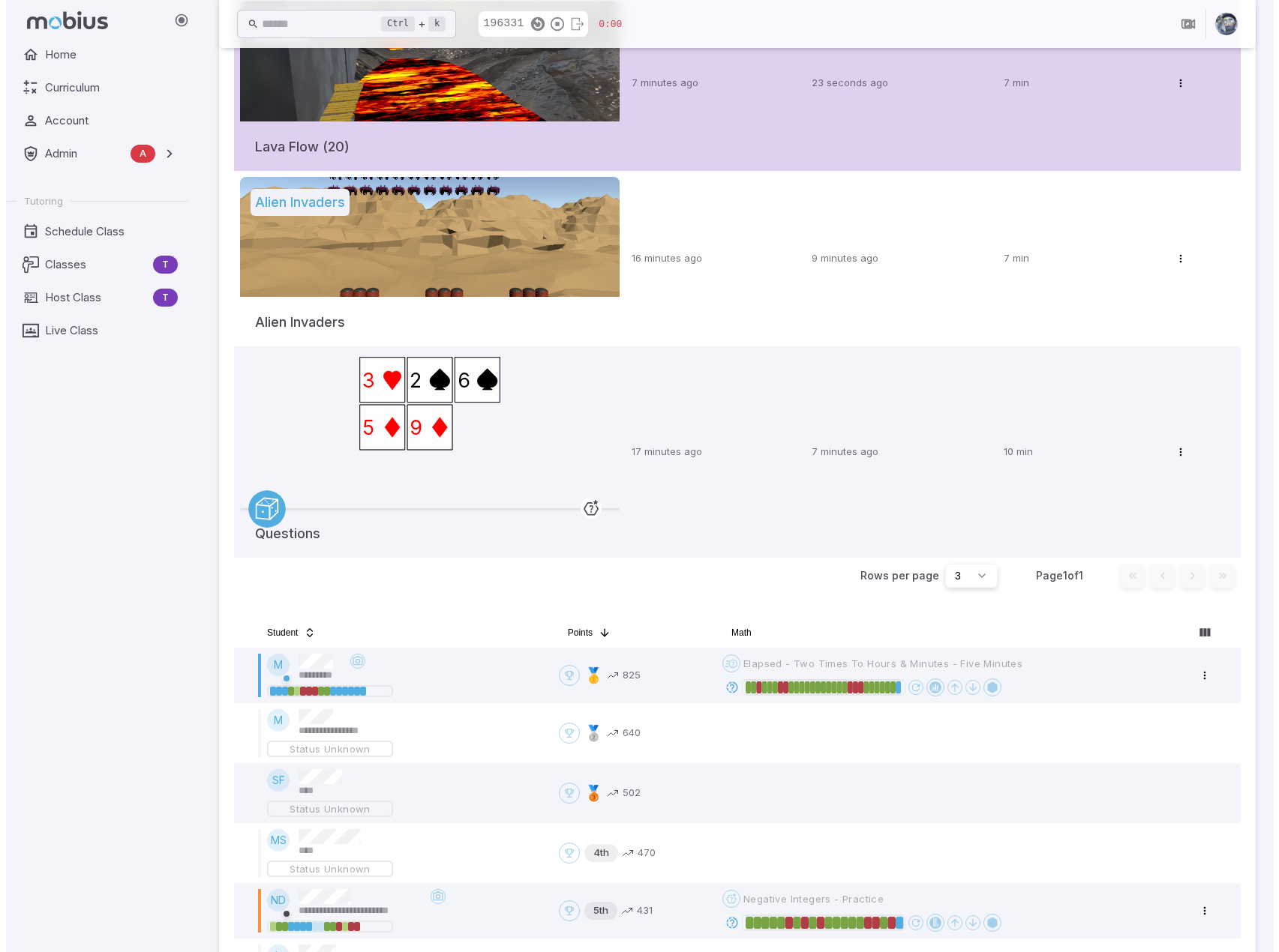
scroll to position [0, 0]
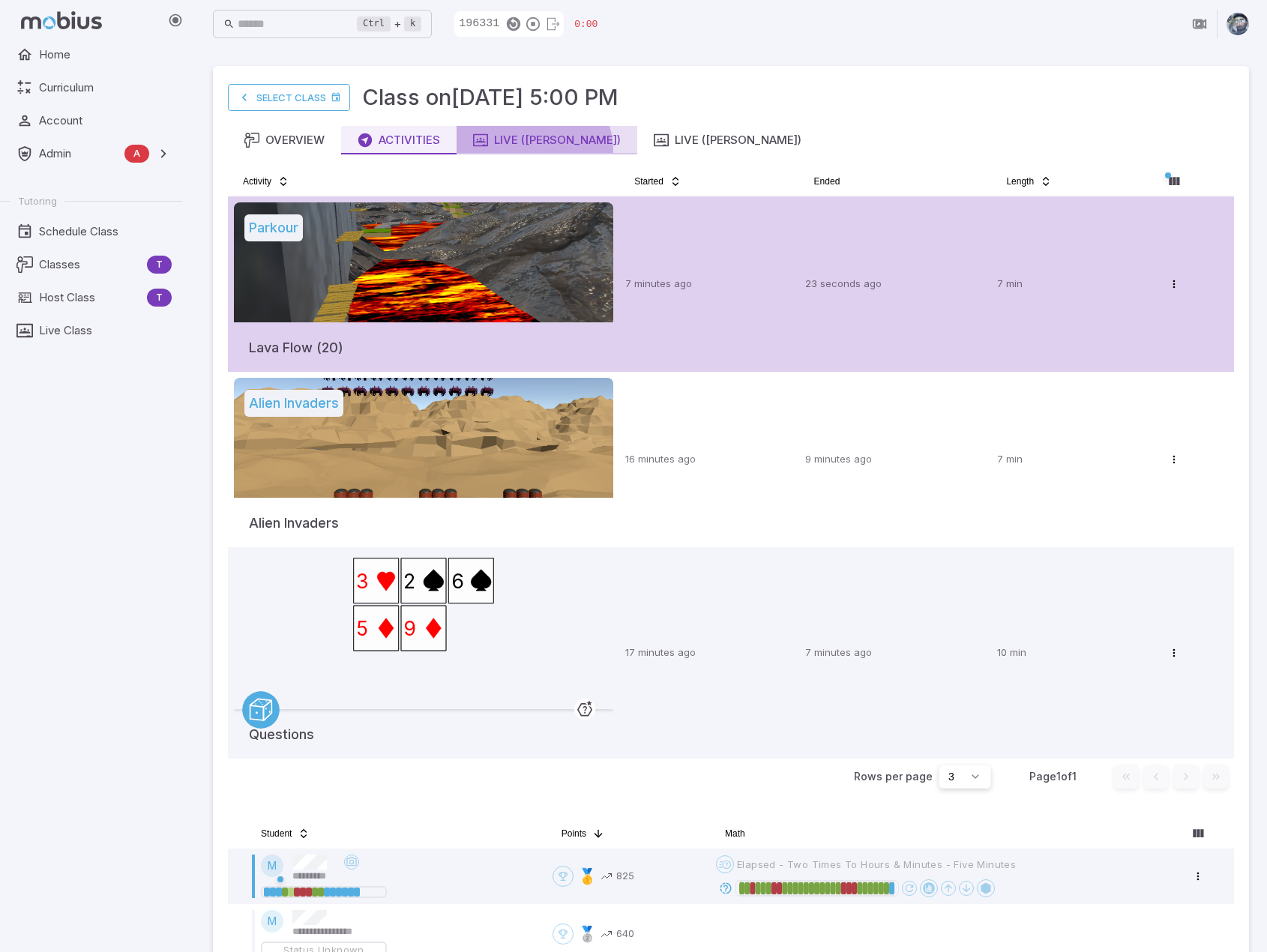
click at [533, 151] on button "Live ([PERSON_NAME])" at bounding box center [547, 140] width 181 height 28
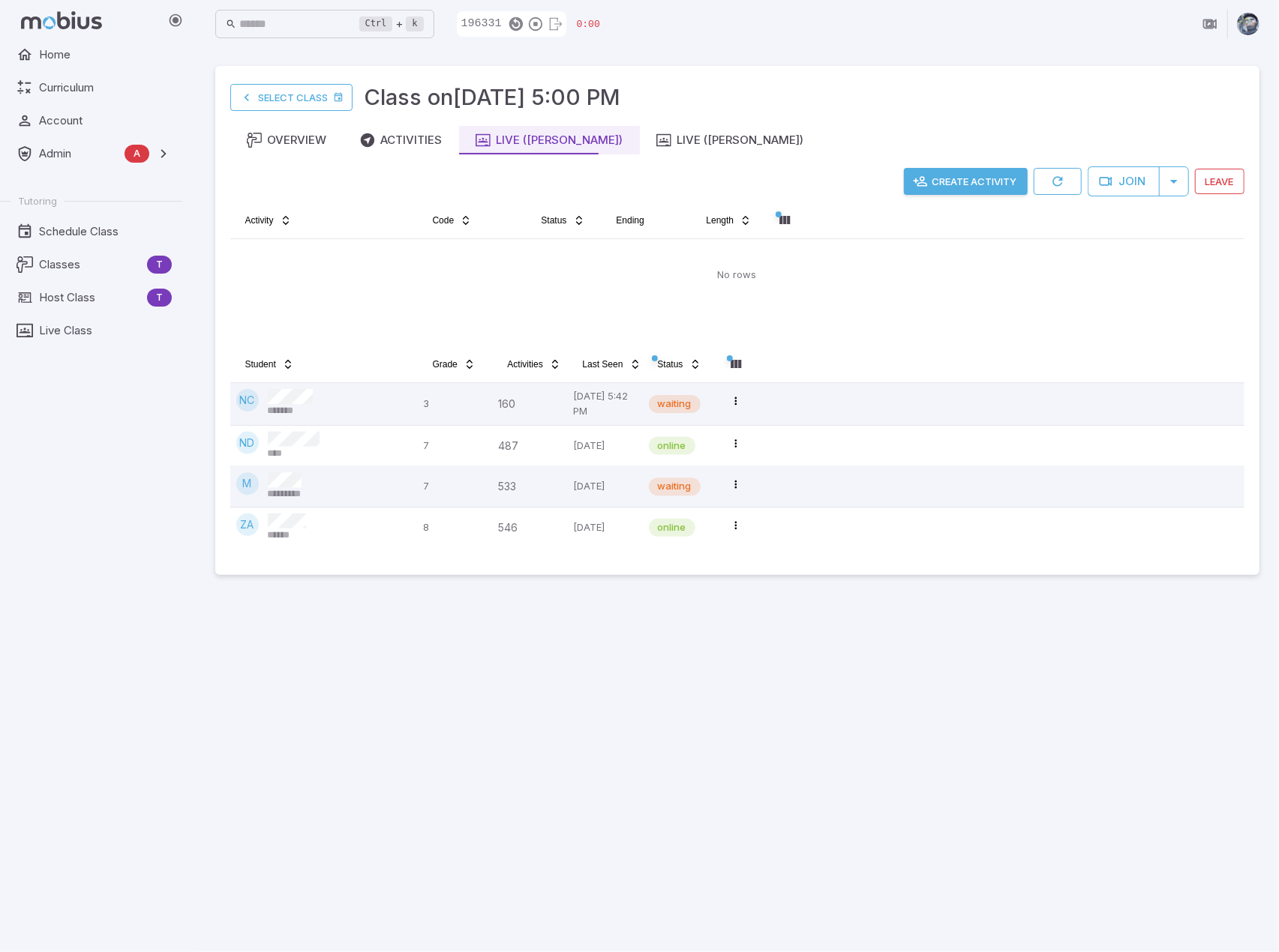
click at [851, 733] on main "Select Class Class on Oct 8 @ 5:00 PM Overview Activities Live (Andrew) Live (S…" at bounding box center [737, 500] width 1080 height 904
click at [949, 640] on main "Select Class Class on Oct 8 @ 5:00 PM Overview Activities Live (Andrew) Live (S…" at bounding box center [737, 500] width 1080 height 904
click at [999, 187] on button "Create Activity" at bounding box center [965, 181] width 124 height 27
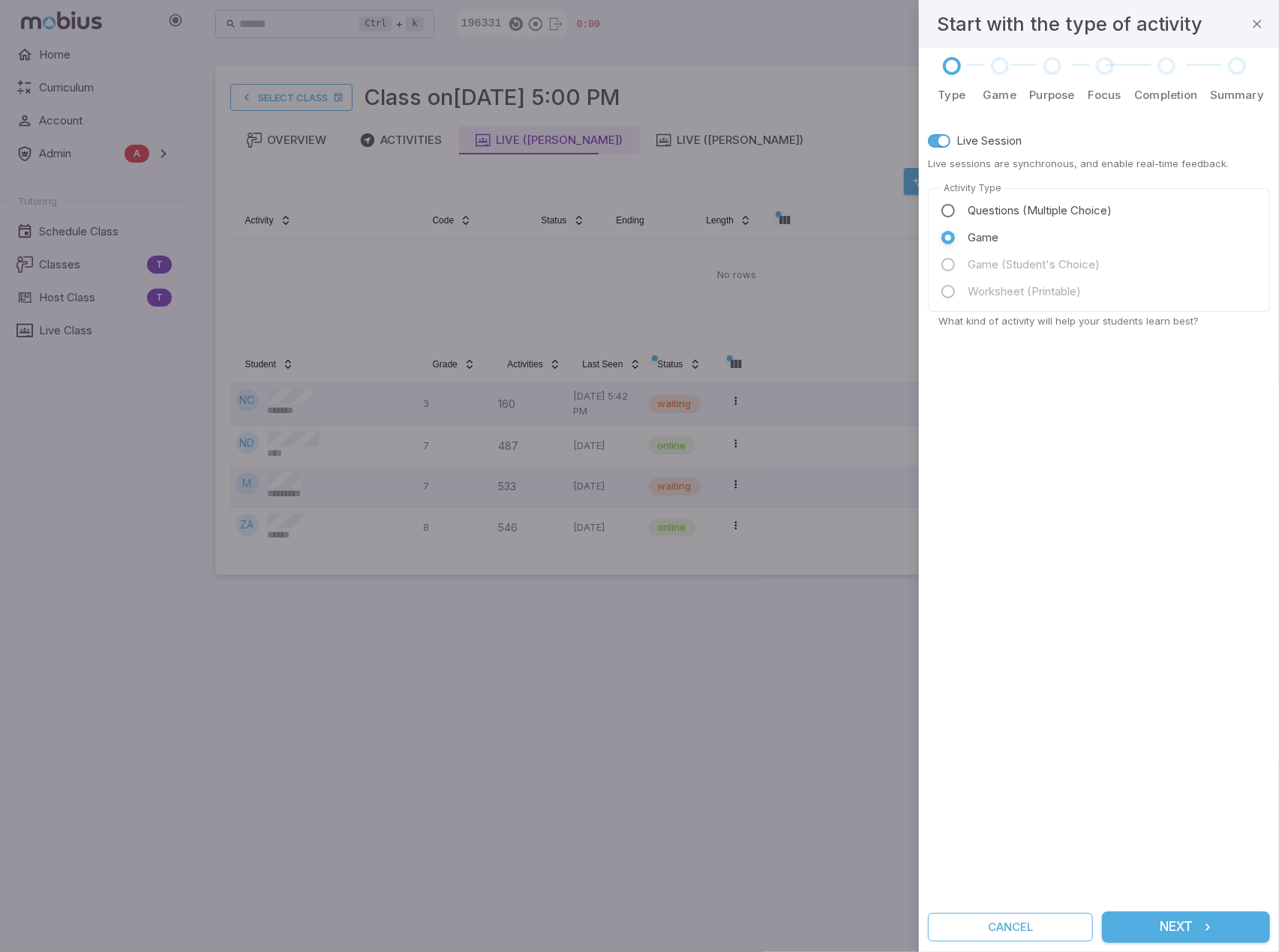
click at [993, 204] on span "Questions (Multiple Choice)" at bounding box center [1039, 211] width 144 height 17
click at [1172, 931] on button "Next" at bounding box center [1185, 928] width 168 height 32
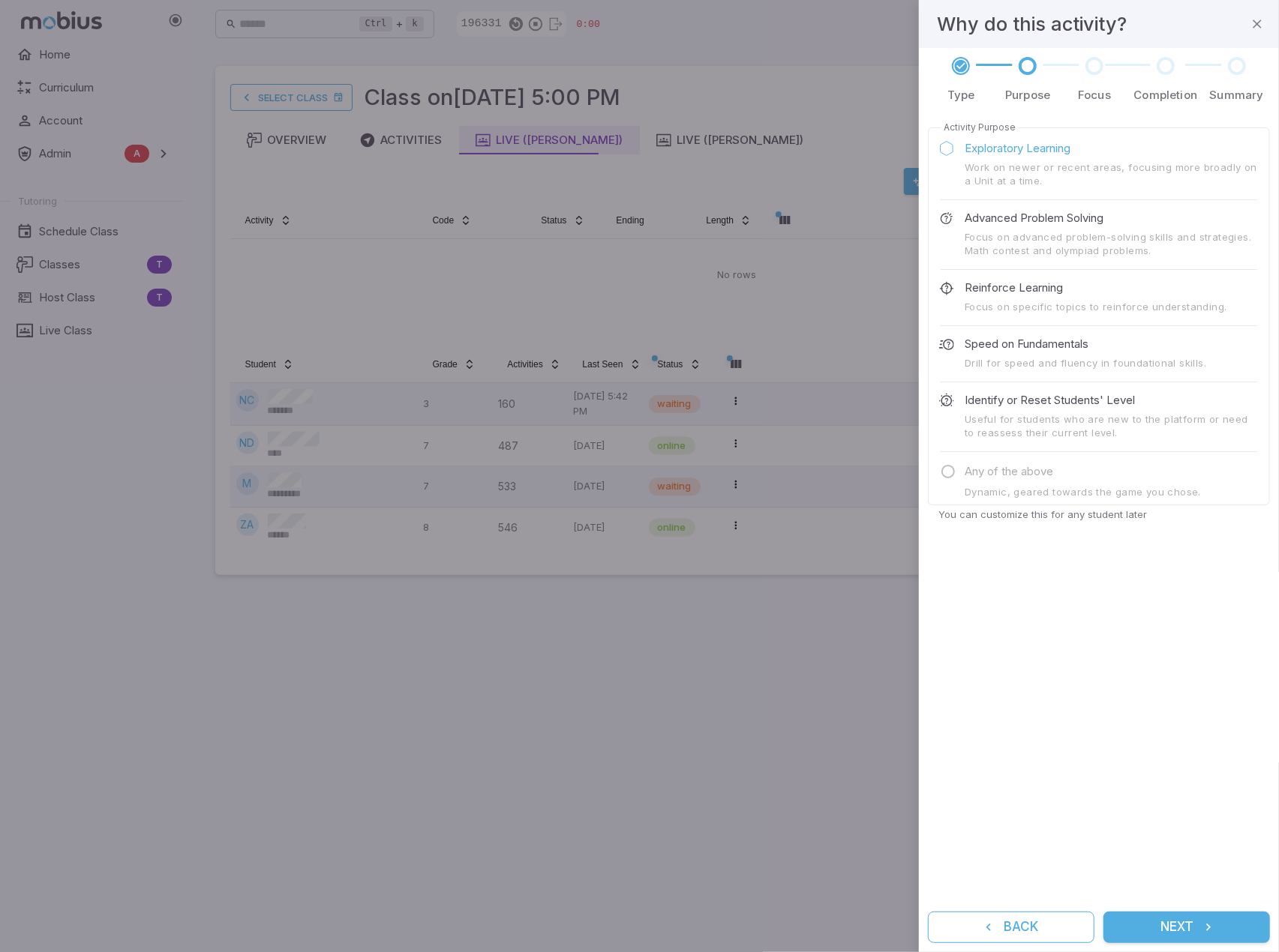
click at [1177, 931] on button "Next" at bounding box center [1186, 928] width 166 height 32
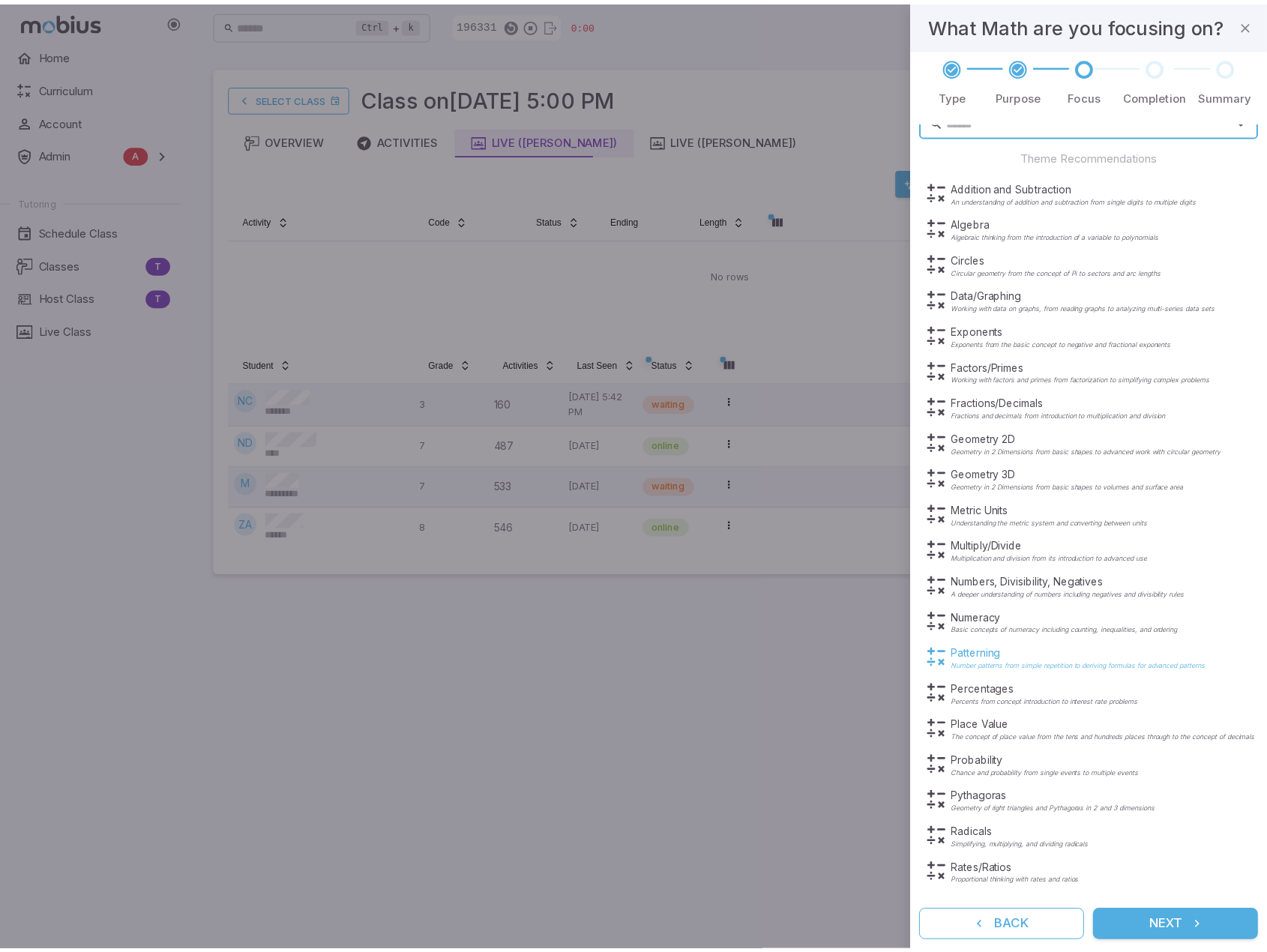
scroll to position [105, 0]
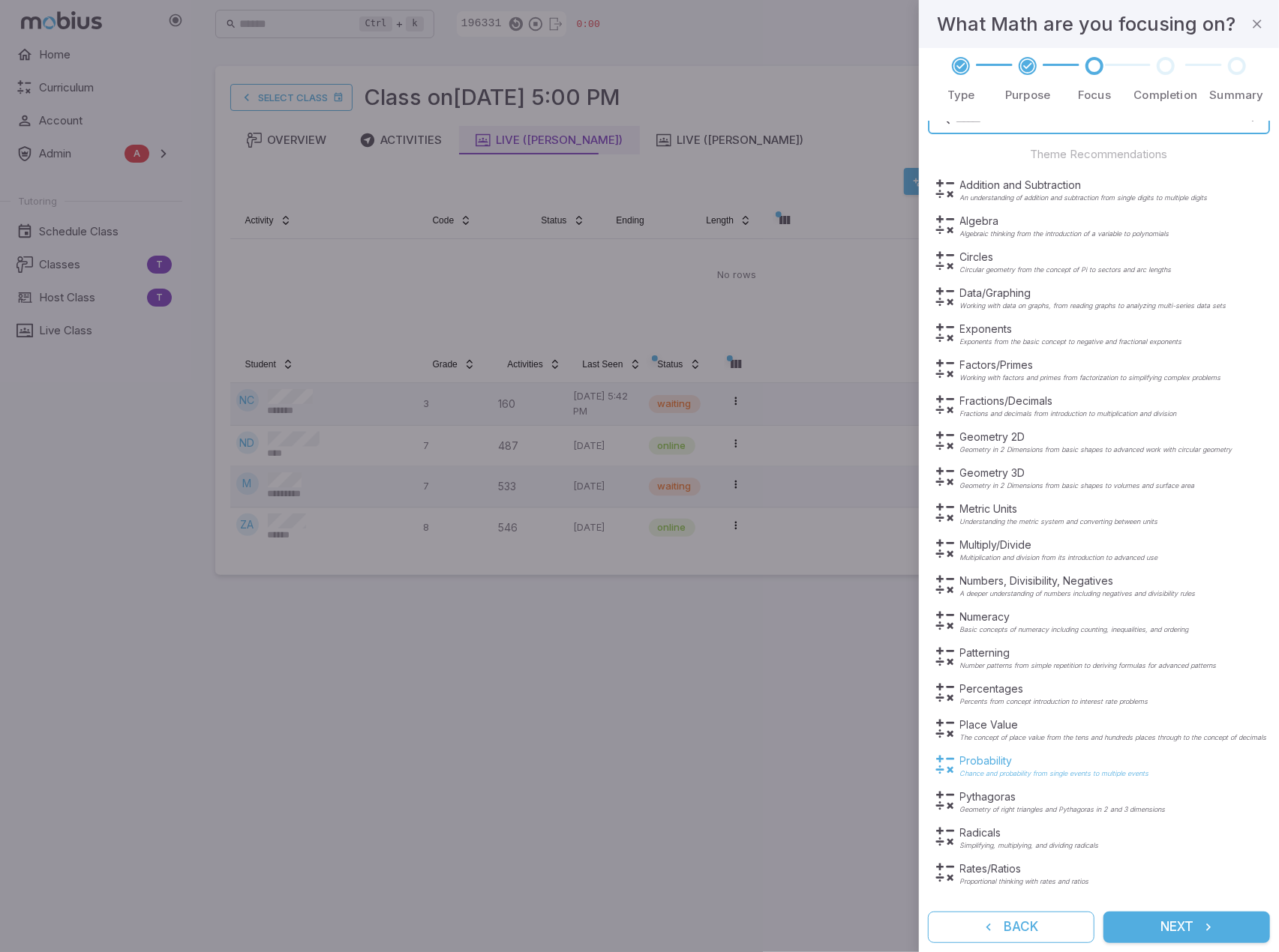
click at [1045, 767] on div "Probability Chance and probability from single events to multiple events" at bounding box center [1055, 765] width 189 height 24
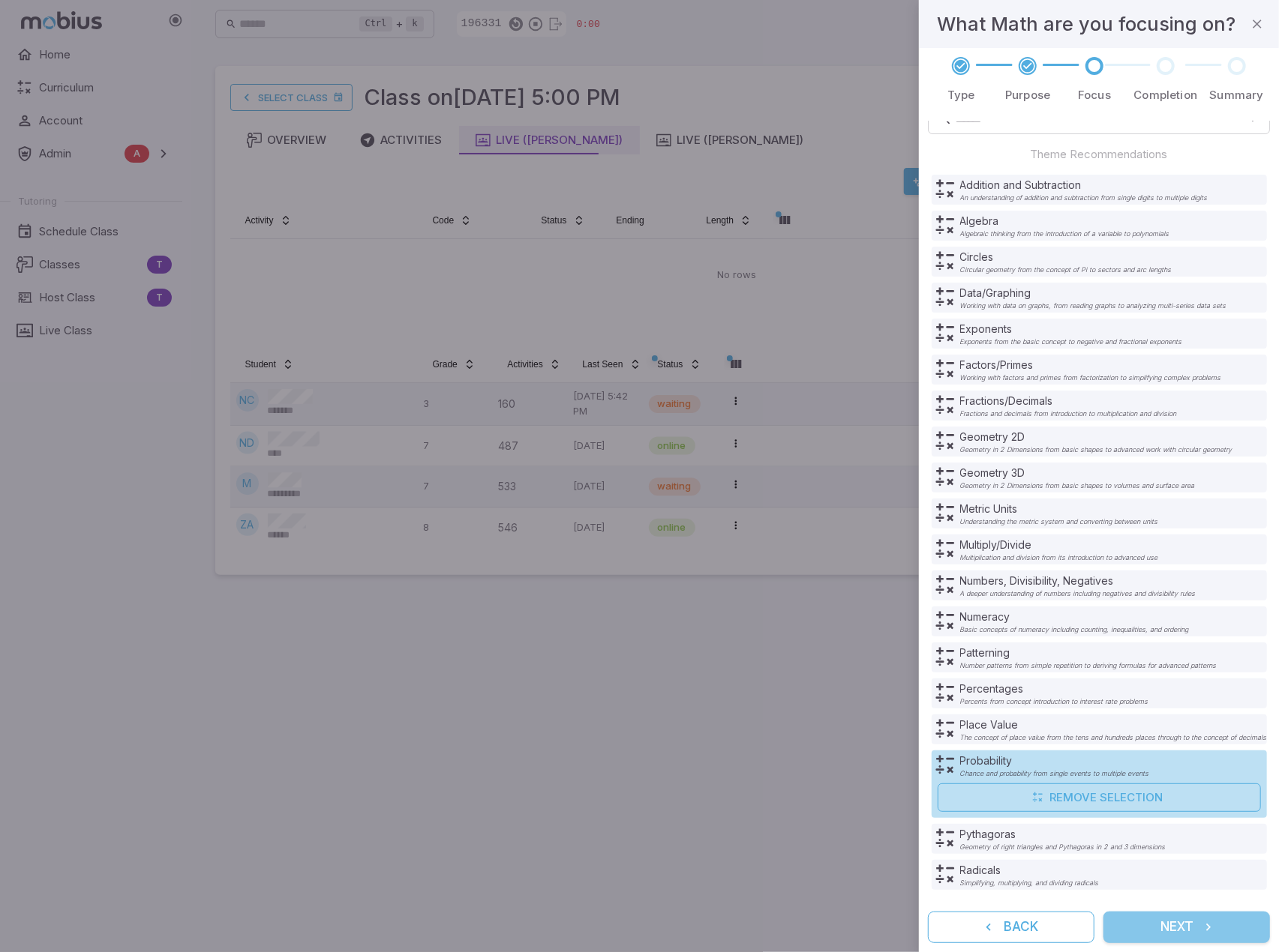
click at [1221, 926] on button "Next" at bounding box center [1186, 928] width 166 height 32
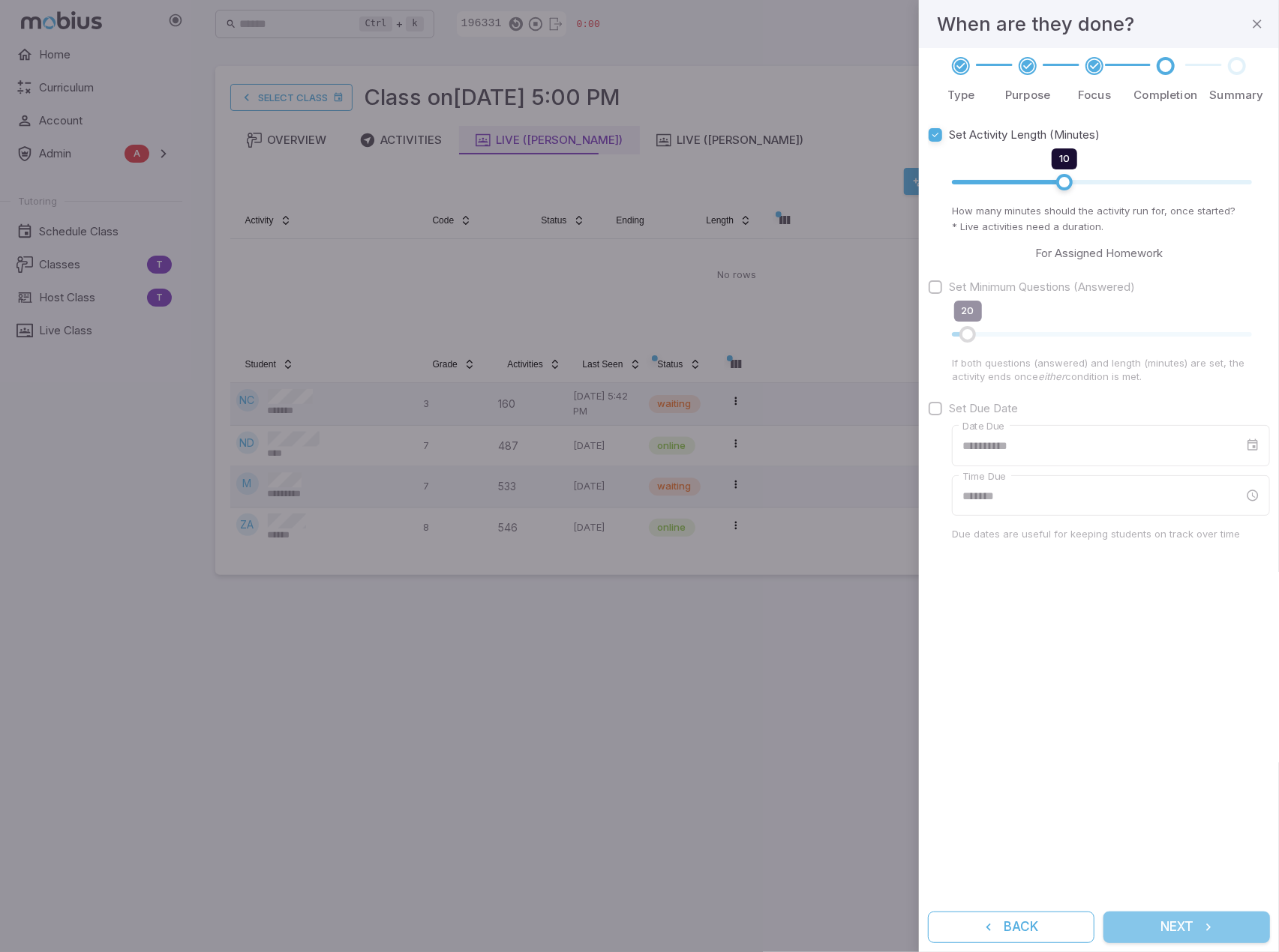
click at [1221, 926] on button "Next" at bounding box center [1186, 928] width 166 height 32
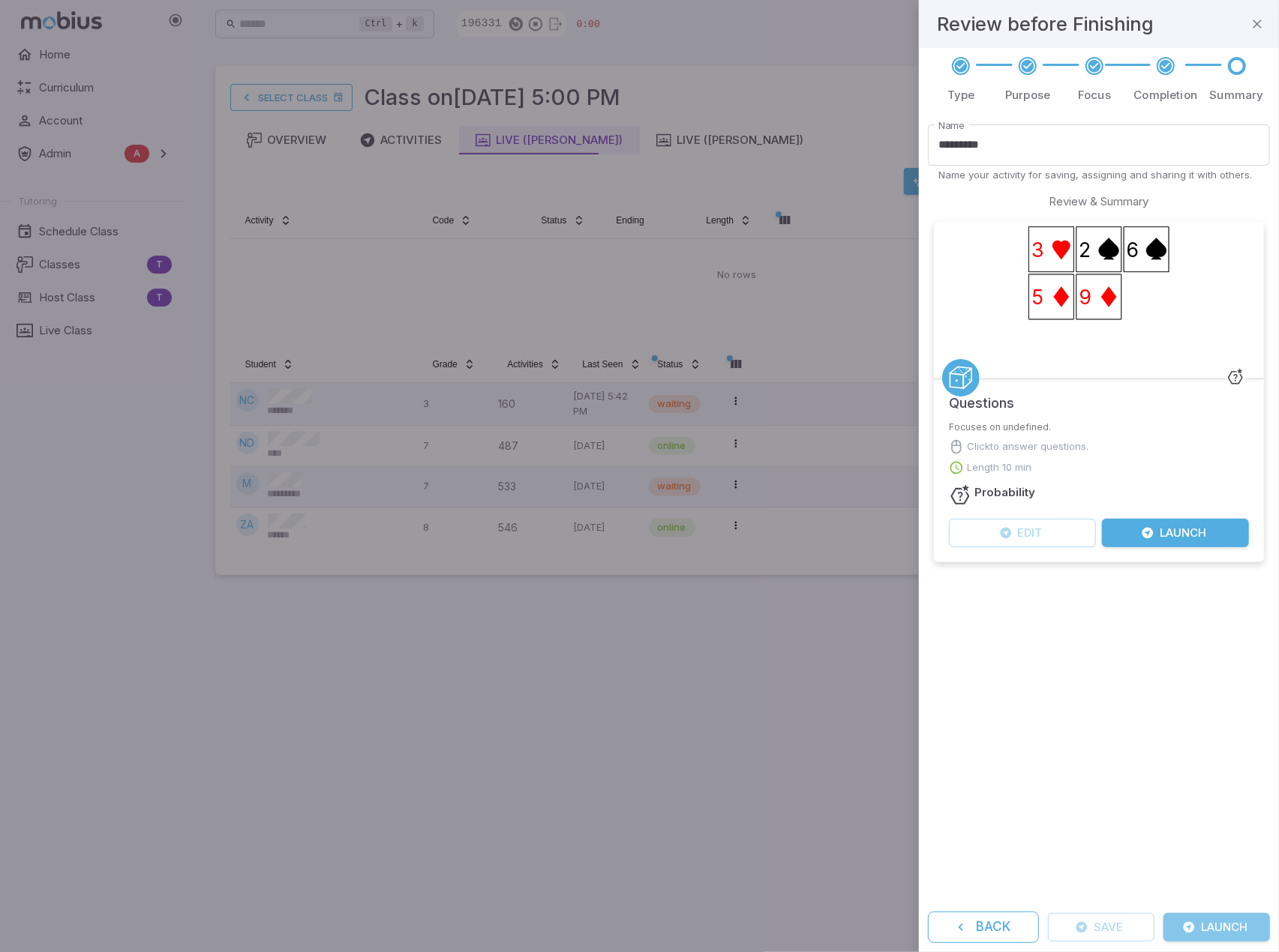
click at [1221, 924] on button "Launch" at bounding box center [1216, 928] width 107 height 28
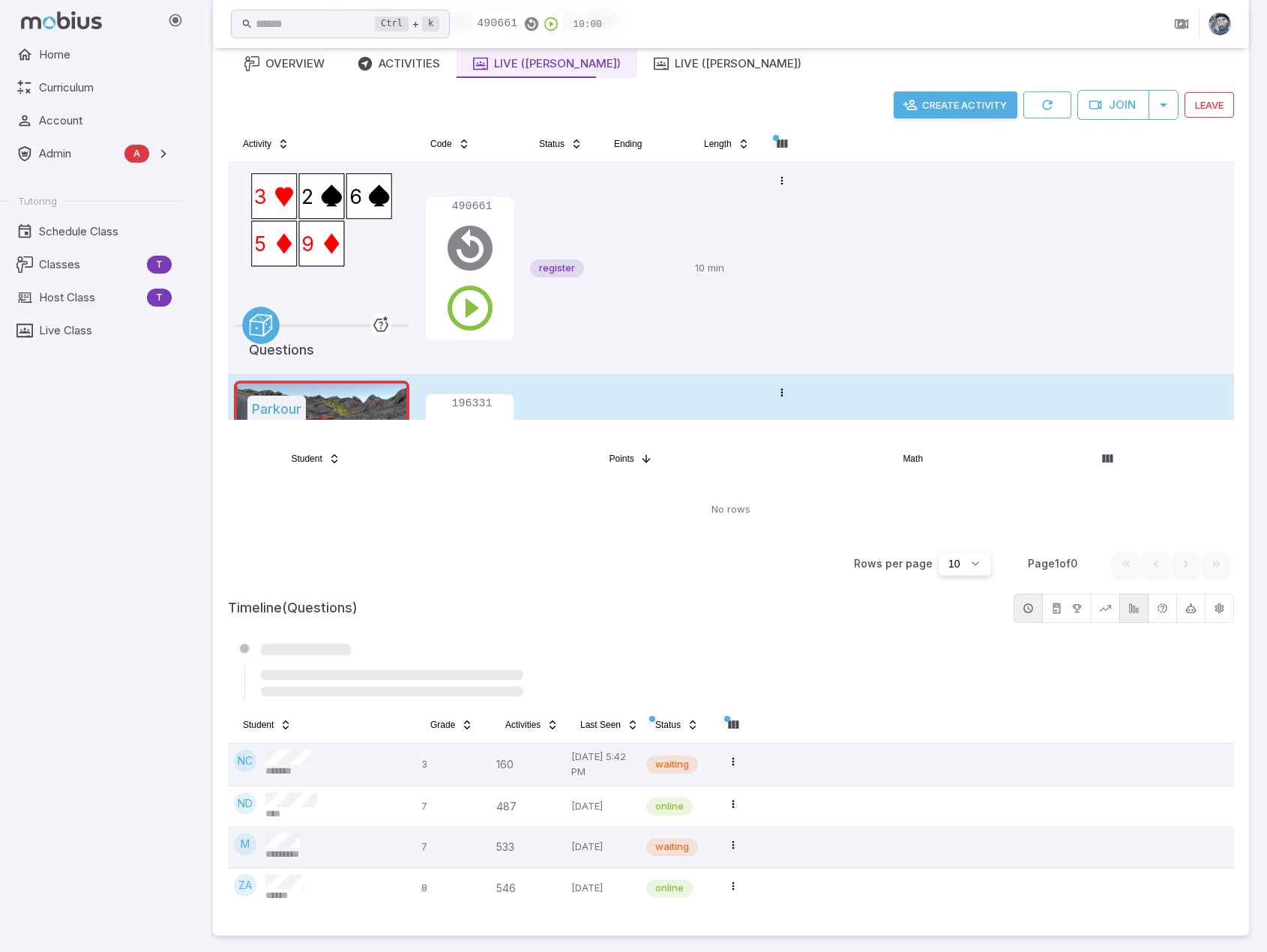
scroll to position [136, 0]
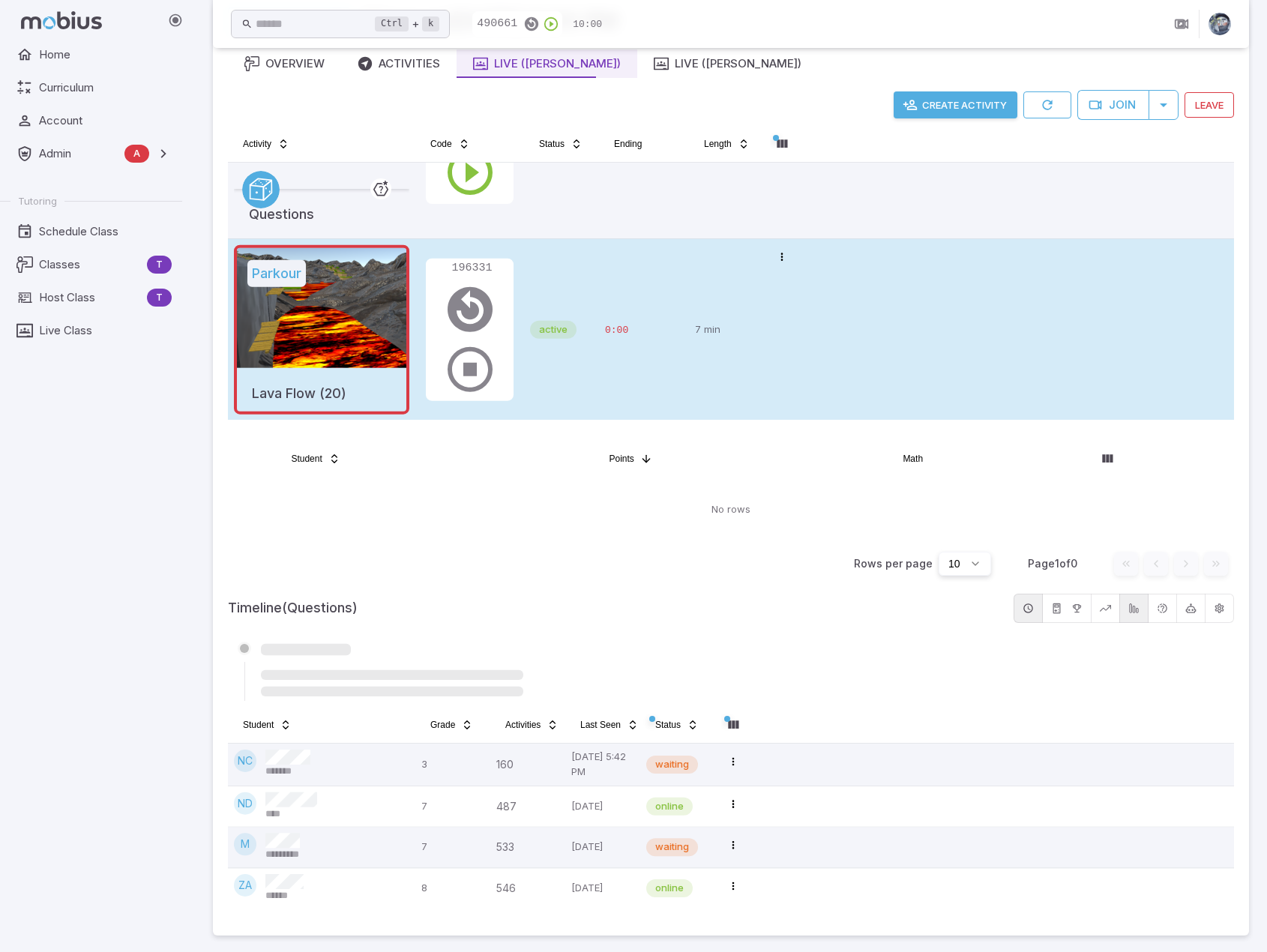
click at [585, 367] on div "active" at bounding box center [562, 330] width 63 height 170
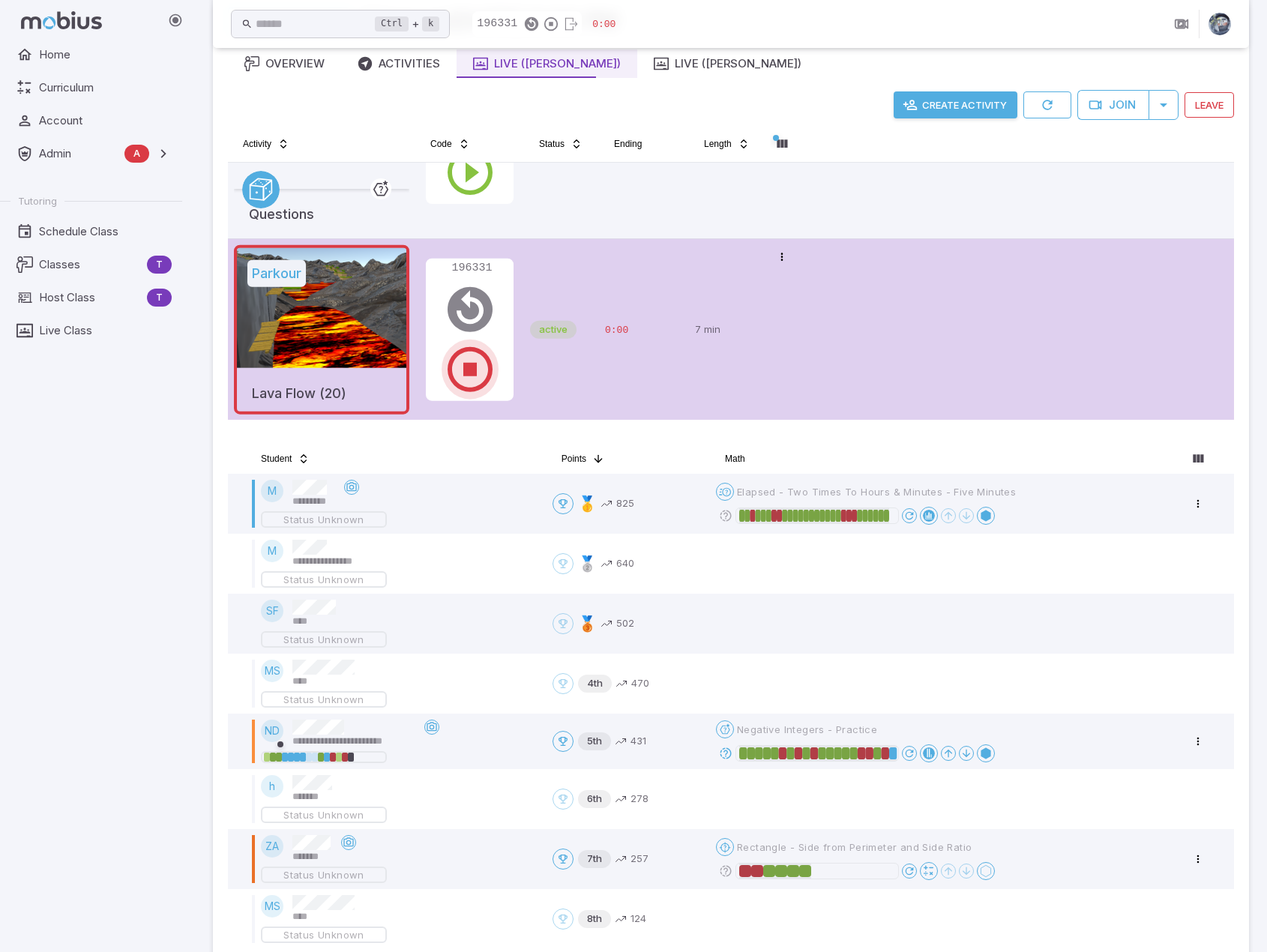
click at [471, 370] on icon "button" at bounding box center [470, 369] width 54 height 54
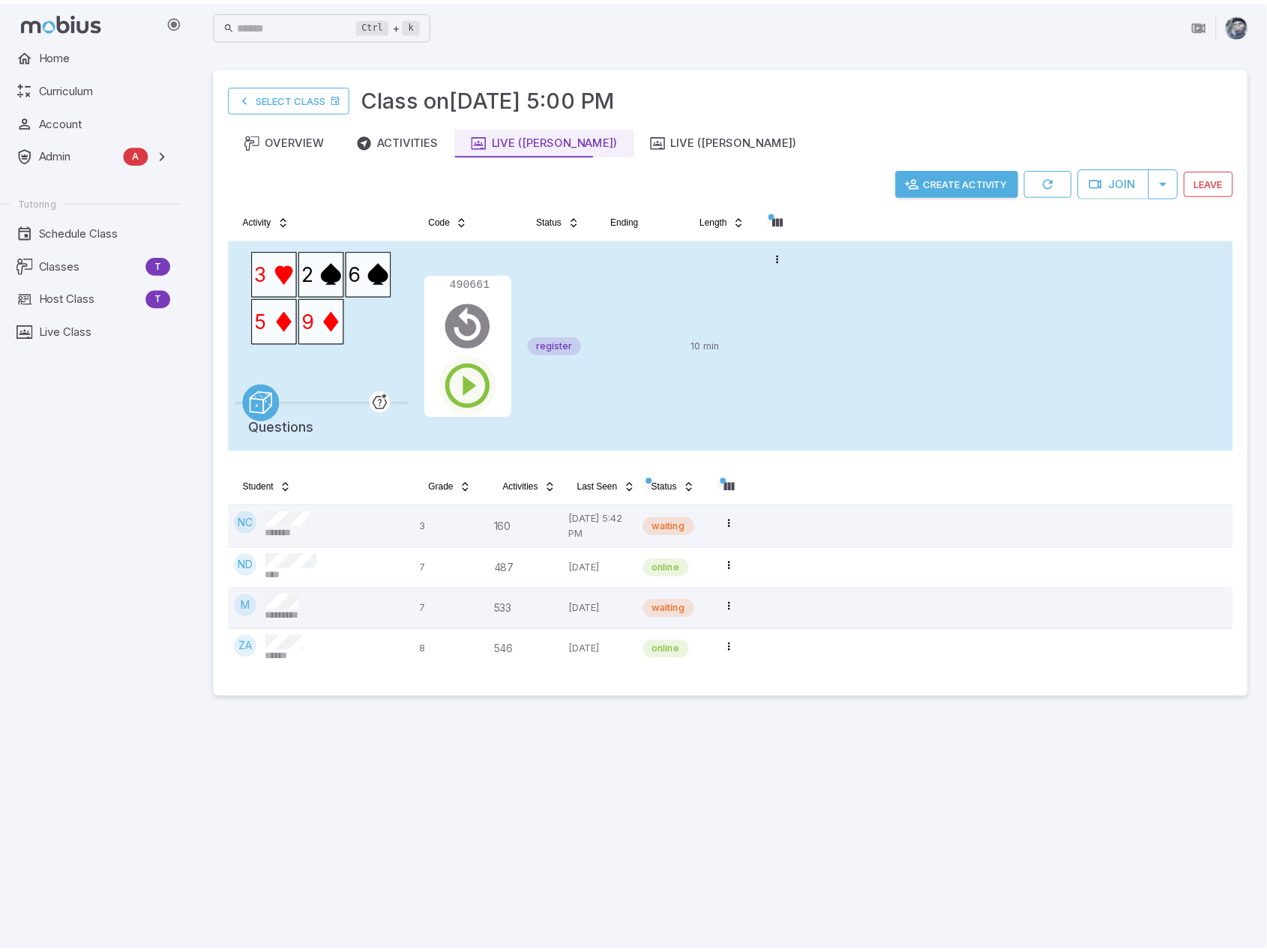
scroll to position [0, 0]
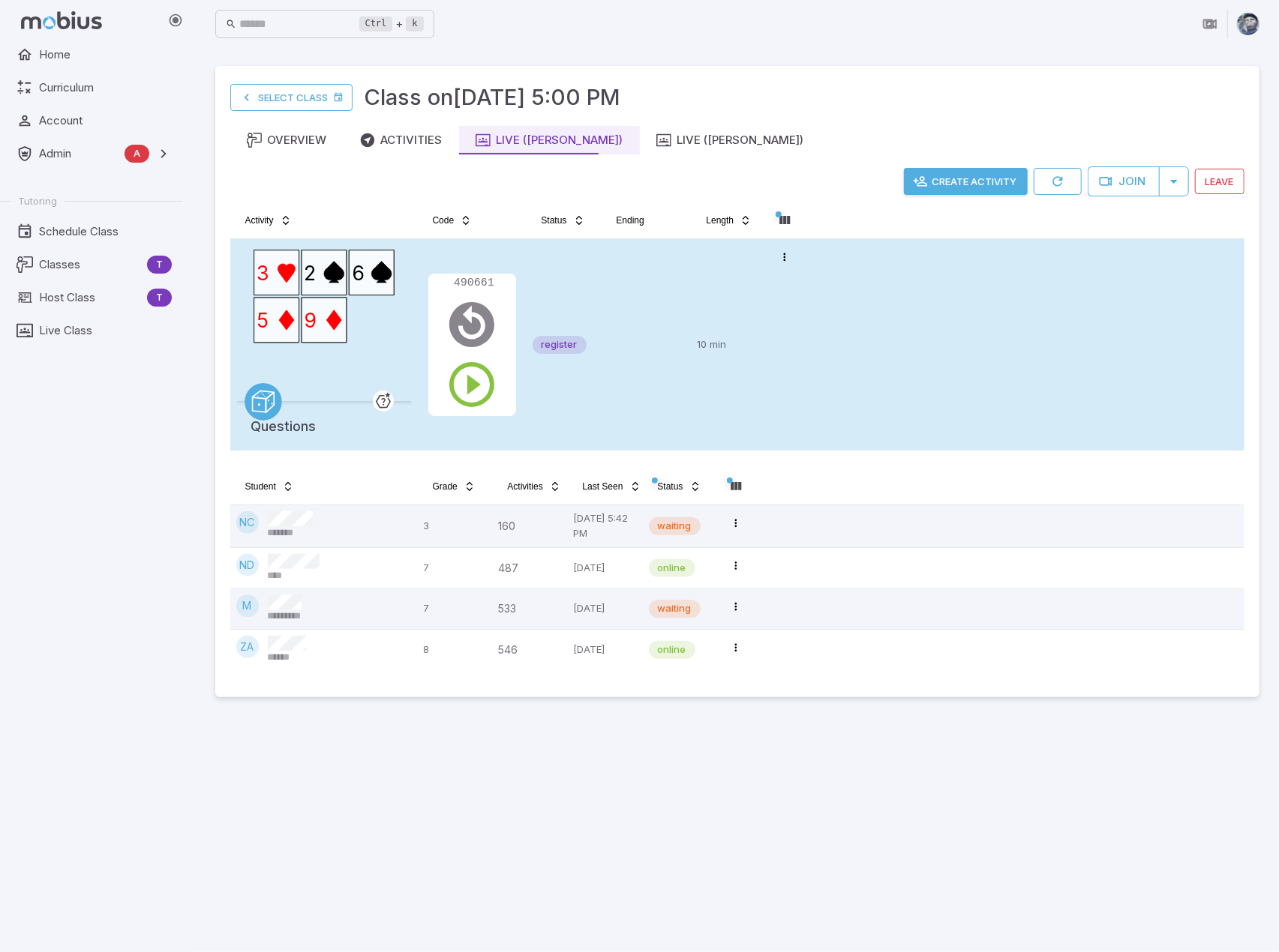
click at [766, 383] on td "Open menu" at bounding box center [785, 345] width 38 height 211
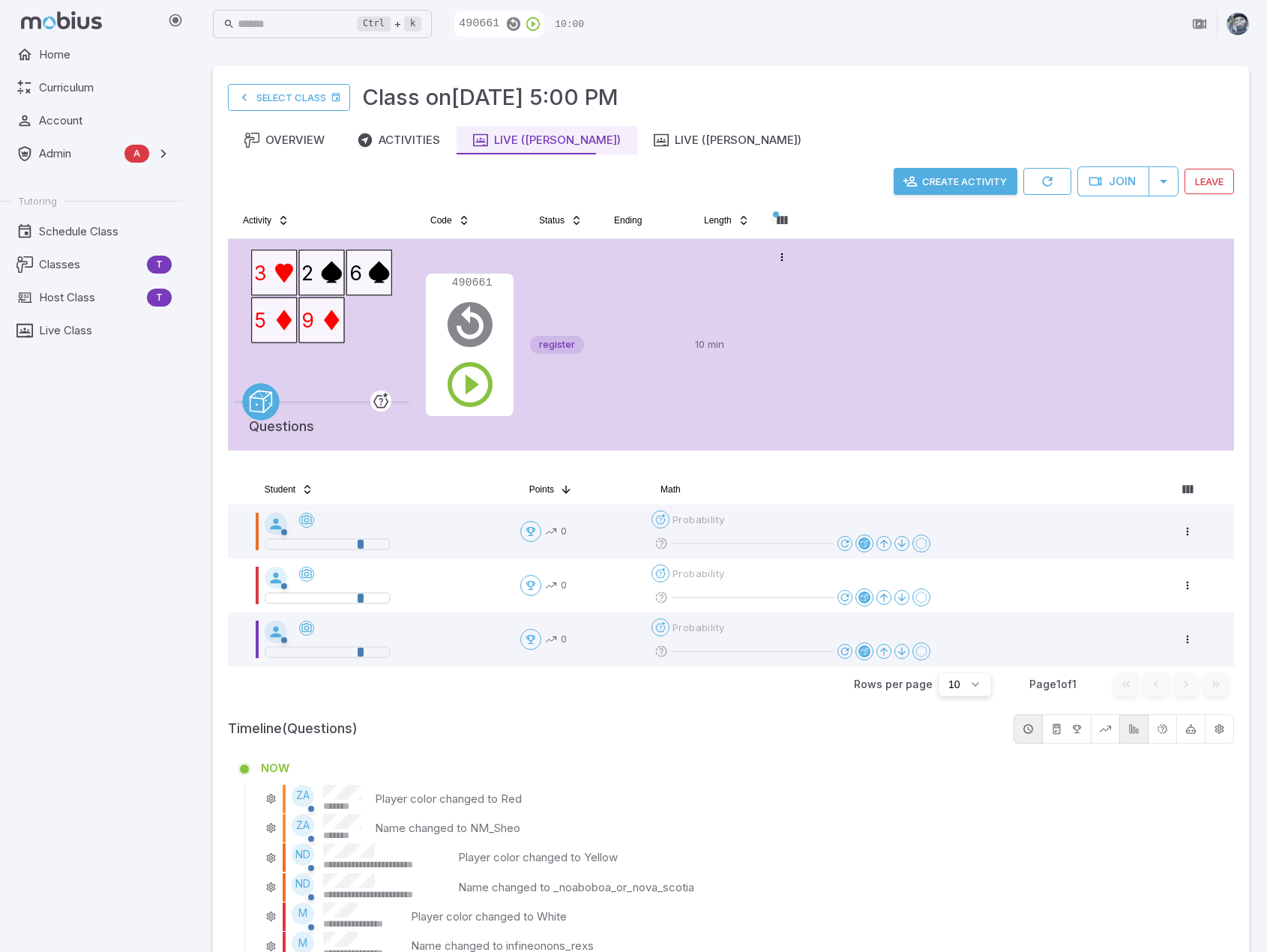
click at [669, 289] on td at bounding box center [644, 345] width 90 height 211
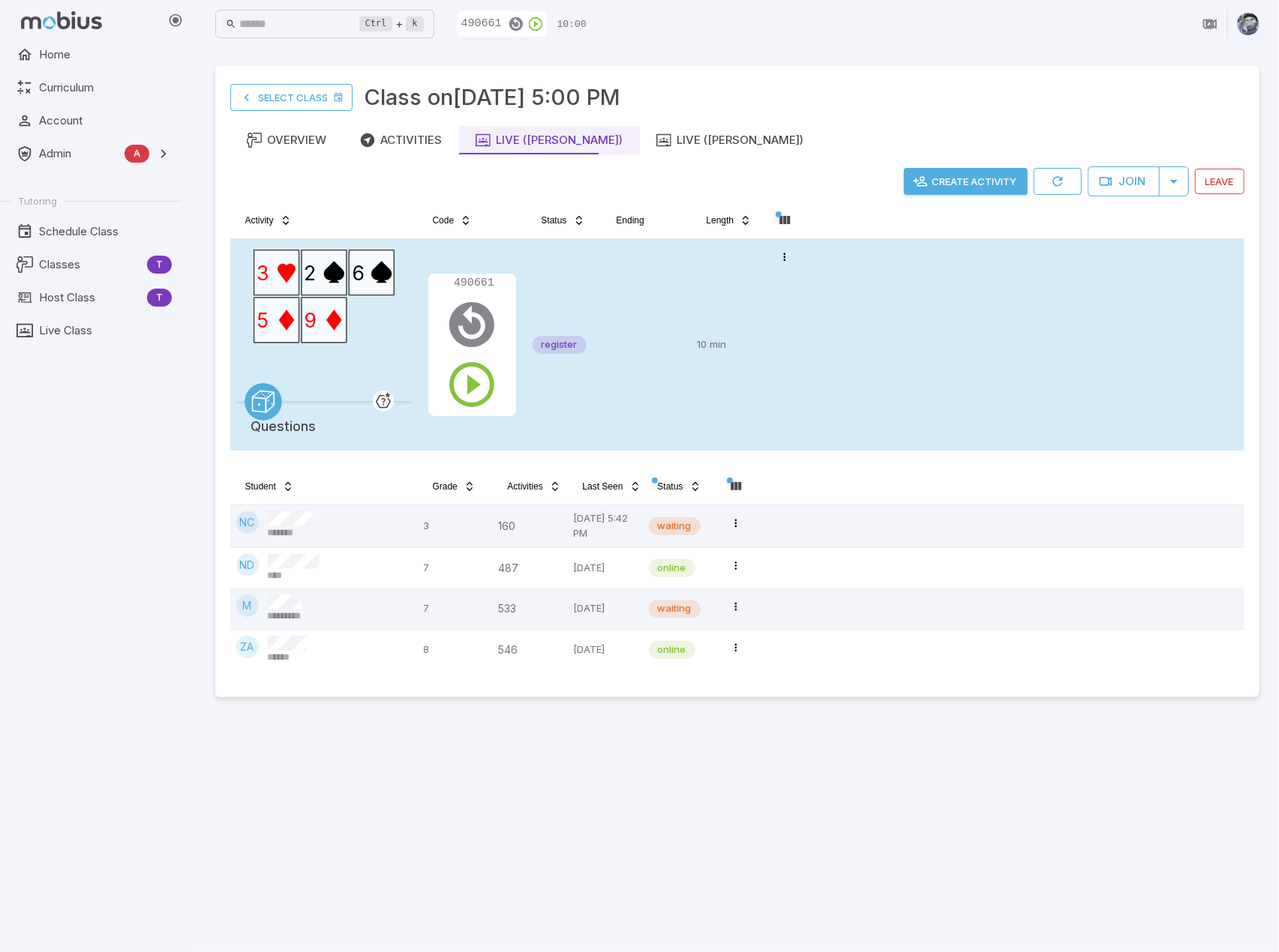
click at [673, 292] on td at bounding box center [646, 345] width 90 height 211
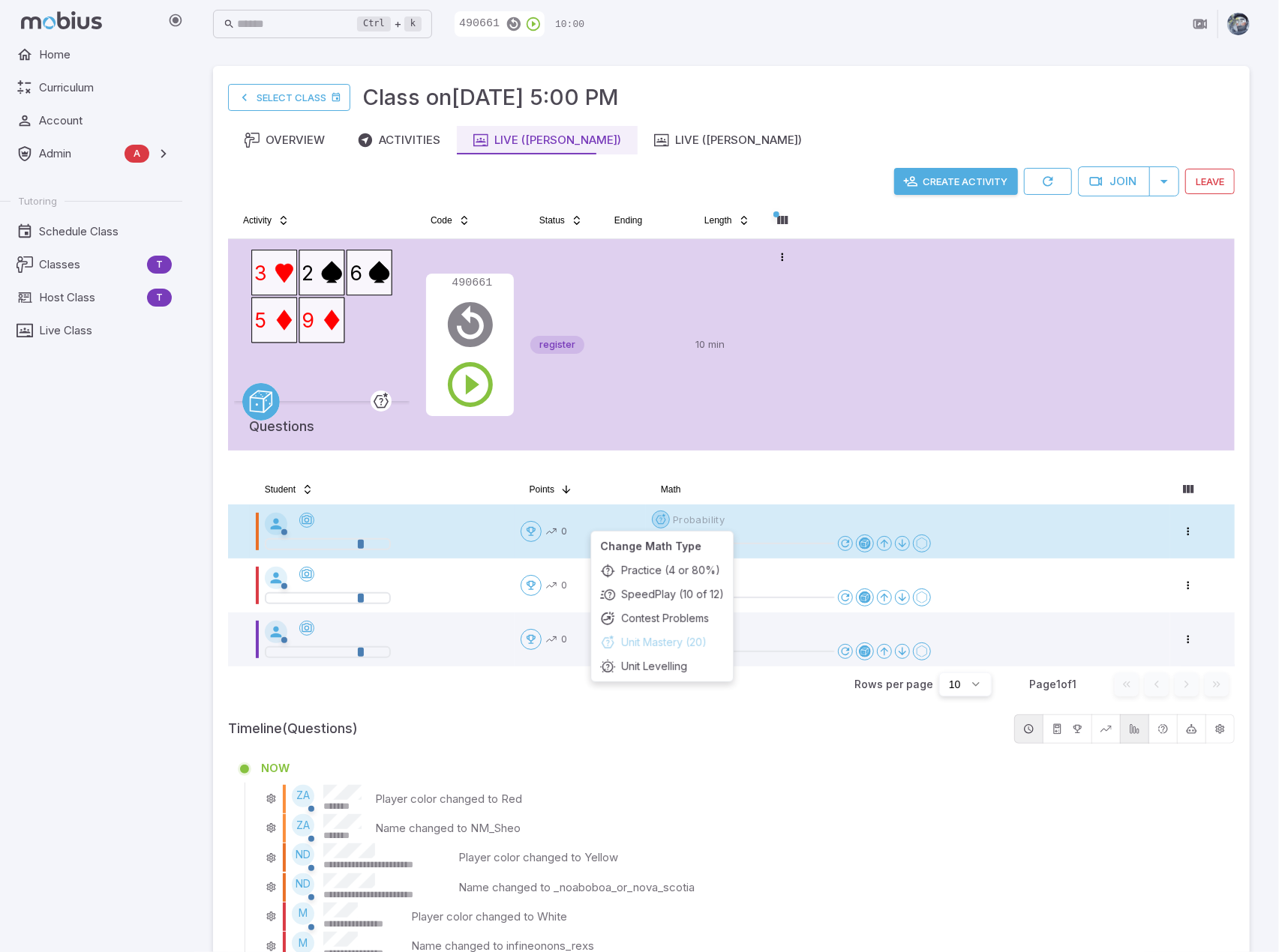
click at [661, 515] on html "**********" at bounding box center [639, 607] width 1279 height 1215
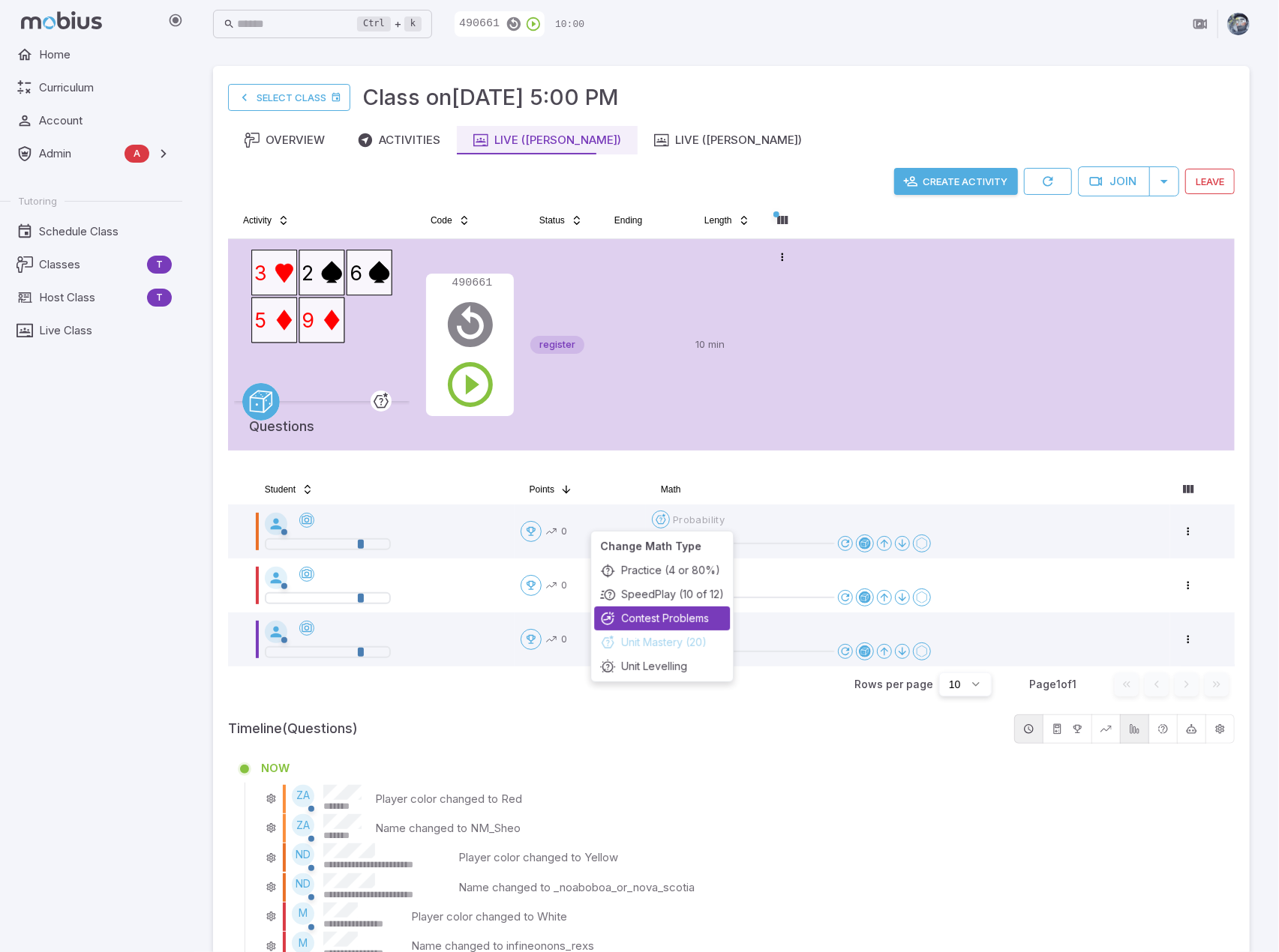
click at [670, 621] on div "Contest Problems" at bounding box center [662, 618] width 136 height 24
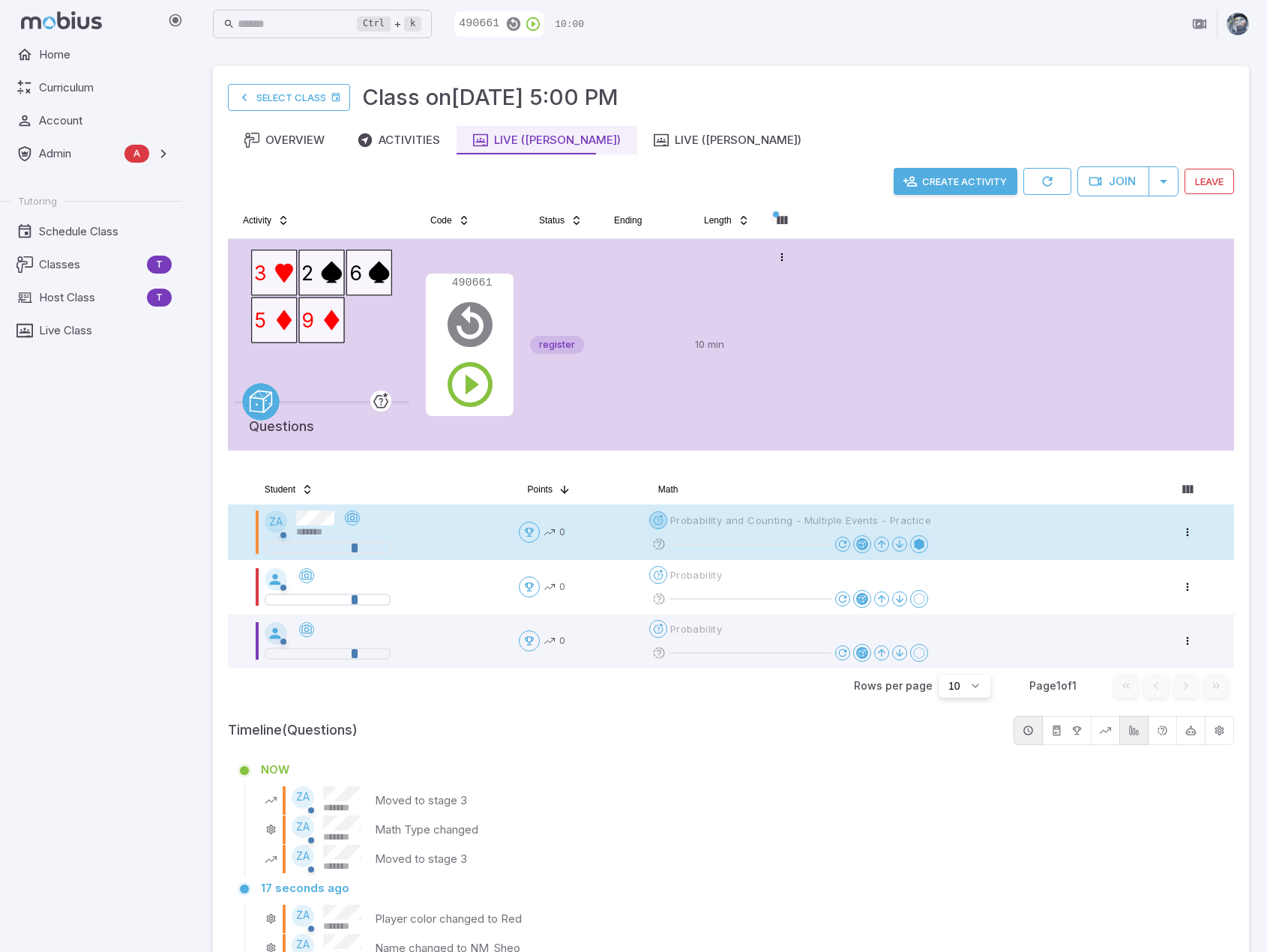
click at [662, 522] on html "**********" at bounding box center [634, 678] width 1267 height 1355
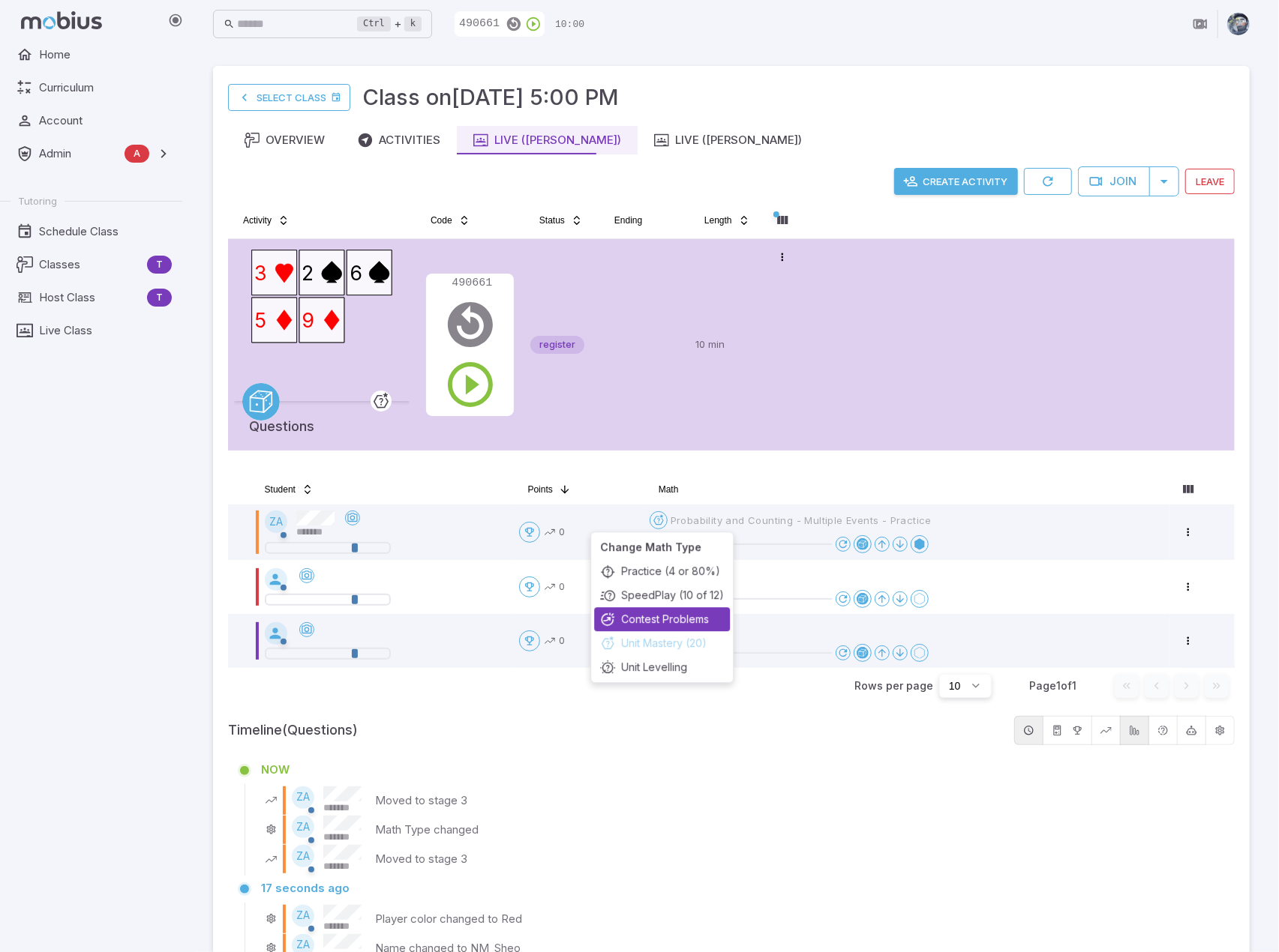
click at [653, 617] on div "Contest Problems" at bounding box center [662, 619] width 136 height 24
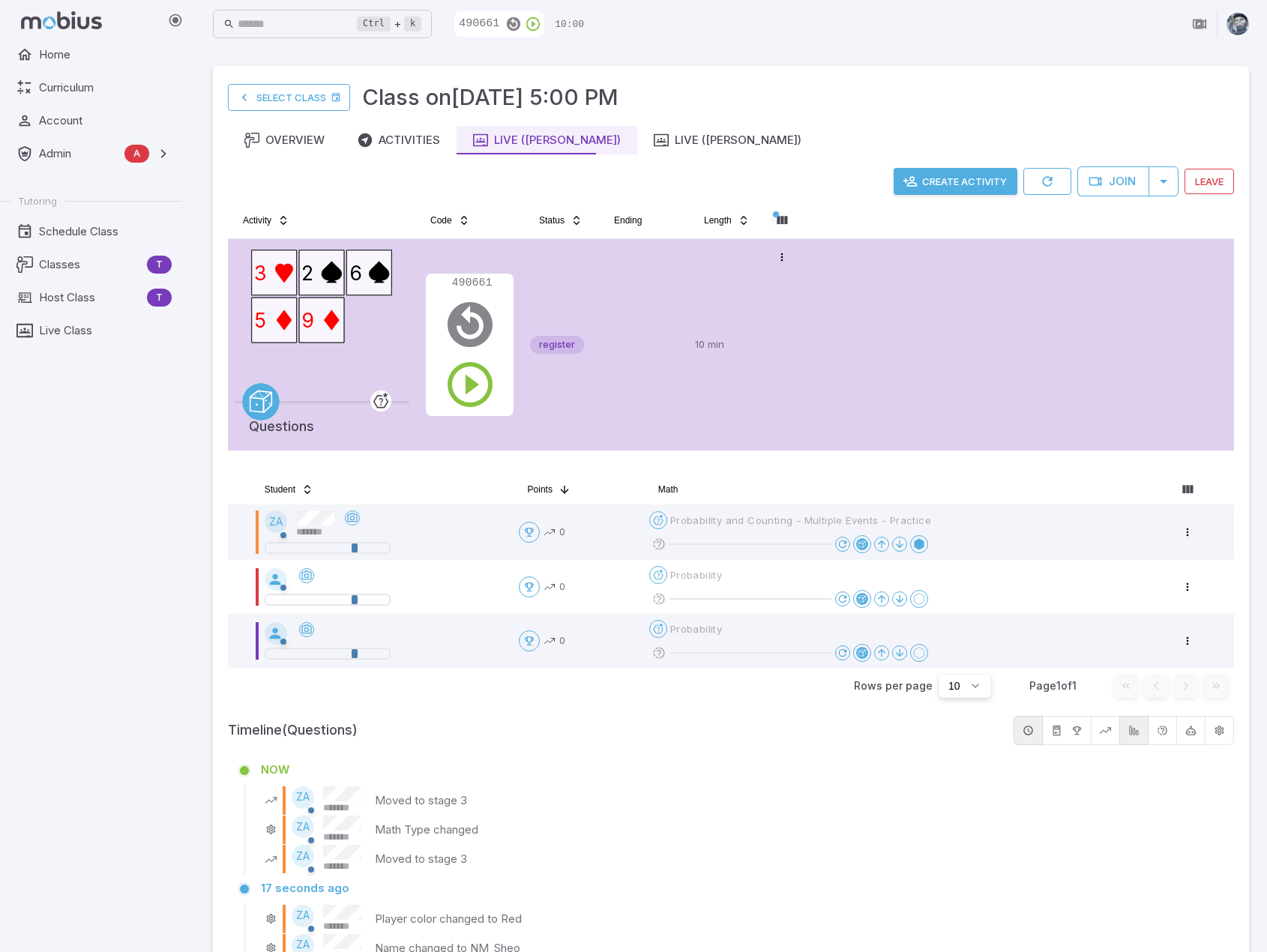
click at [499, 30] on p "490661" at bounding box center [477, 24] width 45 height 17
click at [646, 276] on td at bounding box center [644, 345] width 90 height 211
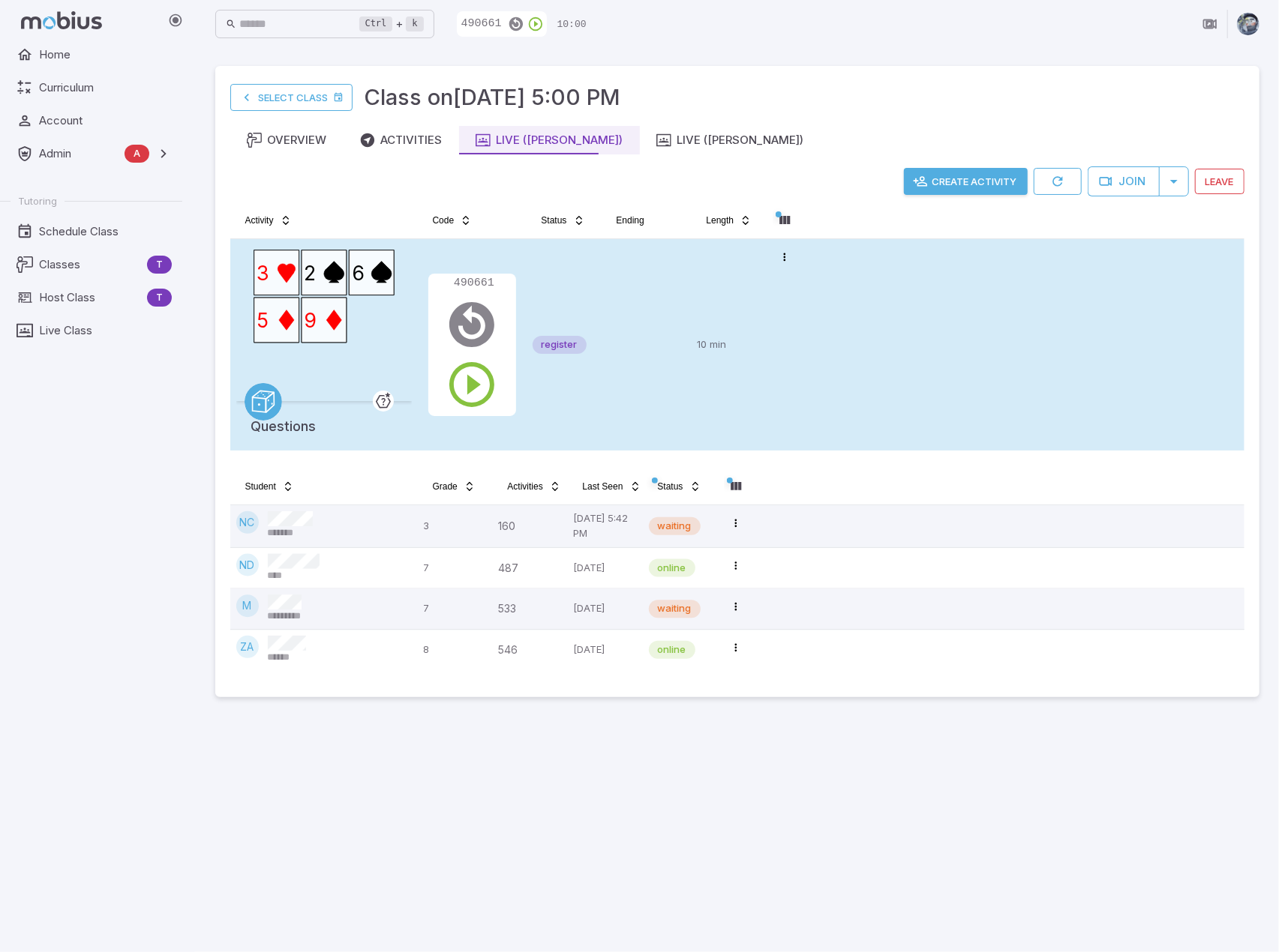
click at [750, 311] on p "10 min" at bounding box center [729, 345] width 63 height 200
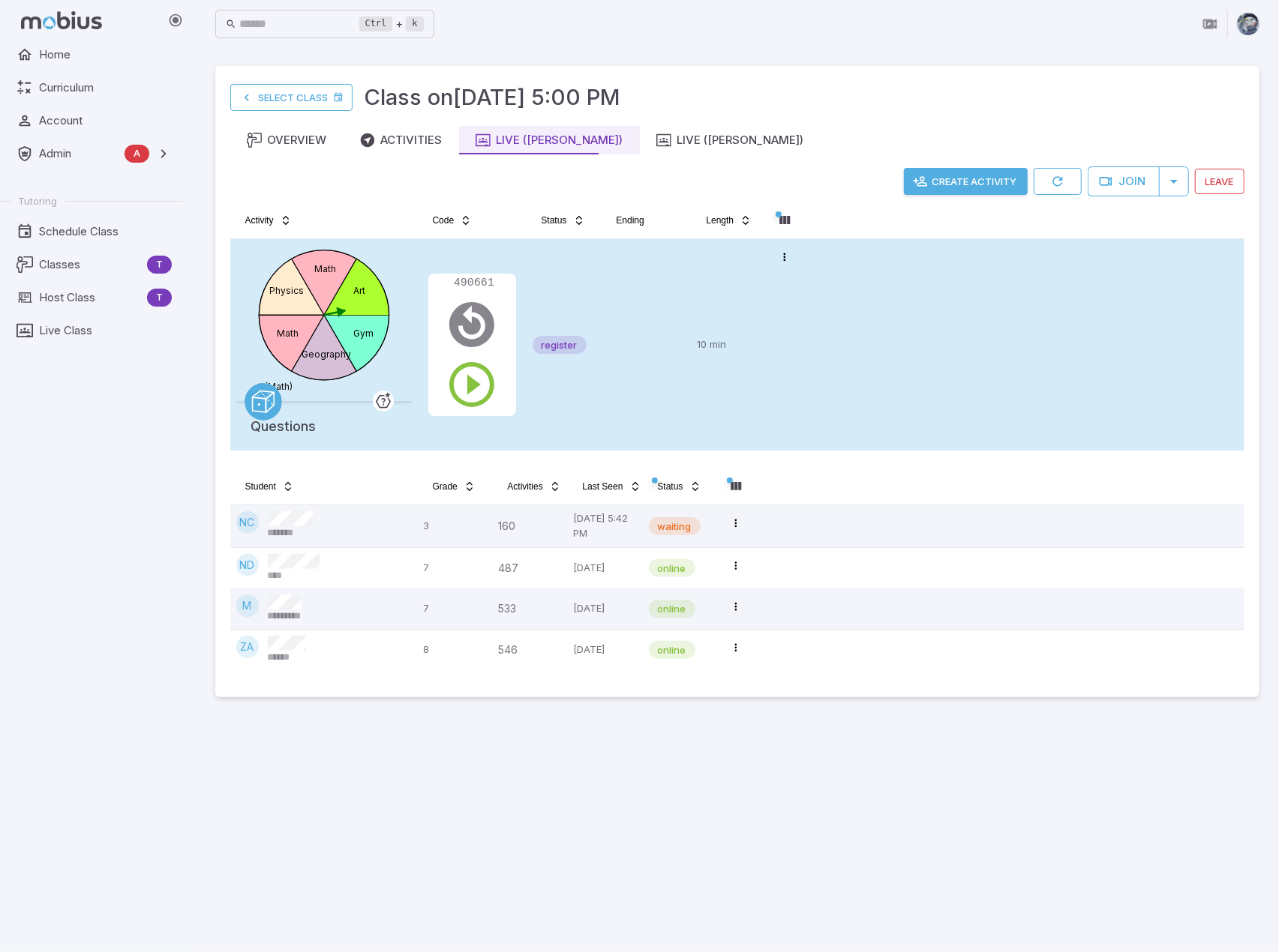
click at [659, 292] on td at bounding box center [646, 345] width 90 height 211
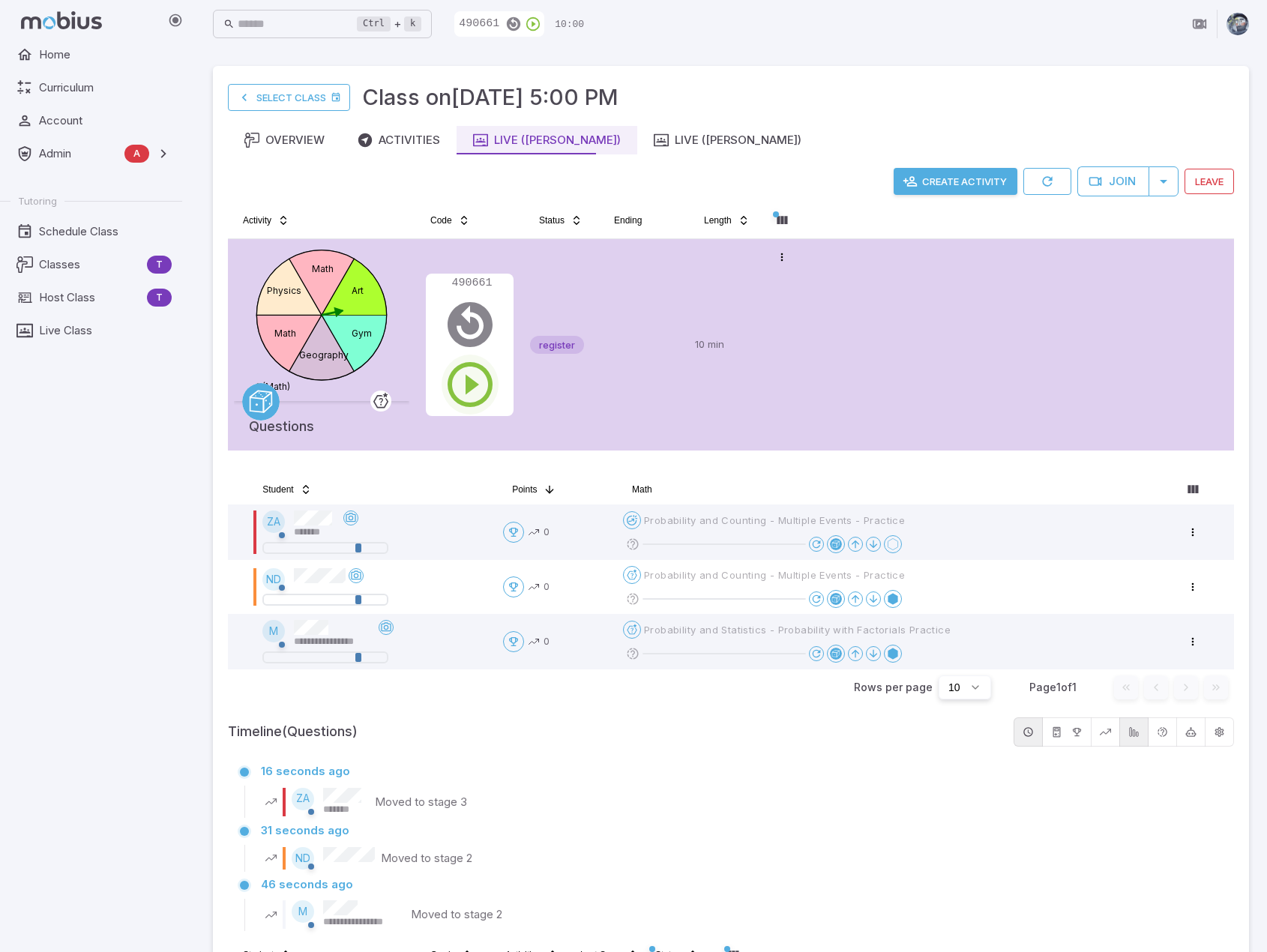
click at [451, 387] on icon "button" at bounding box center [470, 384] width 54 height 54
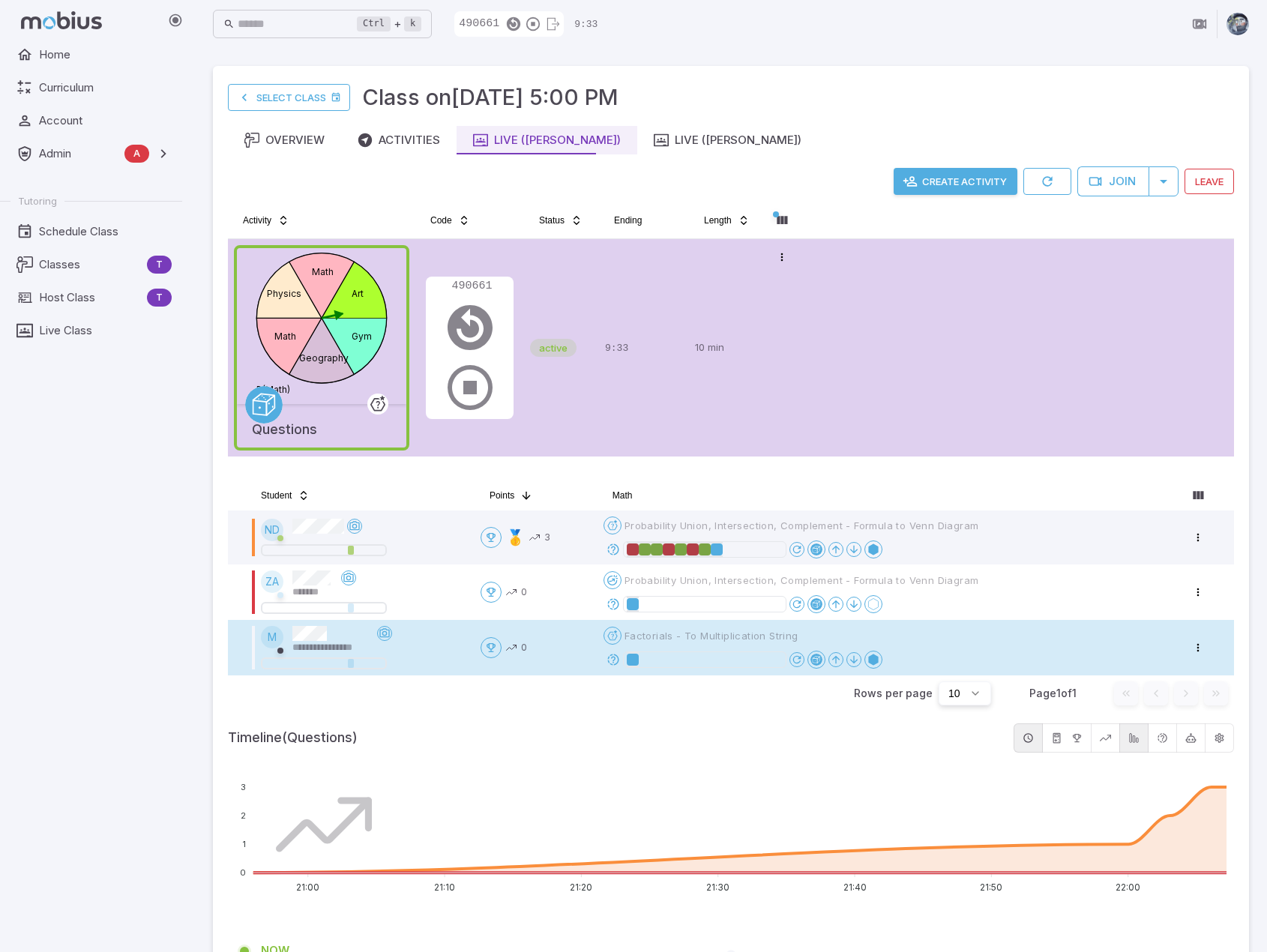
drag, startPoint x: 616, startPoint y: 660, endPoint x: 629, endPoint y: 652, distance: 15.3
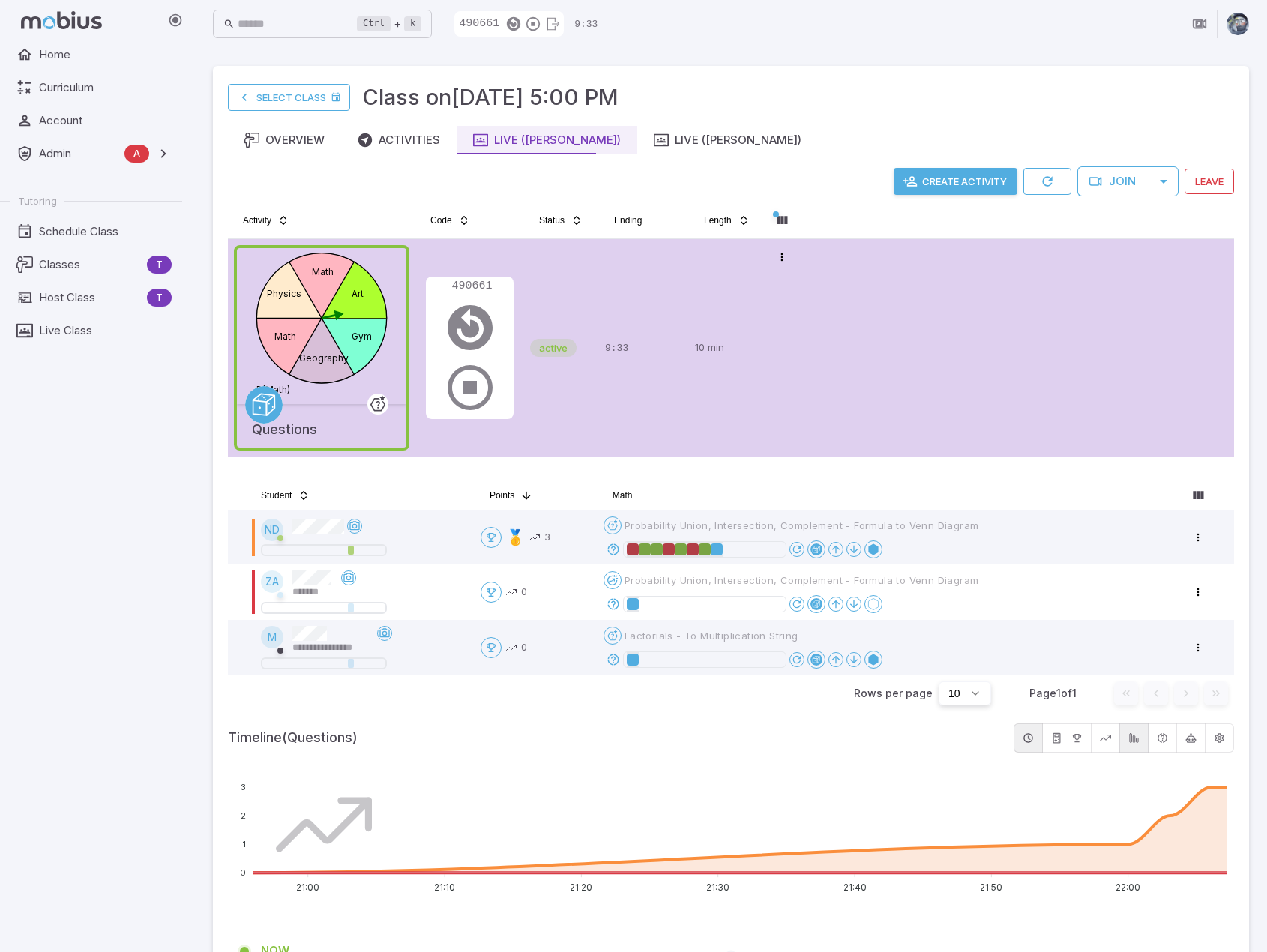
click at [617, 660] on icon at bounding box center [613, 659] width 13 height 13
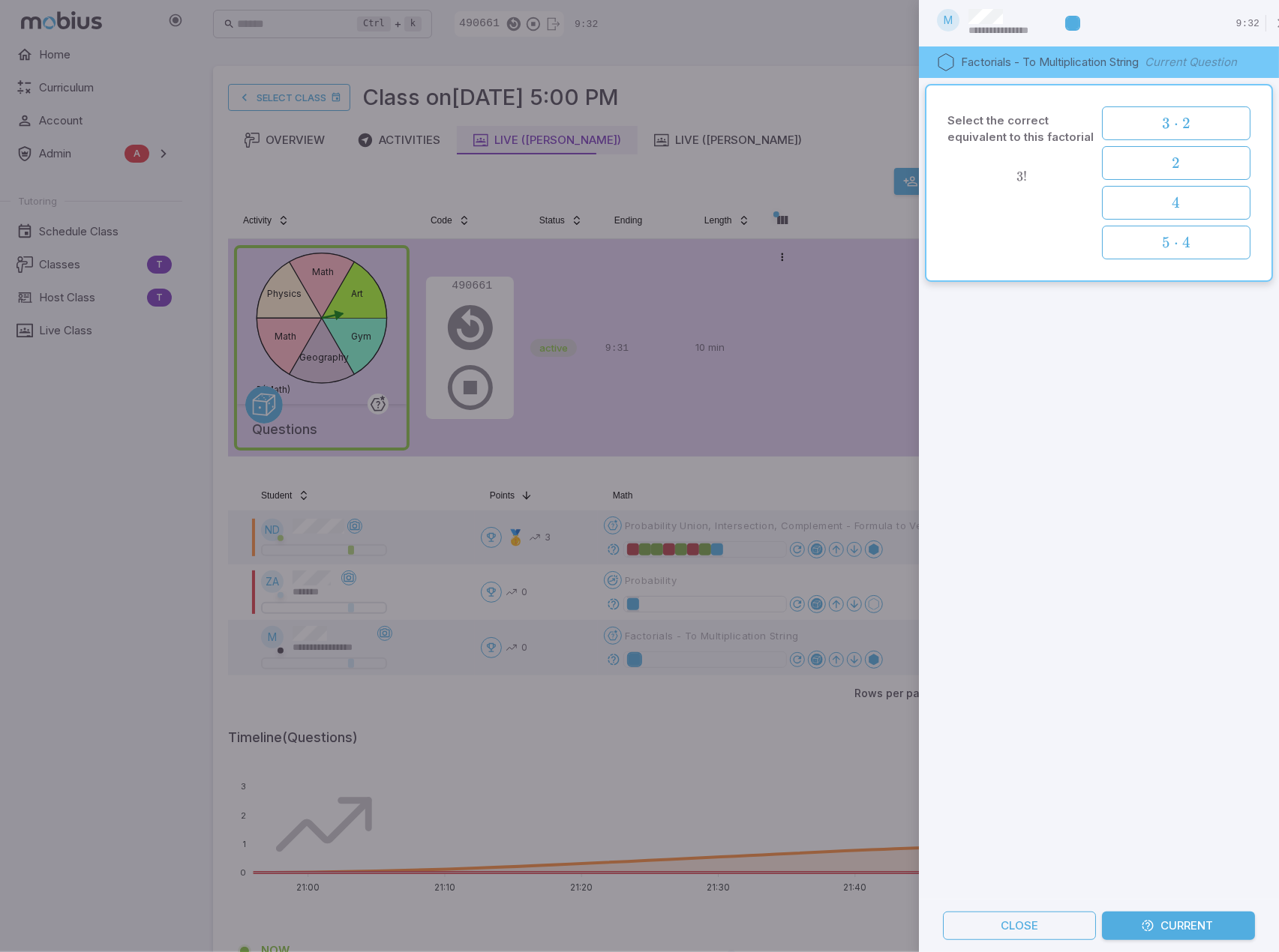
click at [1202, 413] on div "Select the correct equivalent to this factorial 3 ! 3! 3 ! 3 ⋅ 2 3\cdot2 3 ⋅ 2 …" at bounding box center [1098, 489] width 360 height 822
click at [1144, 460] on div "Select the correct equivalent to this factorial 3 ! 3! 3 ! 3 ⋅ 2 3\cdot2 3 ⋅ 2 …" at bounding box center [1098, 489] width 360 height 822
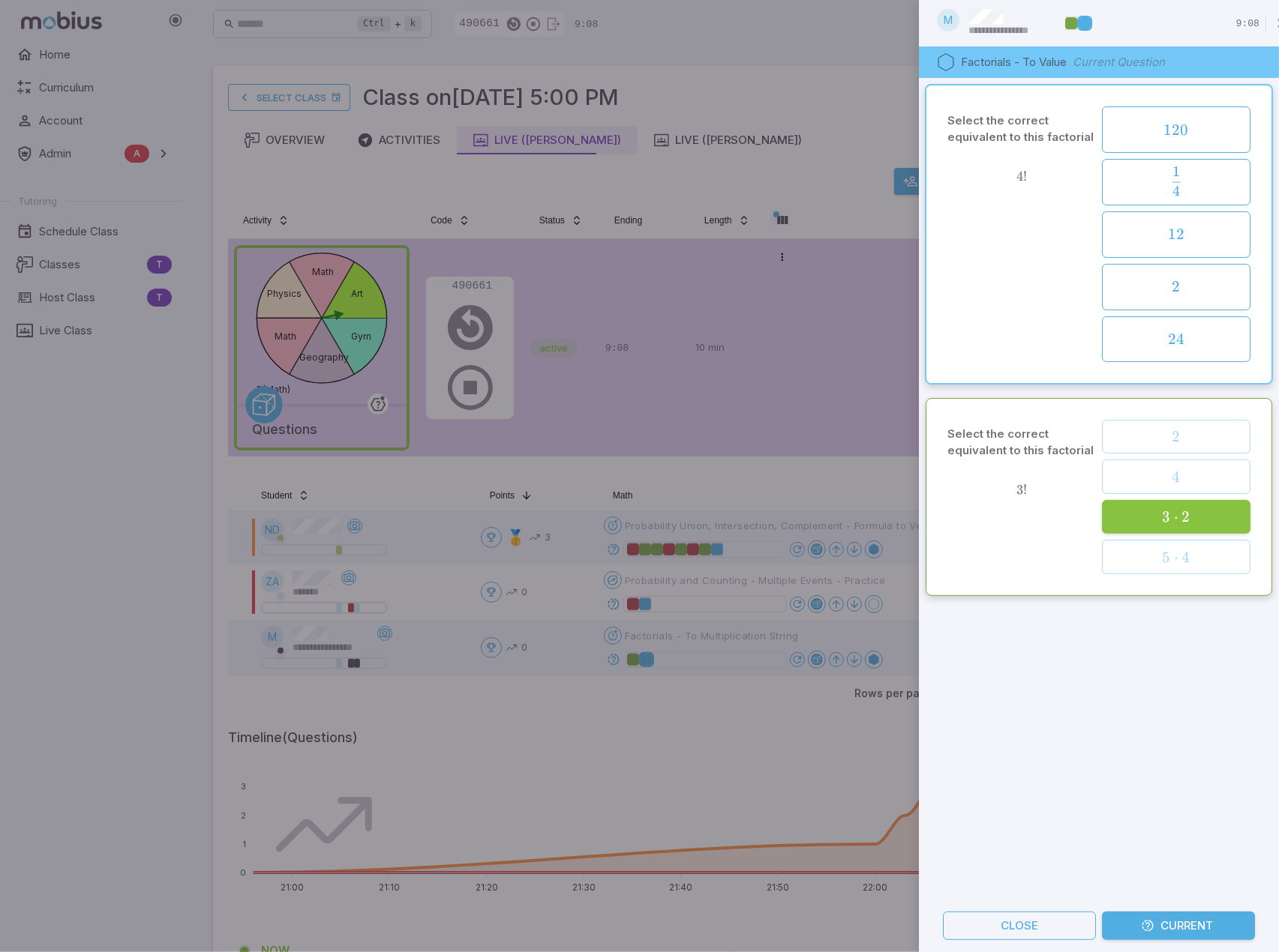
click at [1042, 689] on div "Select the correct equivalent to this factorial 4 ! 4! 4 ! 120 120 120 1 4 \fra…" at bounding box center [1098, 489] width 360 height 822
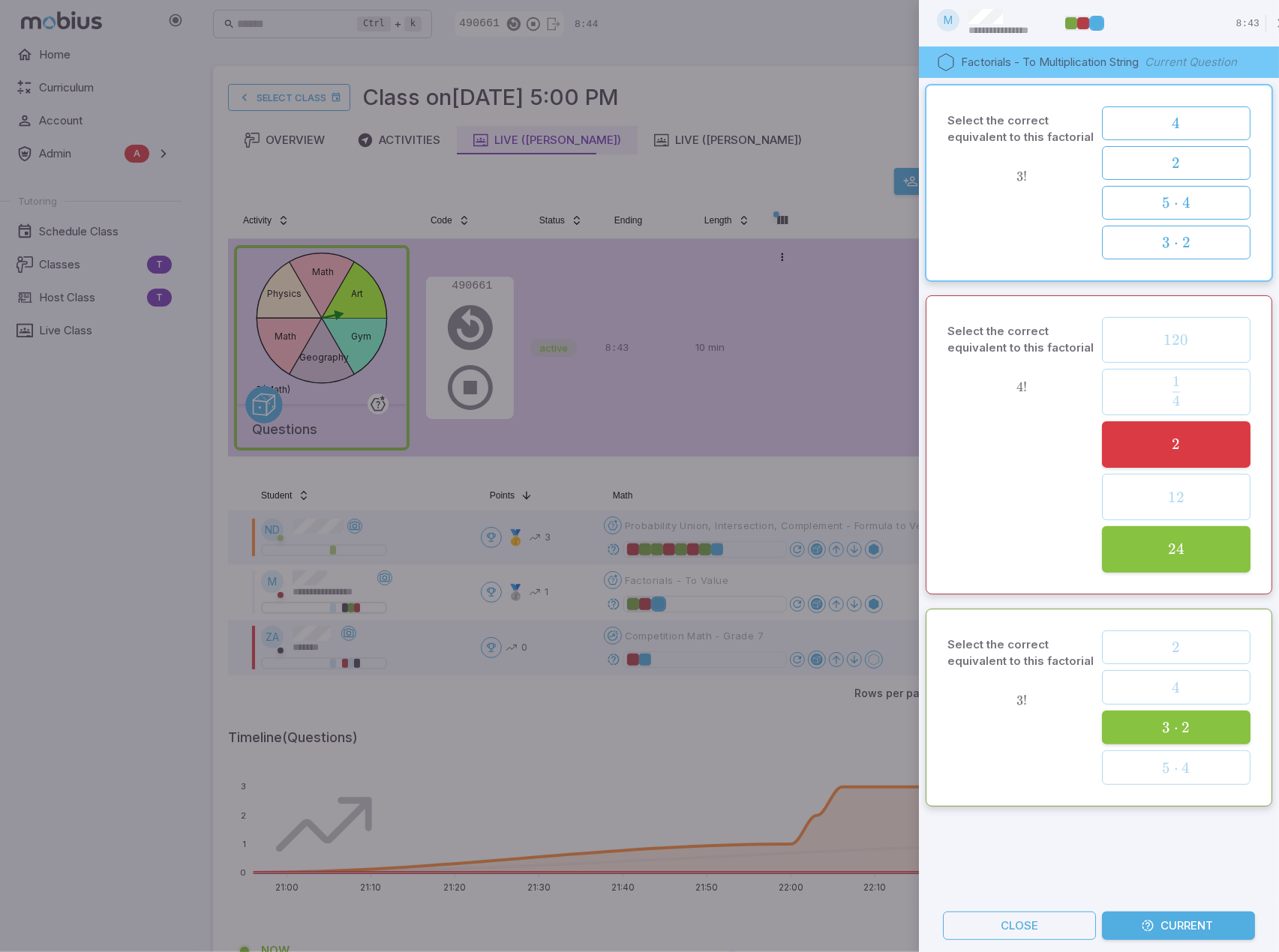
click at [807, 771] on div at bounding box center [639, 476] width 1279 height 952
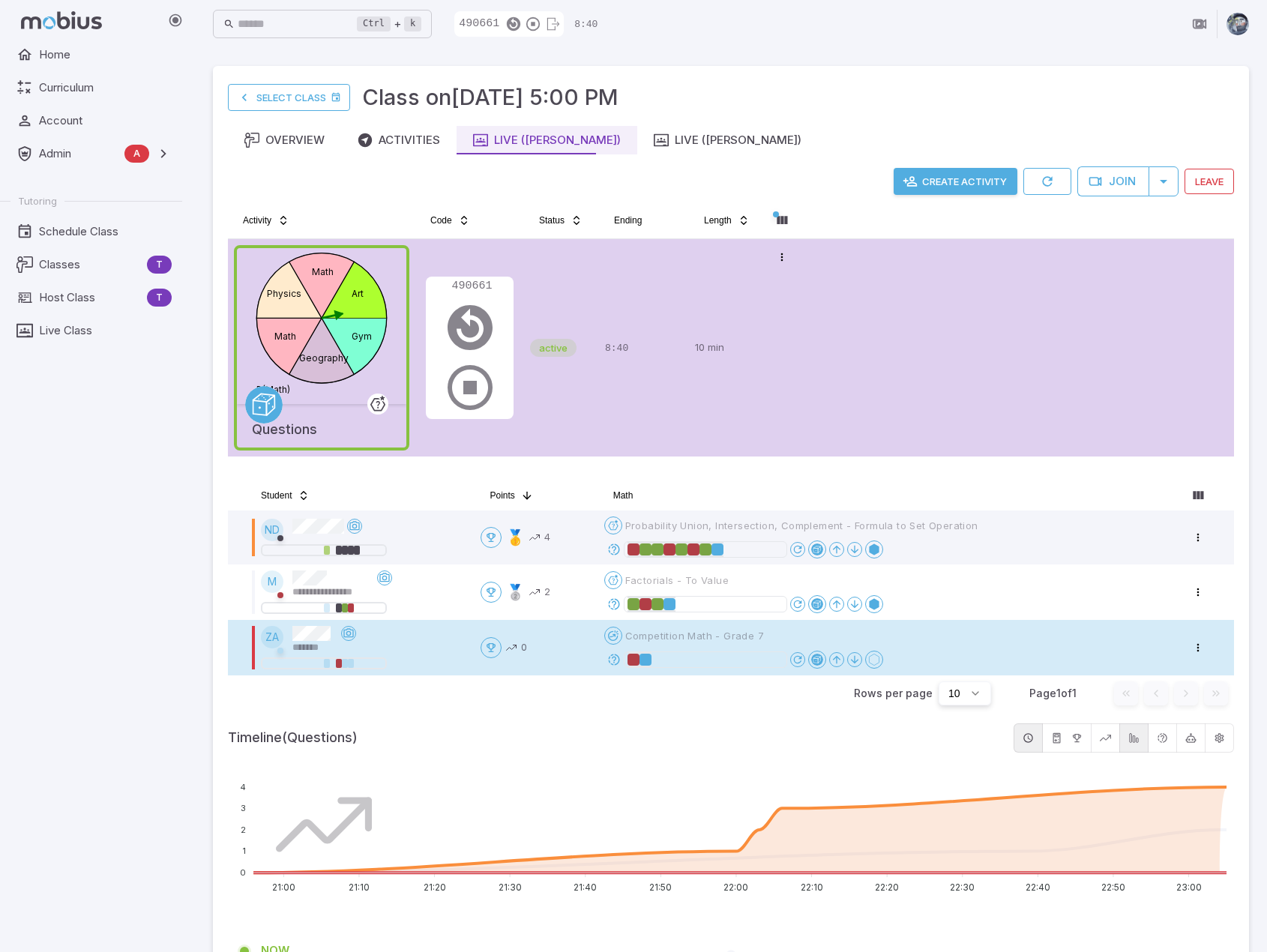
click at [619, 660] on icon at bounding box center [614, 659] width 13 height 13
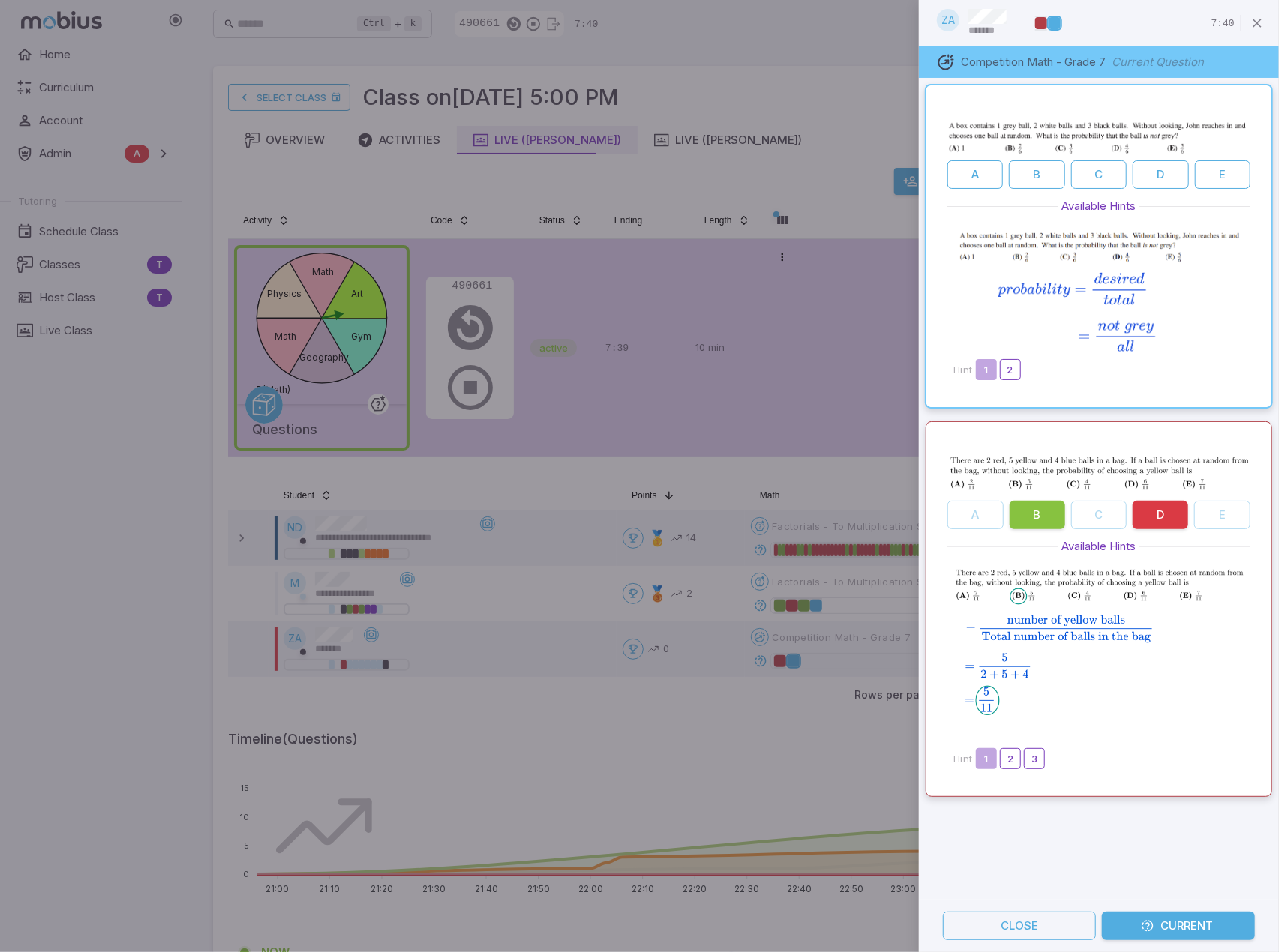
click at [713, 763] on div at bounding box center [639, 476] width 1279 height 952
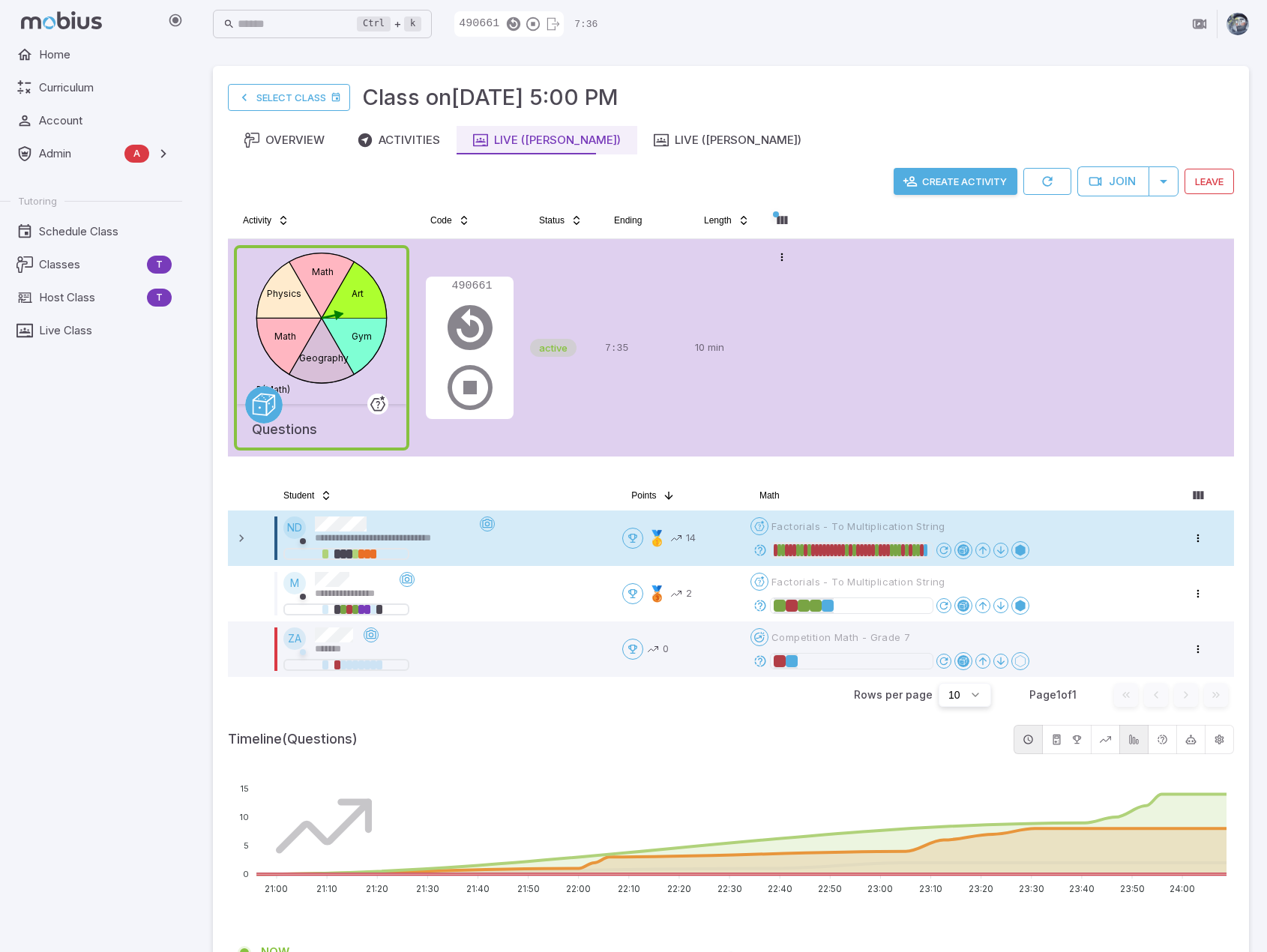
click at [762, 553] on icon at bounding box center [760, 550] width 13 height 13
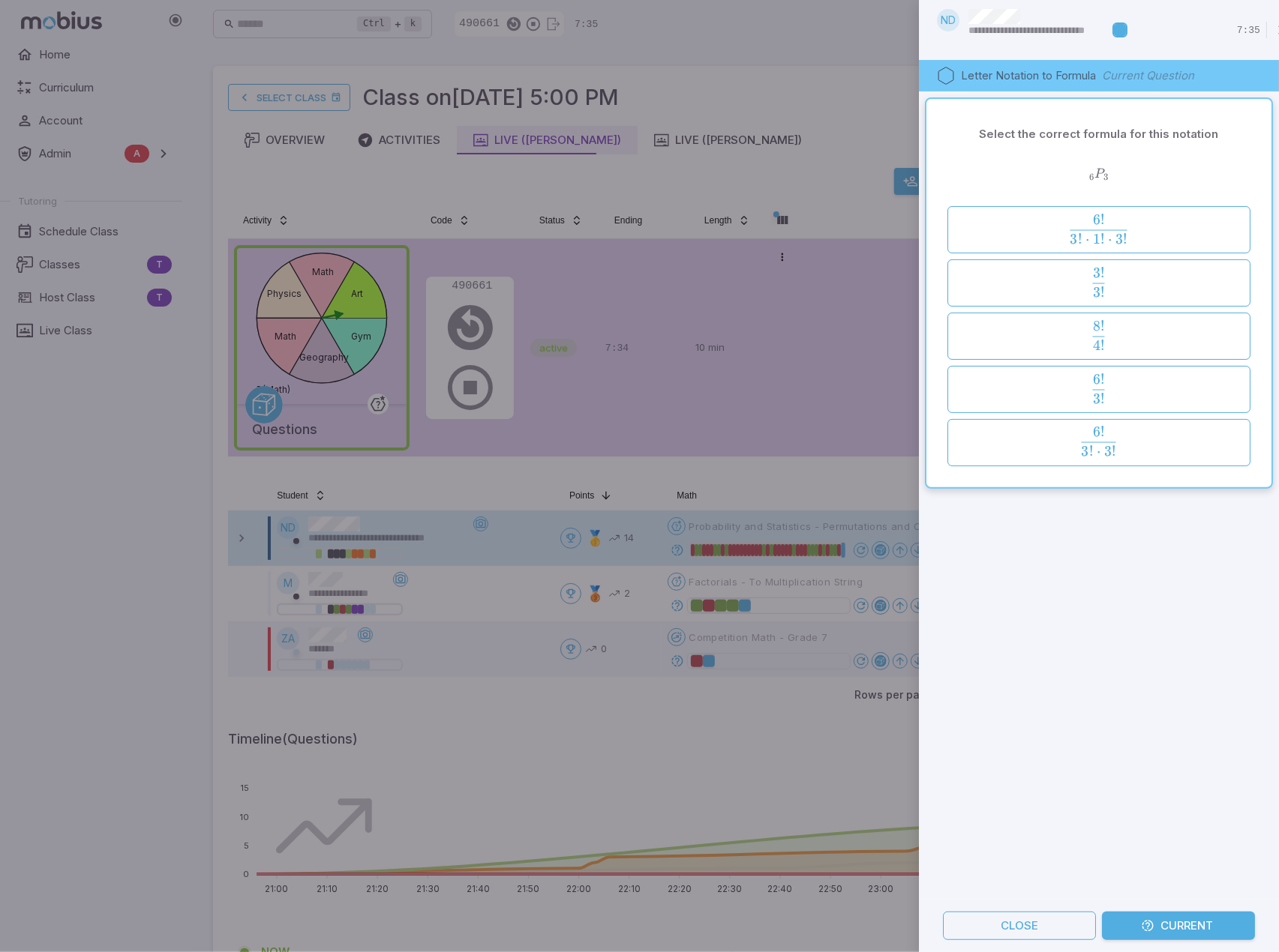
click at [1044, 640] on div "Select the correct formula for this notation 6 P 3 _6P_3 6 ​ P 3 ​ 6 ! 3 ! ⋅ 1 …" at bounding box center [1098, 495] width 360 height 808
drag, startPoint x: 1152, startPoint y: 791, endPoint x: 1161, endPoint y: 650, distance: 141.3
click at [1152, 791] on div "Select the correct formula for this notation 6 P 3 _6P_3 6 ​ P 3 ​ 6 ! 3 ! ⋅ 1 …" at bounding box center [1098, 495] width 360 height 808
click at [1010, 912] on button "Close" at bounding box center [1019, 926] width 153 height 28
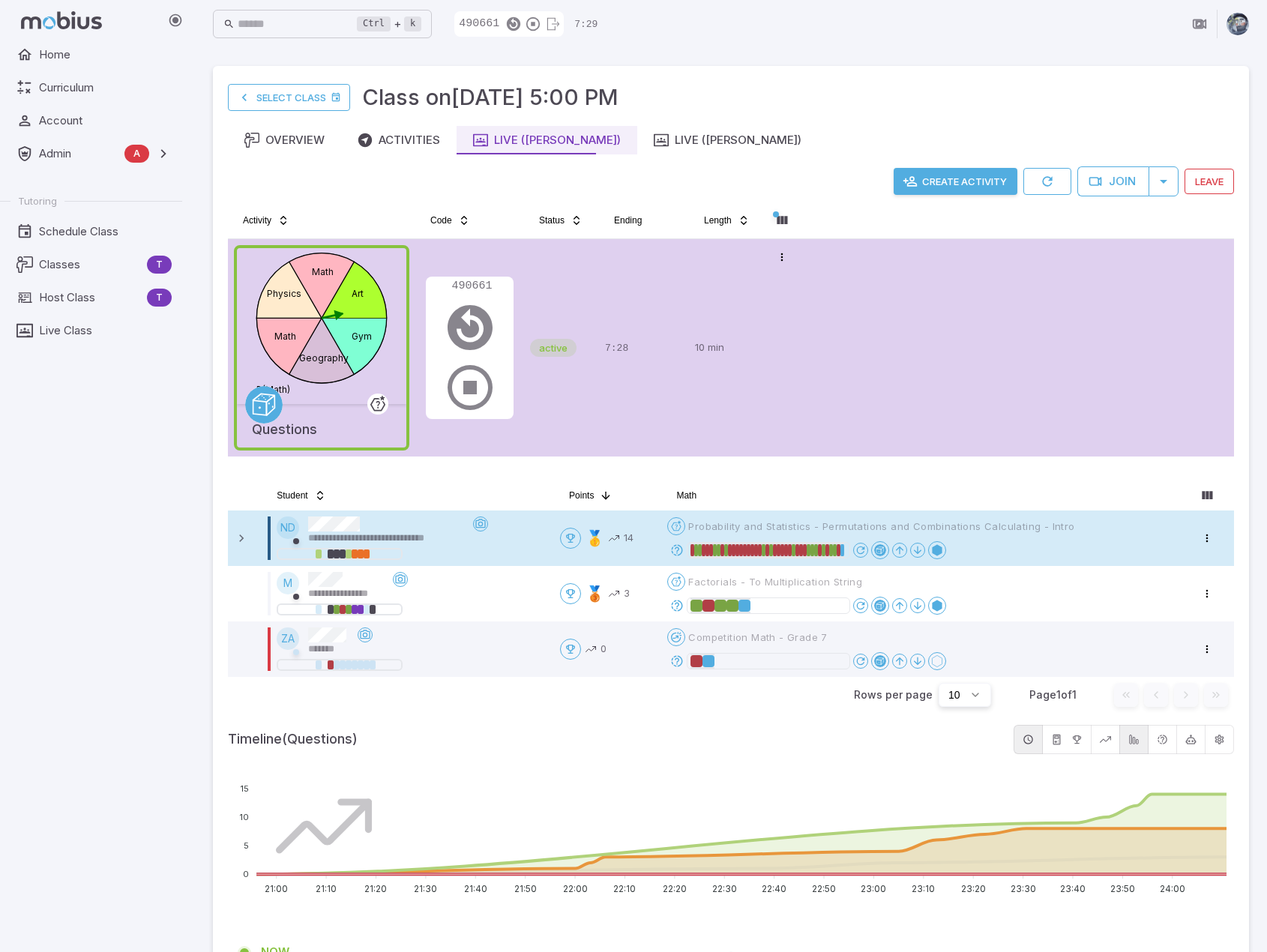
click at [682, 547] on icon at bounding box center [677, 550] width 13 height 13
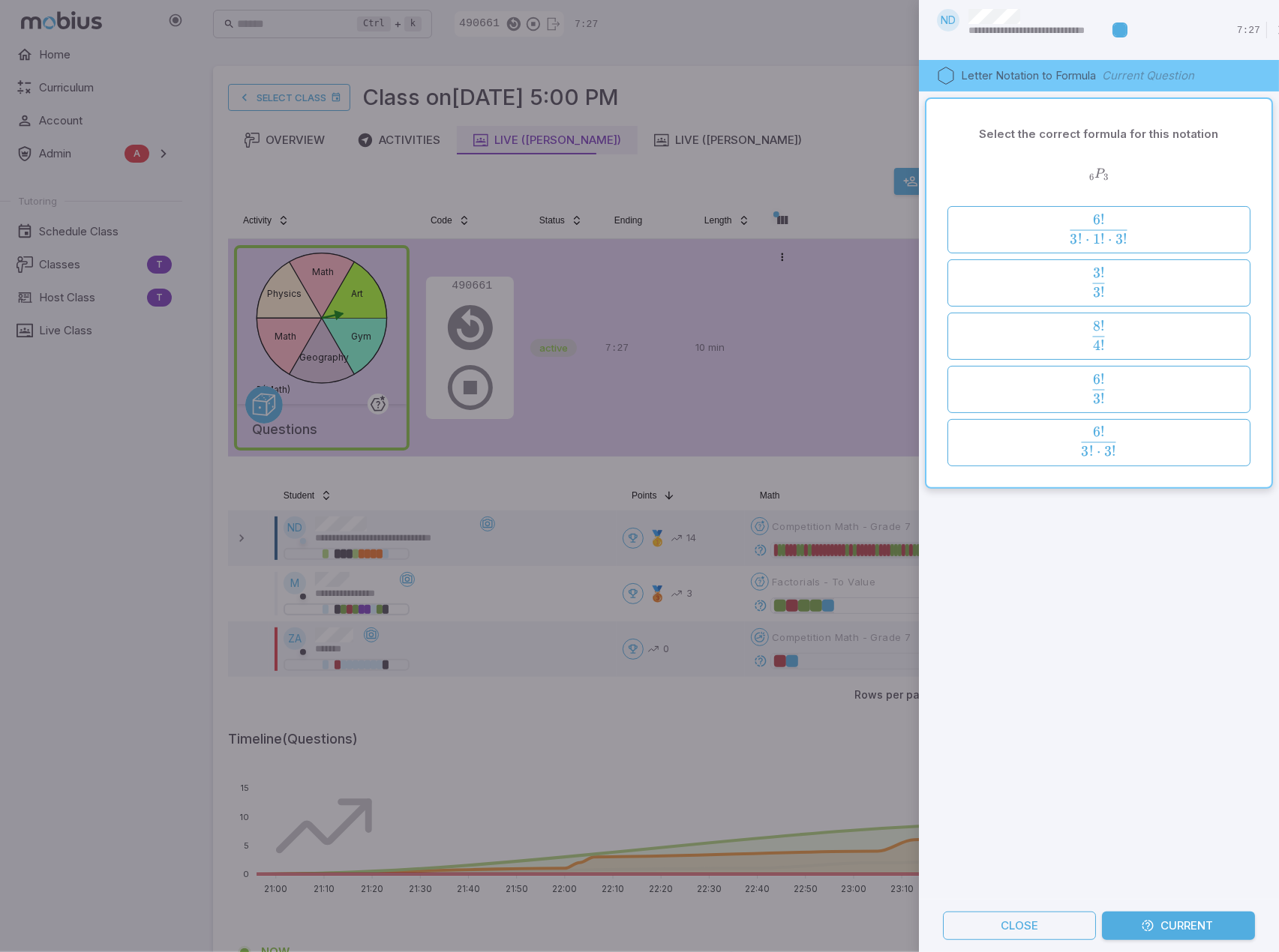
click at [238, 537] on div at bounding box center [639, 476] width 1279 height 952
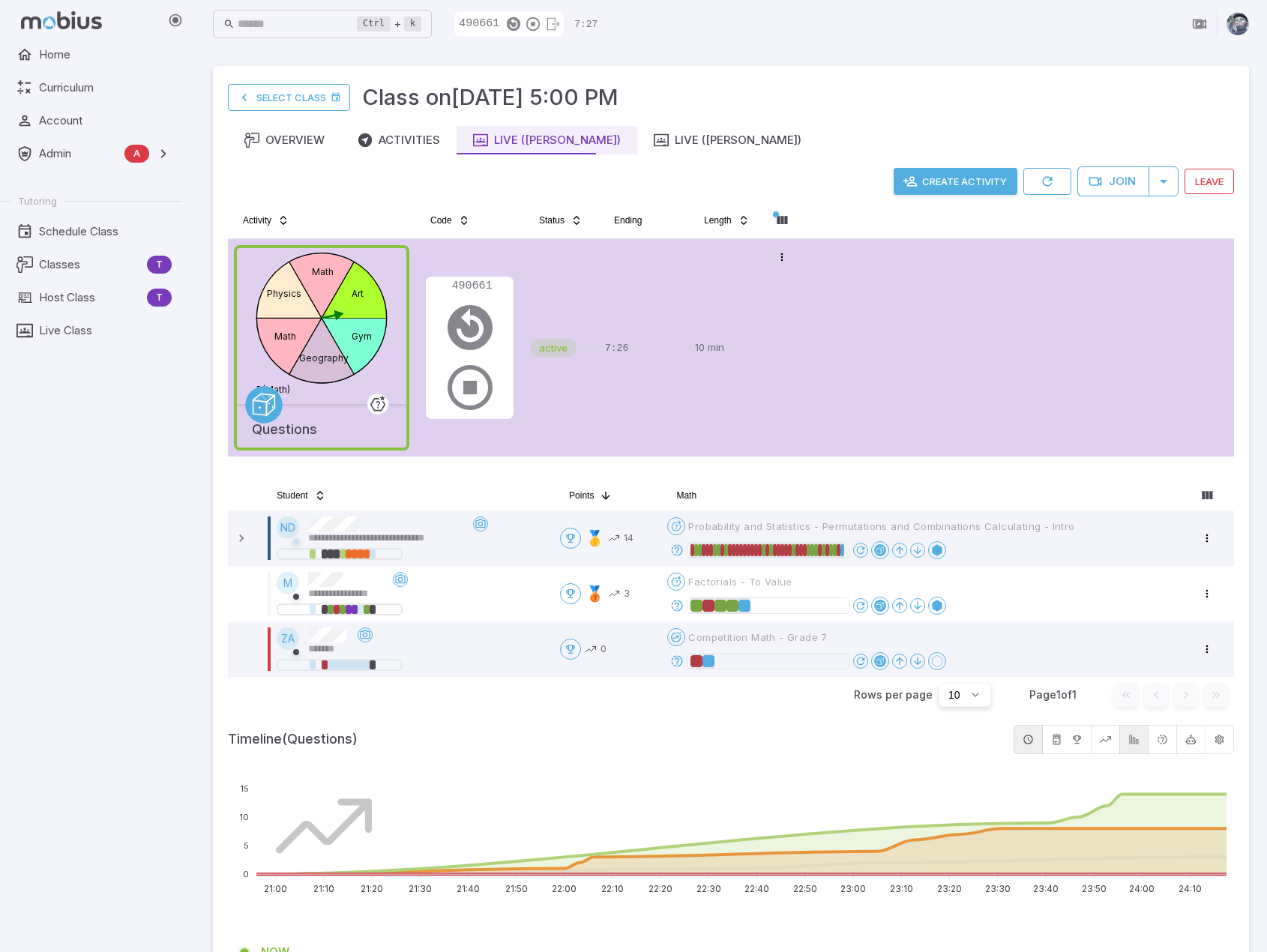
click at [239, 537] on icon at bounding box center [241, 538] width 15 height 15
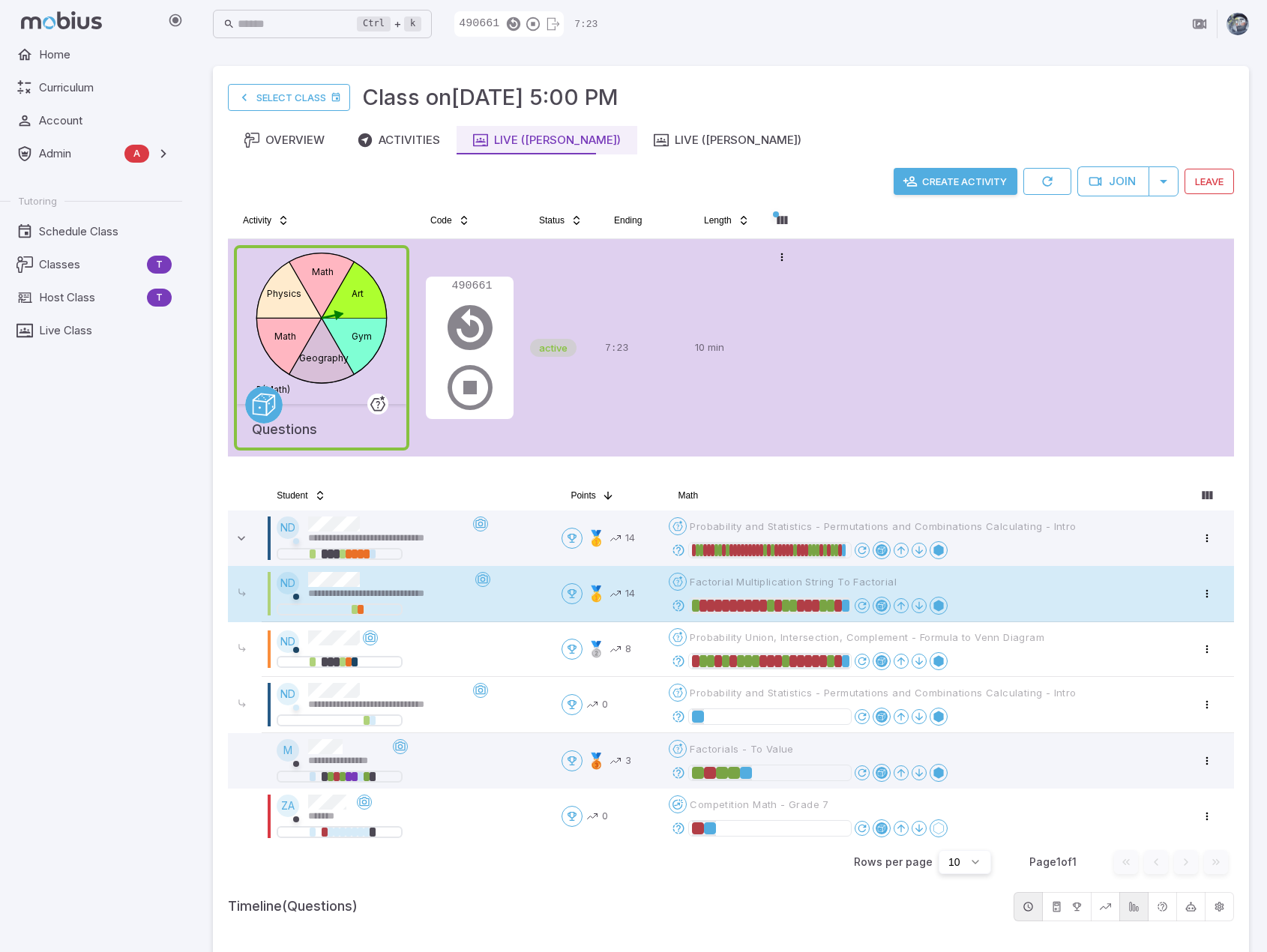
click at [684, 604] on icon at bounding box center [678, 605] width 13 height 13
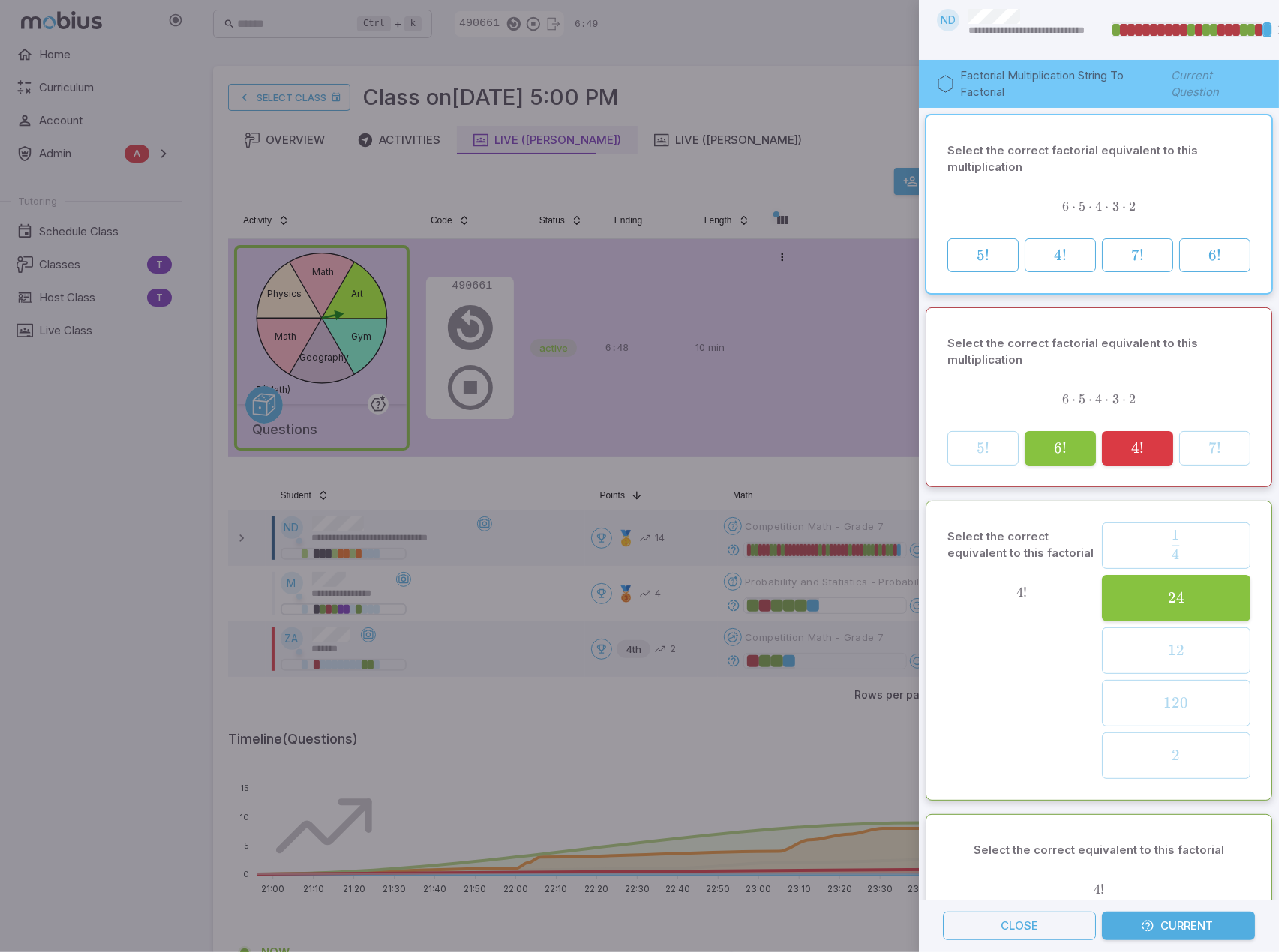
click at [811, 475] on div at bounding box center [639, 476] width 1279 height 952
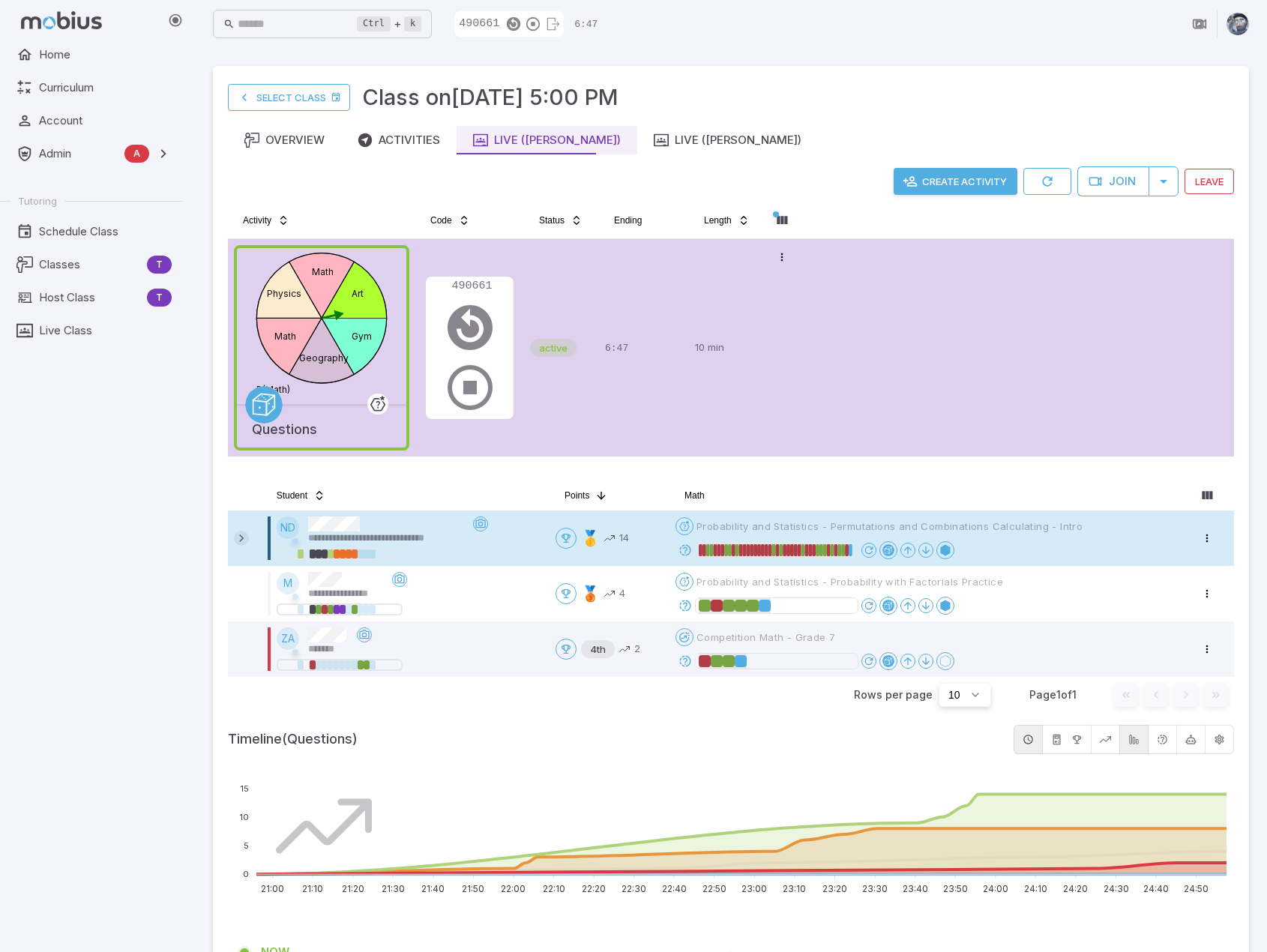
click at [247, 543] on icon at bounding box center [241, 538] width 15 height 15
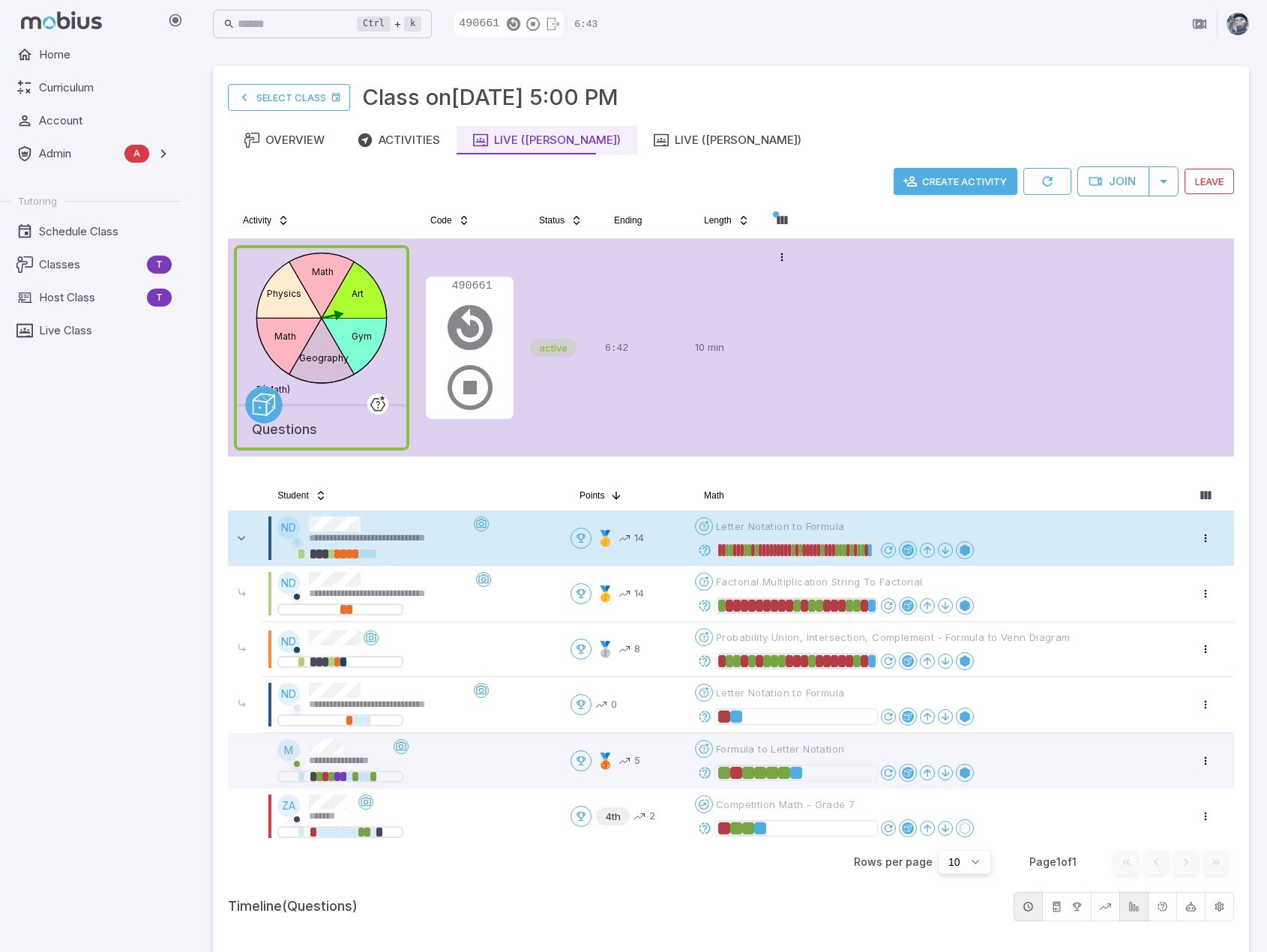
click at [711, 547] on icon at bounding box center [705, 550] width 13 height 13
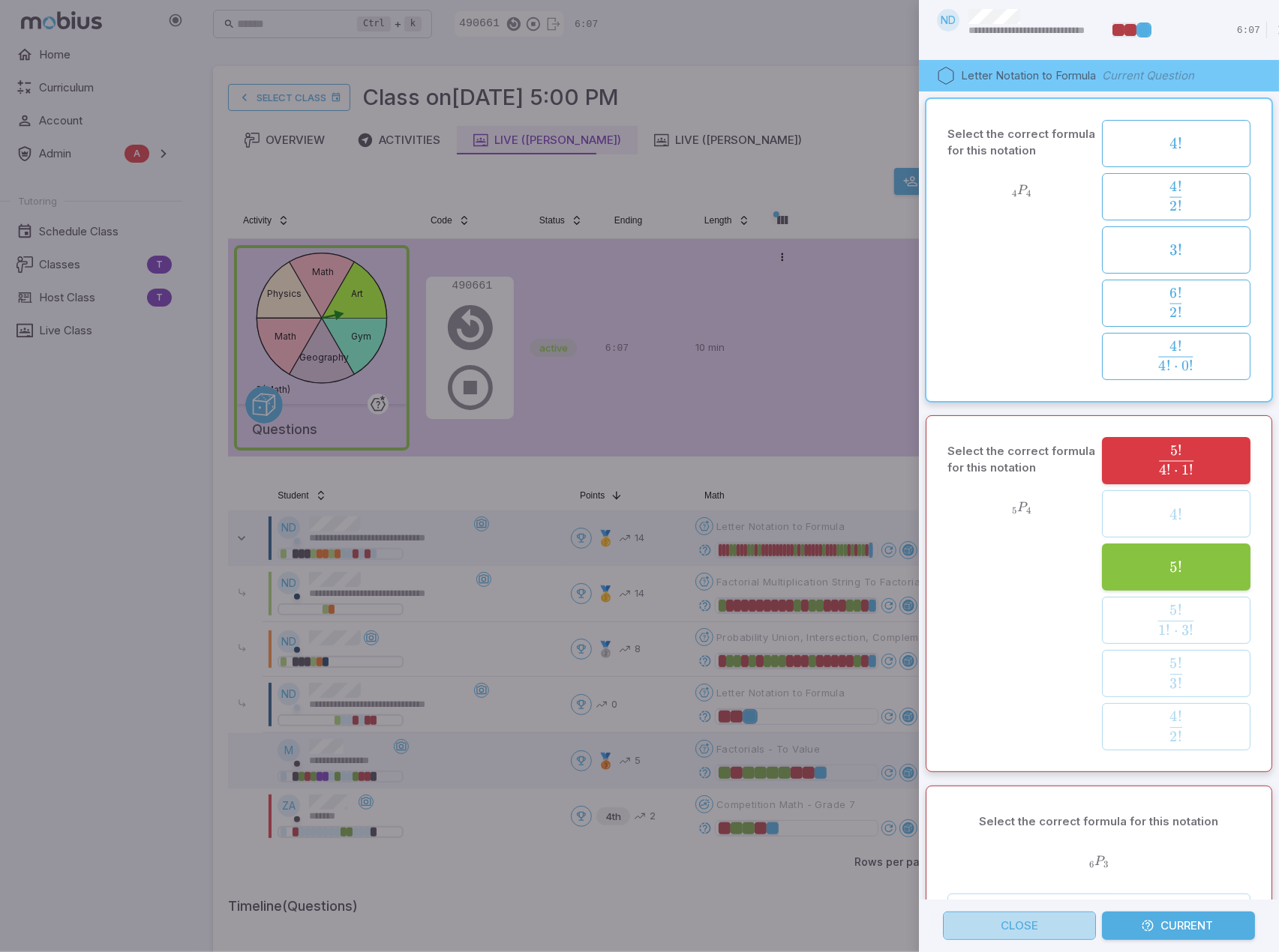
click at [1060, 917] on button "Close" at bounding box center [1019, 926] width 153 height 28
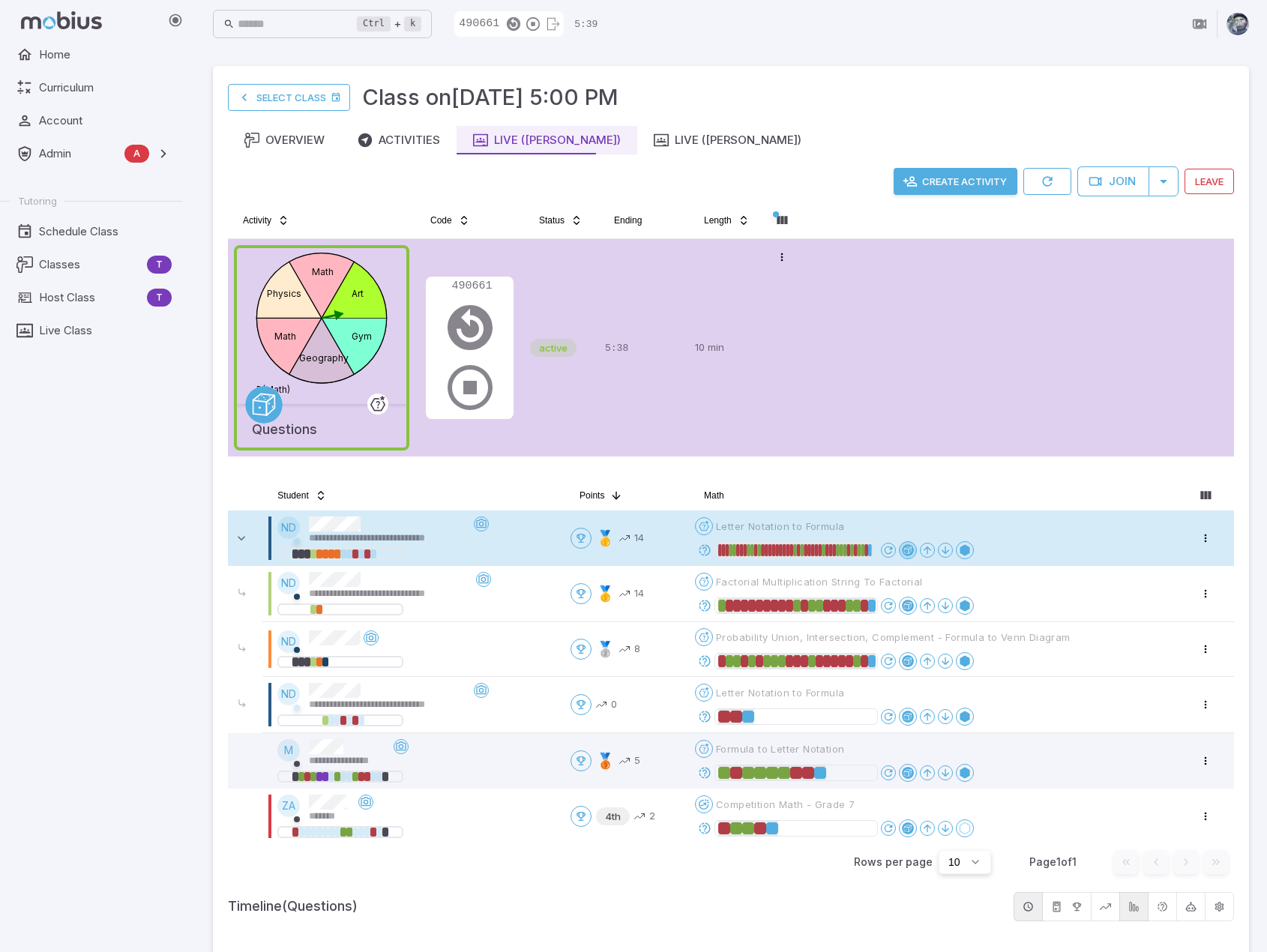
click at [909, 548] on div at bounding box center [907, 550] width 12 height 12
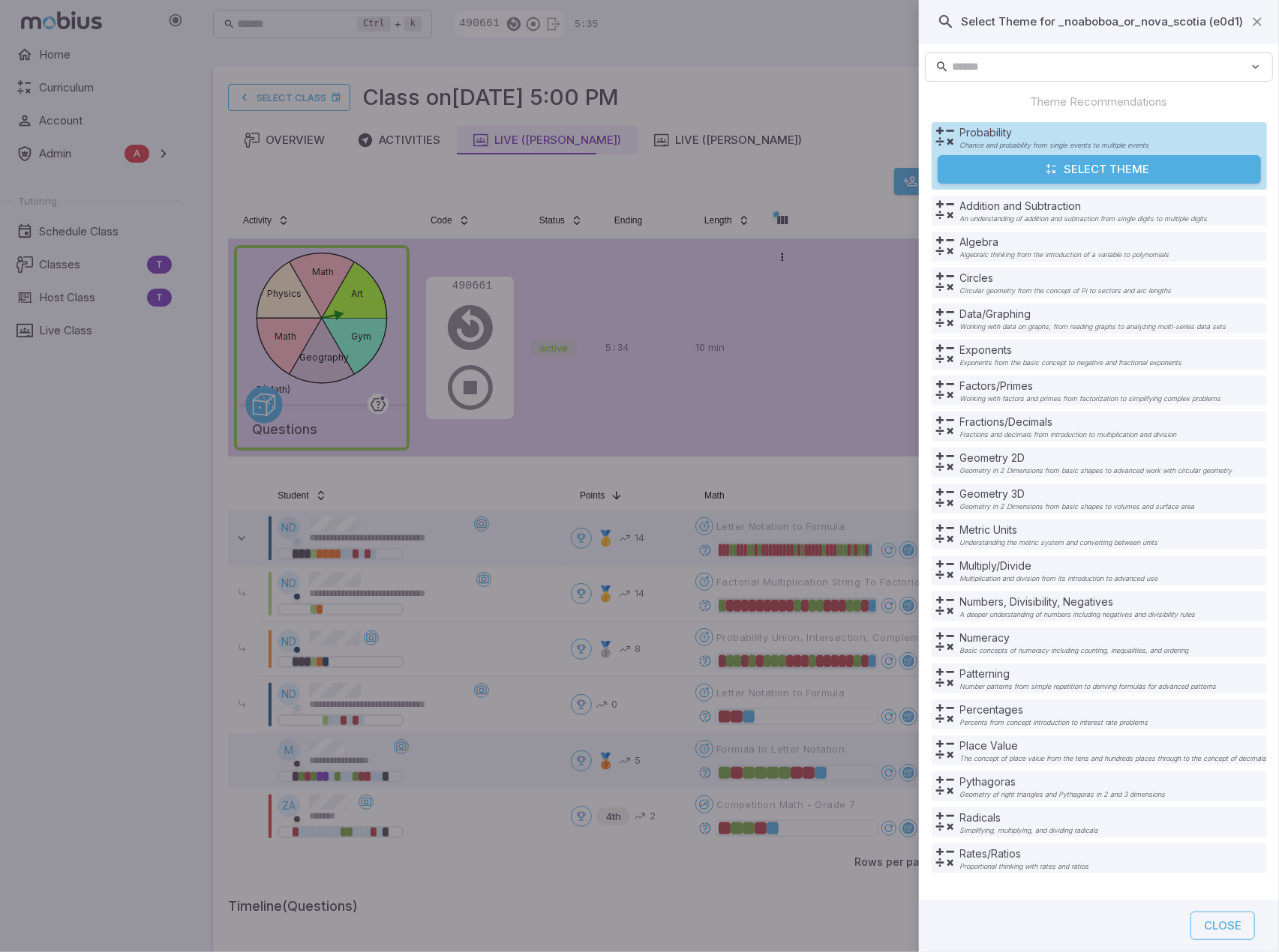
click at [842, 502] on div at bounding box center [639, 476] width 1279 height 952
click at [909, 517] on div at bounding box center [639, 476] width 1279 height 952
click at [1214, 920] on button "Close" at bounding box center [1222, 926] width 65 height 28
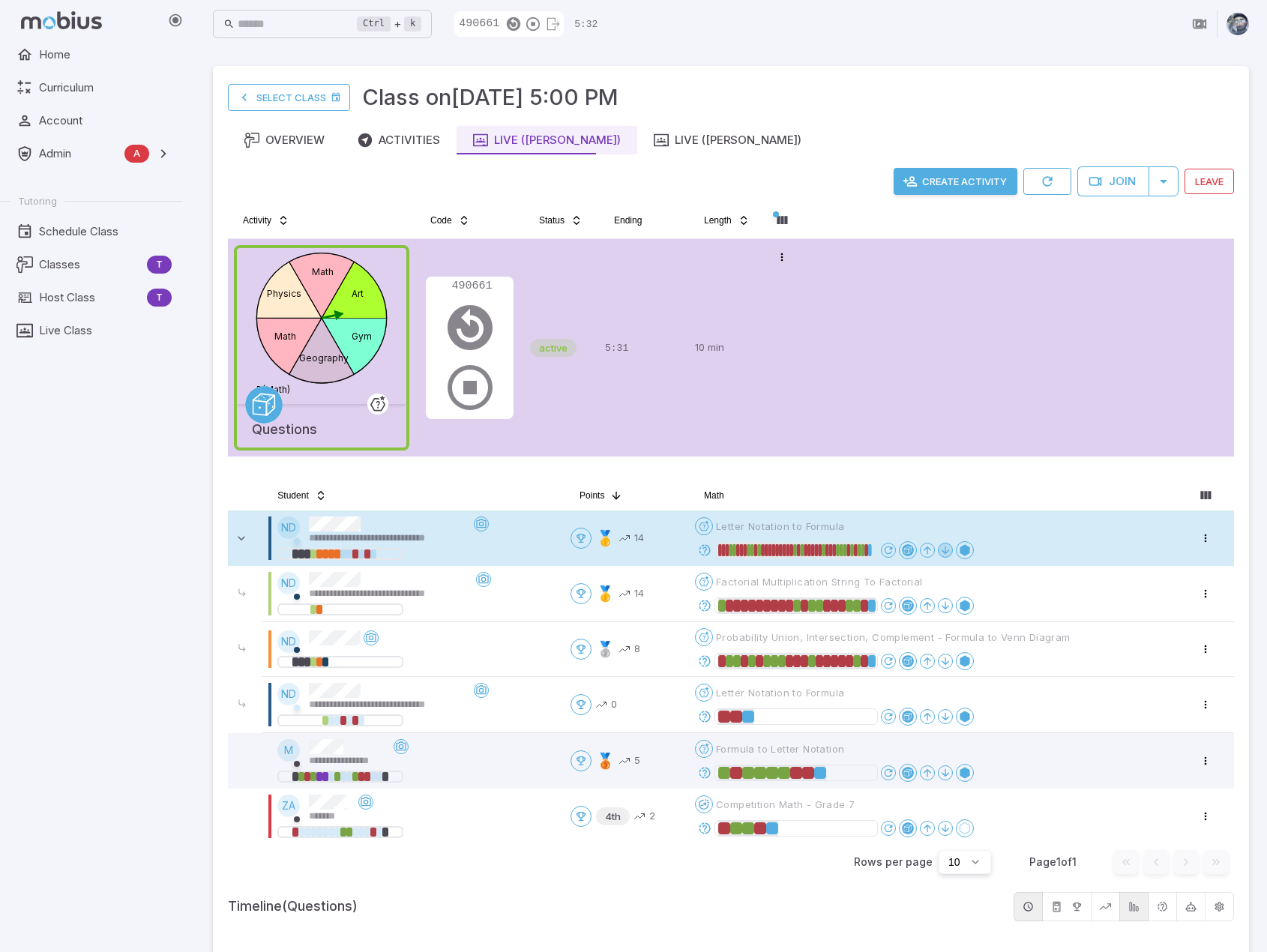
click at [951, 552] on icon at bounding box center [945, 550] width 12 height 12
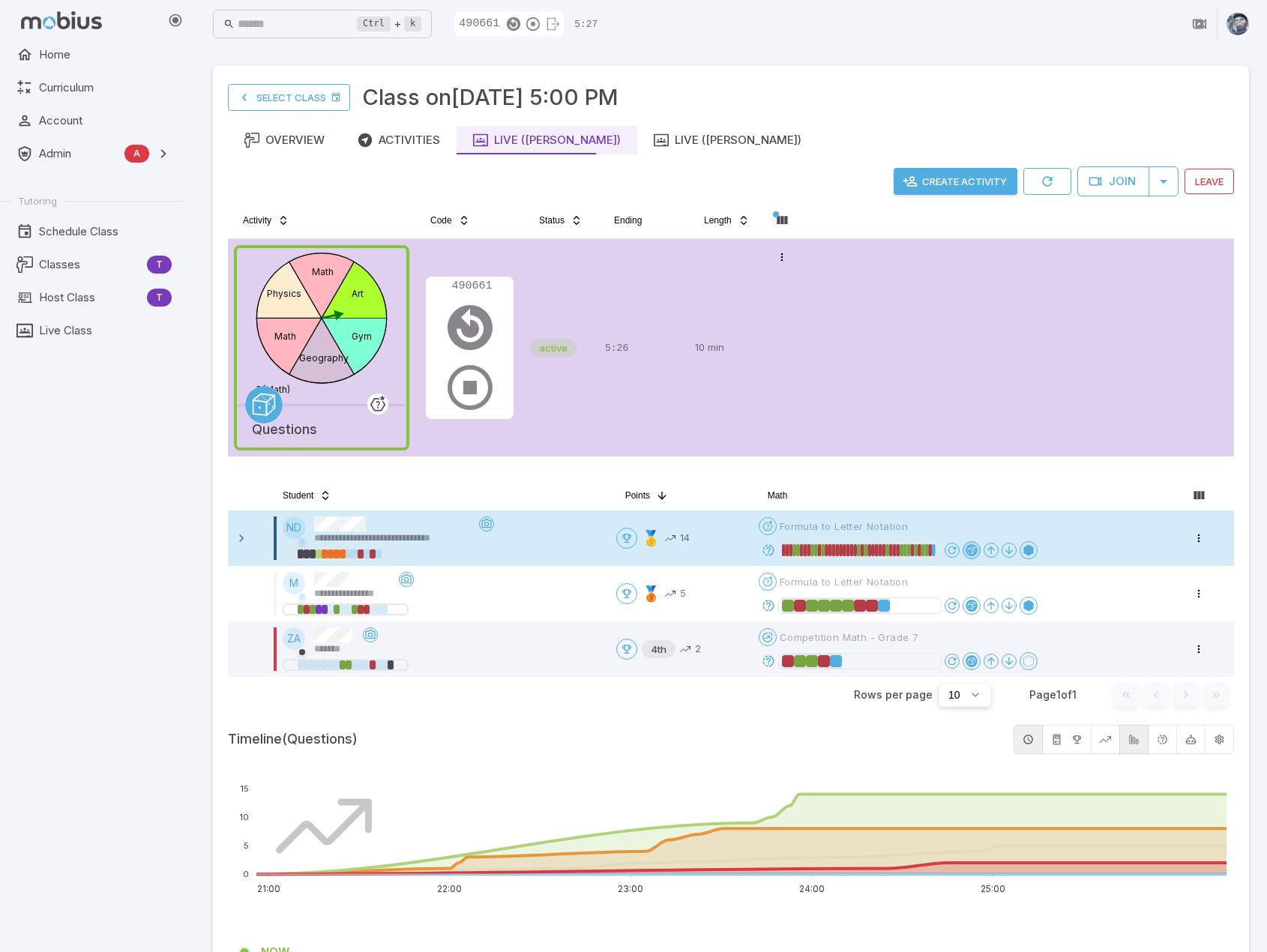
click at [969, 547] on div at bounding box center [971, 550] width 12 height 12
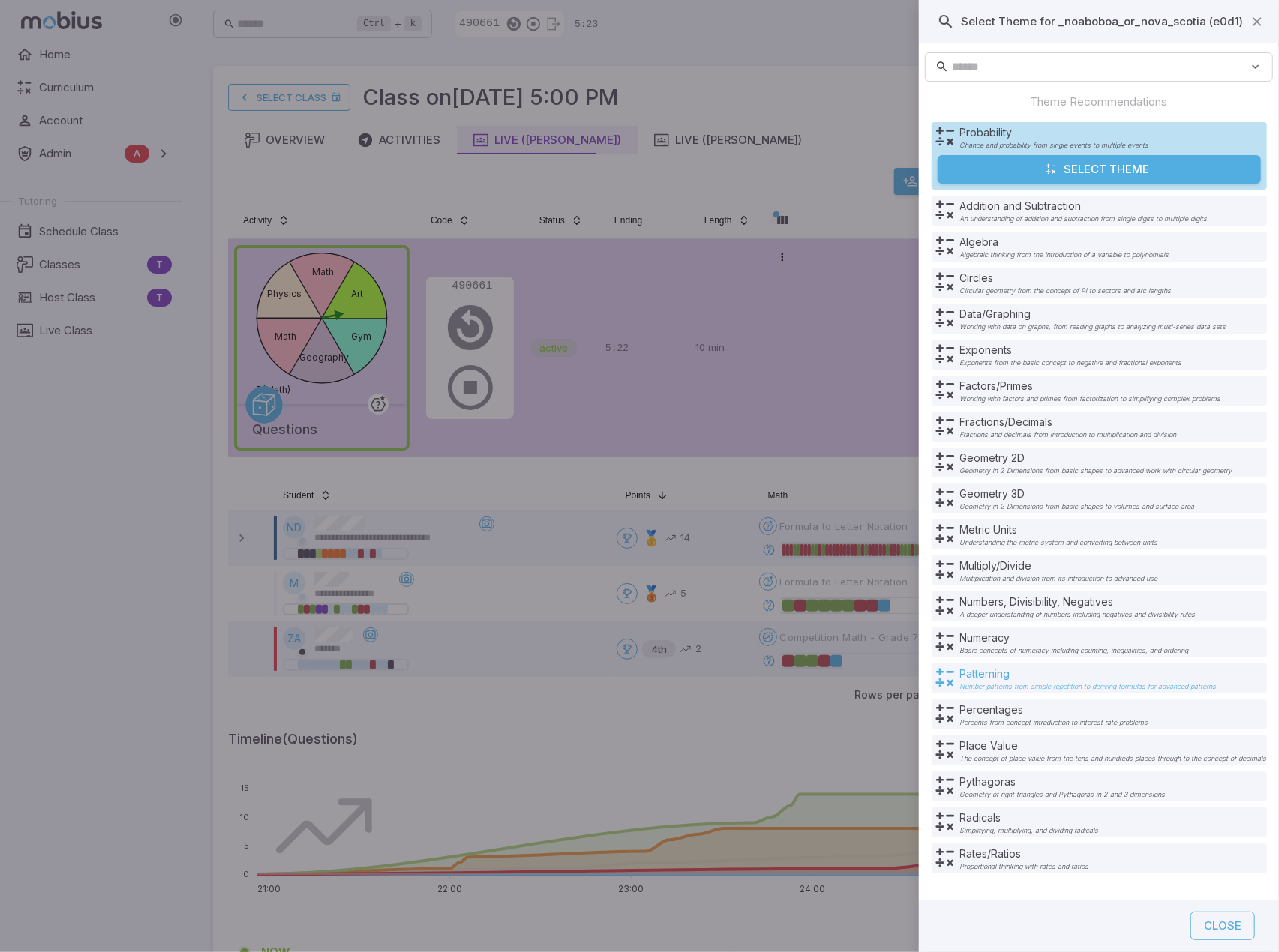
click at [1034, 681] on div "Patterning Number patterns from simple repetition to deriving formulas for adva…" at bounding box center [1088, 678] width 256 height 24
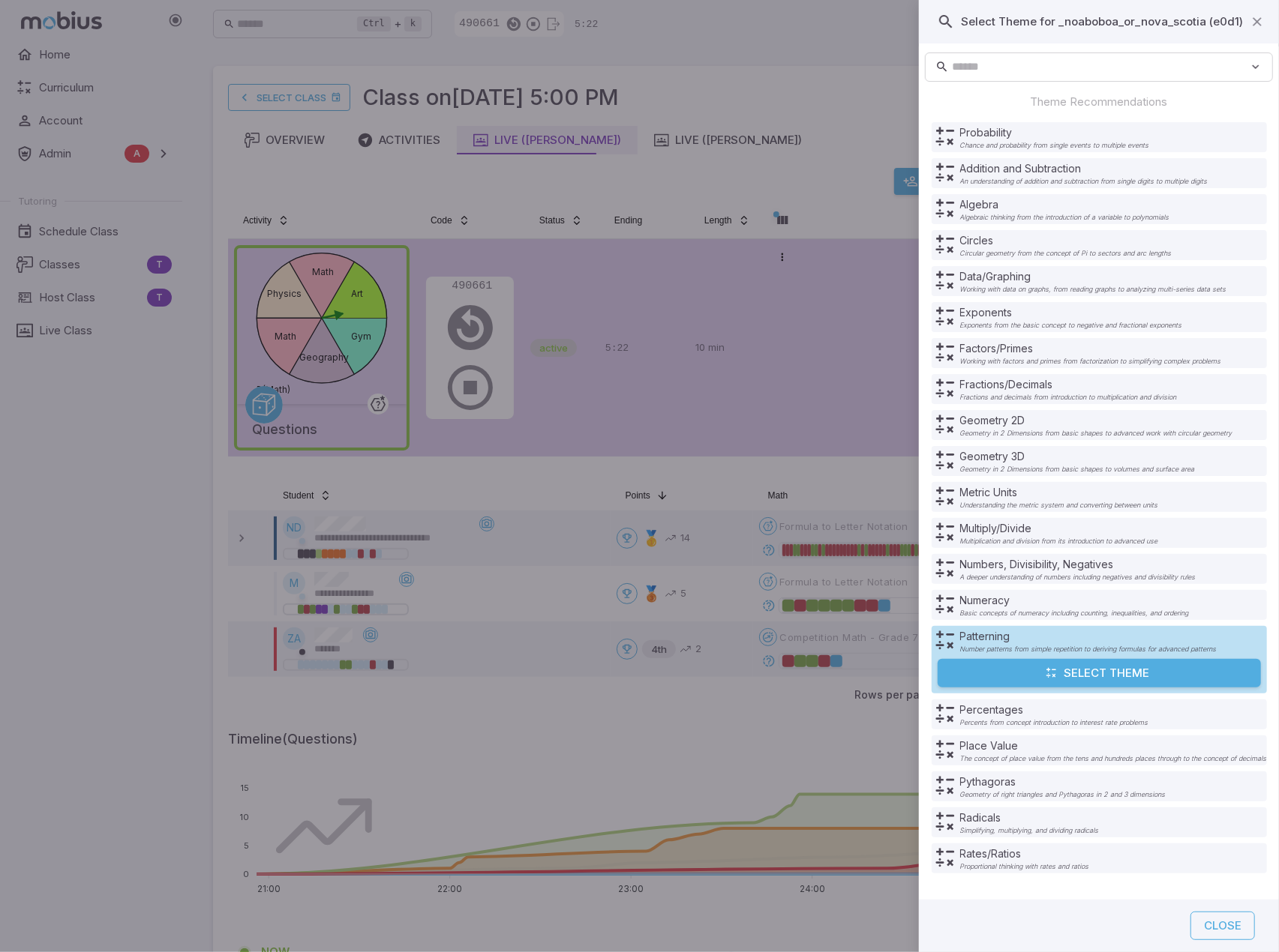
click at [1055, 675] on icon "submit" at bounding box center [1051, 673] width 12 height 12
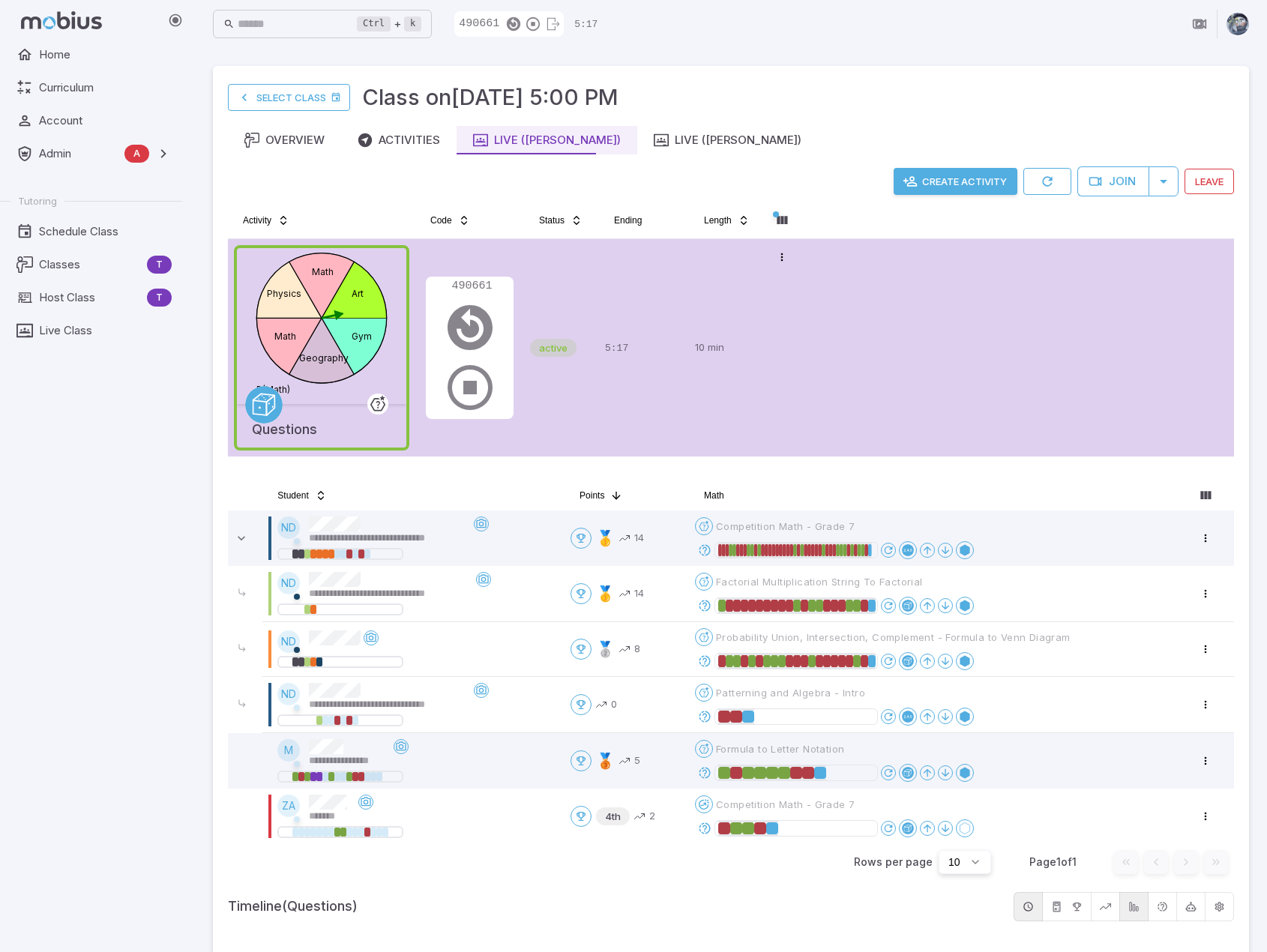
click at [914, 767] on div at bounding box center [907, 772] width 12 height 12
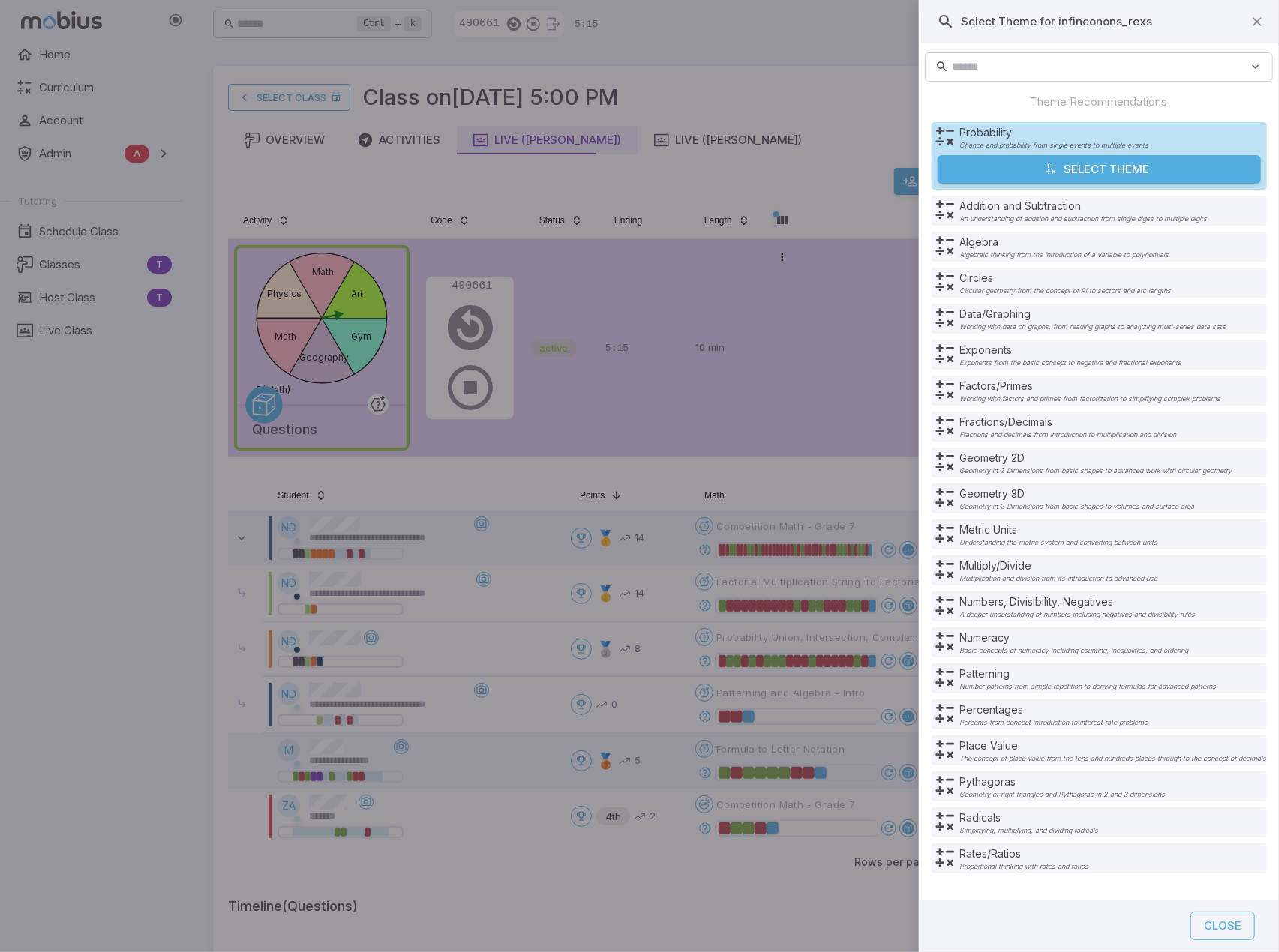
click at [1071, 690] on div "Patterning Number patterns from simple repetition to deriving formulas for adva…" at bounding box center [1098, 678] width 335 height 30
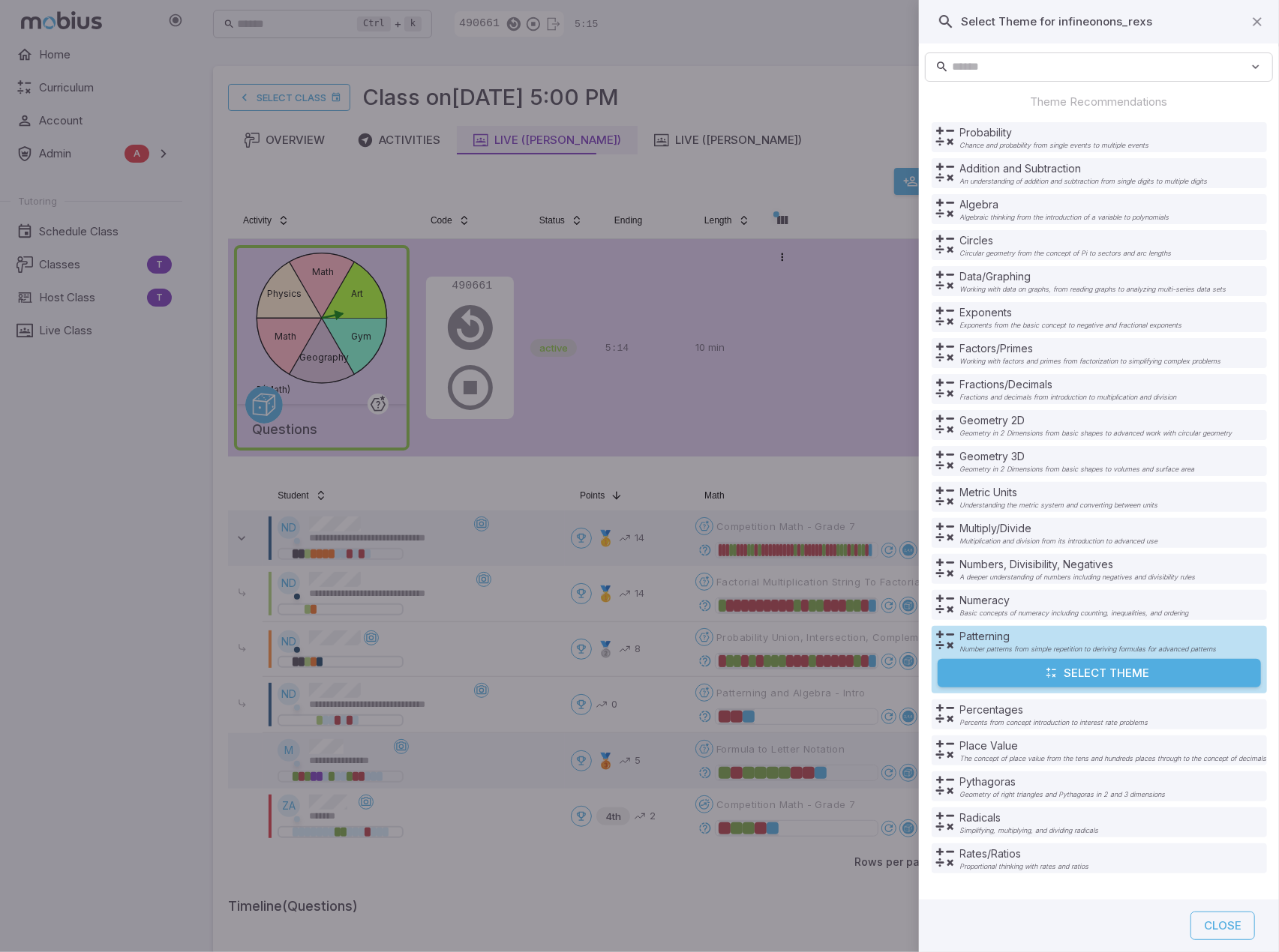
click at [1084, 674] on button "Select Theme" at bounding box center [1099, 673] width 323 height 28
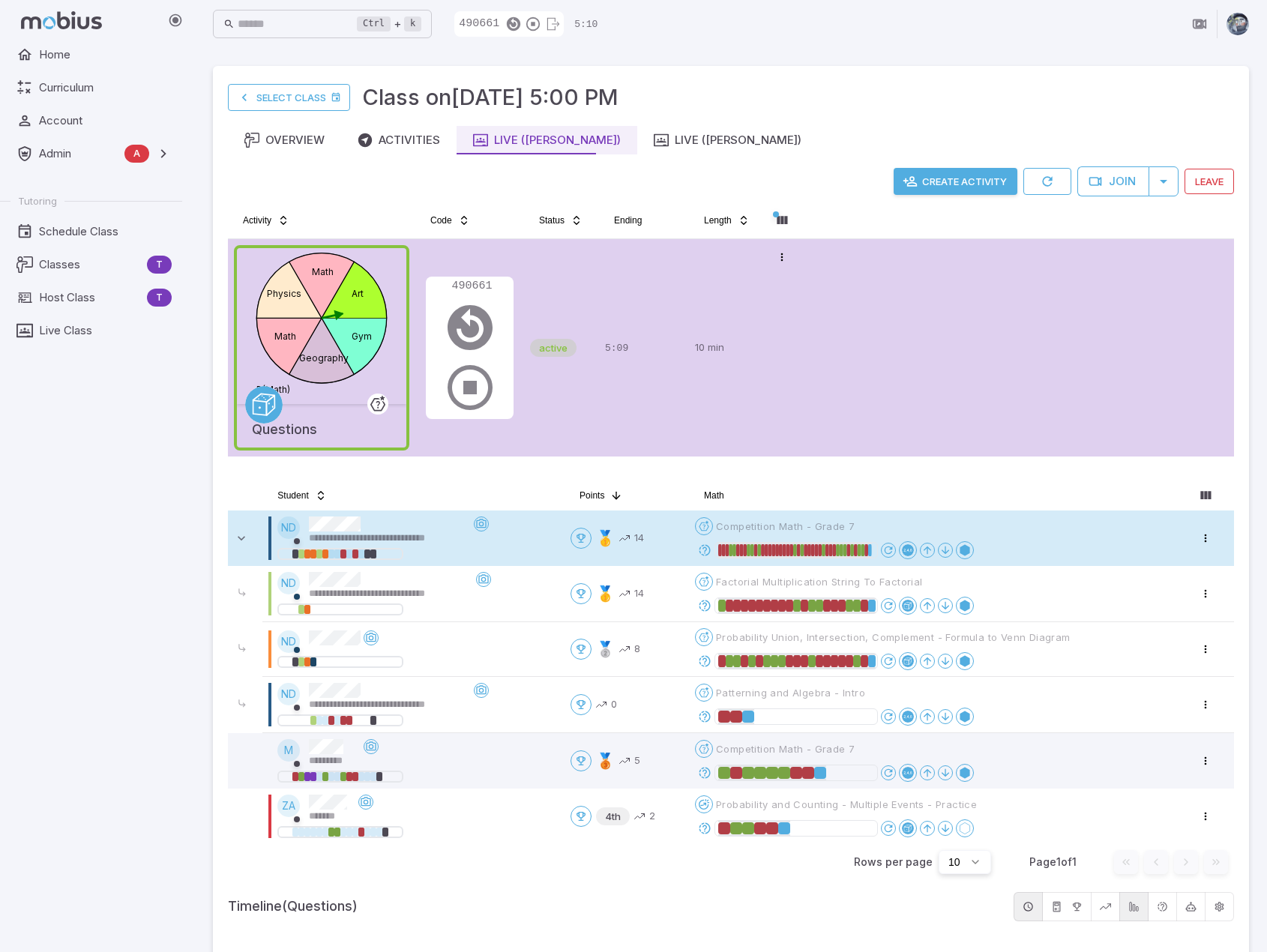
click at [705, 544] on icon at bounding box center [705, 550] width 13 height 13
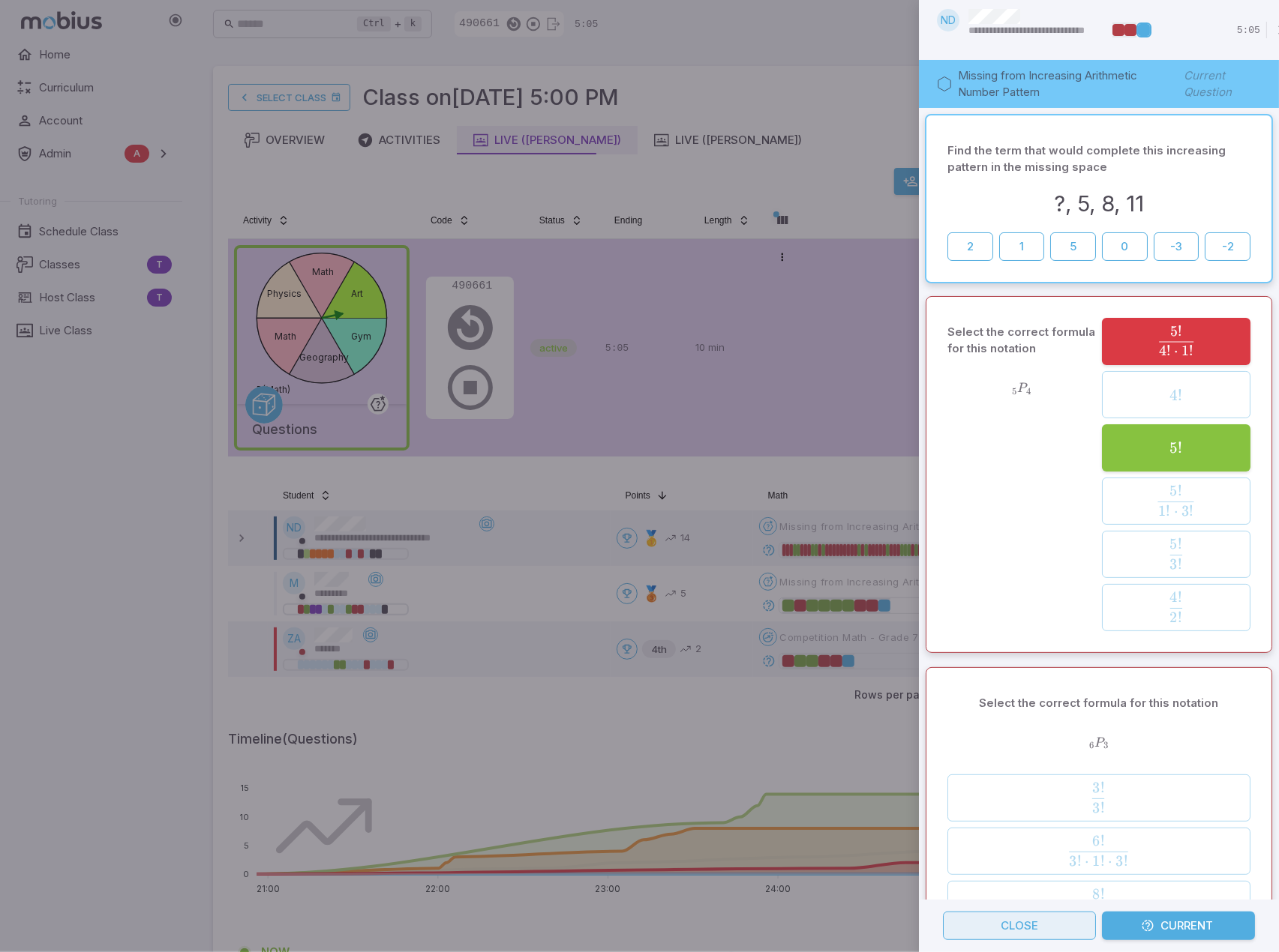
click at [1037, 917] on button "Close" at bounding box center [1019, 926] width 153 height 28
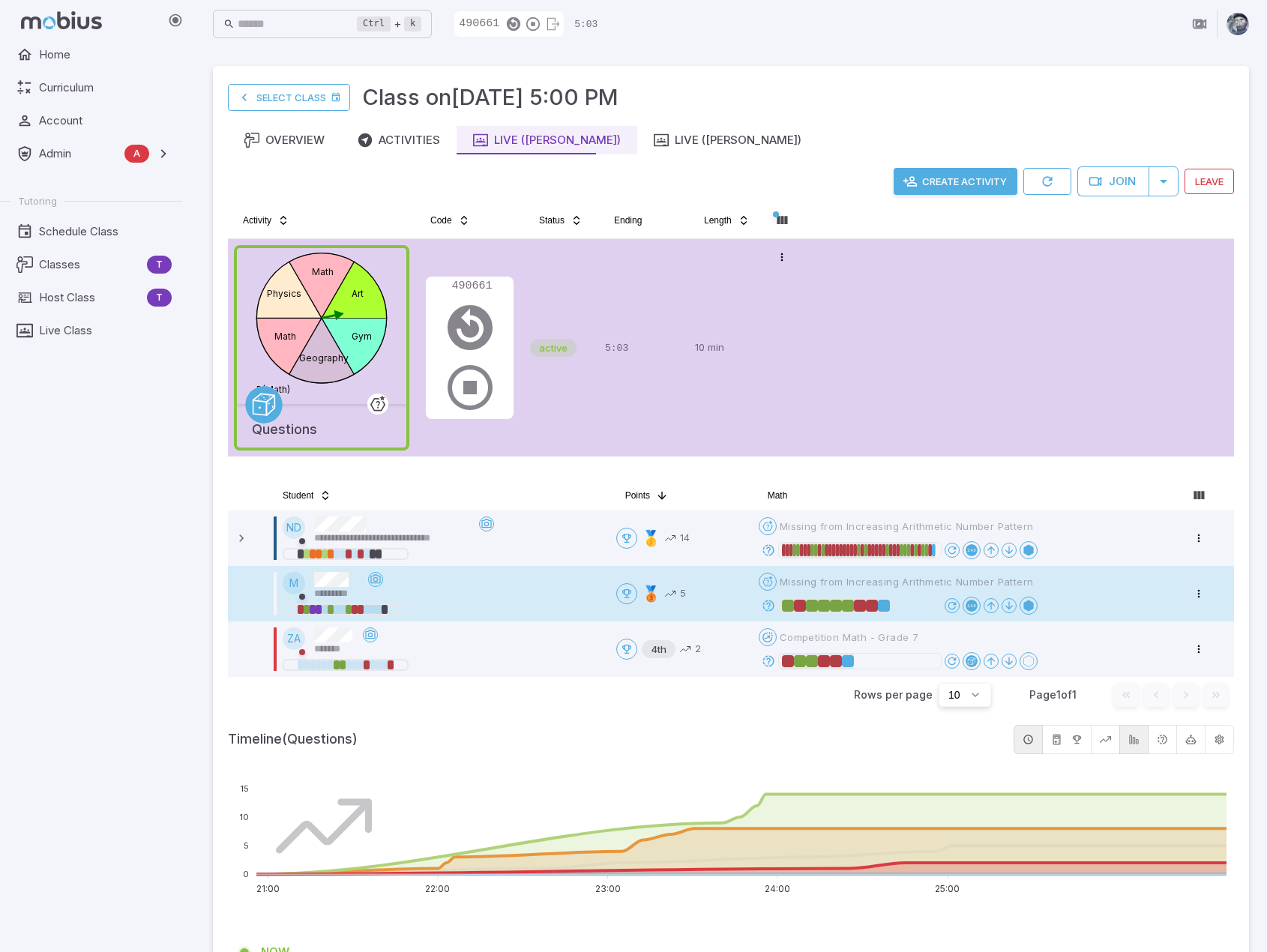
click at [768, 605] on icon at bounding box center [768, 605] width 13 height 13
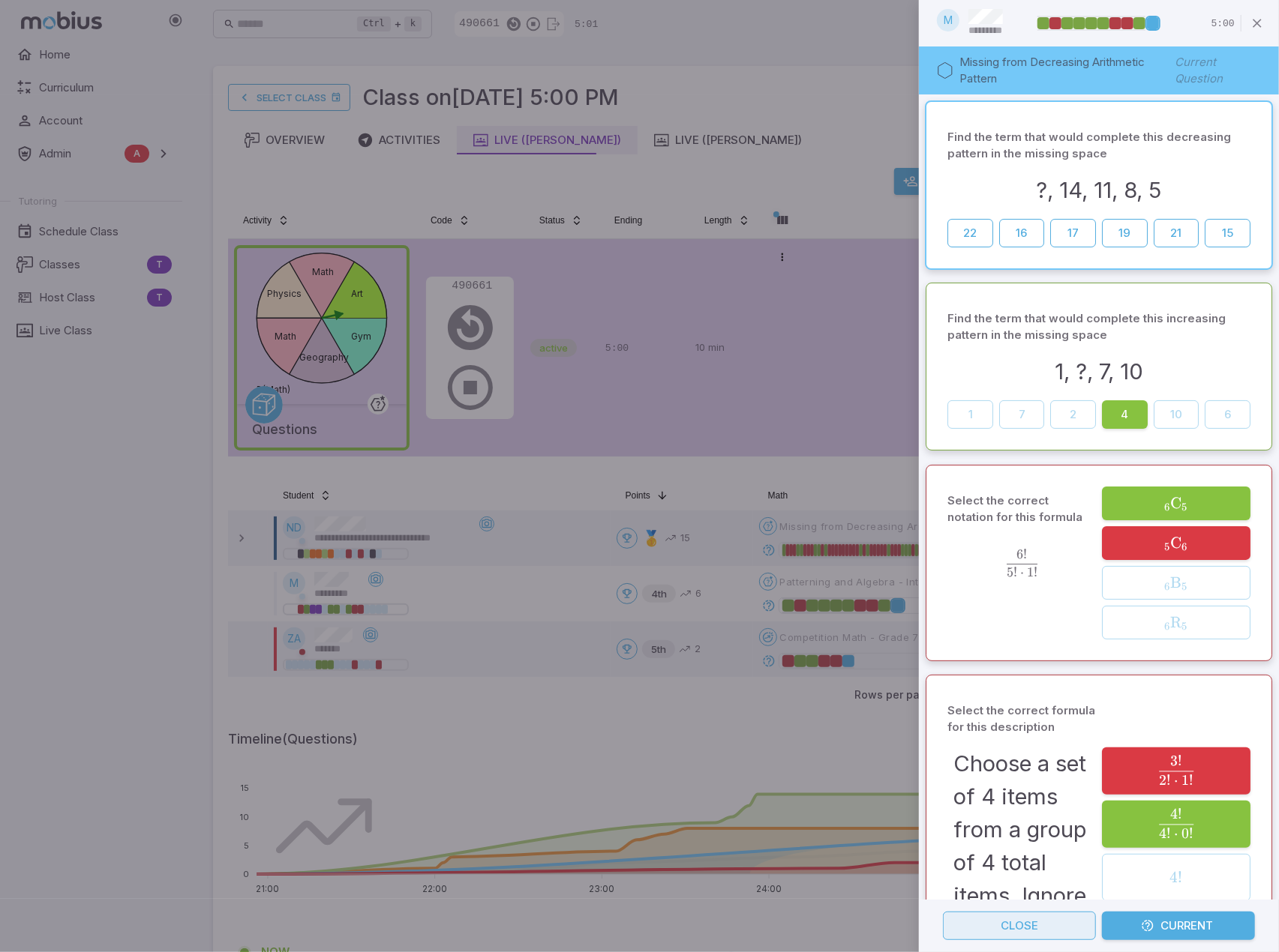
click at [1076, 924] on button "Close" at bounding box center [1019, 926] width 153 height 28
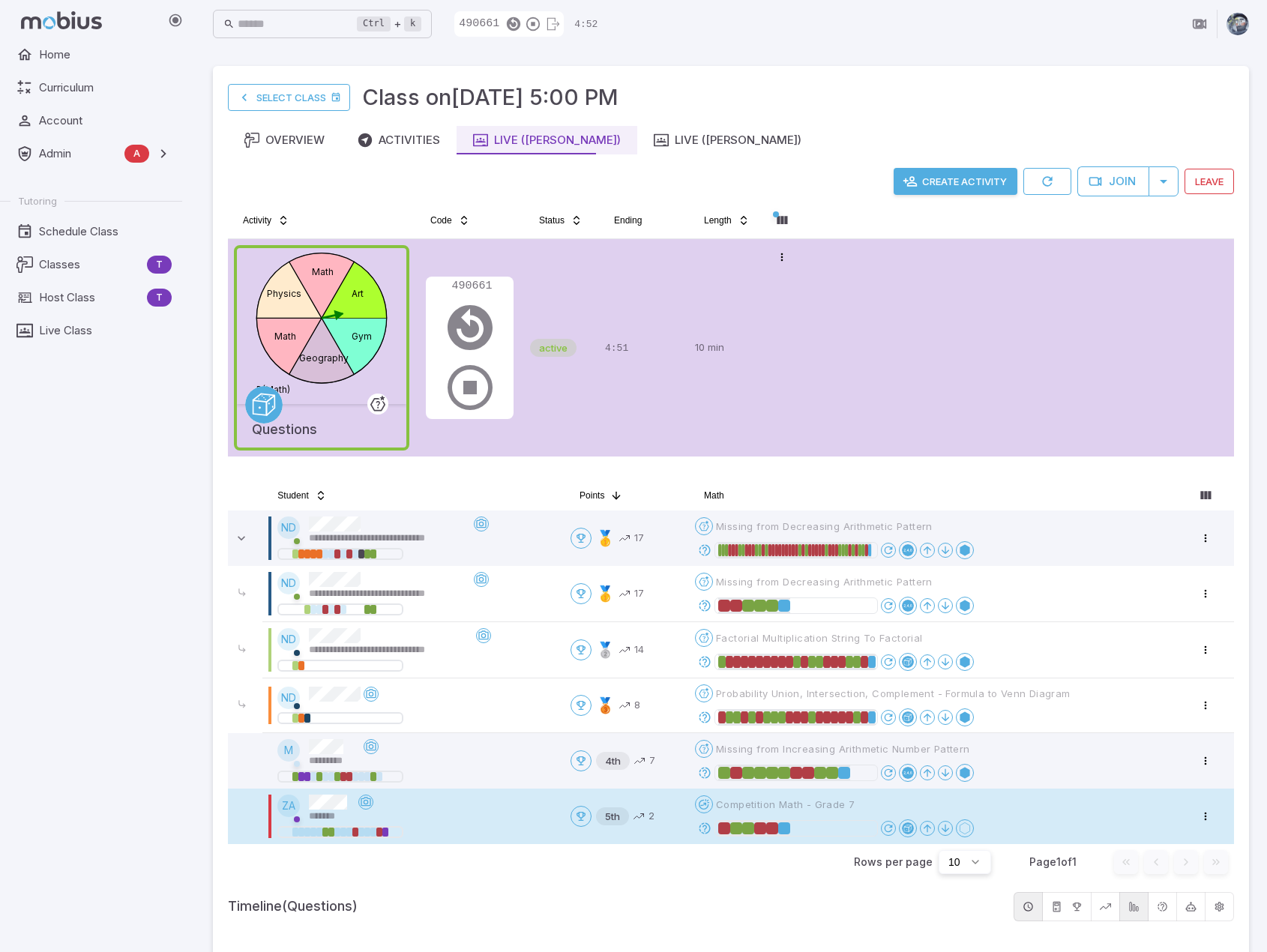
click at [706, 825] on icon at bounding box center [705, 828] width 13 height 13
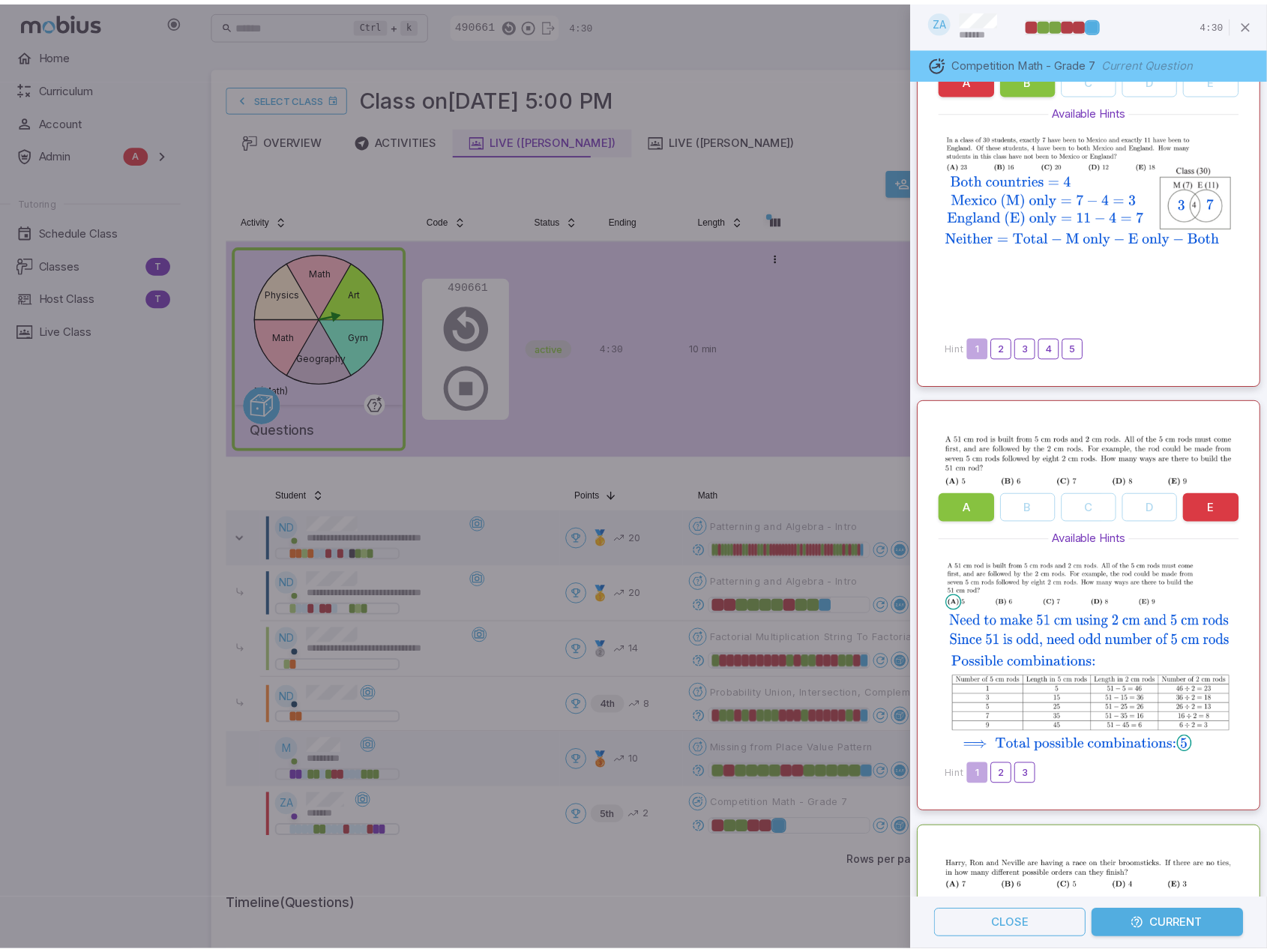
scroll to position [674, 0]
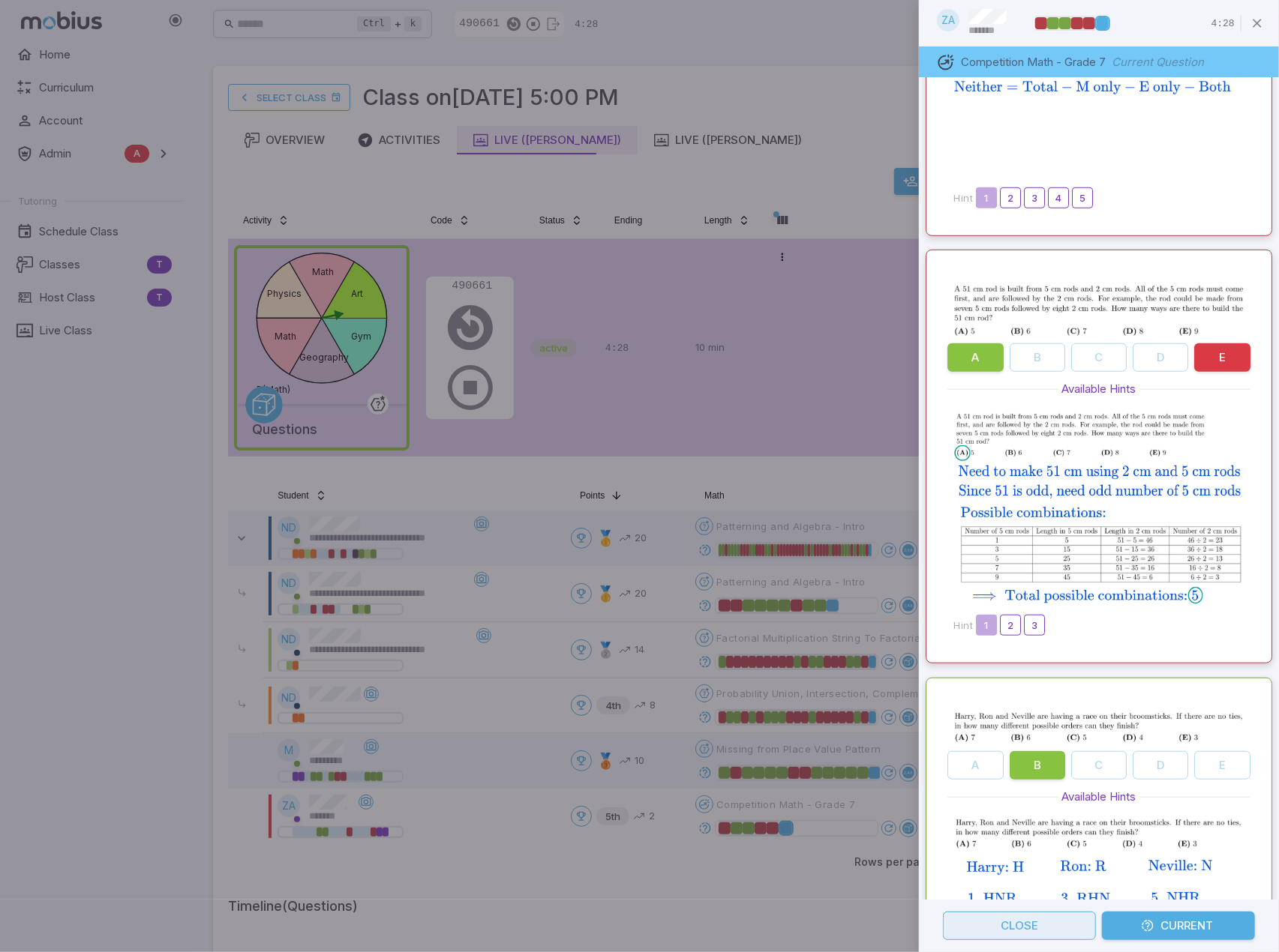
click at [1030, 926] on button "Close" at bounding box center [1019, 926] width 153 height 28
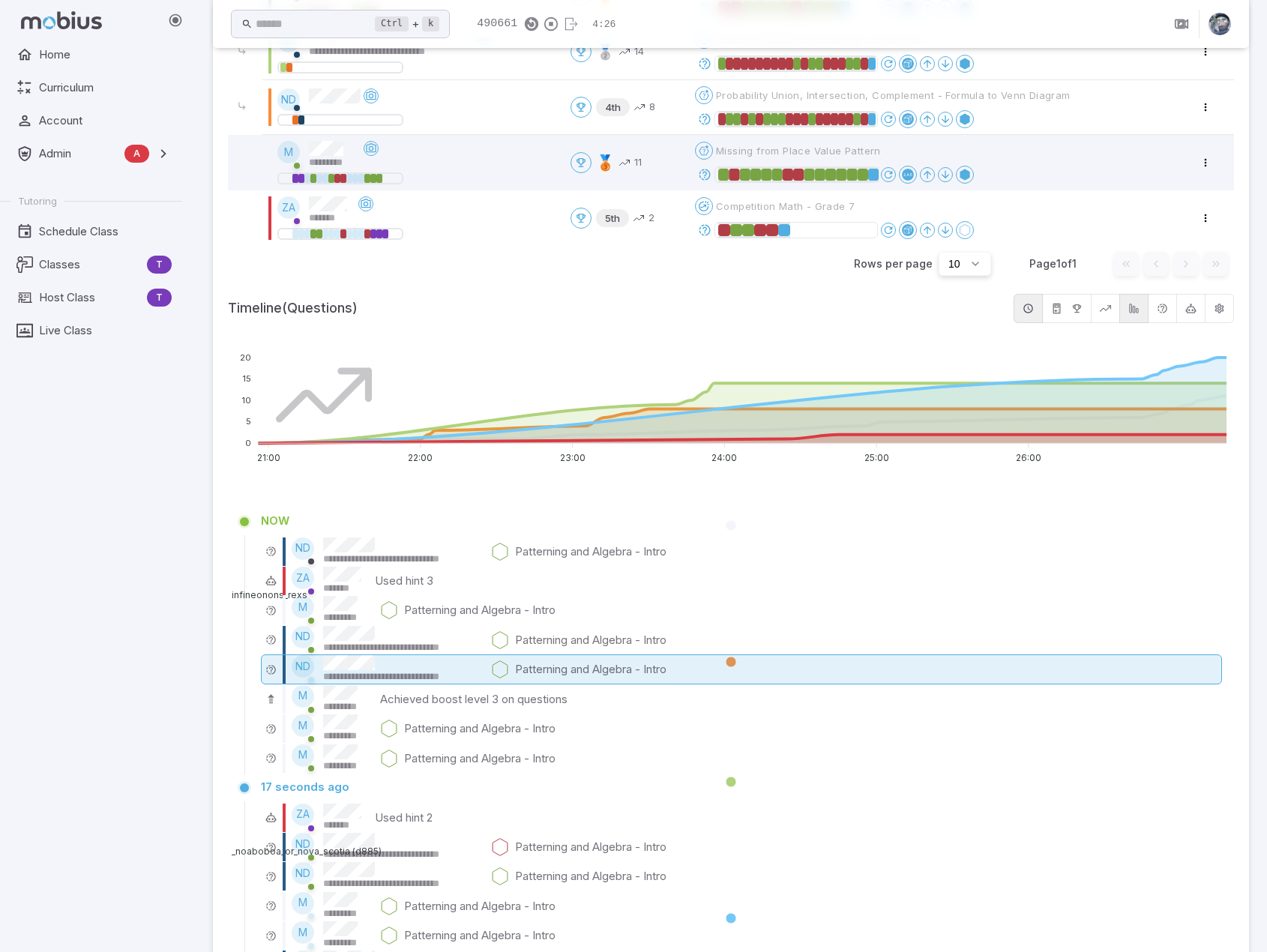
scroll to position [599, 0]
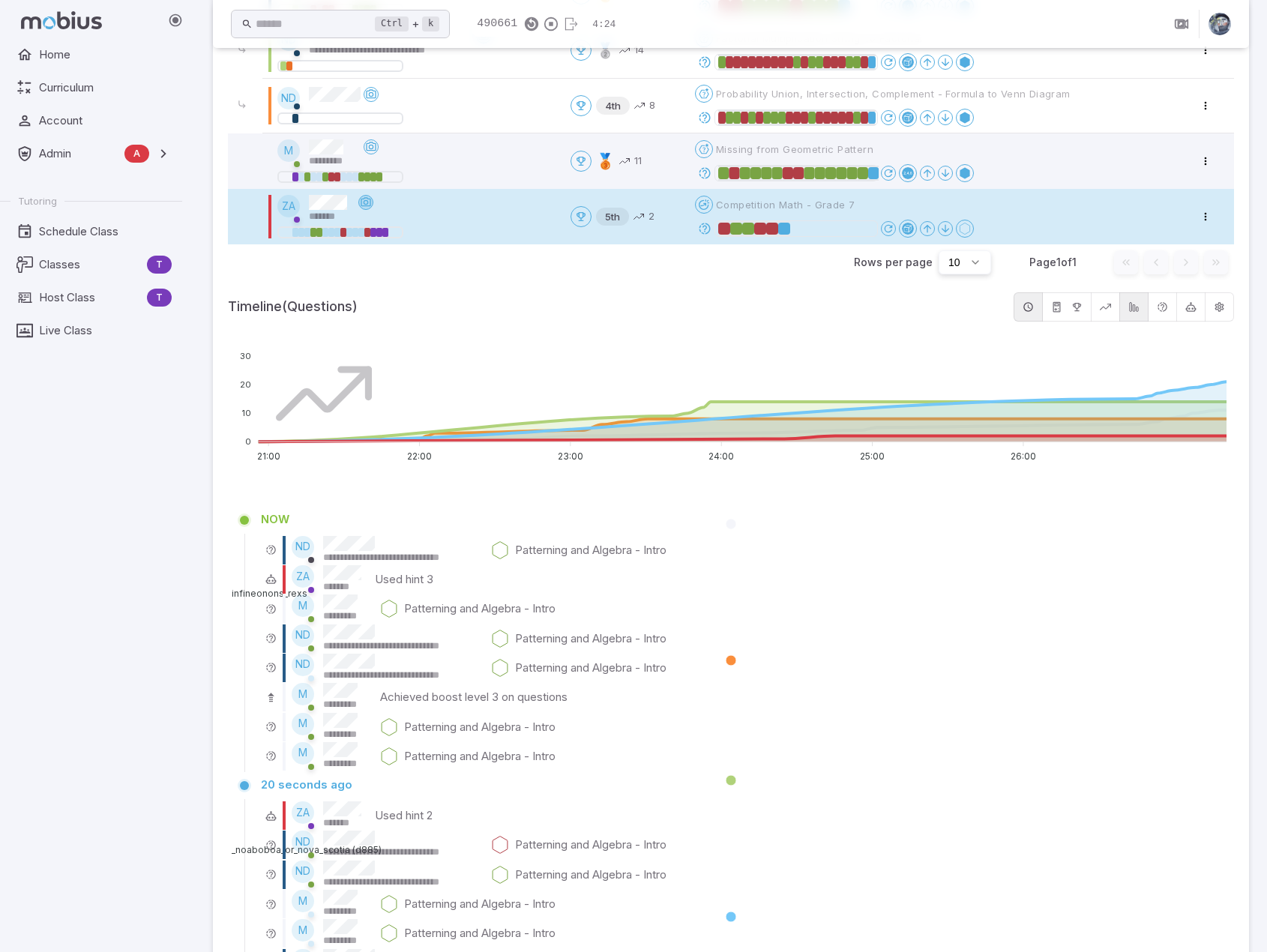
click at [364, 203] on icon at bounding box center [365, 202] width 12 height 12
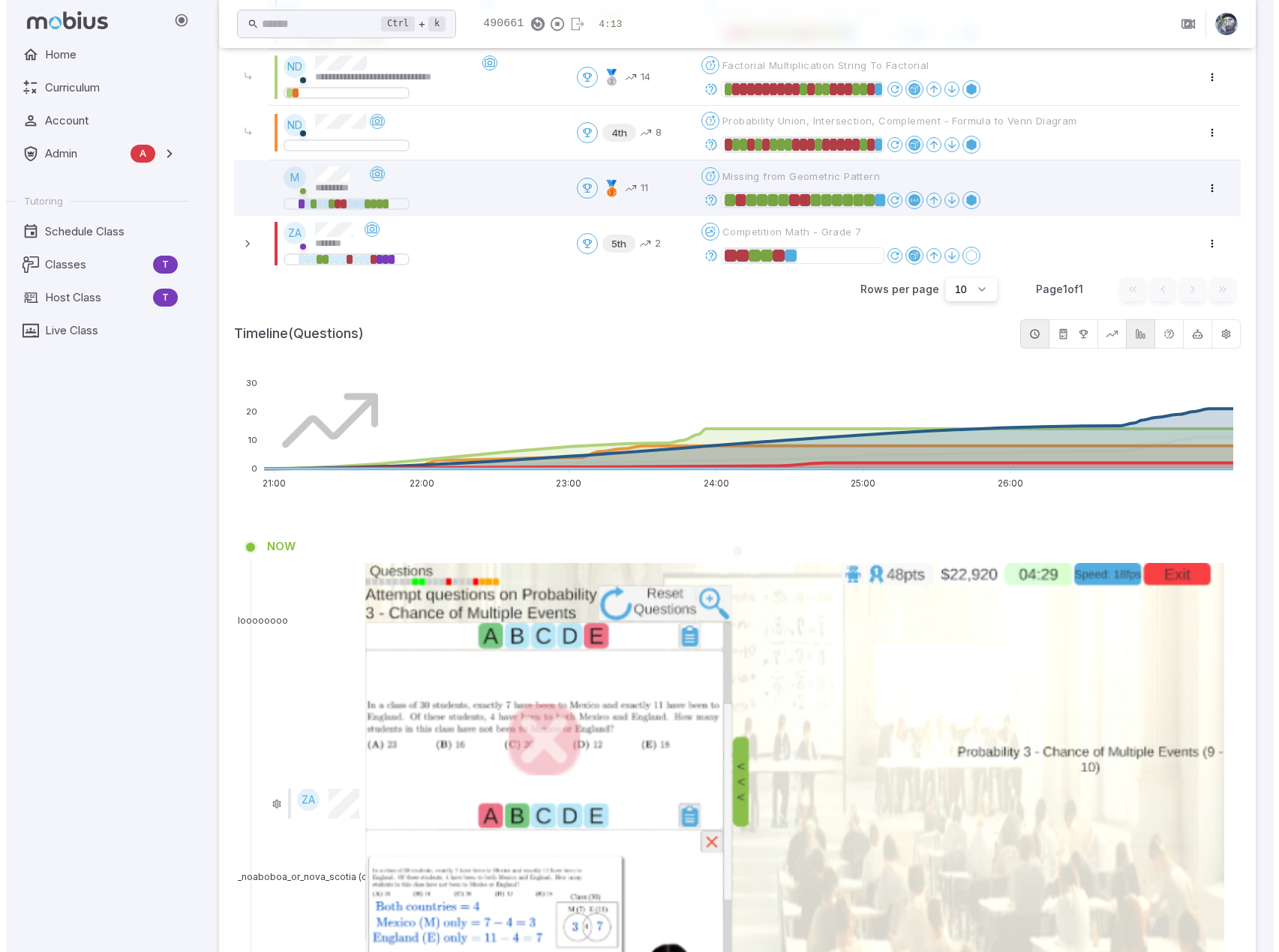
scroll to position [508, 0]
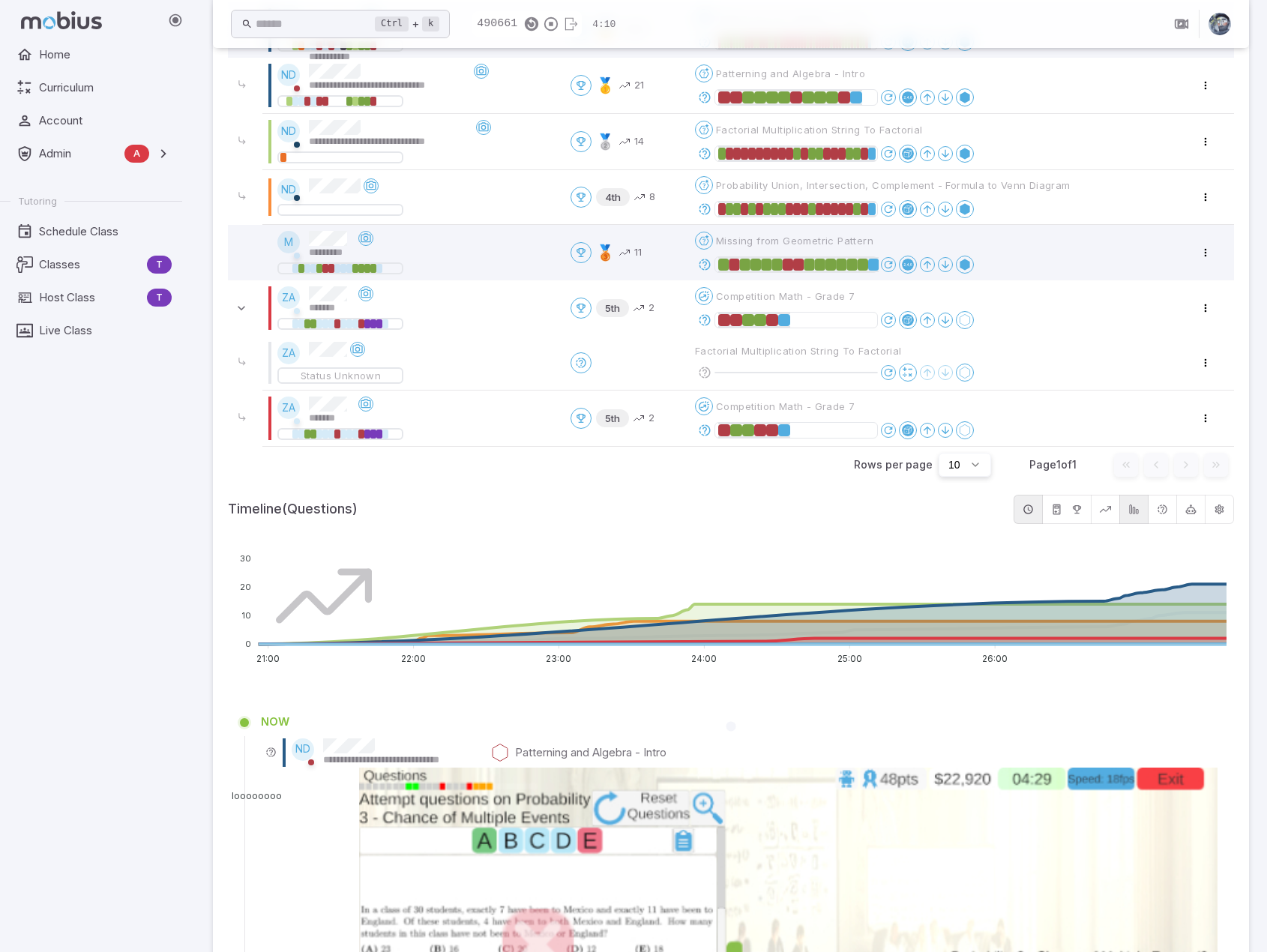
click at [705, 314] on icon at bounding box center [705, 319] width 13 height 13
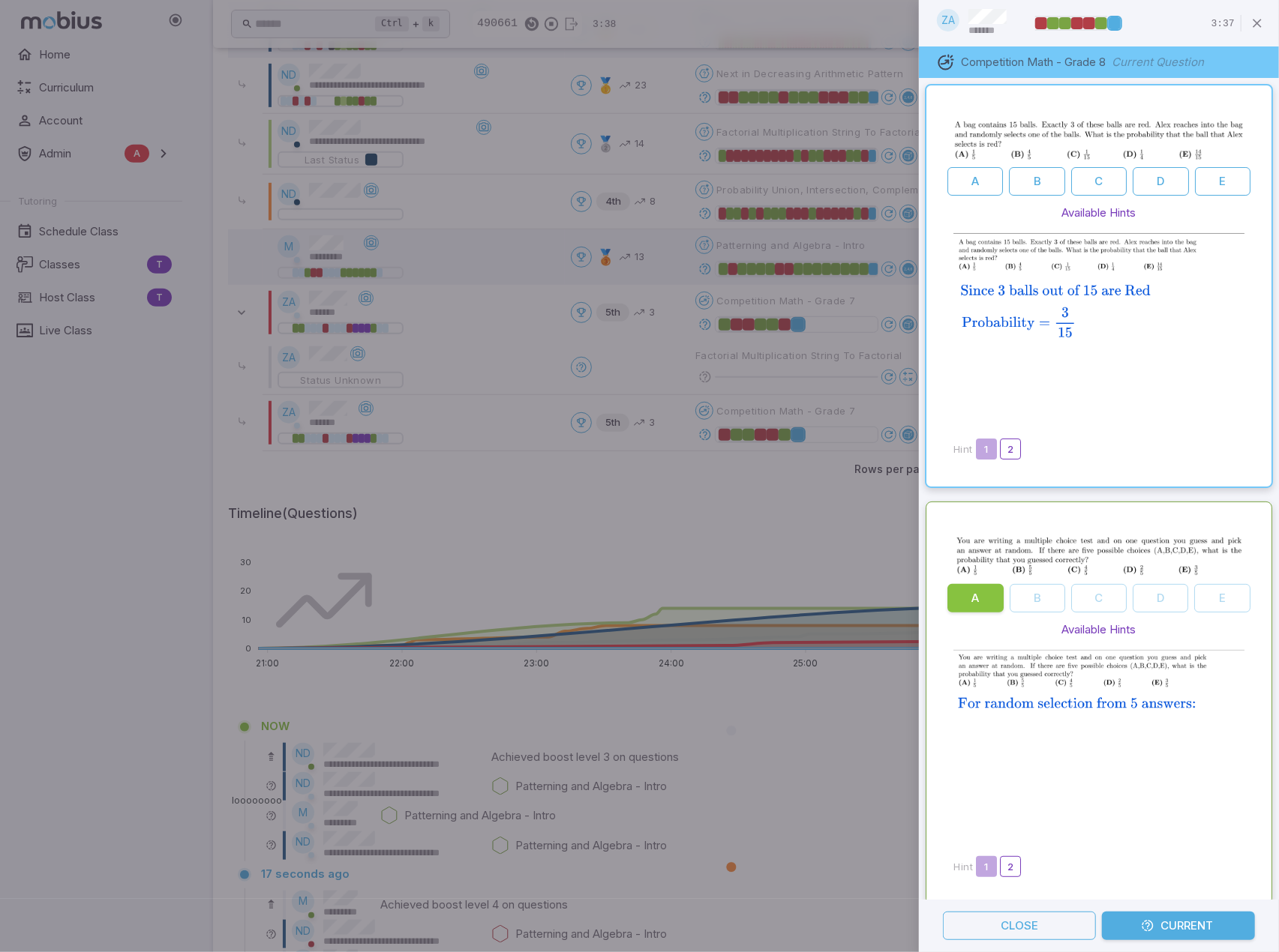
click at [811, 410] on div at bounding box center [639, 476] width 1279 height 952
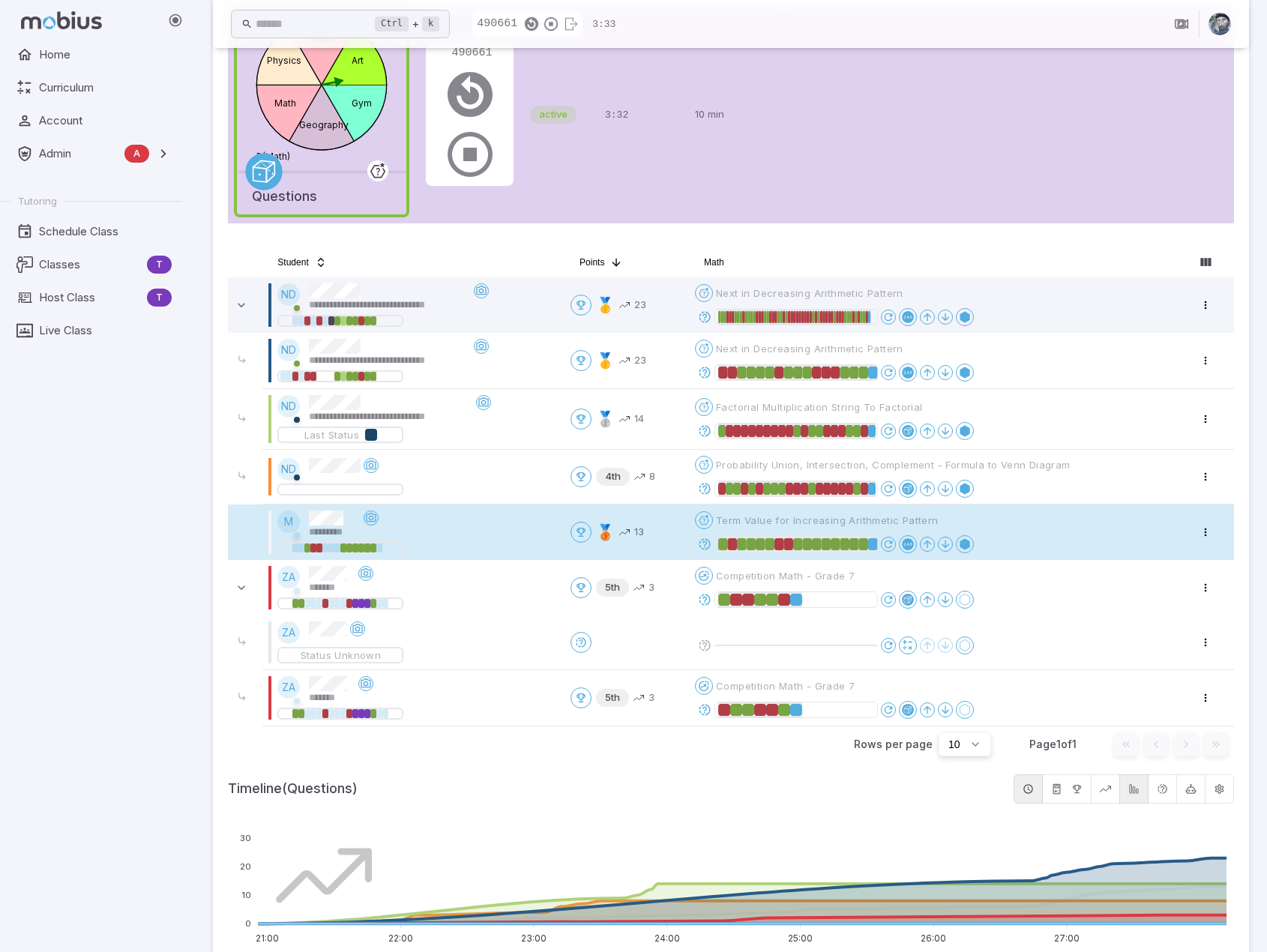
scroll to position [300, 0]
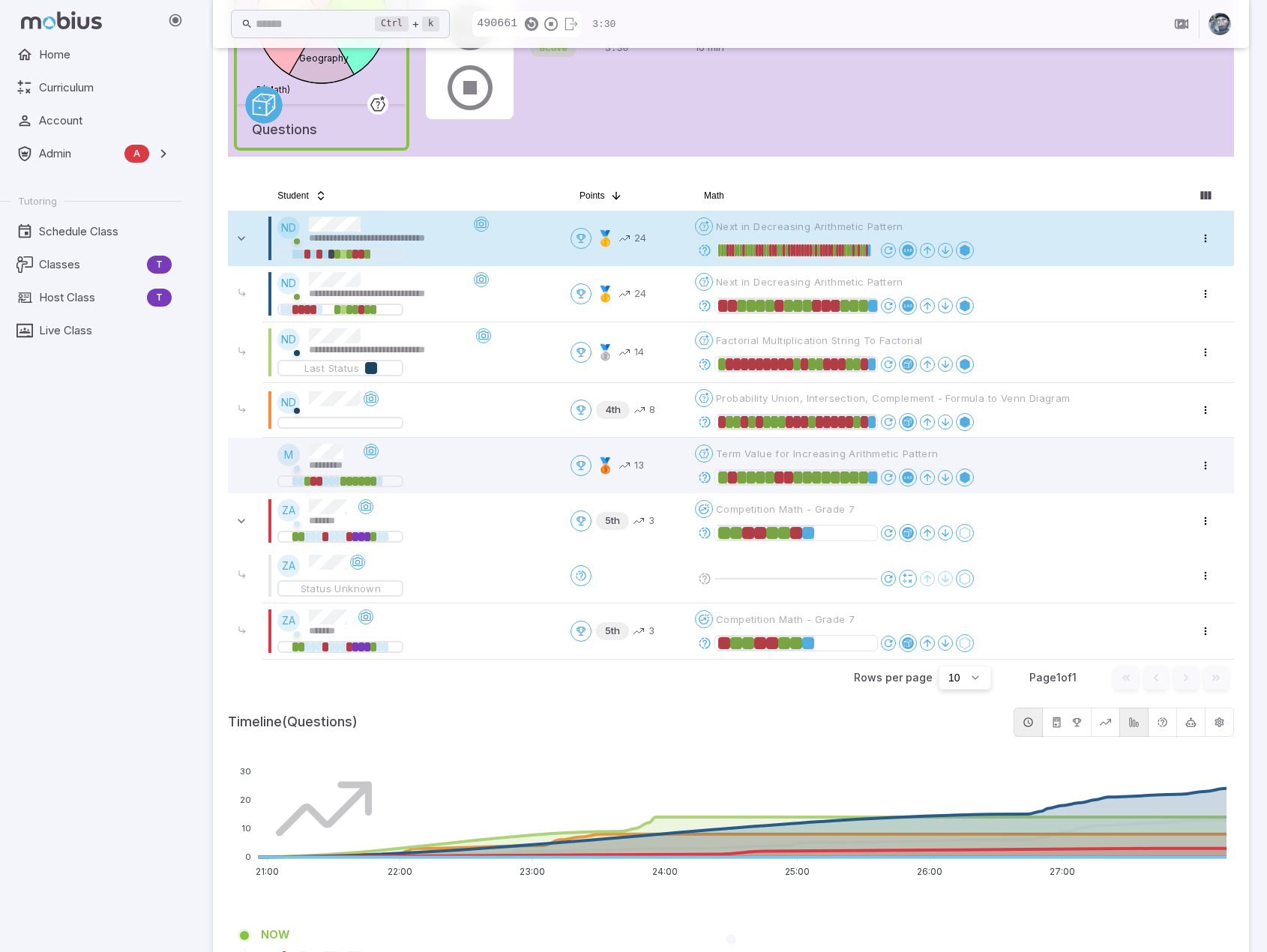
click at [711, 250] on icon at bounding box center [705, 250] width 13 height 13
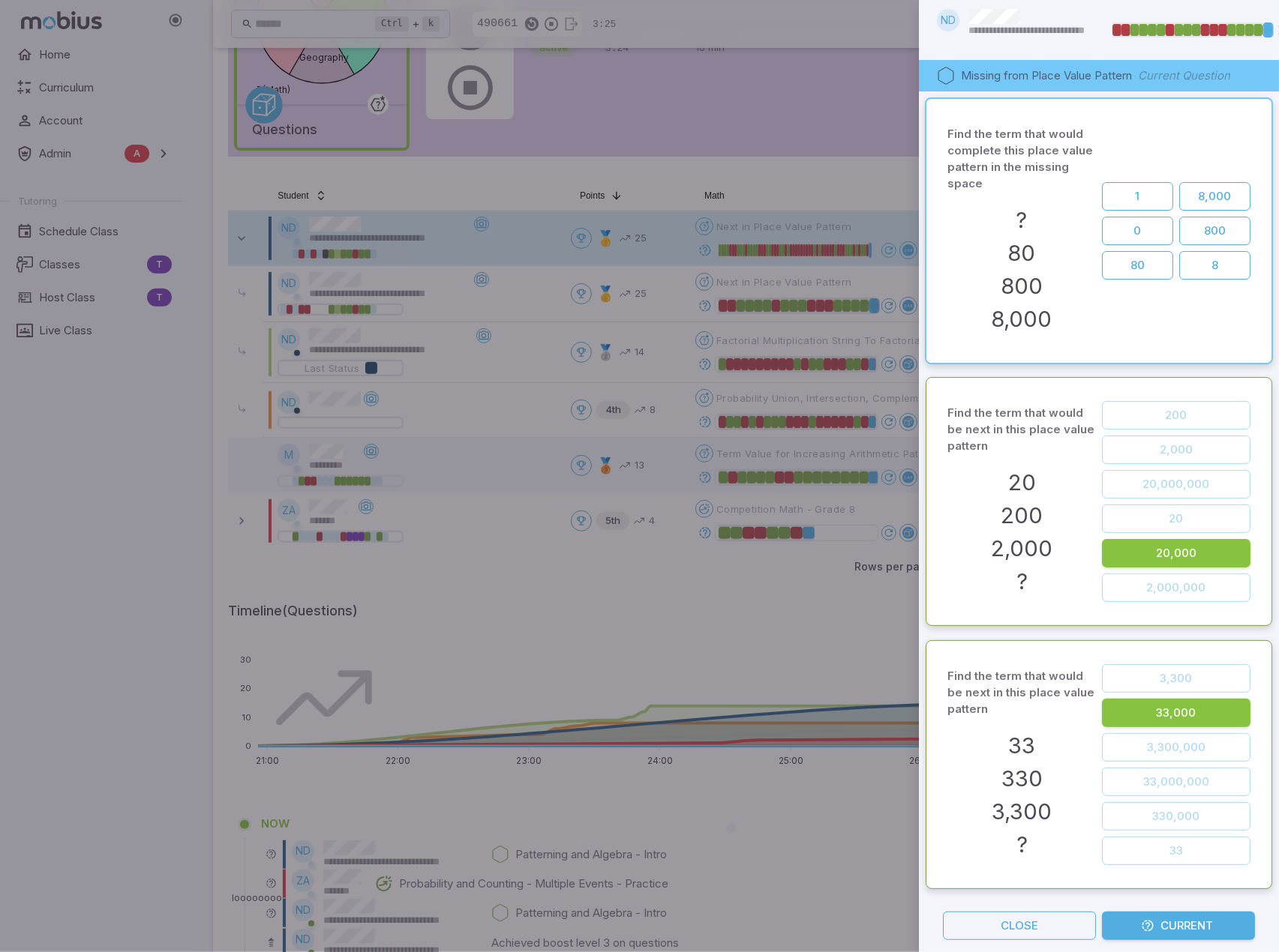
click at [540, 176] on div at bounding box center [639, 476] width 1279 height 952
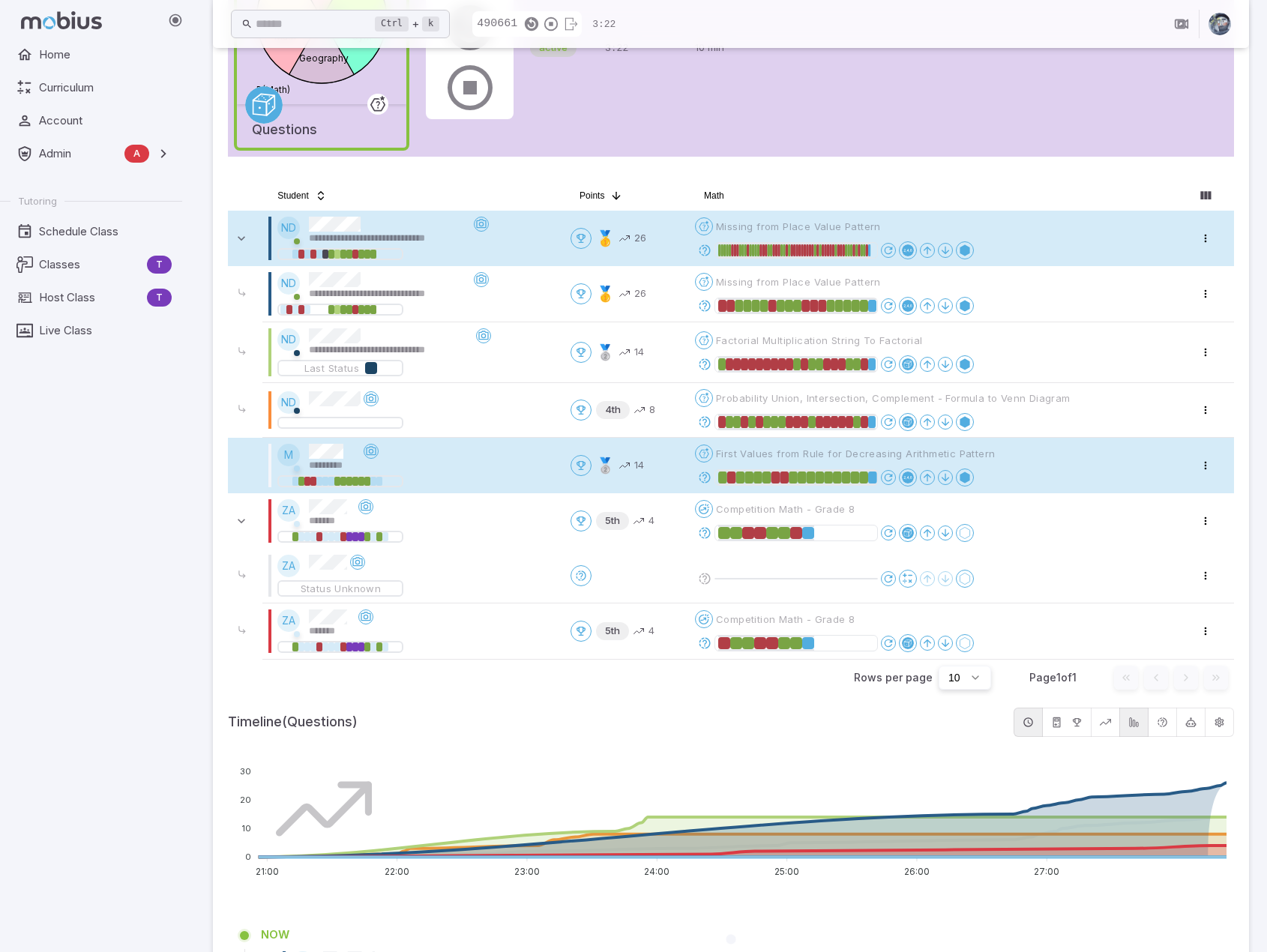
click at [708, 472] on icon at bounding box center [705, 477] width 13 height 13
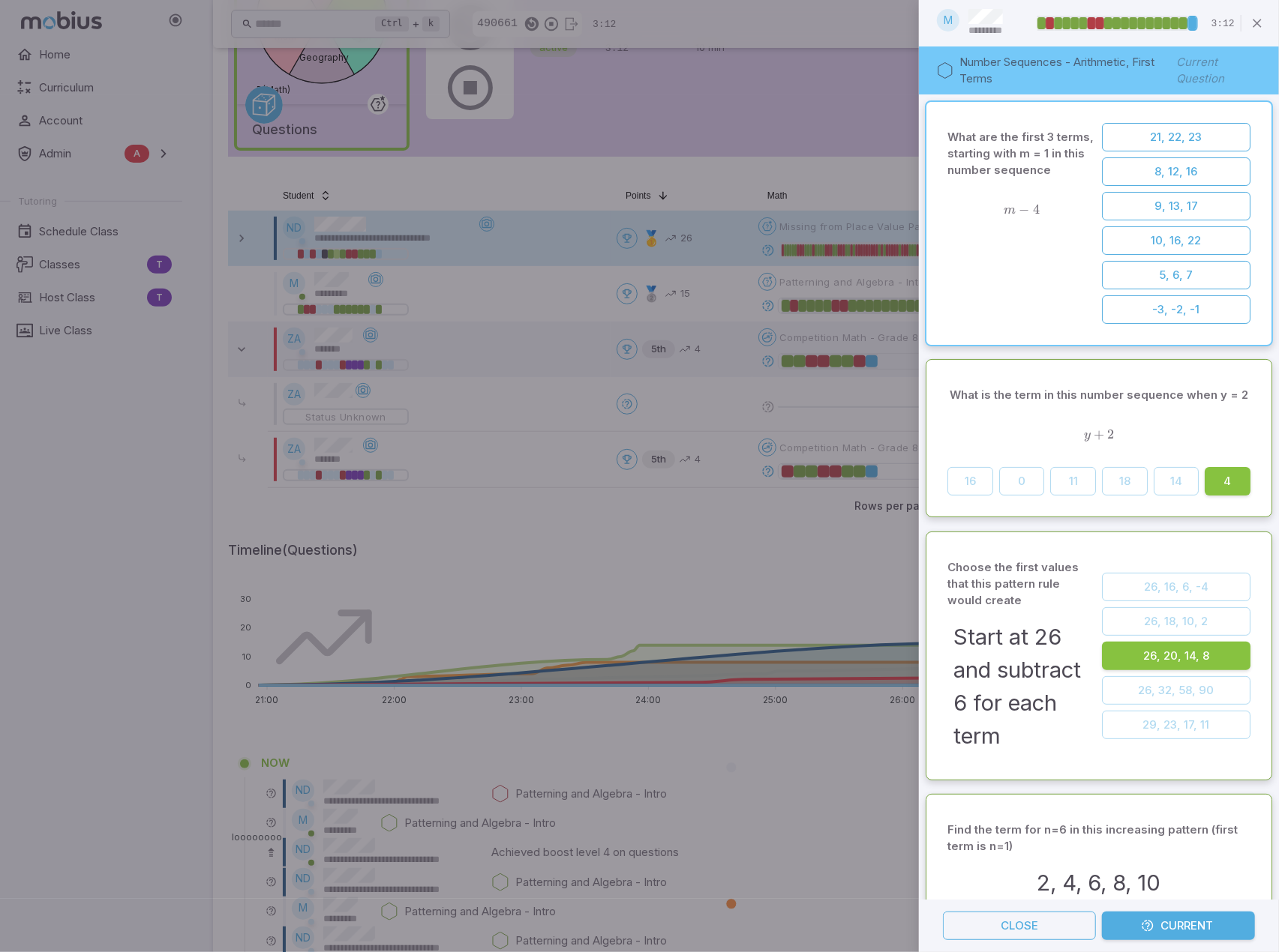
click at [893, 155] on div at bounding box center [639, 476] width 1279 height 952
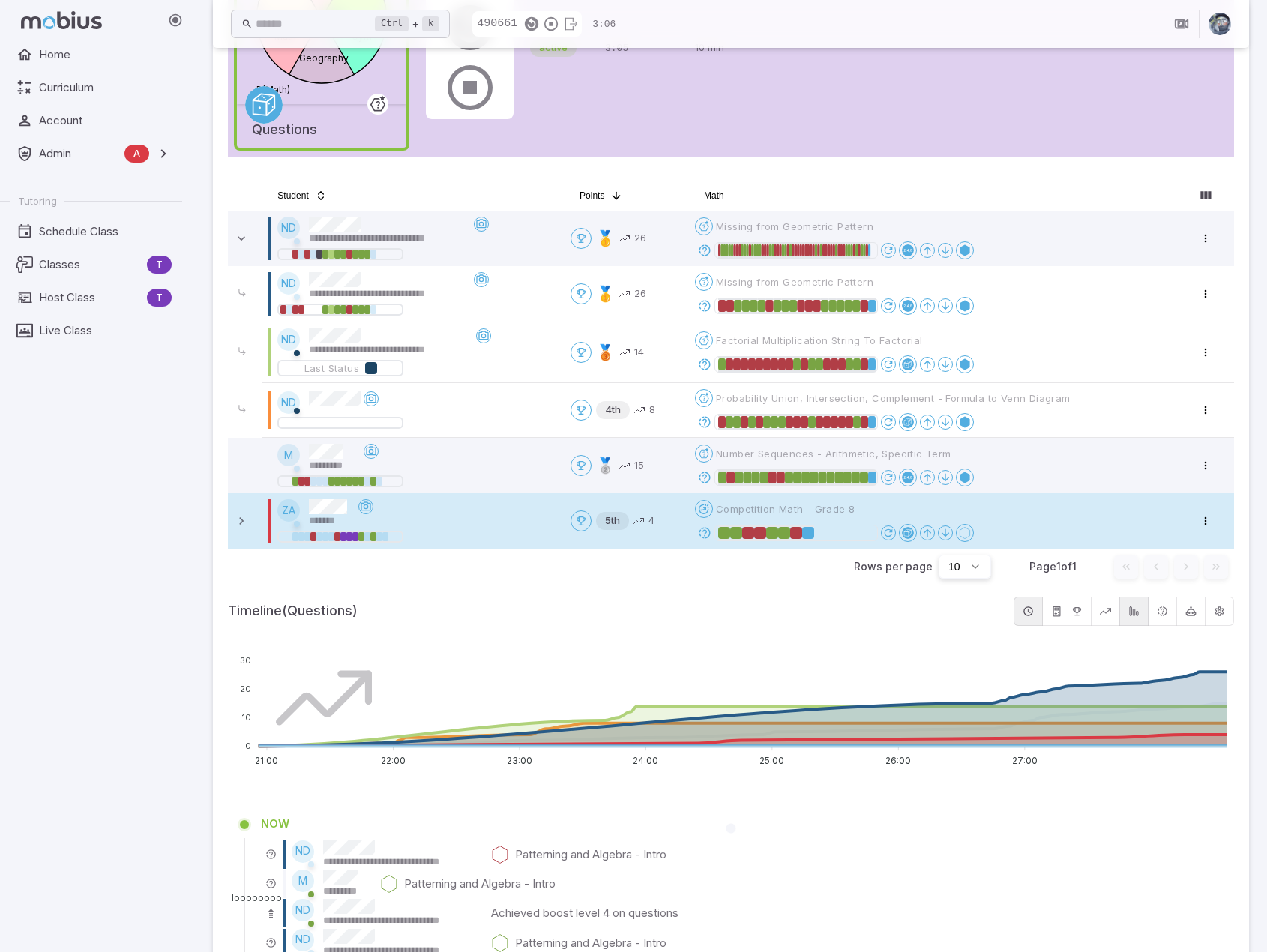
click at [705, 528] on icon at bounding box center [705, 532] width 13 height 13
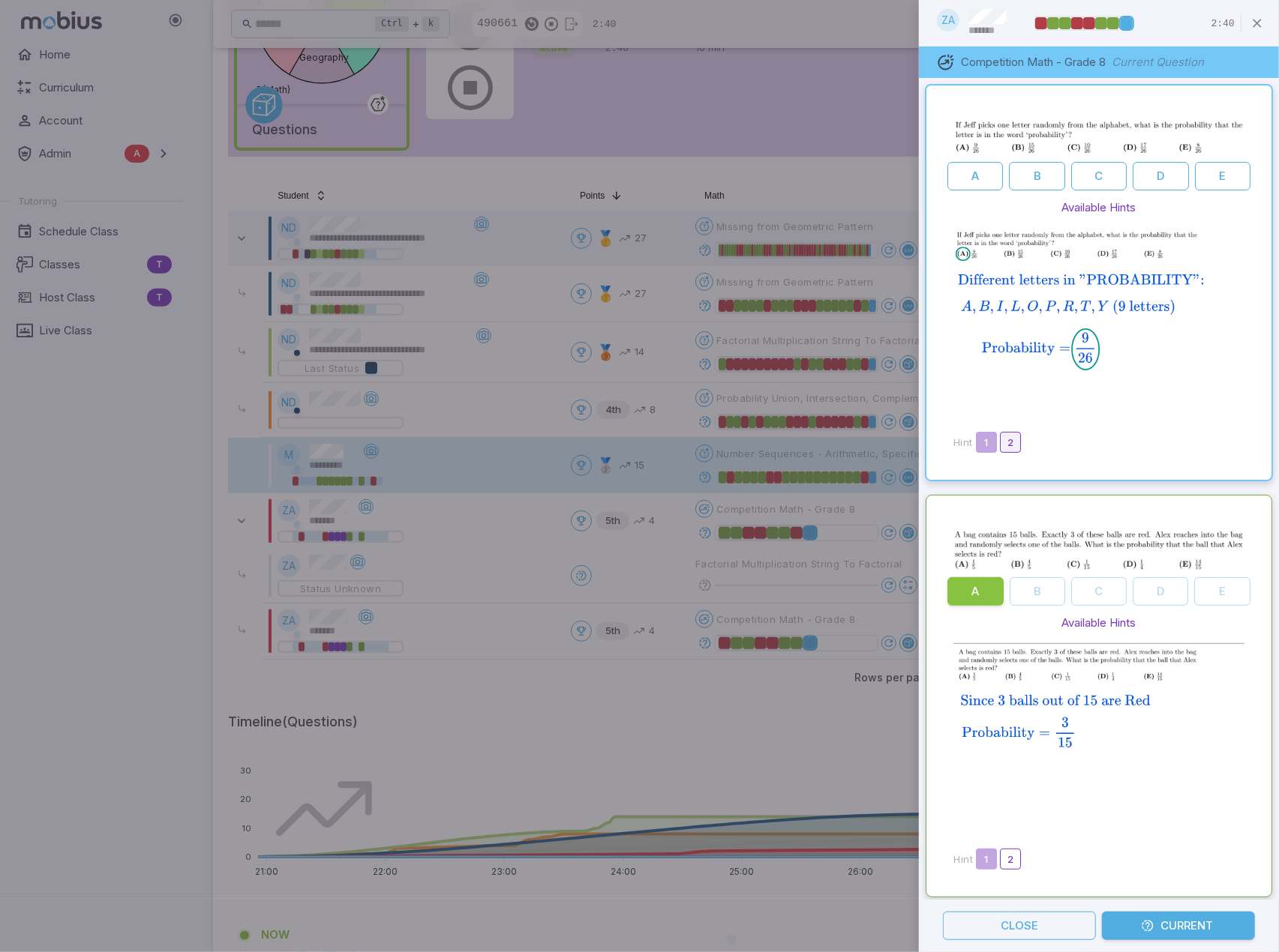
click at [1009, 431] on button "2" at bounding box center [1010, 442] width 21 height 21
click at [993, 434] on button "1" at bounding box center [986, 444] width 21 height 21
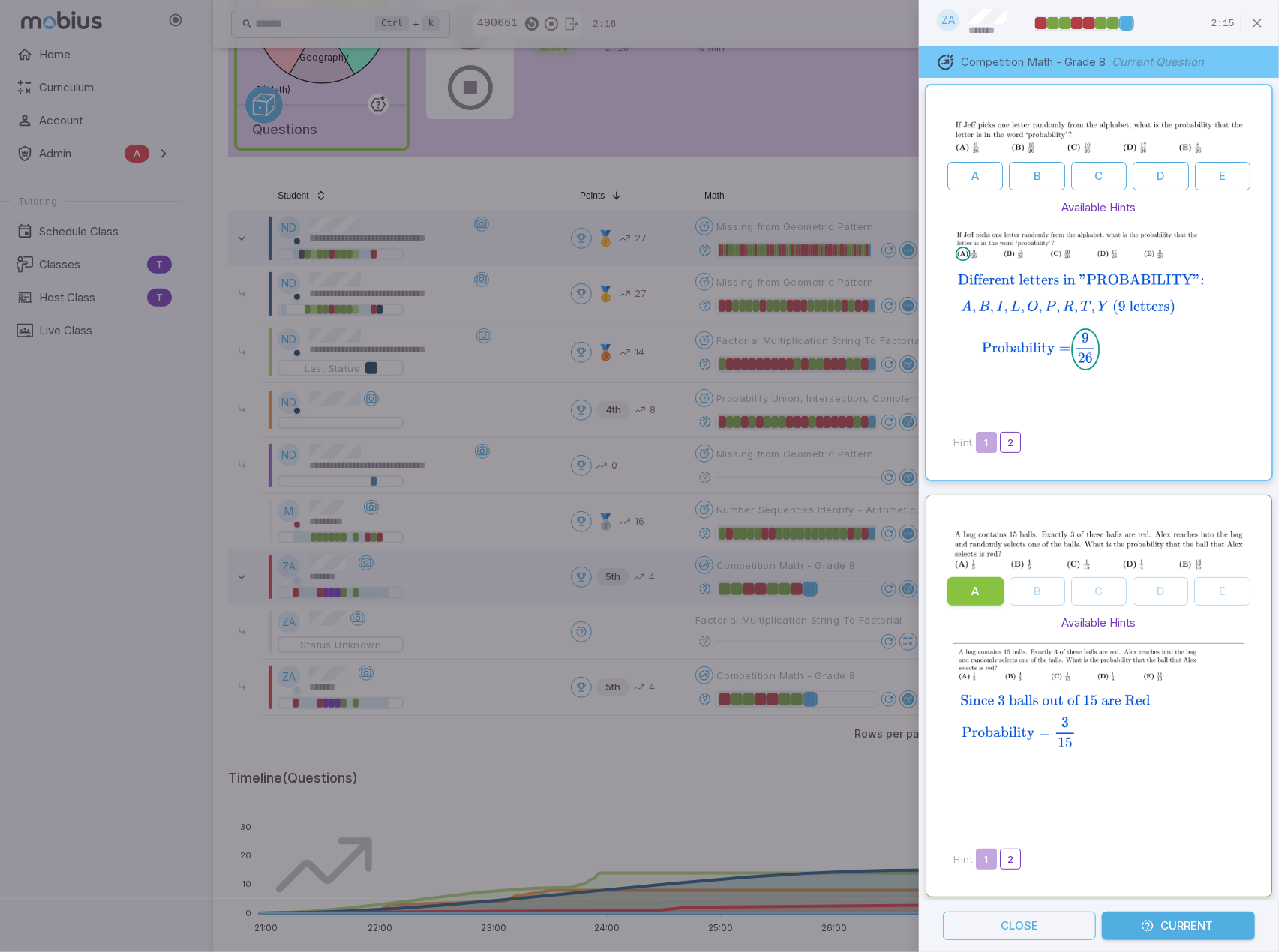
click at [735, 798] on div at bounding box center [639, 476] width 1279 height 952
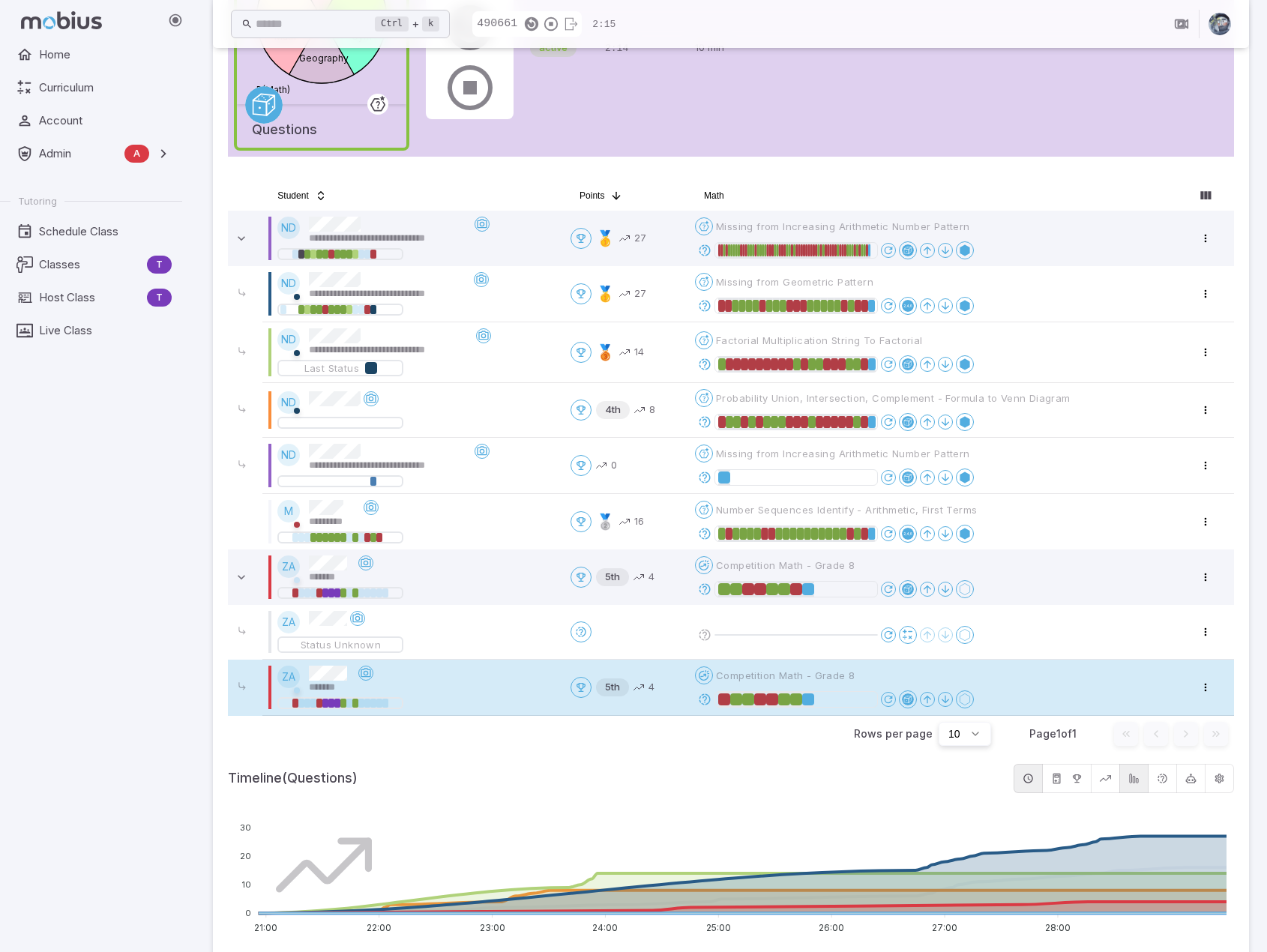
click at [707, 698] on icon at bounding box center [705, 699] width 13 height 13
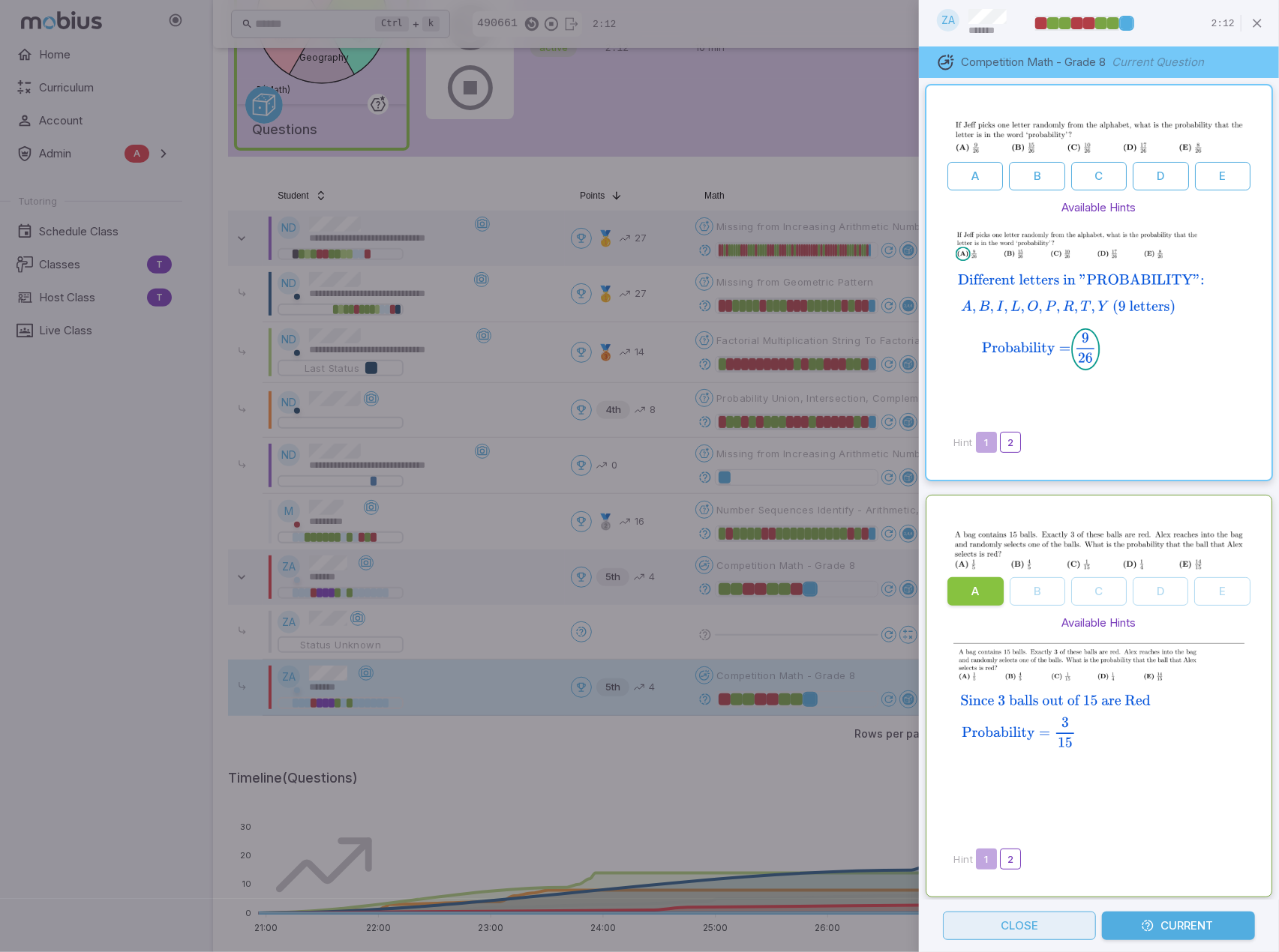
click at [1012, 924] on button "Close" at bounding box center [1019, 926] width 153 height 28
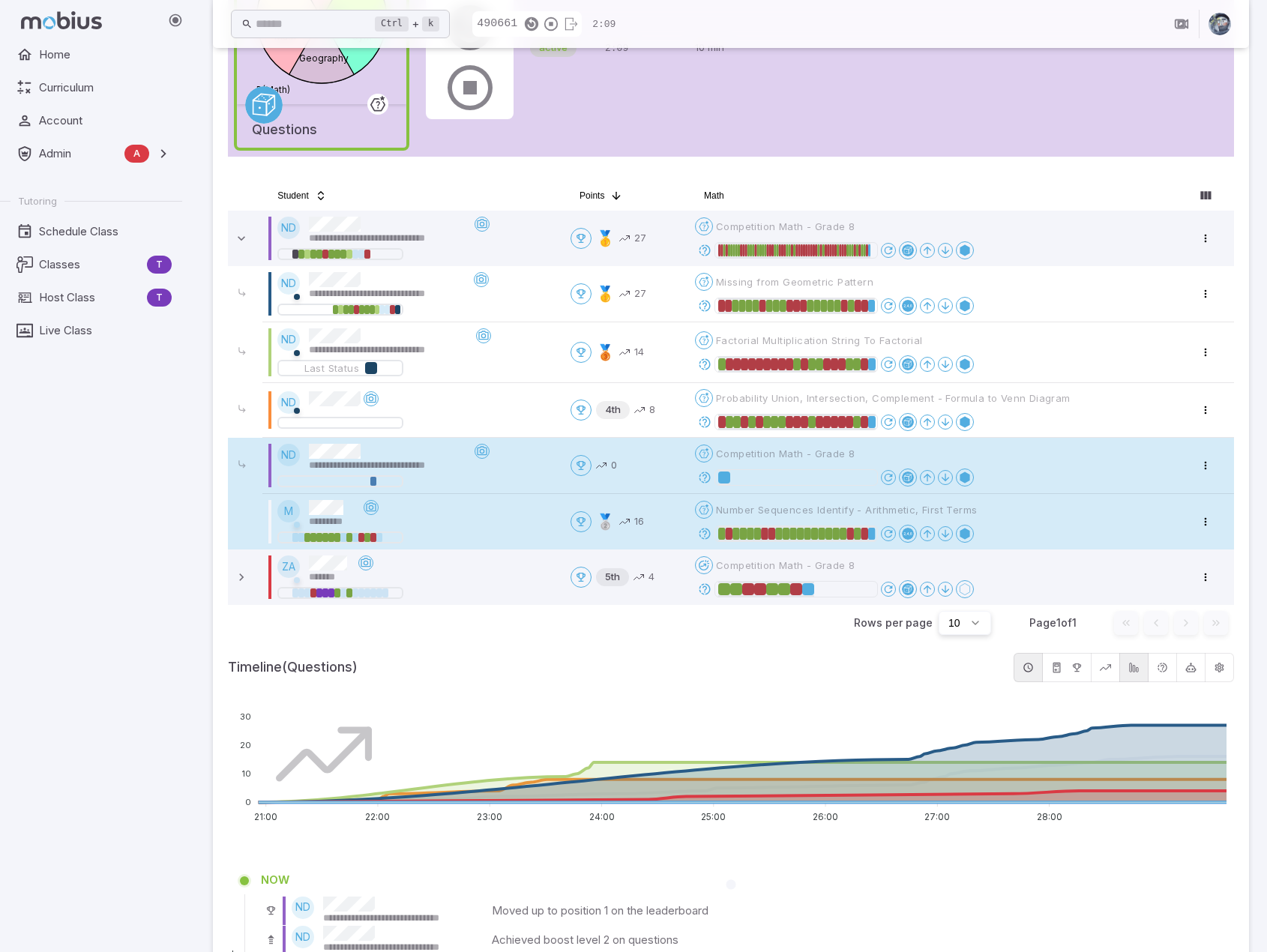
click at [708, 532] on icon at bounding box center [705, 533] width 13 height 13
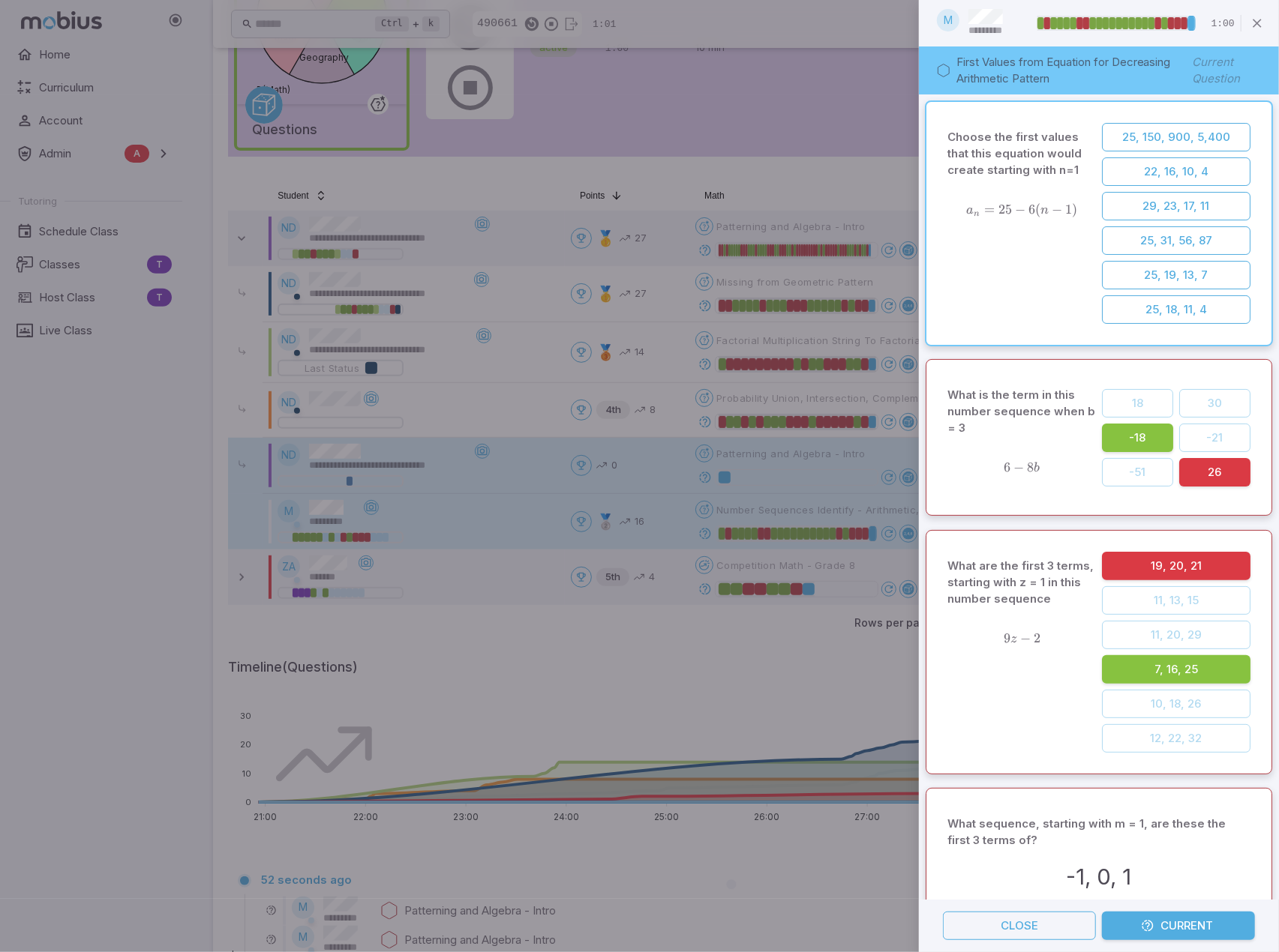
click at [673, 677] on div at bounding box center [639, 476] width 1279 height 952
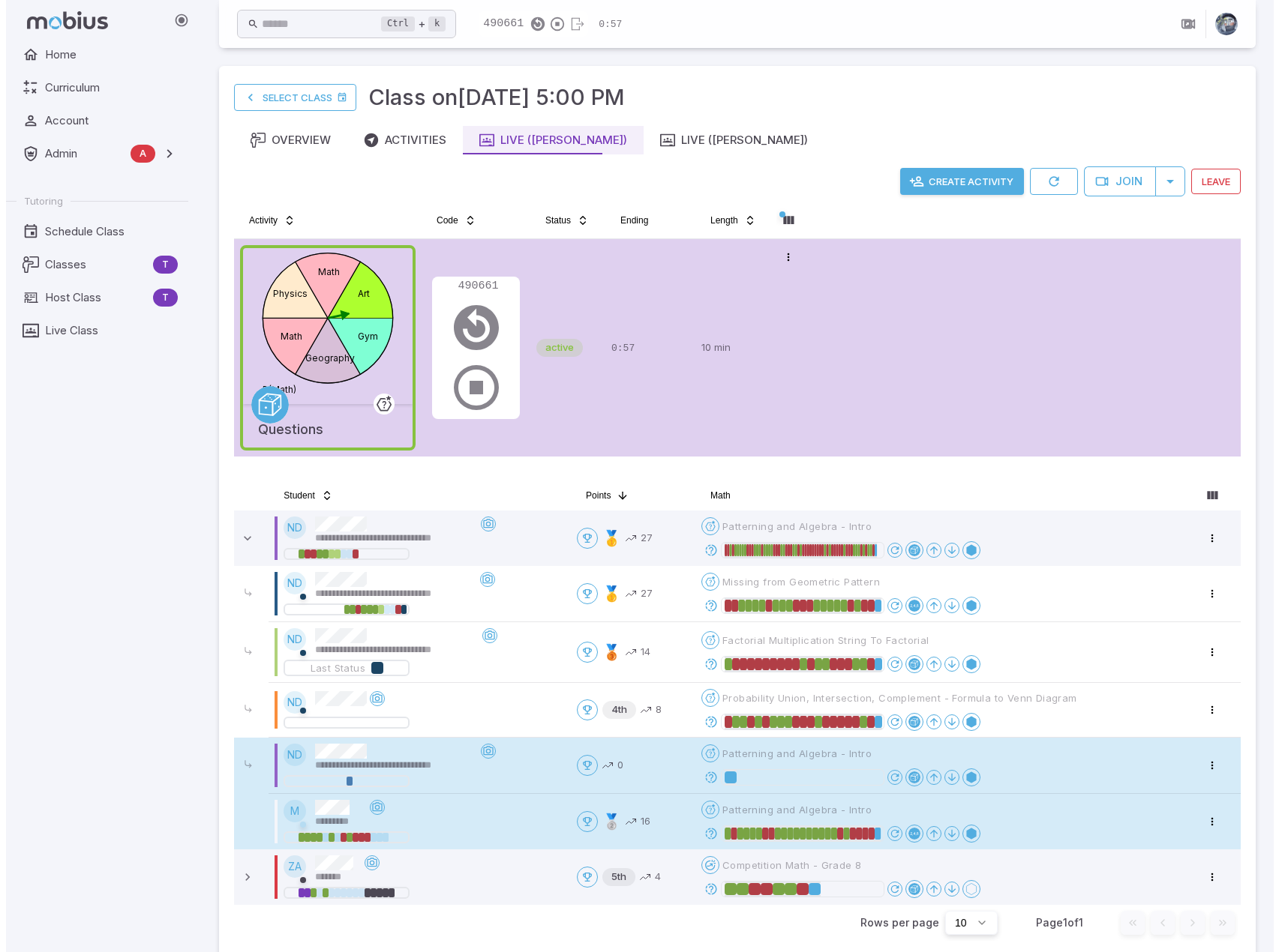
scroll to position [450, 0]
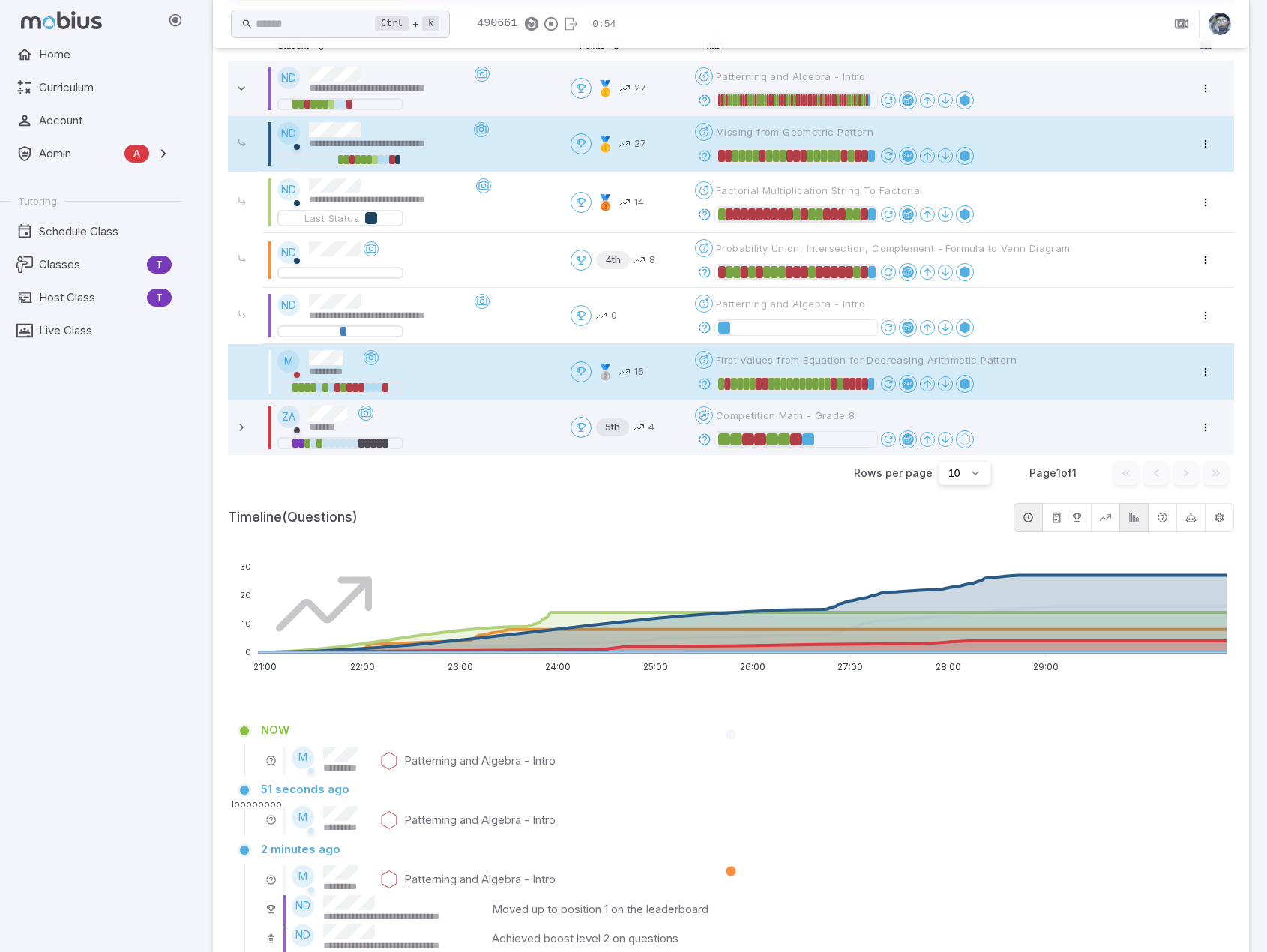
click at [706, 154] on icon at bounding box center [705, 155] width 13 height 13
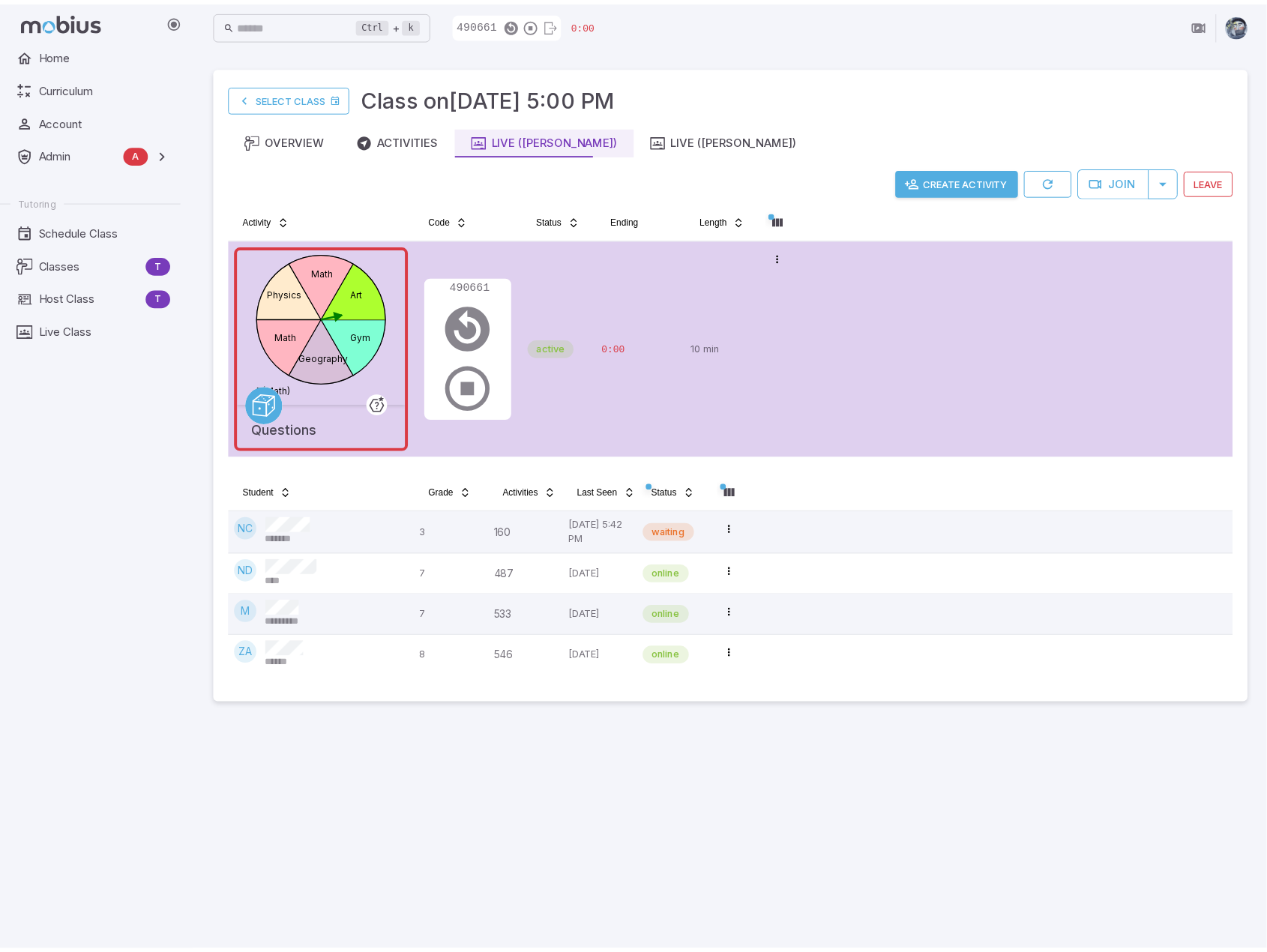
scroll to position [0, 0]
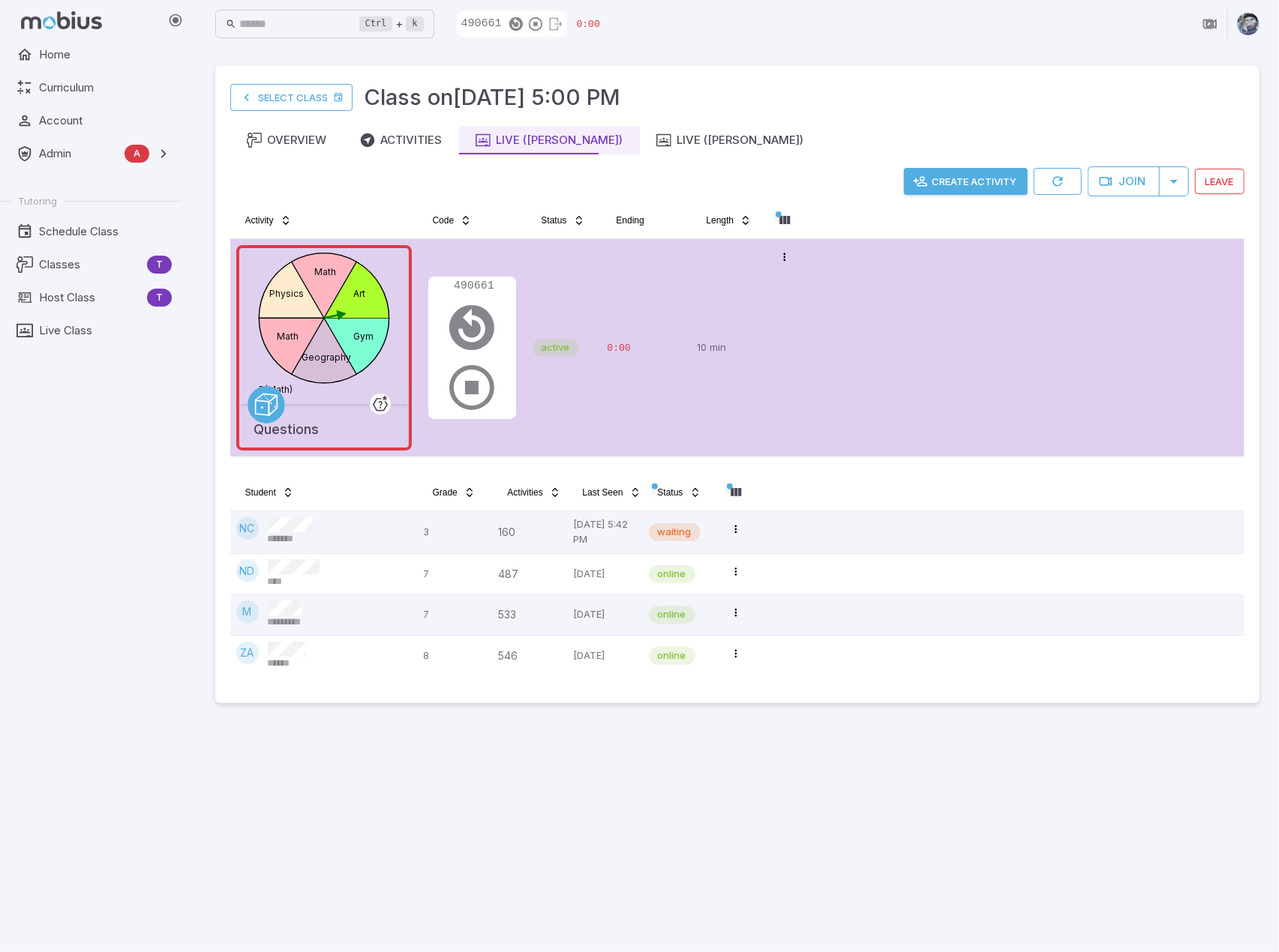
click at [858, 790] on main "Select Class Class on [DATE] 5:00 PM Overview Activities Live ([PERSON_NAME]) L…" at bounding box center [737, 500] width 1080 height 904
click at [783, 857] on main "Select Class Class on [DATE] 5:00 PM Overview Activities Live ([PERSON_NAME]) L…" at bounding box center [737, 500] width 1080 height 904
click at [925, 862] on main "Select Class Class on [DATE] 5:00 PM Overview Activities Live ([PERSON_NAME]) L…" at bounding box center [737, 500] width 1080 height 904
click at [795, 757] on main "Select Class Class on [DATE] 5:00 PM Overview Activities Live ([PERSON_NAME]) L…" at bounding box center [737, 500] width 1080 height 904
click at [828, 91] on div "Select Class Class on [DATE] 5:00 PM" at bounding box center [737, 98] width 1014 height 33
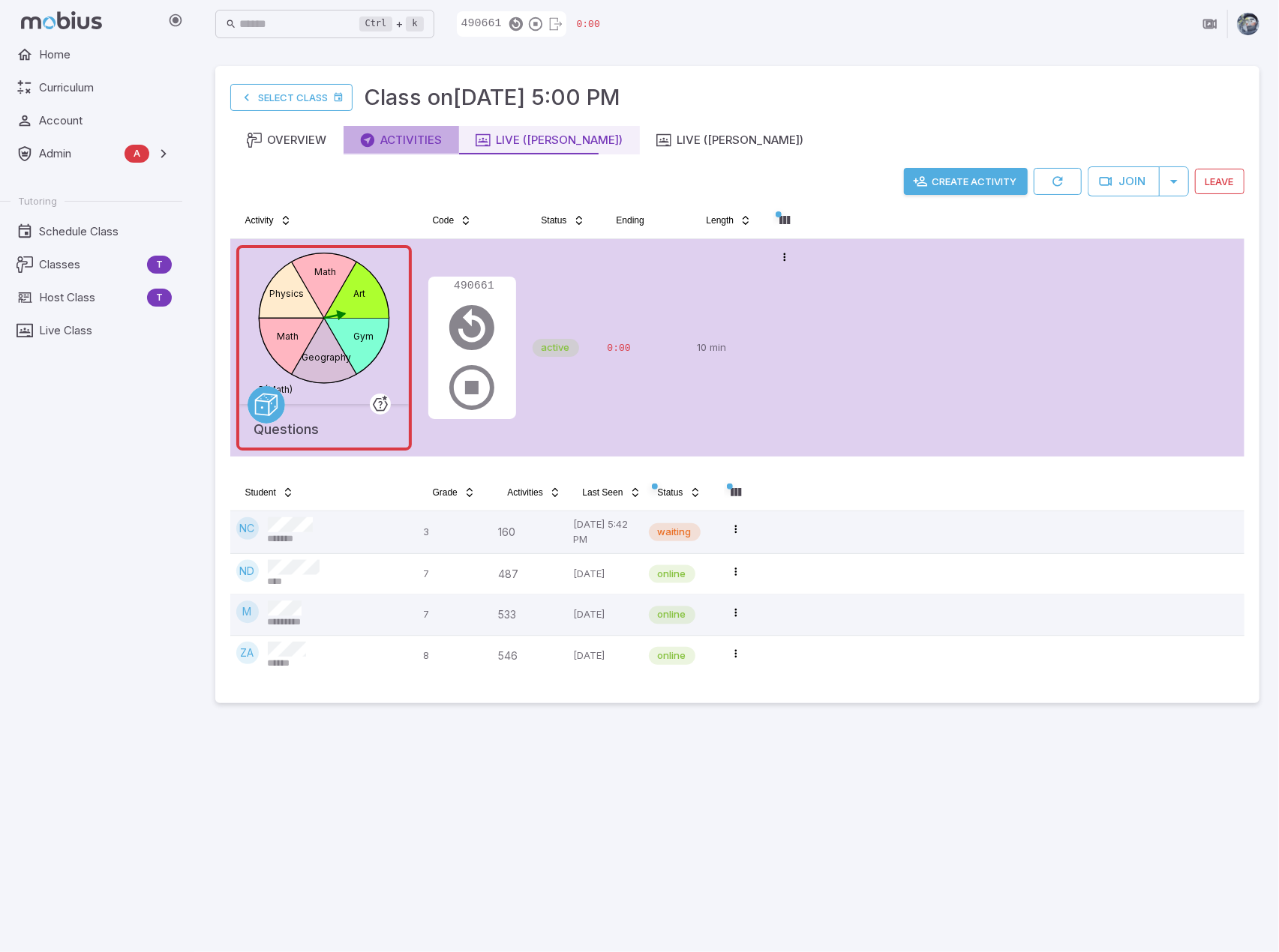
click at [393, 137] on div "Activities" at bounding box center [401, 140] width 83 height 17
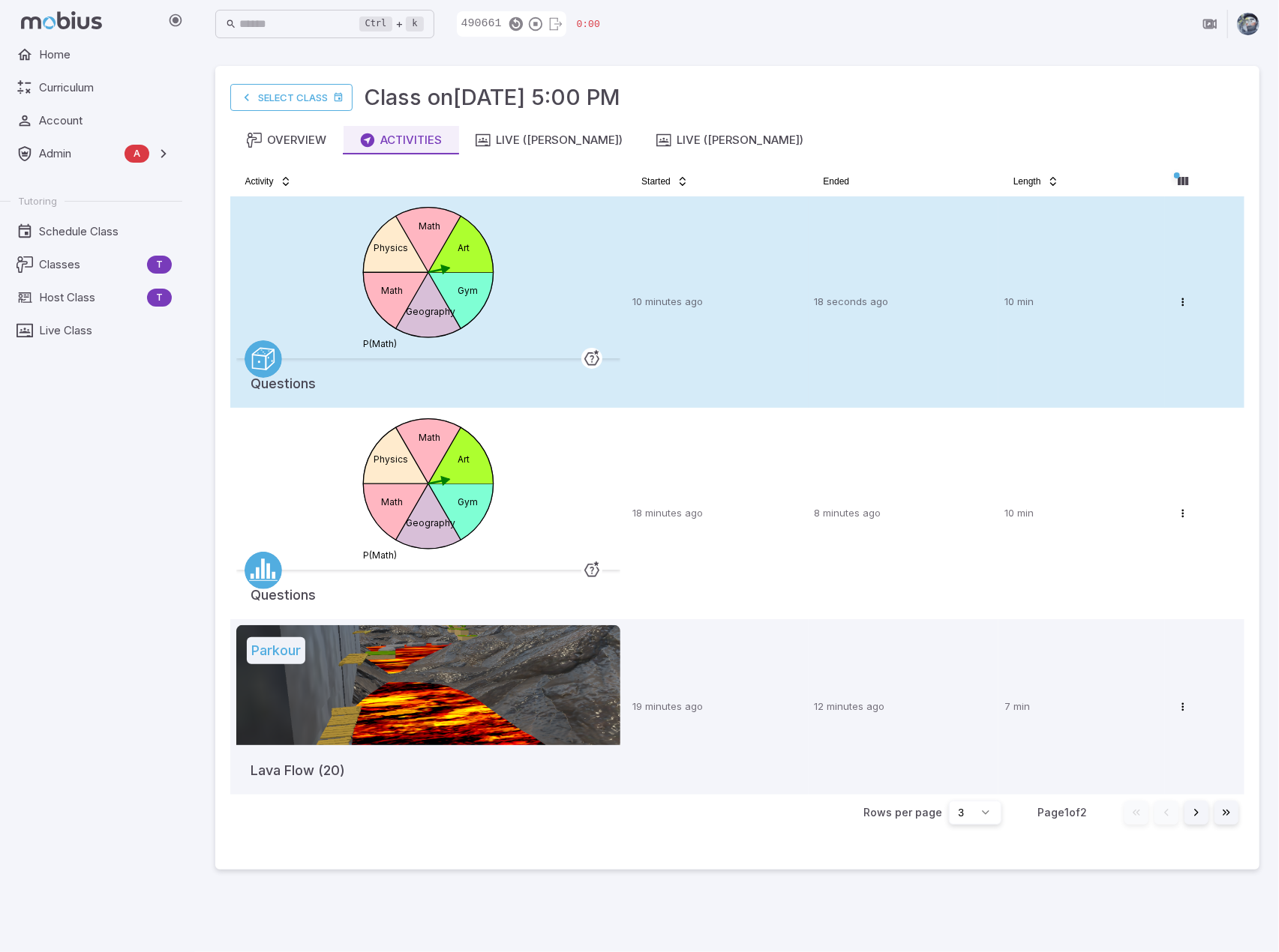
click at [519, 248] on div "Gym Geography Math Physics Math Art P(Math)" at bounding box center [428, 281] width 385 height 156
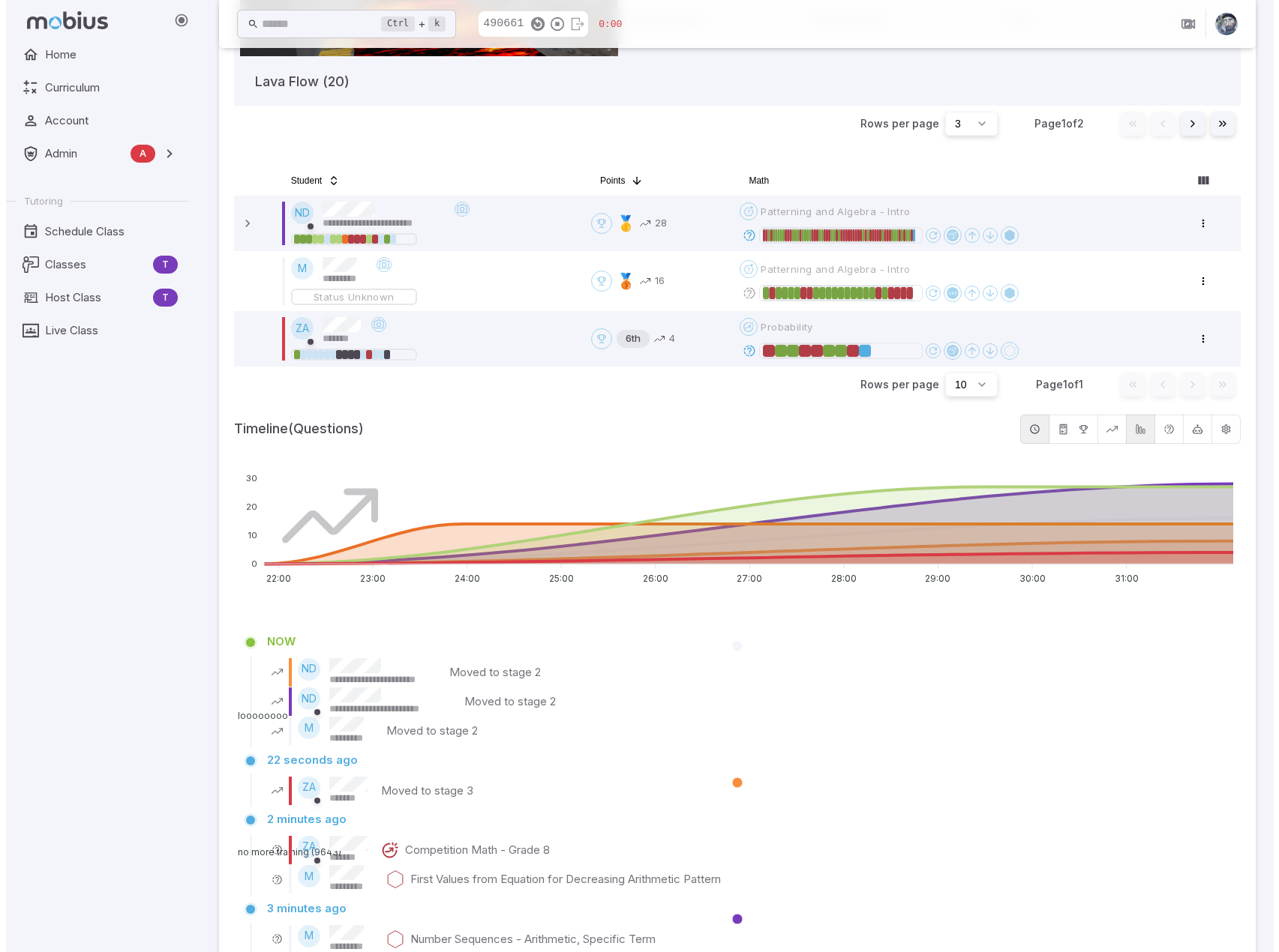
scroll to position [674, 0]
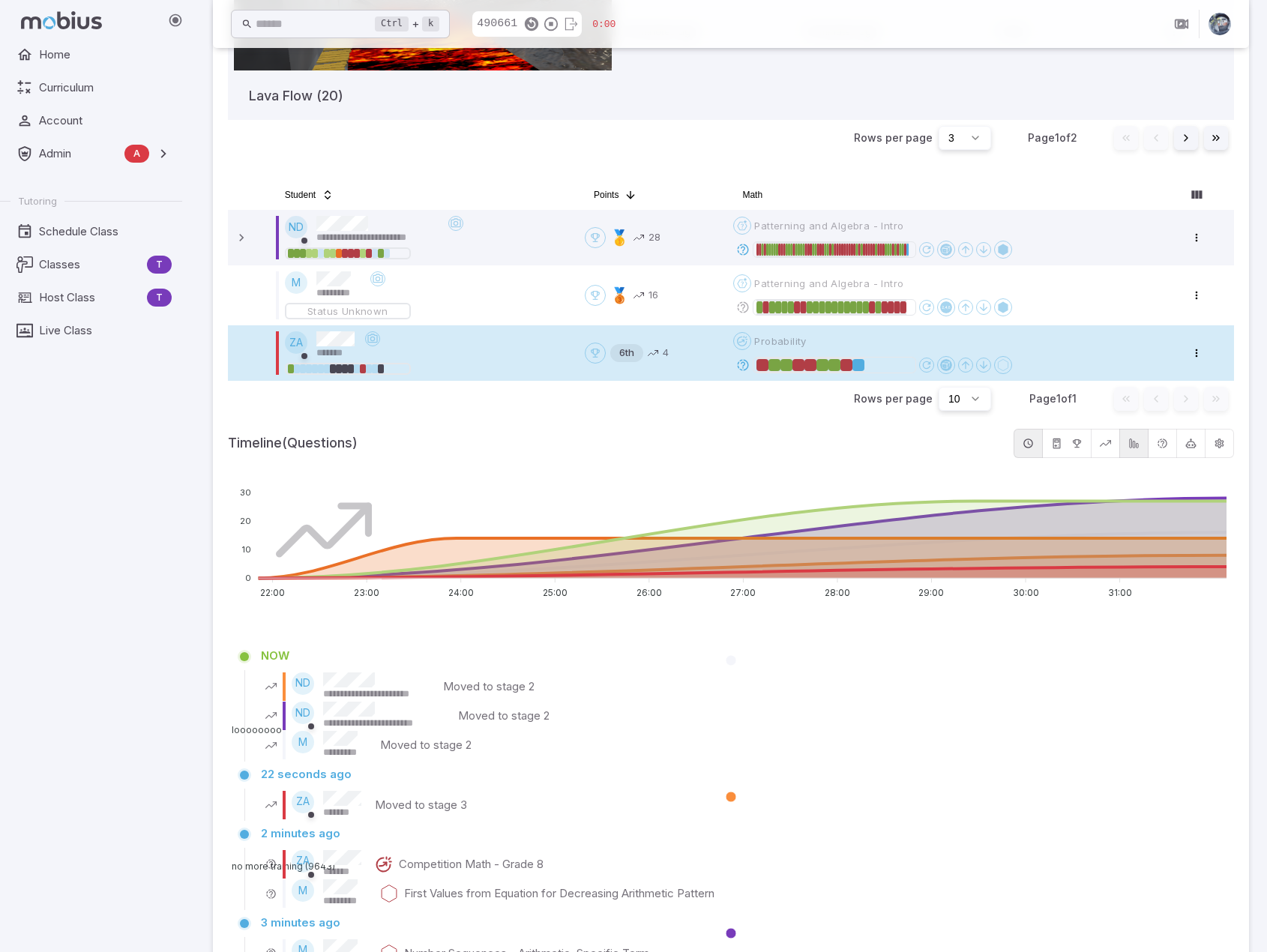
click at [742, 366] on icon at bounding box center [742, 364] width 13 height 13
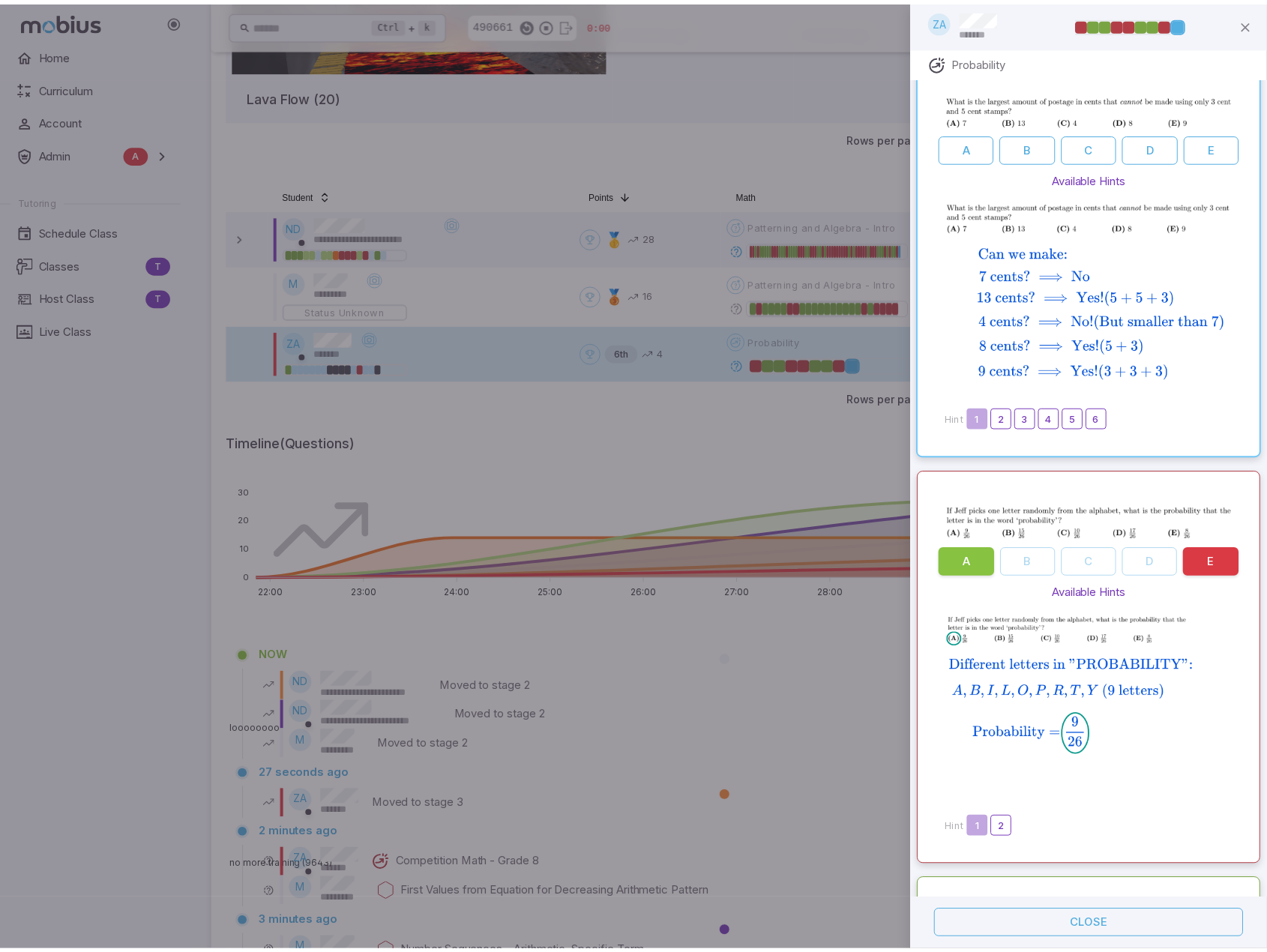
scroll to position [0, 0]
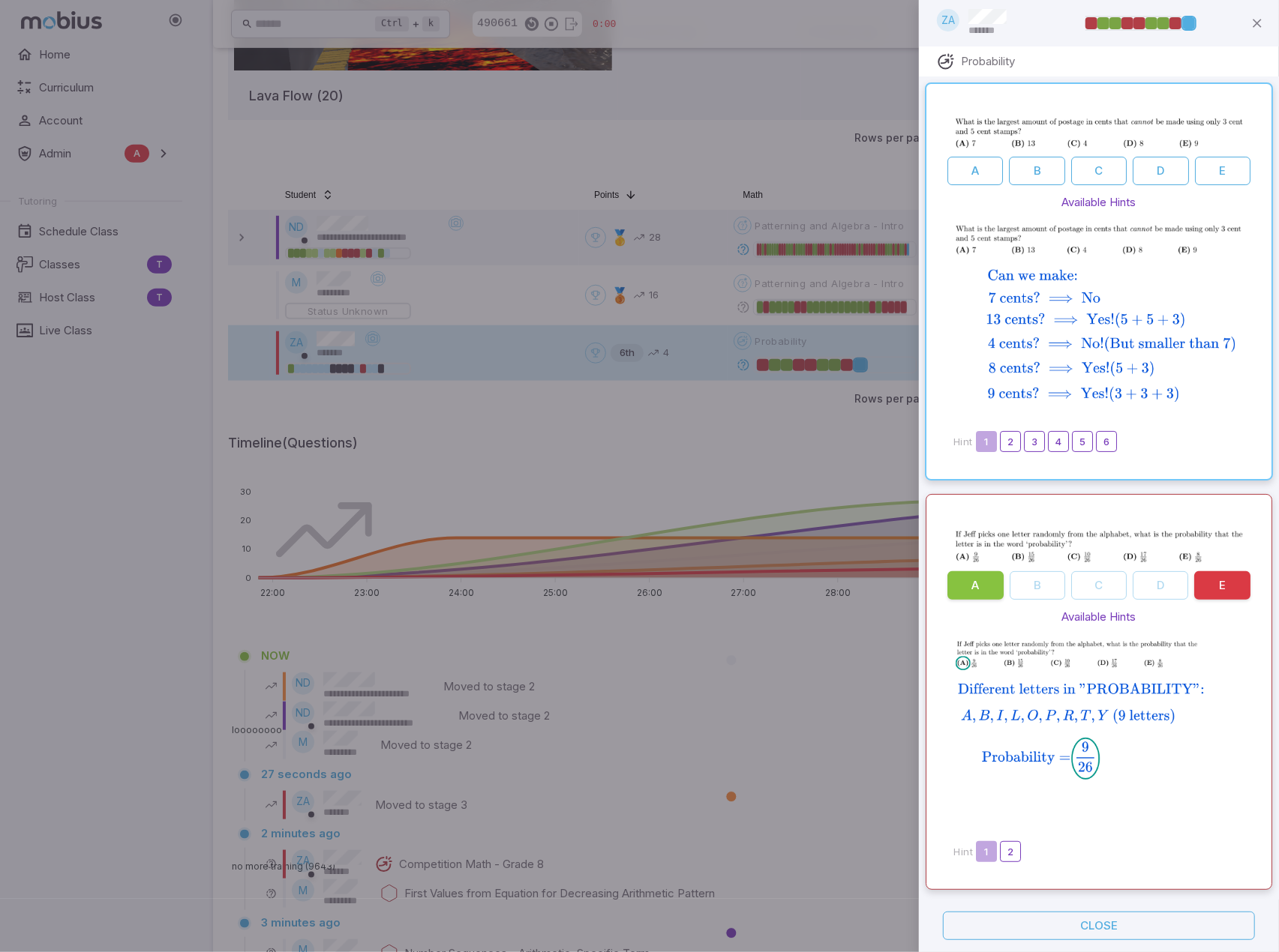
click at [783, 698] on div at bounding box center [639, 476] width 1279 height 952
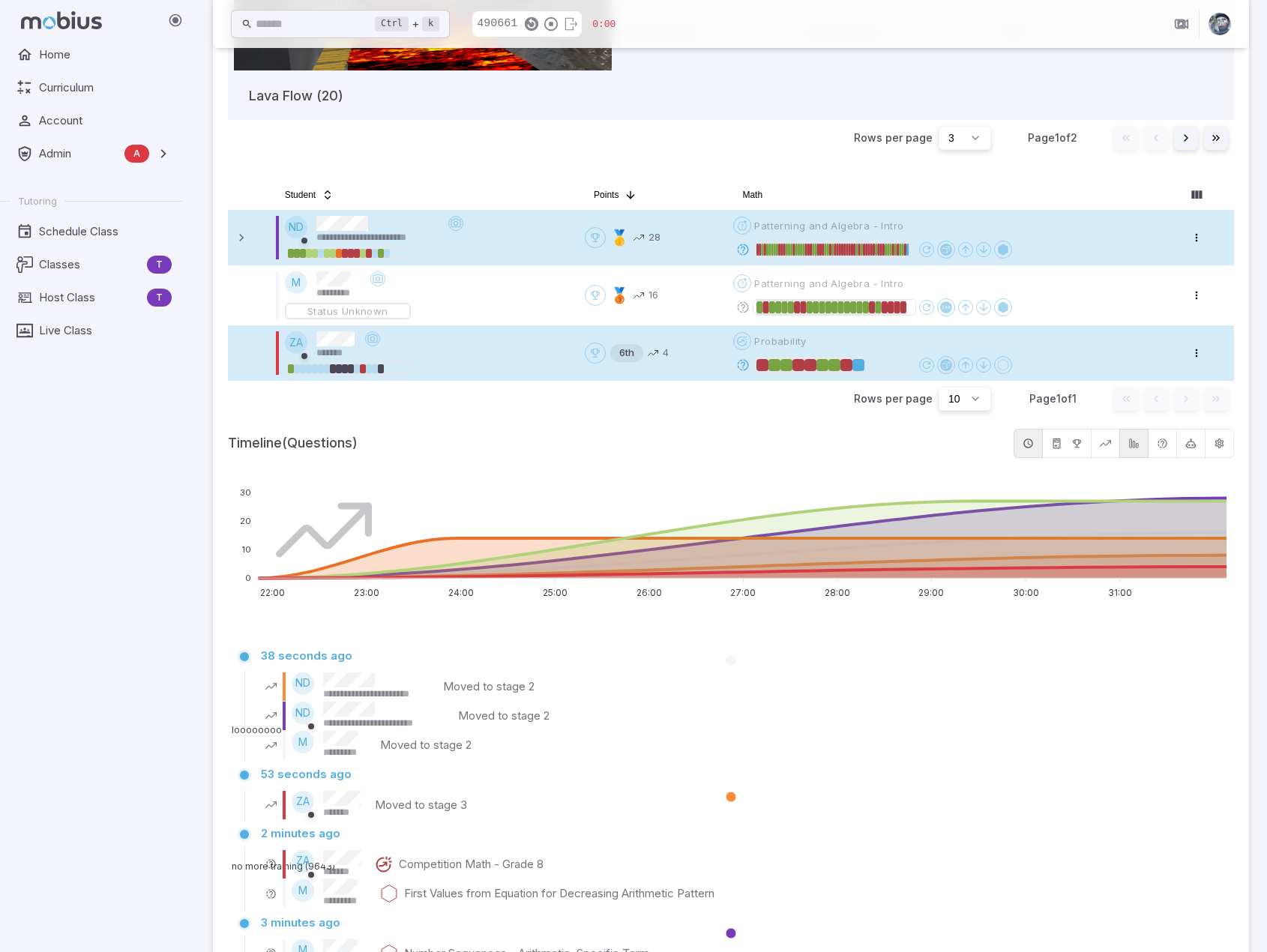
click at [748, 250] on icon at bounding box center [742, 249] width 13 height 13
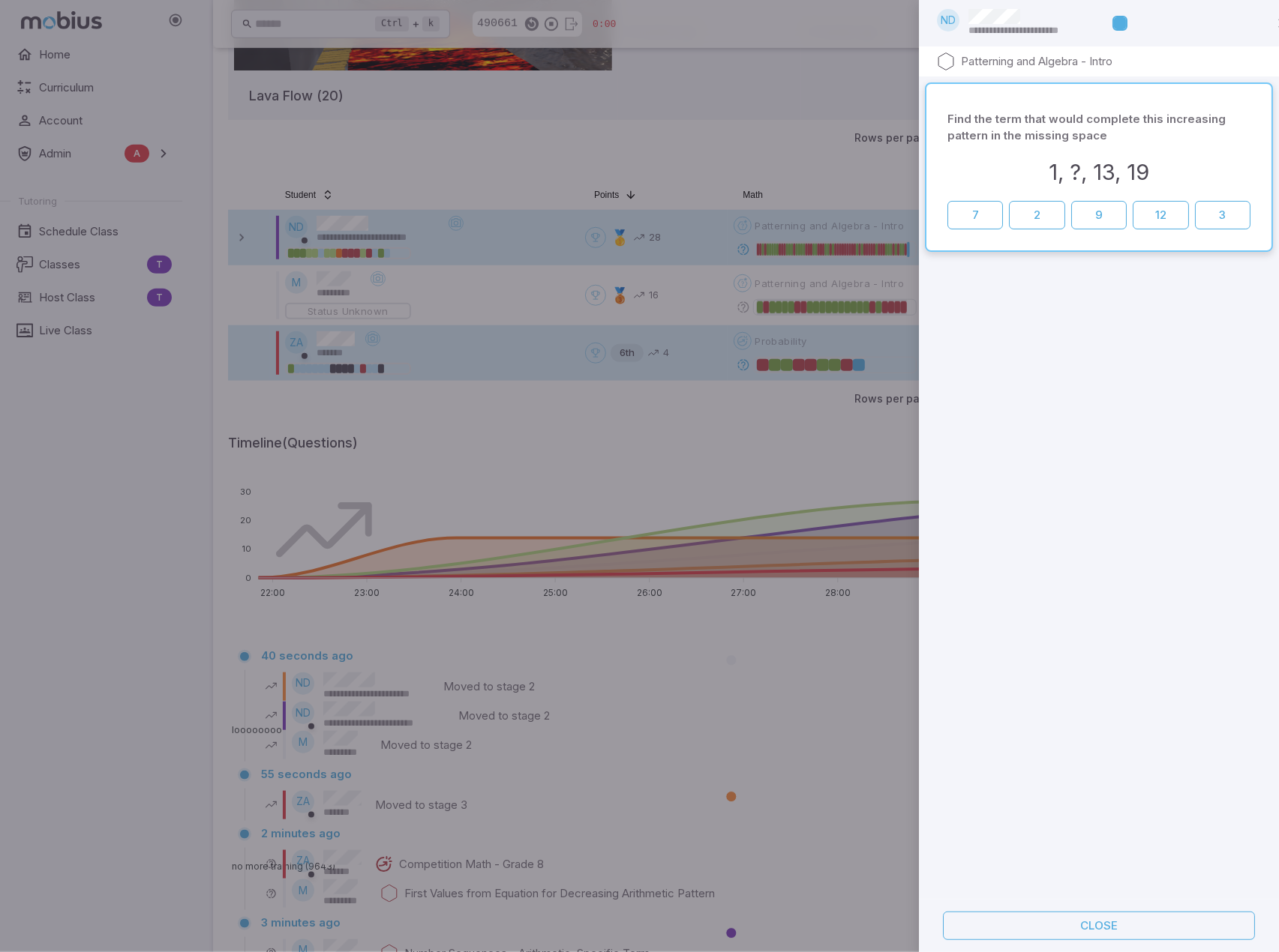
click at [736, 409] on div at bounding box center [639, 476] width 1279 height 952
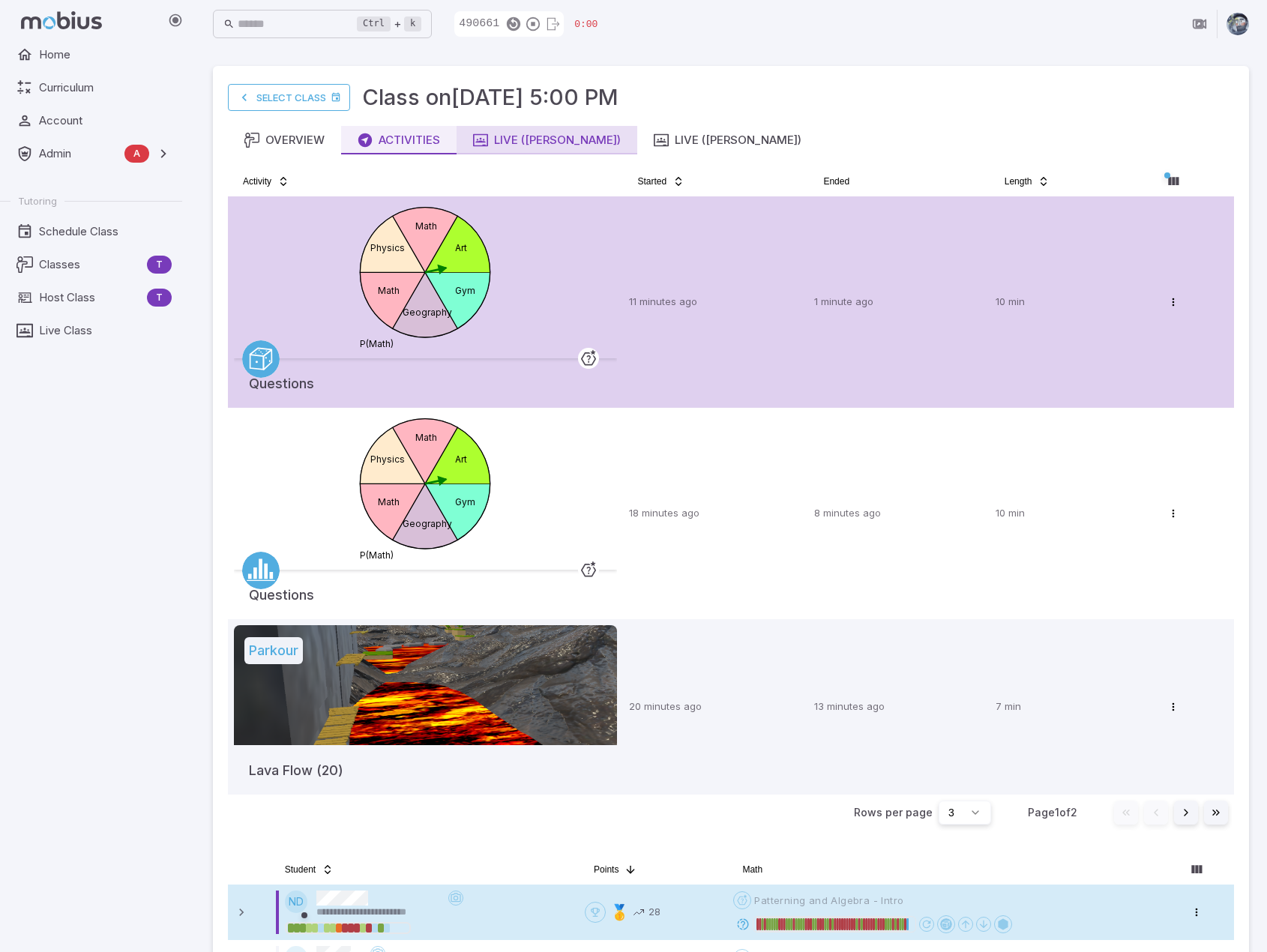
click at [548, 145] on div "Live ([PERSON_NAME])" at bounding box center [547, 140] width 148 height 17
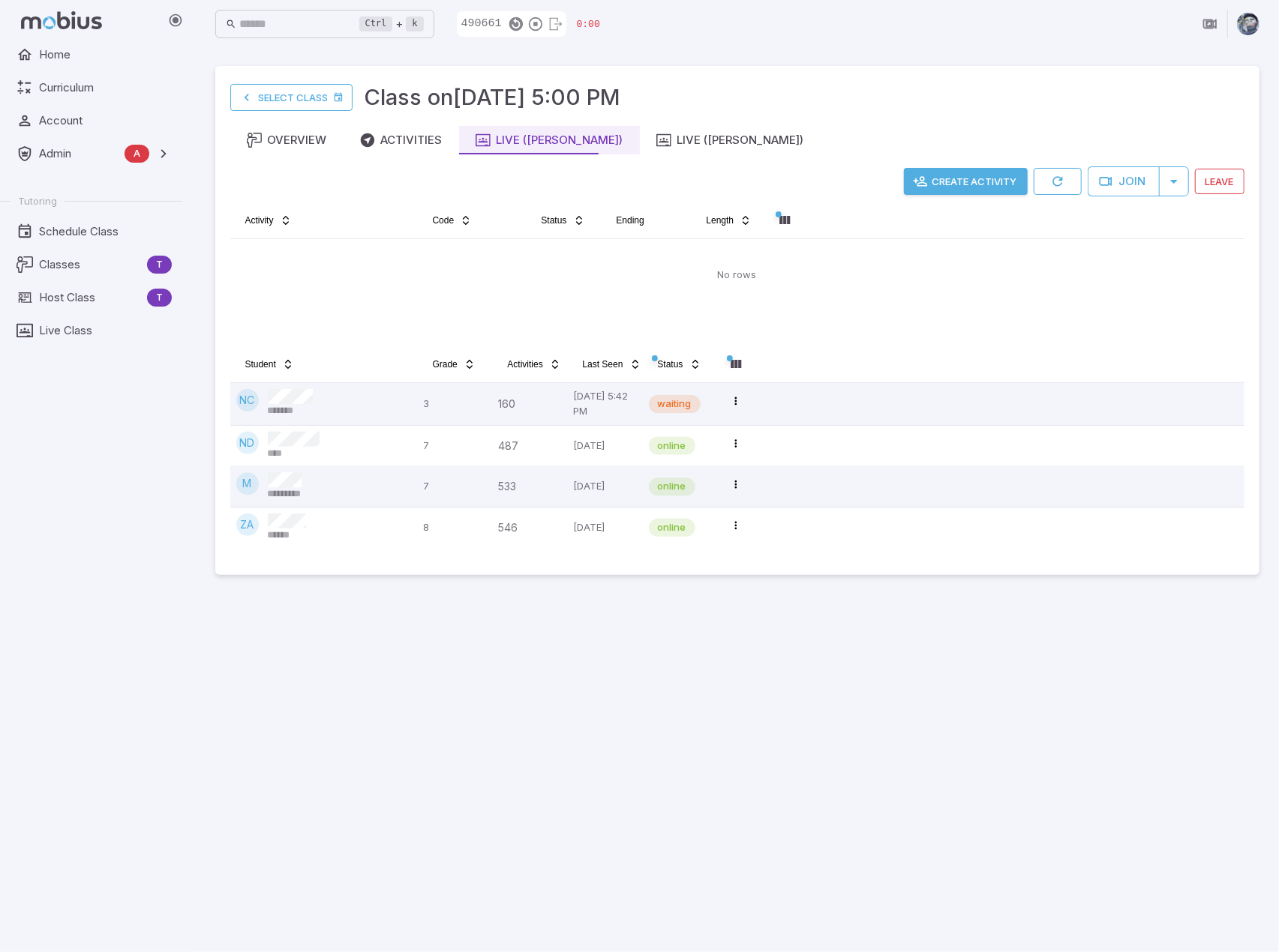
click at [944, 176] on button "Create Activity" at bounding box center [965, 181] width 124 height 27
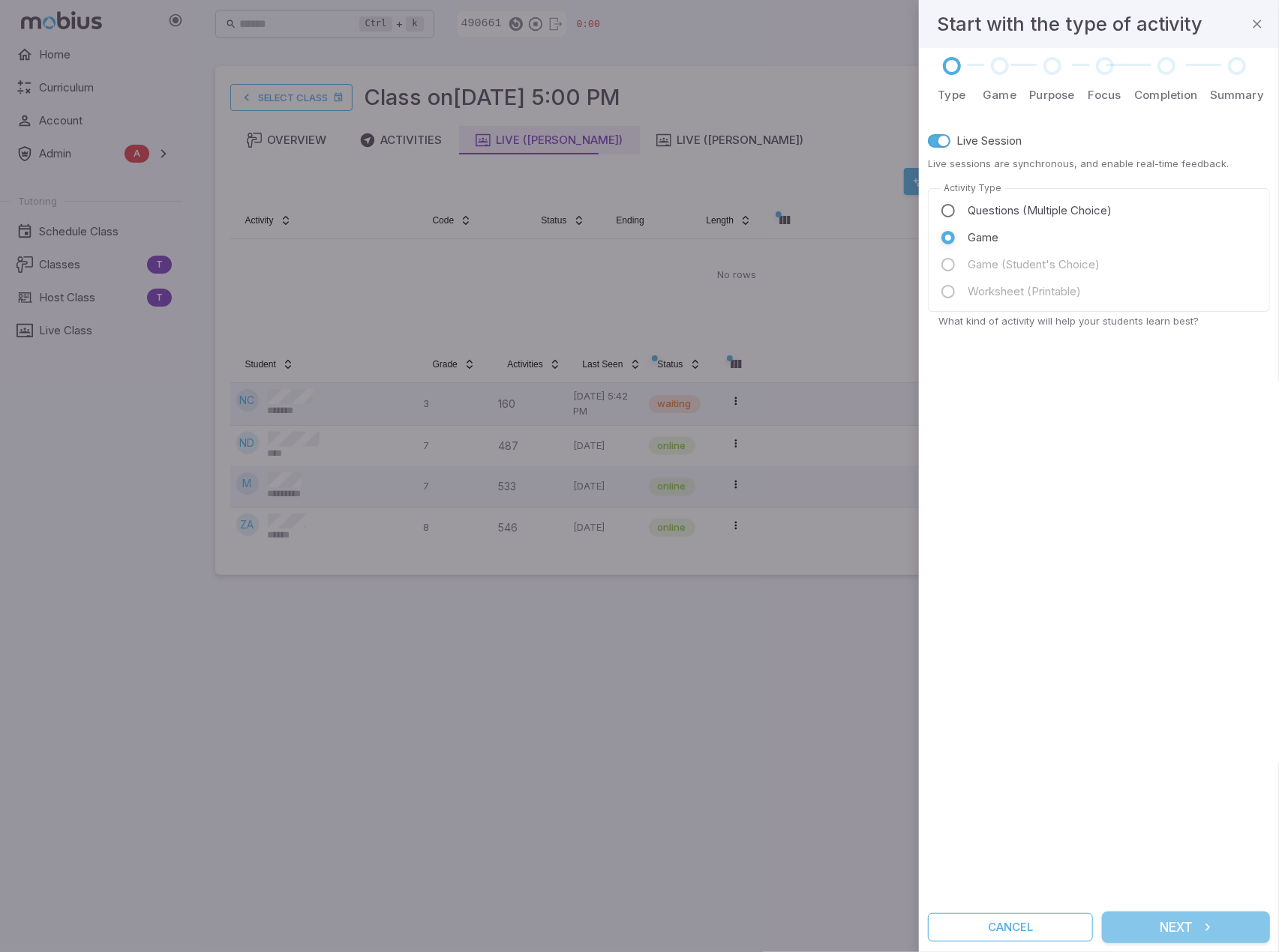
click at [1223, 924] on button "Next" at bounding box center [1185, 928] width 168 height 32
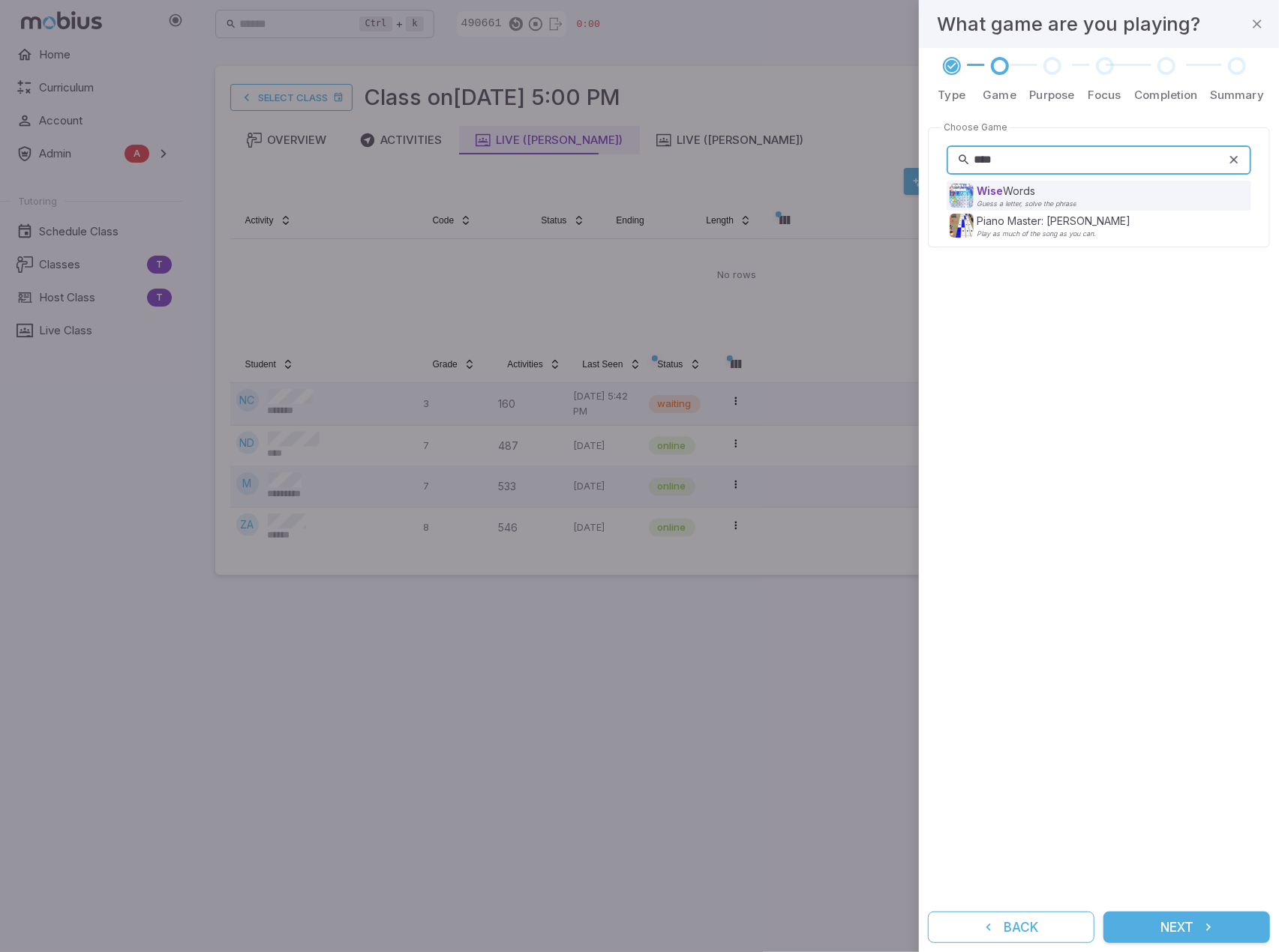
type input "****"
click at [1002, 198] on p "Wise Words" at bounding box center [1027, 191] width 99 height 15
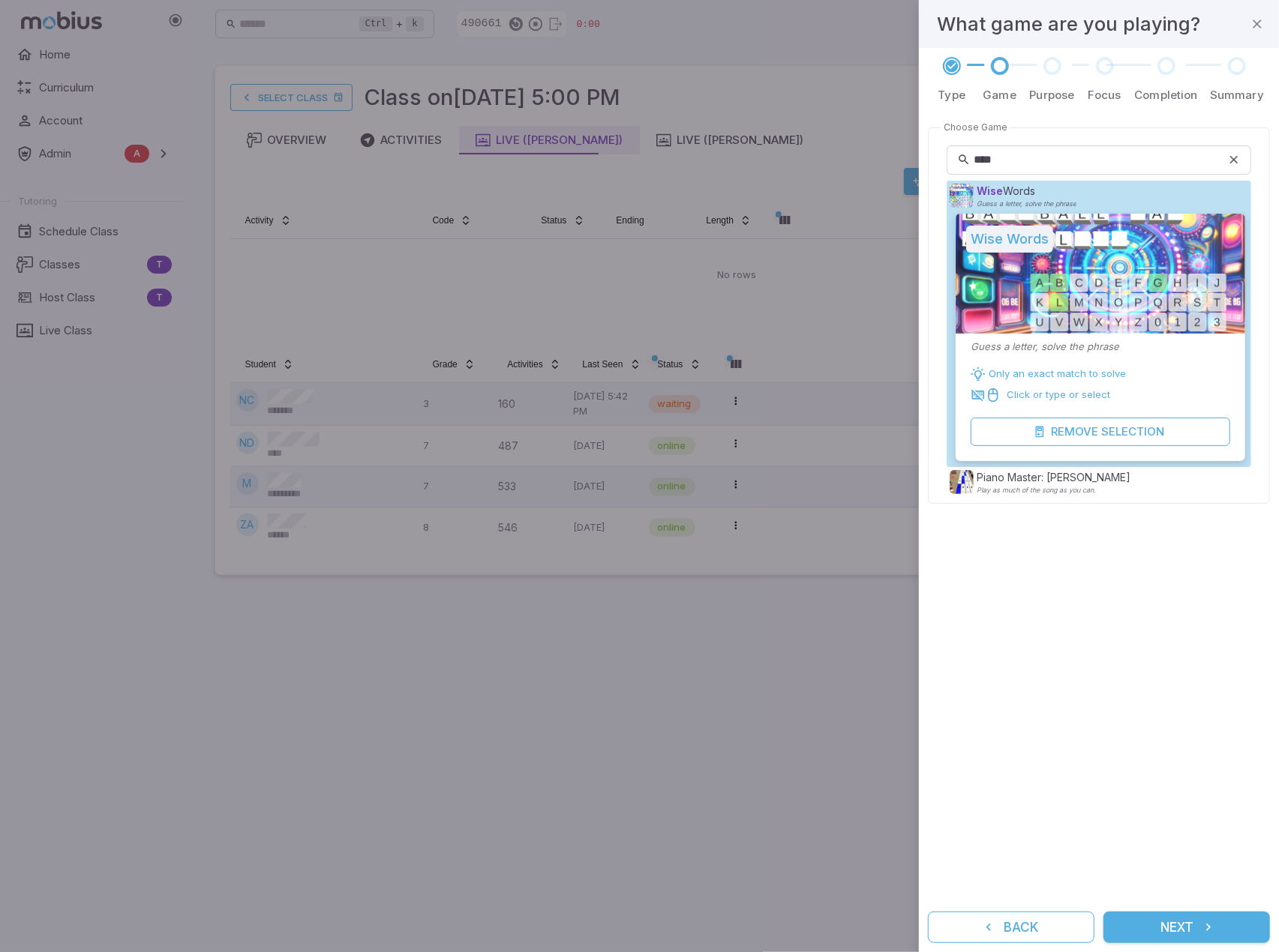
click at [1176, 921] on button "Next" at bounding box center [1186, 928] width 166 height 32
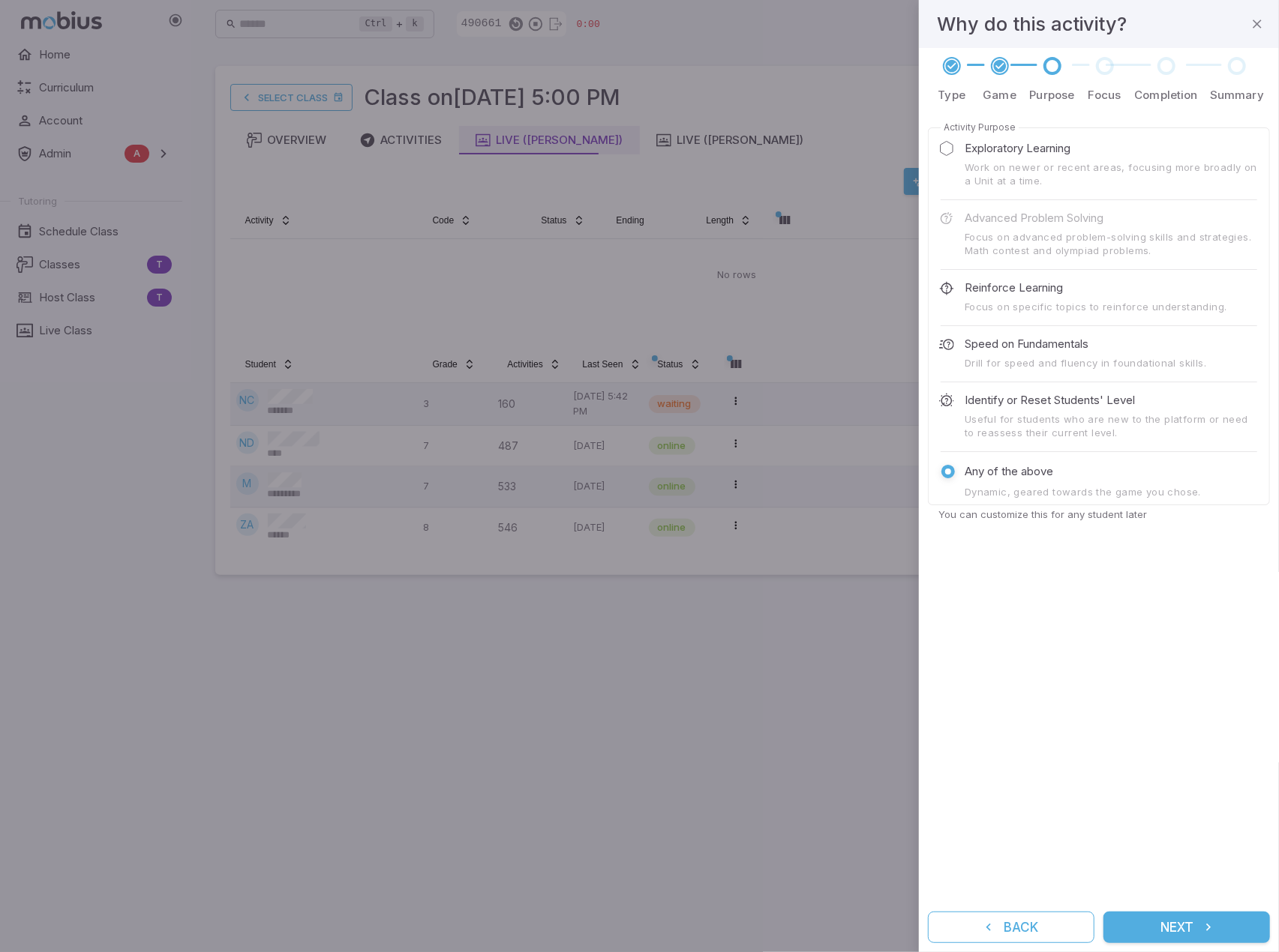
click at [1134, 939] on button "Next" at bounding box center [1186, 928] width 166 height 32
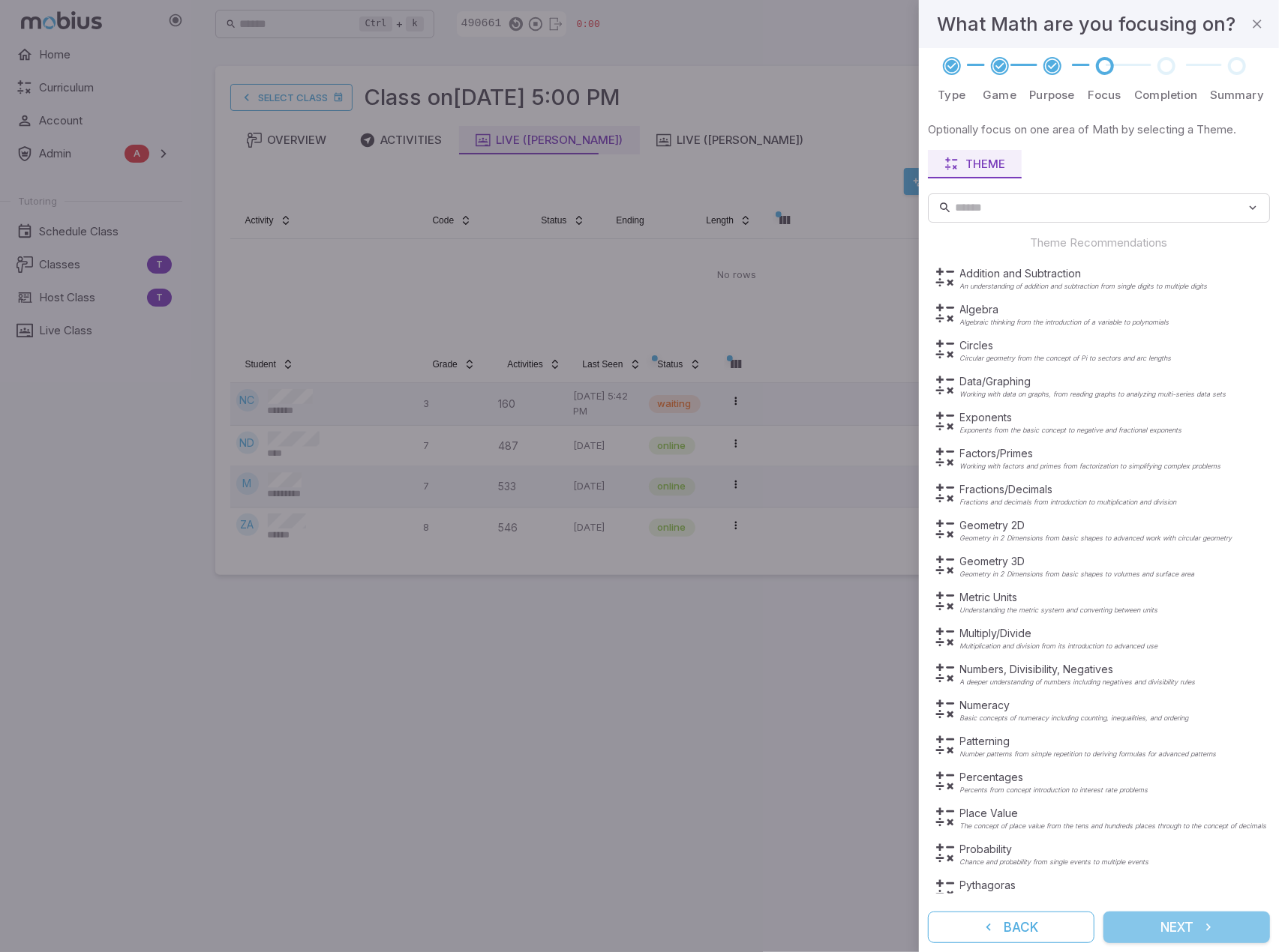
click at [1188, 918] on button "Next" at bounding box center [1186, 928] width 166 height 32
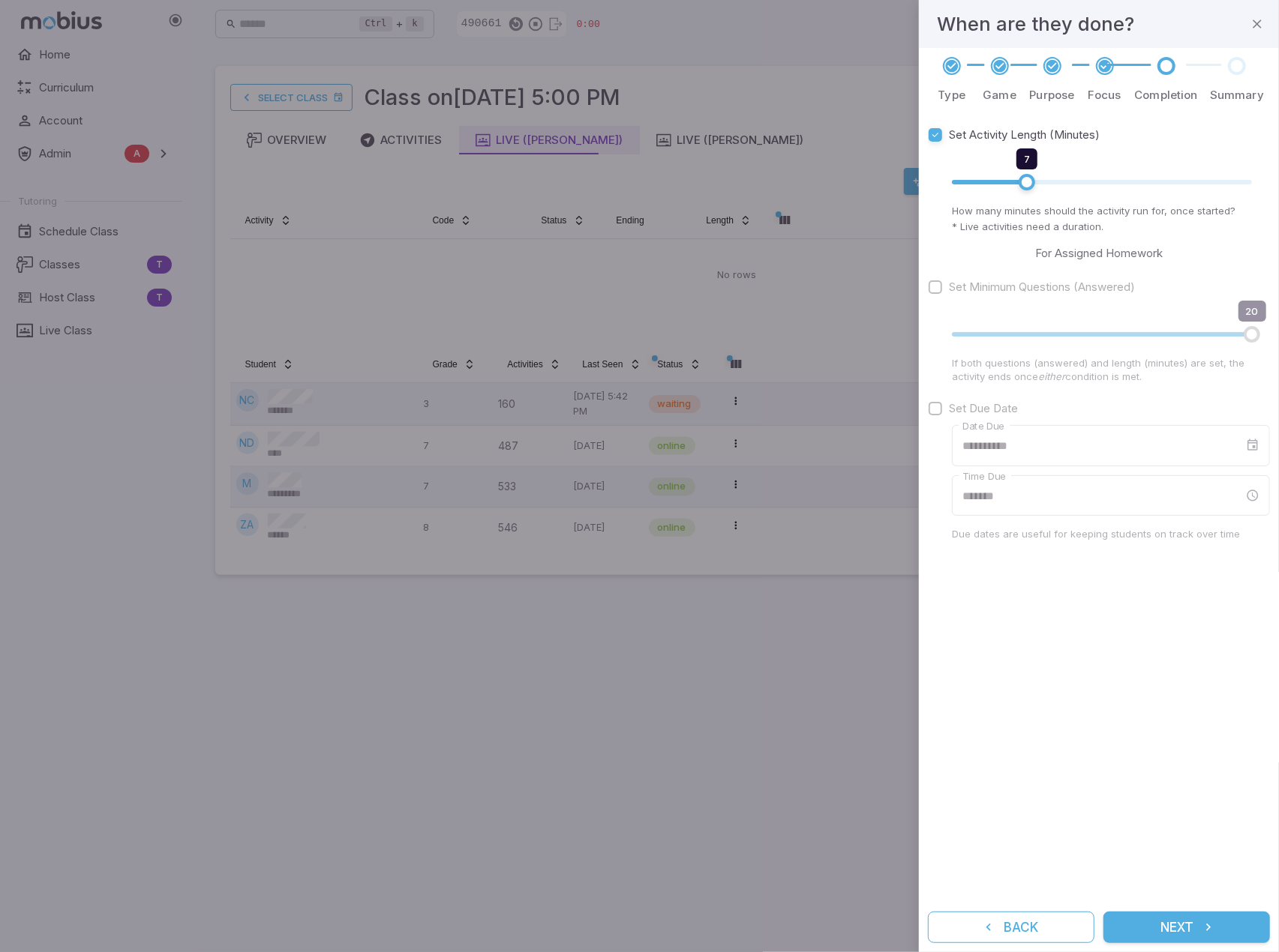
click at [1194, 924] on button "Next" at bounding box center [1186, 928] width 166 height 32
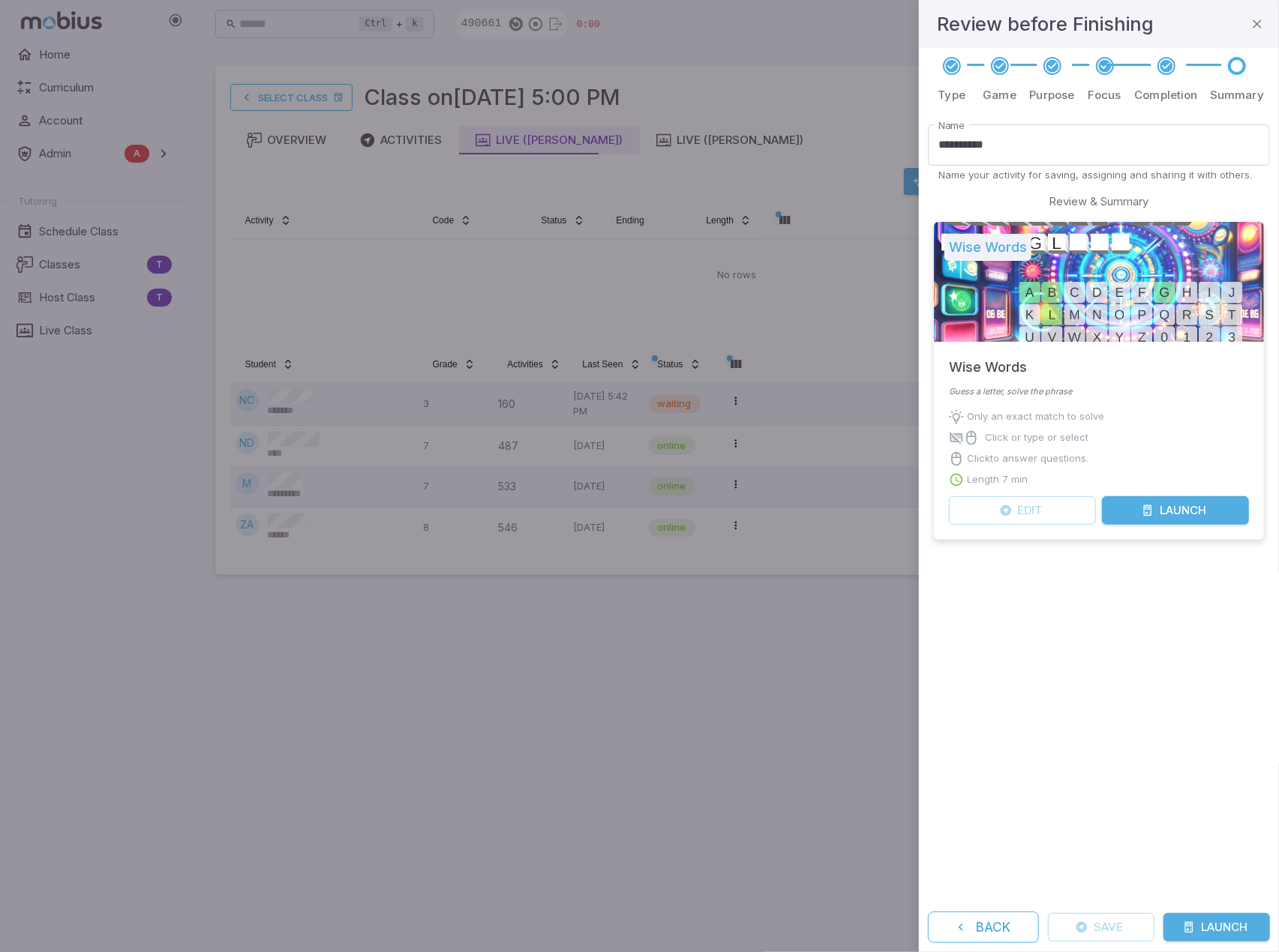
click at [1204, 925] on button "Launch" at bounding box center [1216, 928] width 107 height 28
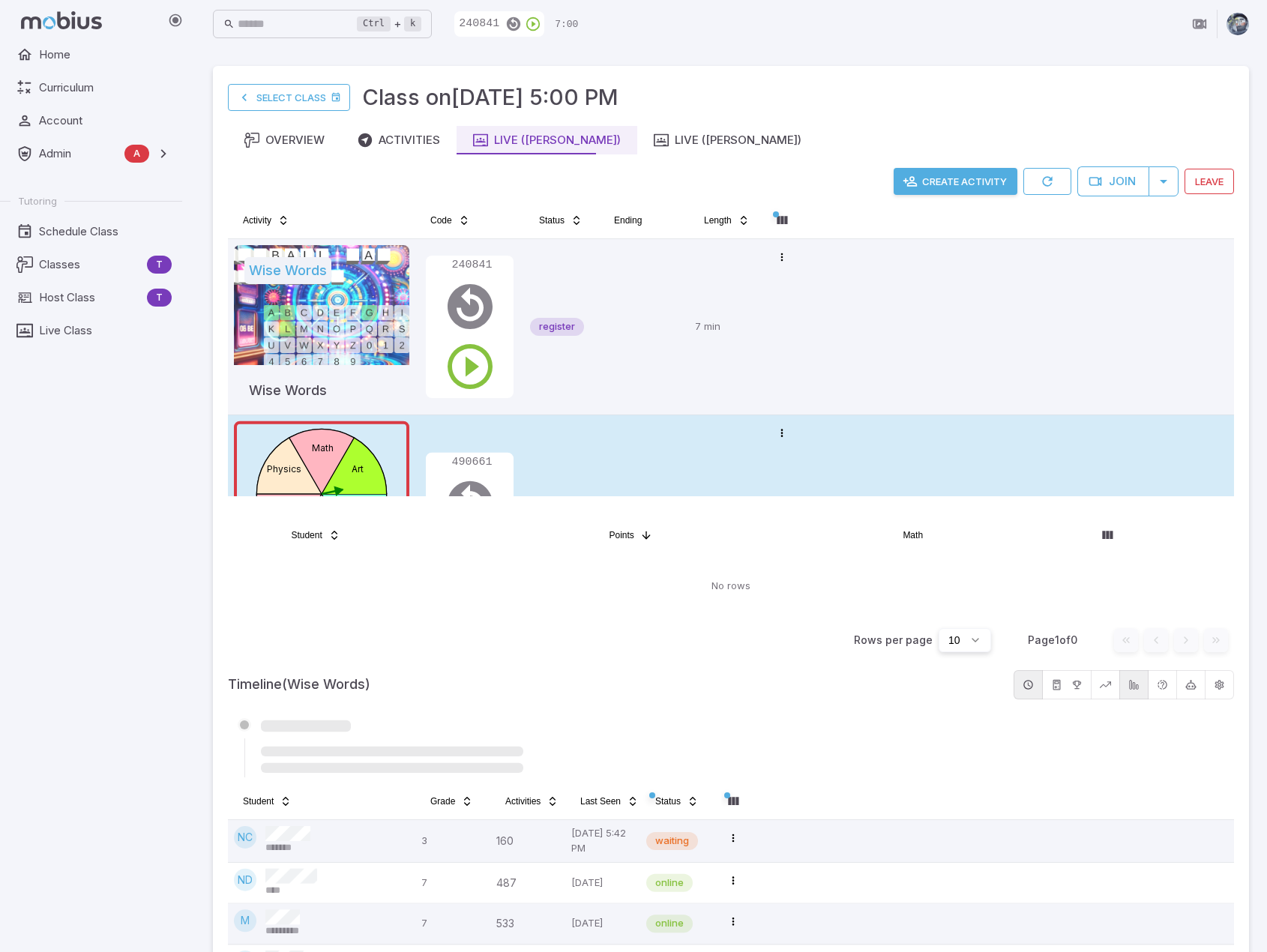
click at [566, 438] on div "active" at bounding box center [562, 524] width 63 height 205
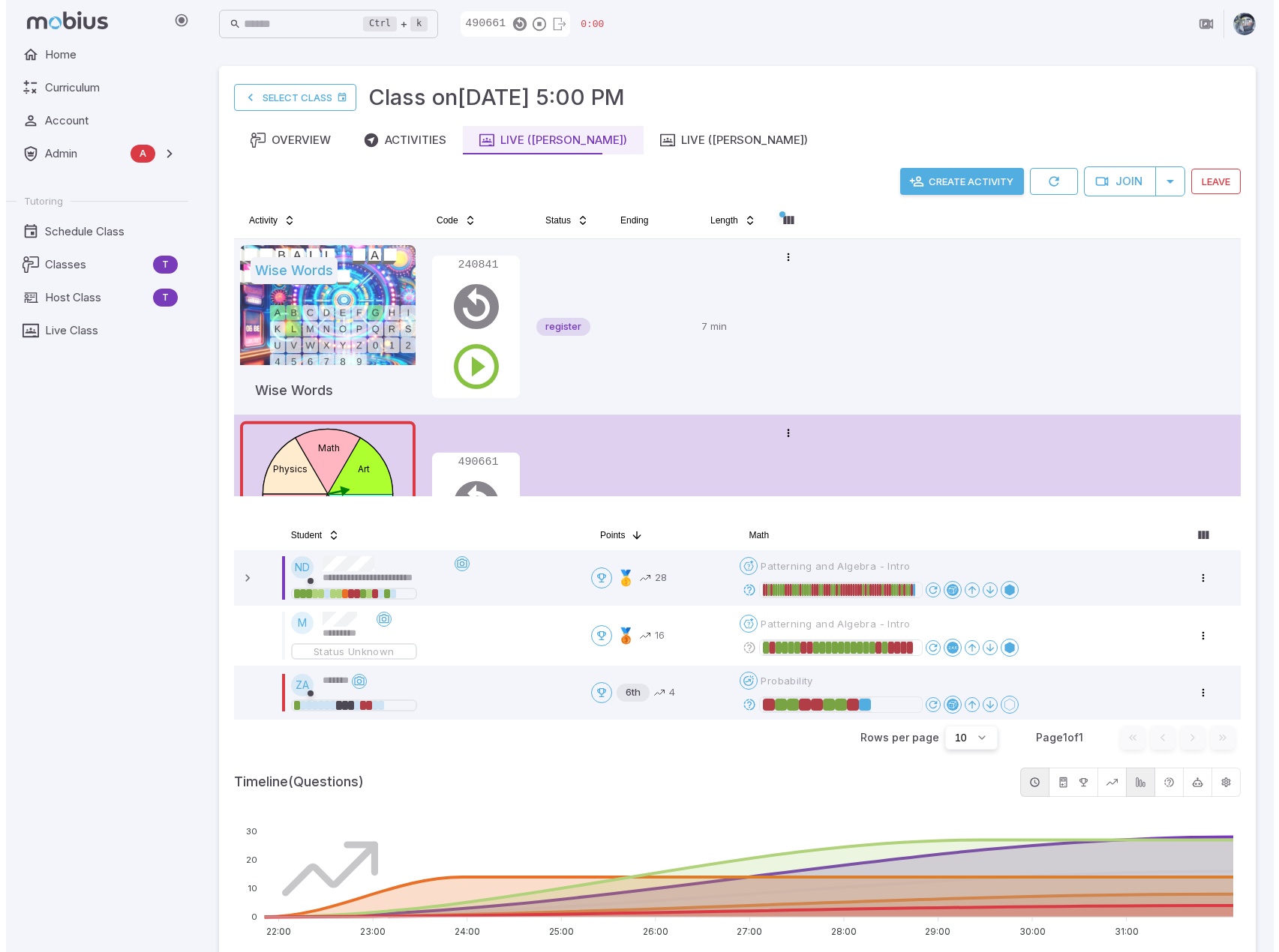
scroll to position [136, 0]
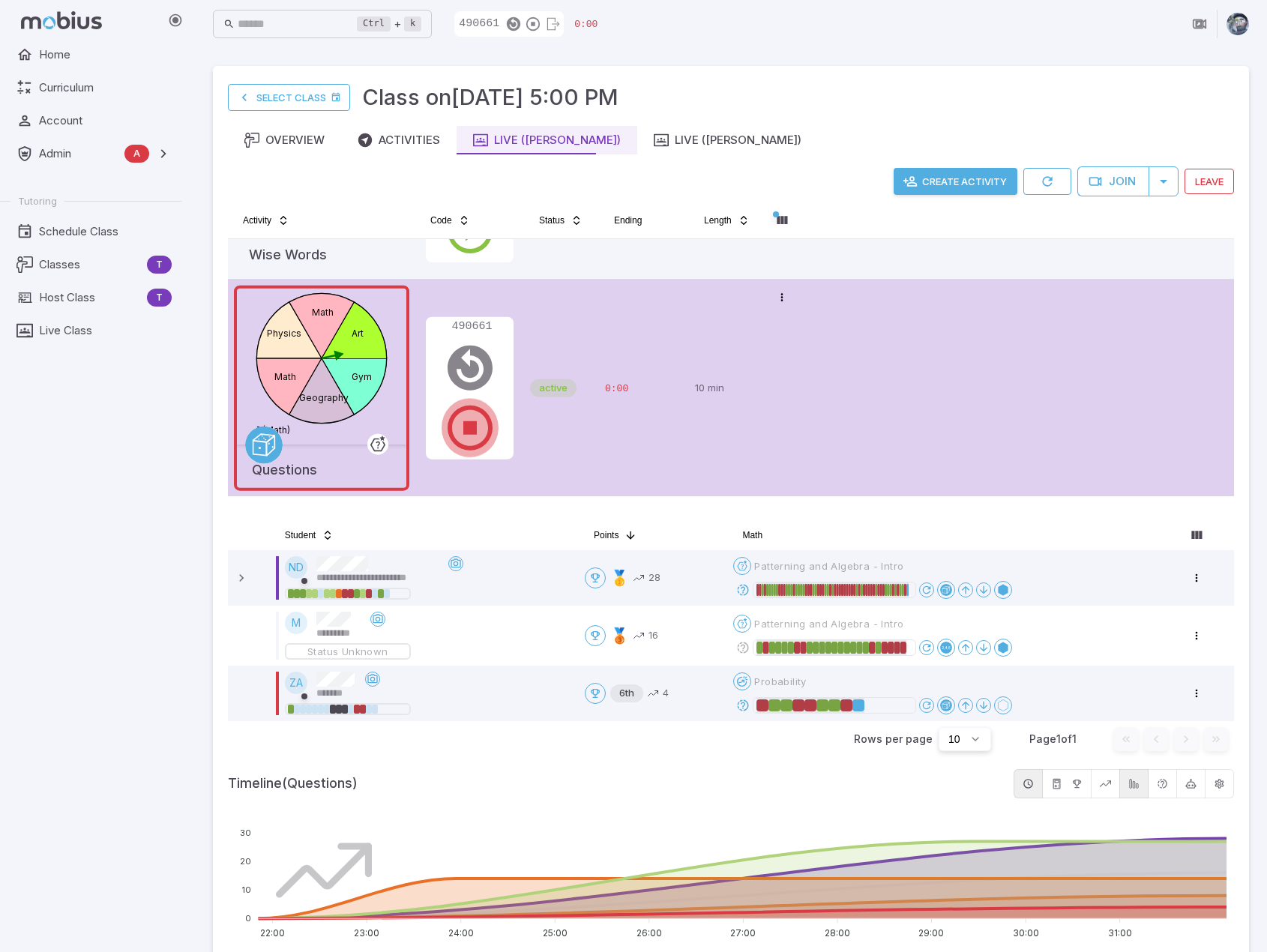
click at [480, 422] on icon "button" at bounding box center [470, 428] width 54 height 54
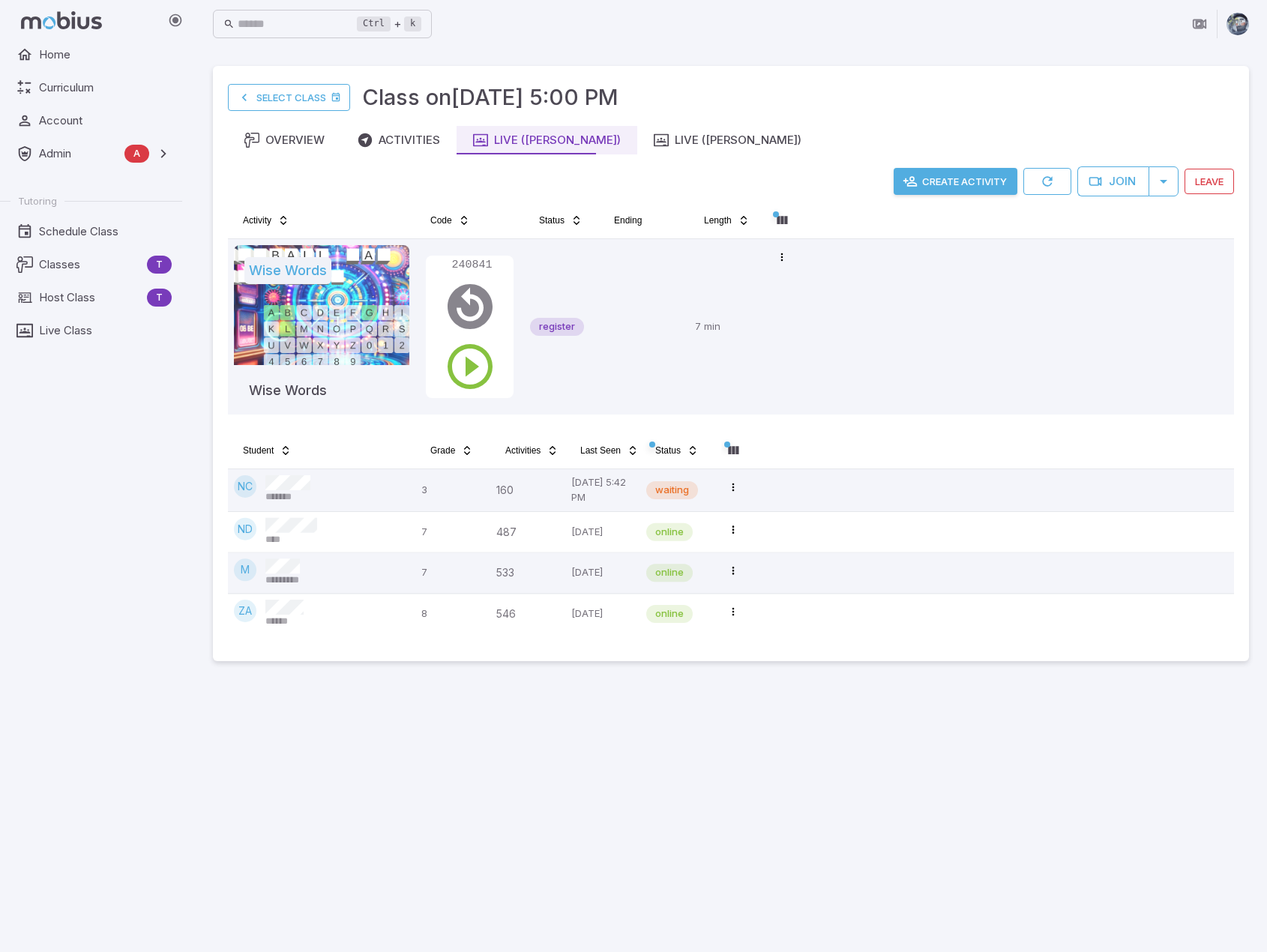
scroll to position [0, 0]
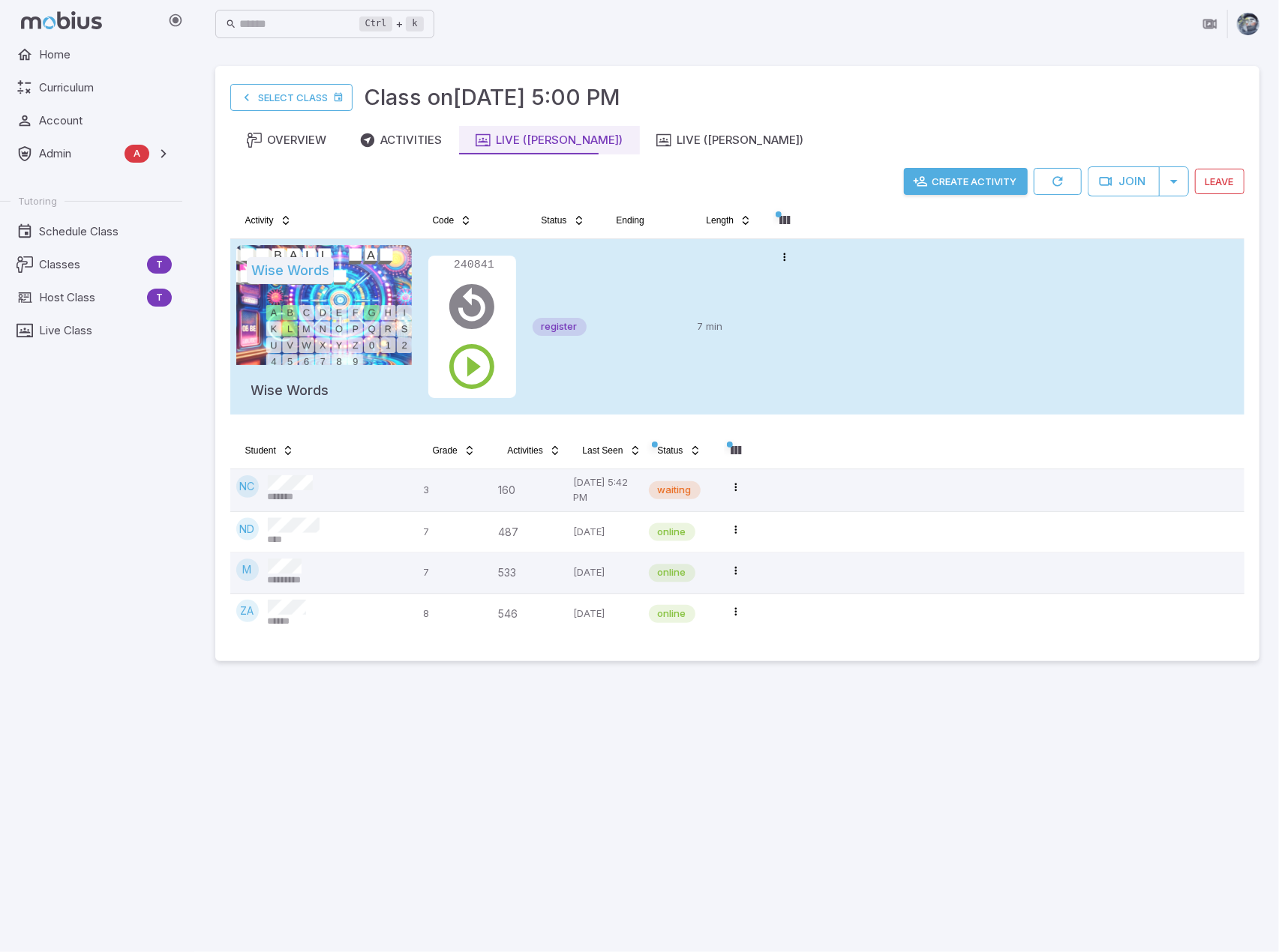
click at [641, 379] on td at bounding box center [646, 327] width 90 height 175
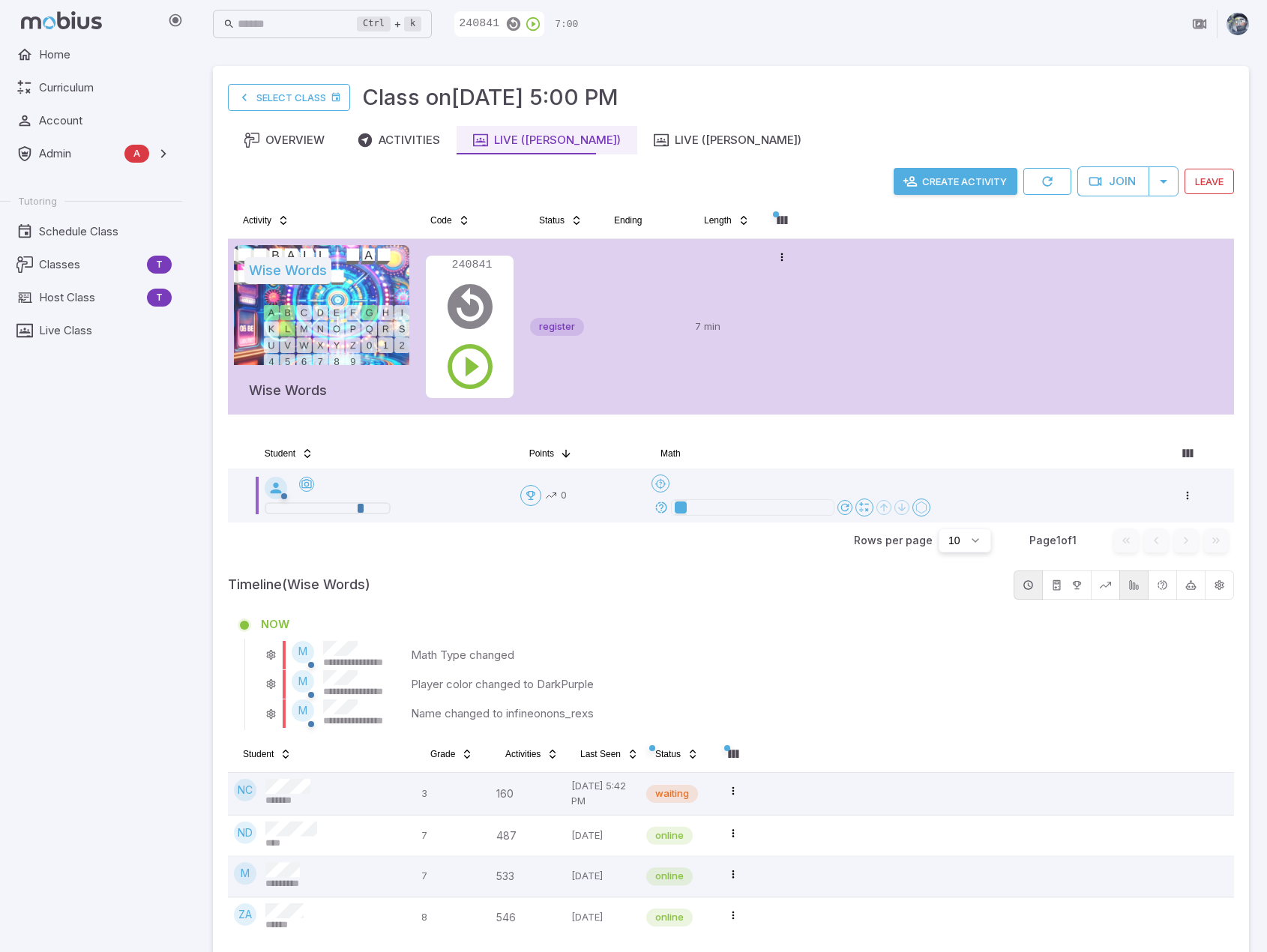
click at [805, 607] on div "**********" at bounding box center [731, 584] width 1007 height 292
click at [886, 295] on tr "Wise Words Wise Words 240841 register 7 min Open menu" at bounding box center [731, 327] width 1007 height 175
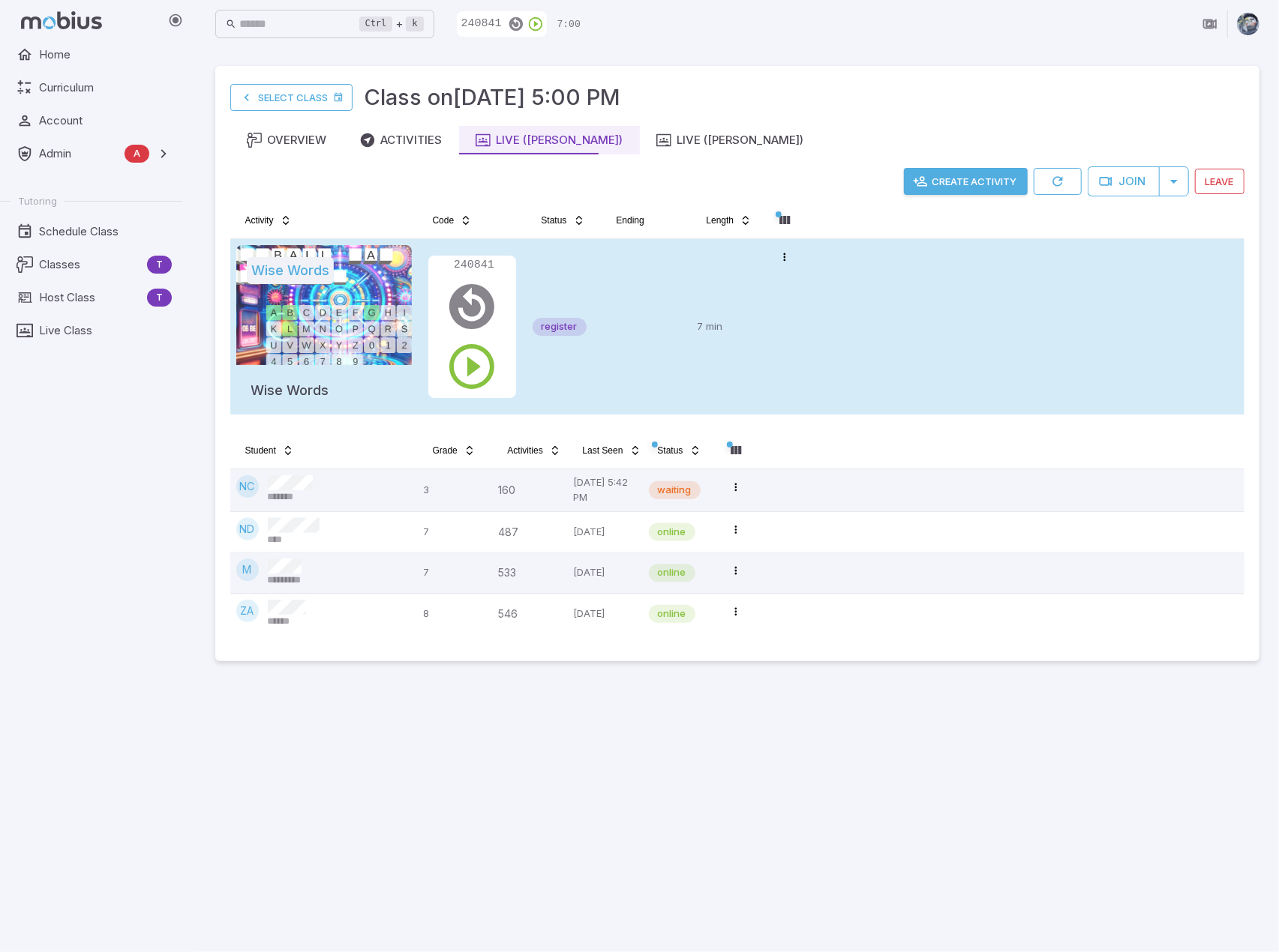
click at [893, 299] on tr "Wise Words Wise Words 240841 register 7 min Open menu" at bounding box center [737, 327] width 1014 height 175
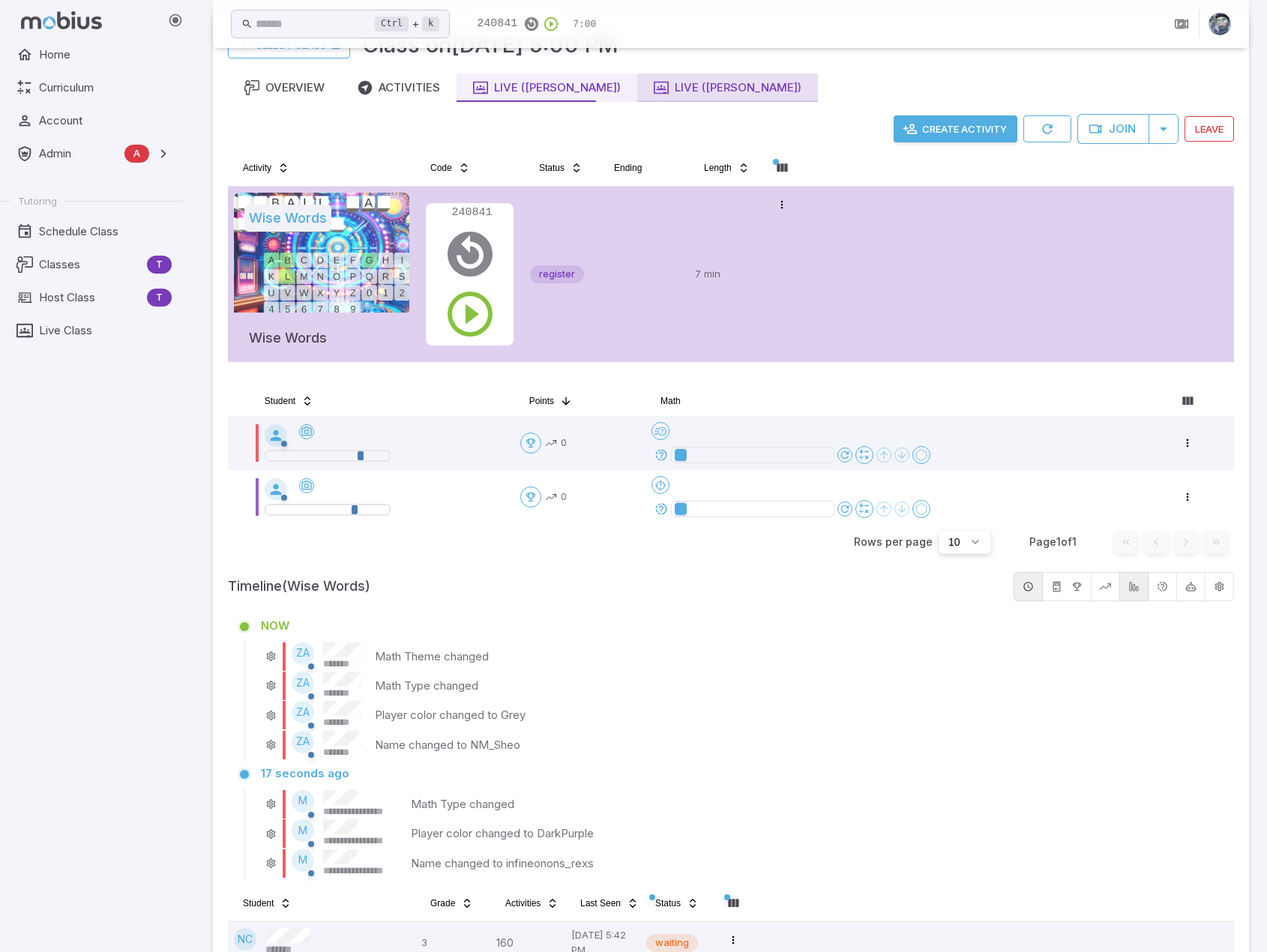
scroll to position [6, 0]
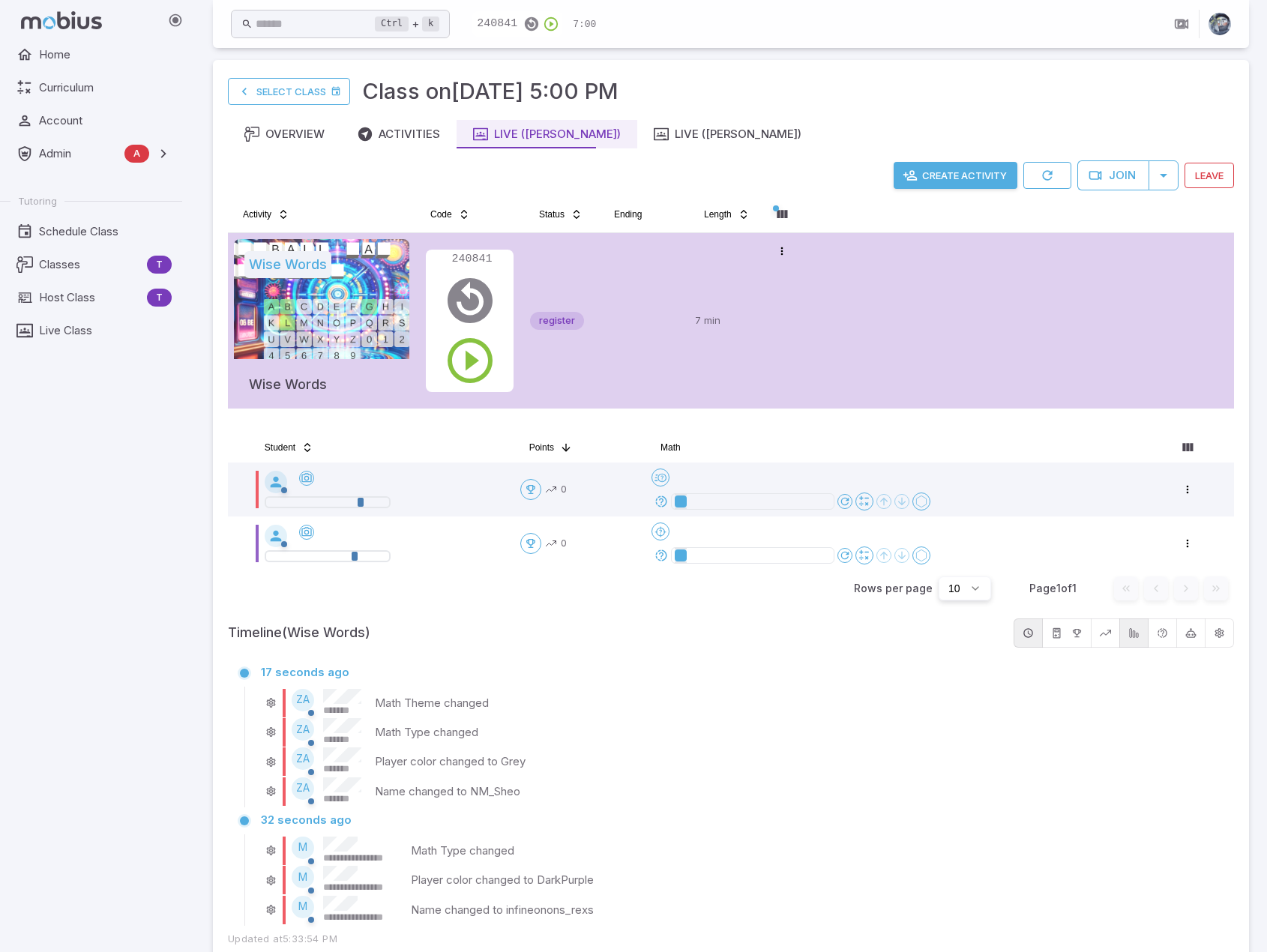
click at [840, 749] on div "ZA ******* Player color changed to Grey" at bounding box center [742, 762] width 962 height 29
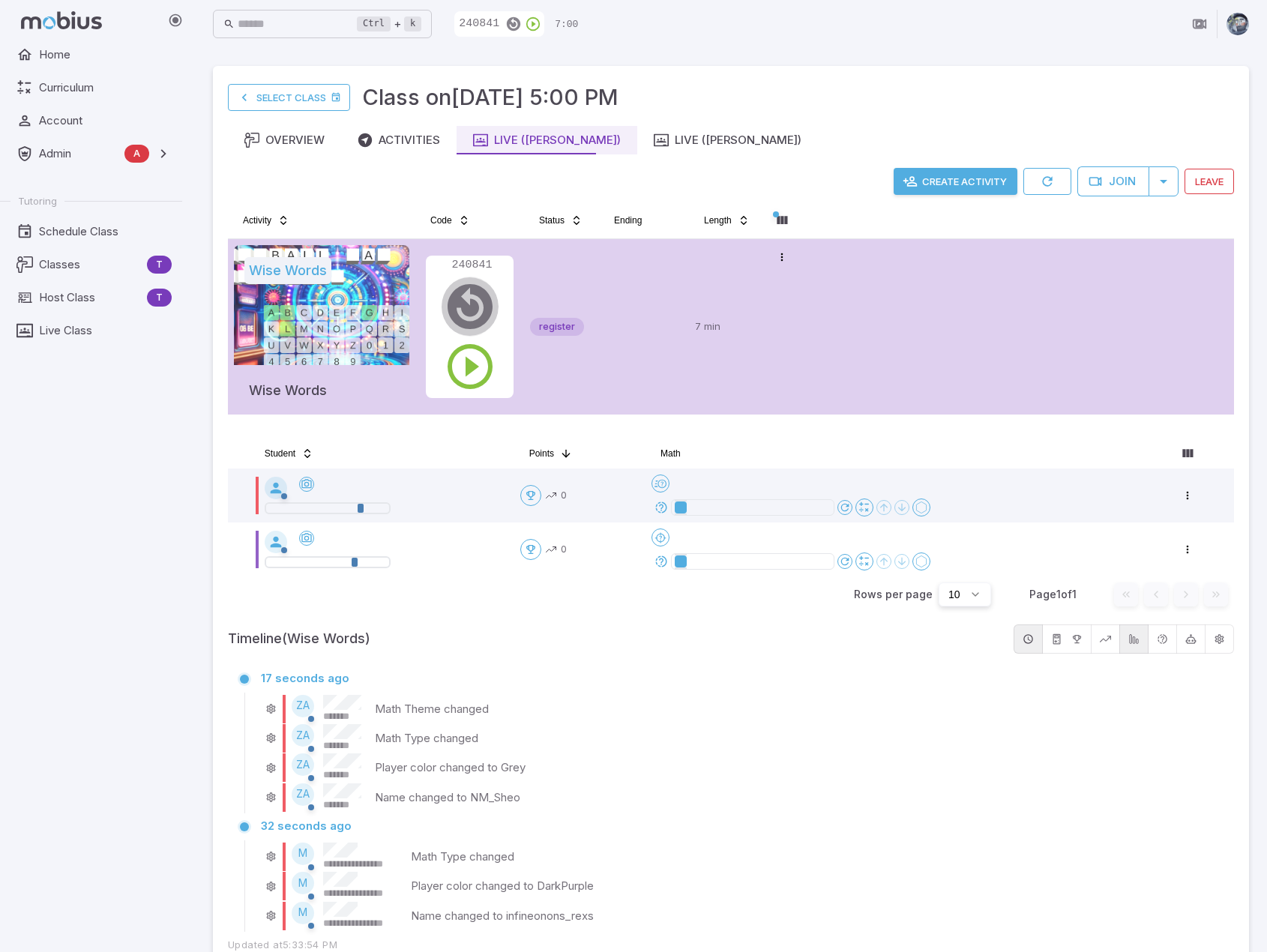
click at [462, 300] on icon "button" at bounding box center [470, 307] width 54 height 54
click at [843, 430] on div "Create Activity Join Leave Activity Code Status Ending Length Wise Words Wise W…" at bounding box center [731, 302] width 1007 height 272
click at [634, 650] on div "Timeline (Wise Words)" at bounding box center [731, 639] width 1007 height 29
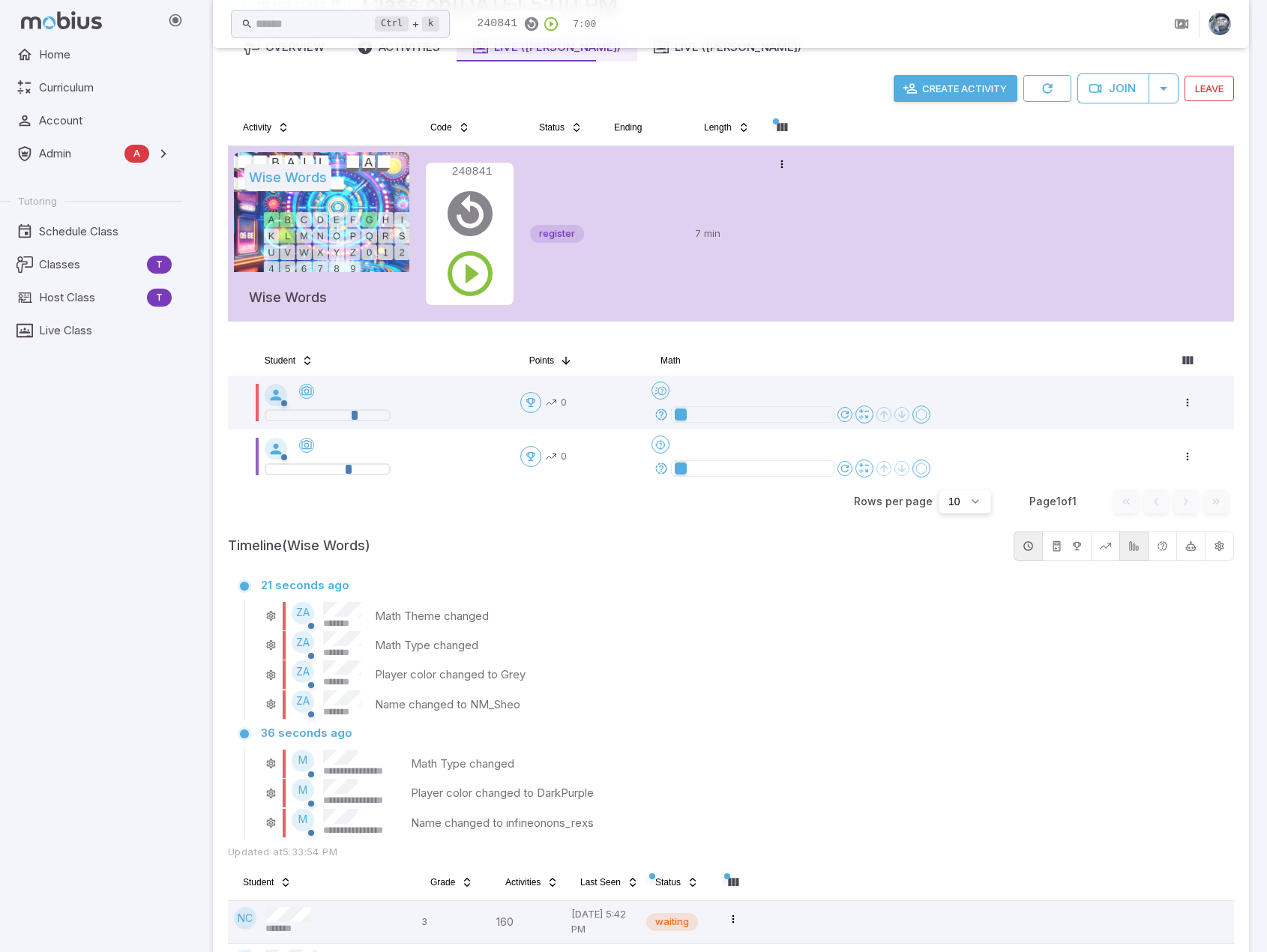
scroll to position [250, 0]
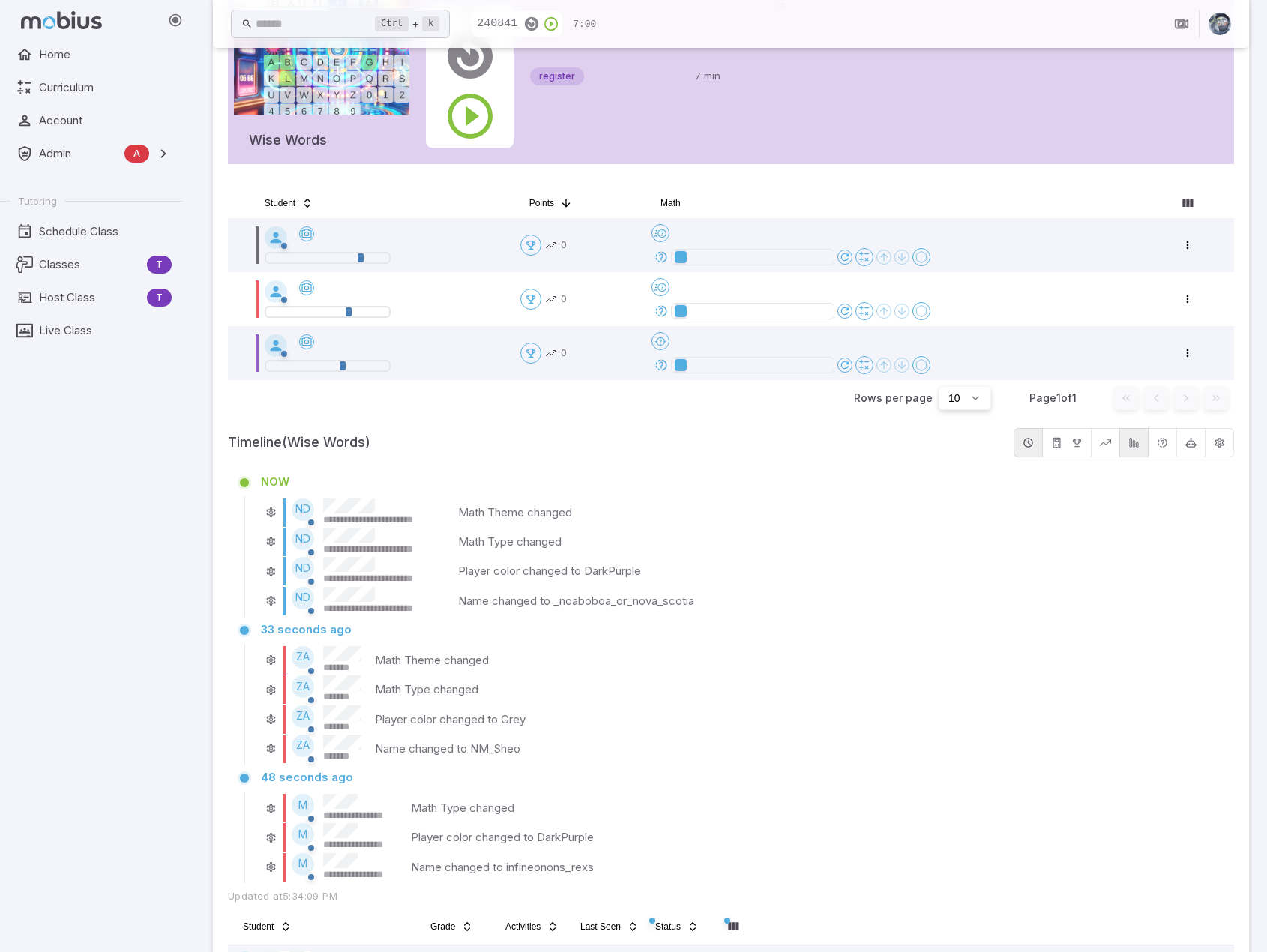
click at [992, 590] on div "**********" at bounding box center [742, 600] width 962 height 29
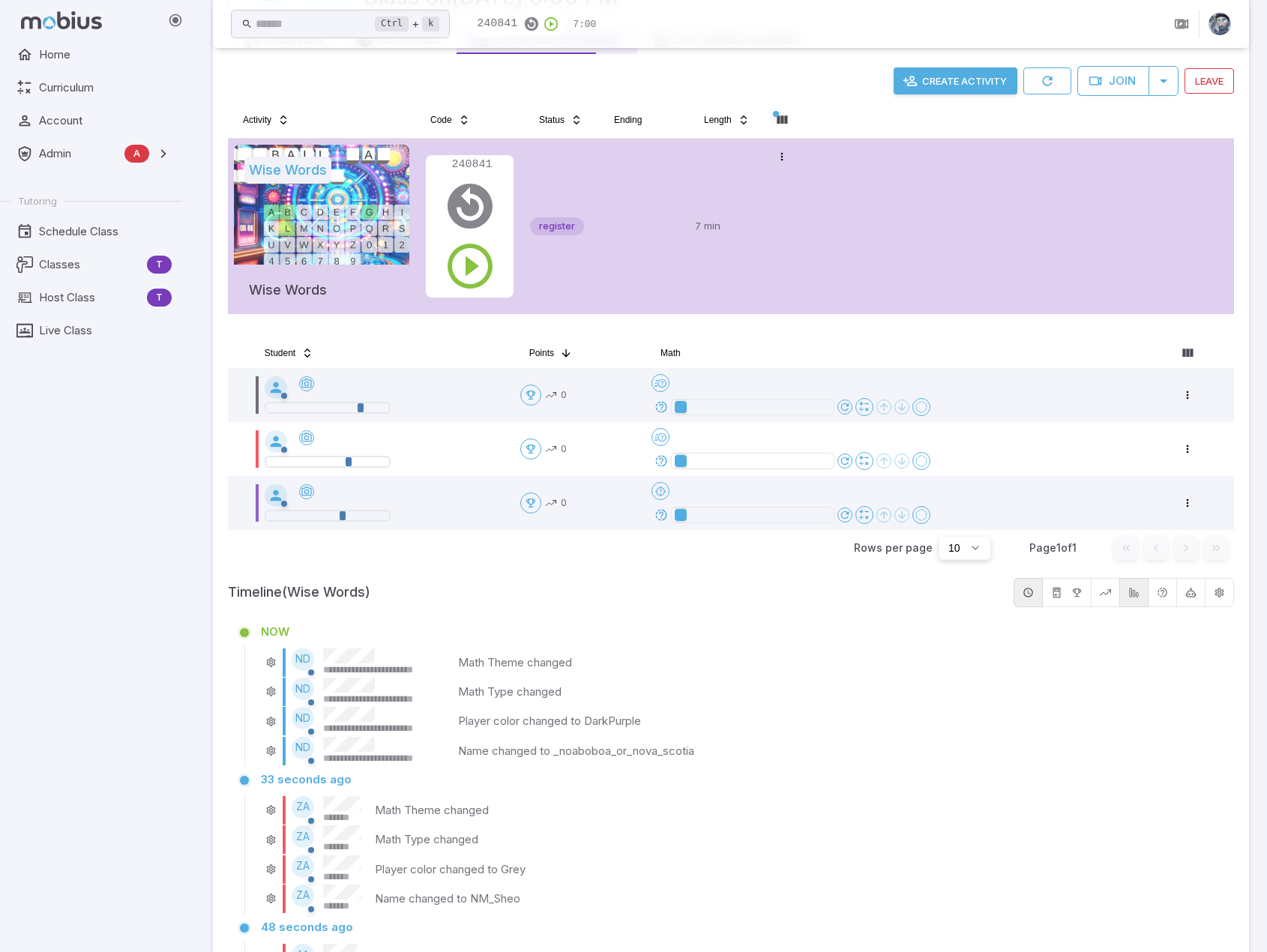
scroll to position [25, 0]
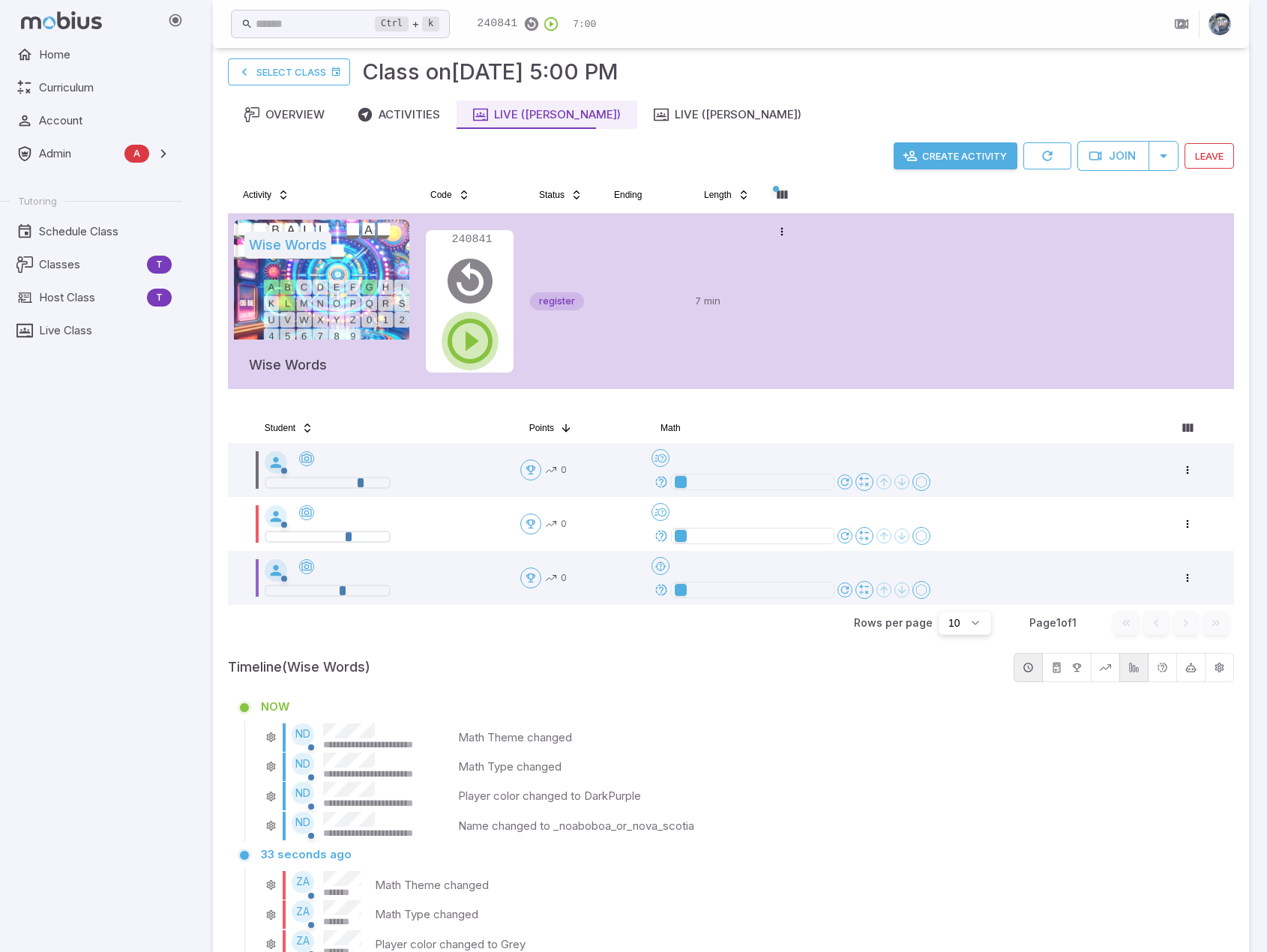
click at [471, 338] on icon "button" at bounding box center [470, 341] width 54 height 54
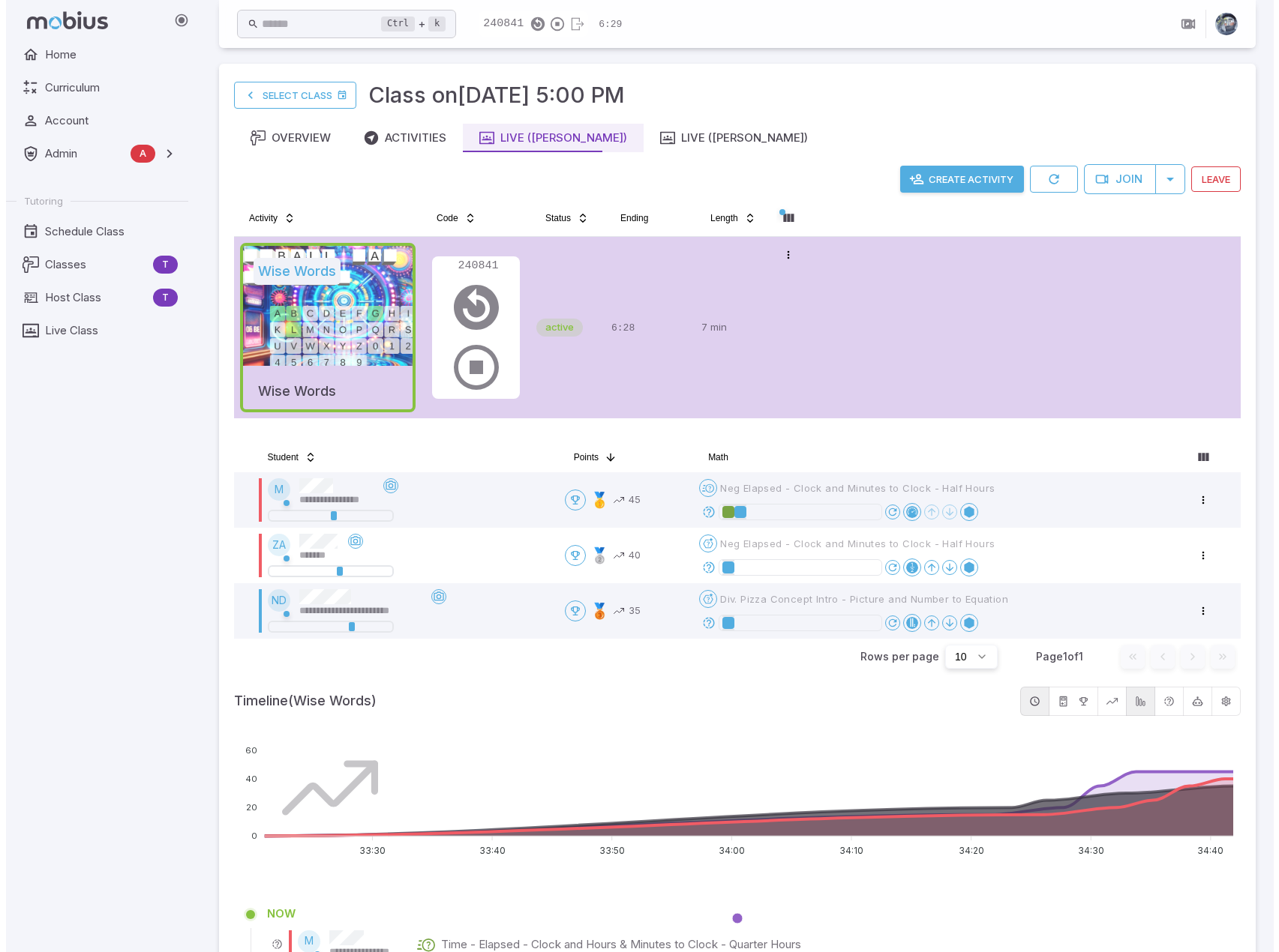
scroll to position [0, 0]
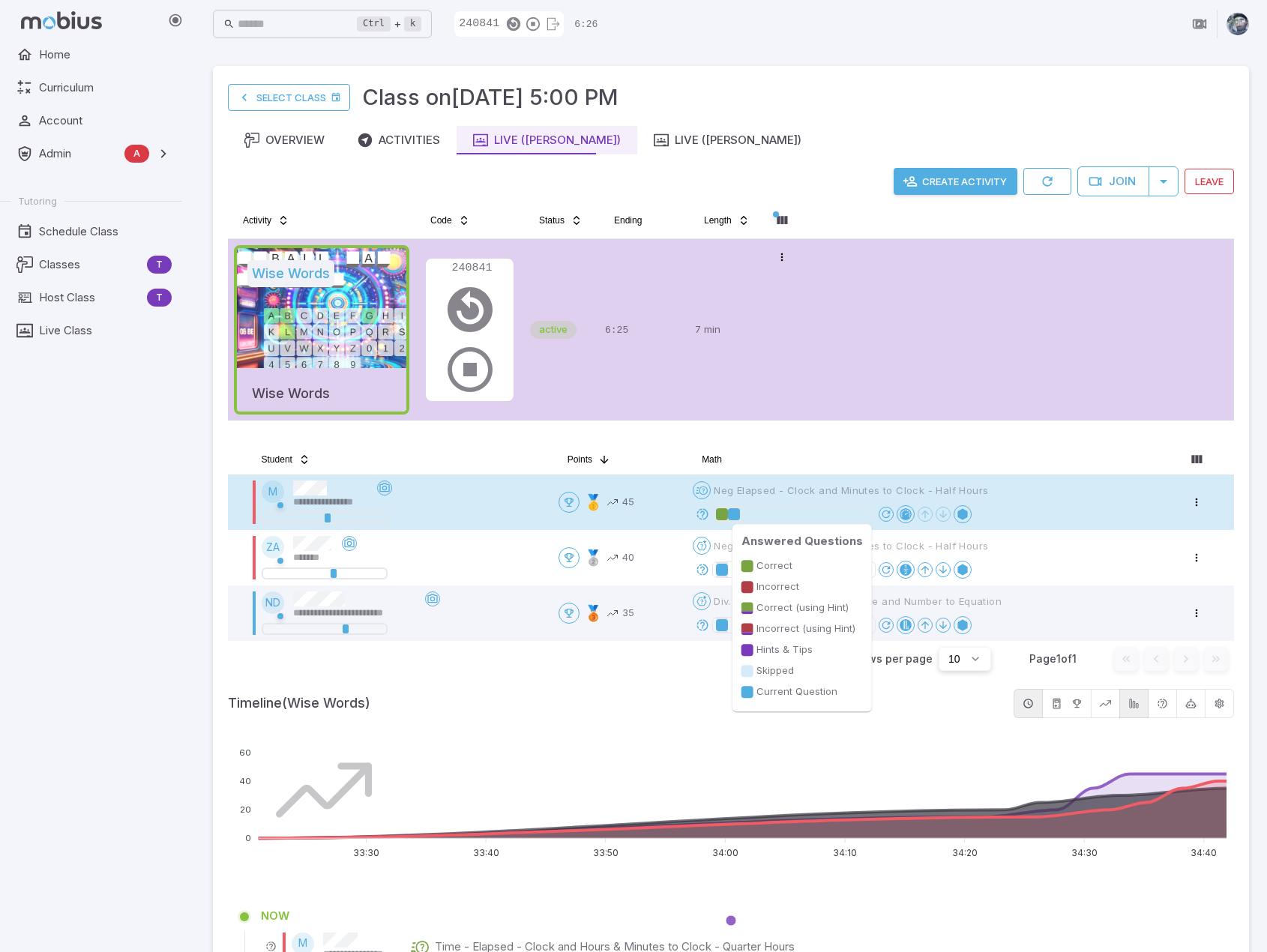
click at [740, 515] on div at bounding box center [734, 513] width 12 height 12
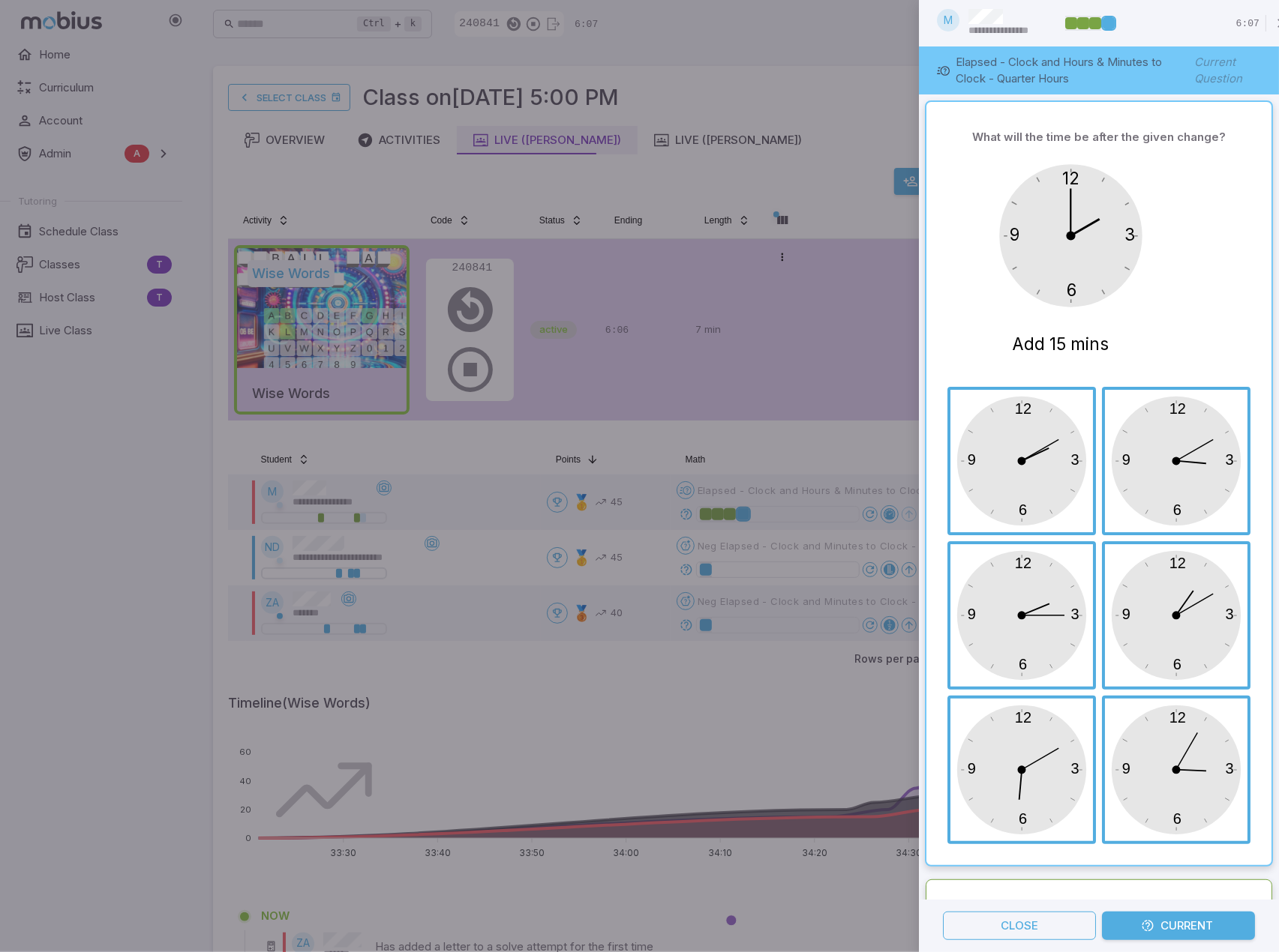
click at [746, 719] on div at bounding box center [639, 476] width 1279 height 952
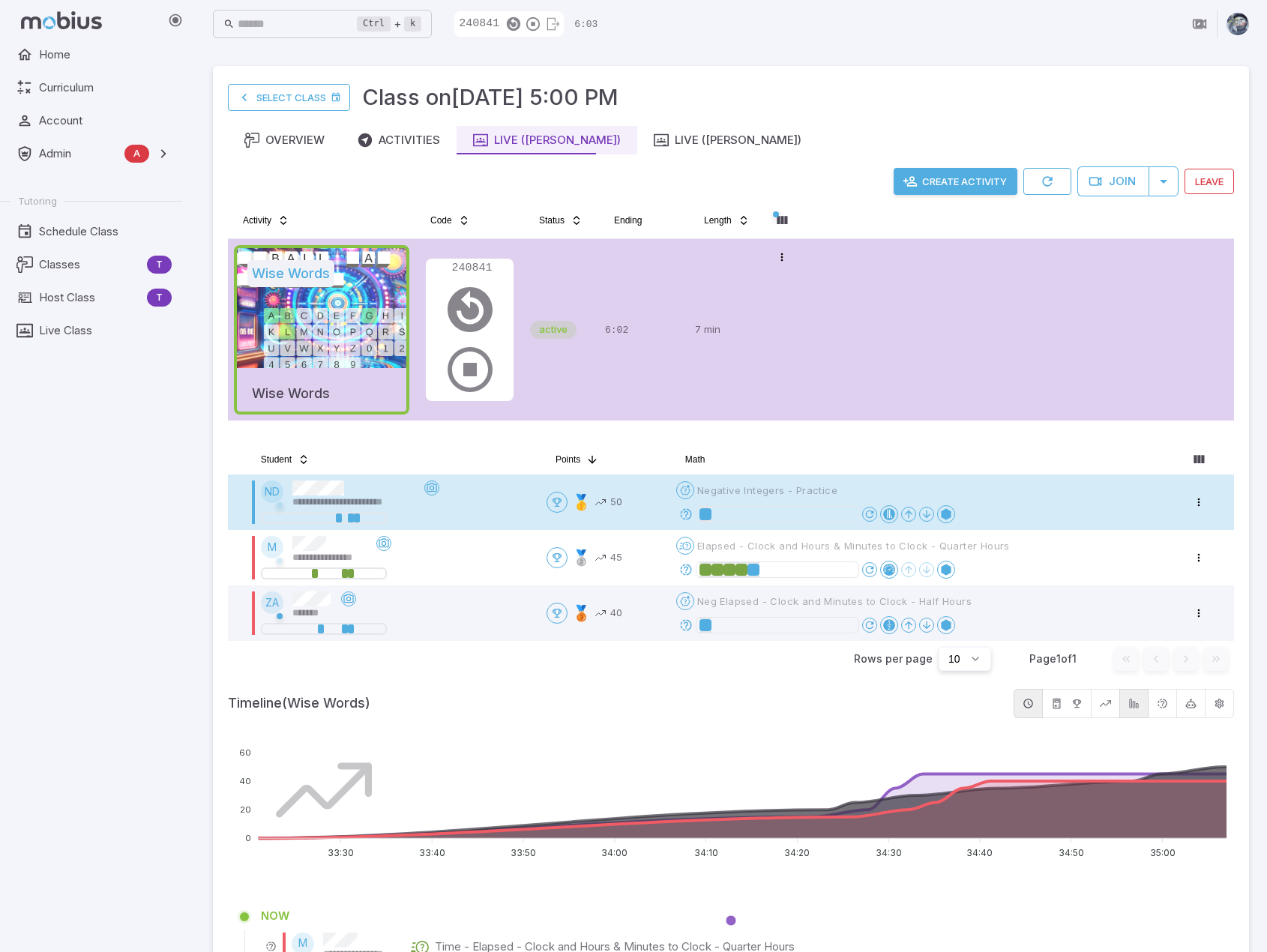
click at [689, 512] on icon at bounding box center [686, 513] width 13 height 13
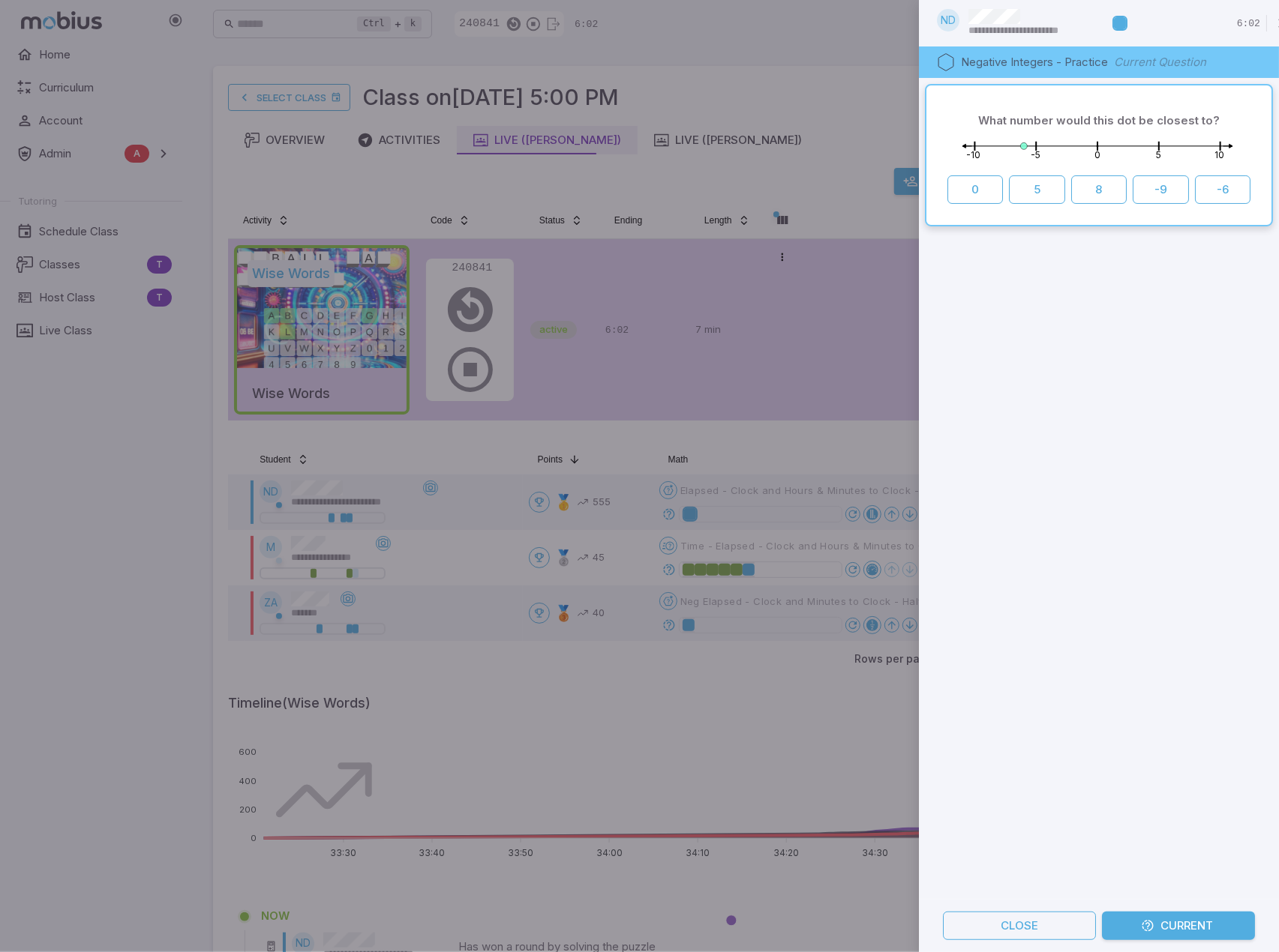
click at [1053, 520] on div "What number would this dot be closest to? -10 -5 0 5 10 0 5 8 -9 -6" at bounding box center [1098, 489] width 360 height 822
click at [1088, 805] on div "What number would this dot be closest to? -10 -5 0 5 10 0 5 8 -9 -6" at bounding box center [1098, 489] width 360 height 822
click at [1035, 913] on button "Close" at bounding box center [1019, 926] width 153 height 28
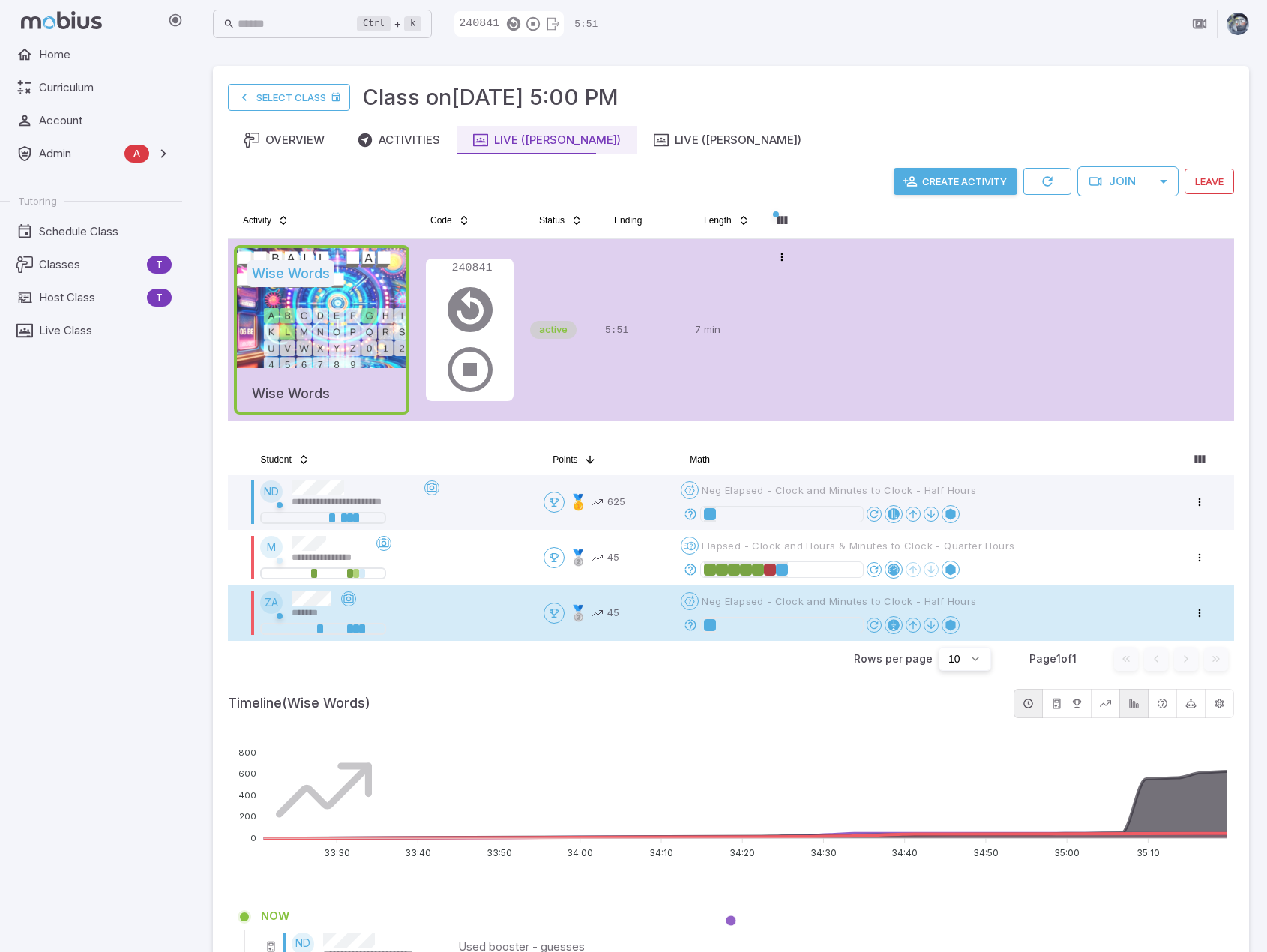
click at [697, 620] on icon at bounding box center [690, 625] width 13 height 13
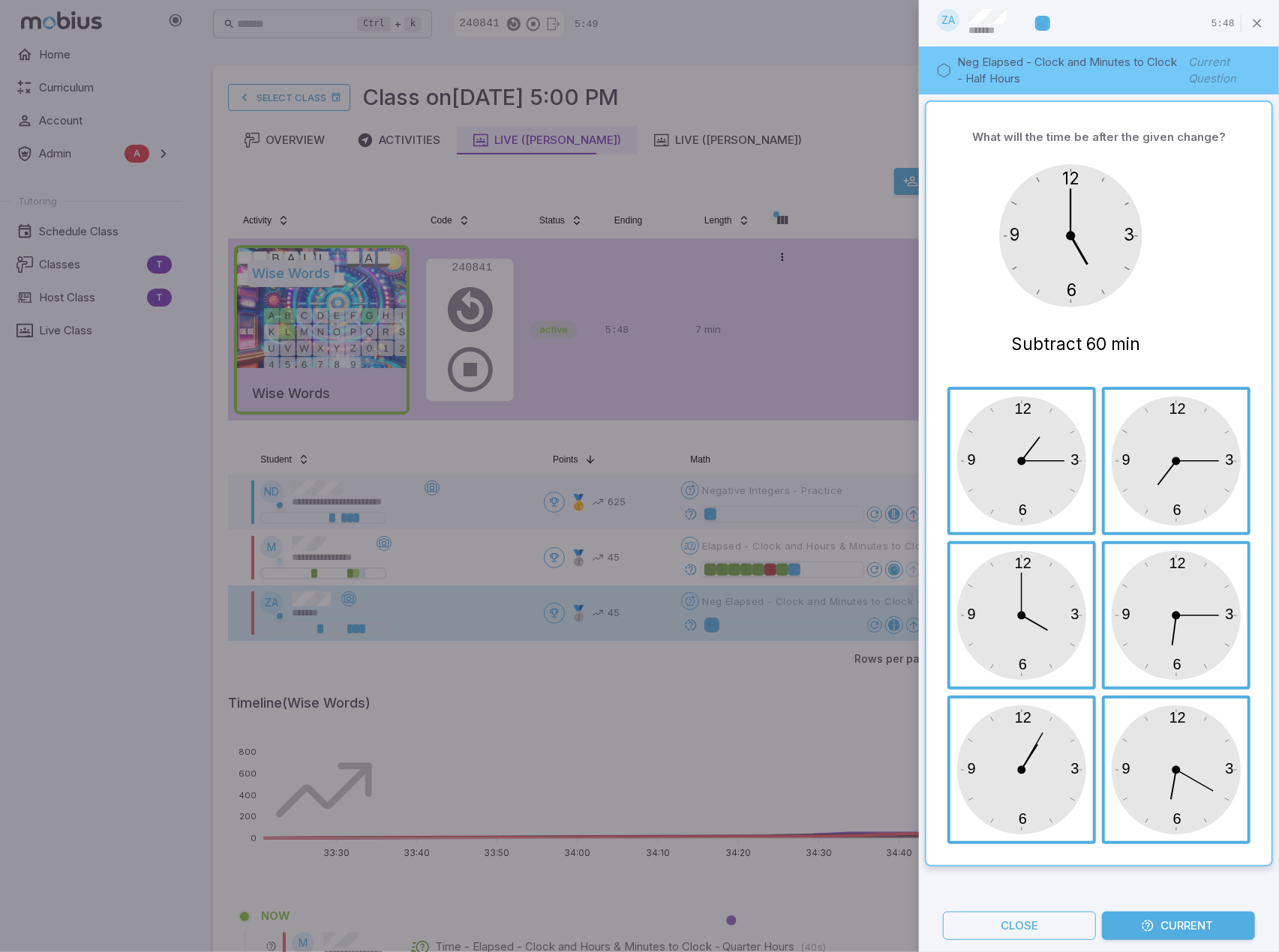
click at [792, 695] on div at bounding box center [639, 476] width 1279 height 952
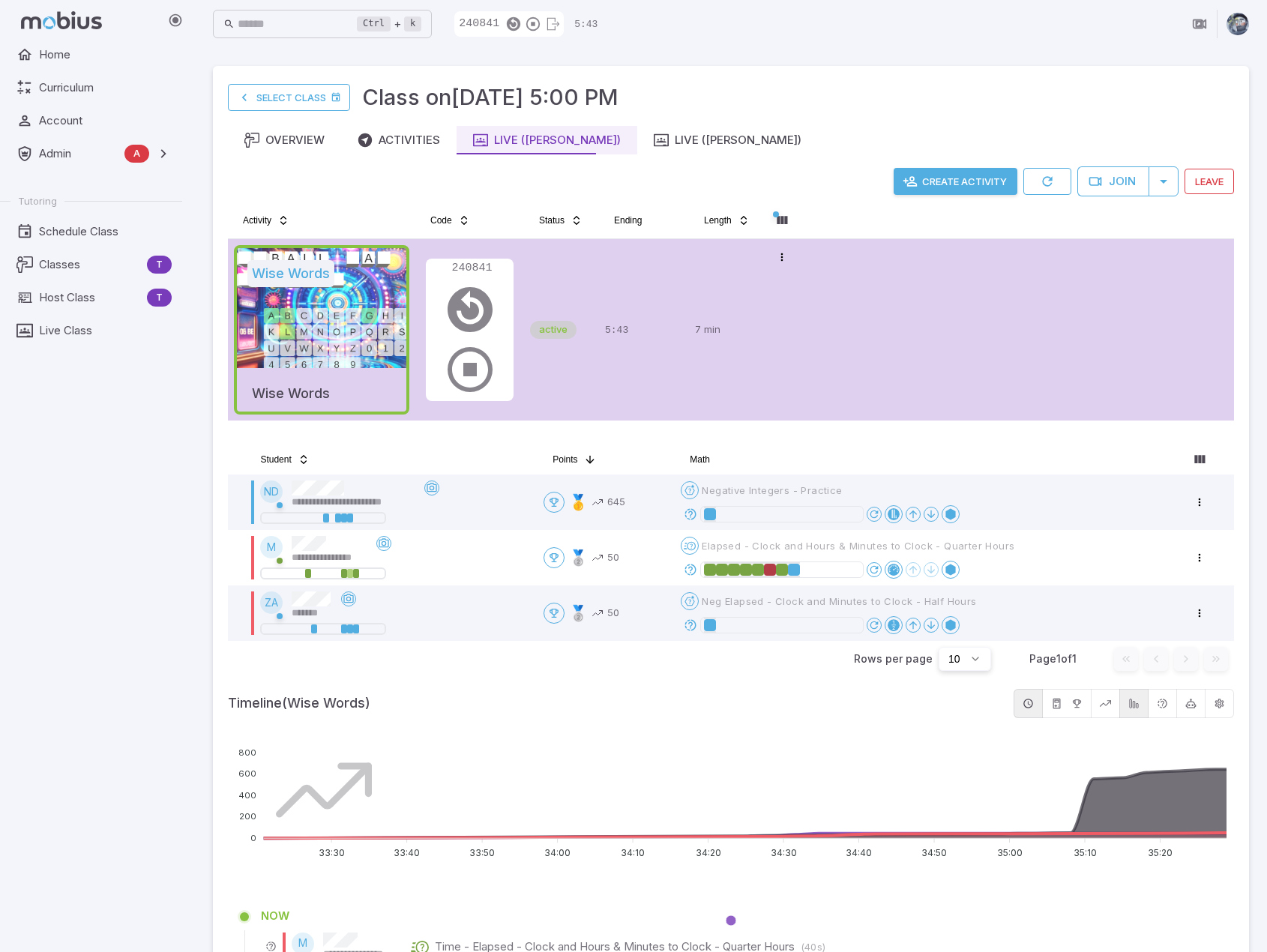
click at [922, 568] on div at bounding box center [820, 569] width 279 height 18
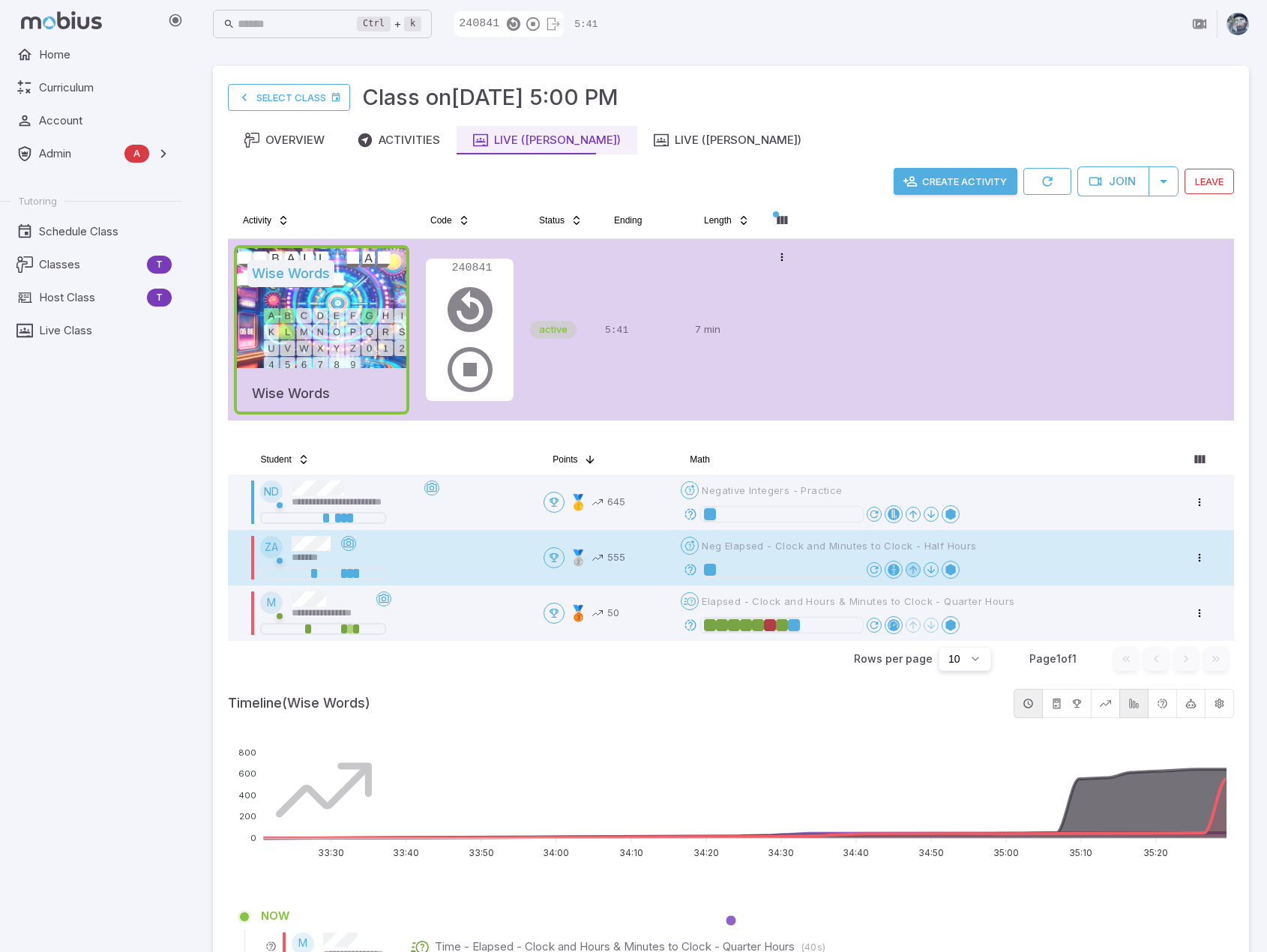
click at [919, 568] on icon at bounding box center [913, 569] width 12 height 12
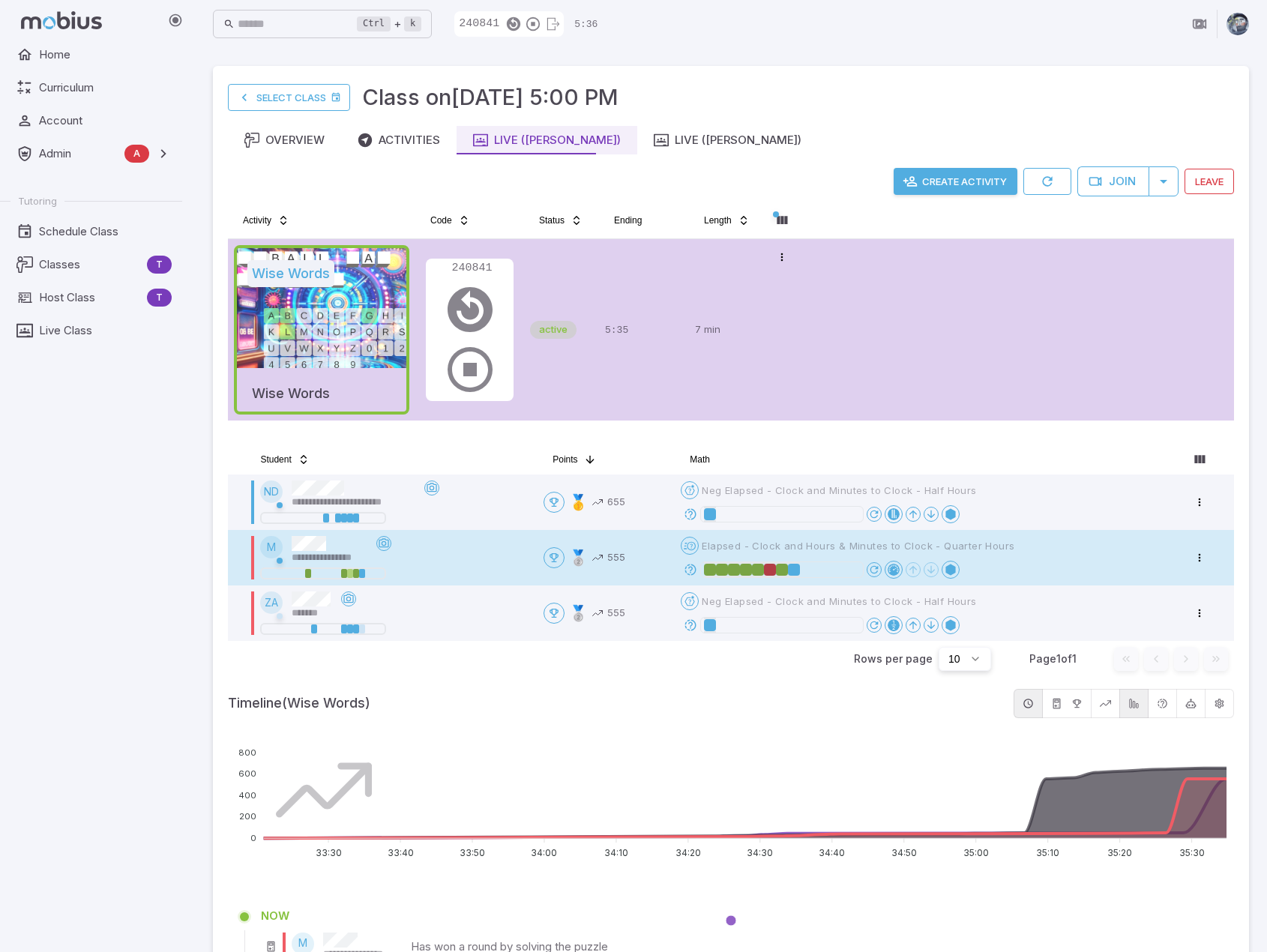
click at [694, 618] on icon at bounding box center [690, 625] width 13 height 13
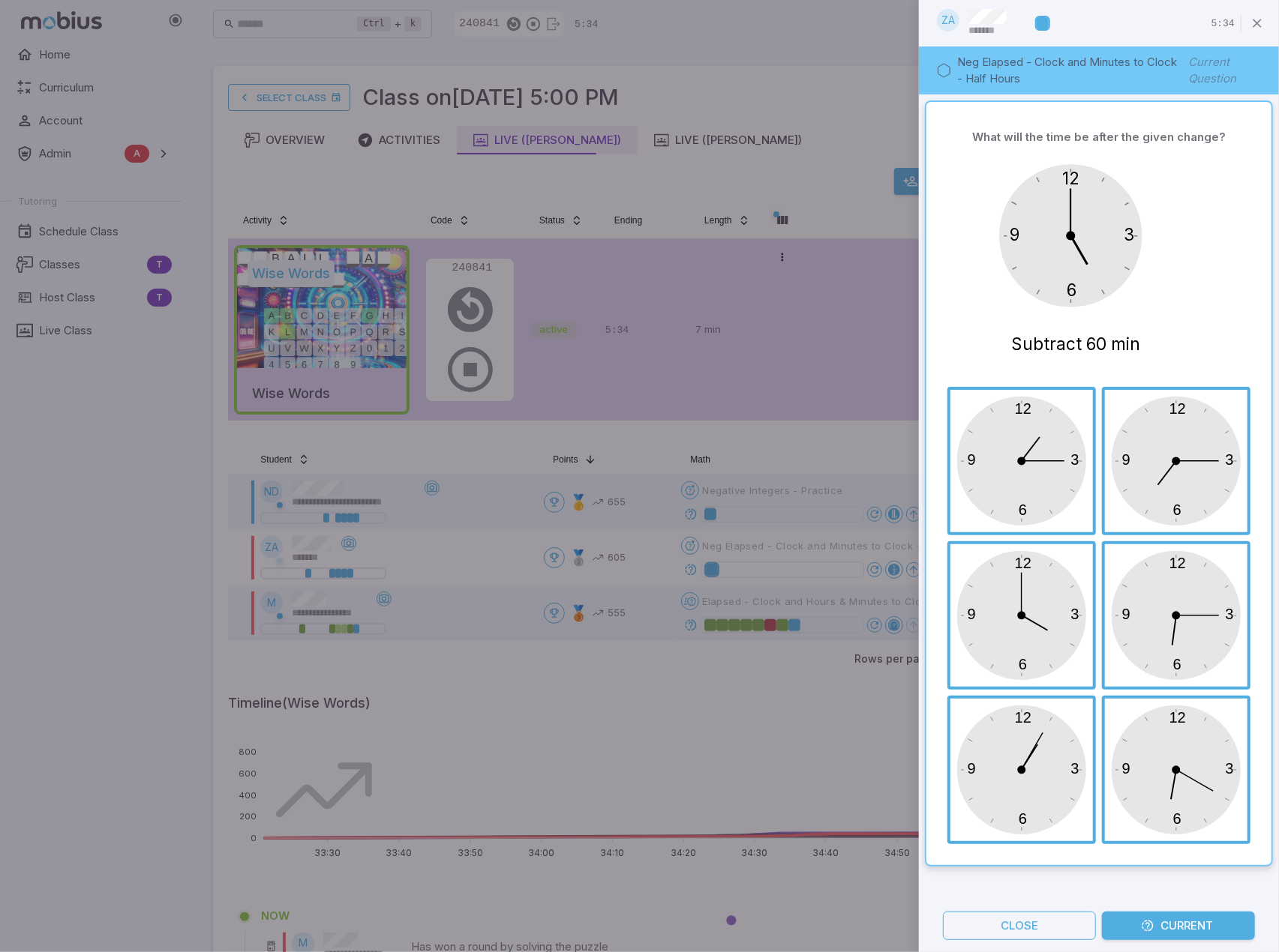
click at [678, 695] on div at bounding box center [639, 476] width 1279 height 952
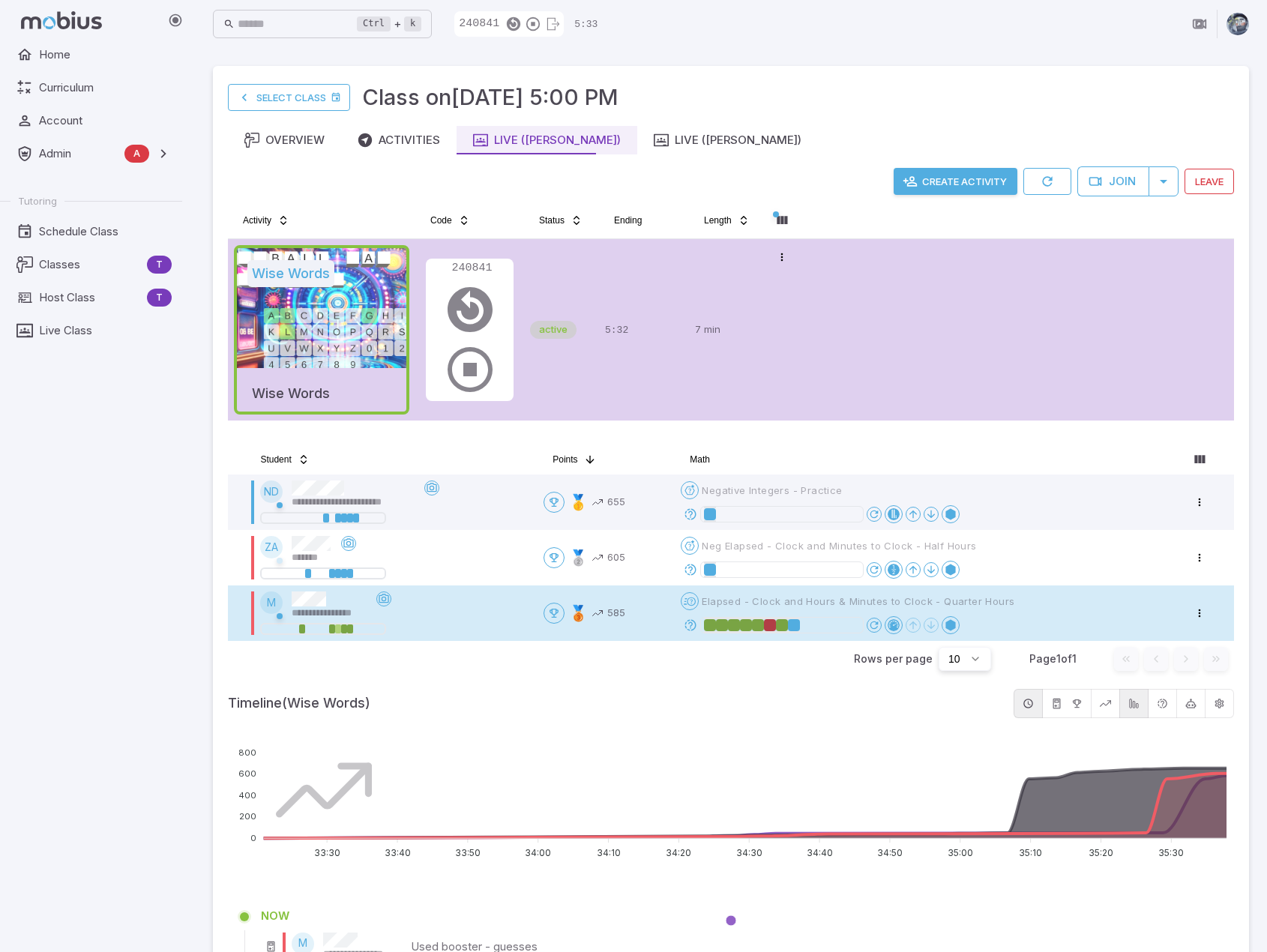
click at [701, 623] on tbody "**********" at bounding box center [731, 558] width 1007 height 166
click at [696, 623] on icon at bounding box center [690, 625] width 13 height 13
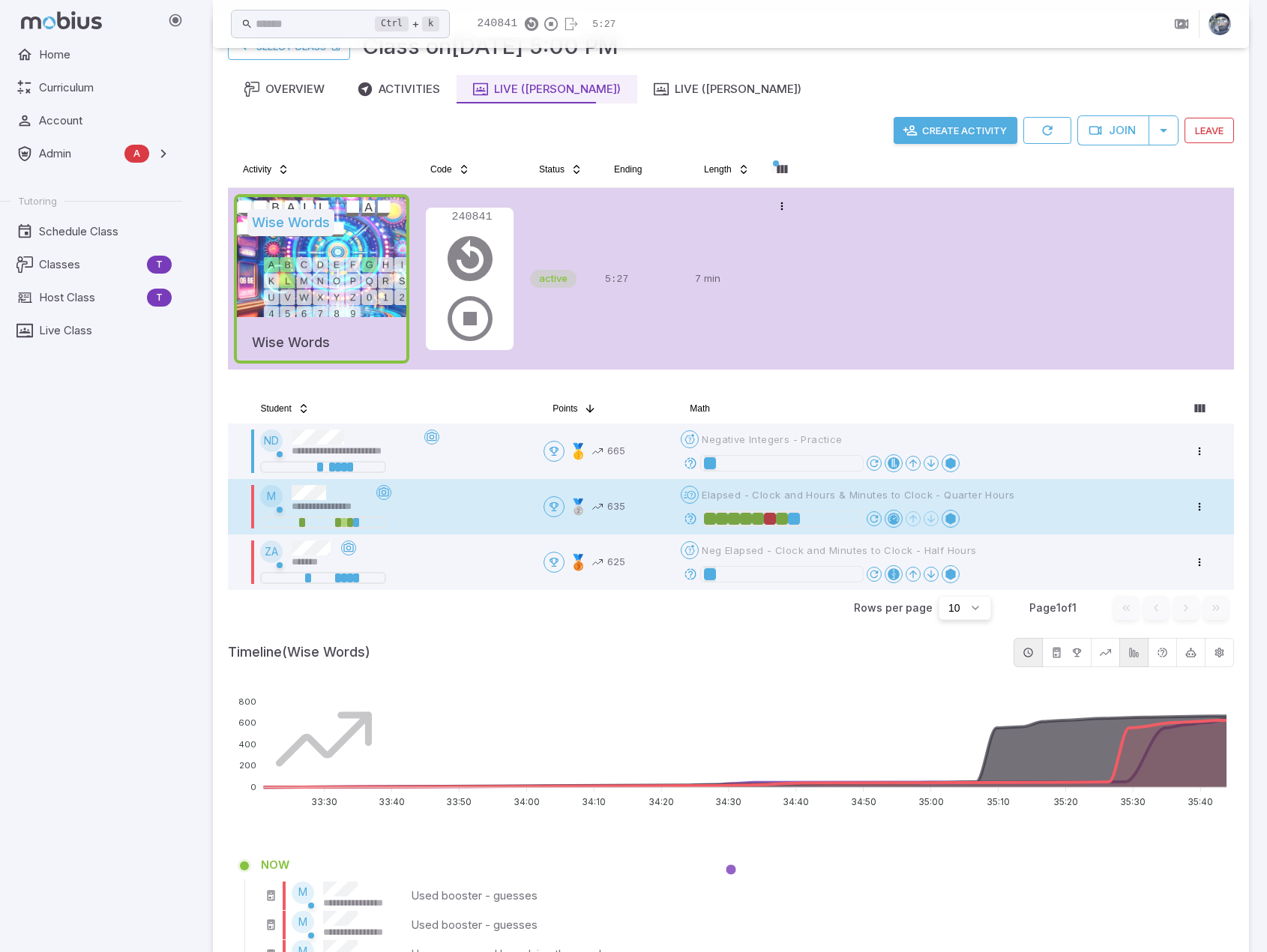
scroll to position [75, 0]
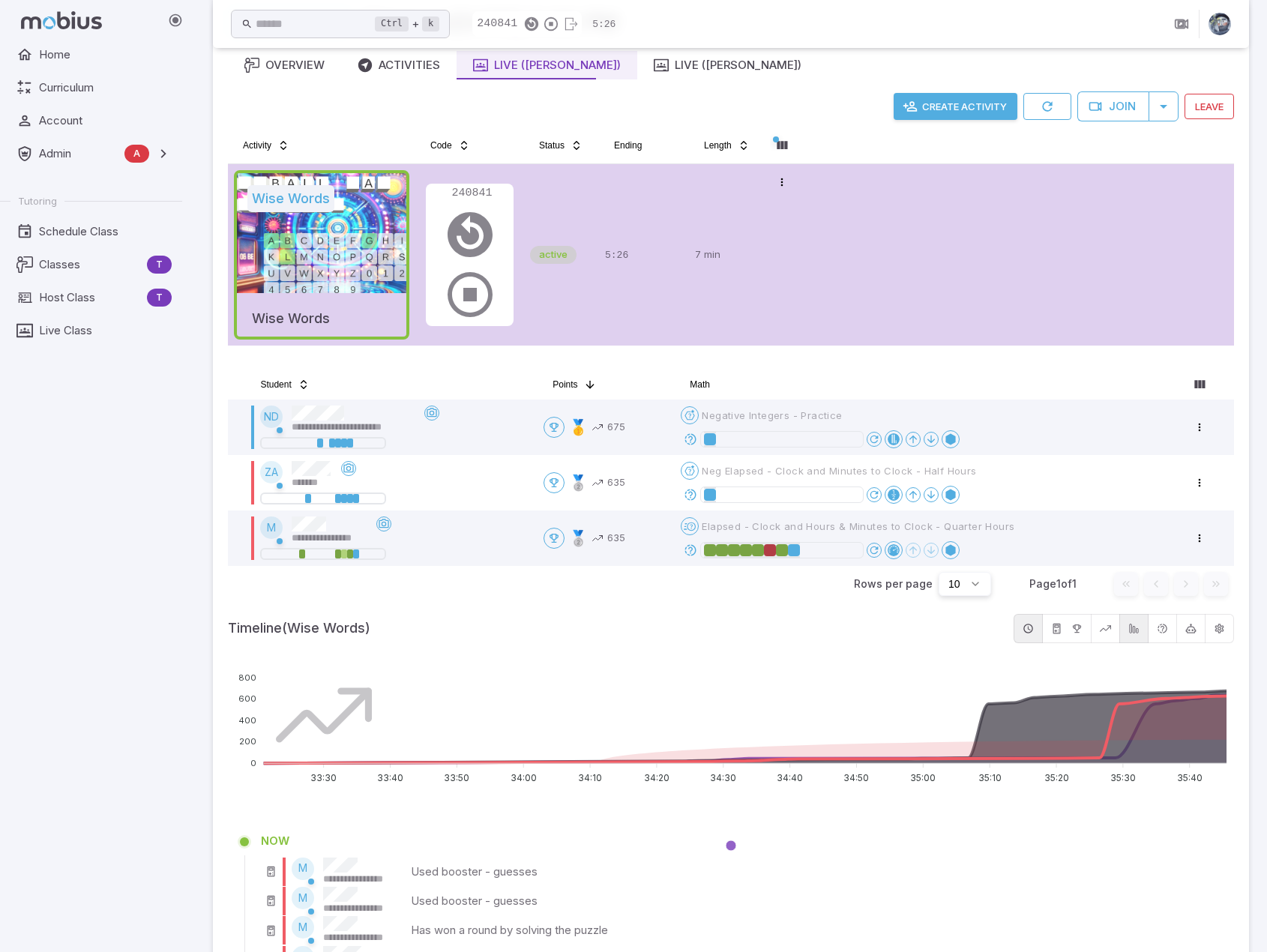
click at [517, 614] on div "Timeline (Wise Words)" at bounding box center [731, 628] width 1007 height 29
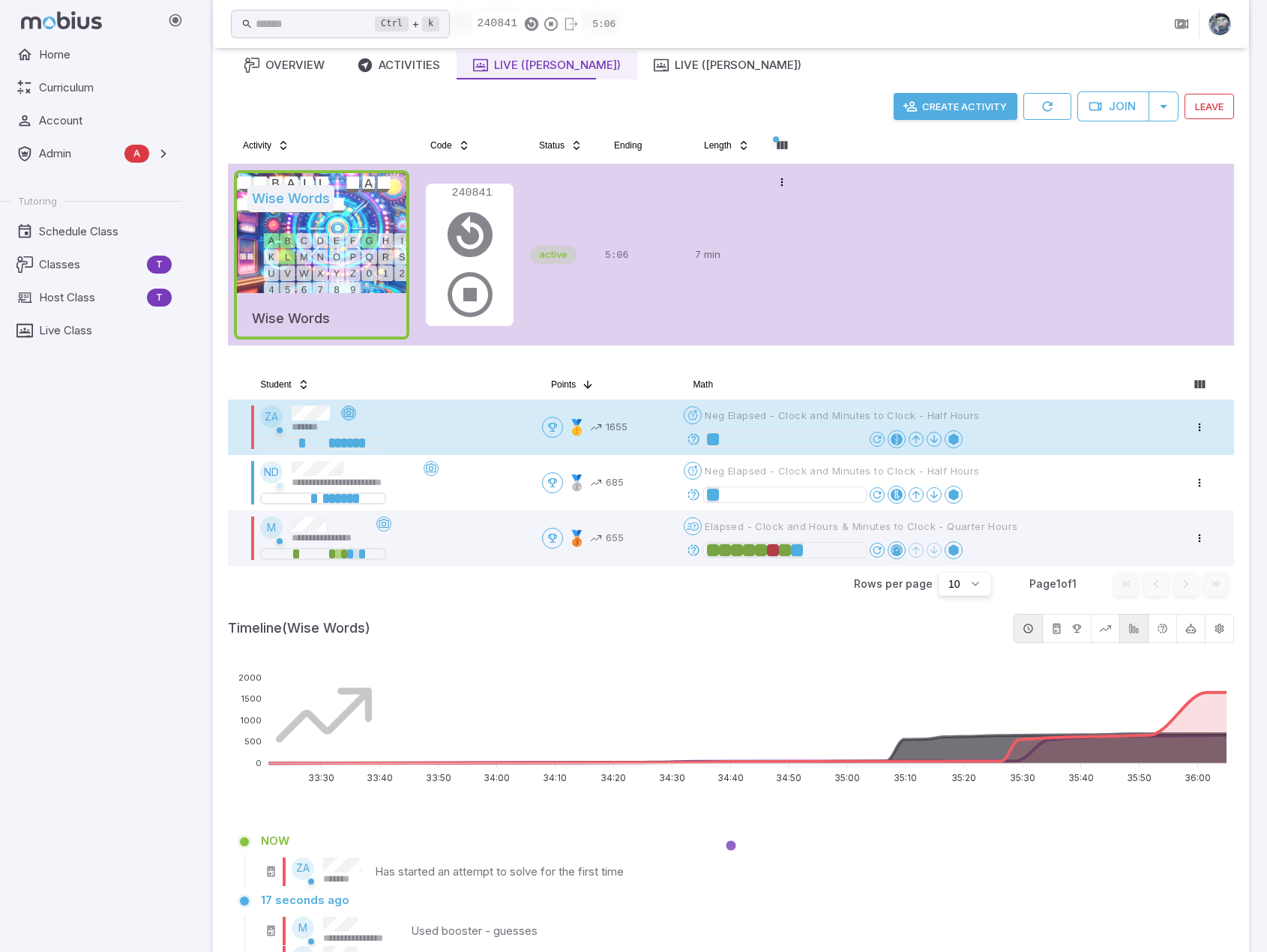
click at [346, 412] on icon at bounding box center [348, 413] width 12 height 12
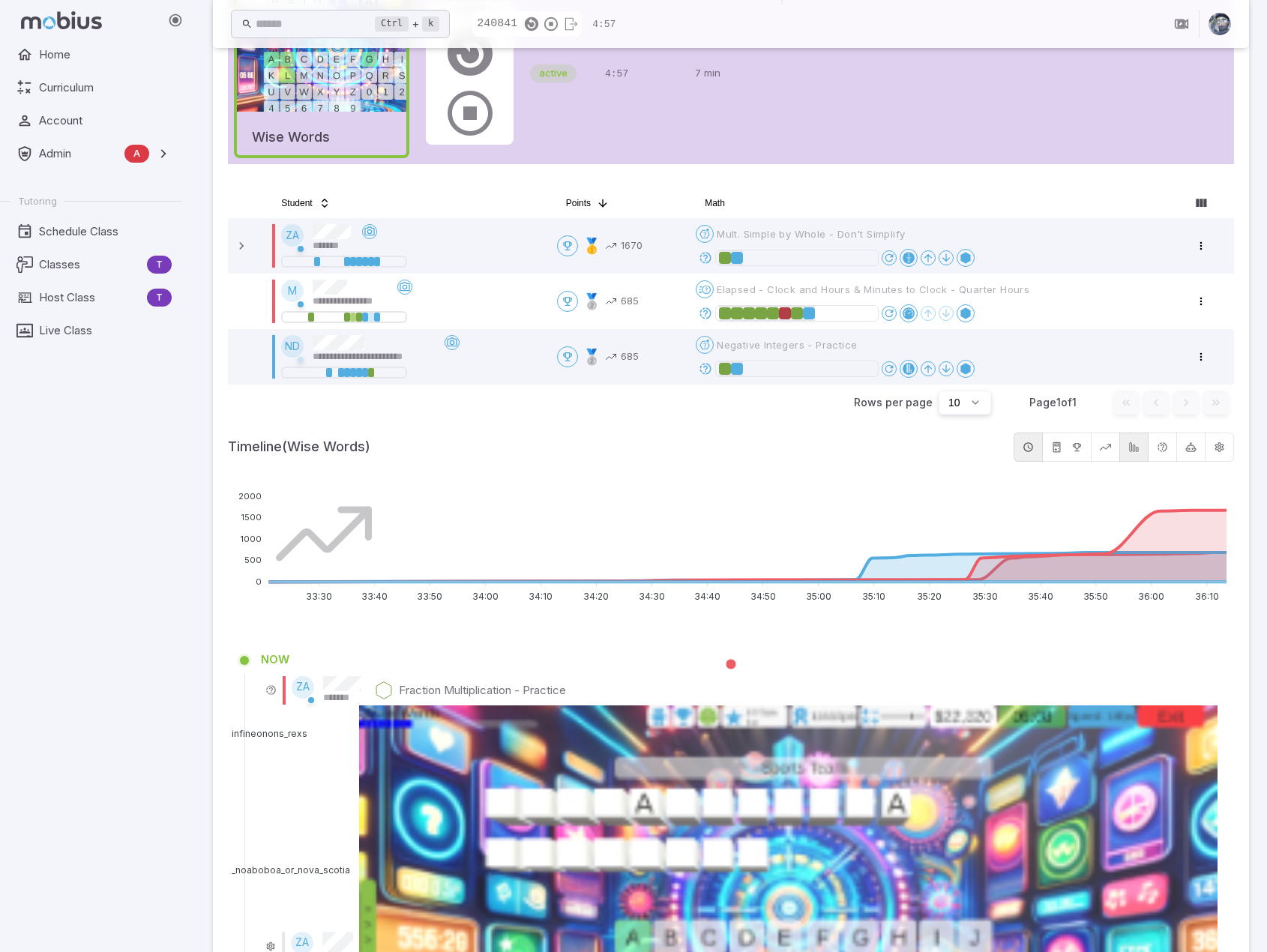
scroll to position [0, 0]
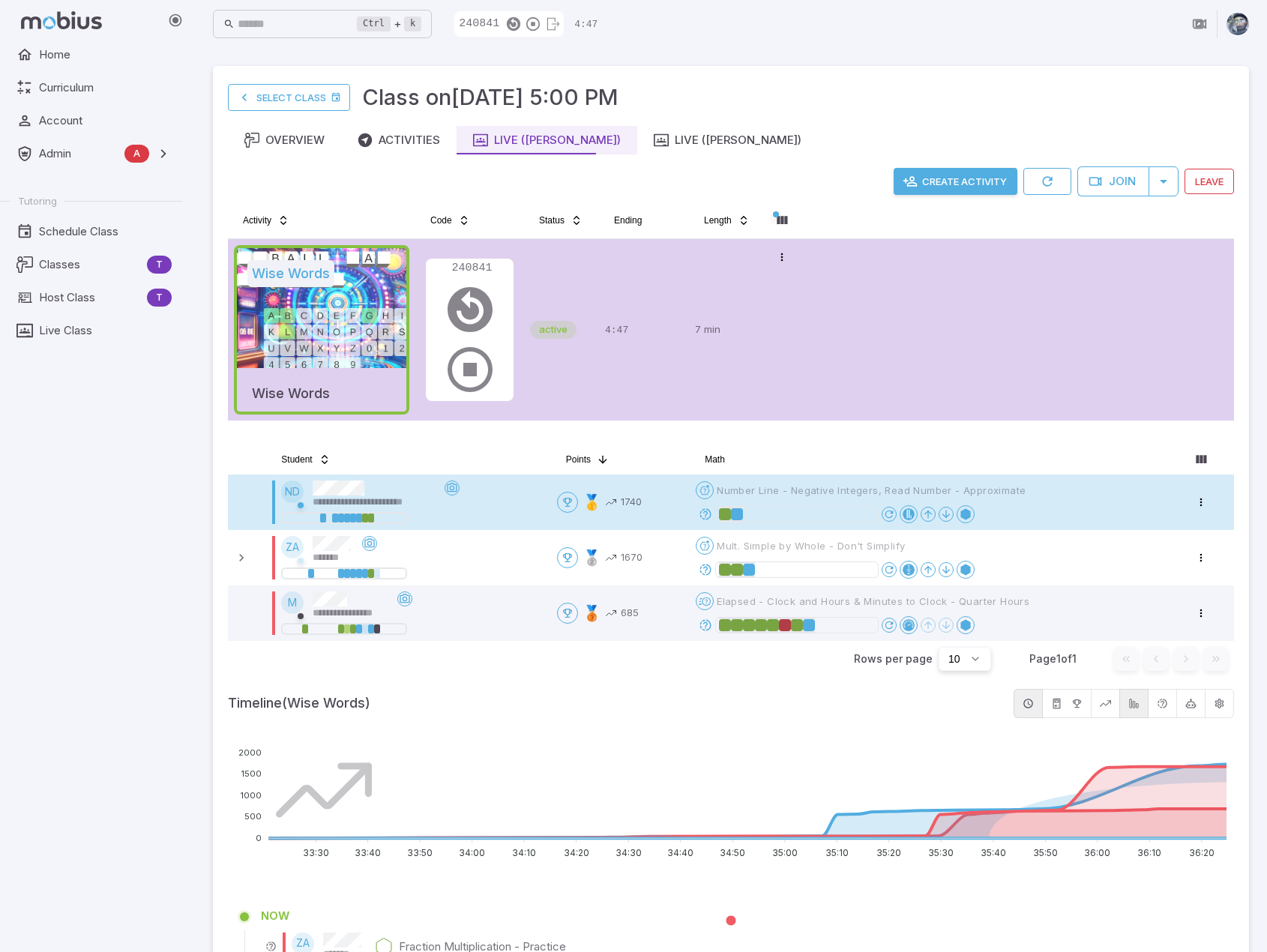
click at [712, 618] on icon at bounding box center [705, 625] width 13 height 13
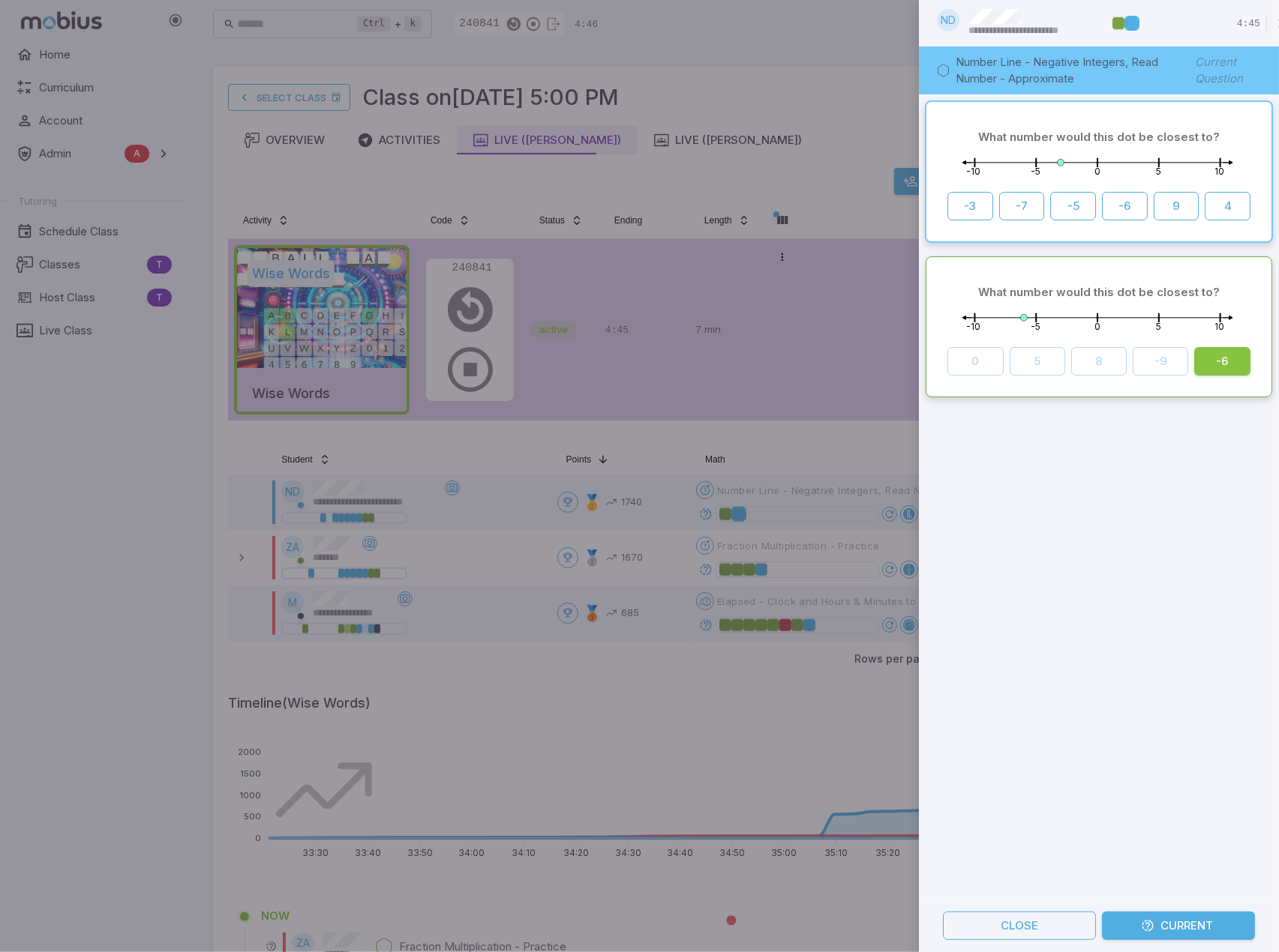
click at [1137, 577] on div "What number would this dot be closest to? -10 -5 0 5 10 -3 -7 -5 -6 9 4 What nu…" at bounding box center [1098, 497] width 360 height 805
click at [1000, 912] on button "Close" at bounding box center [1019, 926] width 153 height 28
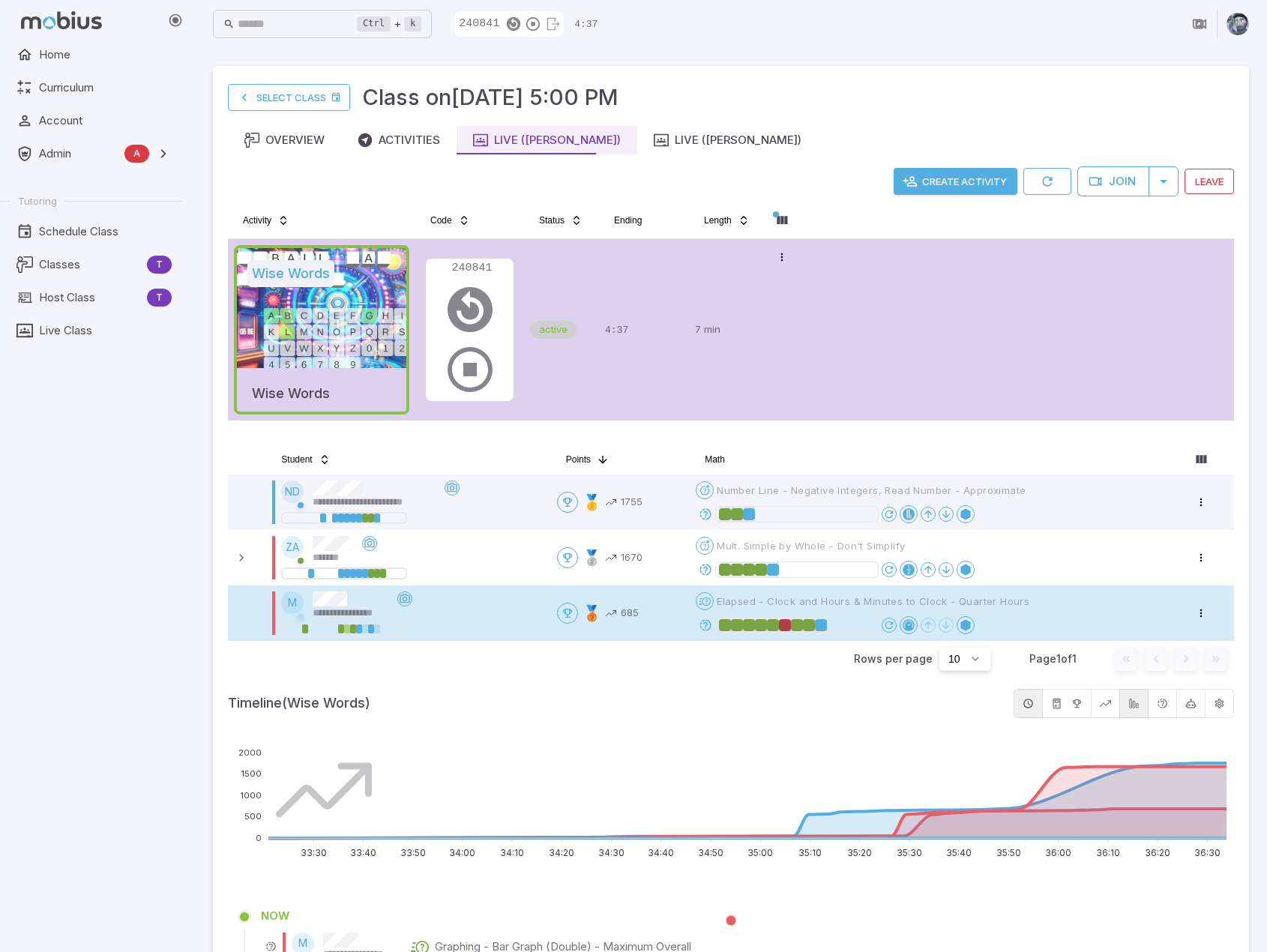
click at [709, 625] on icon at bounding box center [705, 625] width 13 height 13
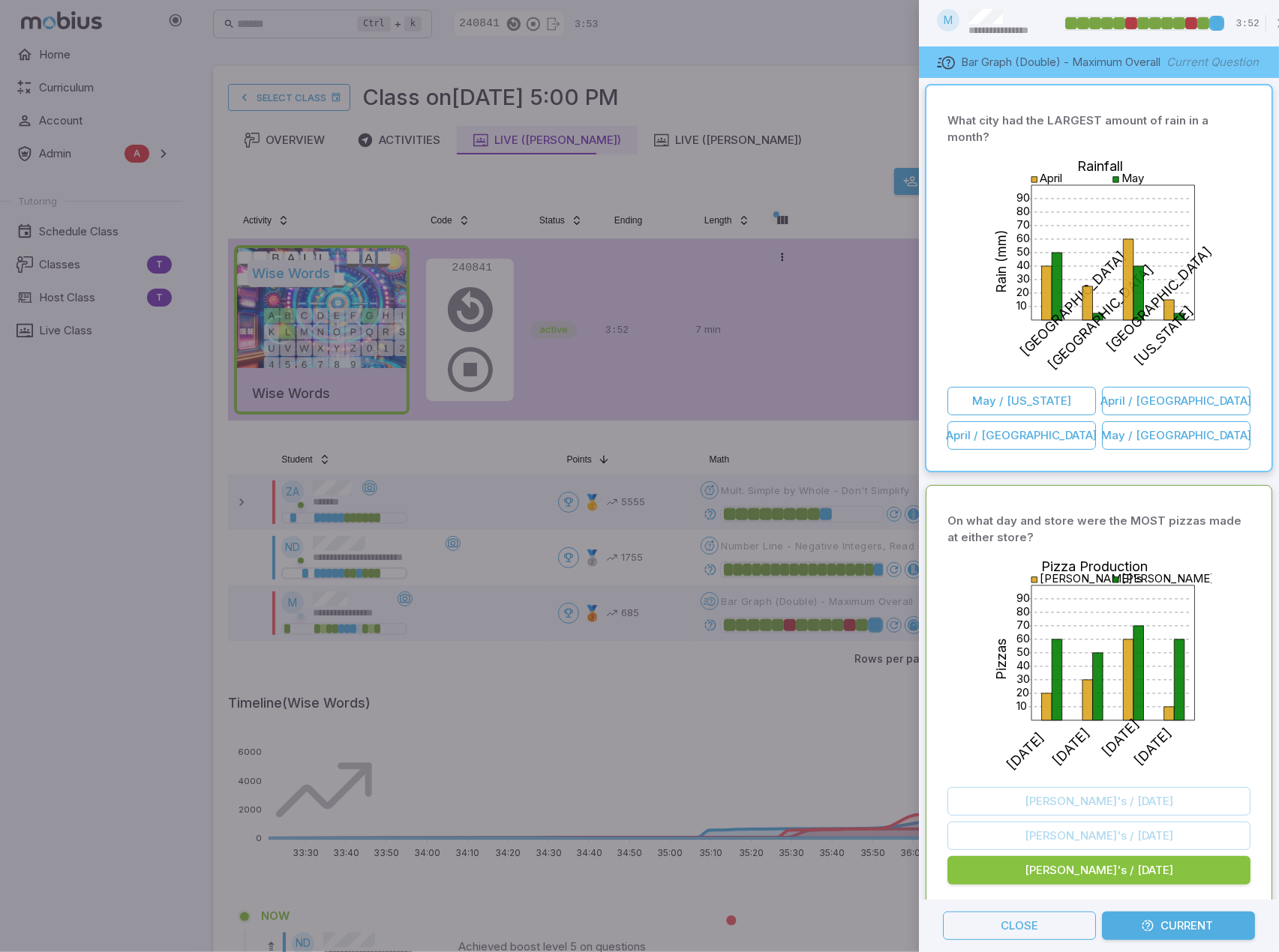
click at [854, 433] on div at bounding box center [639, 476] width 1279 height 952
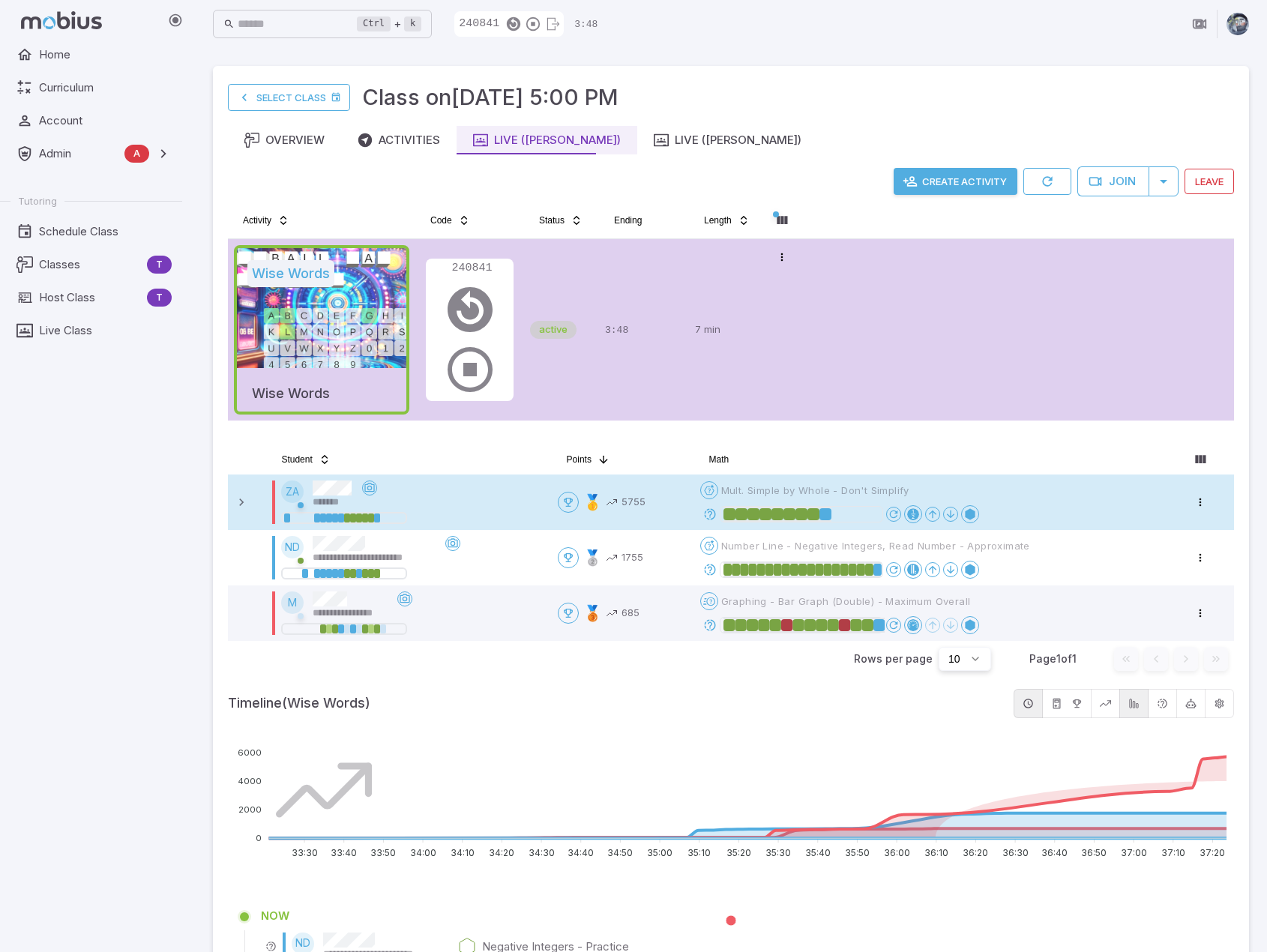
click at [712, 515] on icon at bounding box center [710, 513] width 13 height 13
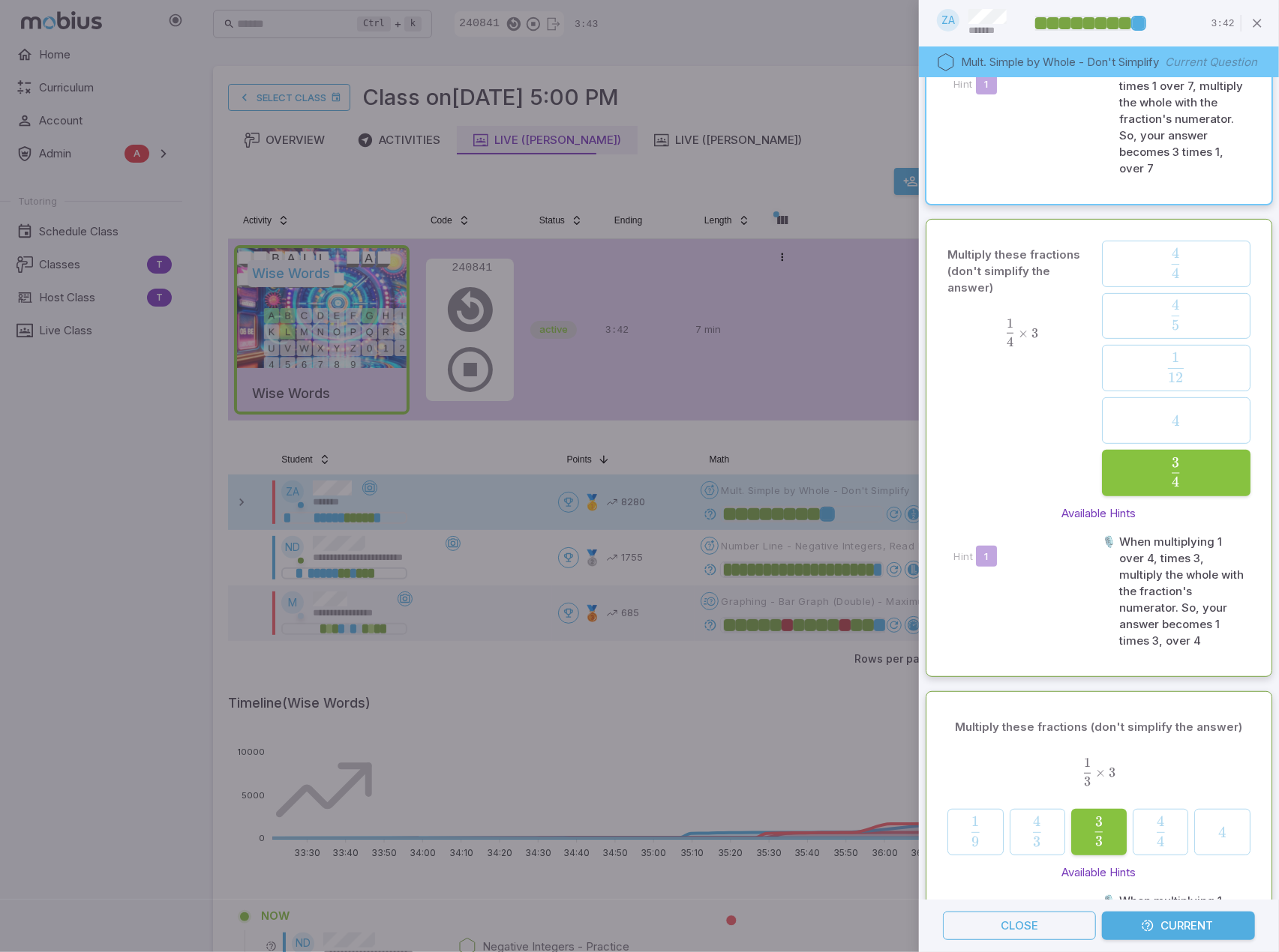
scroll to position [450, 0]
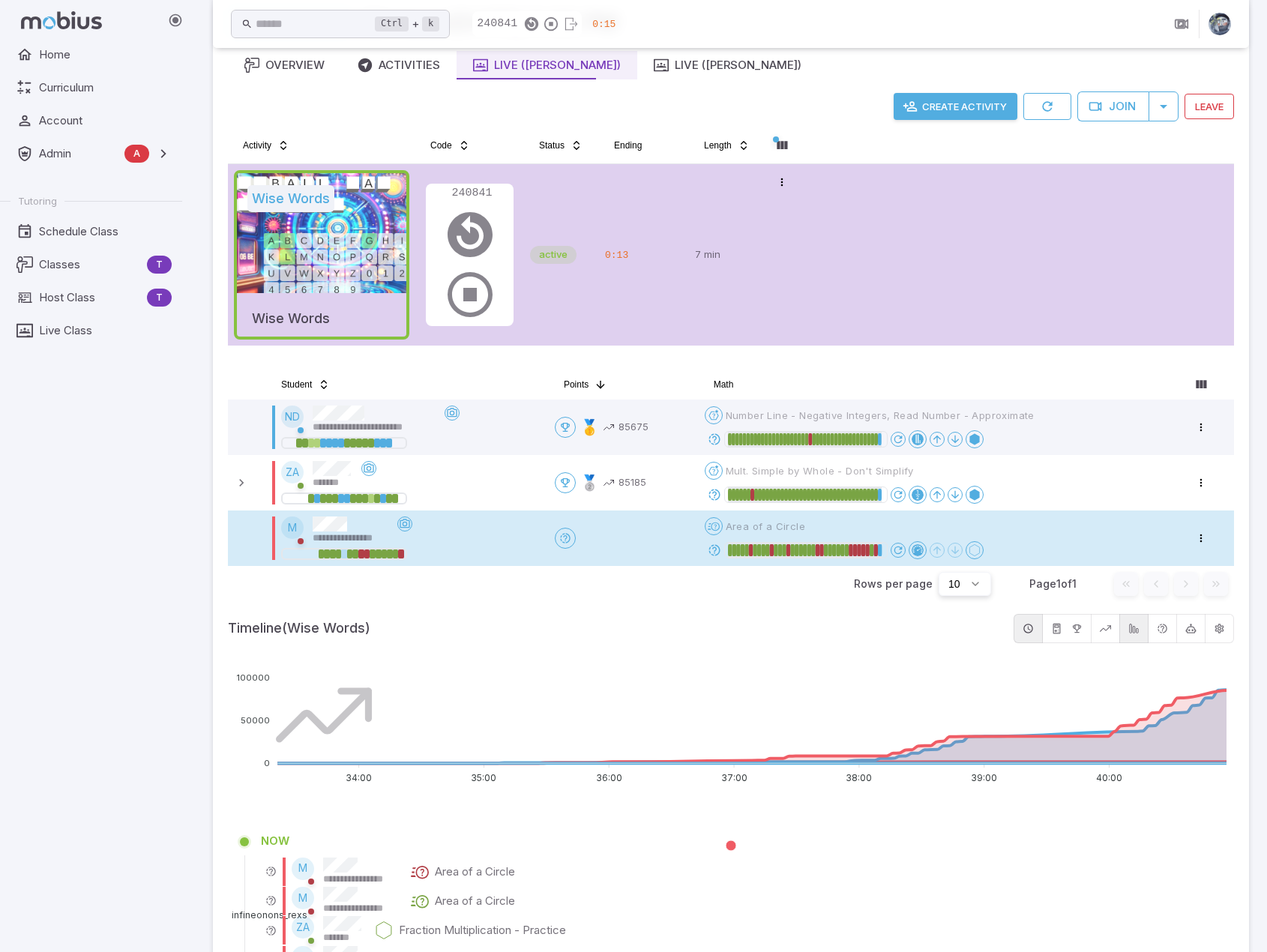
click at [715, 547] on icon at bounding box center [714, 550] width 13 height 13
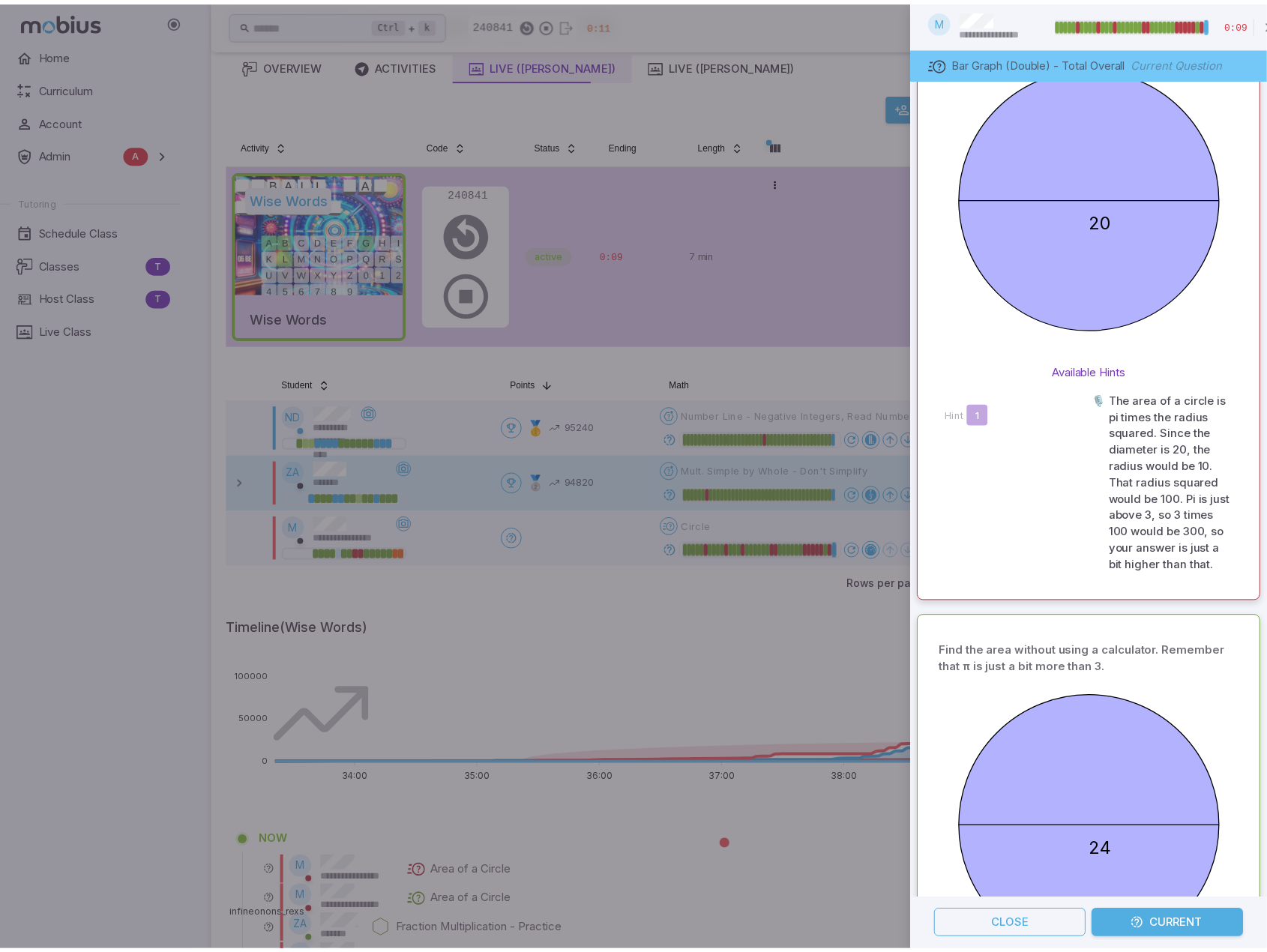
scroll to position [225, 0]
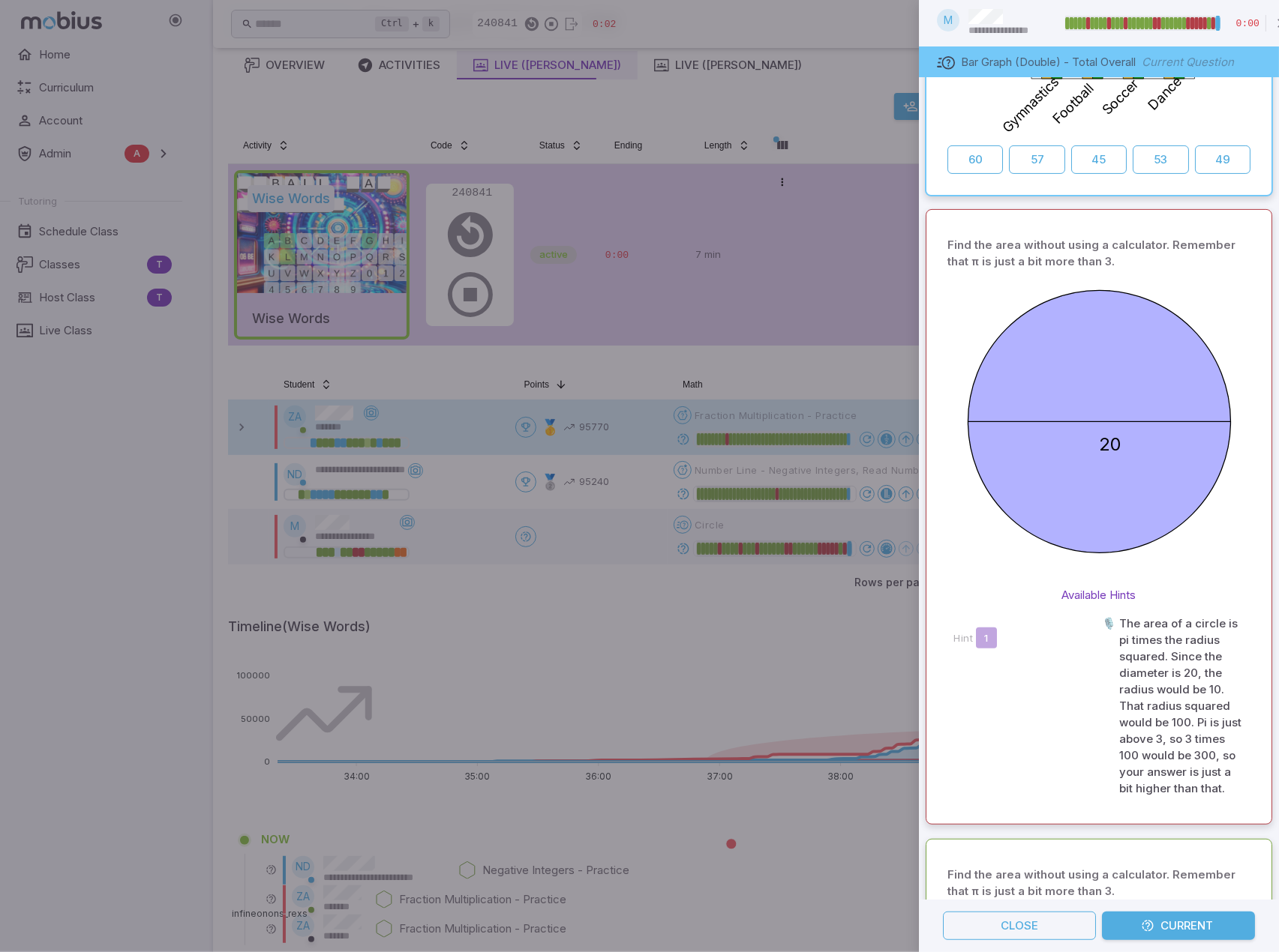
click at [815, 613] on div at bounding box center [639, 476] width 1279 height 952
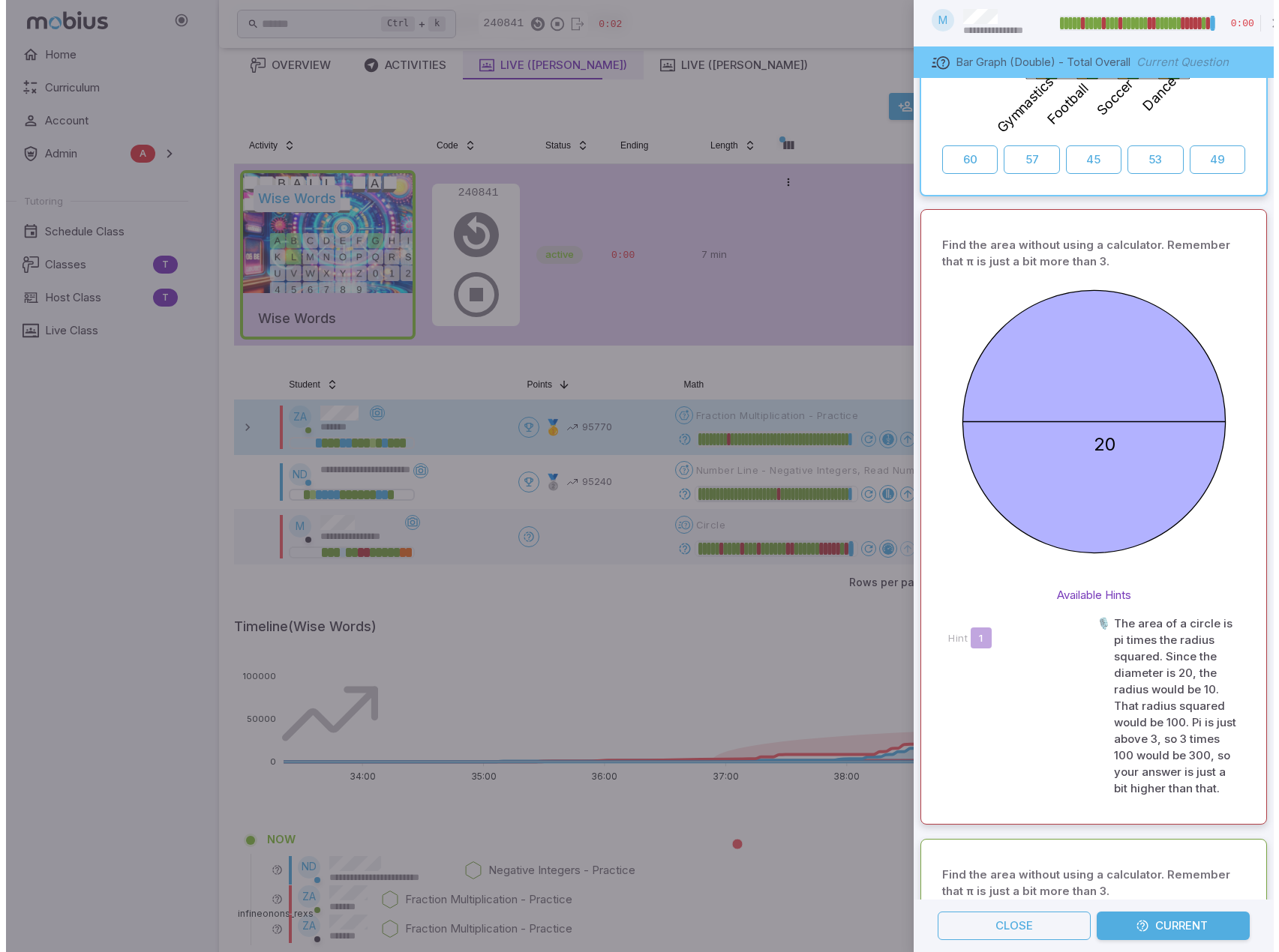
scroll to position [0, 0]
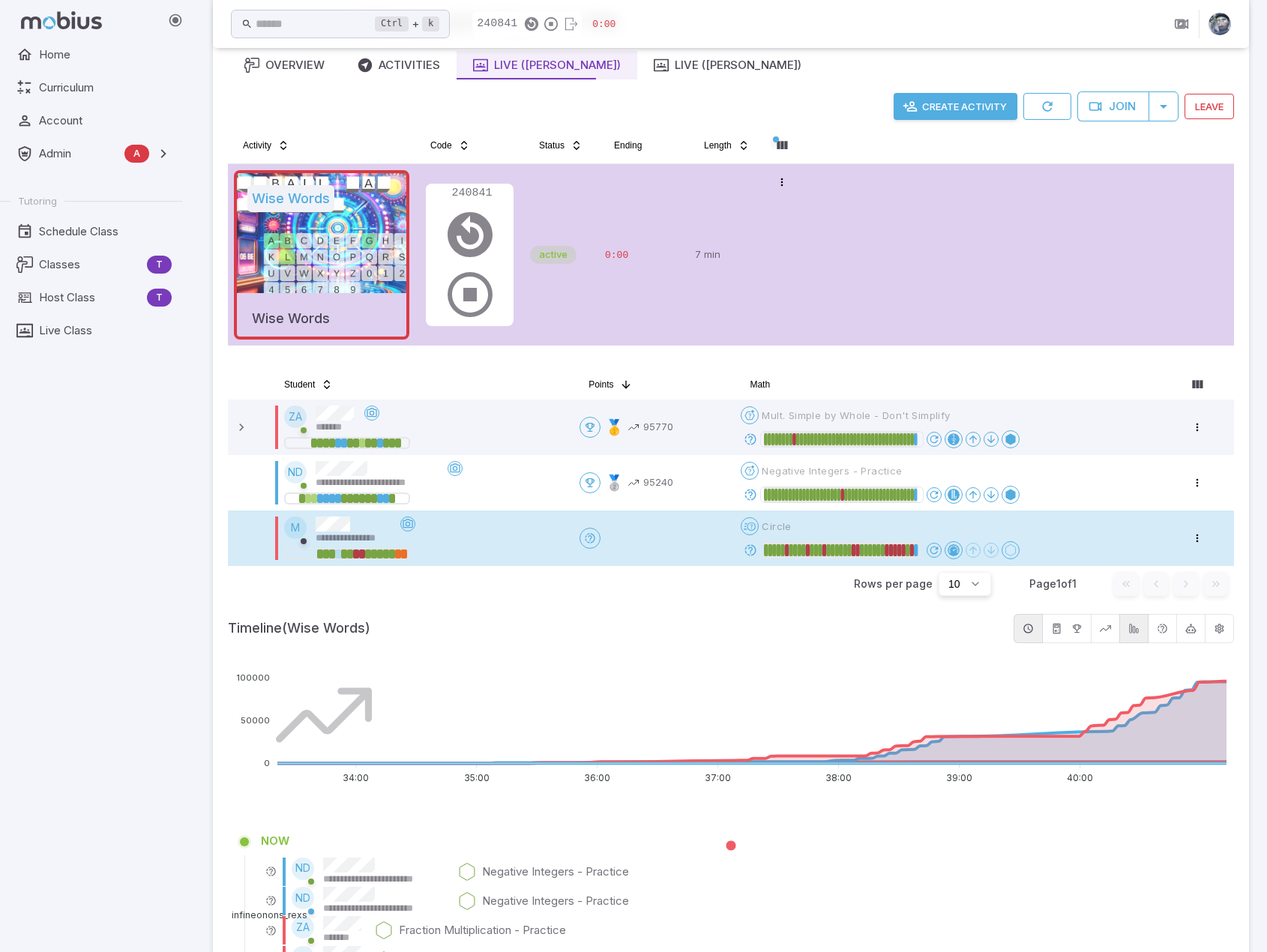
click at [756, 551] on icon at bounding box center [750, 550] width 13 height 13
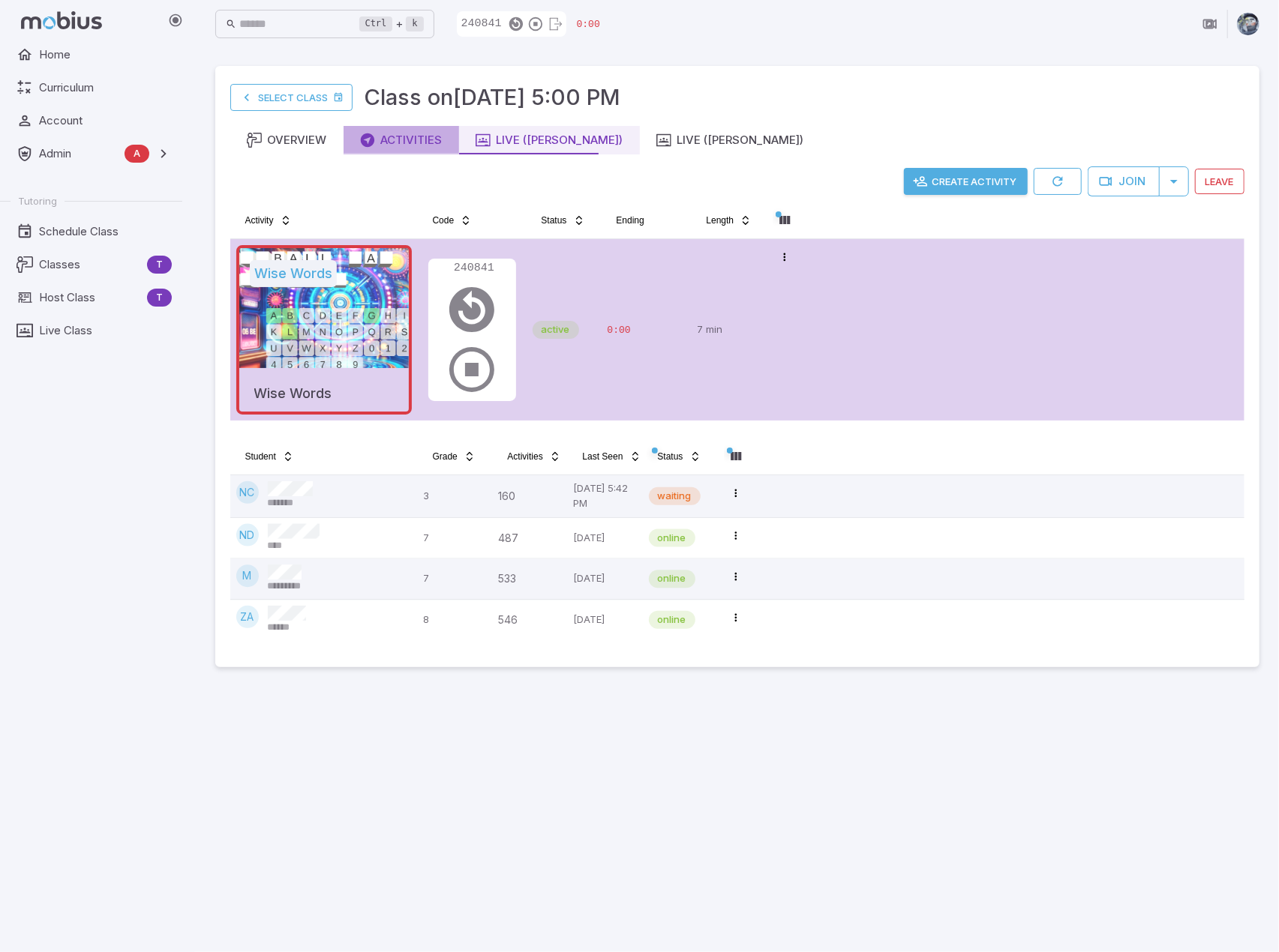
click at [413, 147] on div "Activities" at bounding box center [401, 140] width 83 height 17
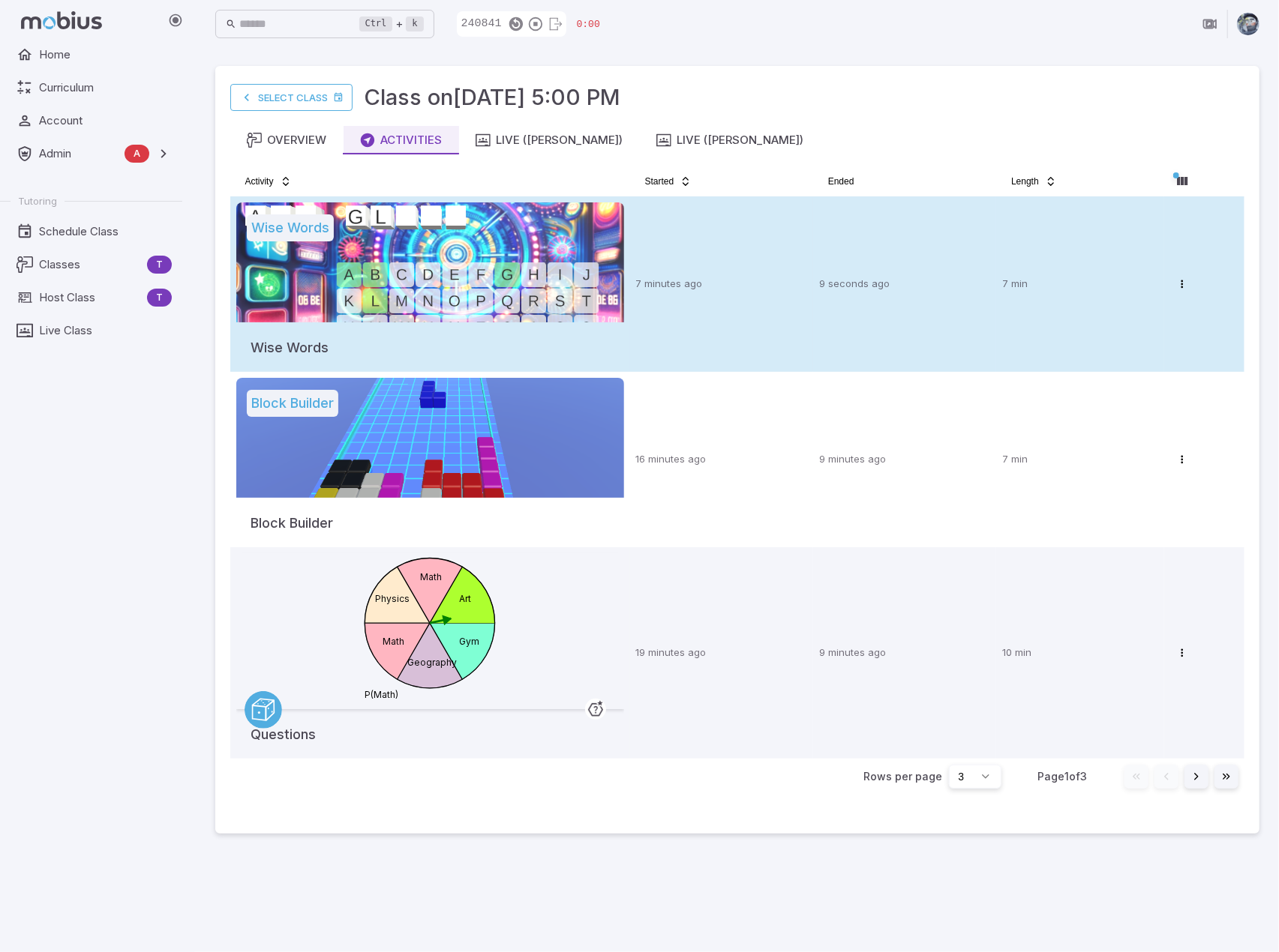
click at [567, 286] on div at bounding box center [429, 263] width 387 height 120
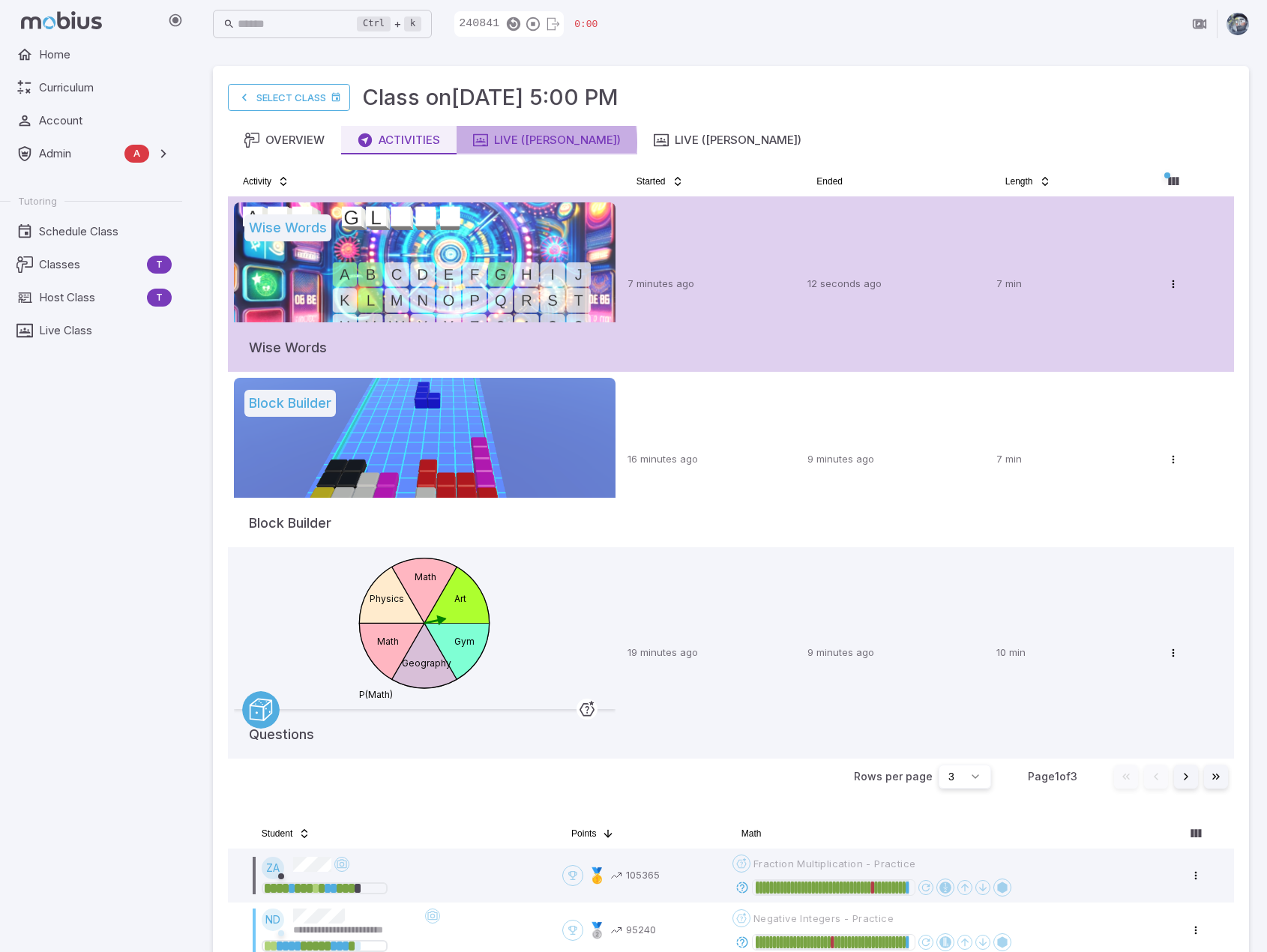
click at [546, 143] on div "Live ([PERSON_NAME])" at bounding box center [547, 140] width 148 height 17
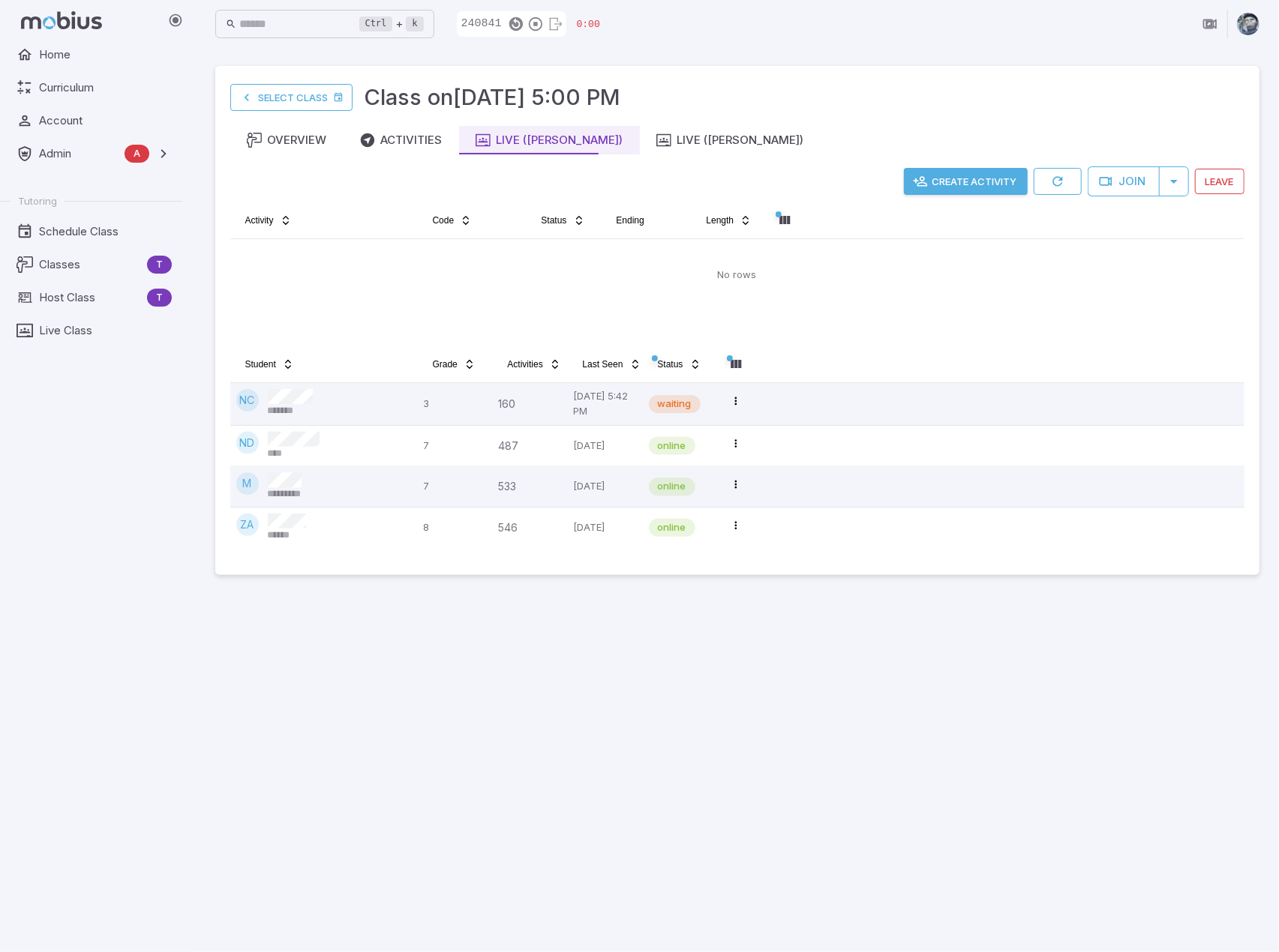
click at [971, 176] on button "Create Activity" at bounding box center [965, 181] width 124 height 27
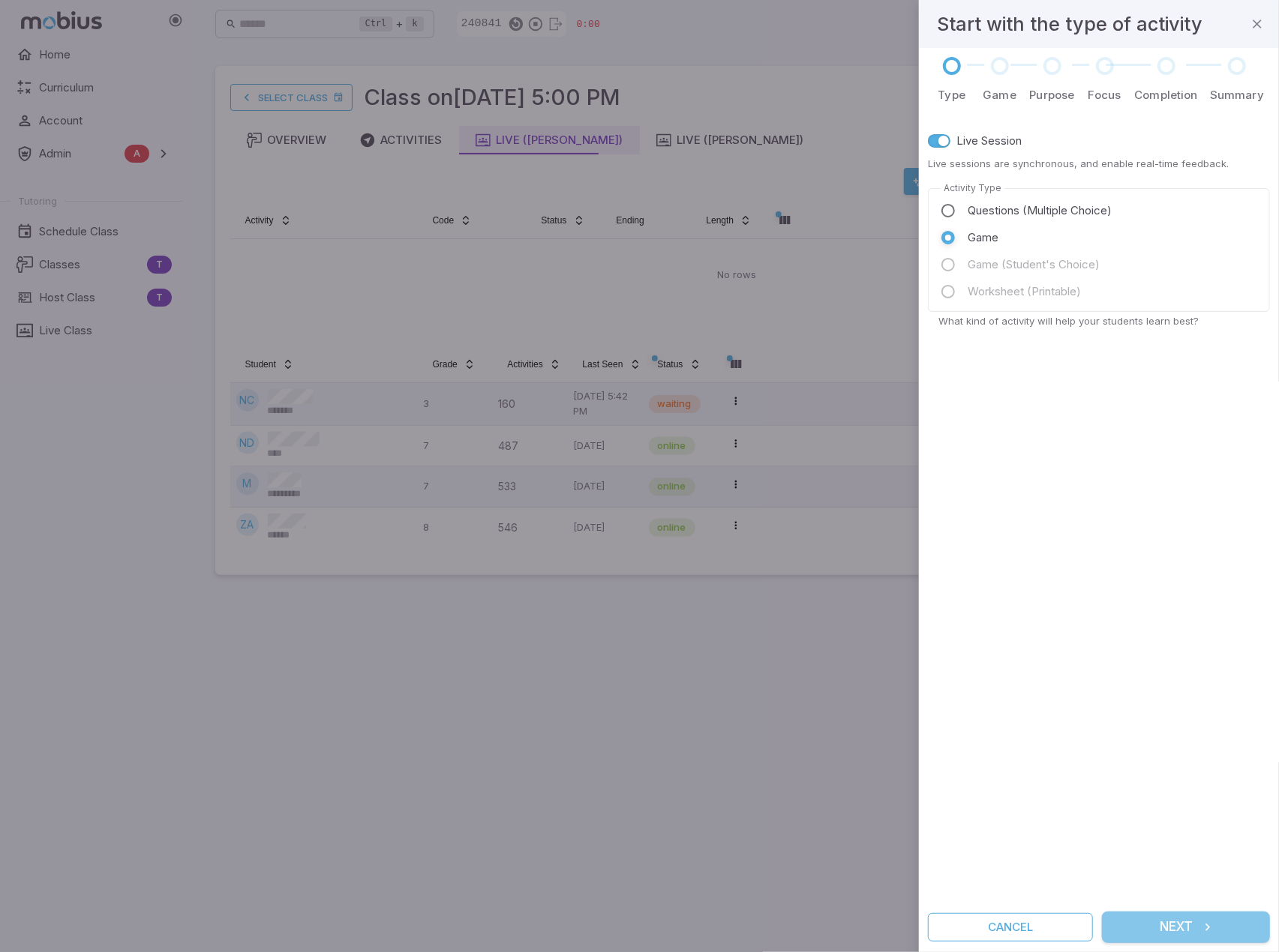
click at [1191, 924] on button "Next" at bounding box center [1185, 928] width 168 height 32
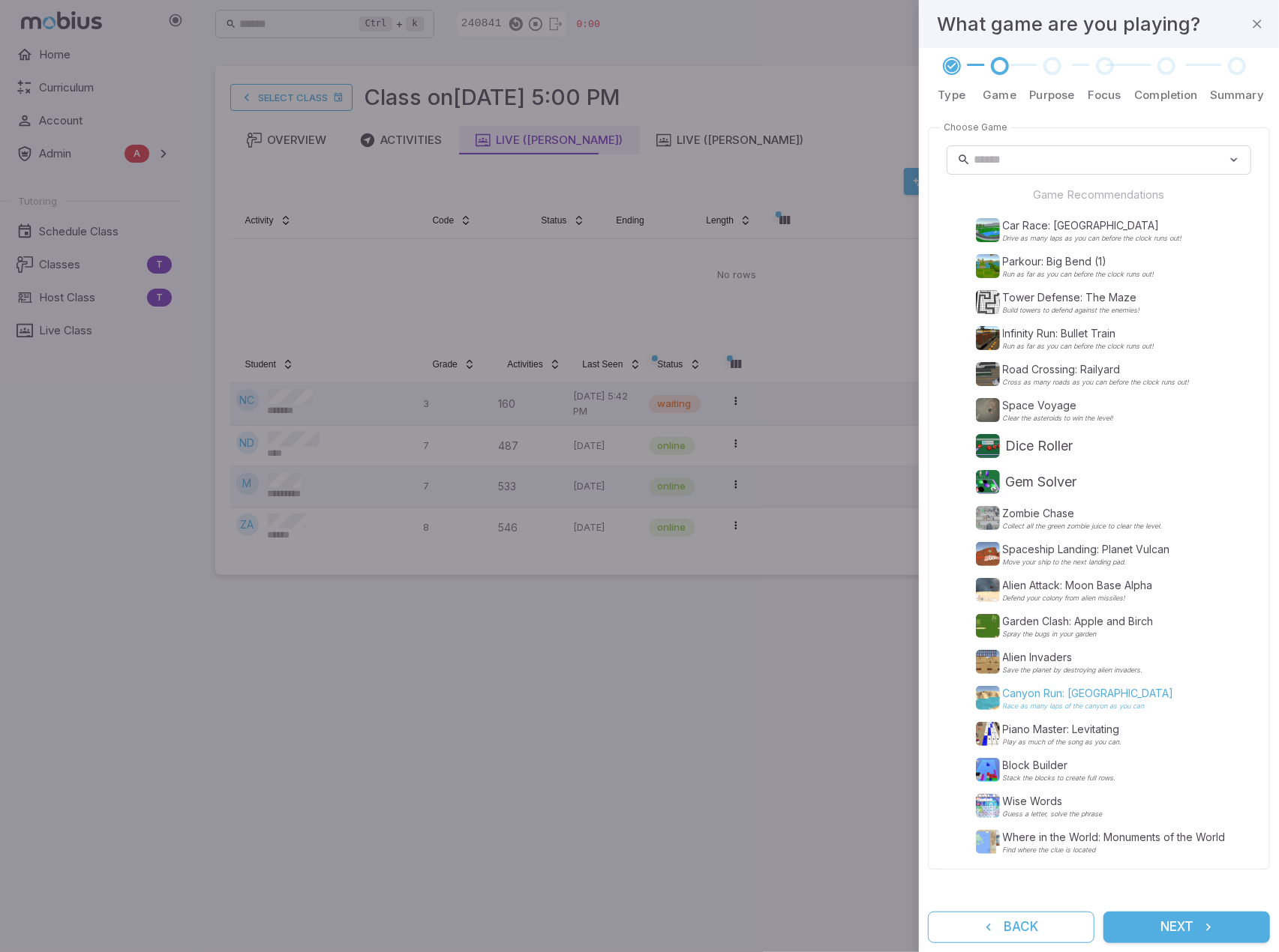
click at [1057, 696] on p "Canyon Run: Red Rock Canyon" at bounding box center [1088, 693] width 171 height 15
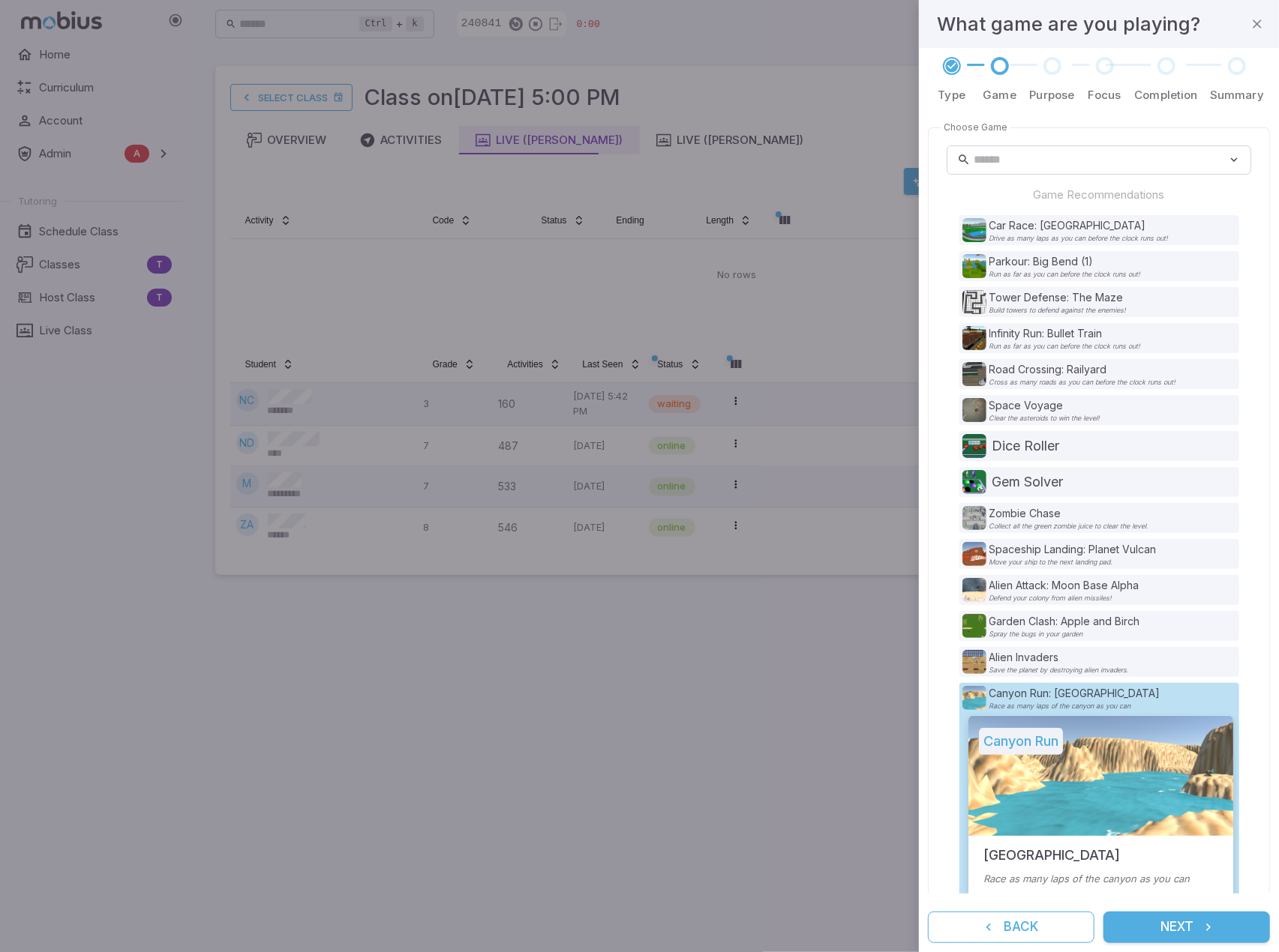
click at [1196, 931] on button "Next" at bounding box center [1186, 928] width 166 height 32
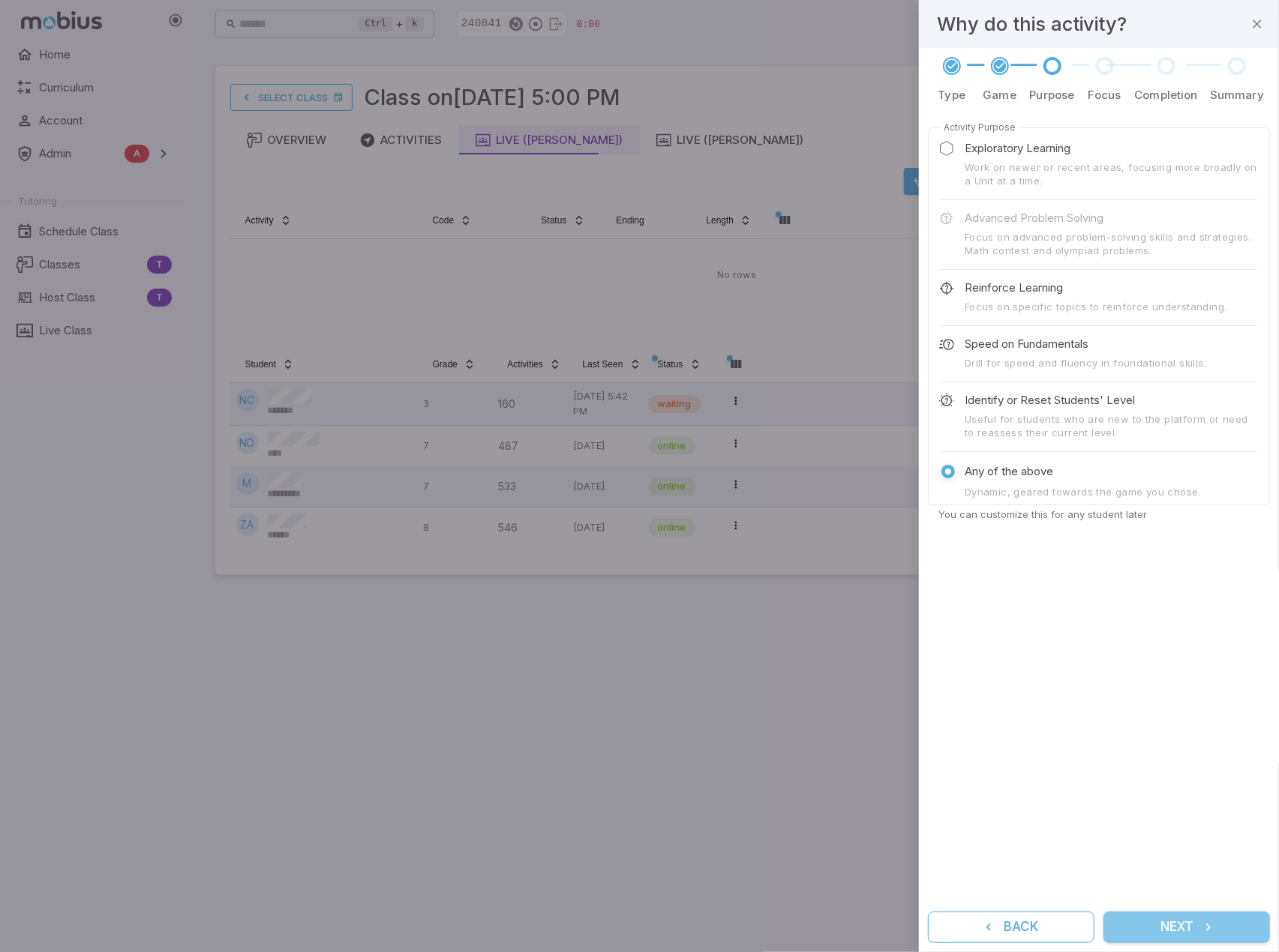
click at [1219, 914] on button "Next" at bounding box center [1186, 928] width 166 height 32
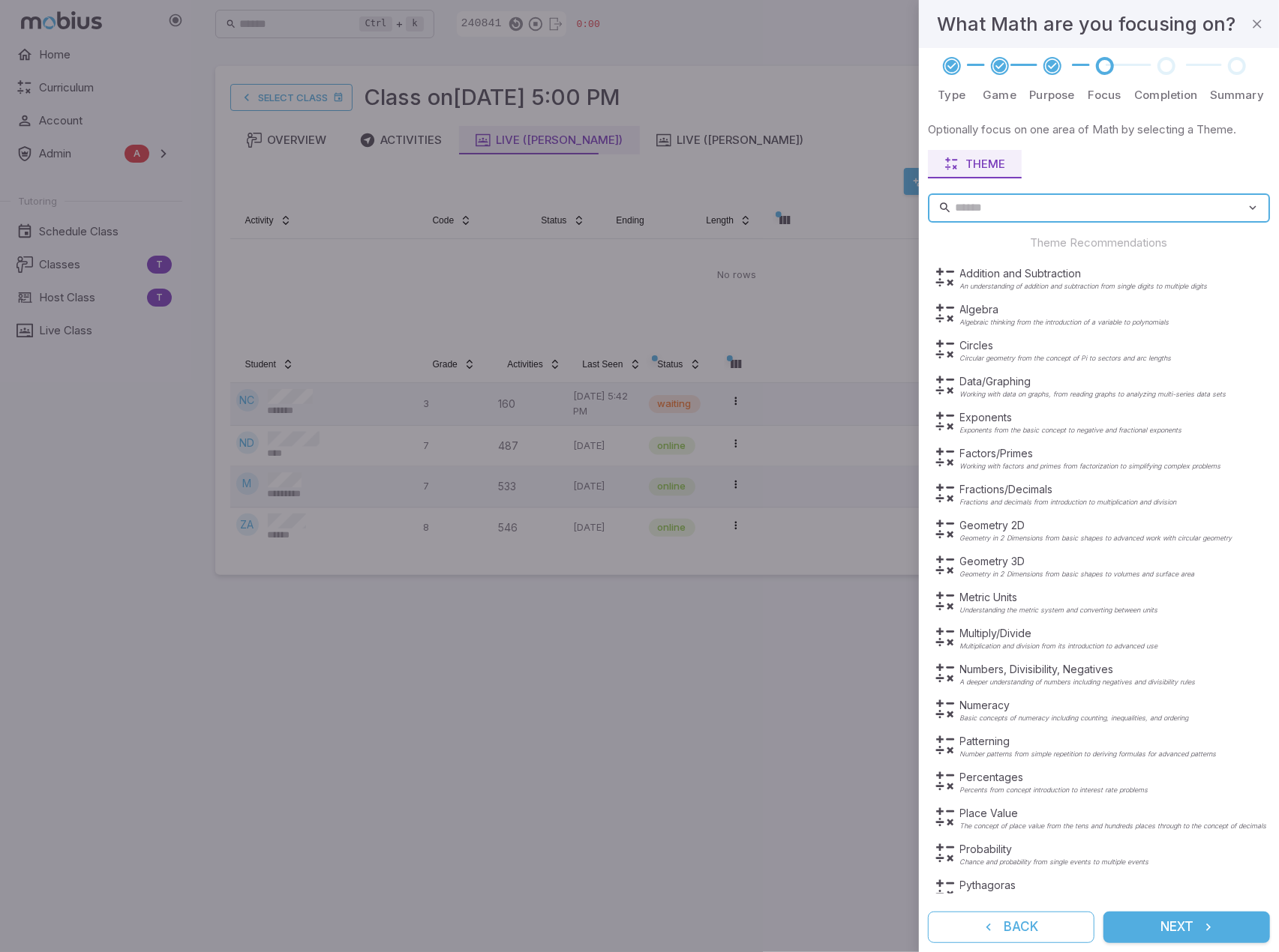
click at [1220, 918] on button "Next" at bounding box center [1186, 928] width 166 height 32
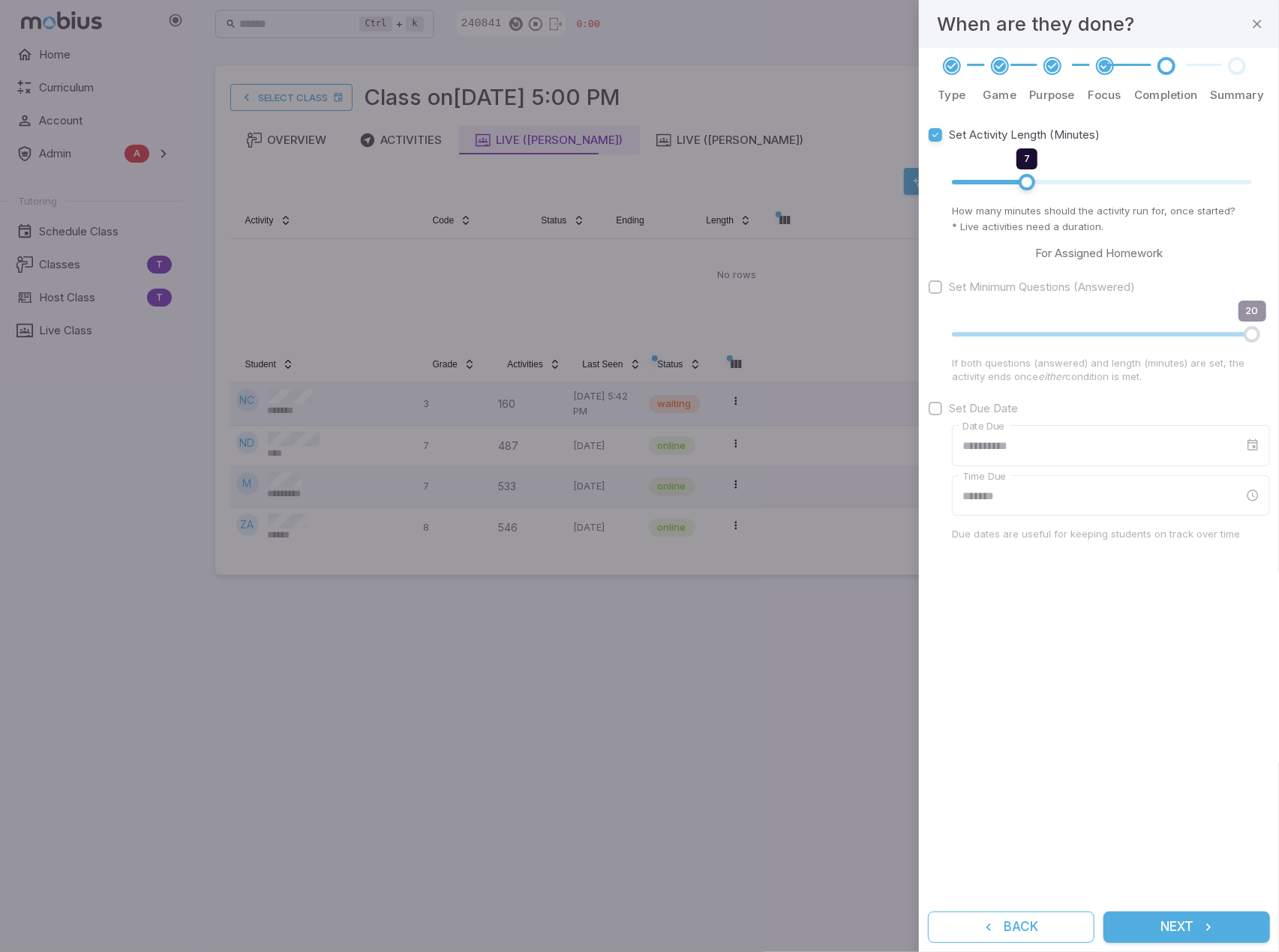
type input "*"
click at [981, 177] on span "7" at bounding box center [1101, 182] width 300 height 20
click at [1212, 924] on icon "submit" at bounding box center [1208, 927] width 15 height 15
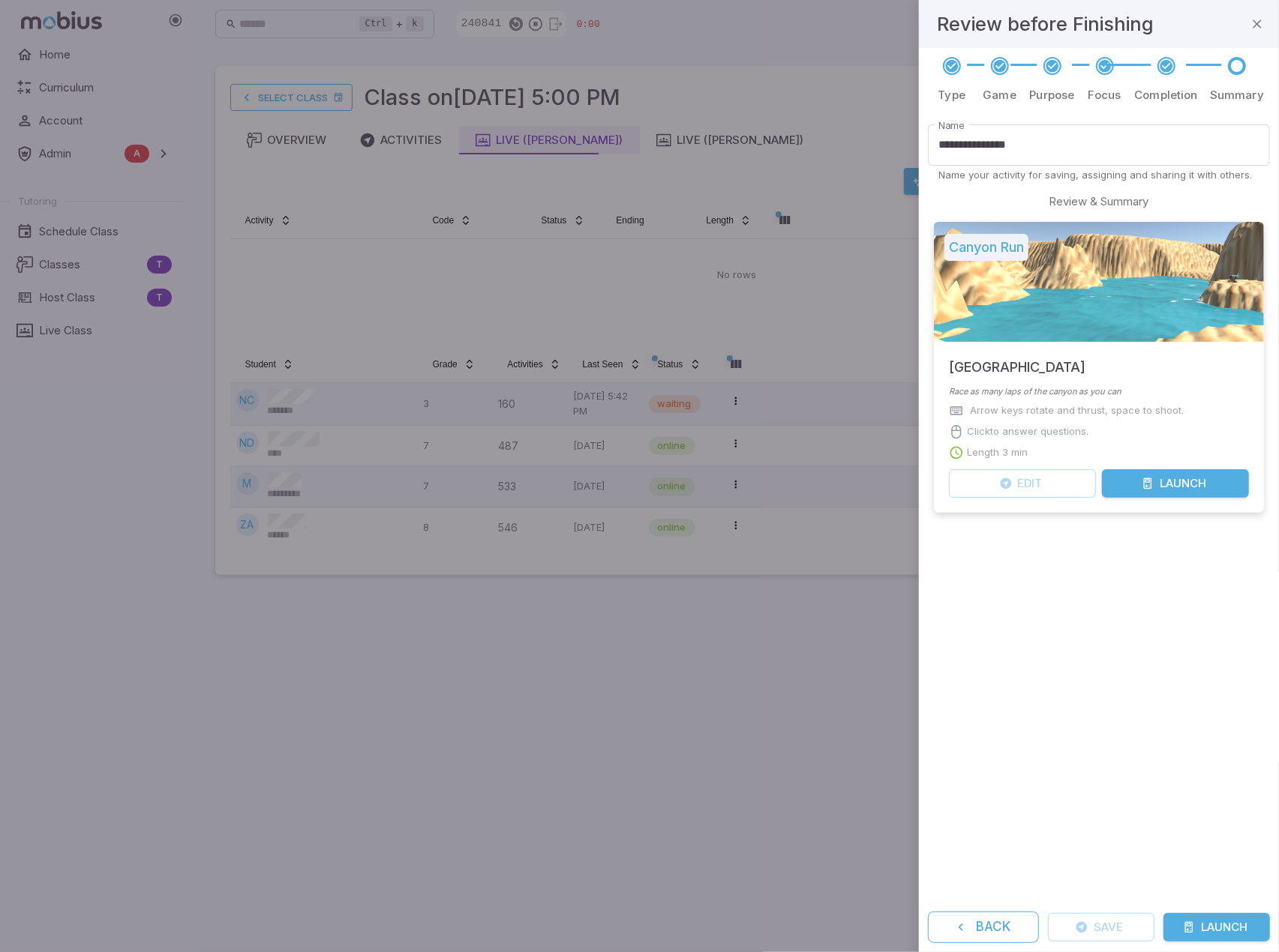
click at [1213, 923] on button "Launch" at bounding box center [1216, 928] width 107 height 28
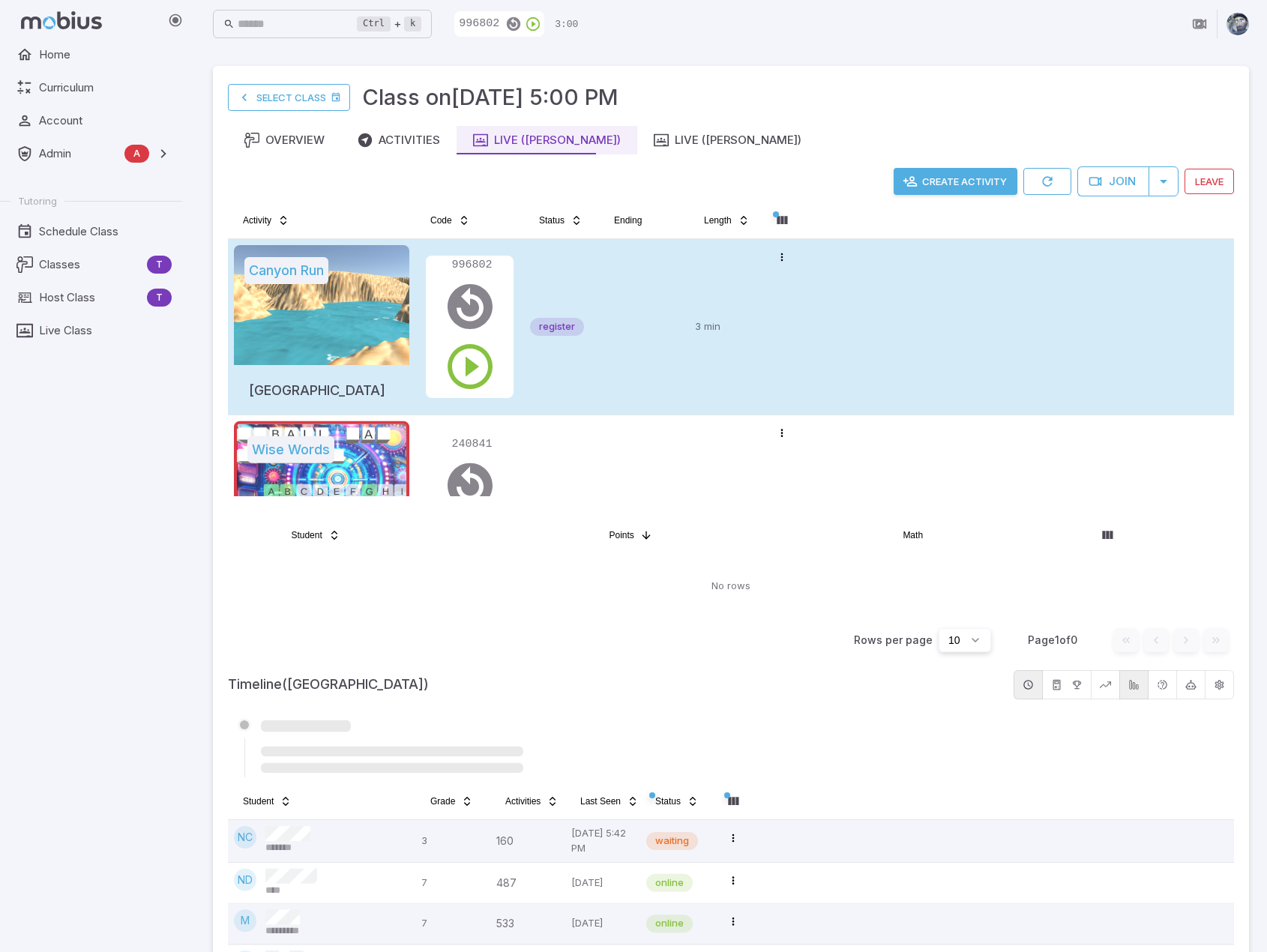
click at [637, 358] on td at bounding box center [644, 327] width 90 height 175
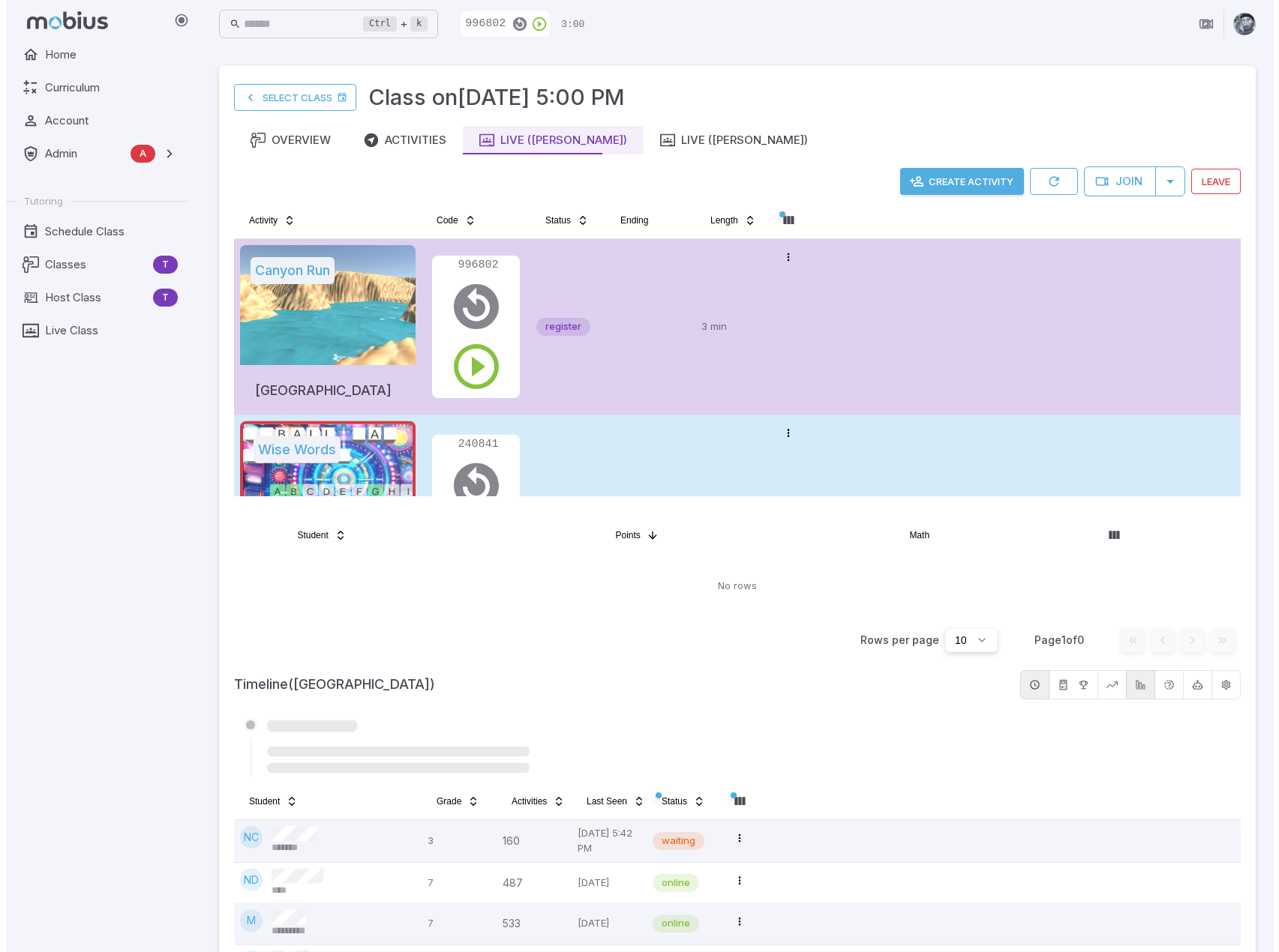
scroll to position [99, 0]
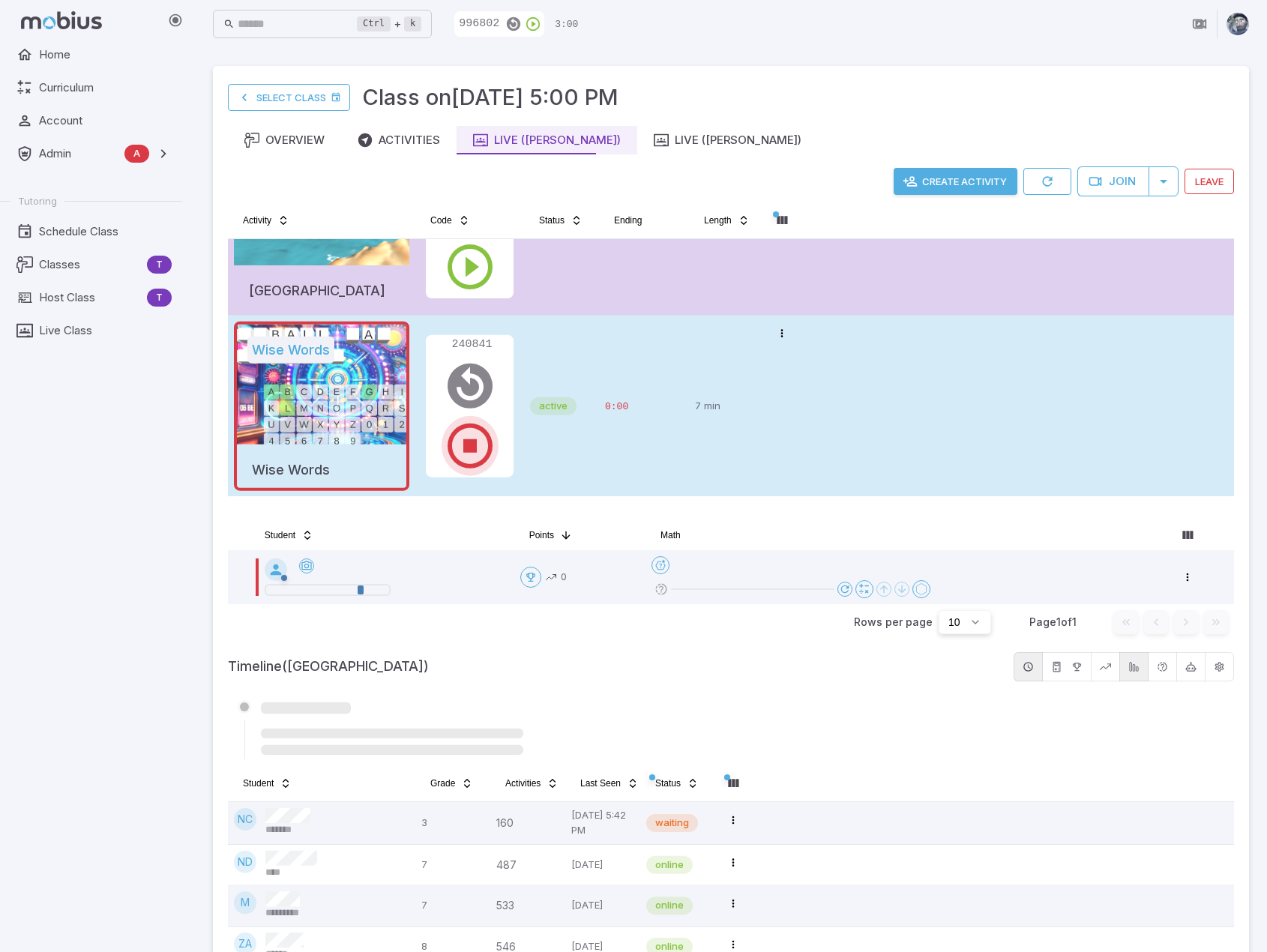
click at [477, 454] on icon "button" at bounding box center [470, 446] width 54 height 54
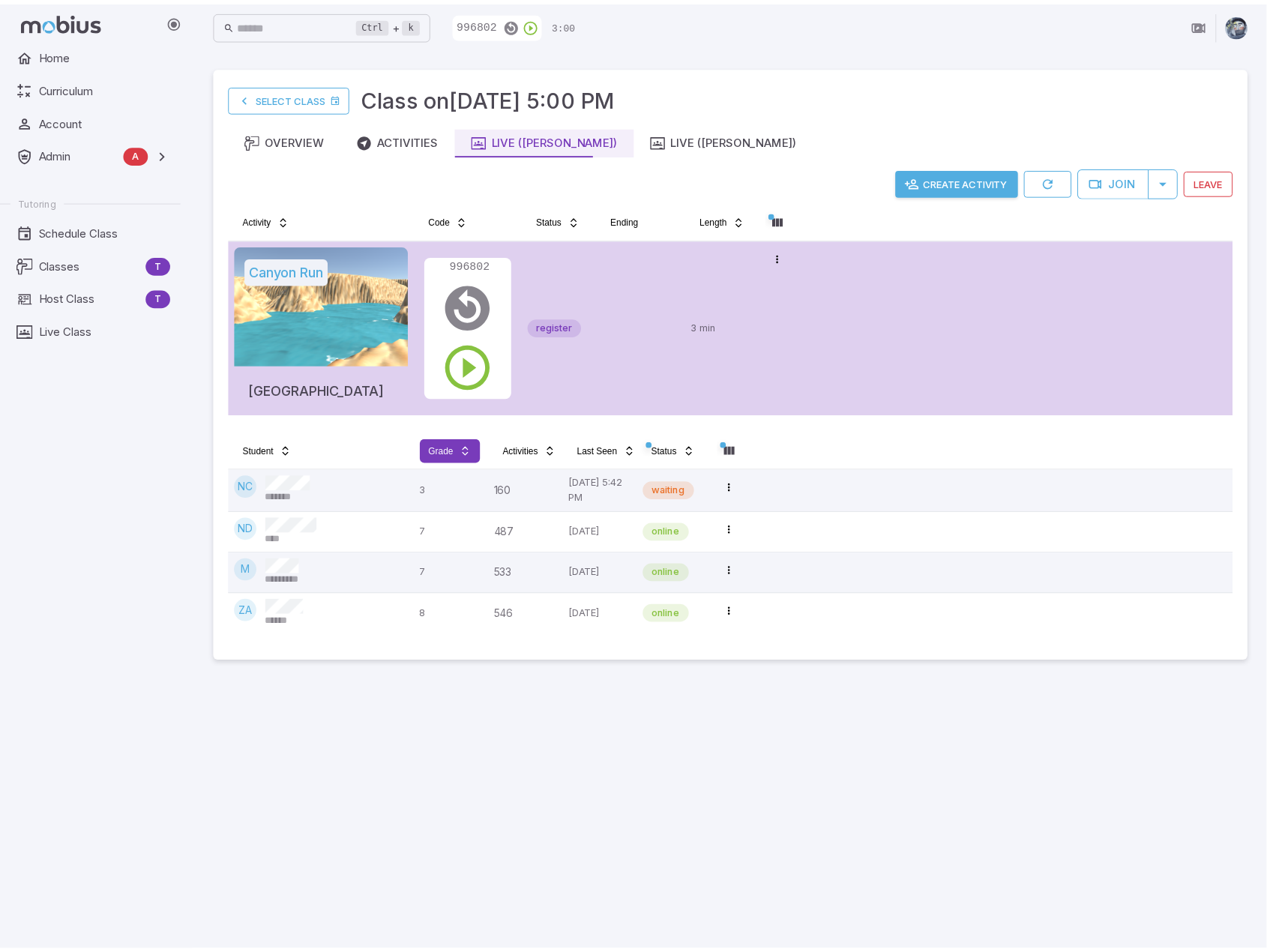
scroll to position [0, 0]
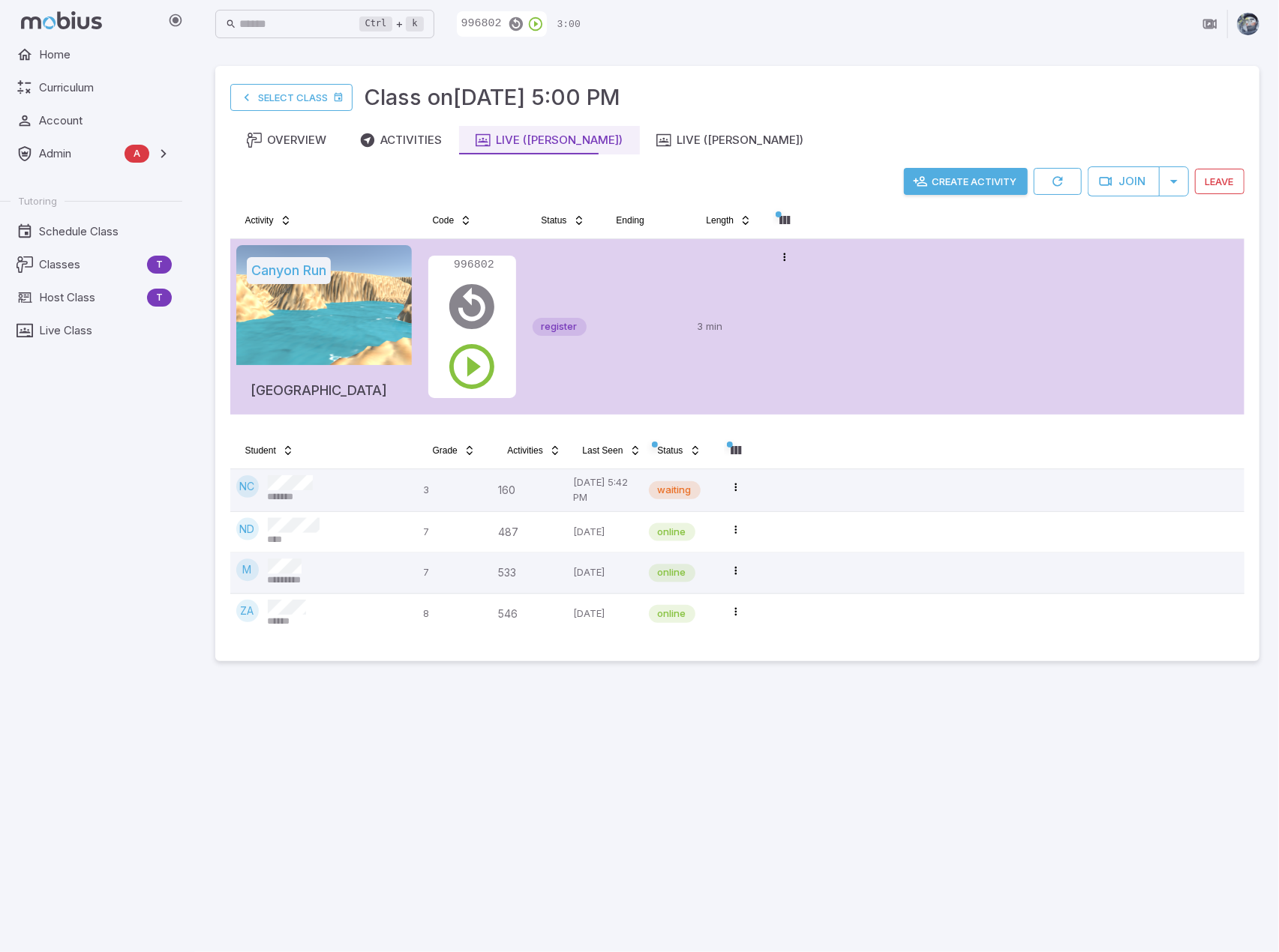
click at [624, 360] on td at bounding box center [646, 327] width 90 height 175
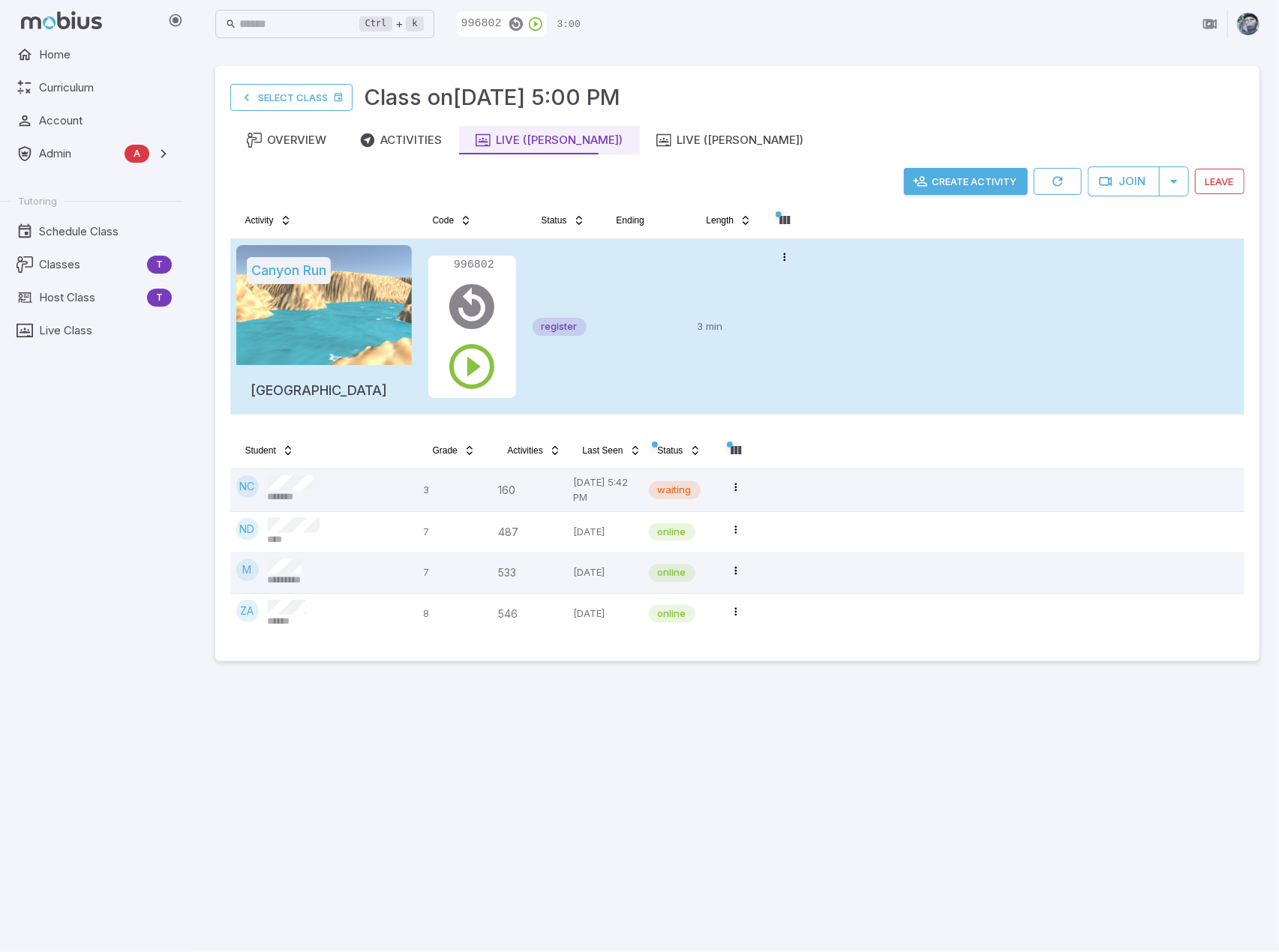
click at [708, 367] on p "3 min" at bounding box center [729, 327] width 63 height 163
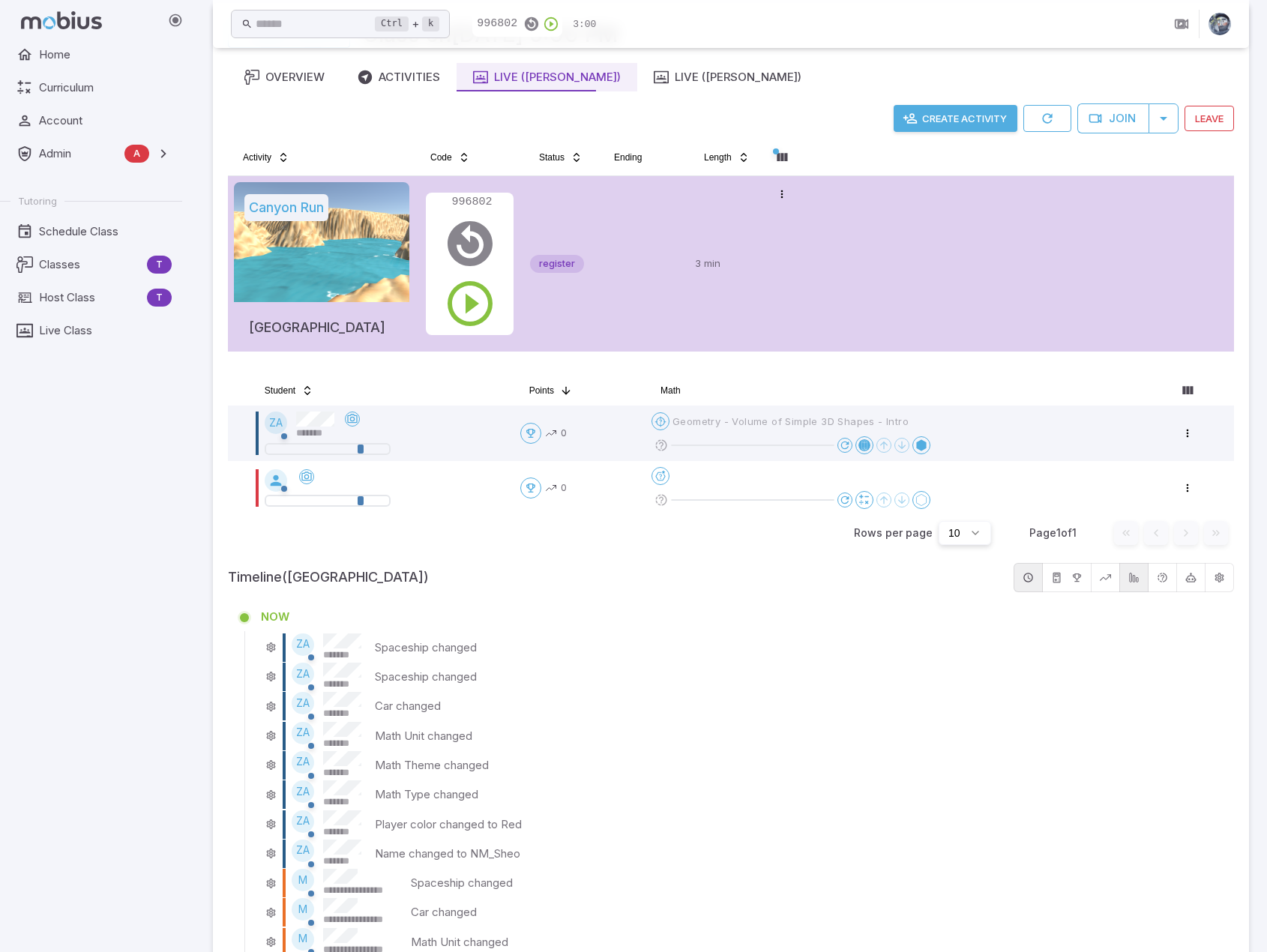
scroll to position [62, 0]
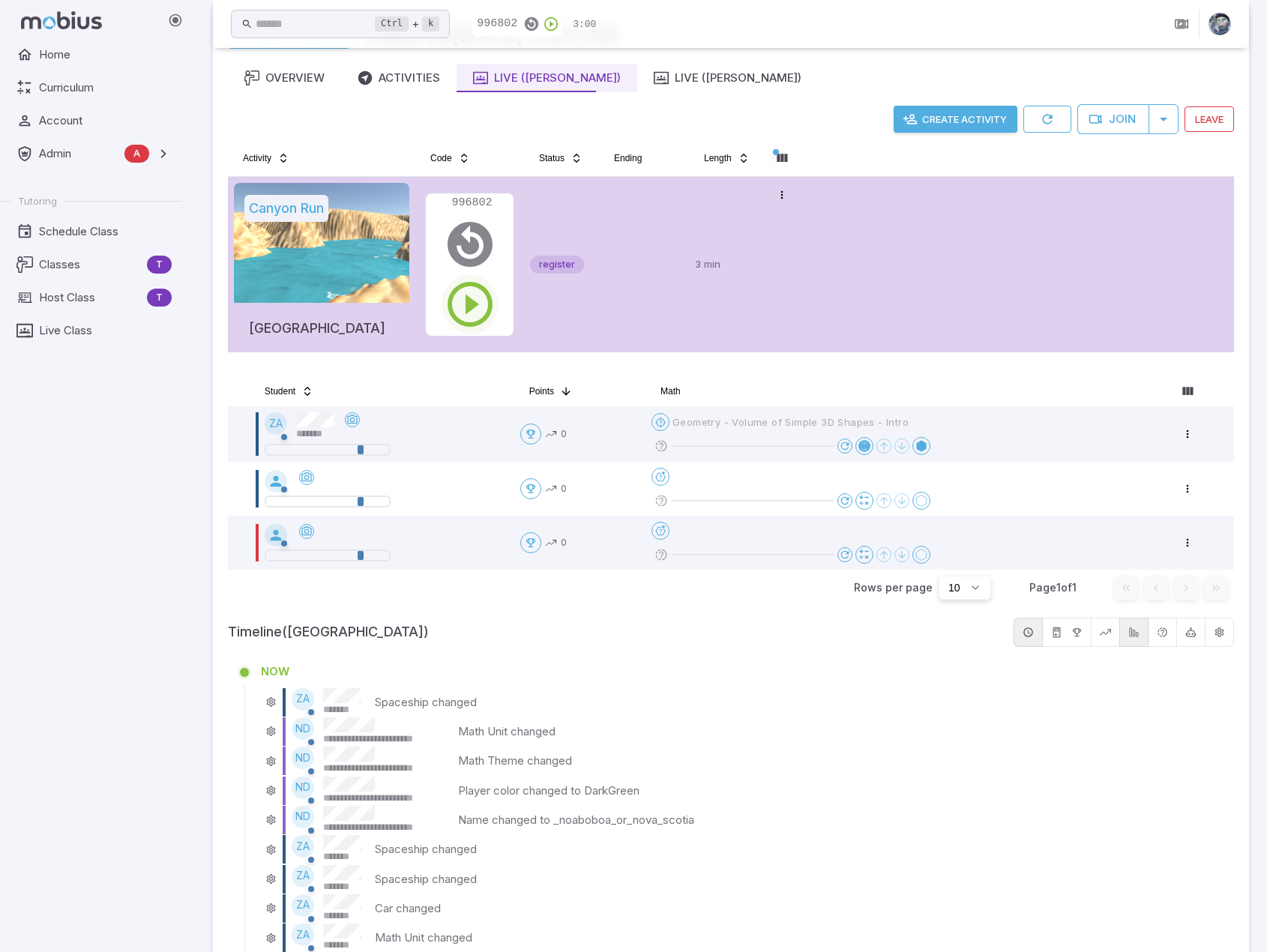
click at [476, 291] on icon "button" at bounding box center [470, 304] width 54 height 54
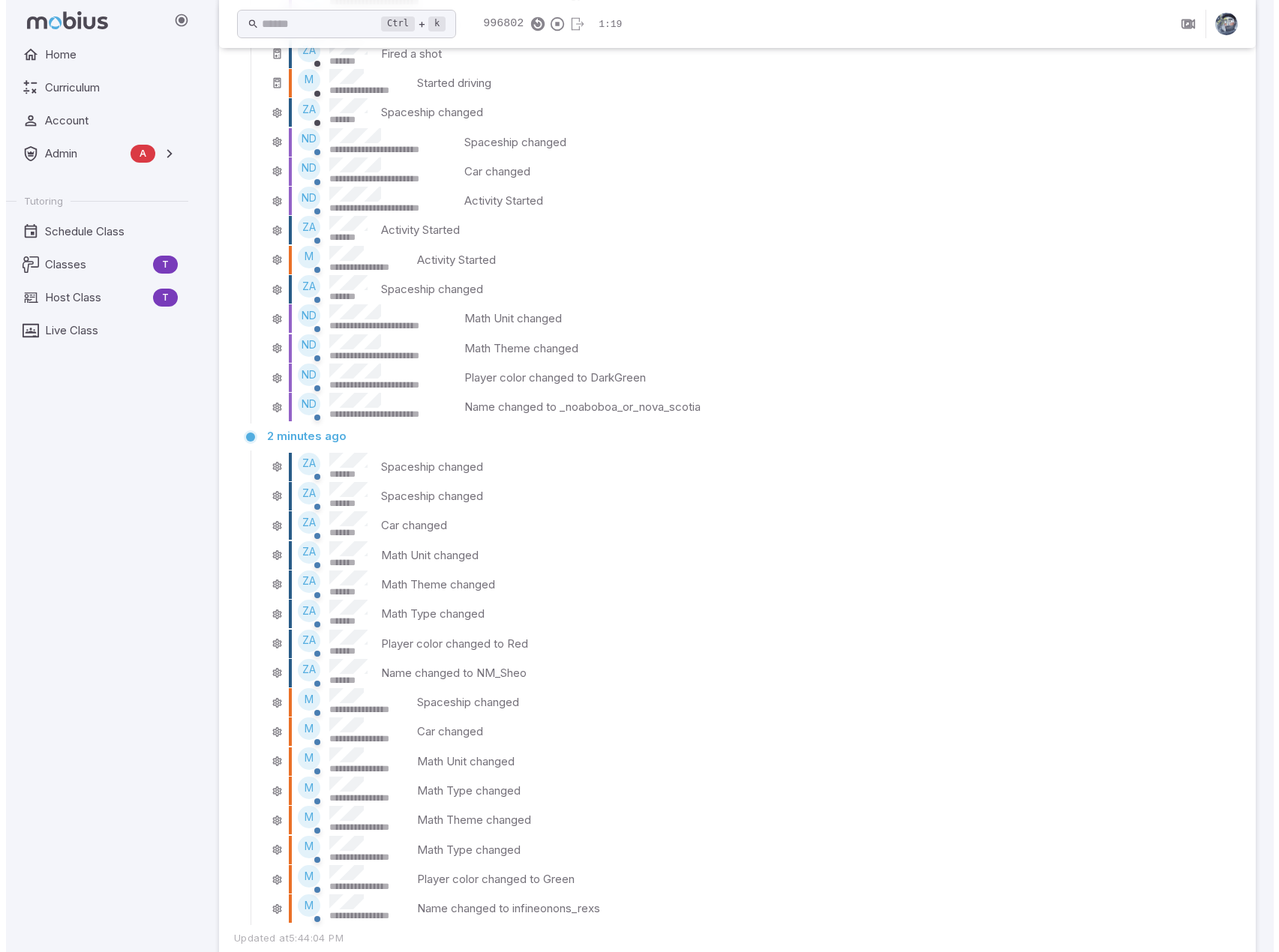
scroll to position [0, 0]
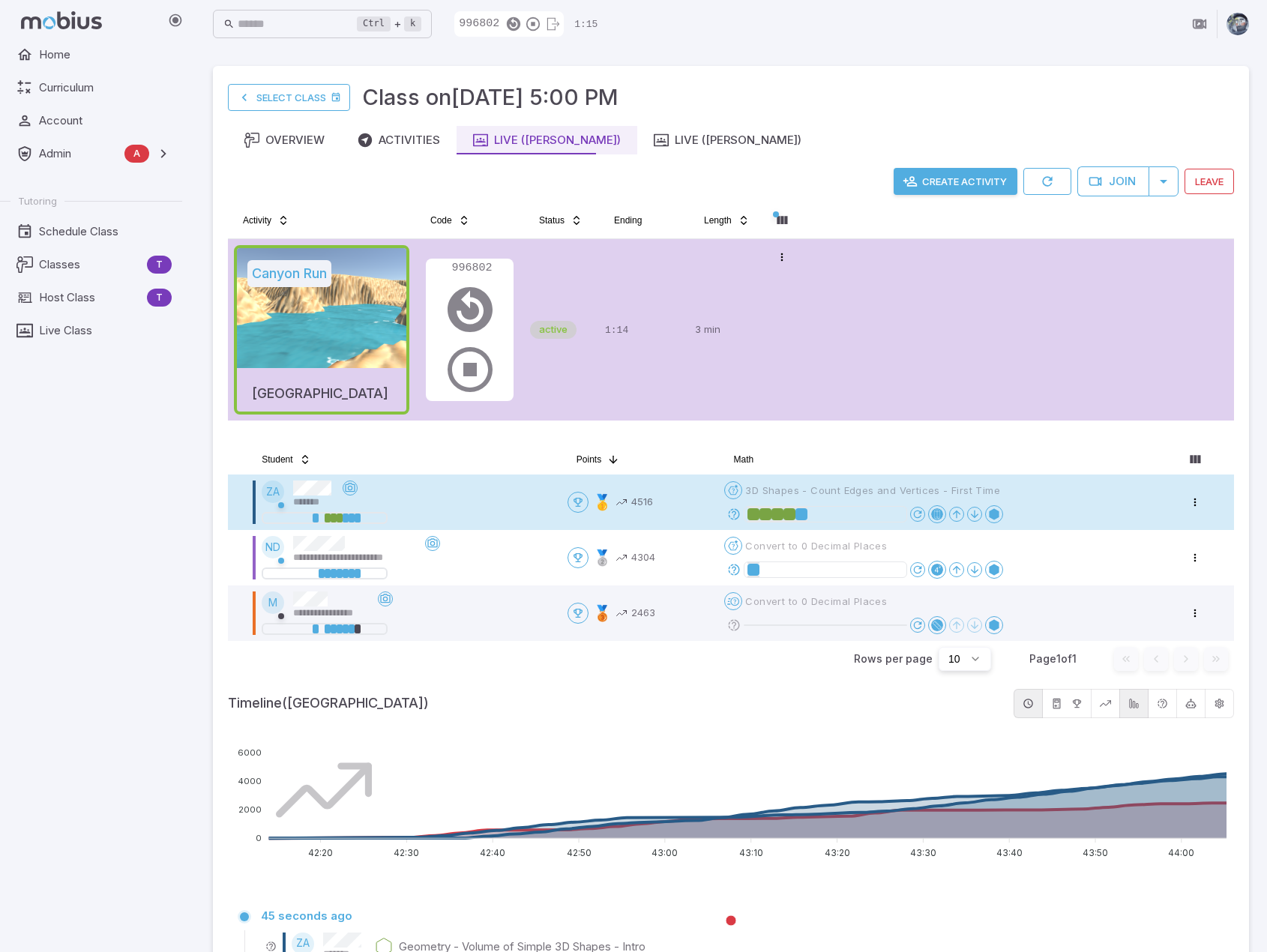
click at [737, 515] on icon at bounding box center [734, 513] width 13 height 13
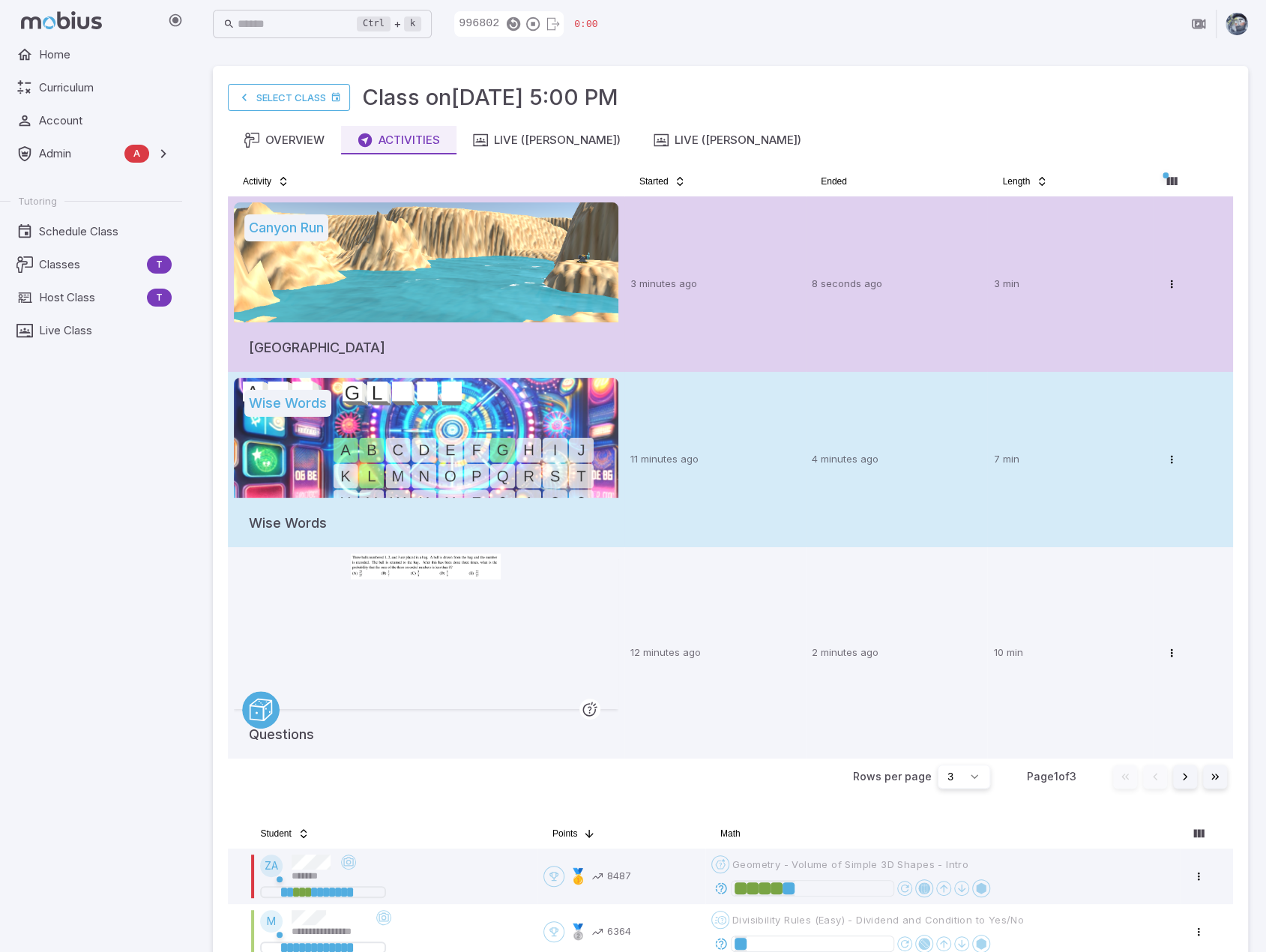
click at [762, 457] on p "11 minutes ago" at bounding box center [715, 459] width 170 height 15
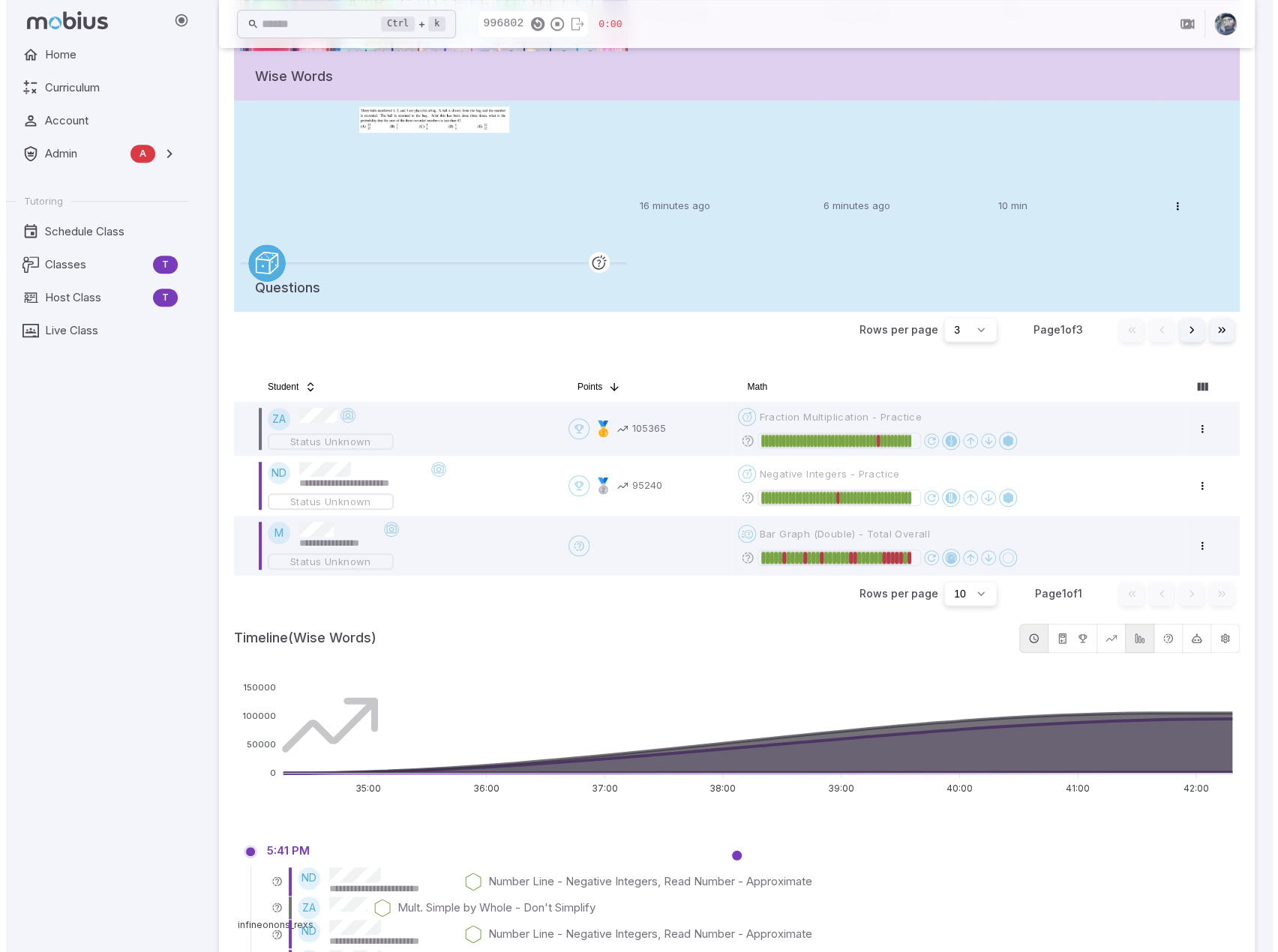
scroll to position [450, 0]
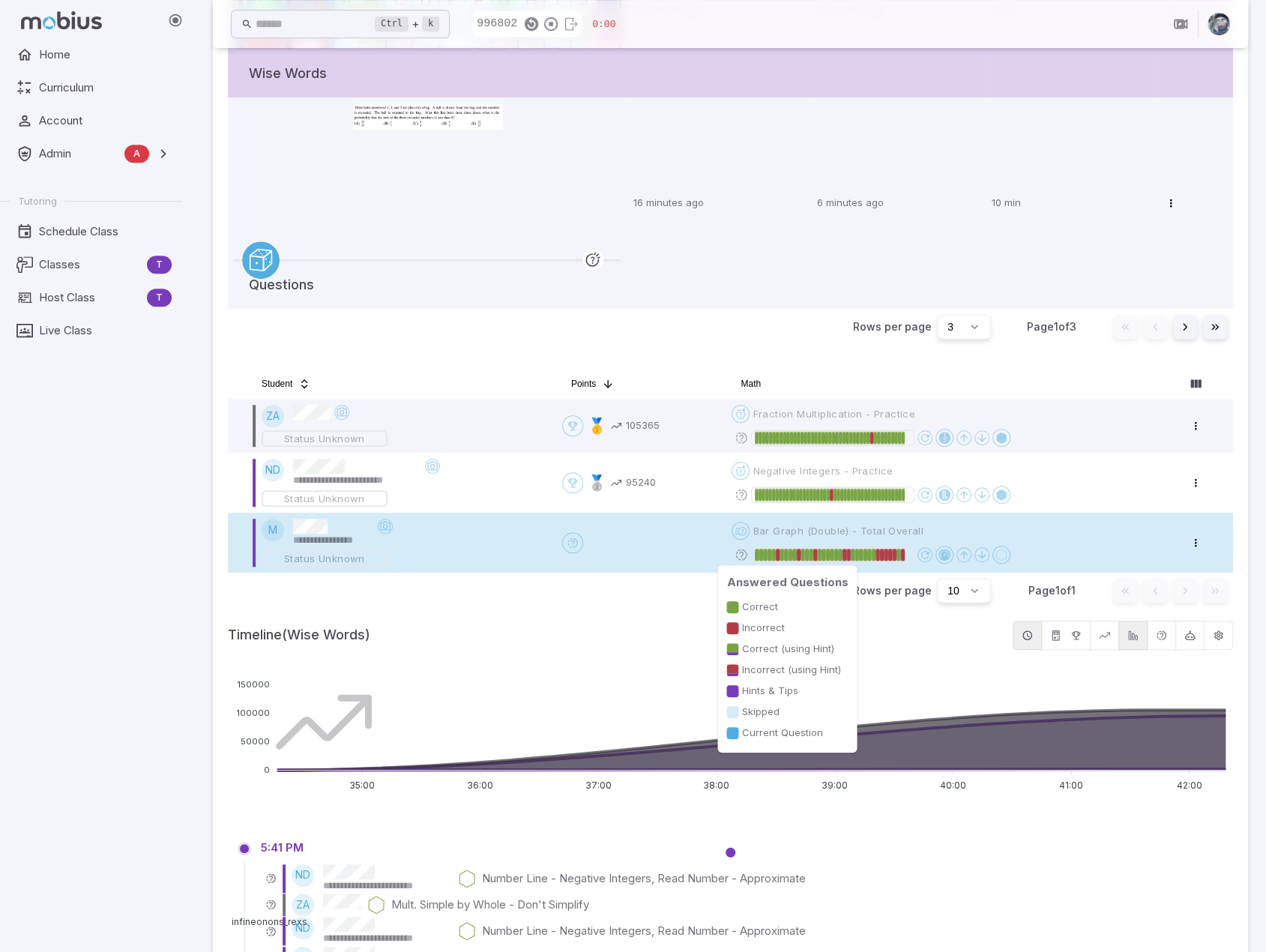
click at [904, 554] on div at bounding box center [903, 554] width 5 height 12
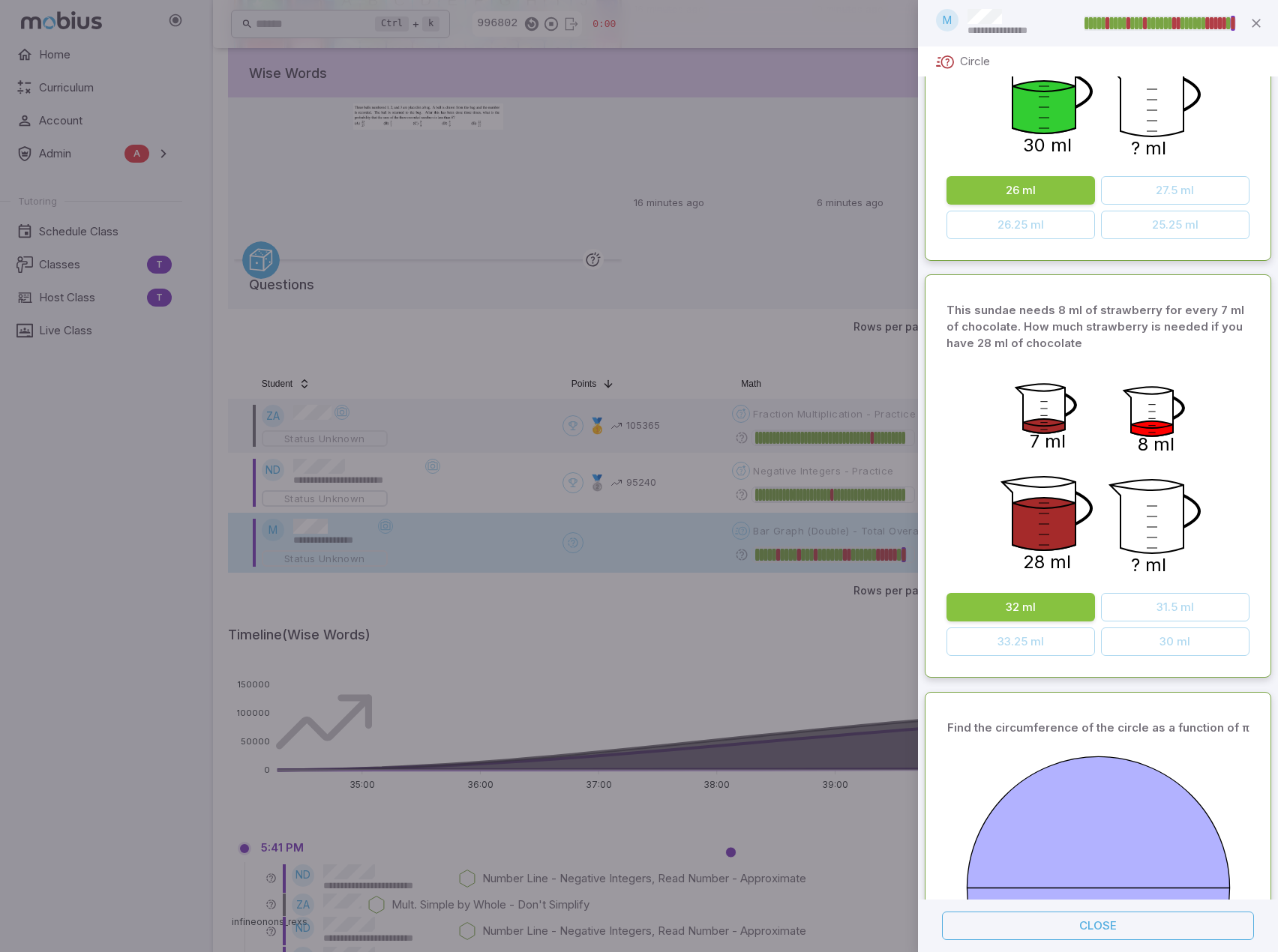
scroll to position [9746, 0]
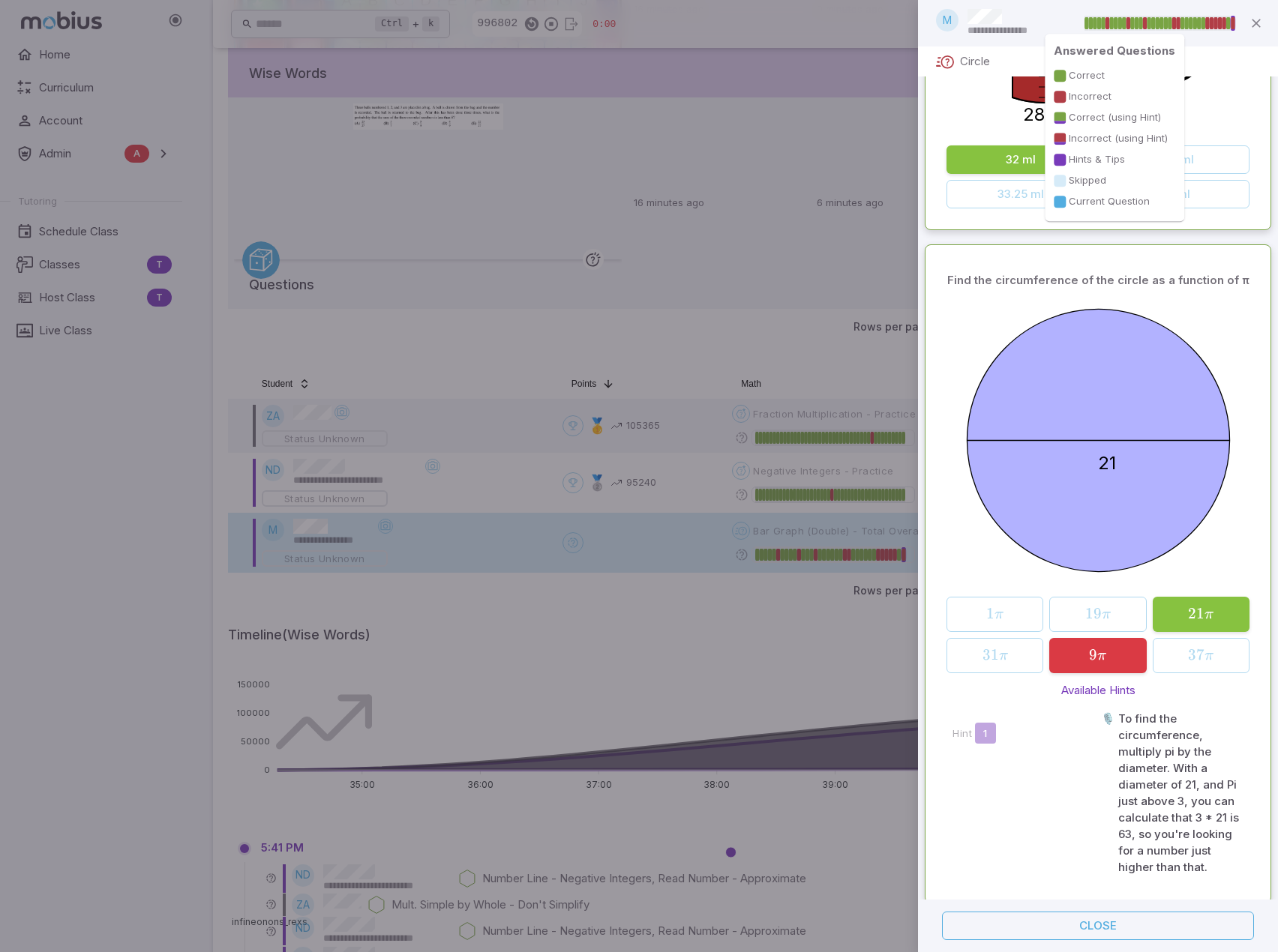
click at [1220, 21] on div at bounding box center [1220, 23] width 5 height 12
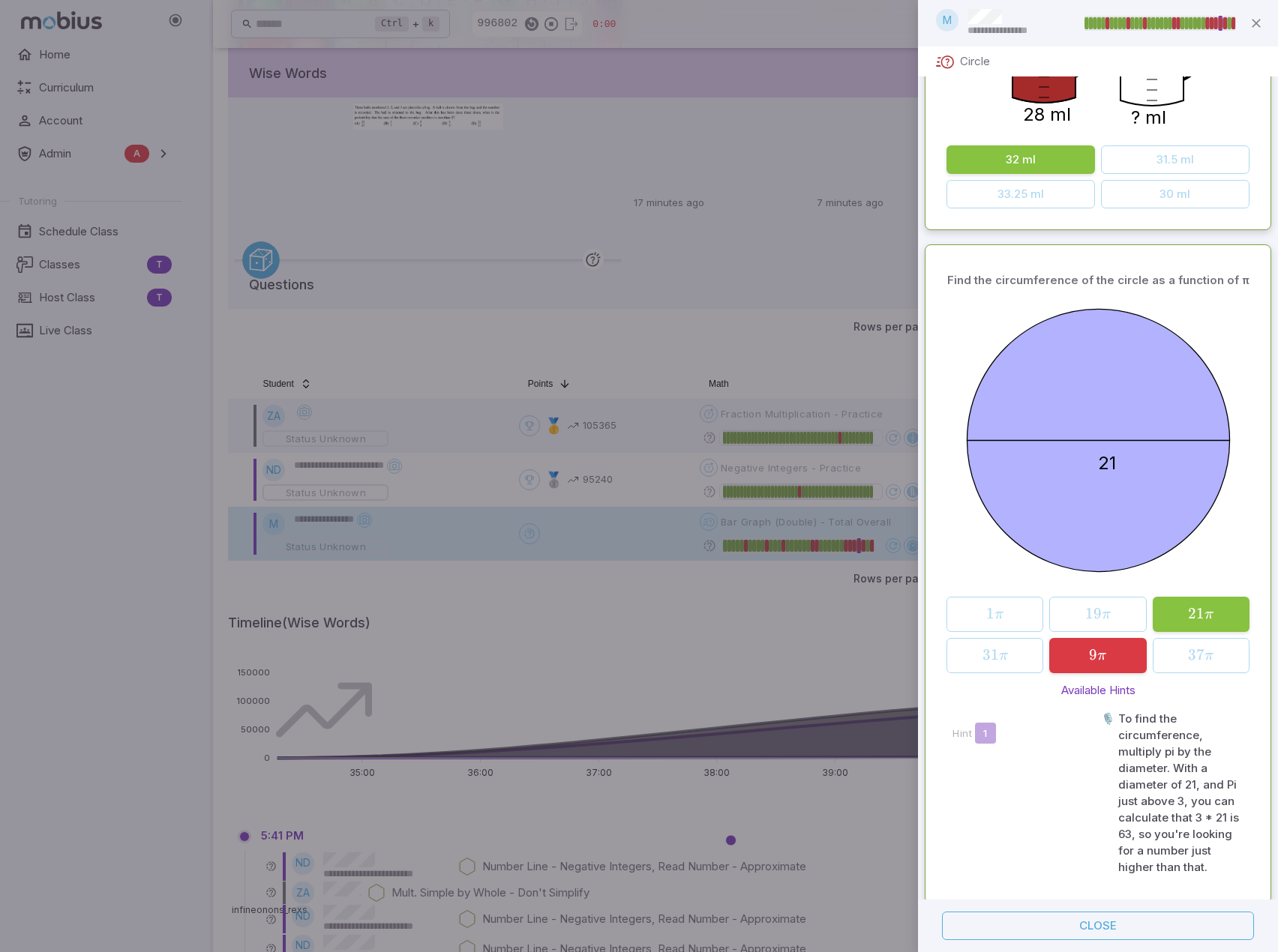
scroll to position [2044, 0]
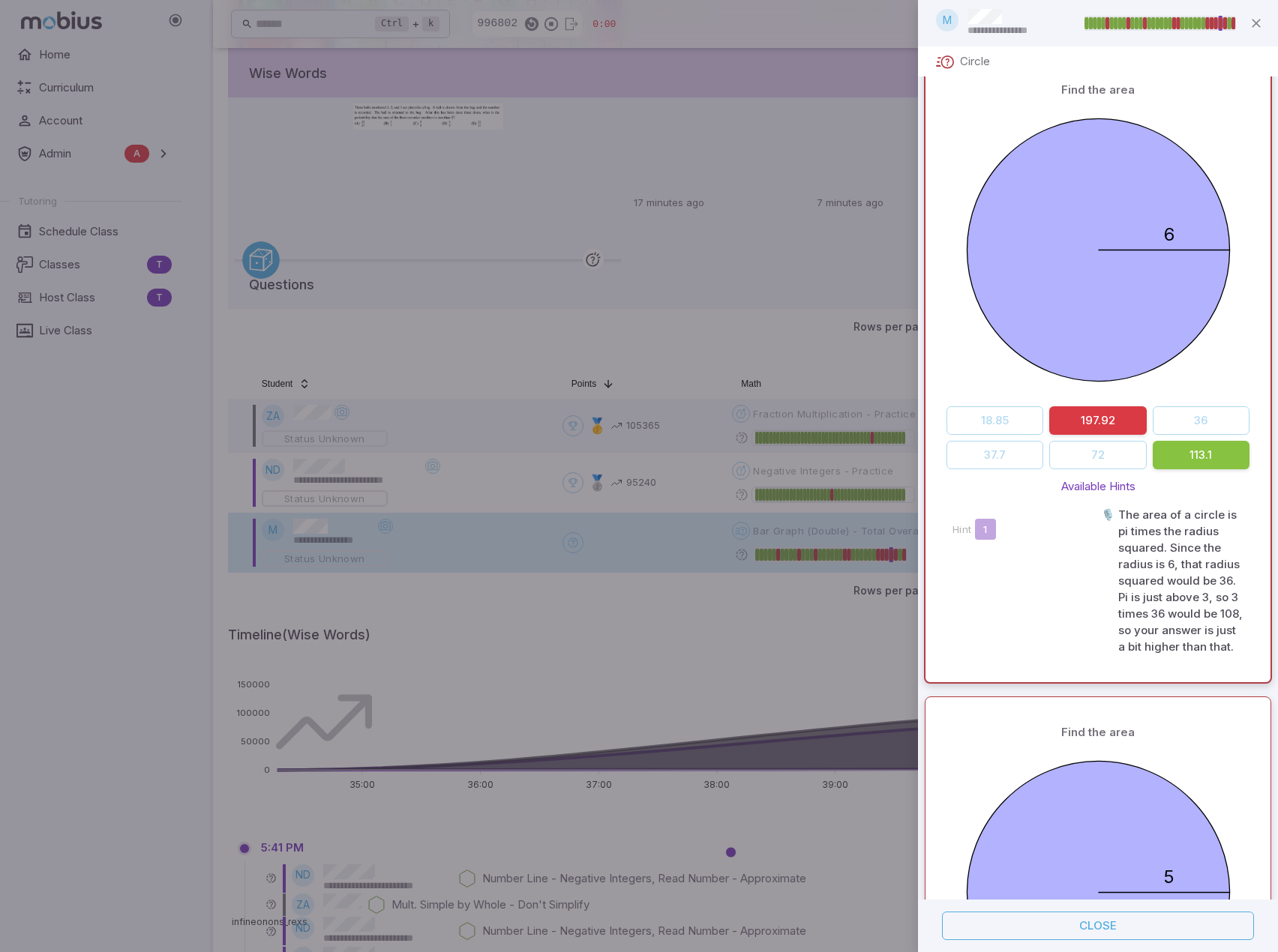
click at [1179, 22] on div at bounding box center [1178, 23] width 5 height 12
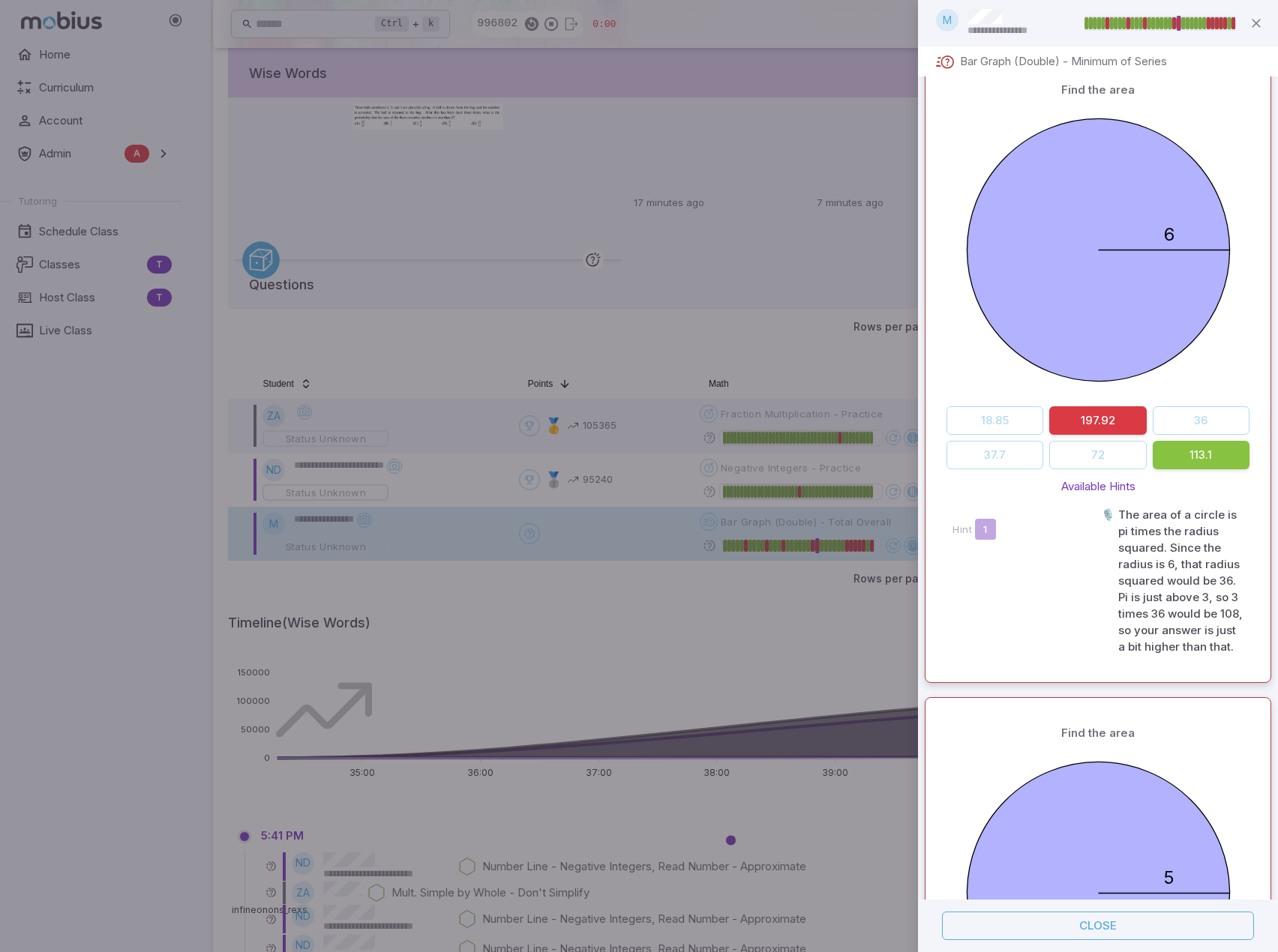
scroll to position [6897, 0]
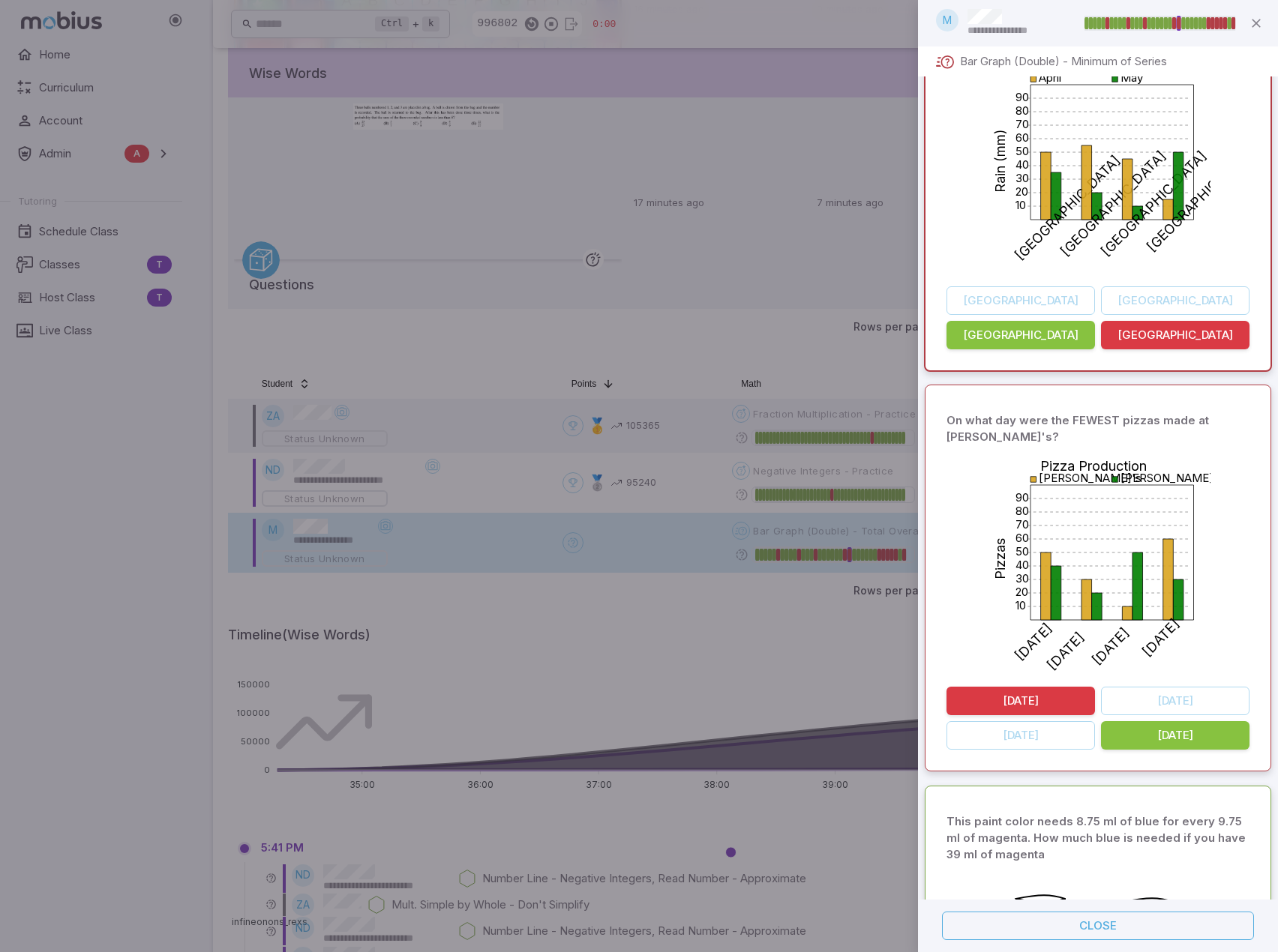
click at [1145, 22] on div at bounding box center [1145, 23] width 5 height 12
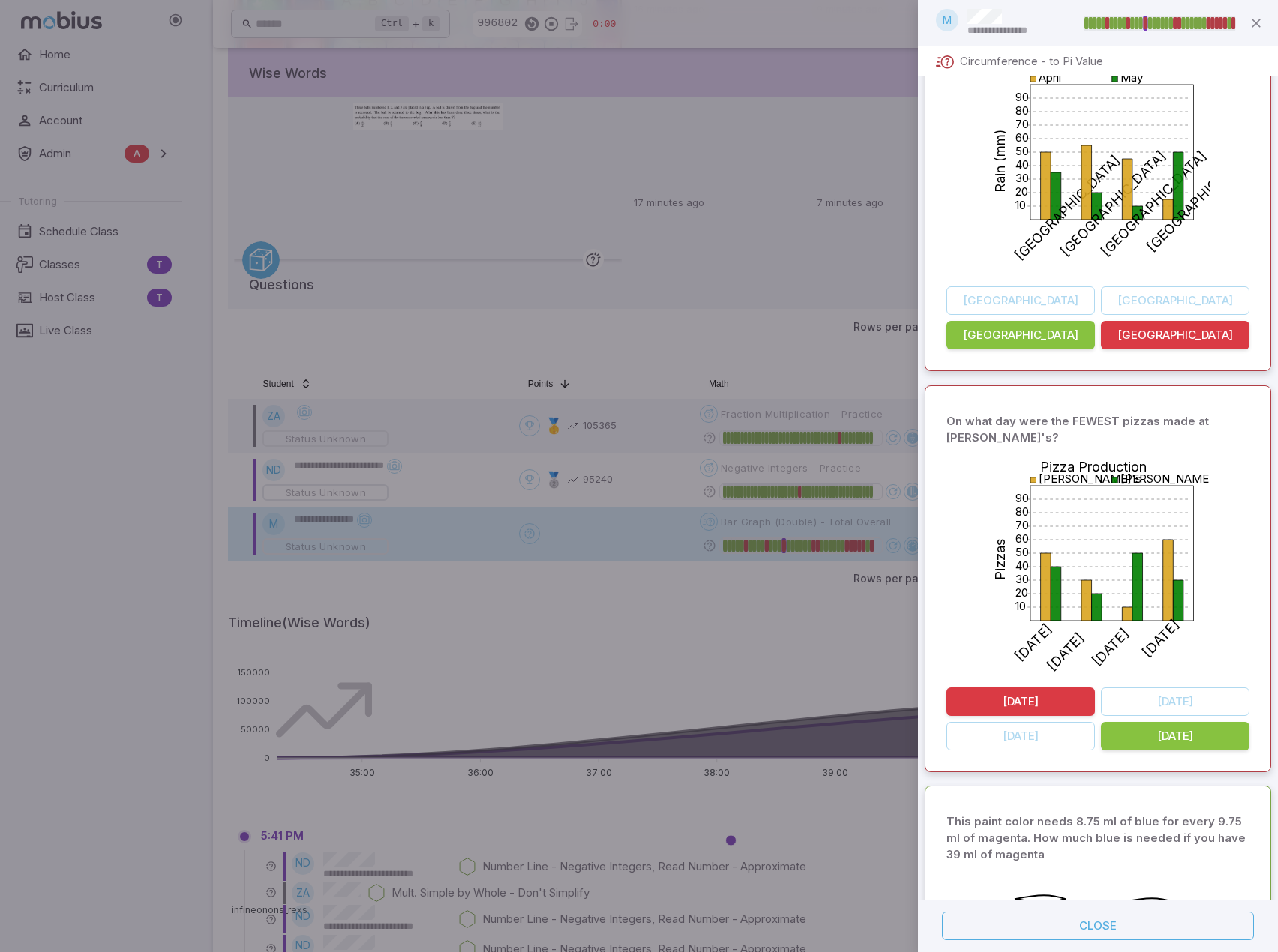
scroll to position [10651, 0]
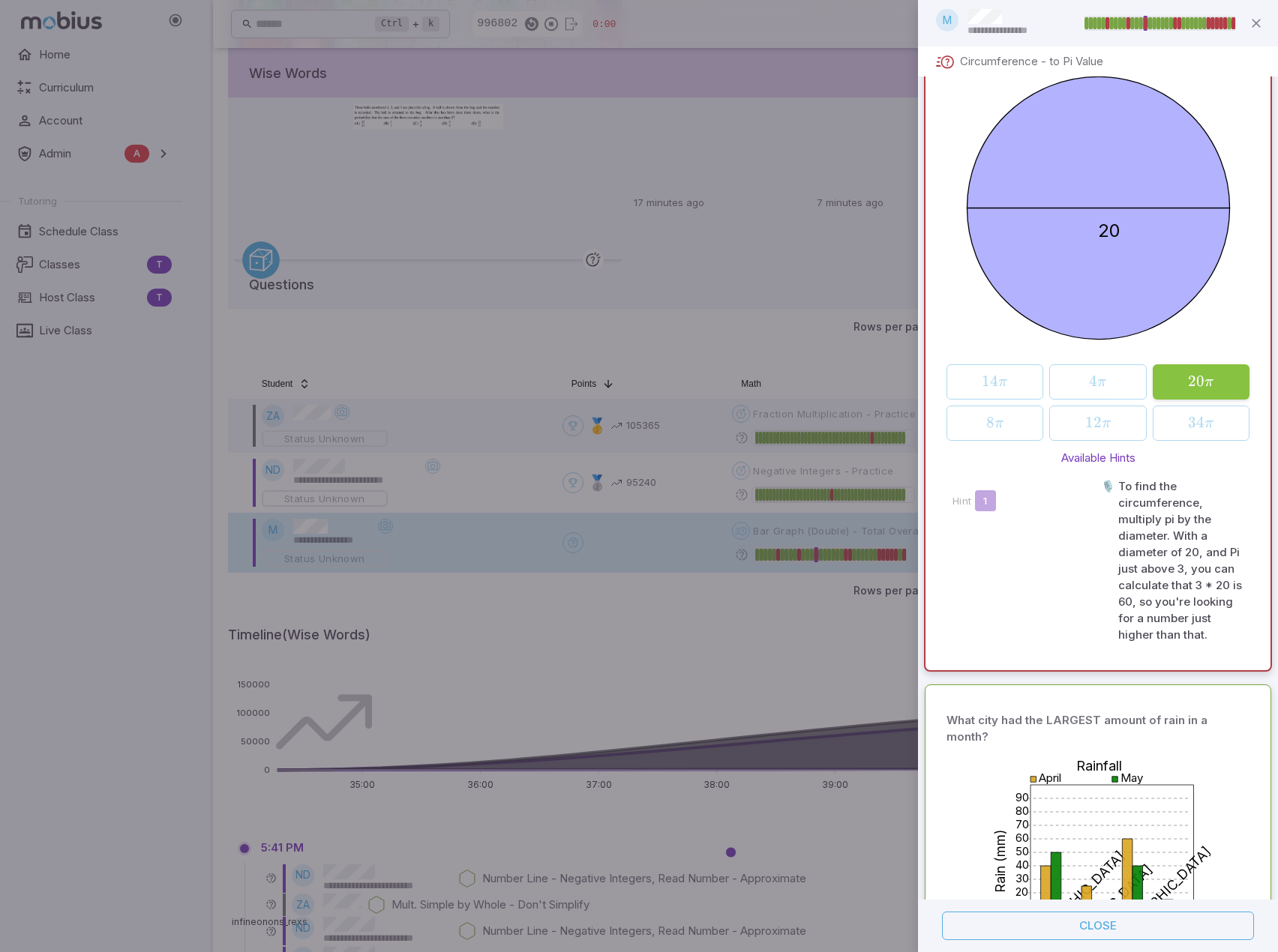
click at [1128, 24] on div at bounding box center [1129, 23] width 5 height 12
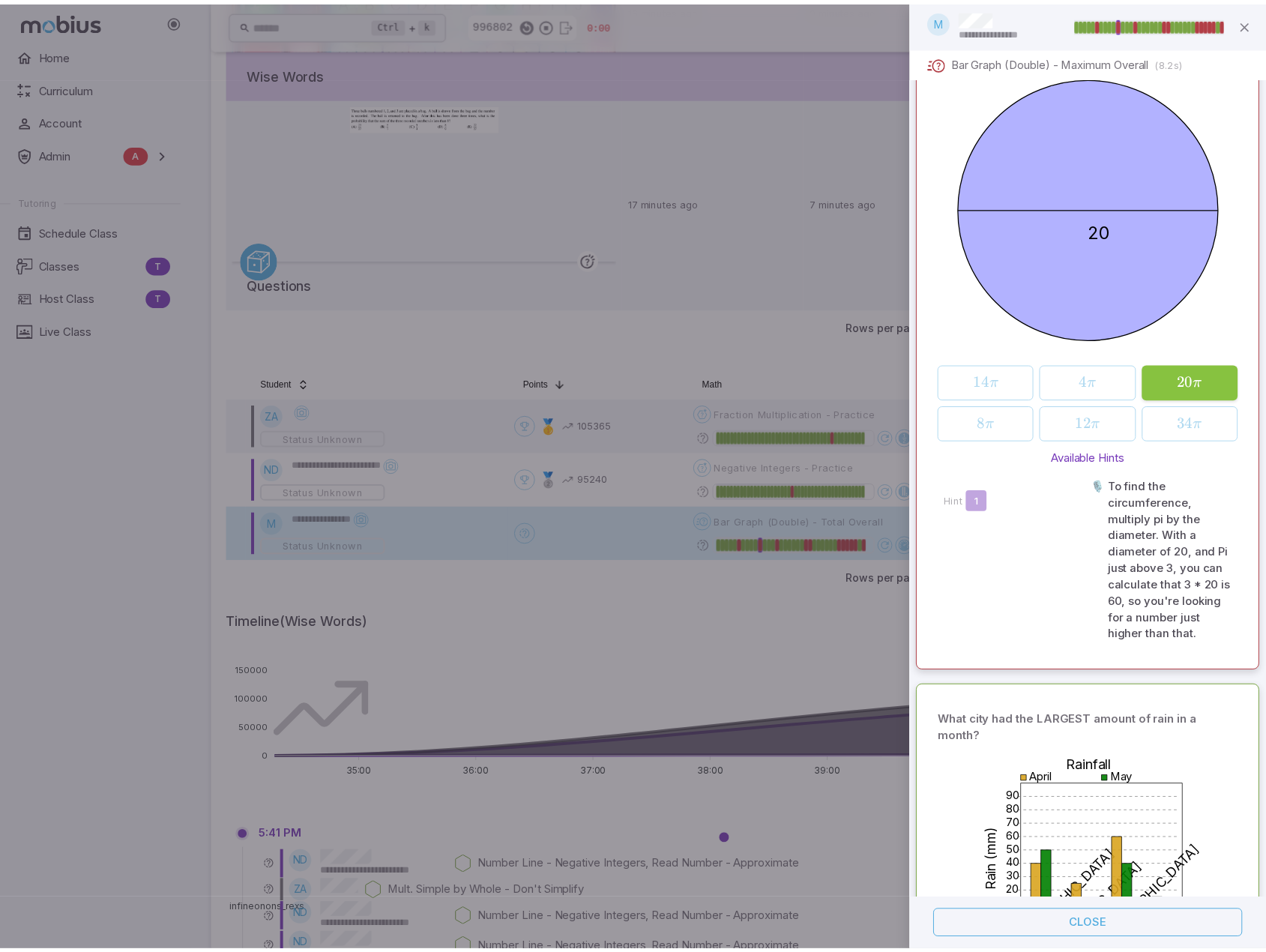
scroll to position [12556, 0]
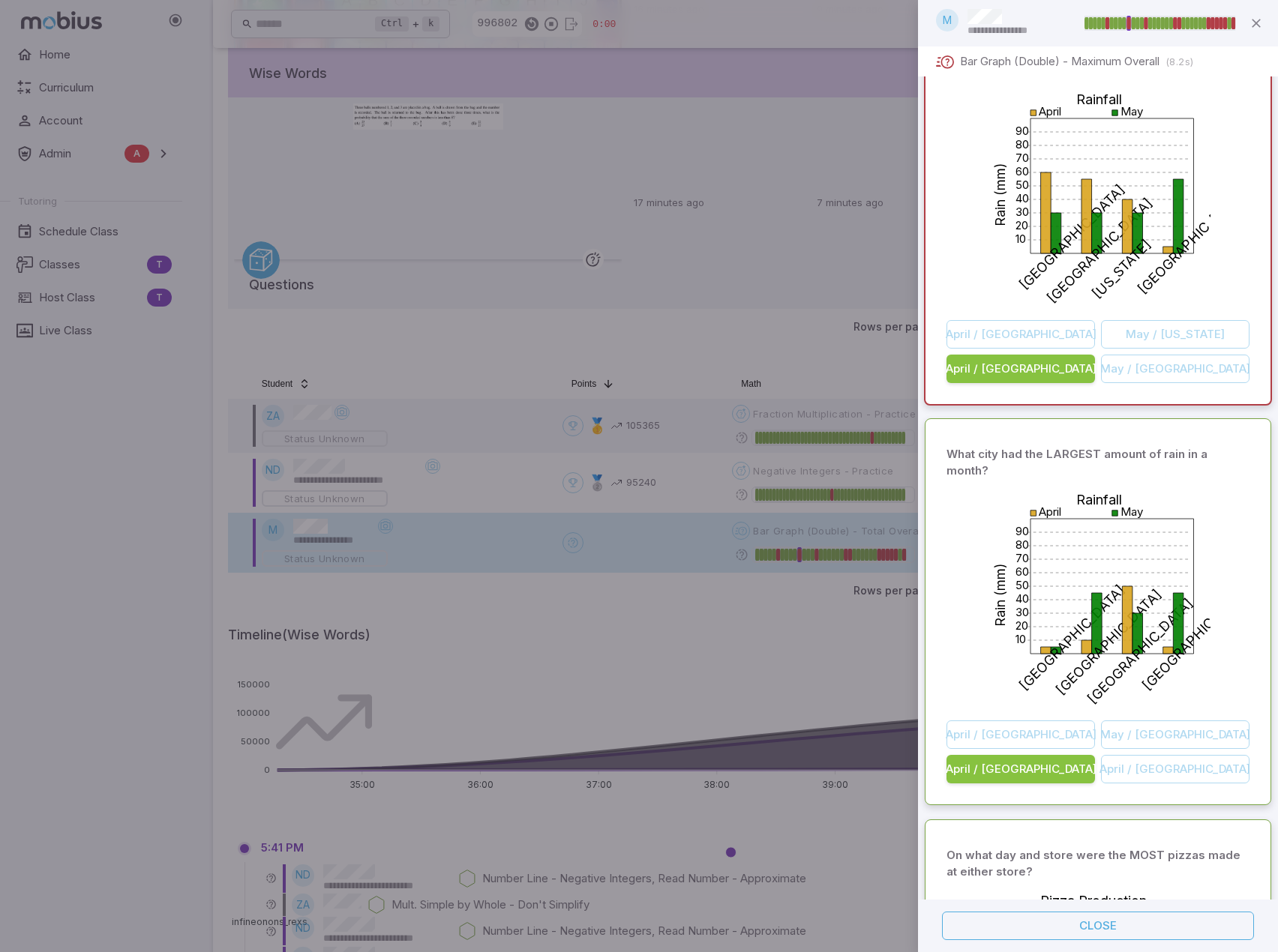
click at [689, 632] on div at bounding box center [639, 476] width 1278 height 952
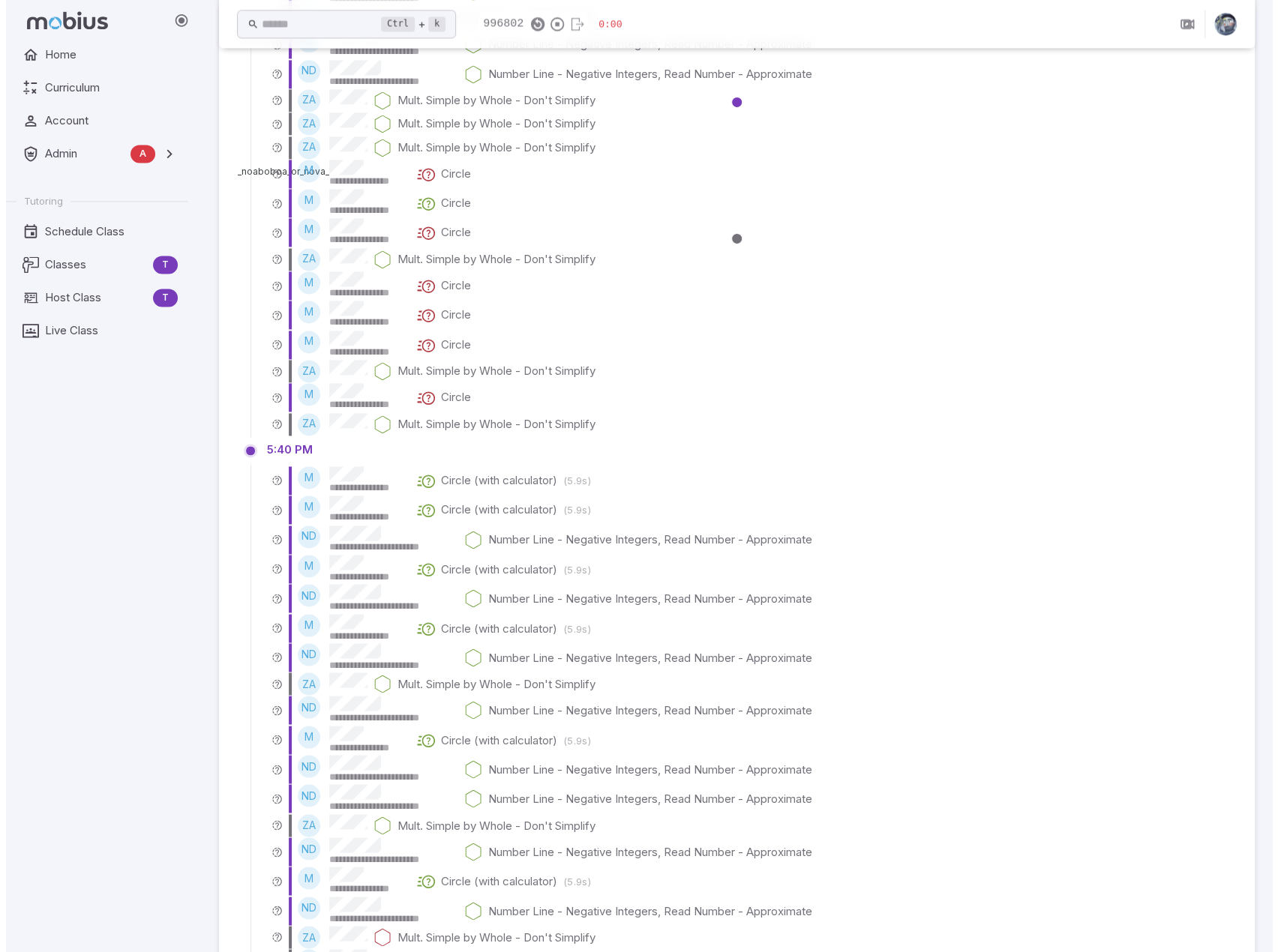
scroll to position [1275, 0]
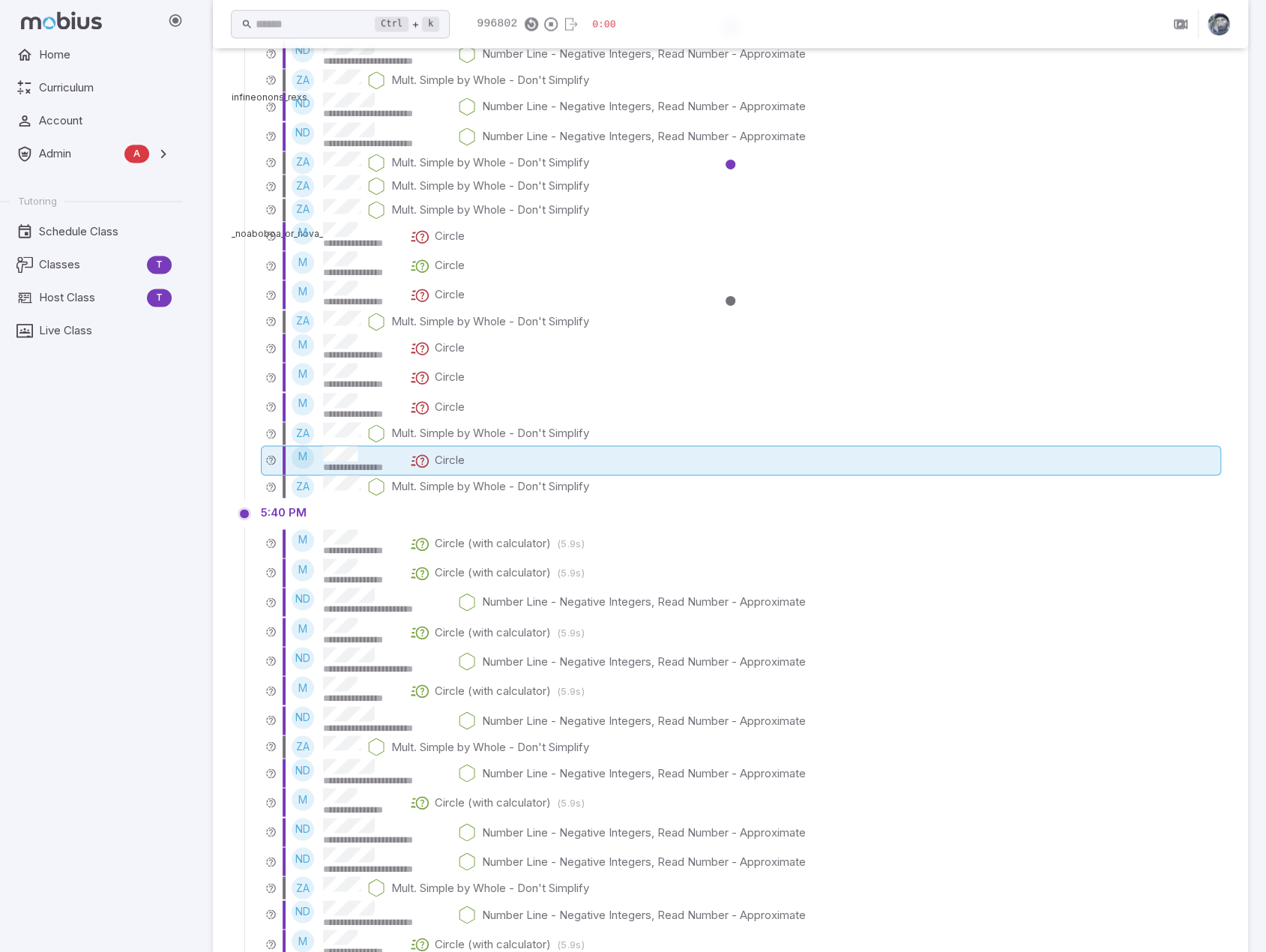
click at [446, 462] on p "Circle" at bounding box center [450, 460] width 30 height 17
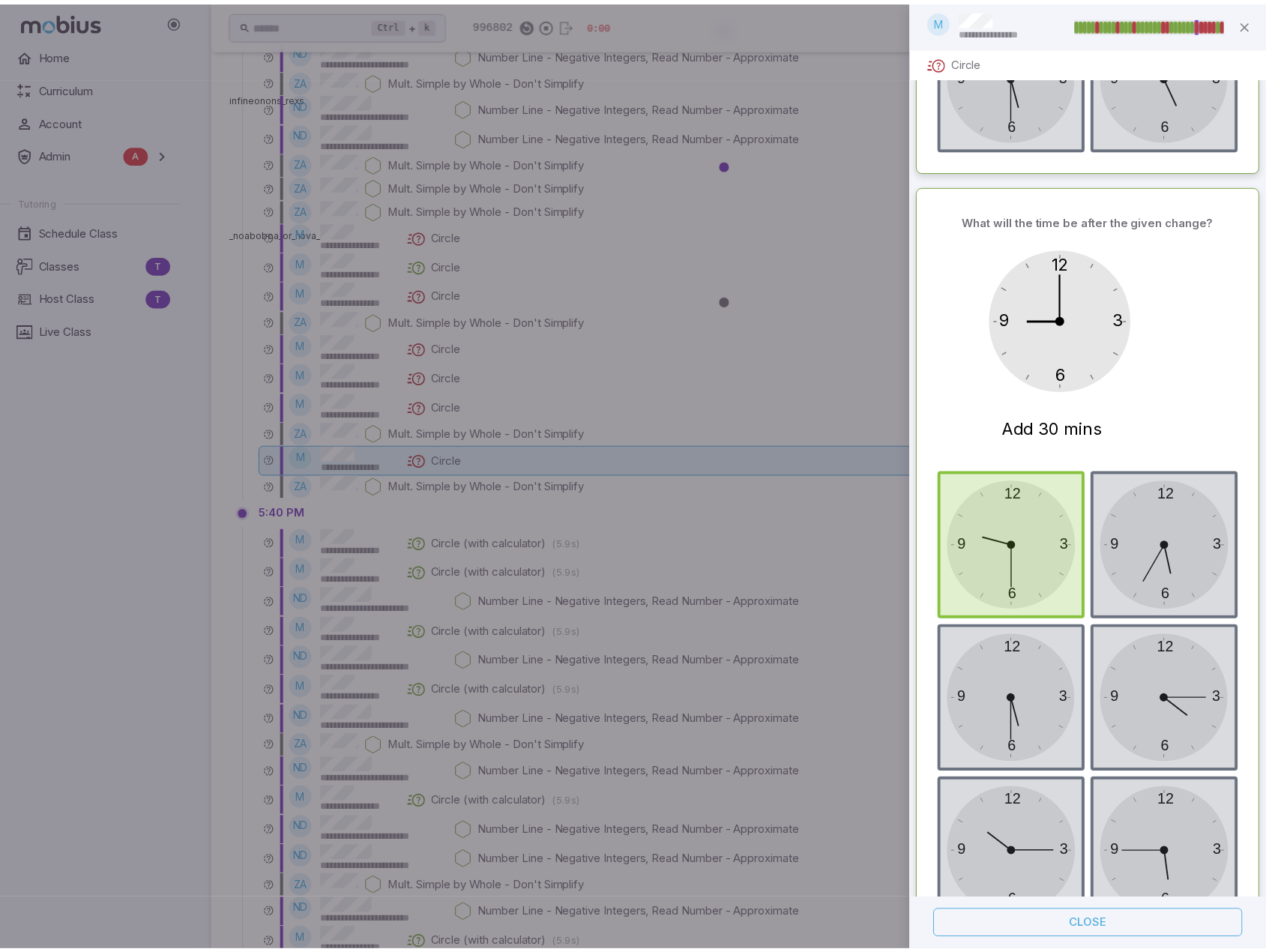
scroll to position [4004, 0]
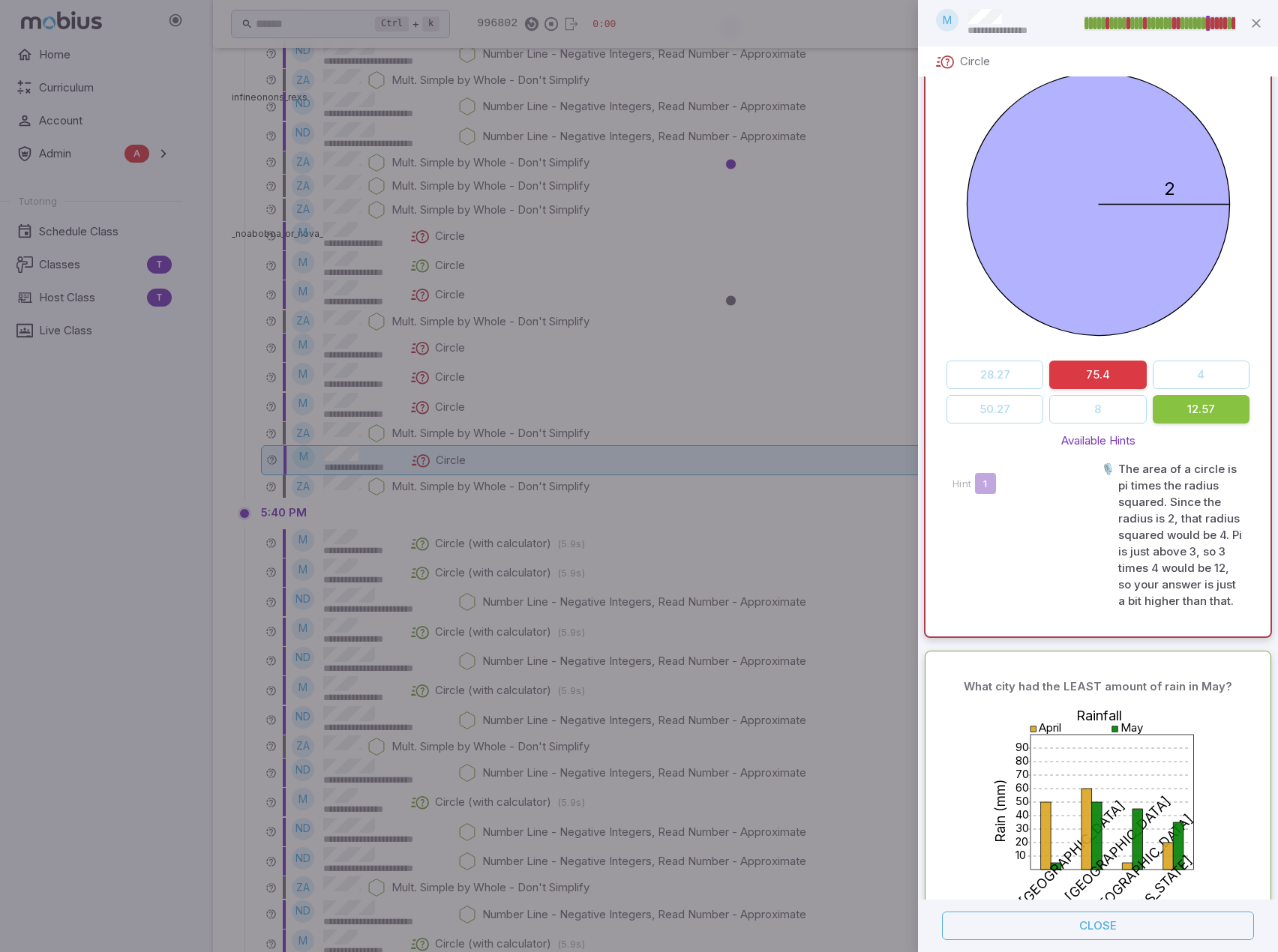
click at [731, 415] on div at bounding box center [639, 476] width 1278 height 952
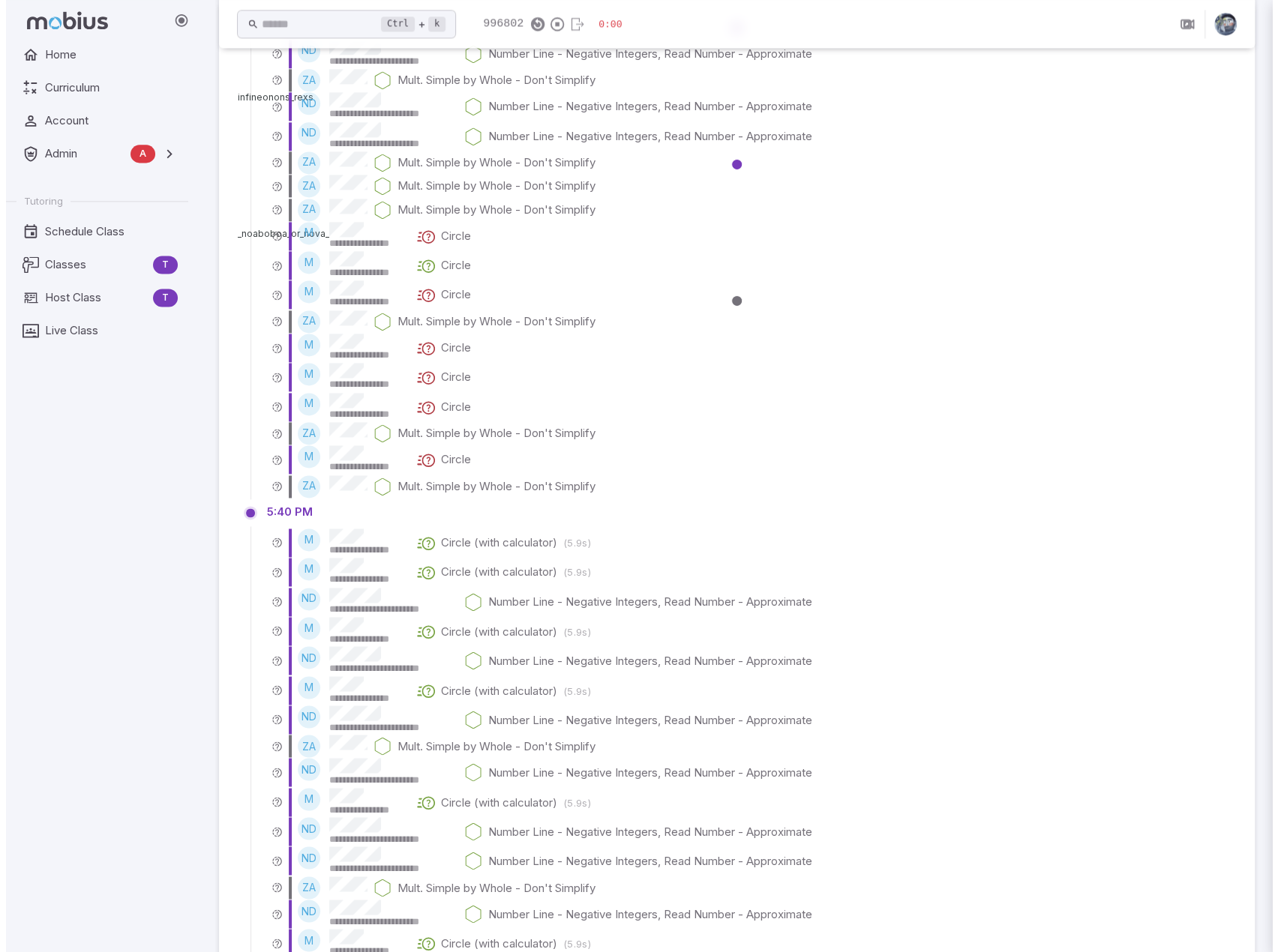
scroll to position [0, 0]
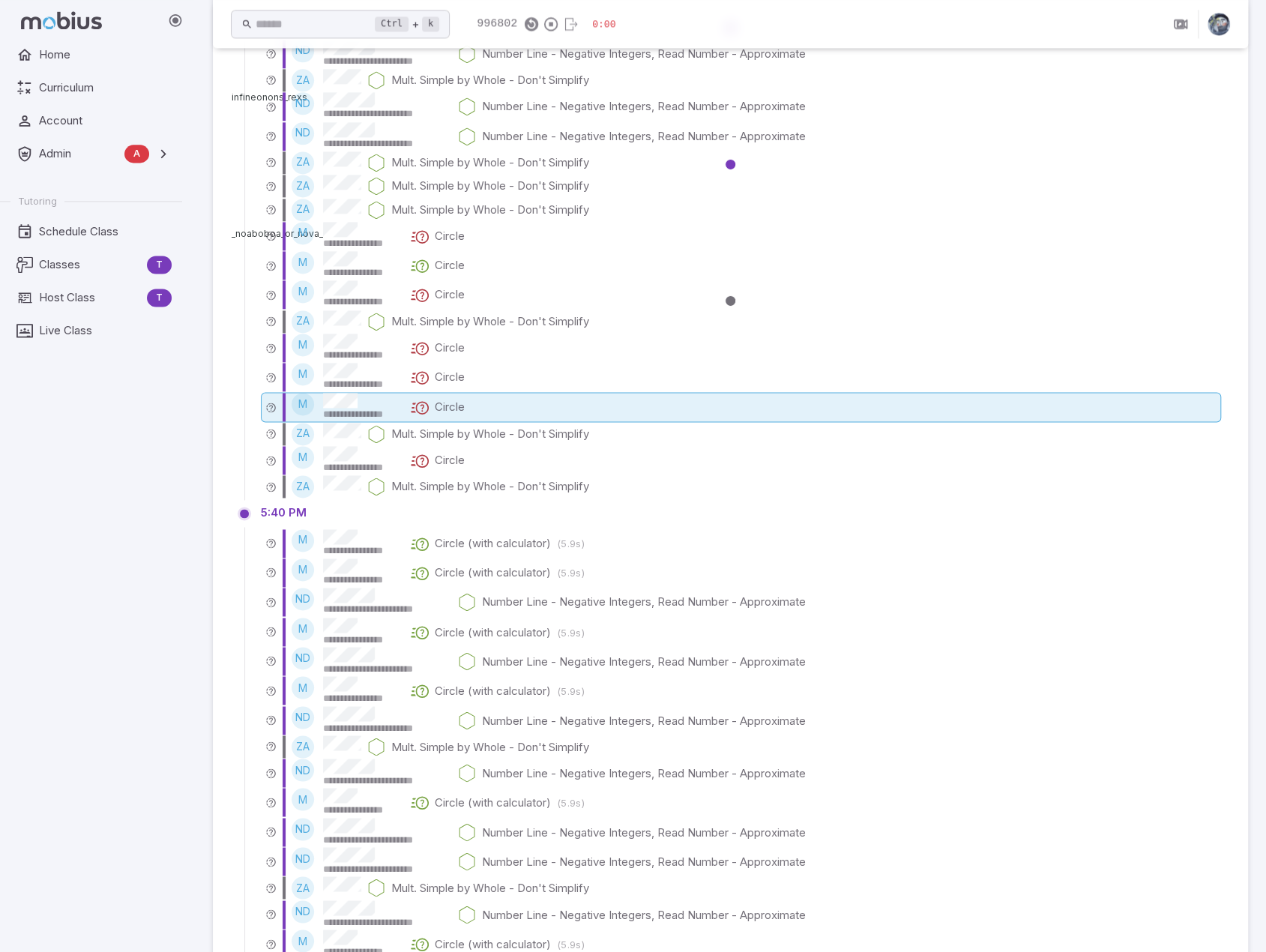
click at [416, 405] on icon at bounding box center [420, 407] width 18 height 18
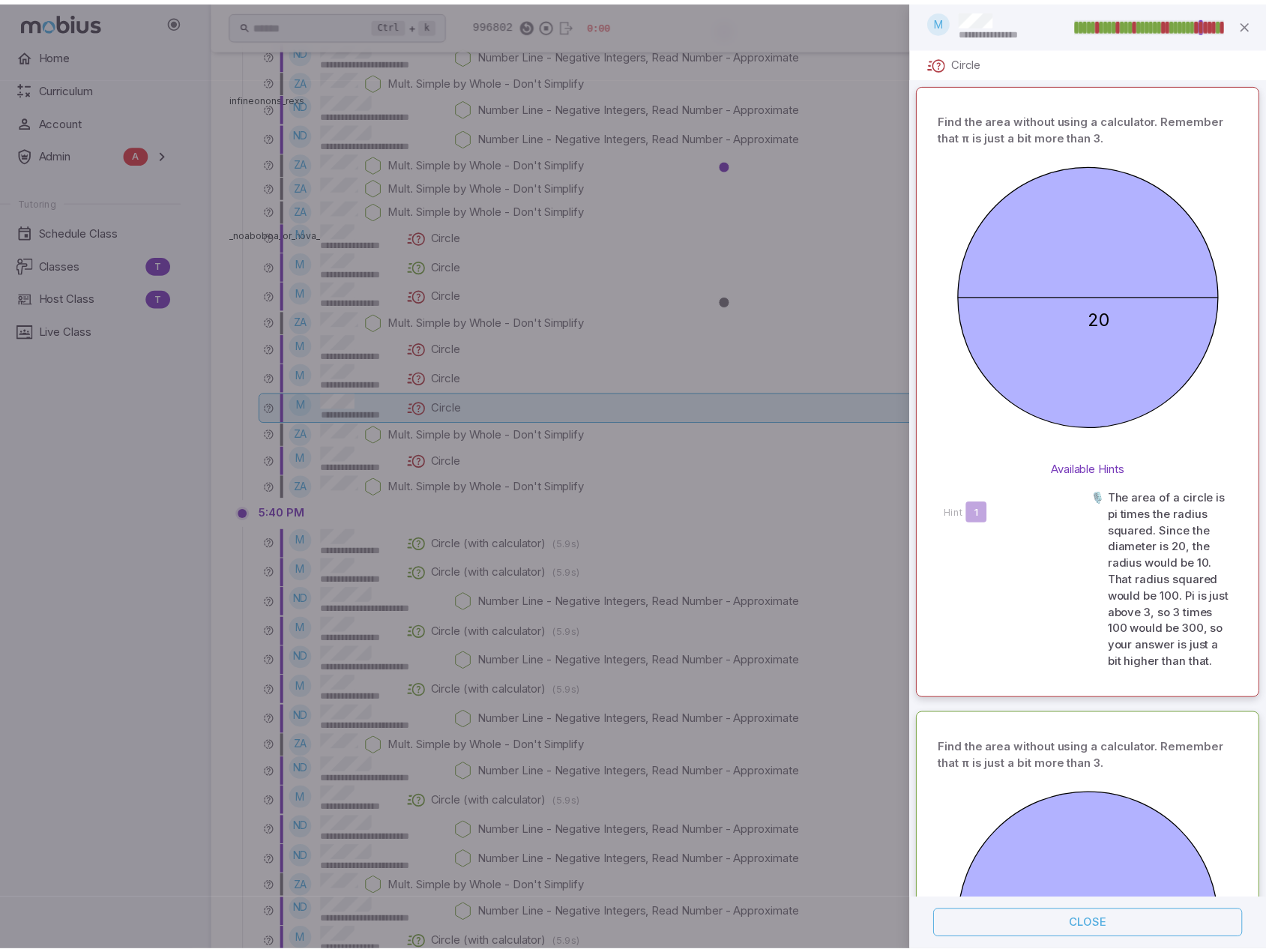
scroll to position [3297, 0]
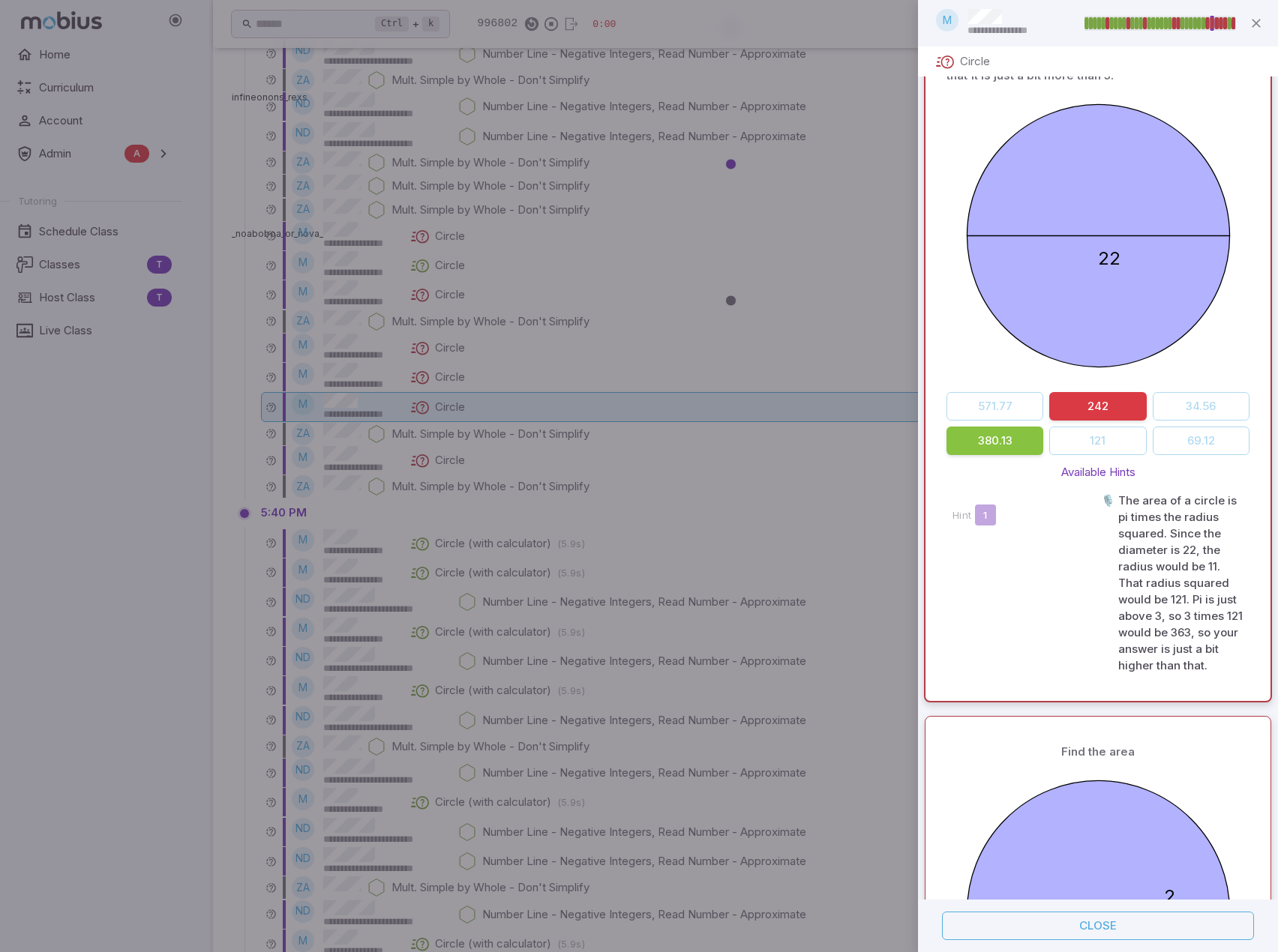
click at [417, 405] on div at bounding box center [639, 476] width 1278 height 952
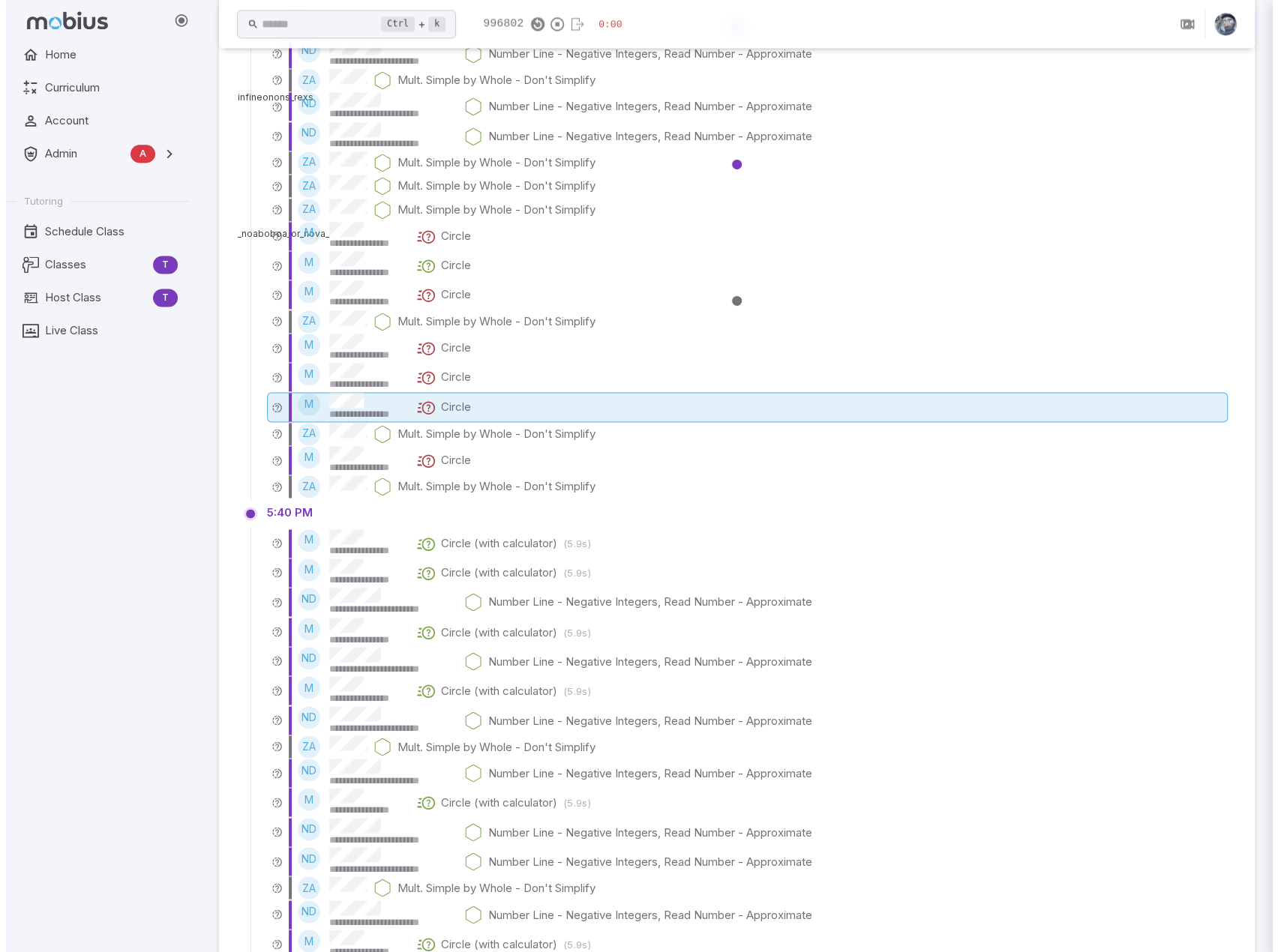
scroll to position [0, 0]
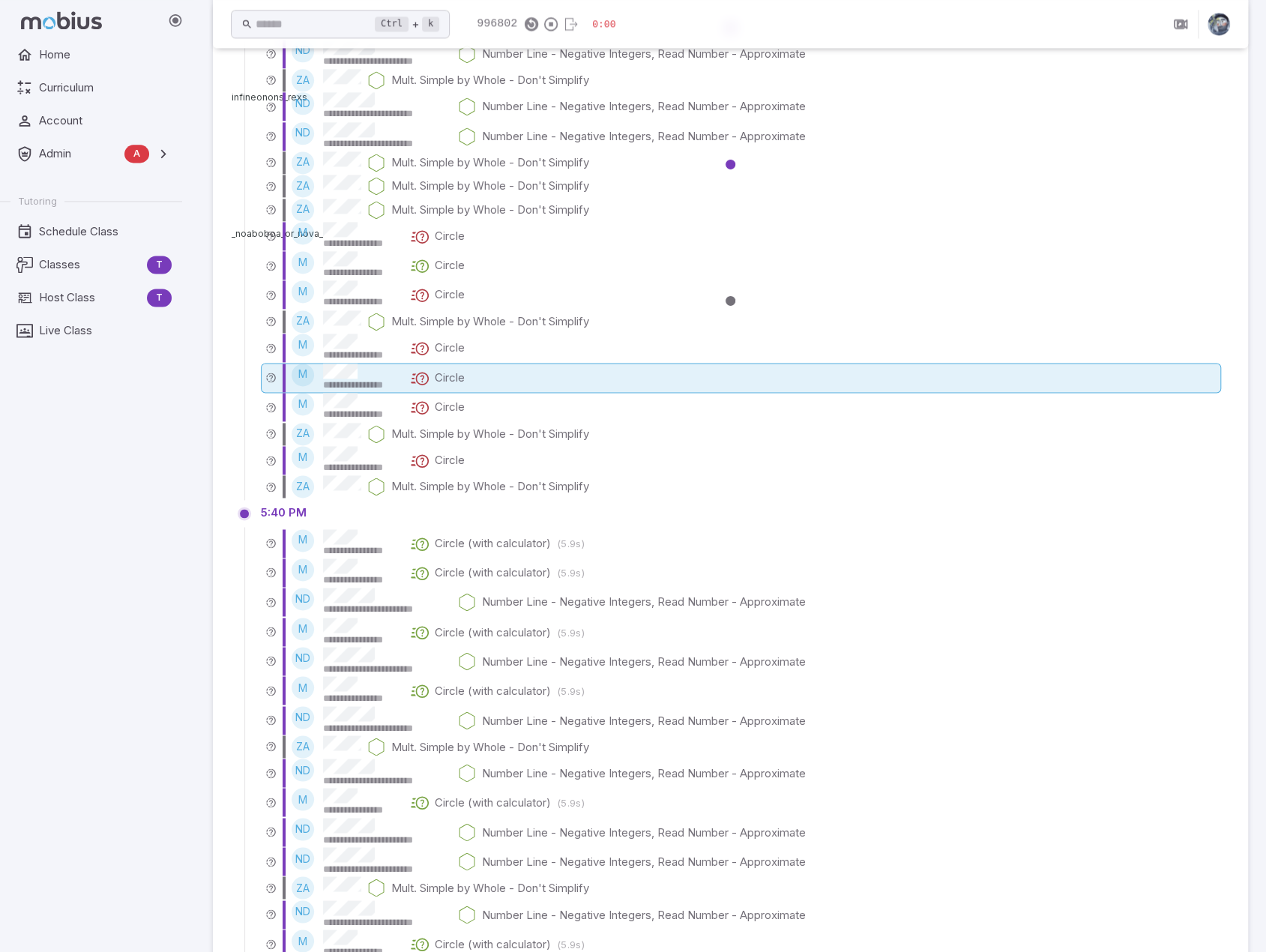
click at [442, 377] on p "Circle" at bounding box center [450, 378] width 30 height 17
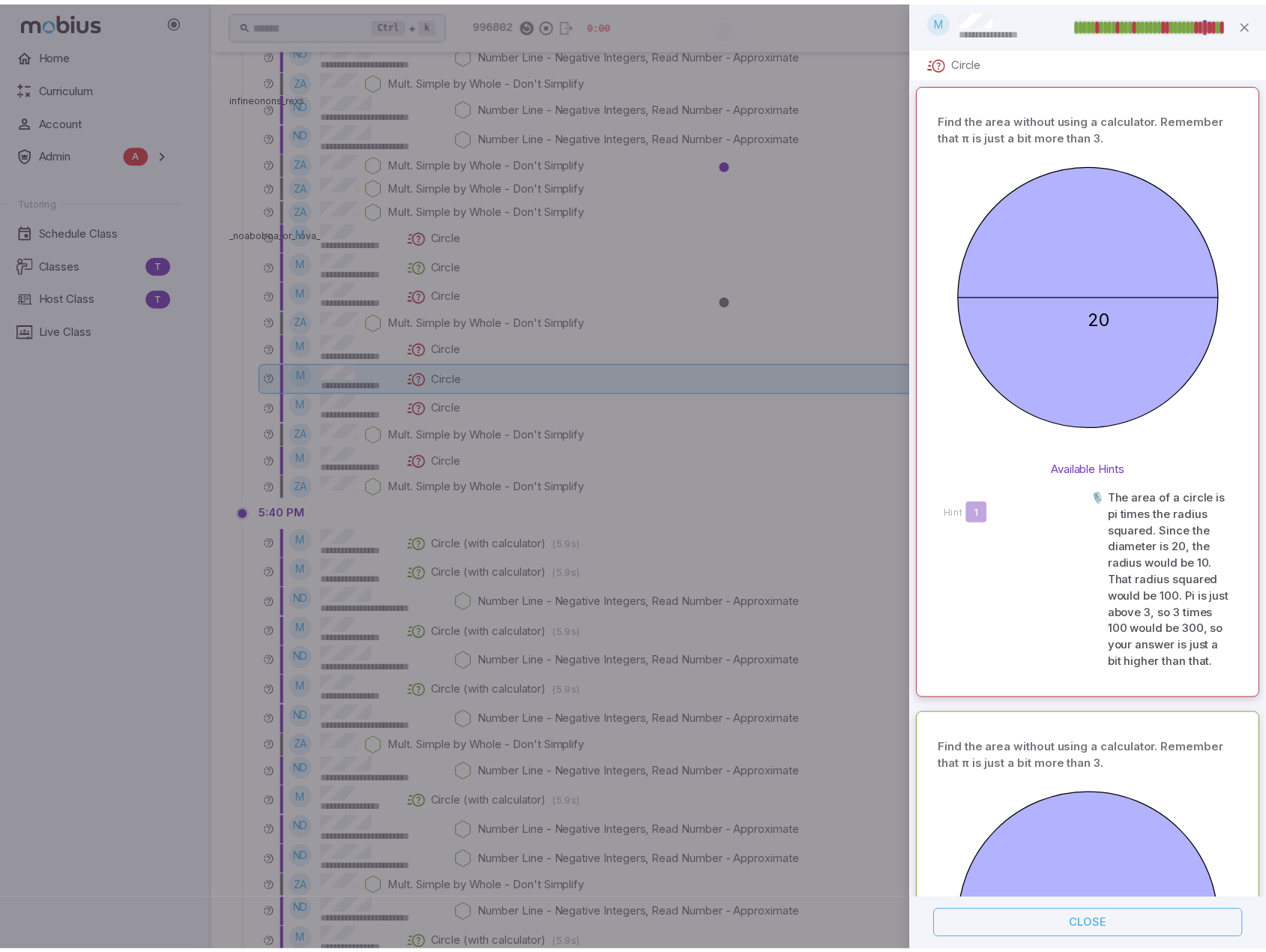
scroll to position [2702, 0]
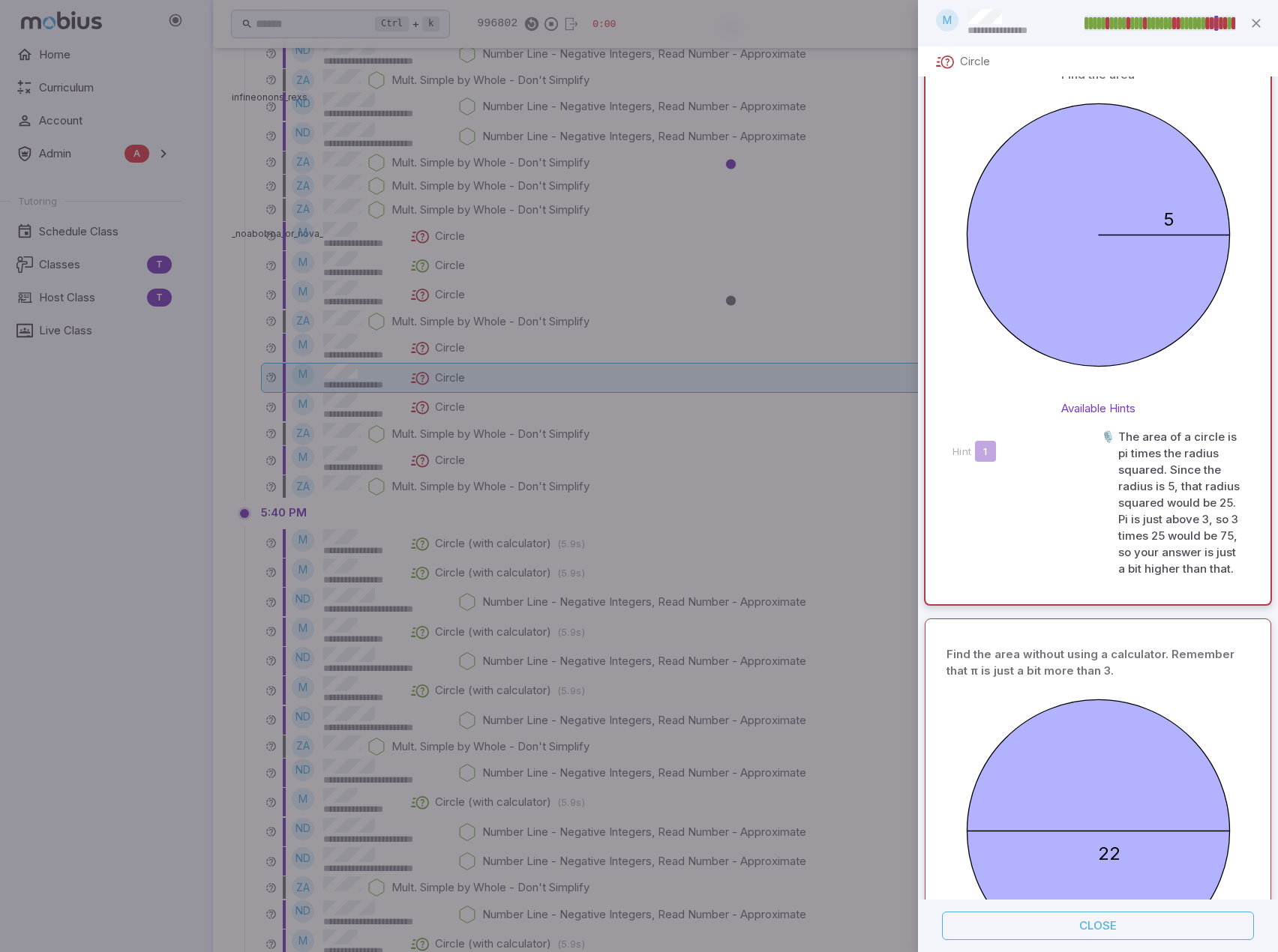
click at [442, 377] on div at bounding box center [639, 476] width 1278 height 952
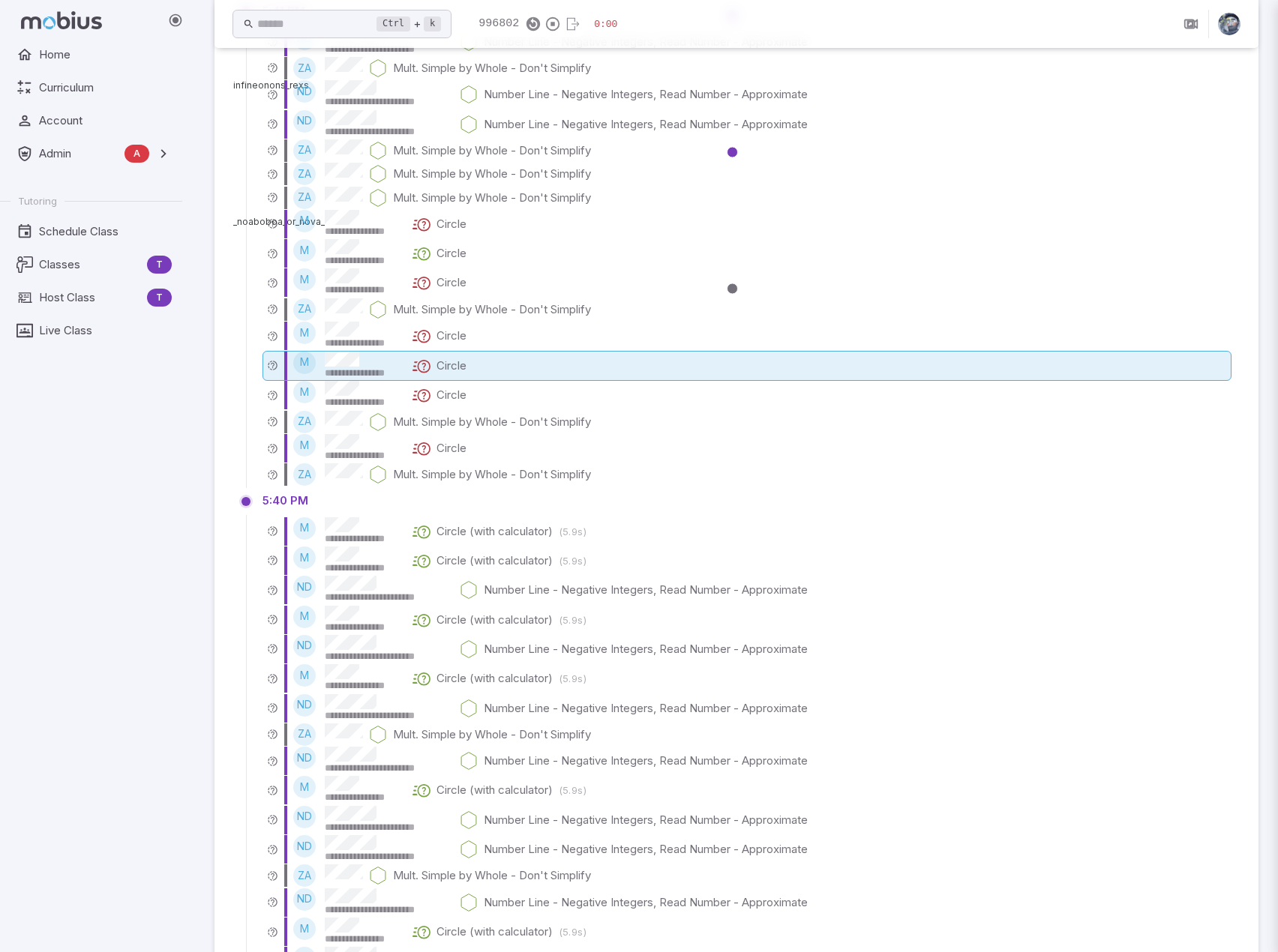
scroll to position [0, 0]
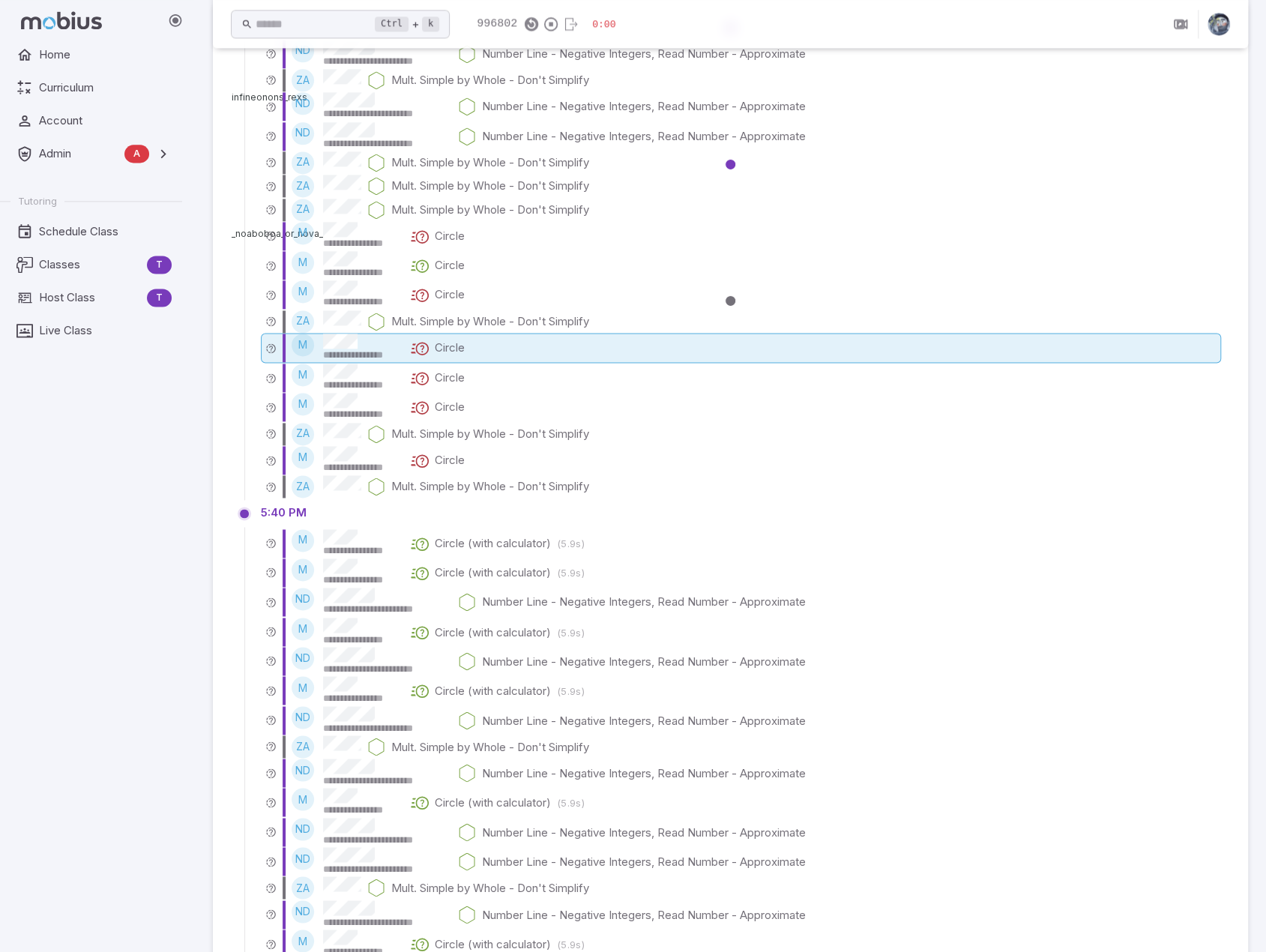
click at [446, 353] on p "Circle" at bounding box center [450, 348] width 30 height 17
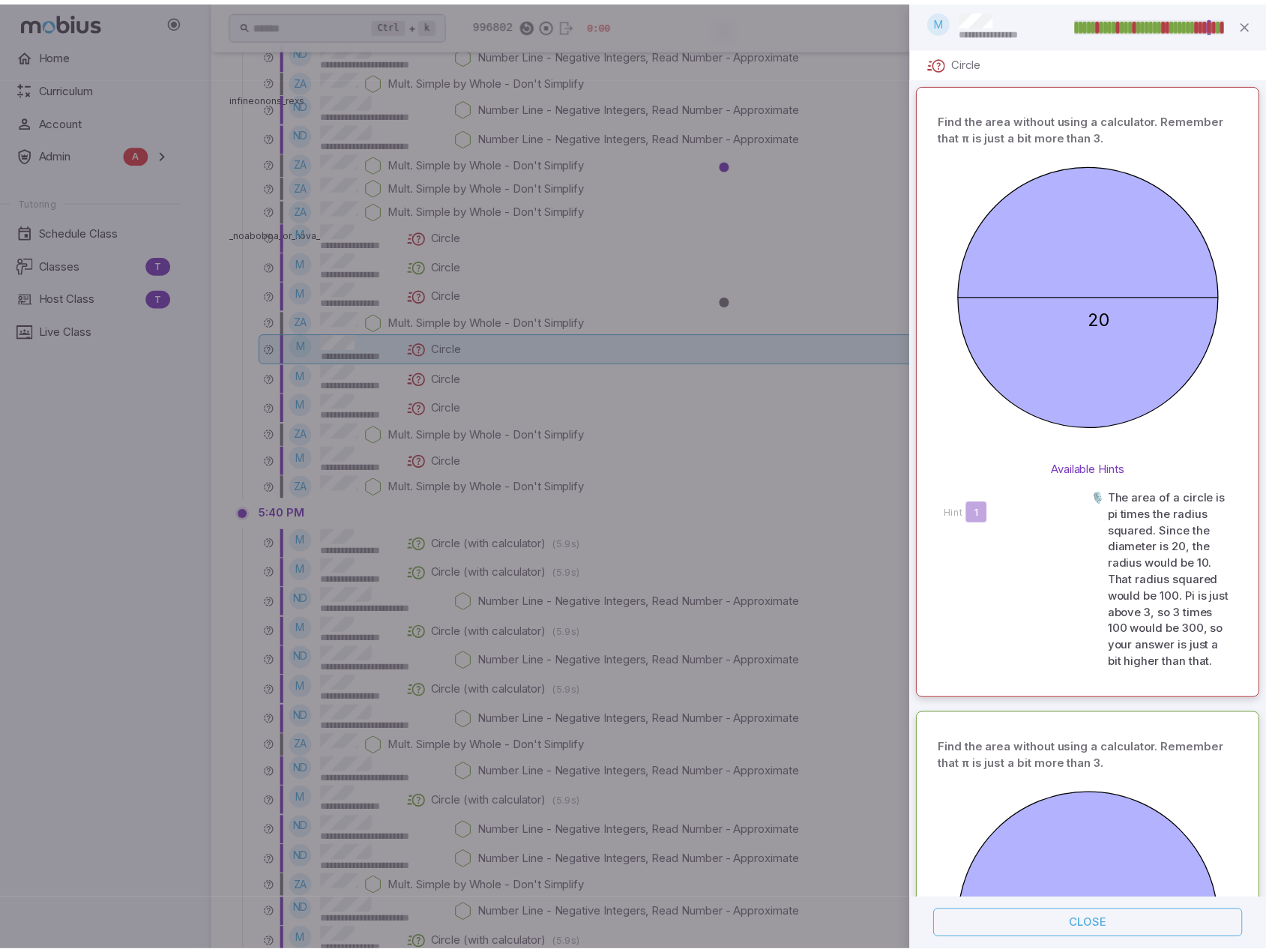
scroll to position [2044, 0]
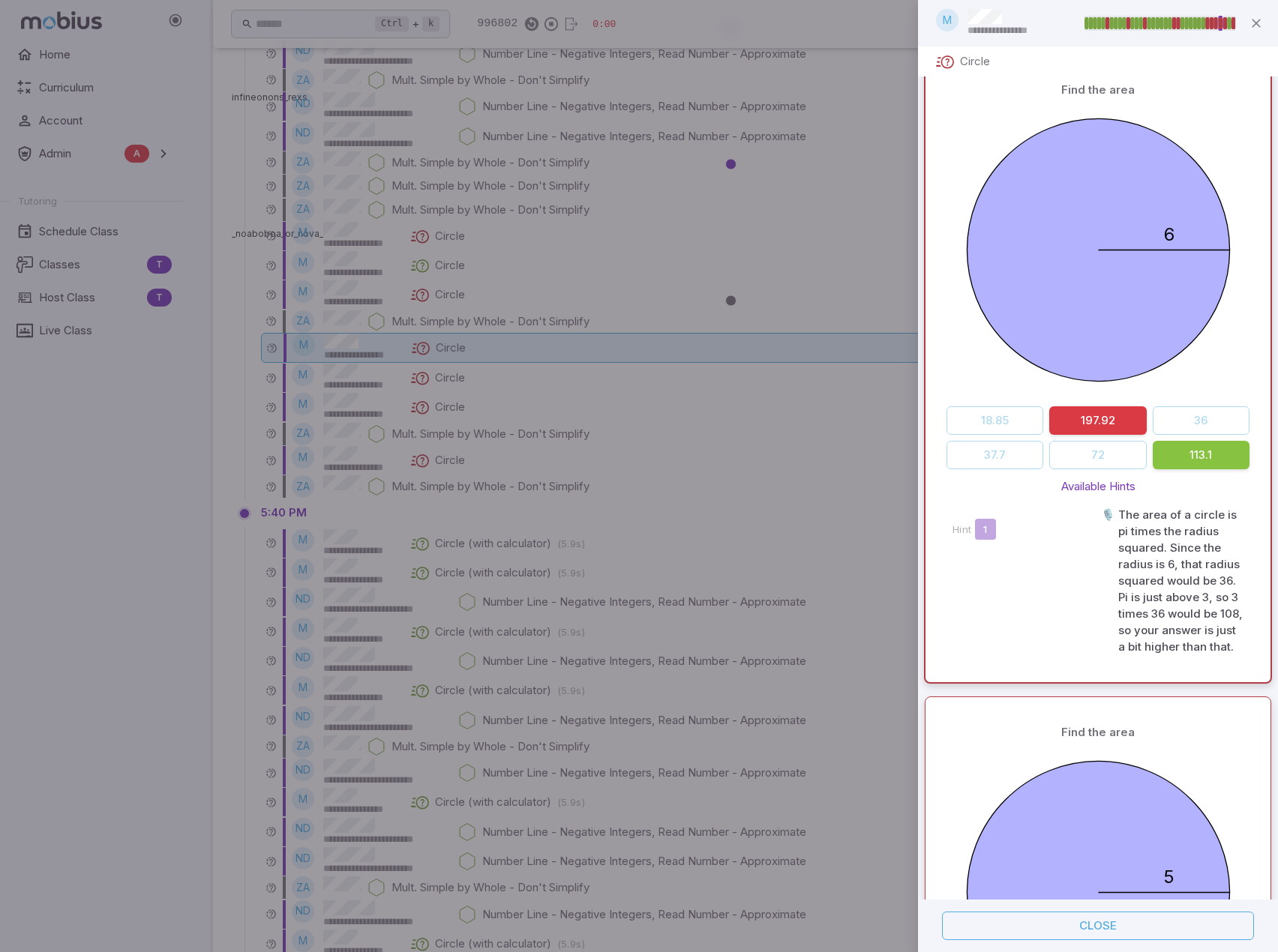
click at [447, 353] on div at bounding box center [639, 476] width 1278 height 952
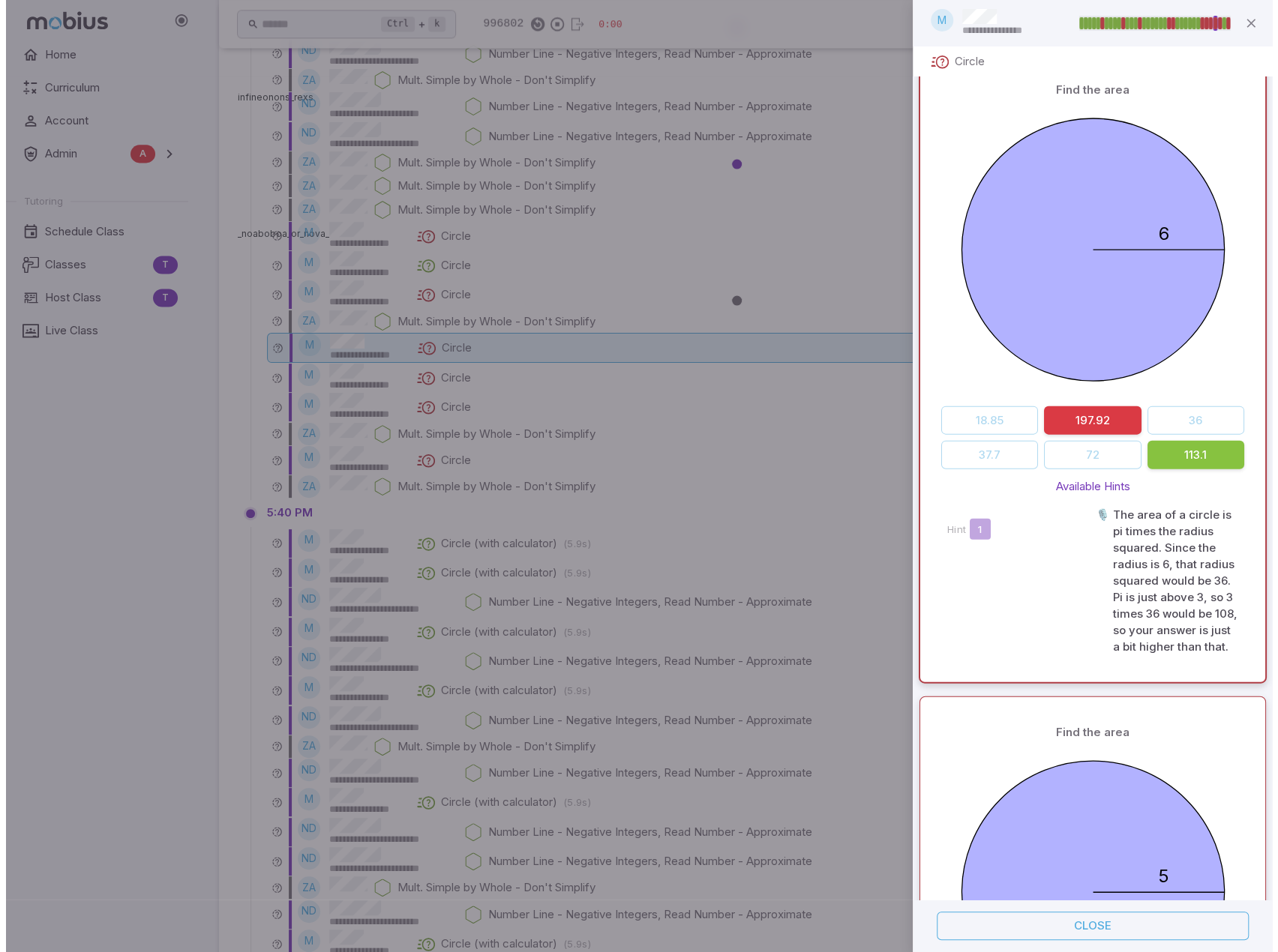
scroll to position [0, 0]
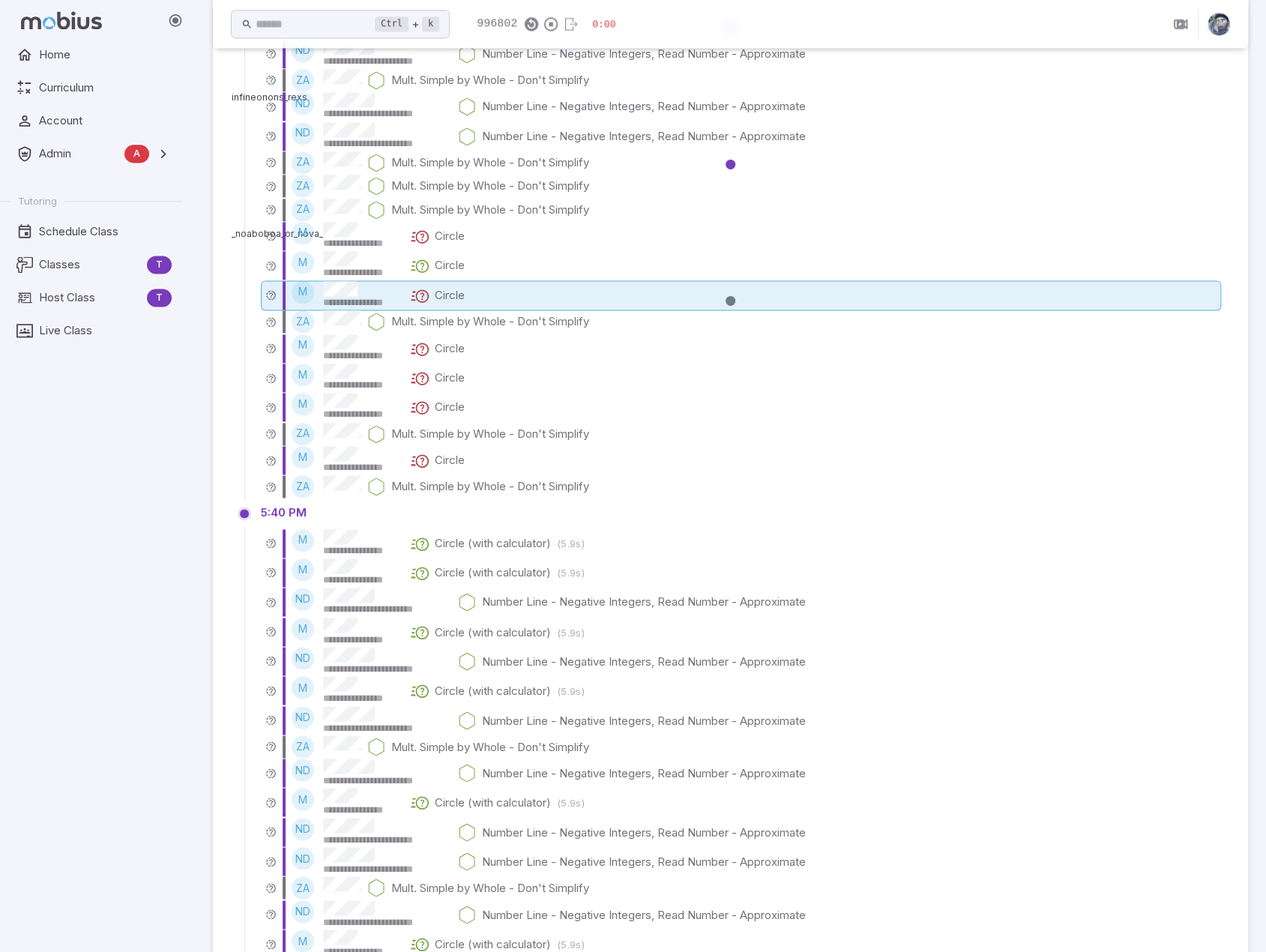
click at [453, 289] on p "Circle" at bounding box center [450, 295] width 30 height 17
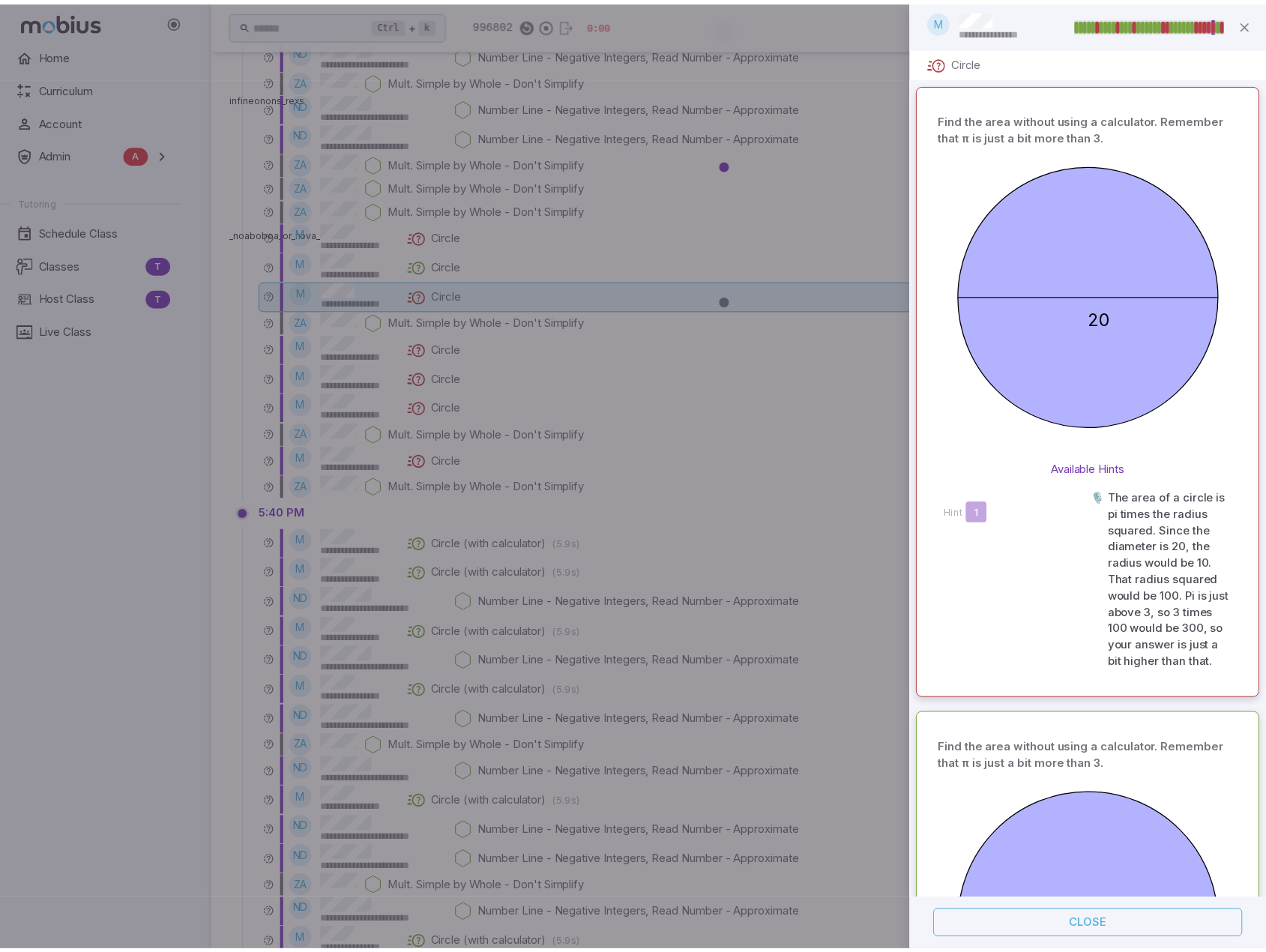
scroll to position [1353, 0]
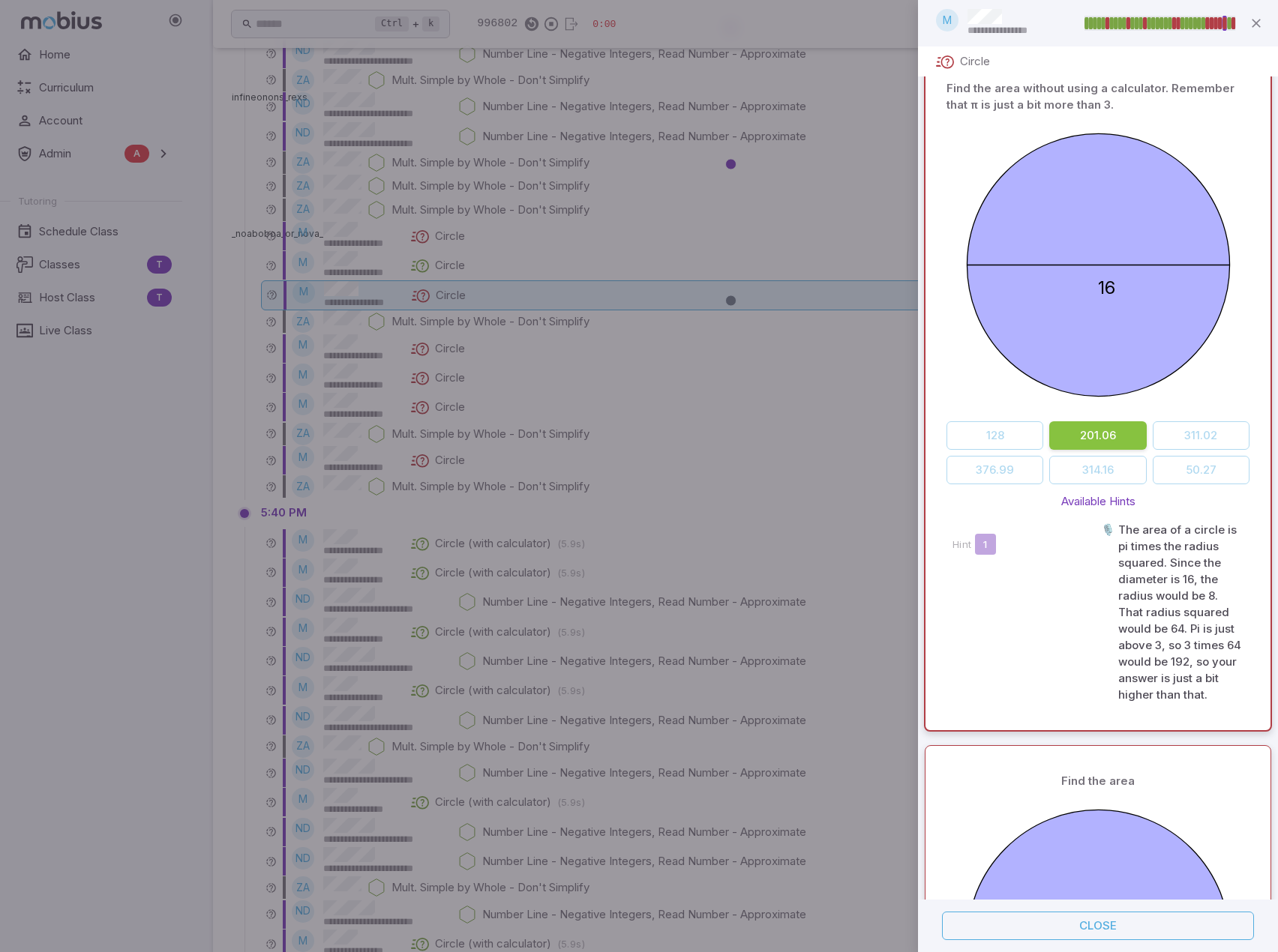
click at [455, 290] on div at bounding box center [639, 476] width 1278 height 952
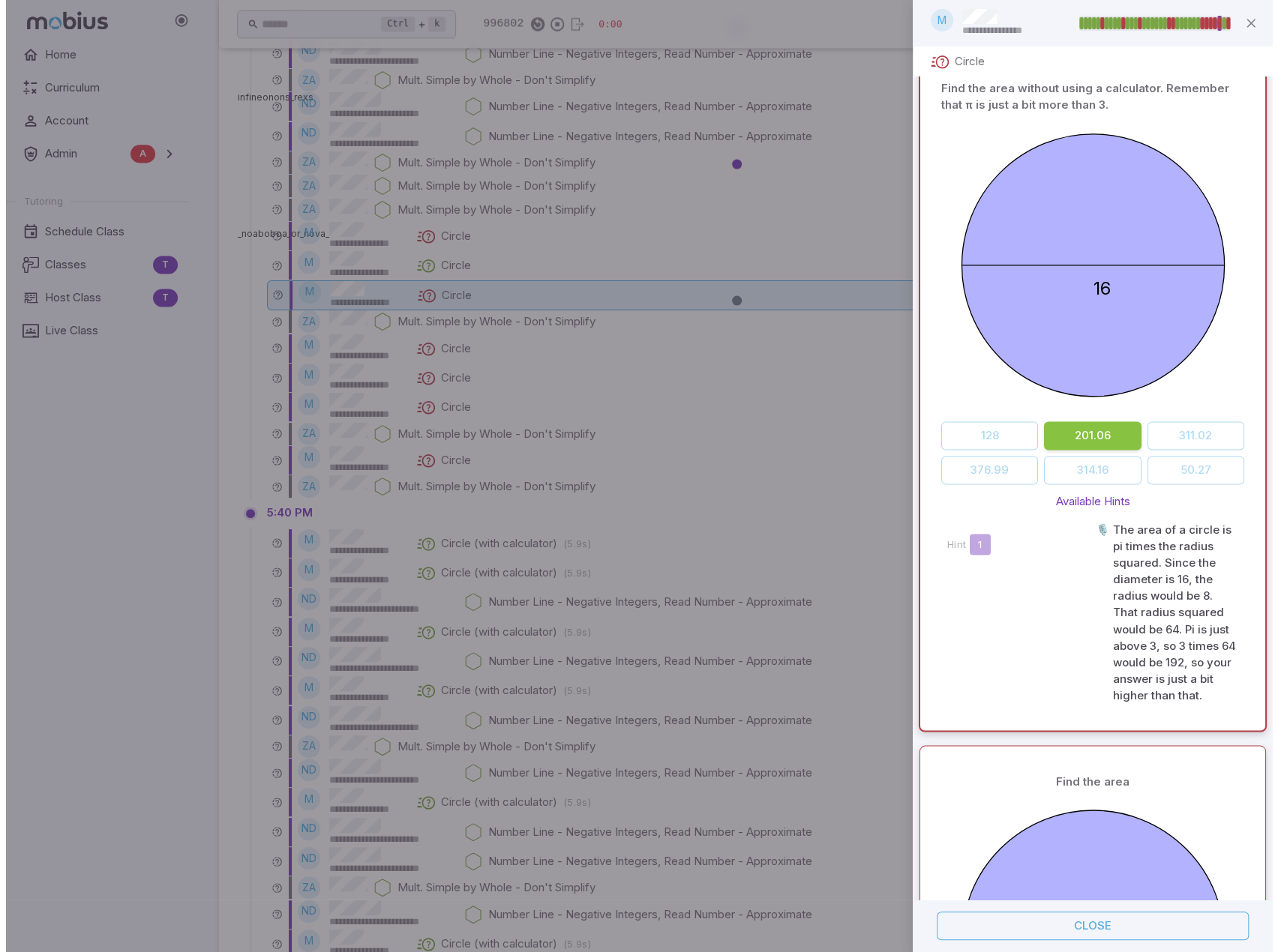
scroll to position [0, 0]
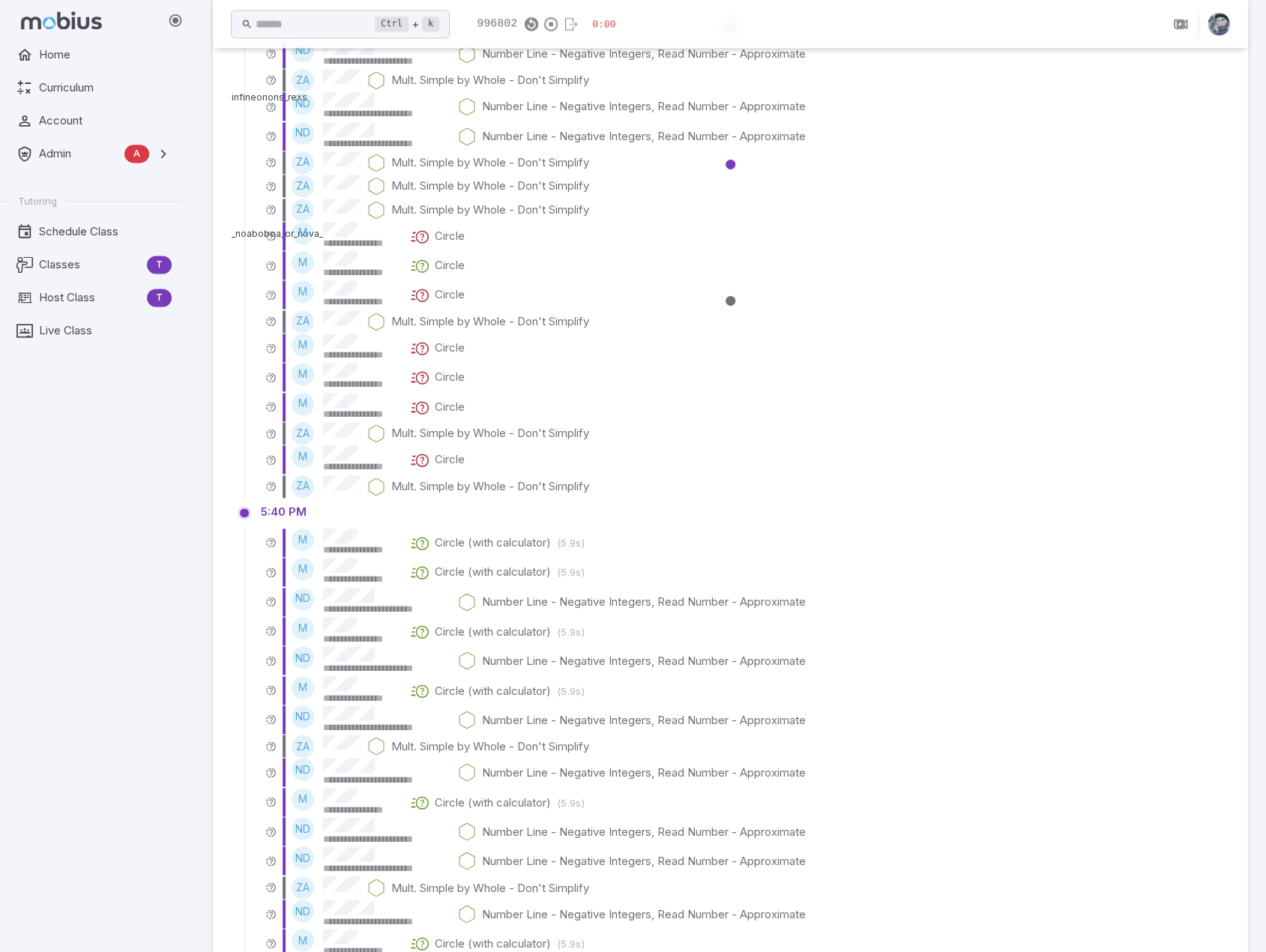
click at [455, 290] on p "Circle" at bounding box center [450, 294] width 30 height 17
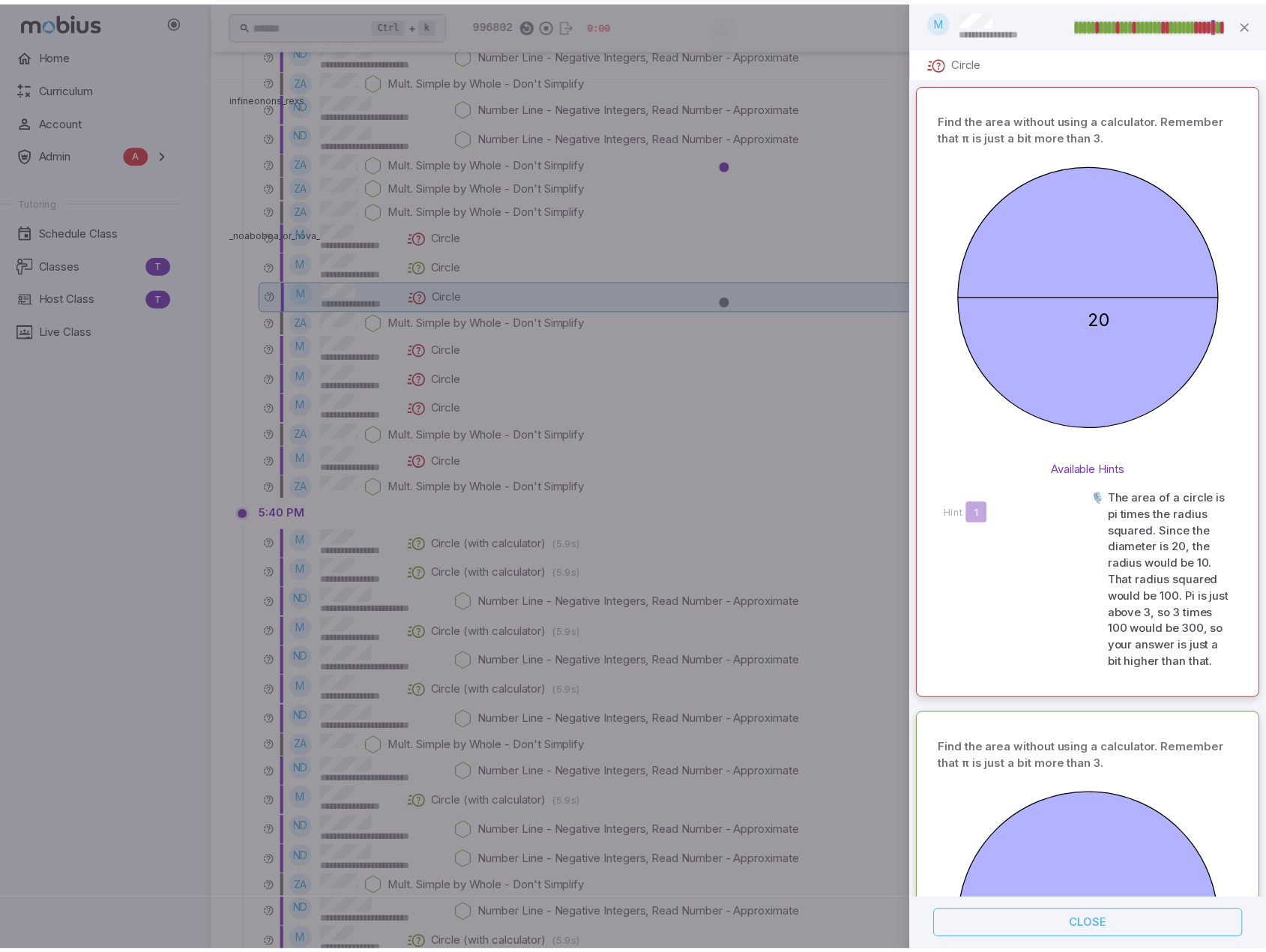
scroll to position [1353, 0]
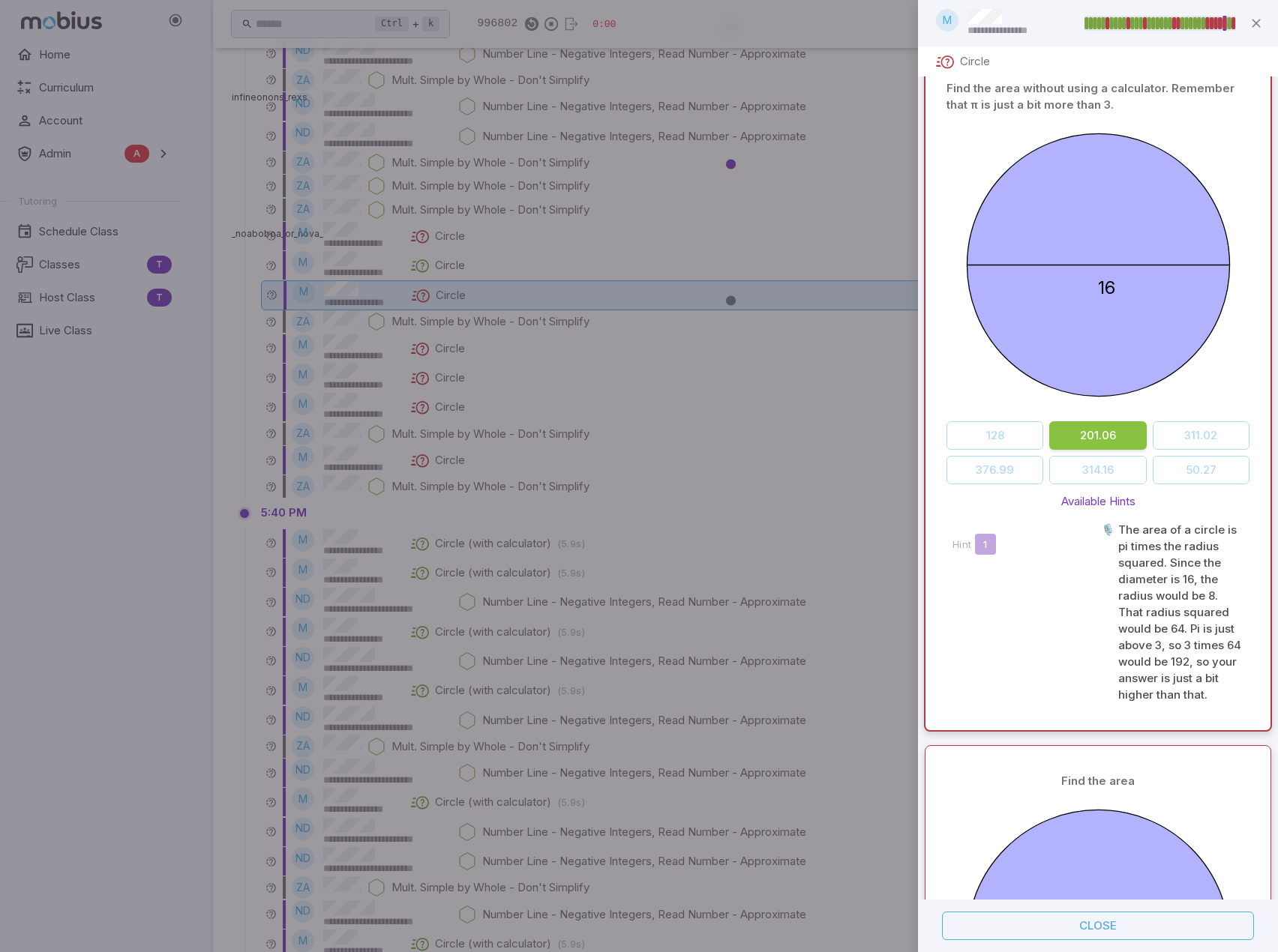
click at [455, 290] on div at bounding box center [639, 476] width 1278 height 952
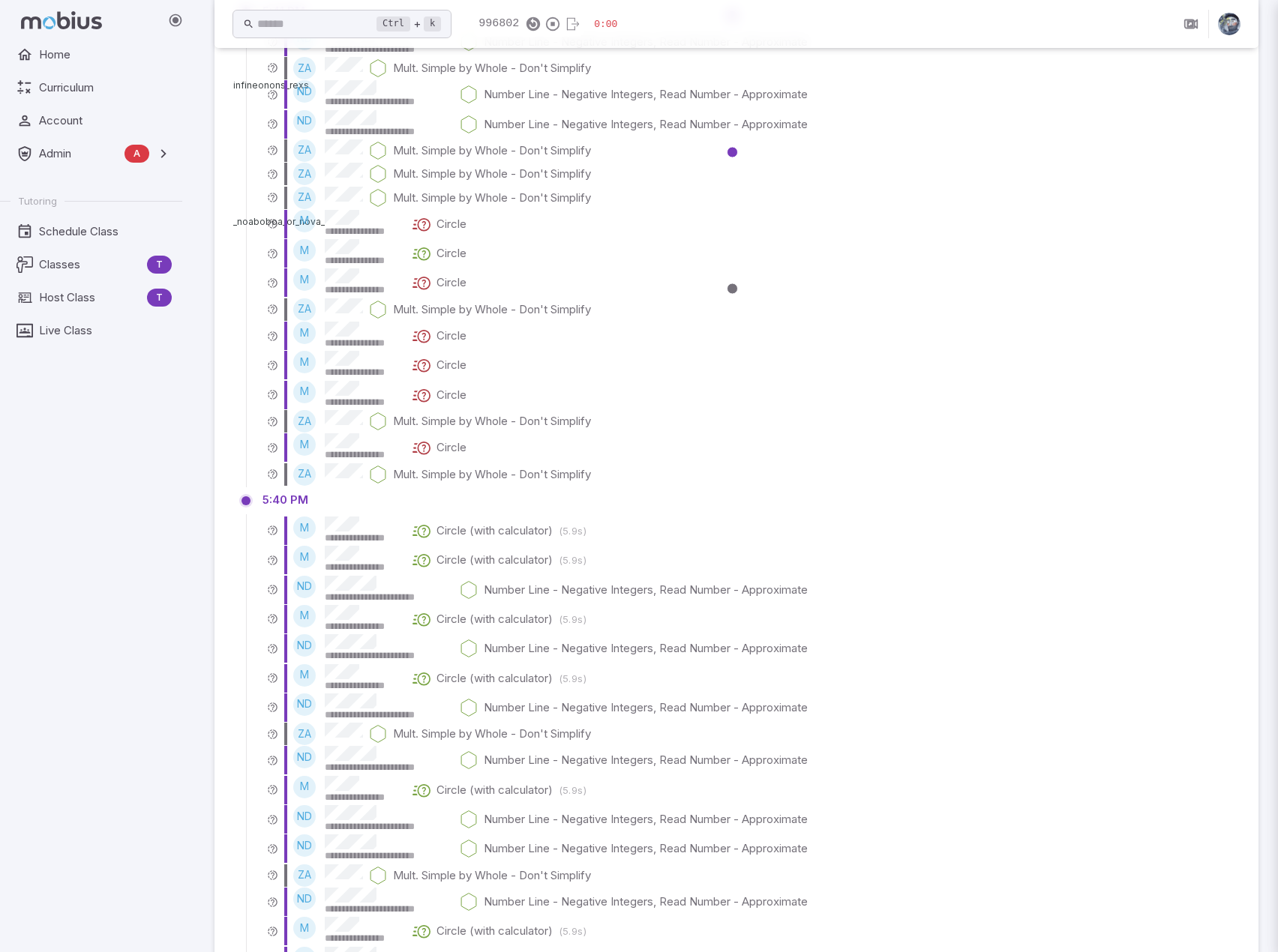
scroll to position [0, 0]
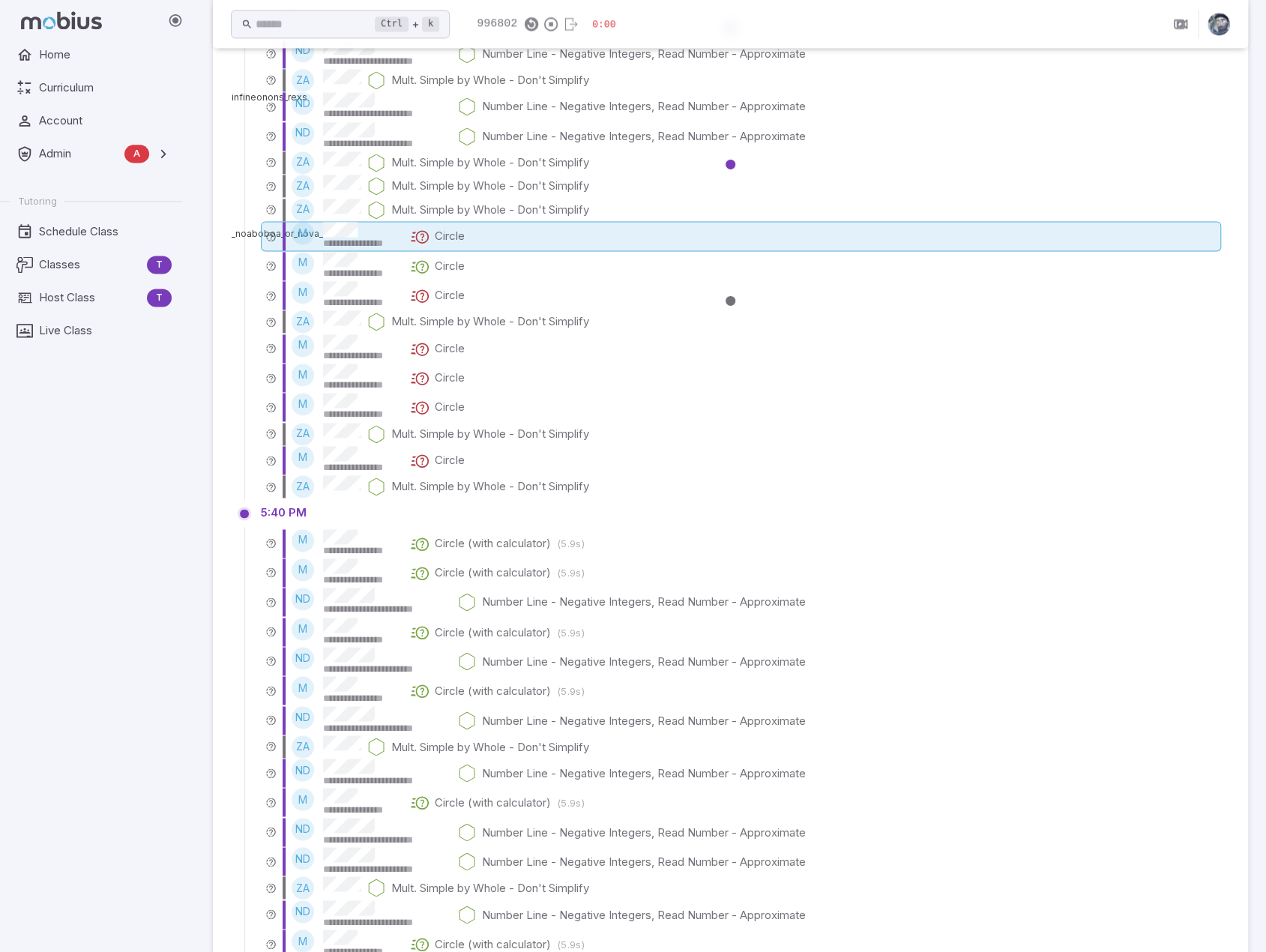
click at [472, 244] on div "**********" at bounding box center [741, 236] width 961 height 30
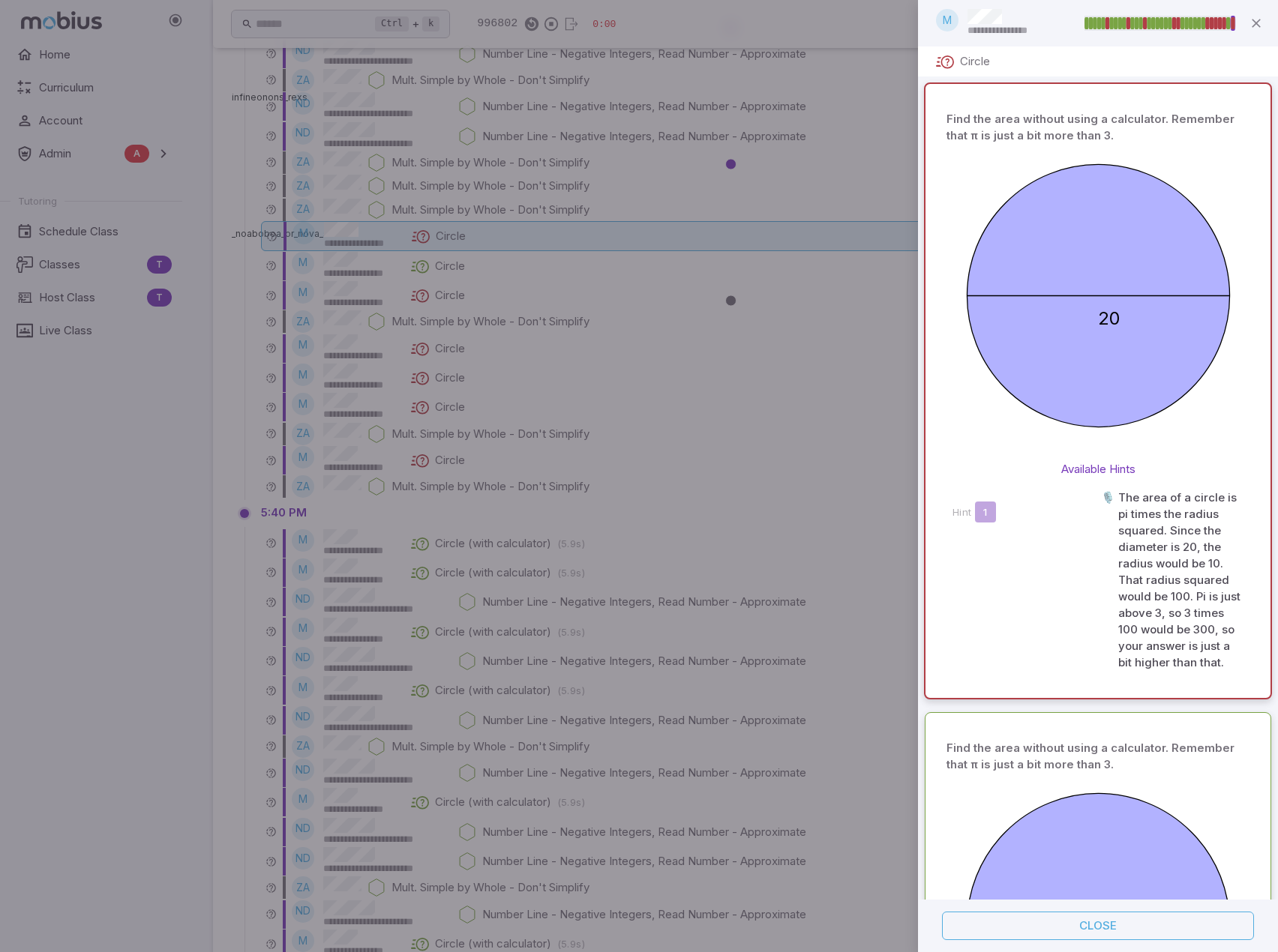
click at [465, 259] on div at bounding box center [639, 476] width 1278 height 952
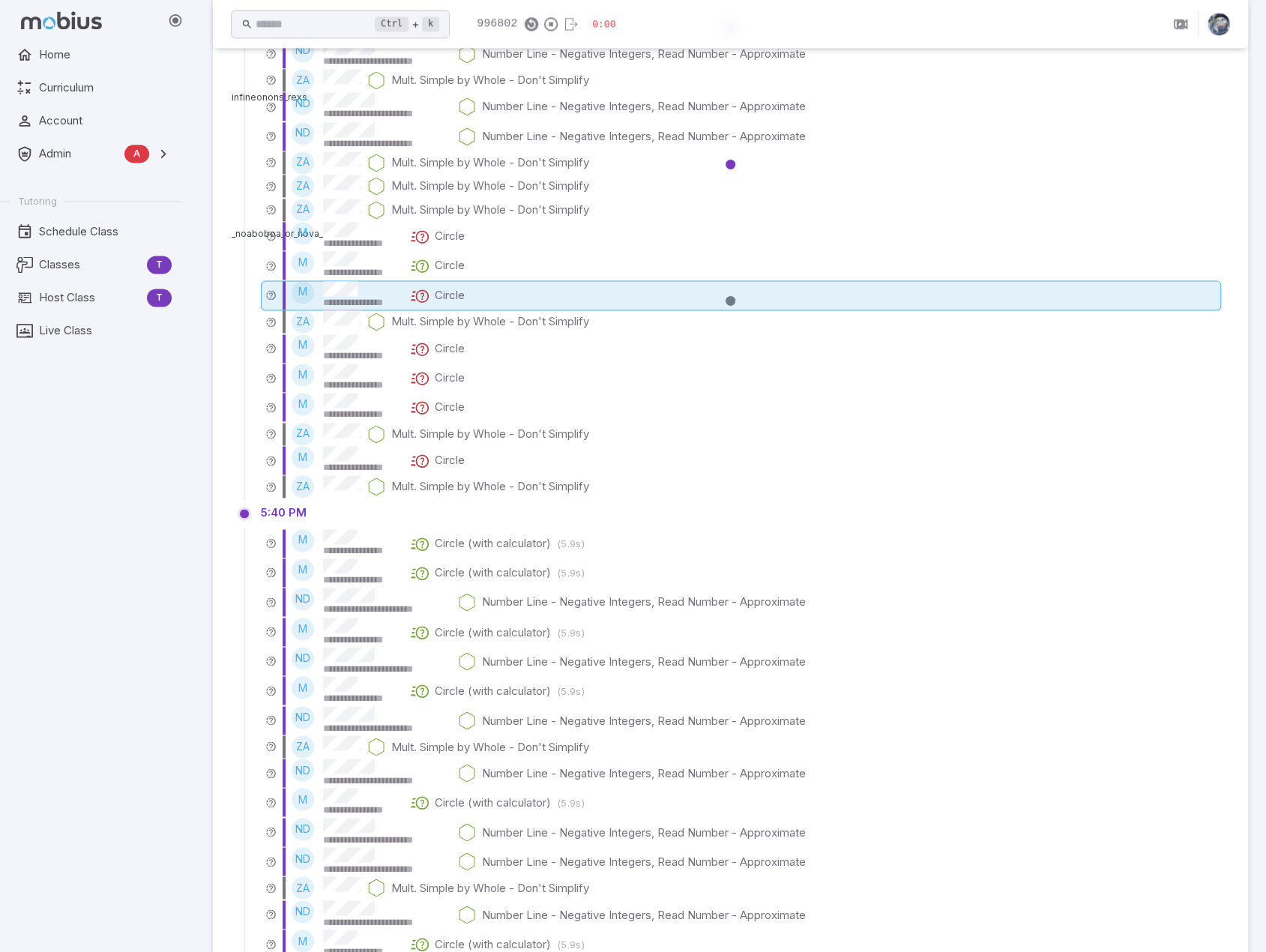
click at [446, 291] on p "Circle" at bounding box center [450, 295] width 30 height 17
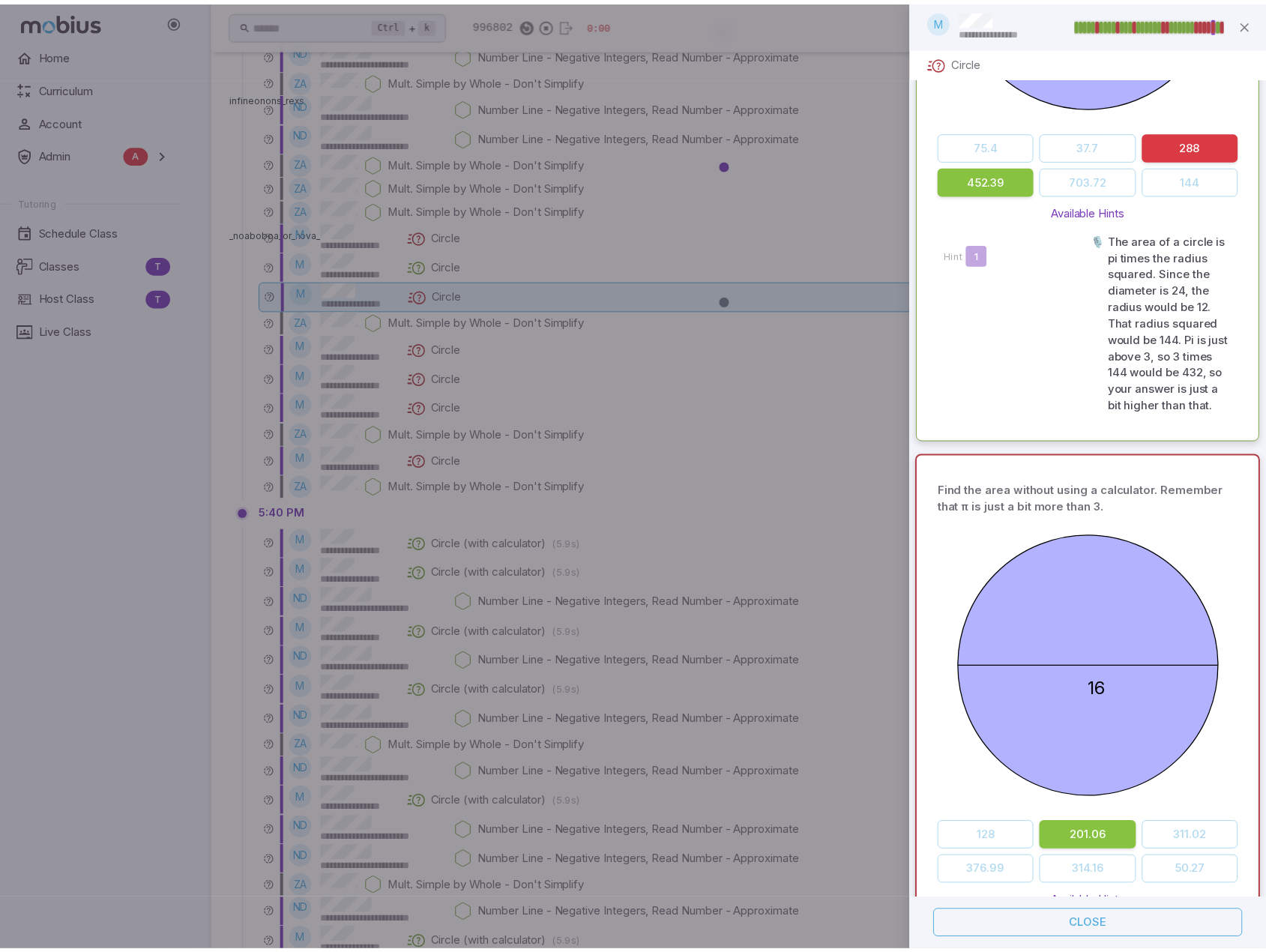
scroll to position [977, 0]
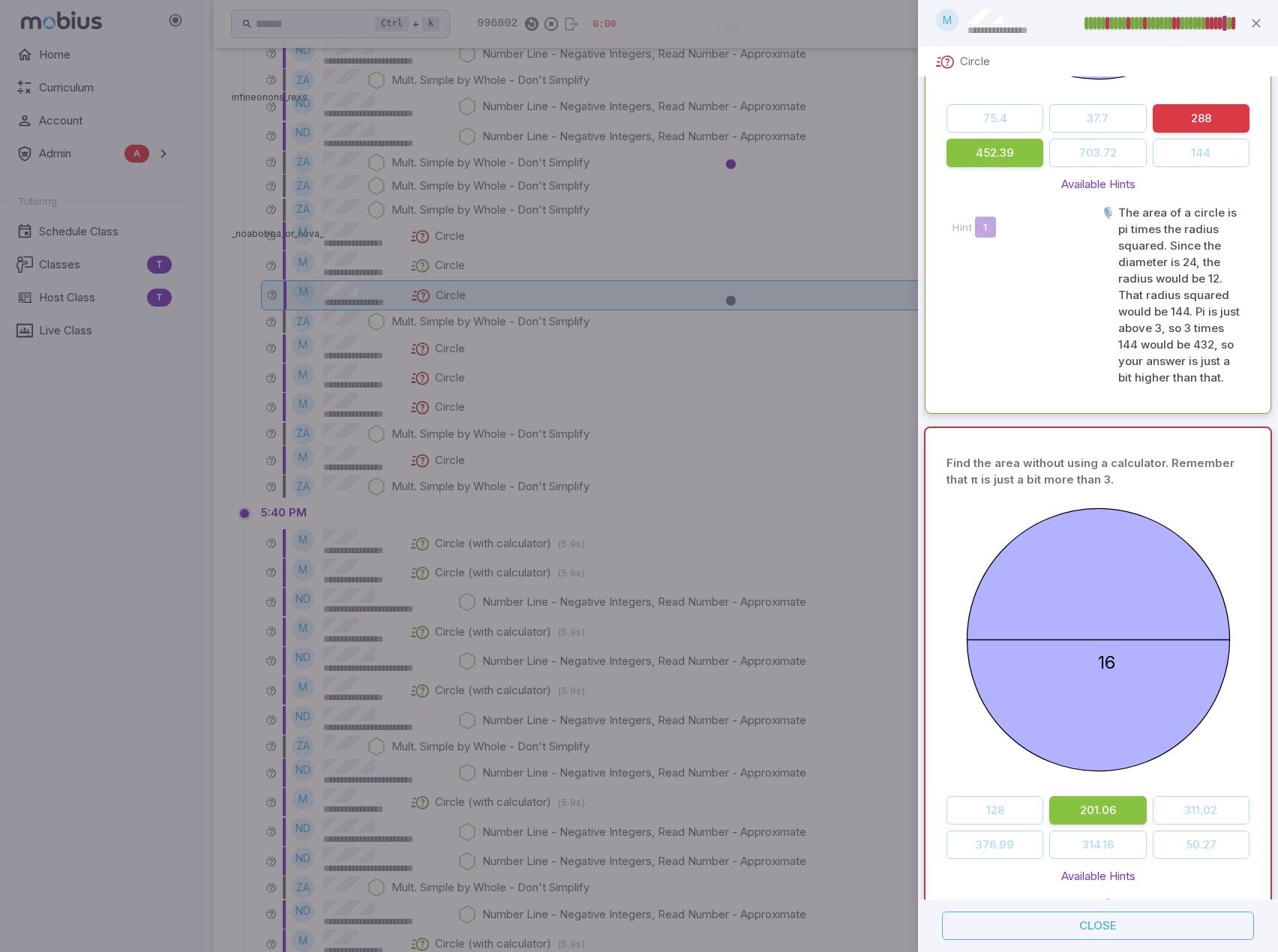
click at [703, 483] on div at bounding box center [639, 476] width 1278 height 952
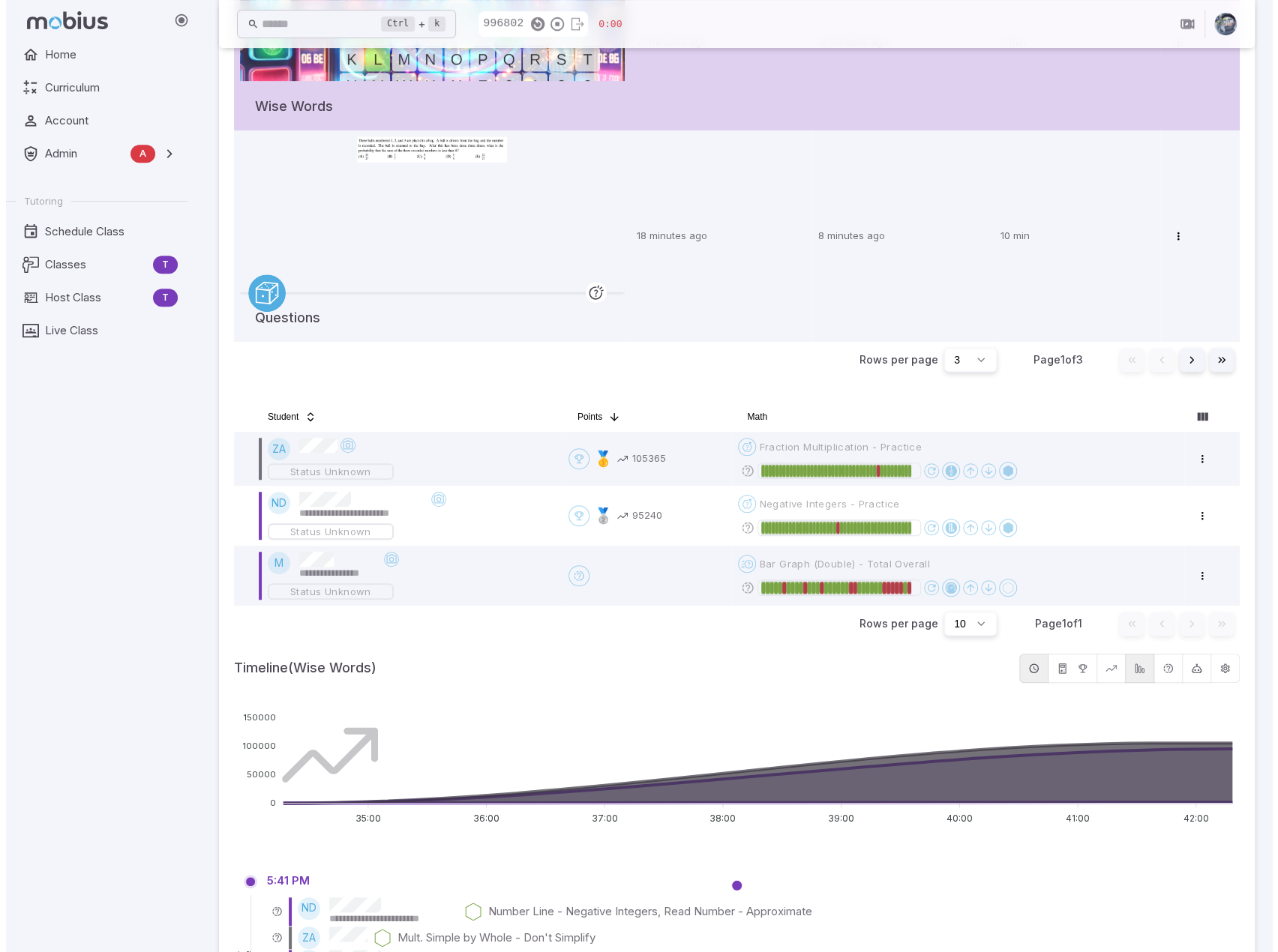
scroll to position [450, 0]
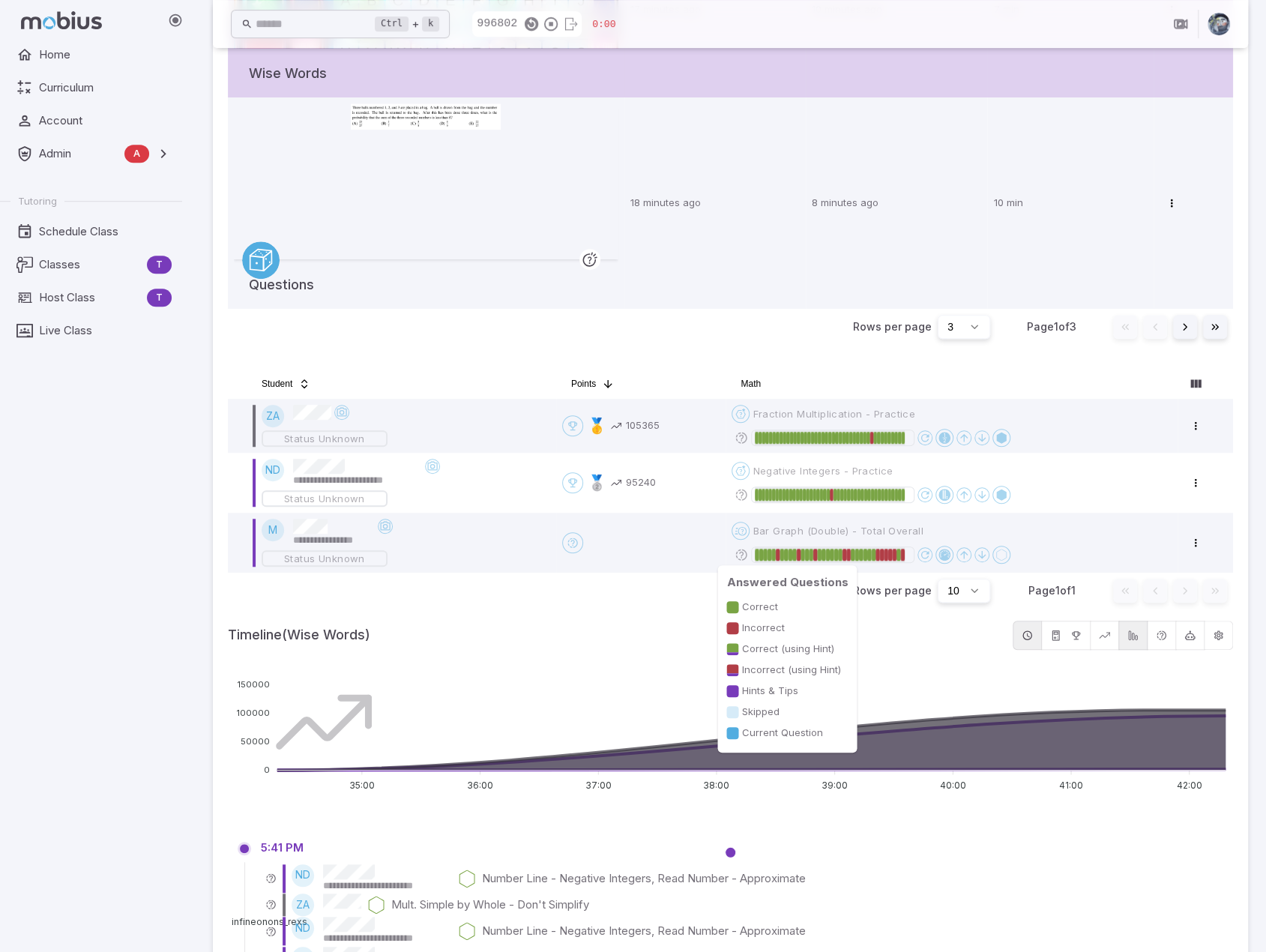
click at [897, 550] on div at bounding box center [895, 554] width 5 height 12
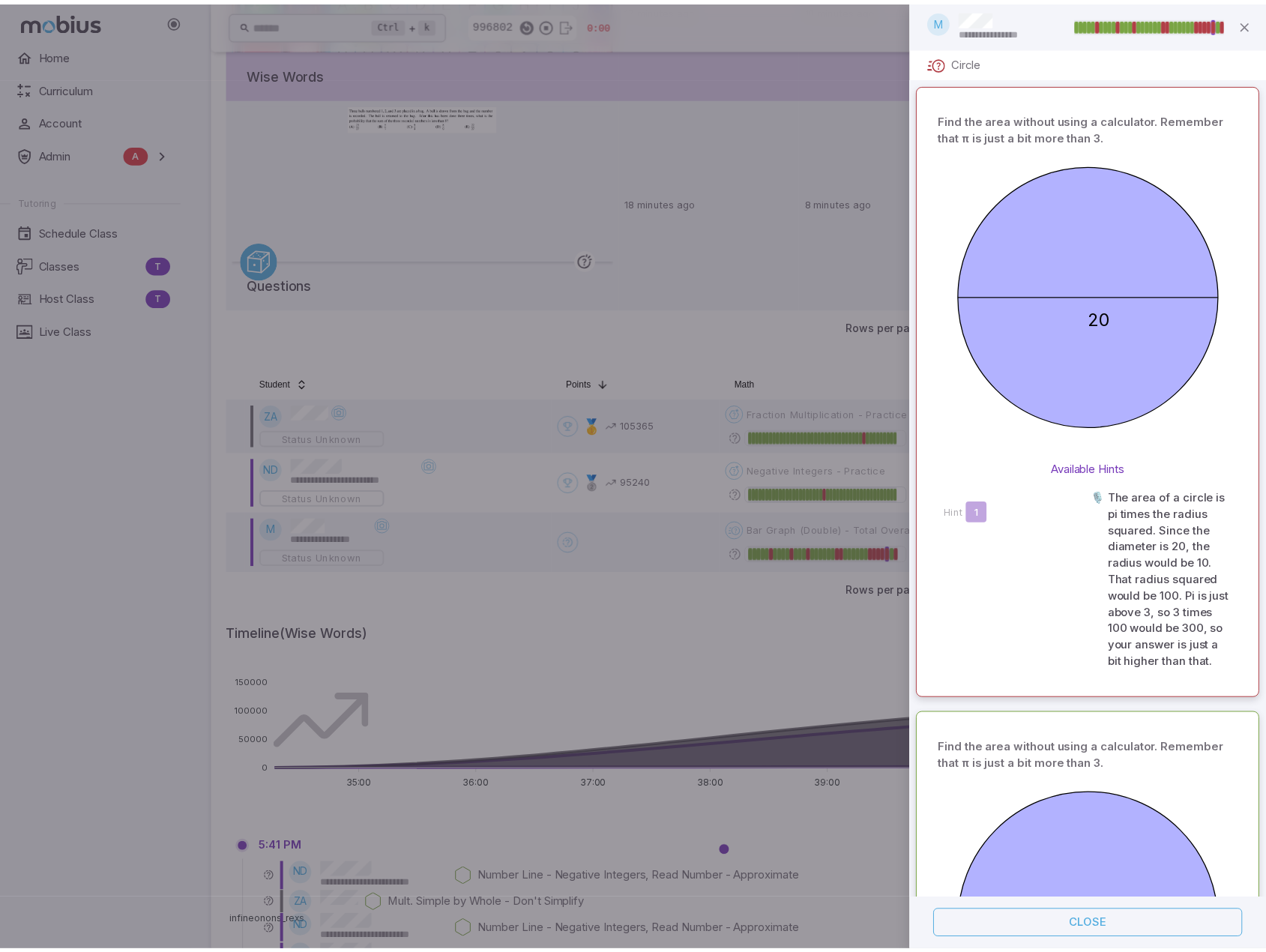
scroll to position [1353, 0]
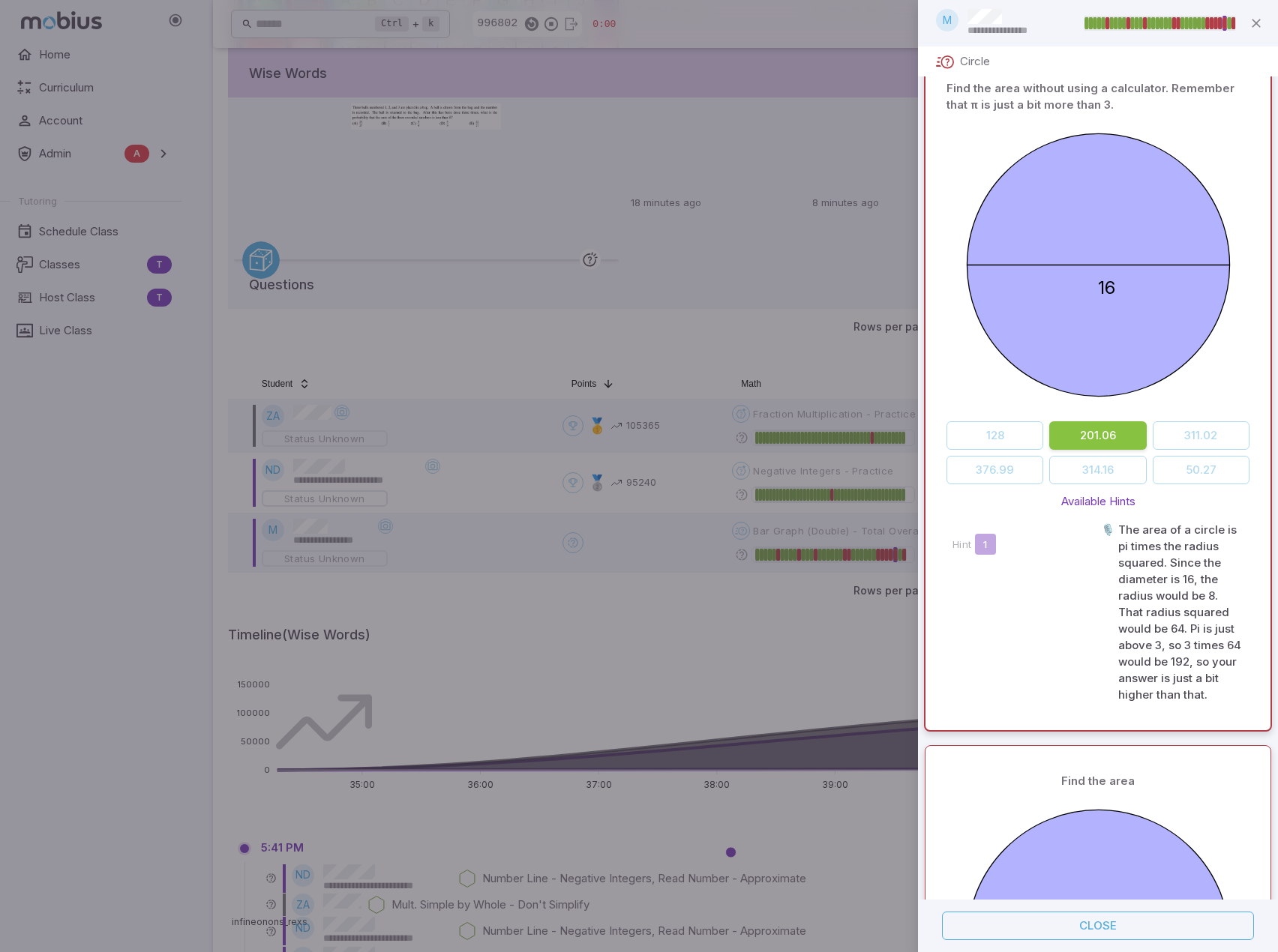
click at [181, 550] on div at bounding box center [639, 476] width 1278 height 952
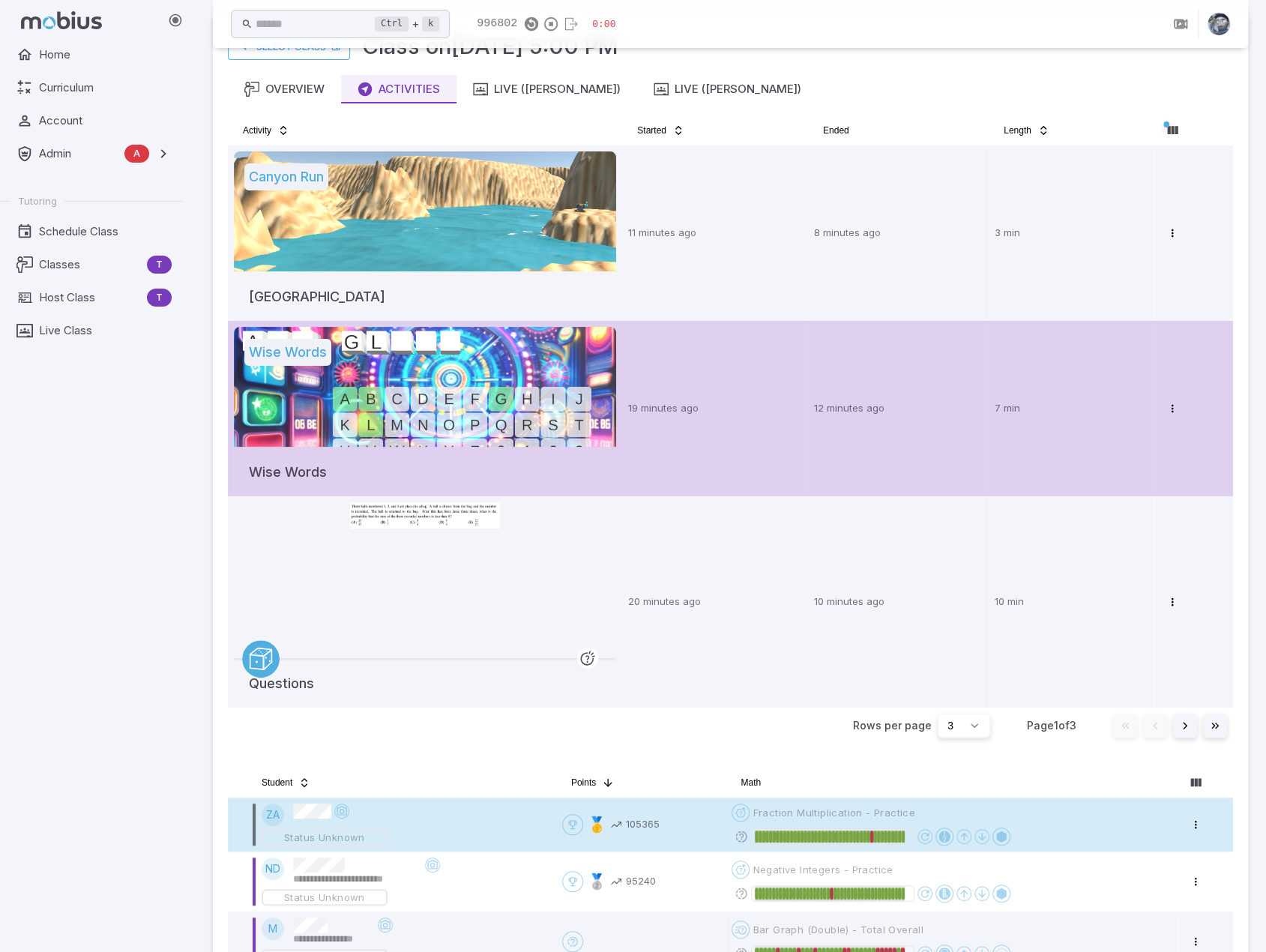
scroll to position [75, 0]
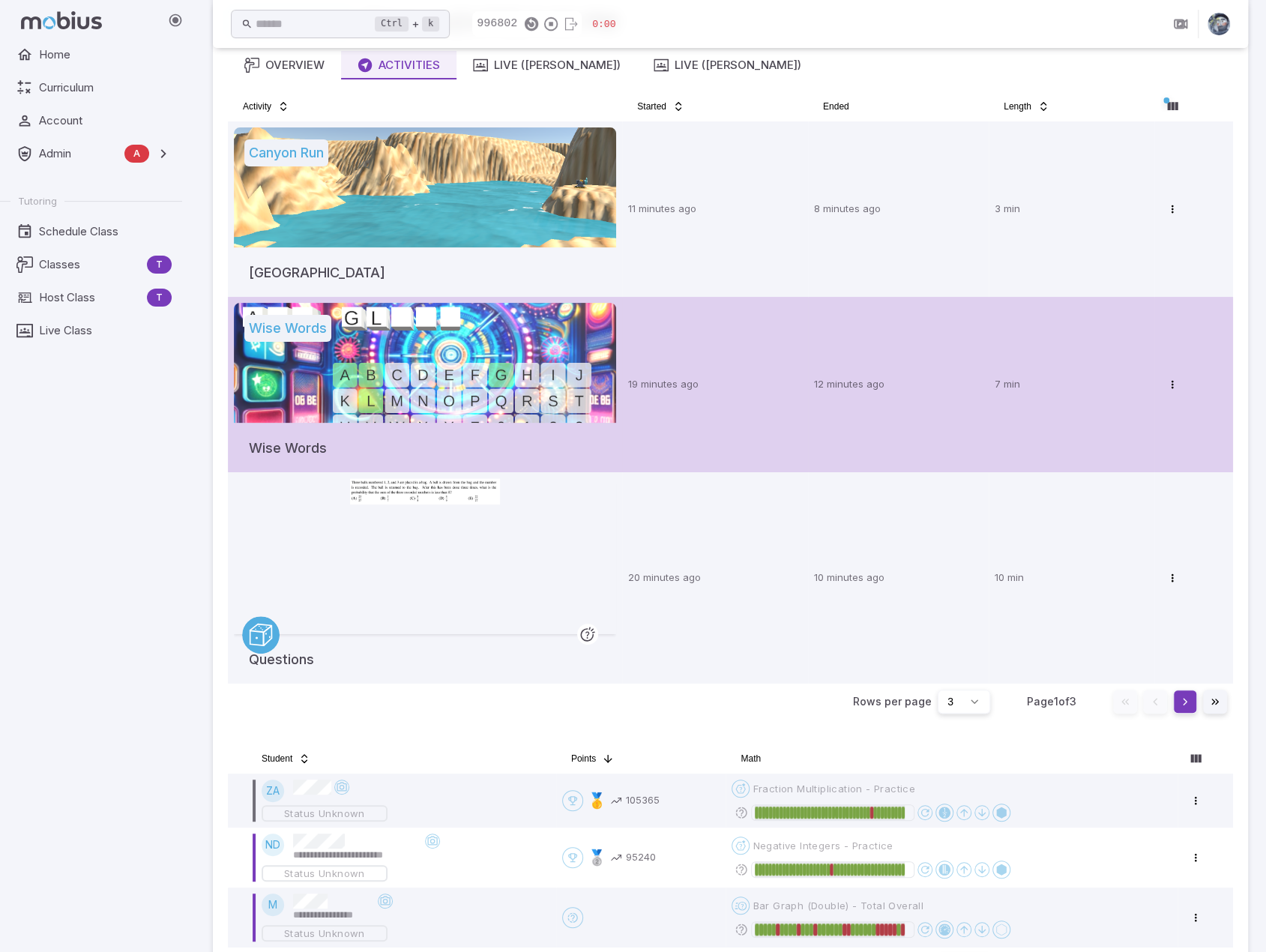
click at [1182, 703] on button "Go to next page" at bounding box center [1186, 701] width 24 height 24
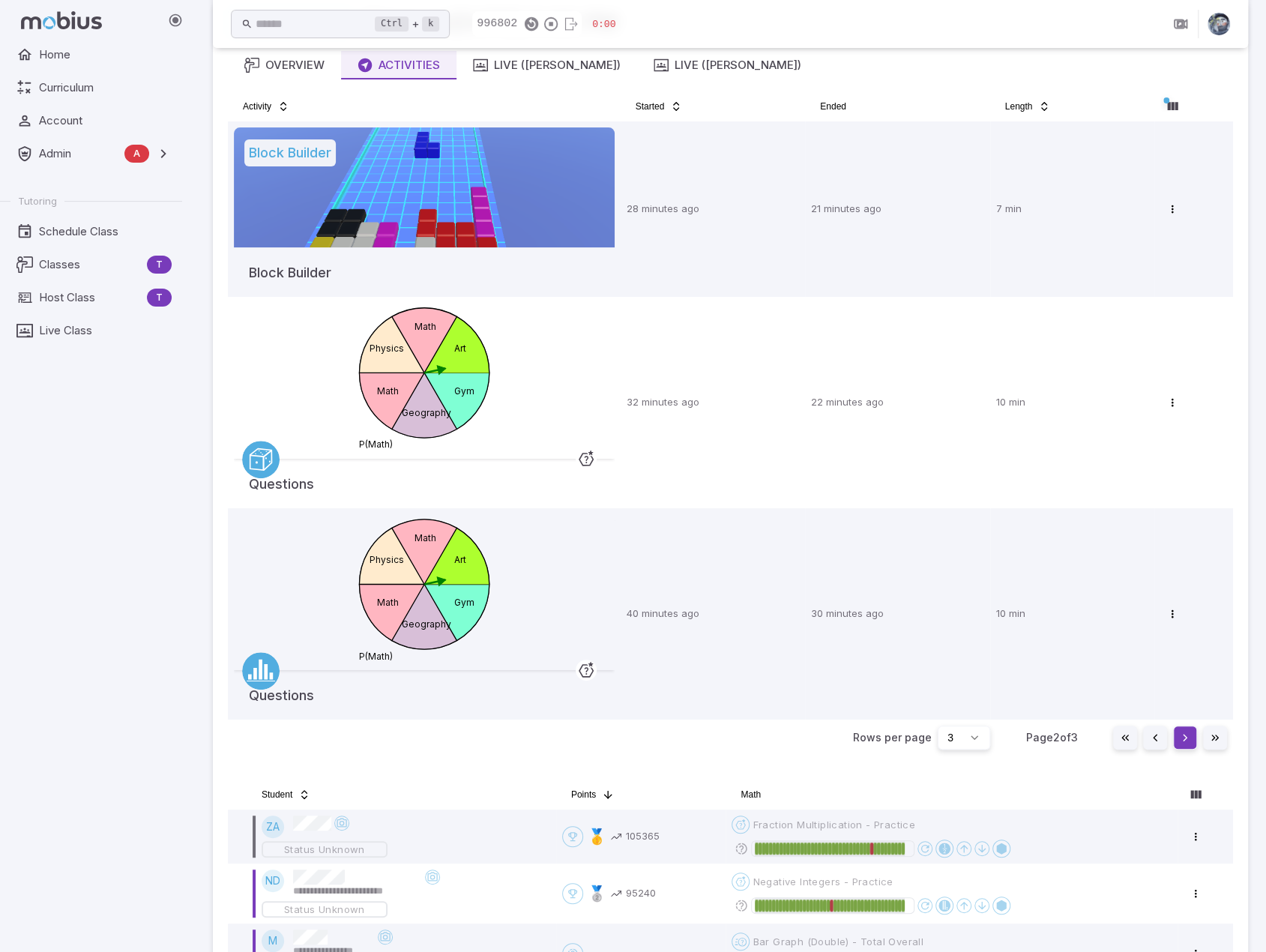
click at [1178, 737] on button "Go to next page" at bounding box center [1186, 737] width 24 height 24
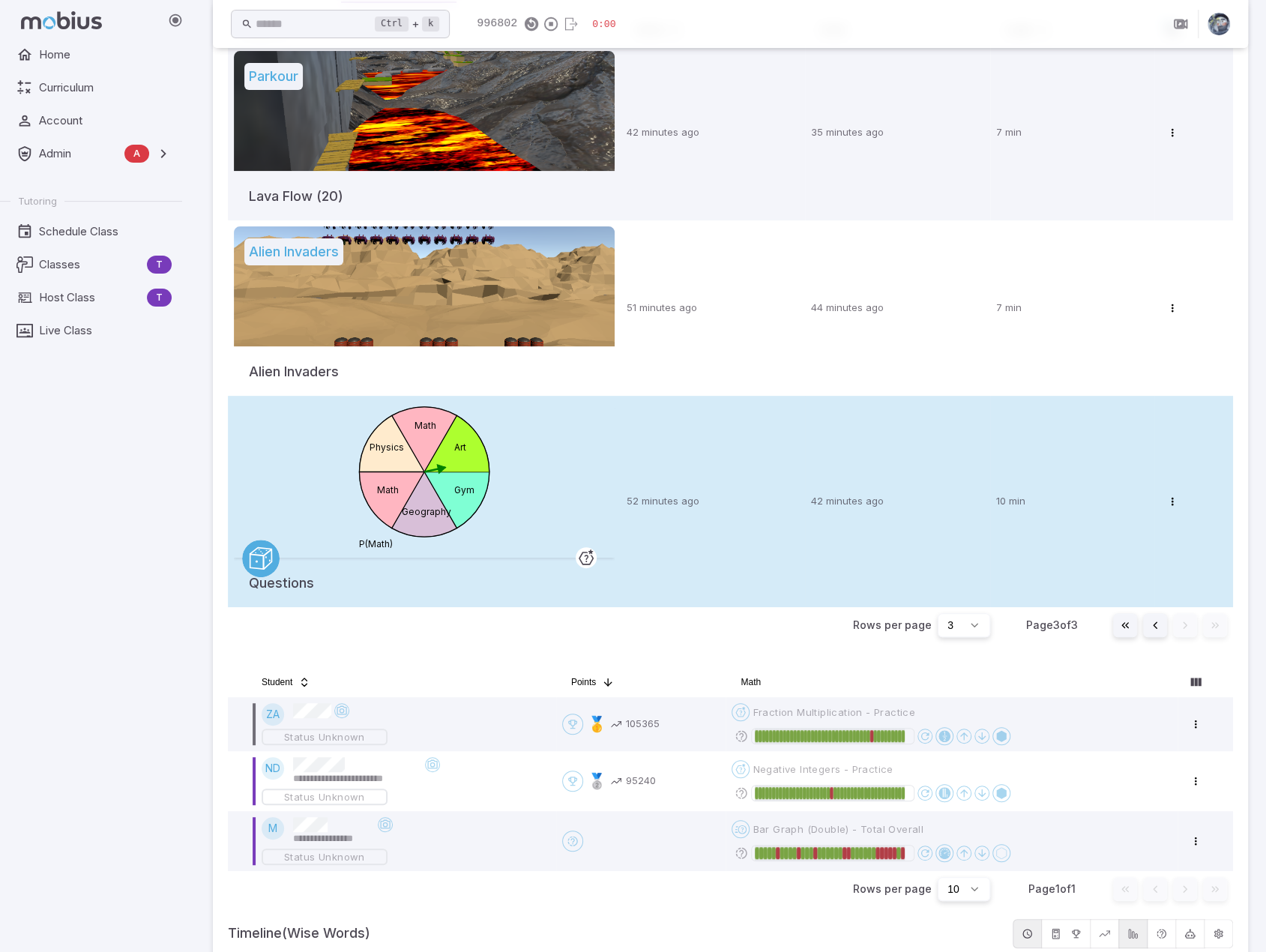
scroll to position [150, 0]
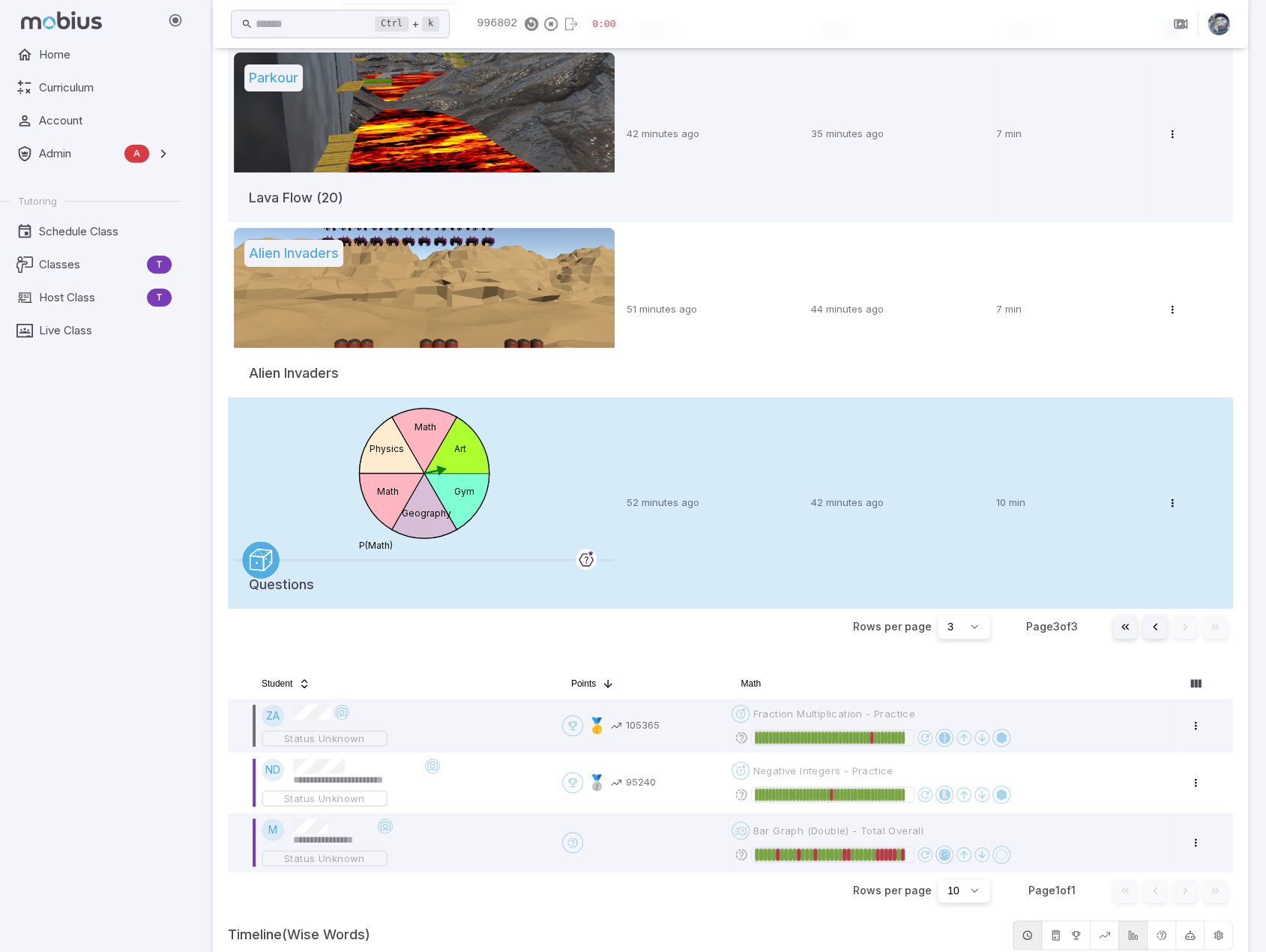
click at [596, 503] on div "Gym Geography Math Physics Math Art P(Math)" at bounding box center [424, 481] width 381 height 156
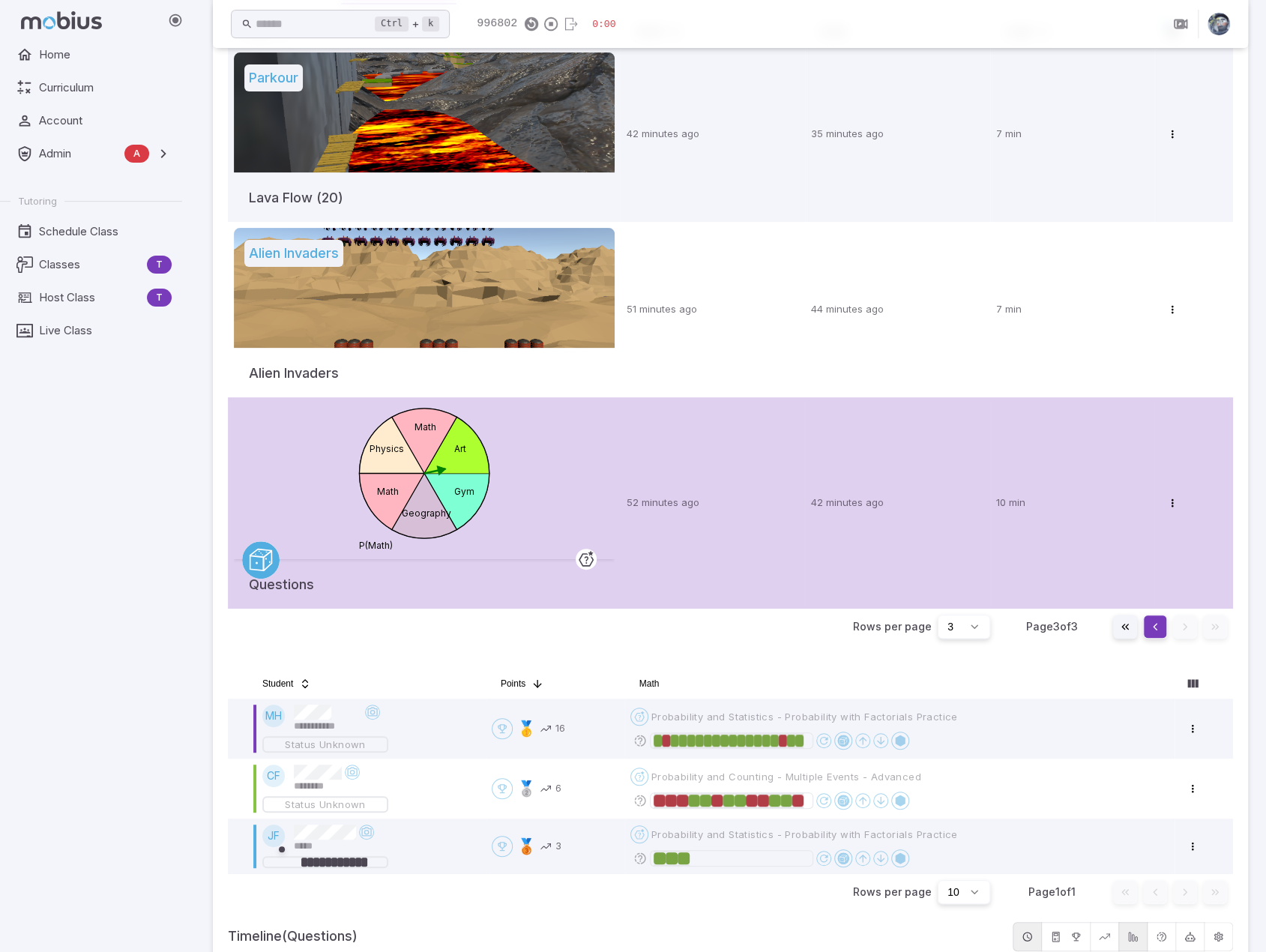
click at [1150, 620] on button "Go to previous page" at bounding box center [1155, 626] width 24 height 24
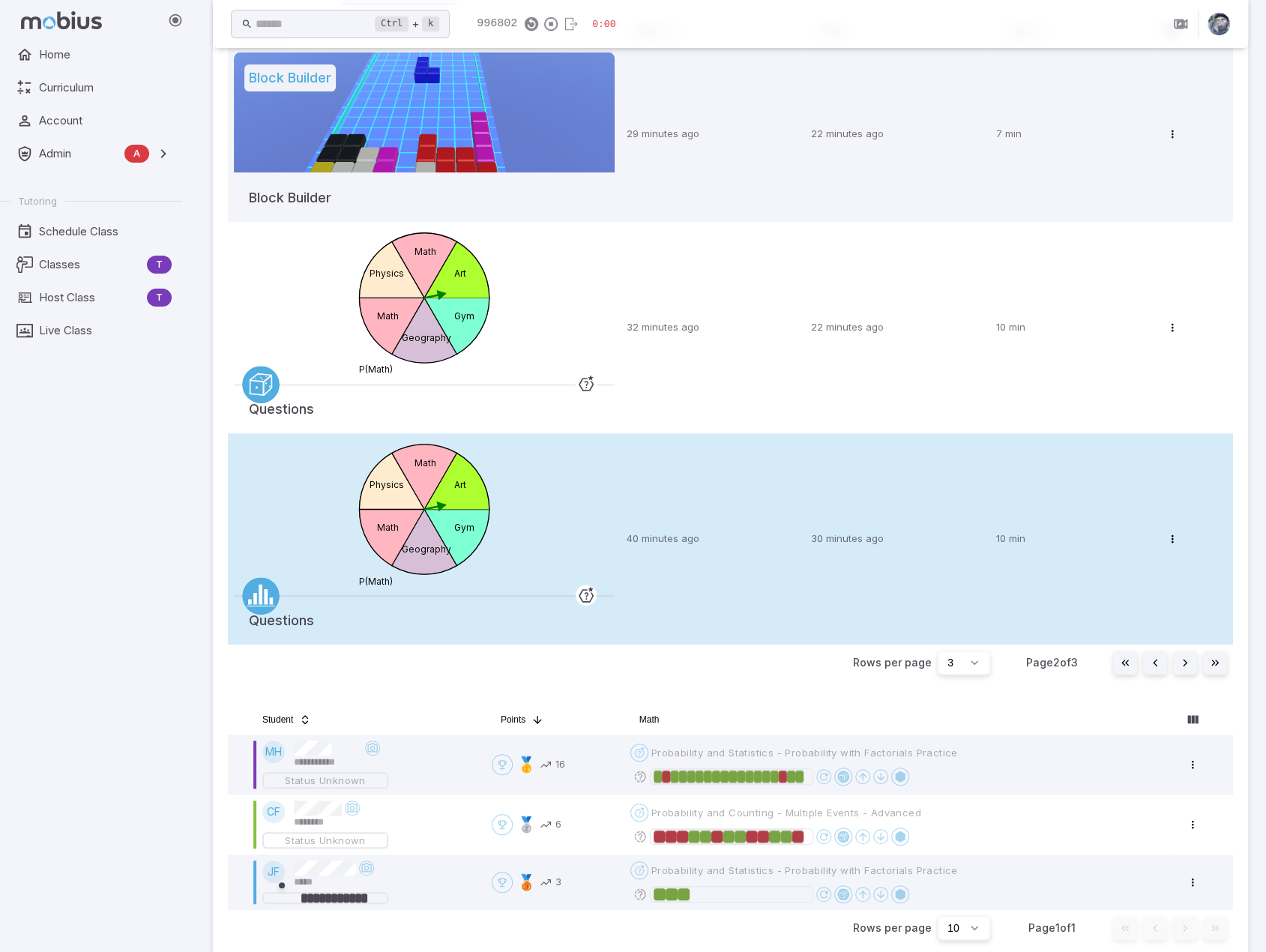
click at [600, 522] on div "Gym Geography Math Physics Math Art P(Math)" at bounding box center [424, 517] width 381 height 156
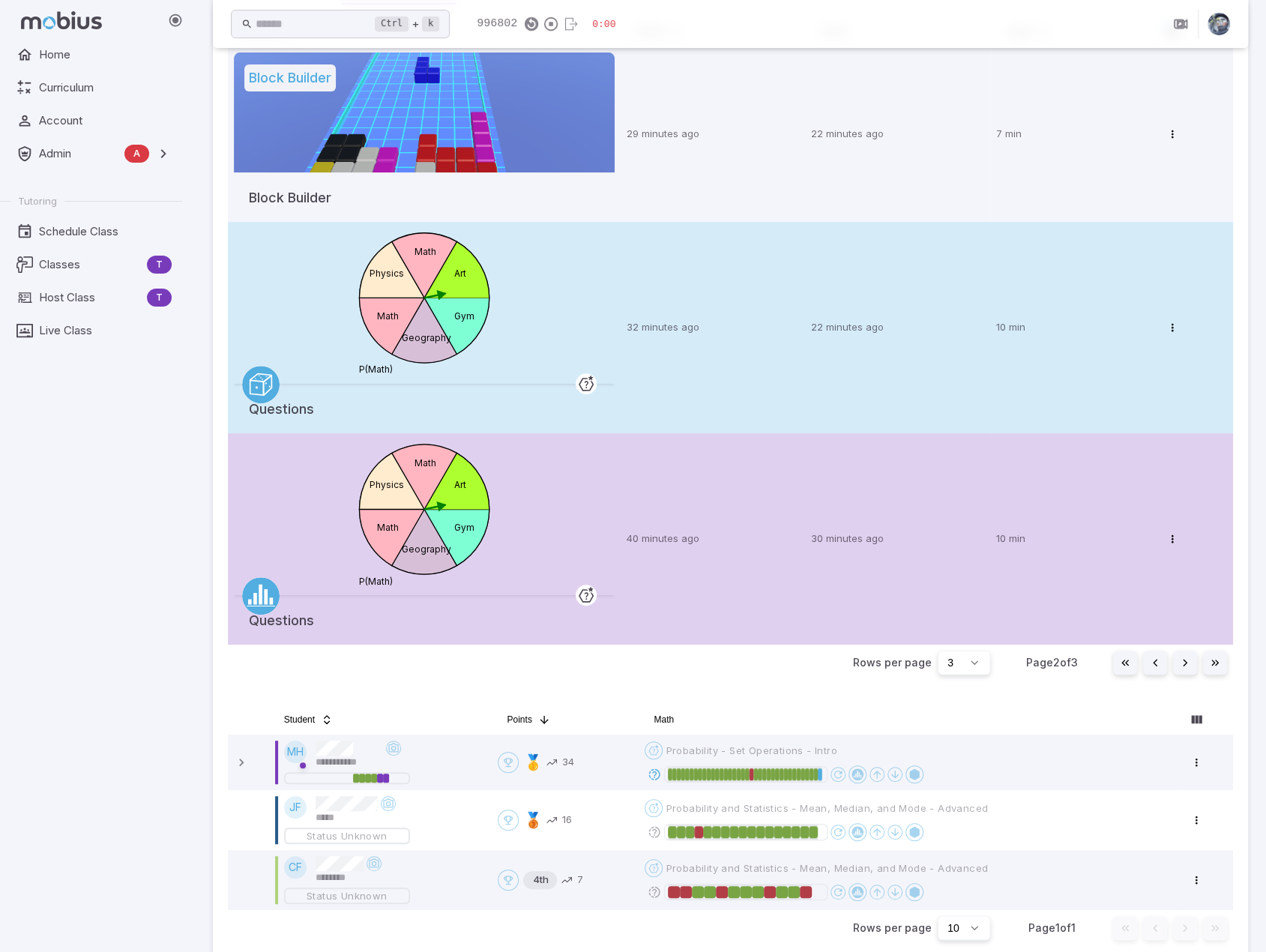
click at [540, 289] on div "Gym Geography Math Physics Math Art P(Math)" at bounding box center [424, 306] width 381 height 156
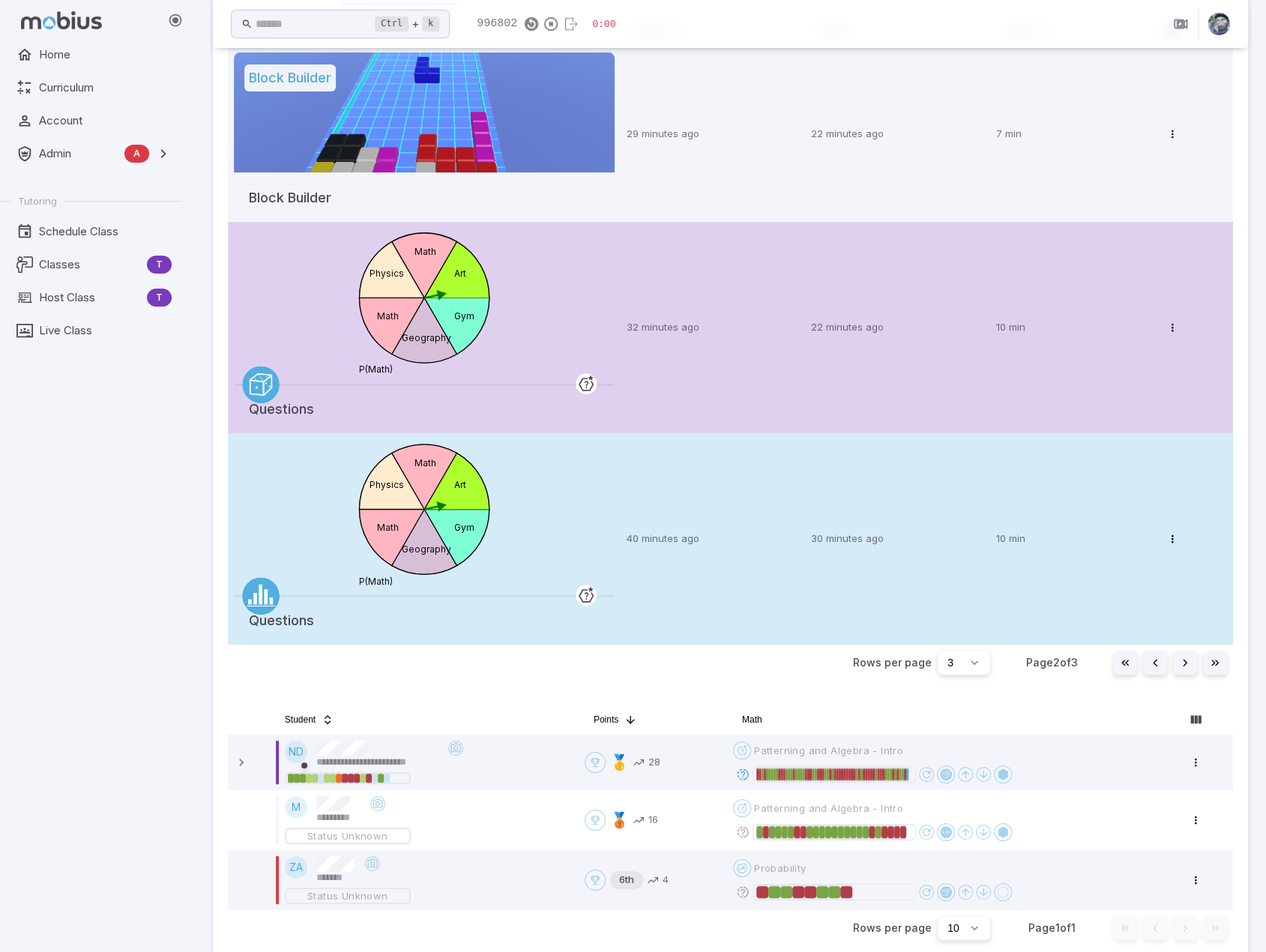
click at [528, 476] on div "Gym Geography Math Physics Math Art P(Math)" at bounding box center [424, 517] width 381 height 156
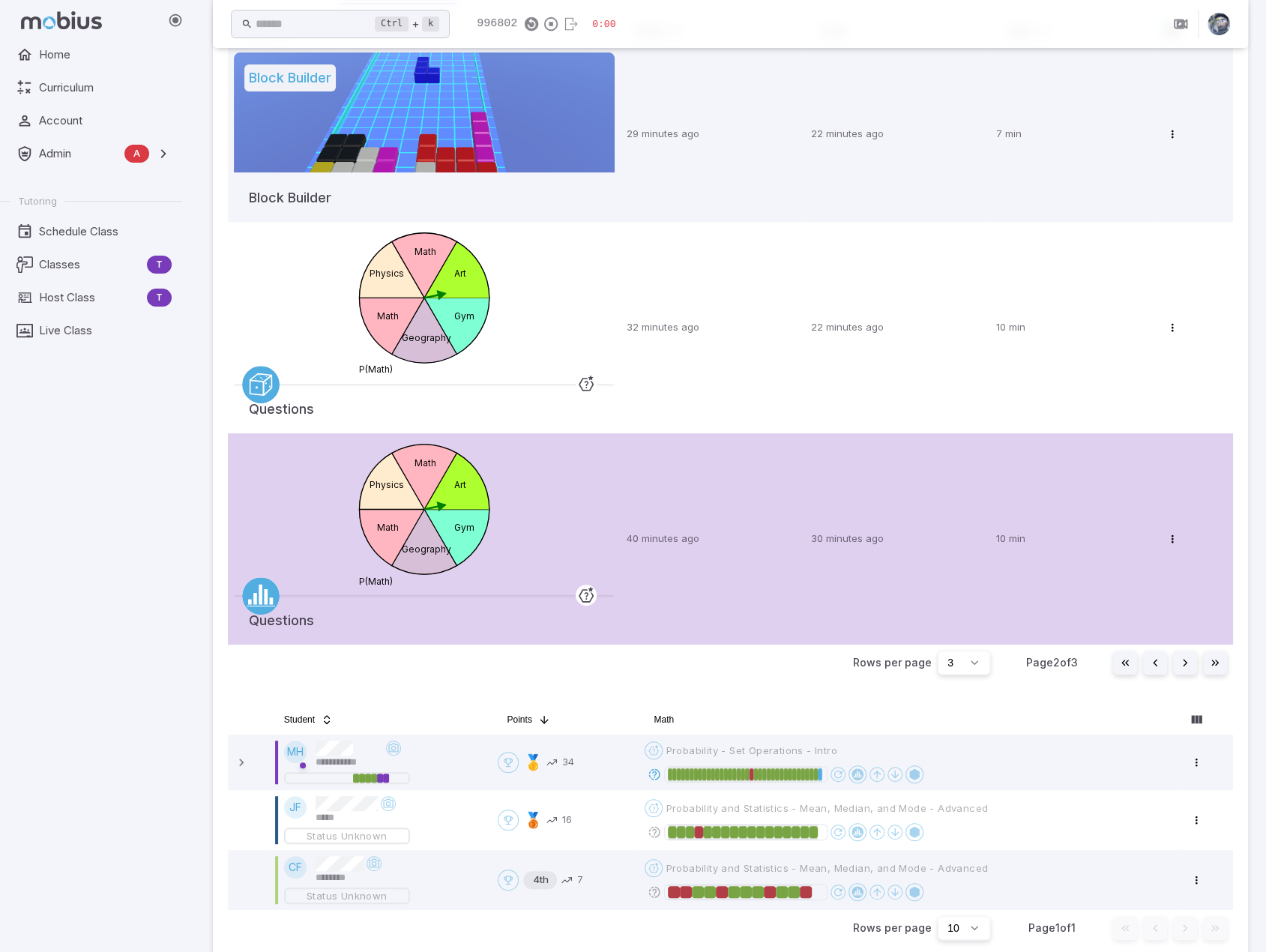
click at [1158, 663] on button "Go to previous page" at bounding box center [1155, 663] width 24 height 24
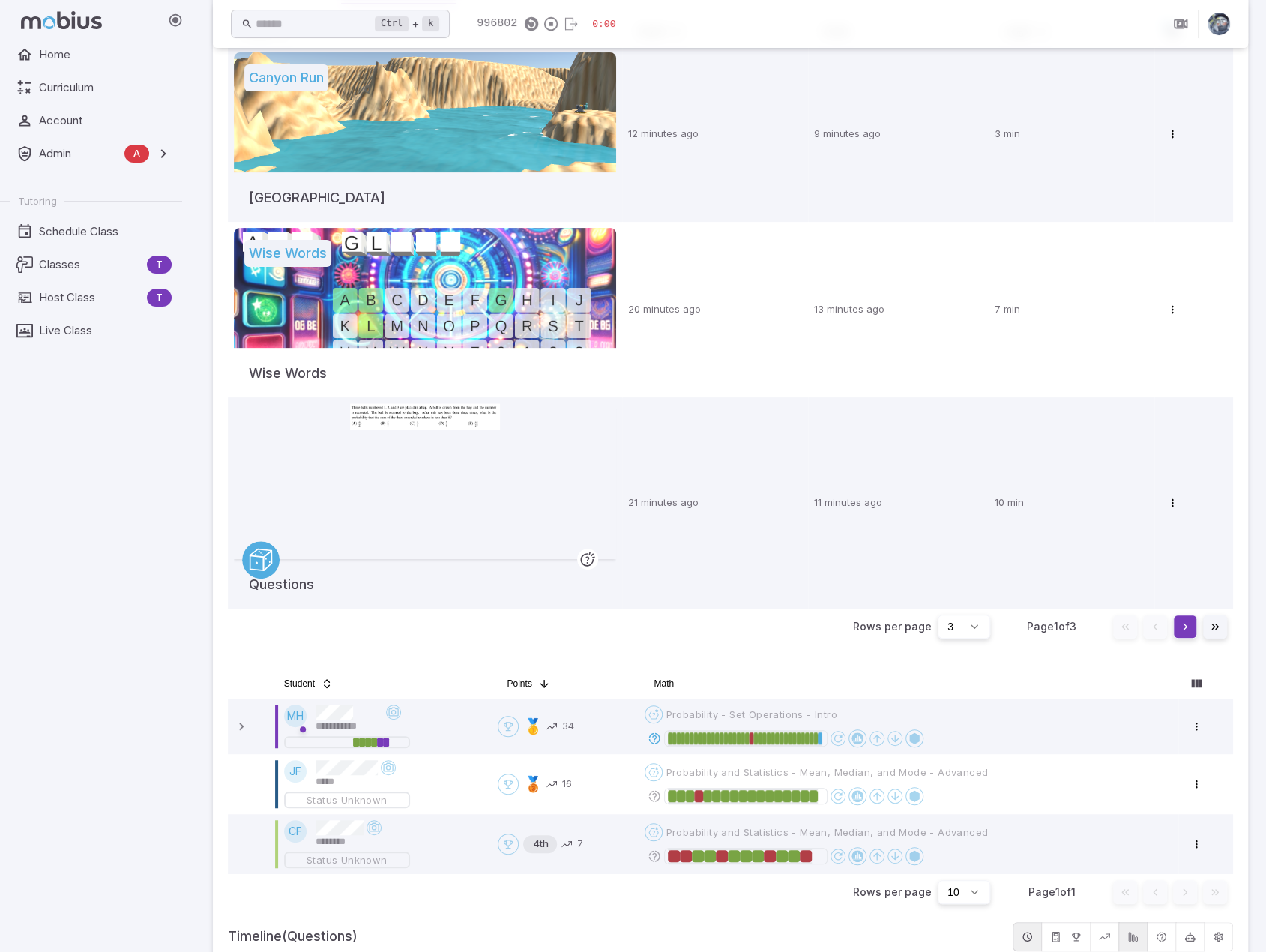
click at [1182, 625] on button "Go to next page" at bounding box center [1186, 626] width 24 height 24
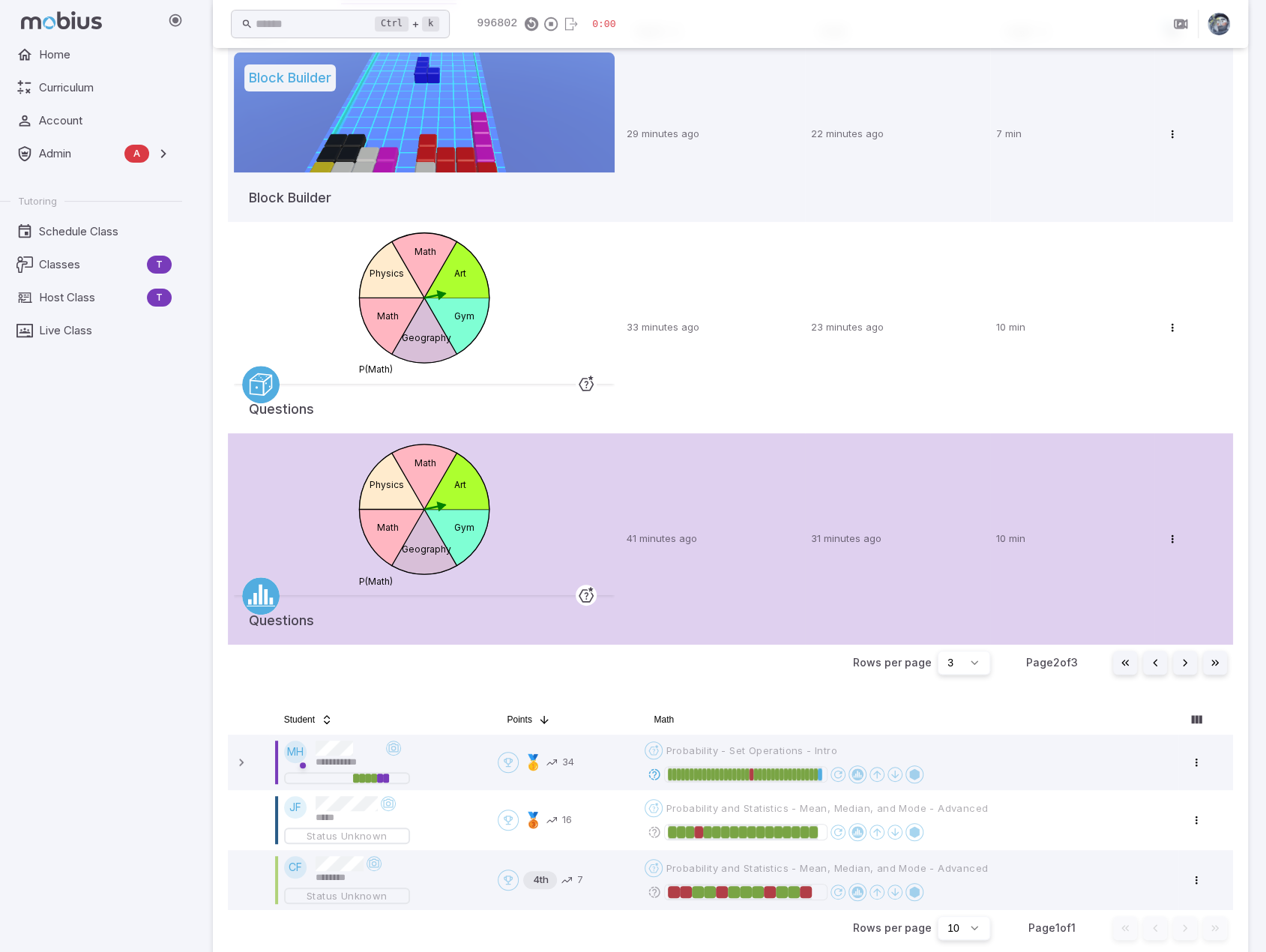
click at [1183, 625] on td "Open menu" at bounding box center [1194, 539] width 79 height 211
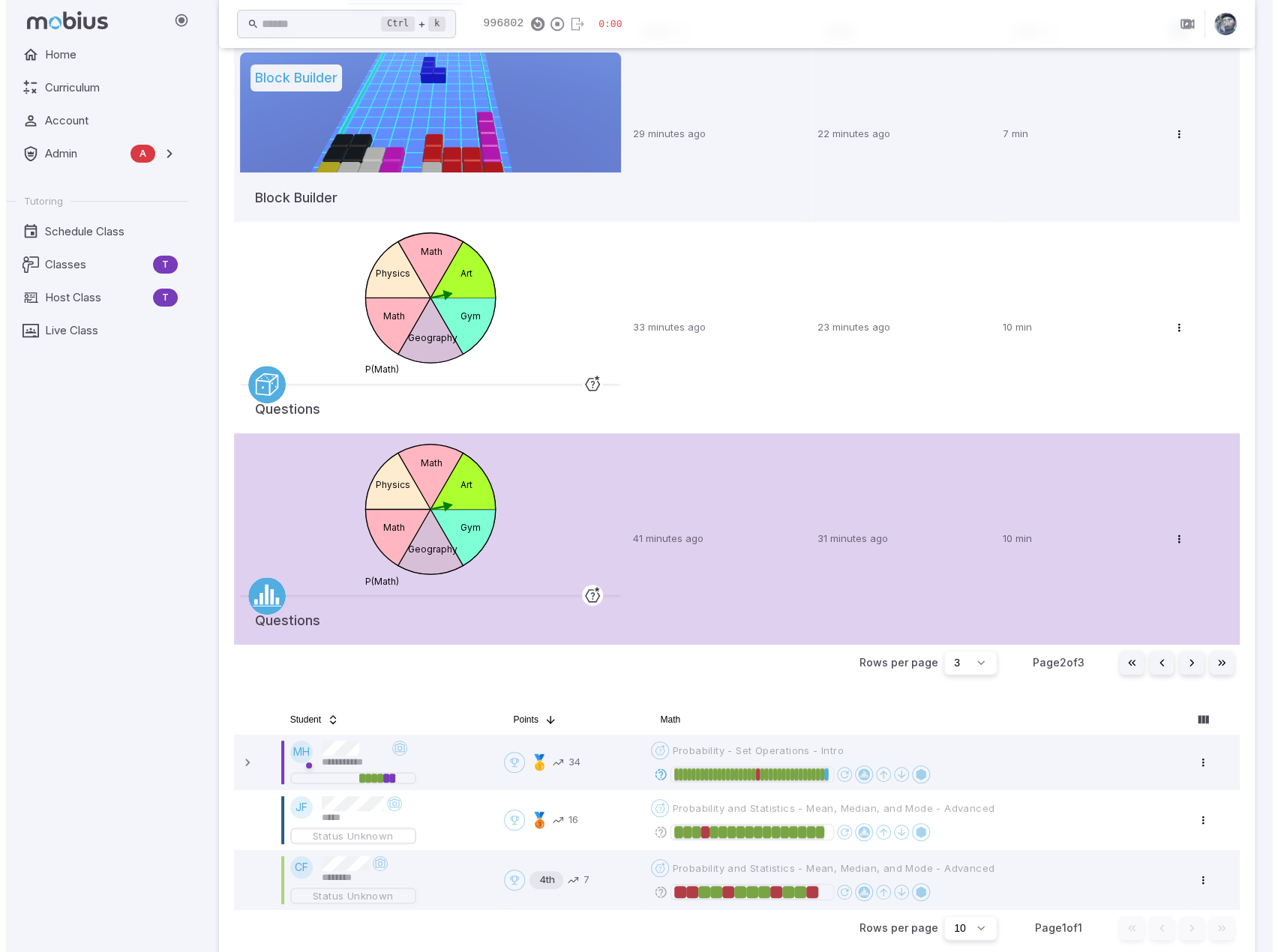
scroll to position [0, 0]
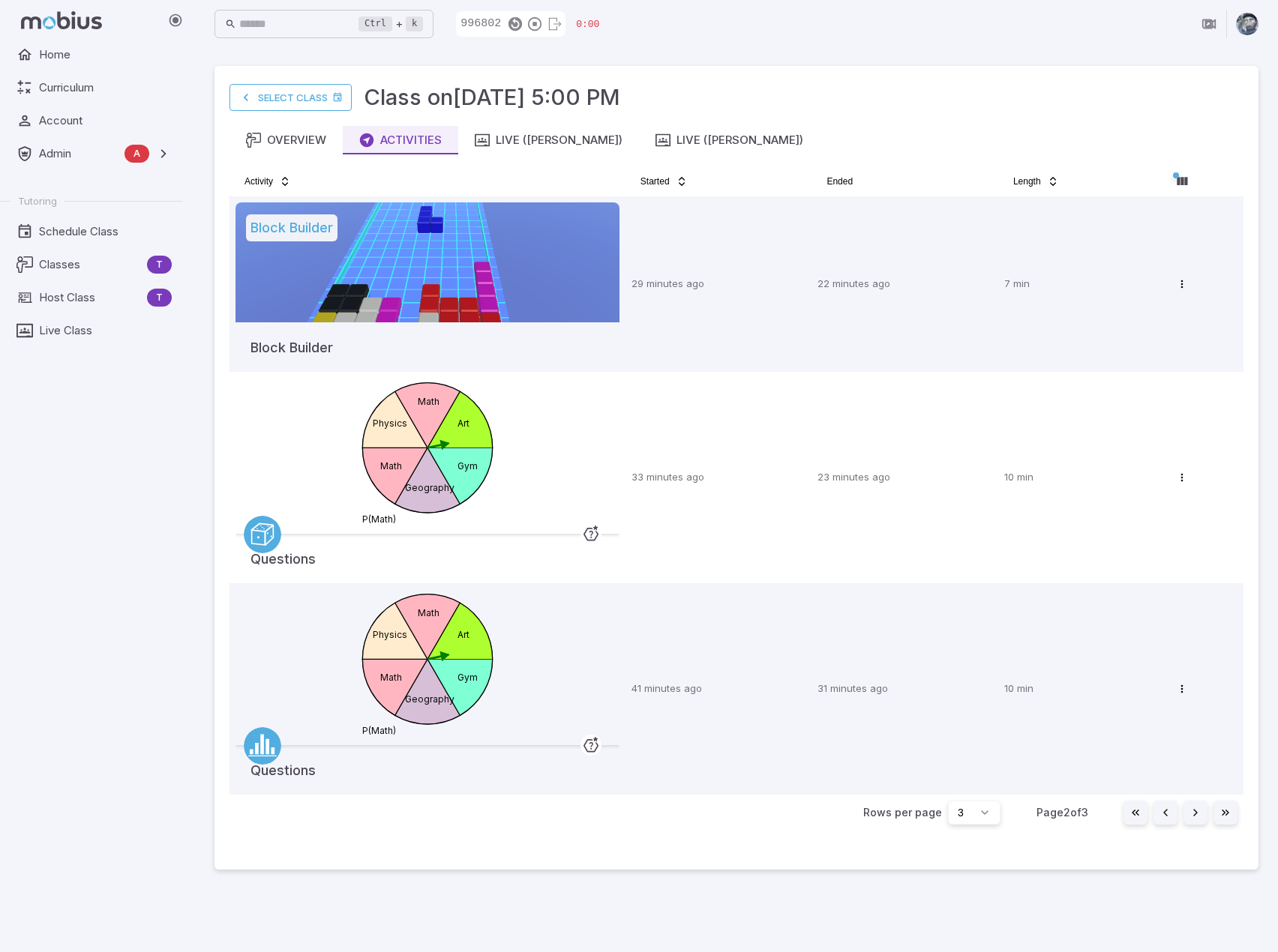
click at [1194, 812] on button "Go to next page" at bounding box center [1195, 812] width 24 height 24
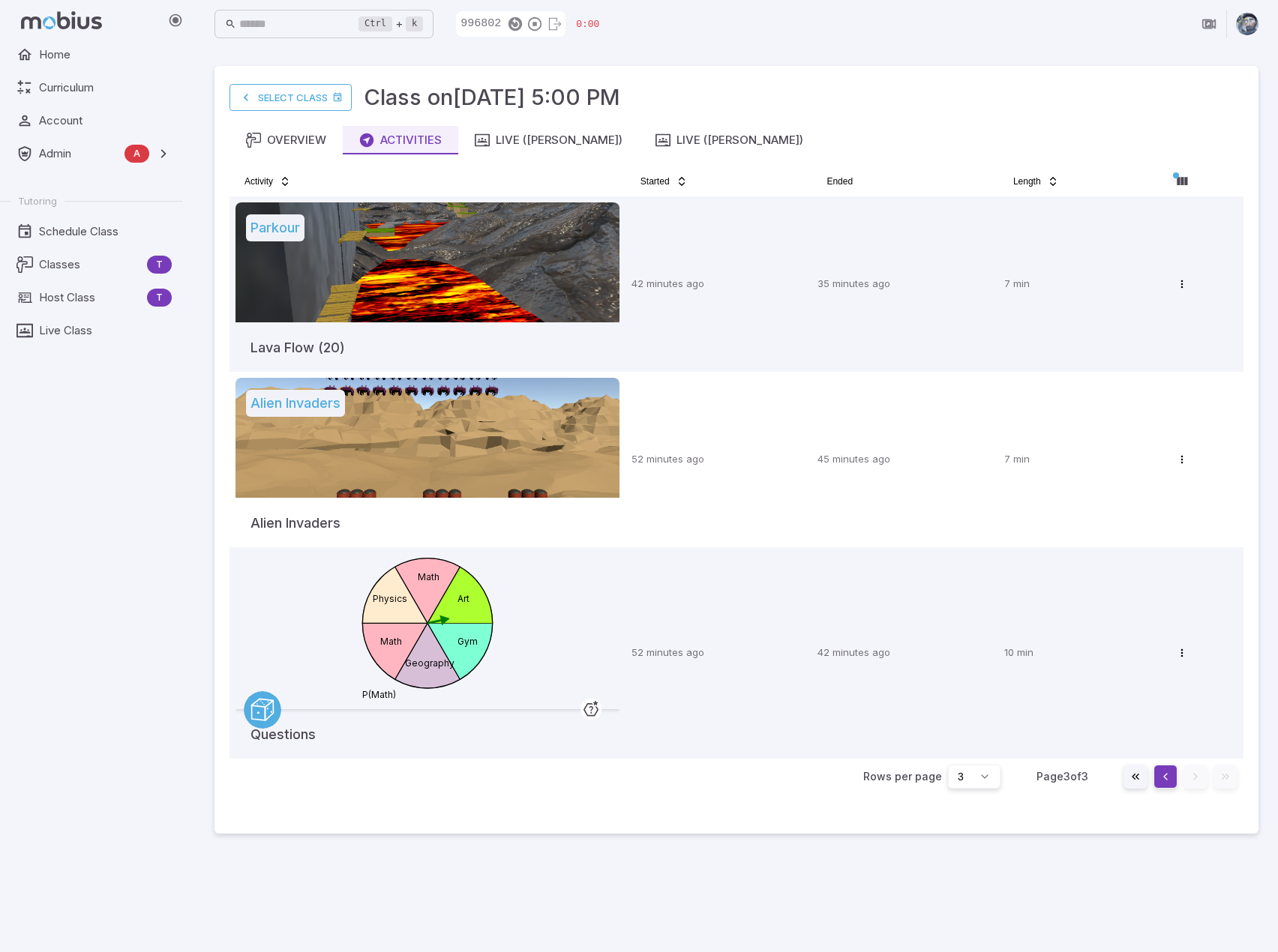
click at [1168, 773] on button "Go to previous page" at bounding box center [1165, 776] width 24 height 24
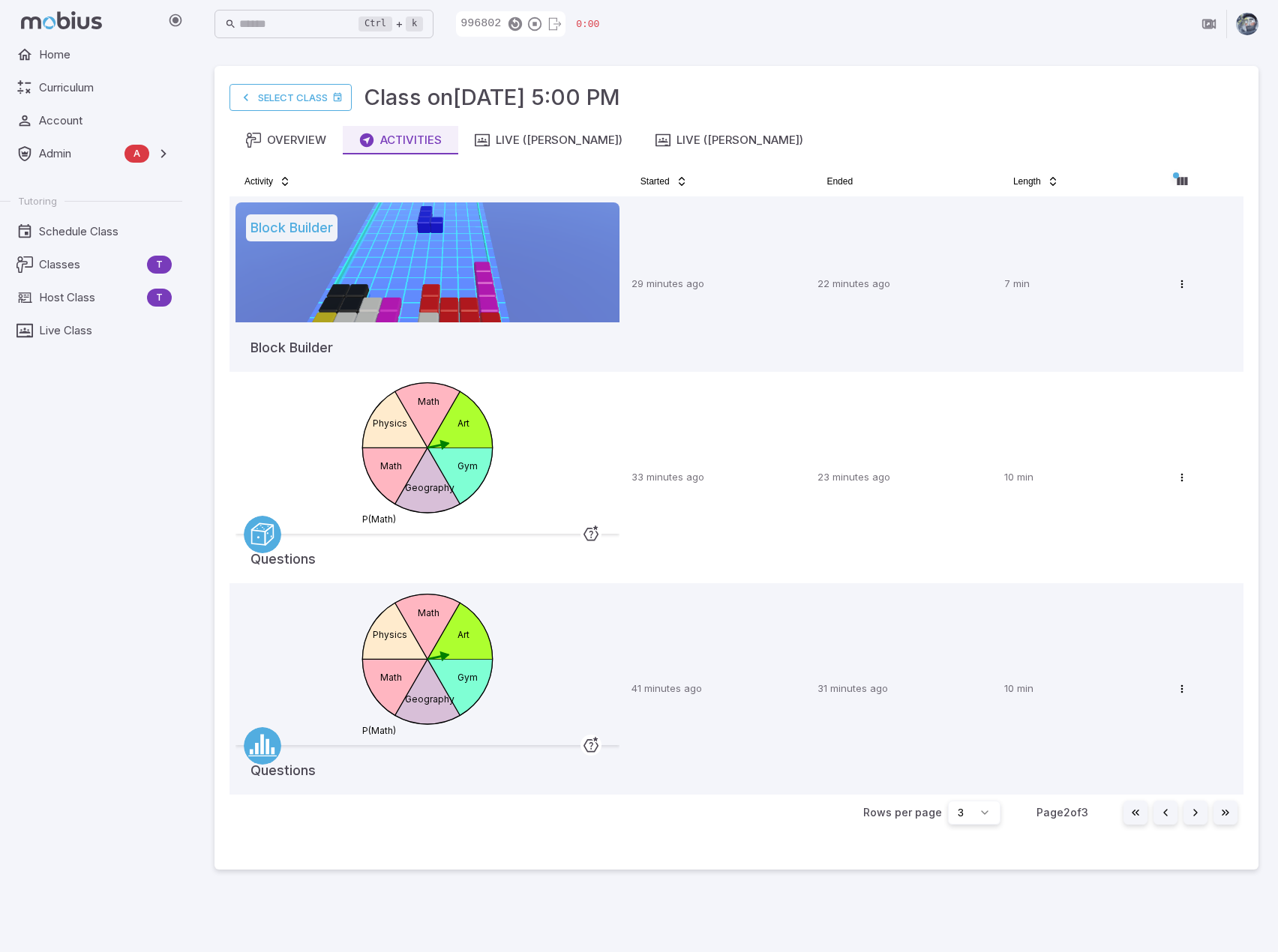
click at [138, 775] on div "Home Curriculum Account Admin A Accounts Finance Testing Tutoring Schedule Clas…" at bounding box center [97, 496] width 194 height 912
click at [1199, 812] on button "Go to next page" at bounding box center [1195, 812] width 24 height 24
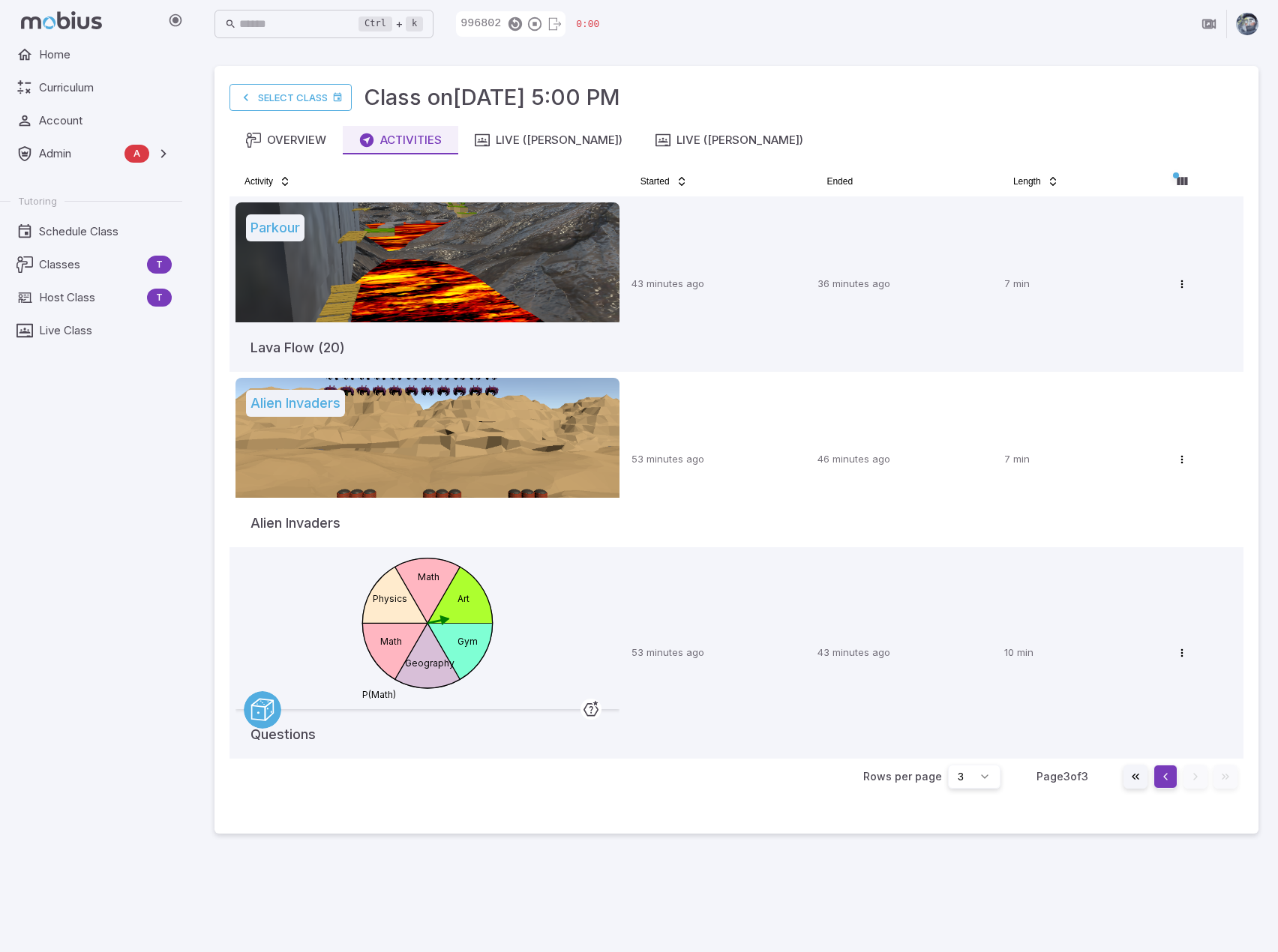
click at [1161, 778] on button "Go to previous page" at bounding box center [1165, 776] width 24 height 24
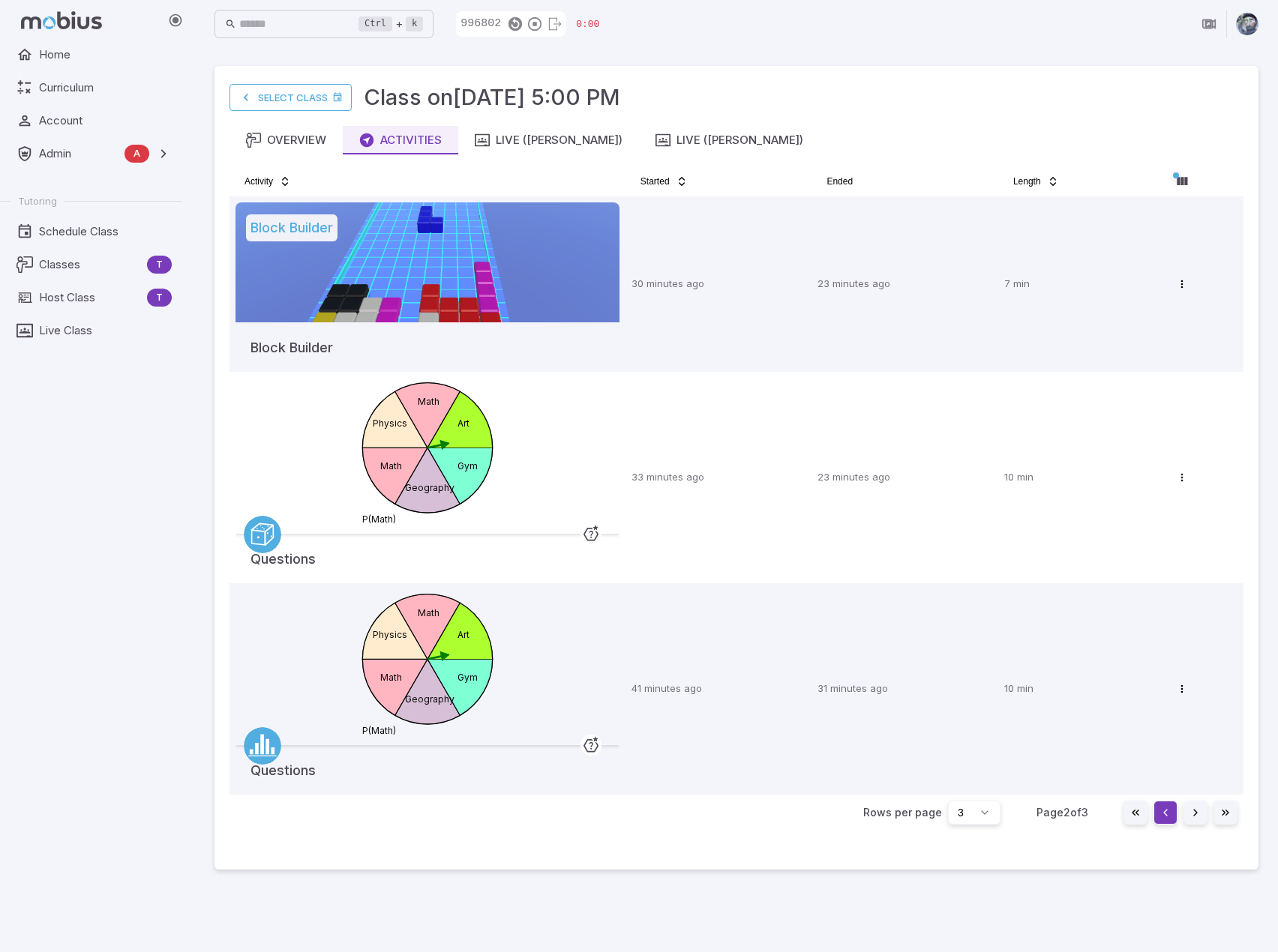
click at [1168, 811] on button "Go to previous page" at bounding box center [1165, 812] width 24 height 24
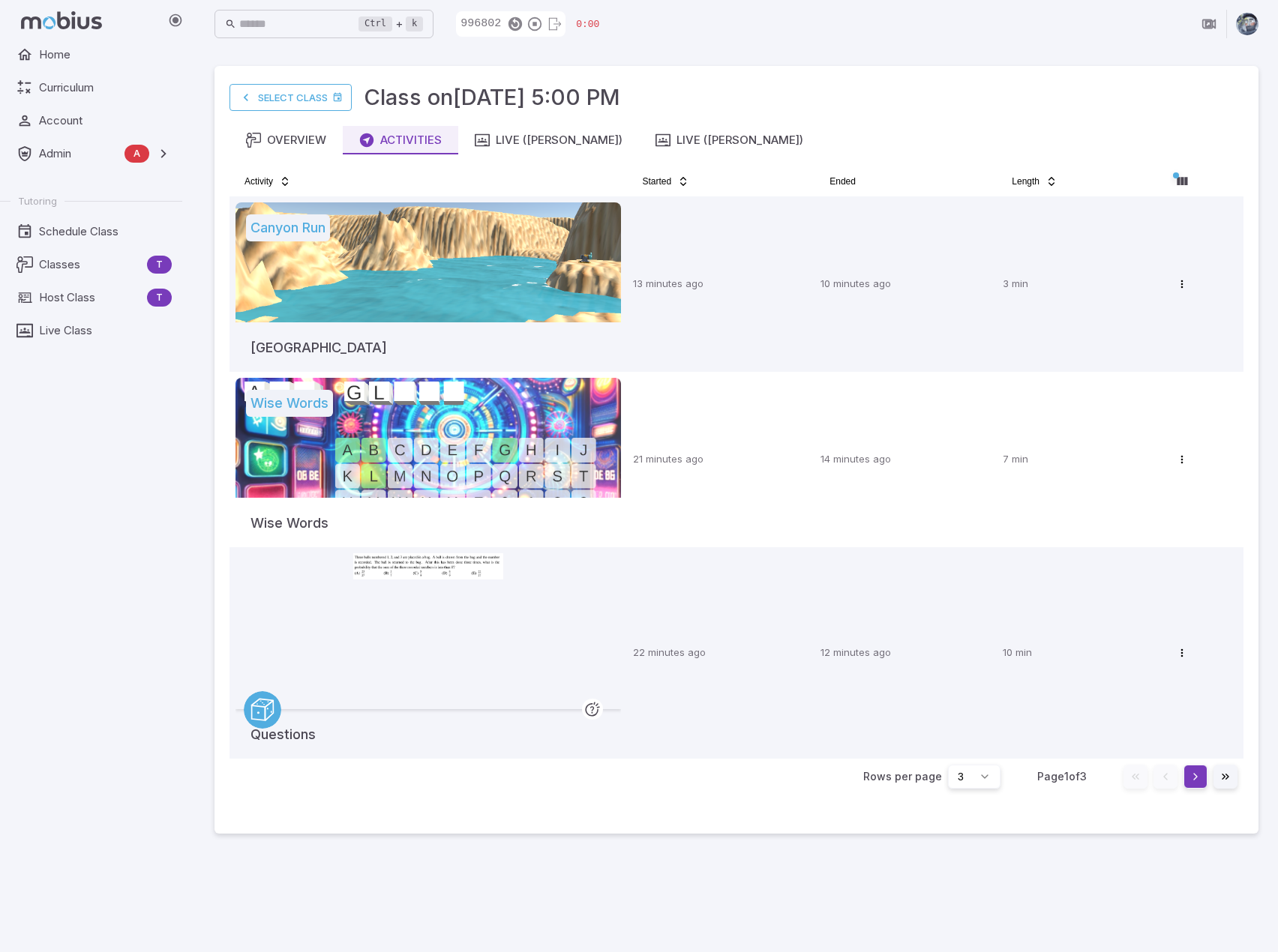
click at [1197, 783] on button "Go to next page" at bounding box center [1195, 776] width 24 height 24
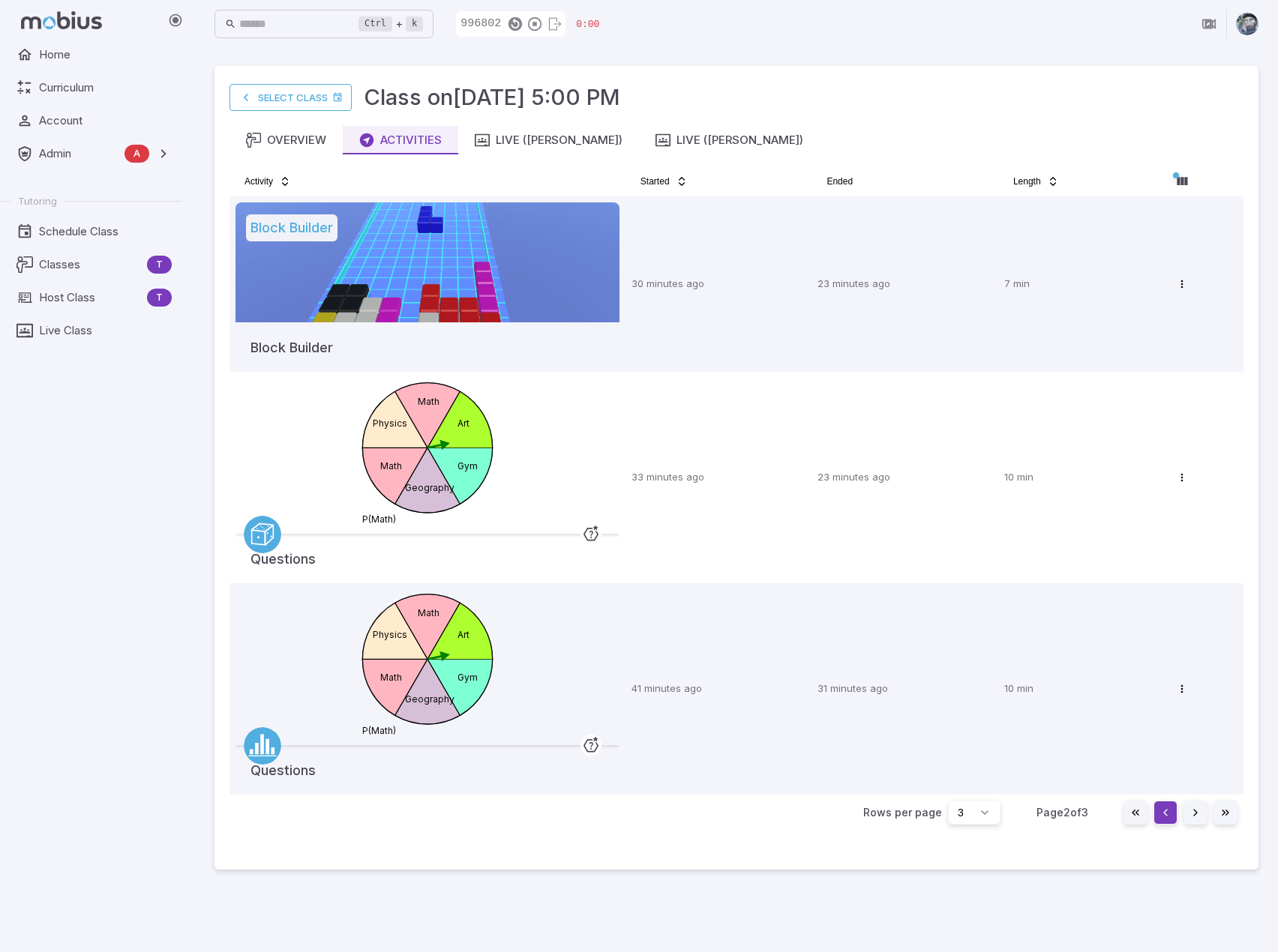
click at [1164, 816] on button "Go to previous page" at bounding box center [1165, 812] width 24 height 24
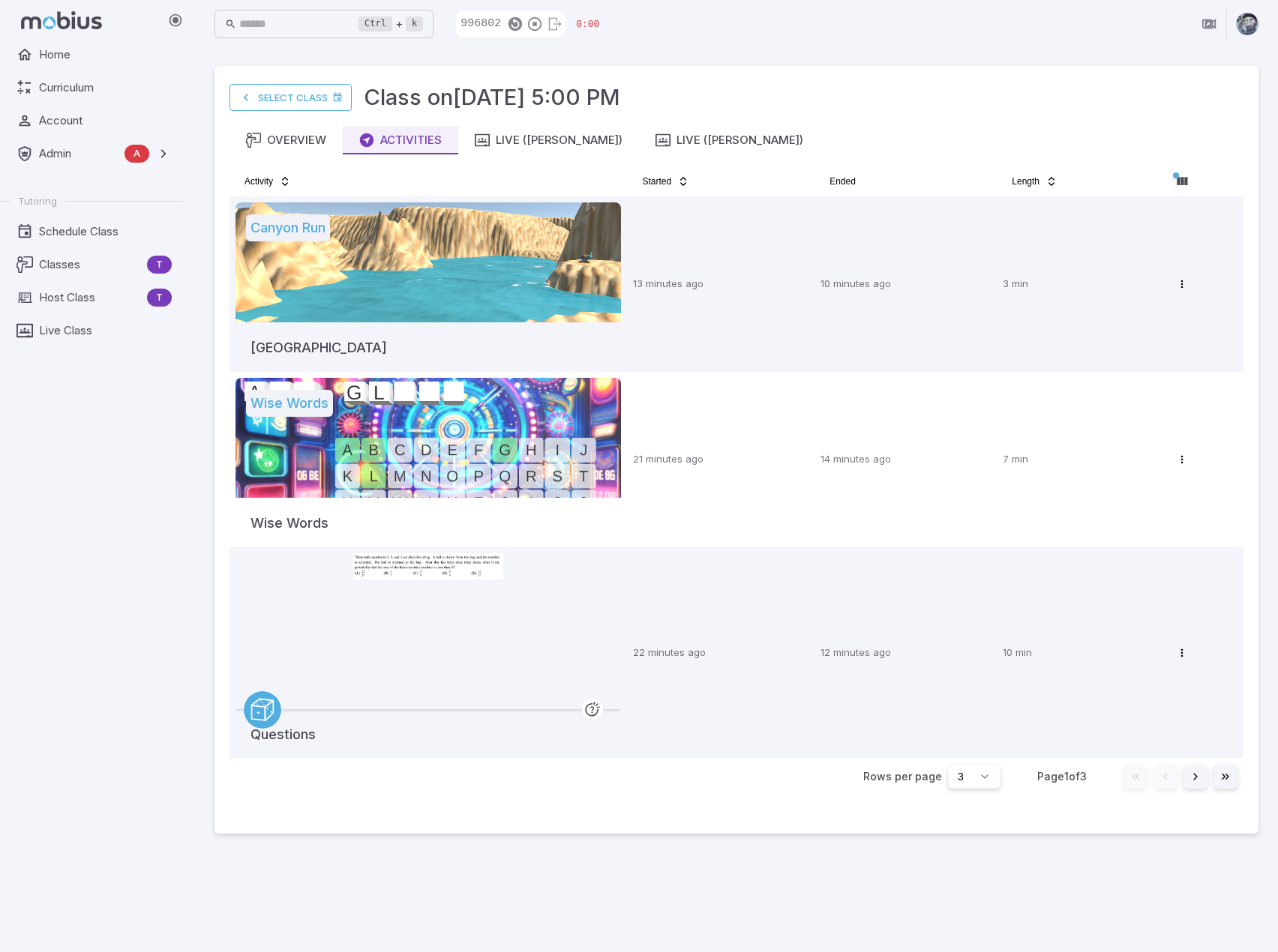
drag, startPoint x: 97, startPoint y: 840, endPoint x: 100, endPoint y: 763, distance: 77.1
click at [97, 838] on div "Home Curriculum Account Admin A Accounts Finance Testing Tutoring Schedule Clas…" at bounding box center [97, 496] width 194 height 912
